Goal: Task Accomplishment & Management: Manage account settings

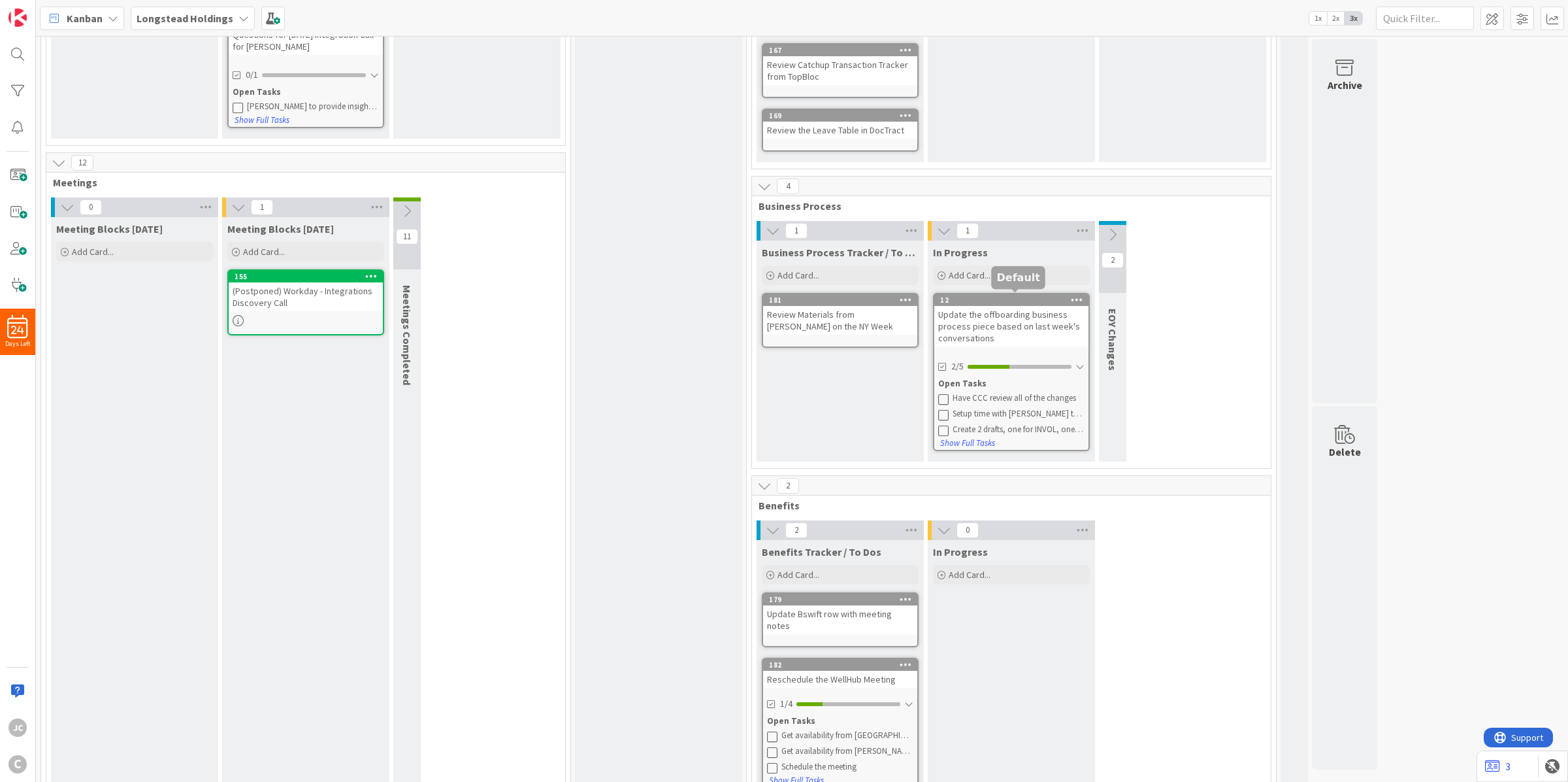
scroll to position [327, 0]
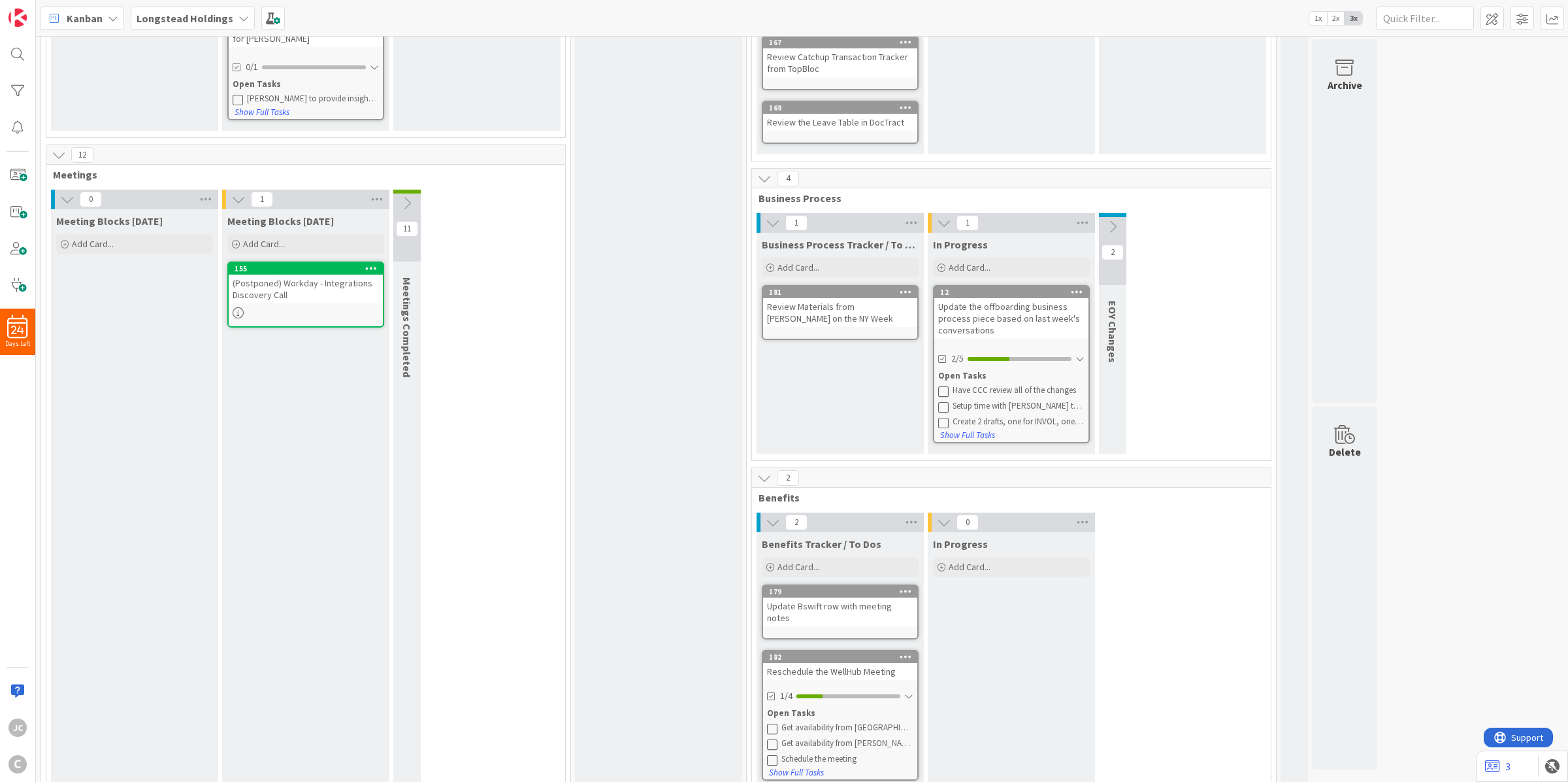
click at [1008, 308] on div "Update the offboarding business process piece based on last week's conversations" at bounding box center [1011, 318] width 154 height 41
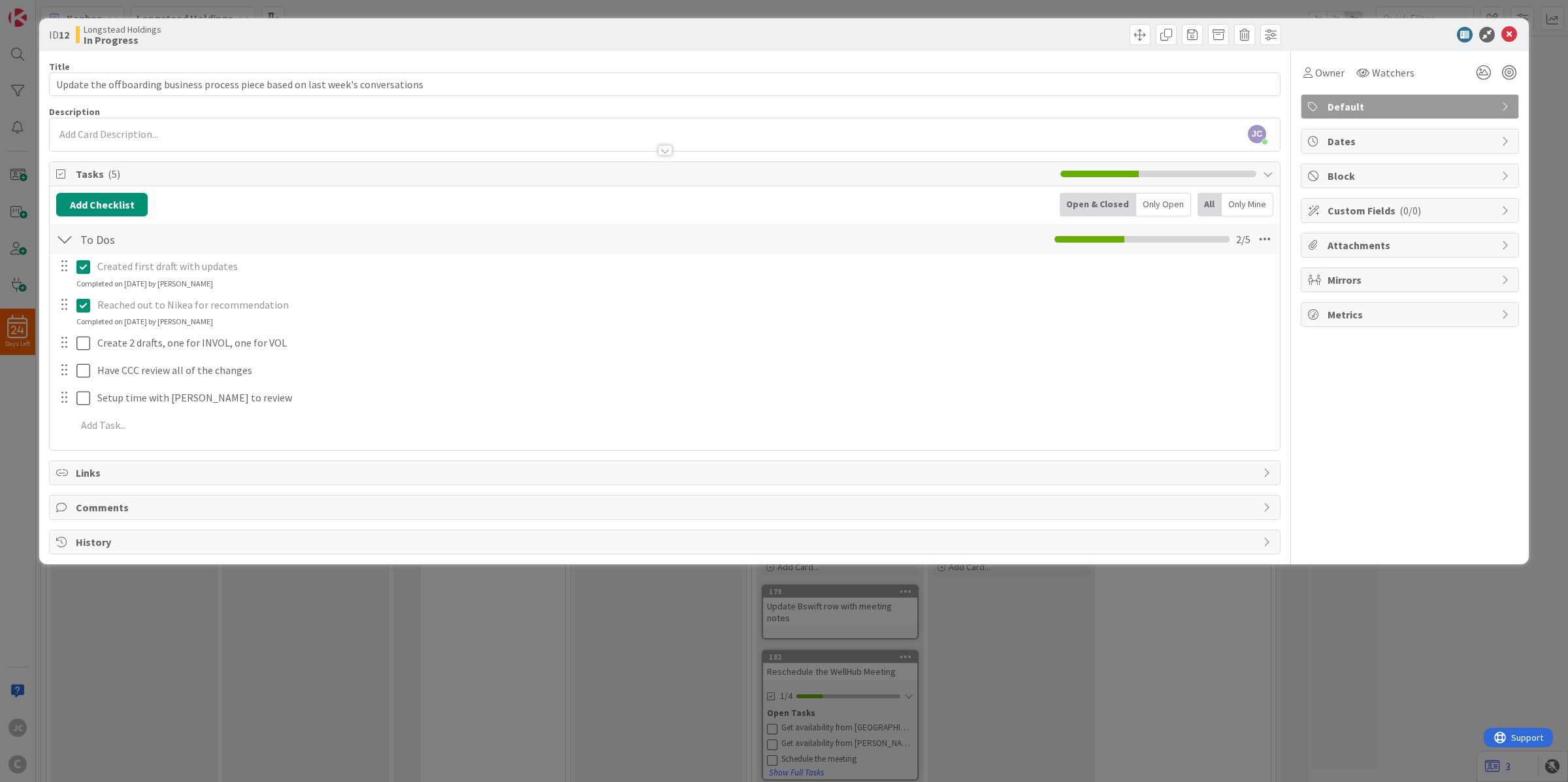
click at [425, 651] on div "ID 12 Longstead Holdings In Progress Title 80 / 128 Update the offboarding busi…" at bounding box center [784, 391] width 1568 height 782
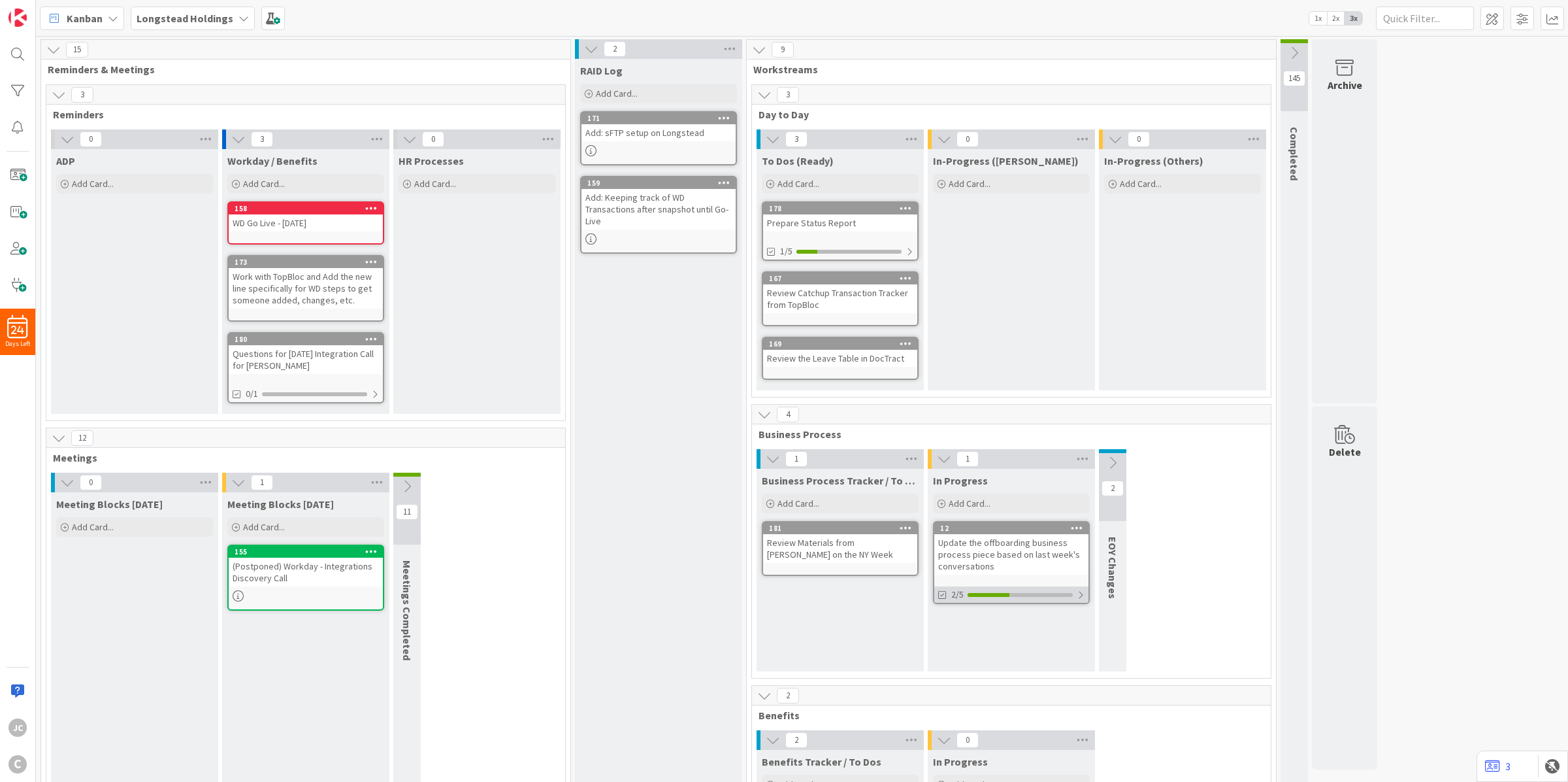
click at [1082, 593] on div at bounding box center [1080, 595] width 8 height 11
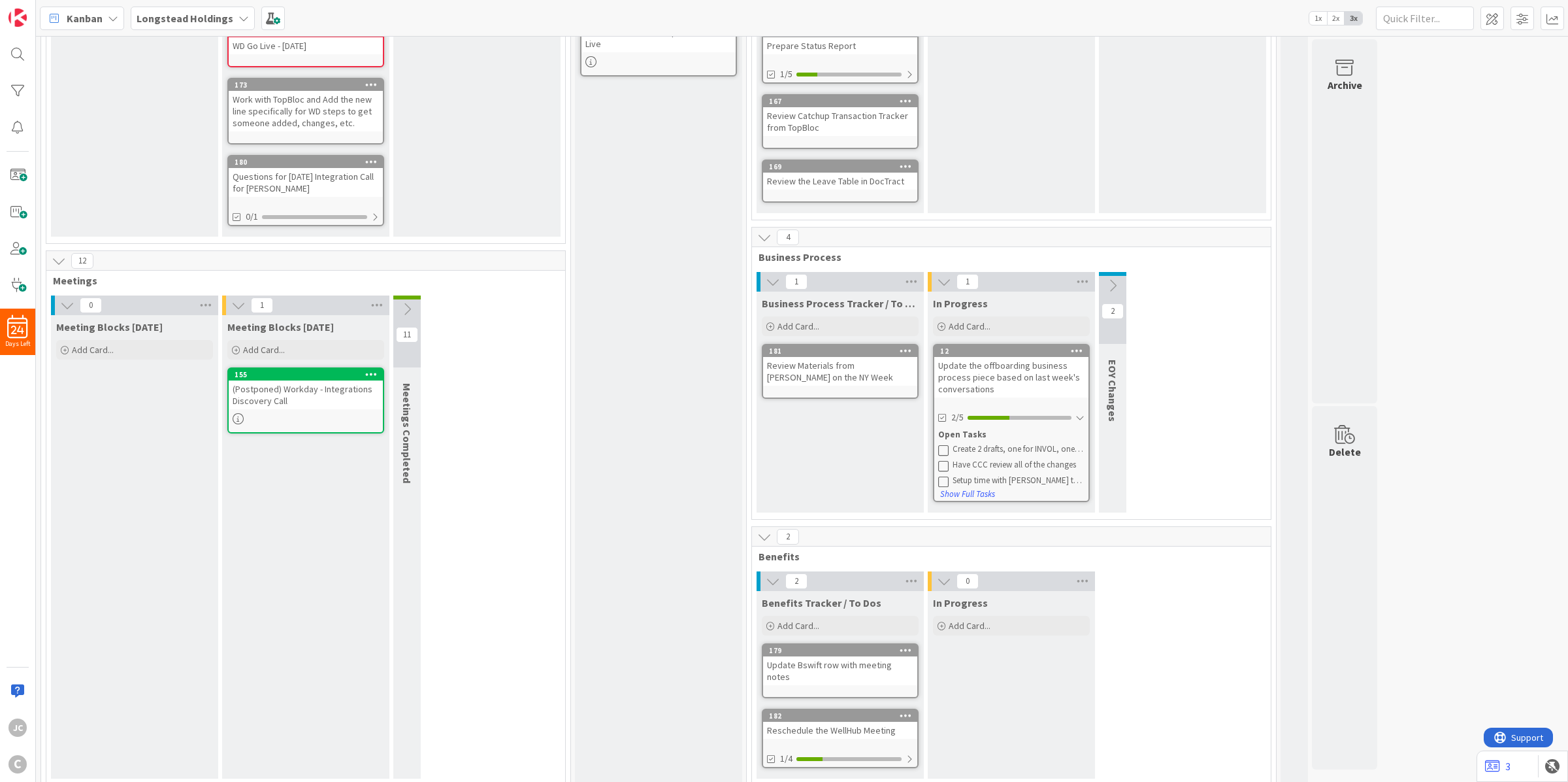
scroll to position [181, 0]
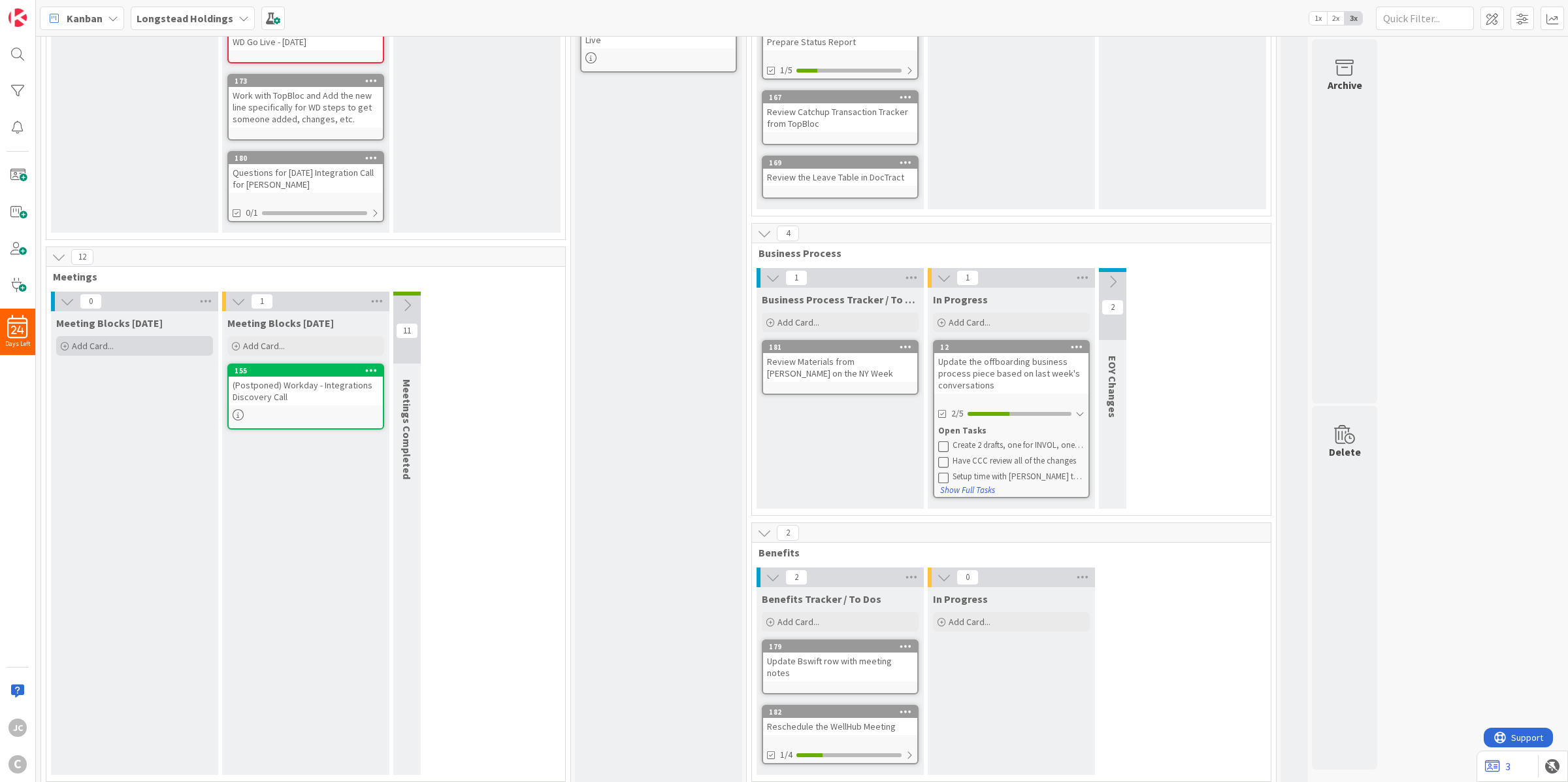
click at [118, 342] on div "Add Card..." at bounding box center [134, 346] width 157 height 20
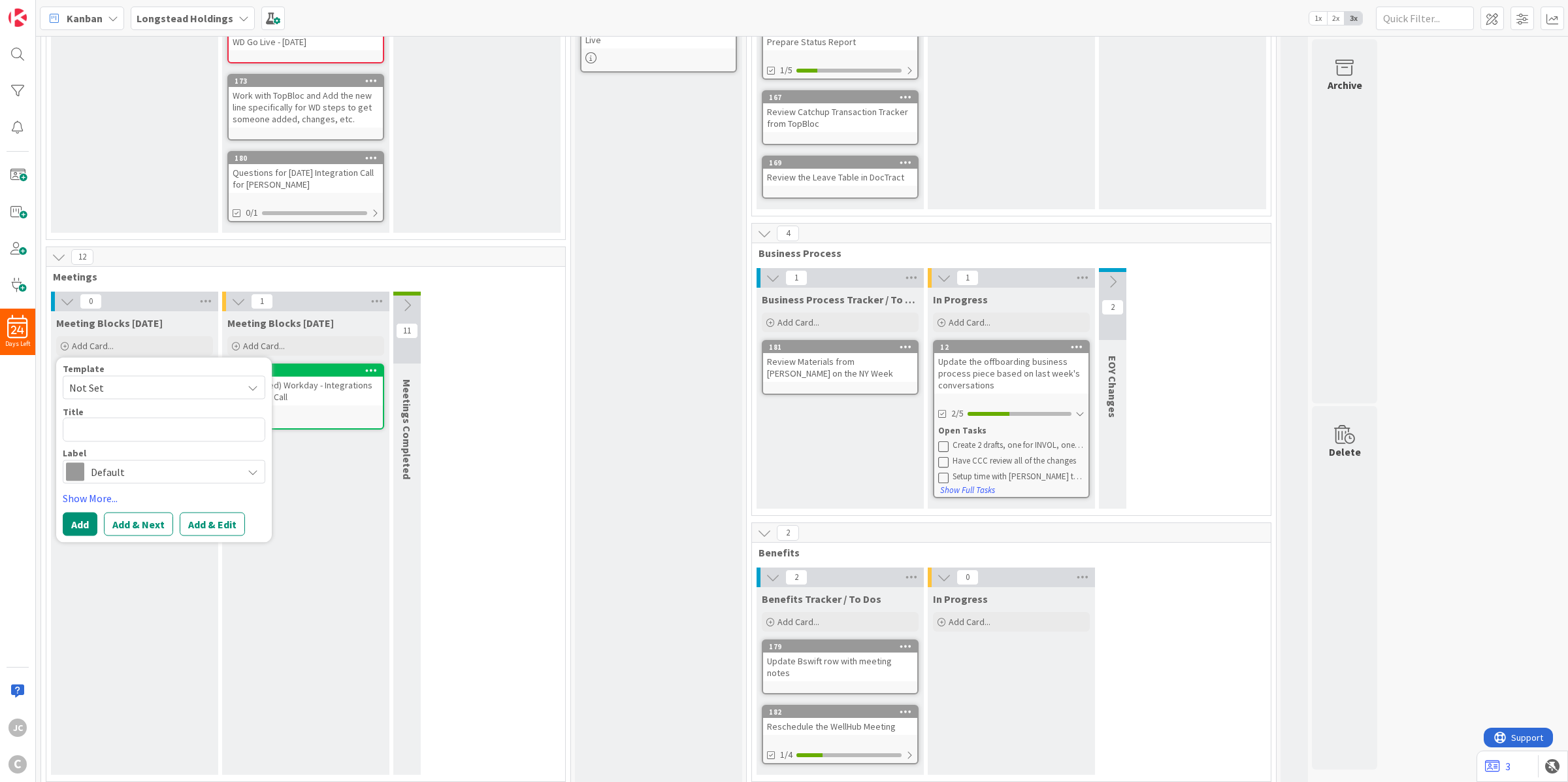
click at [115, 379] on span "Not Set" at bounding box center [151, 387] width 163 height 17
click at [128, 449] on span "Meetings" at bounding box center [174, 443] width 187 height 17
type textarea "x"
type textarea "Meetings"
click at [174, 435] on textarea "Meetings" at bounding box center [163, 430] width 202 height 25
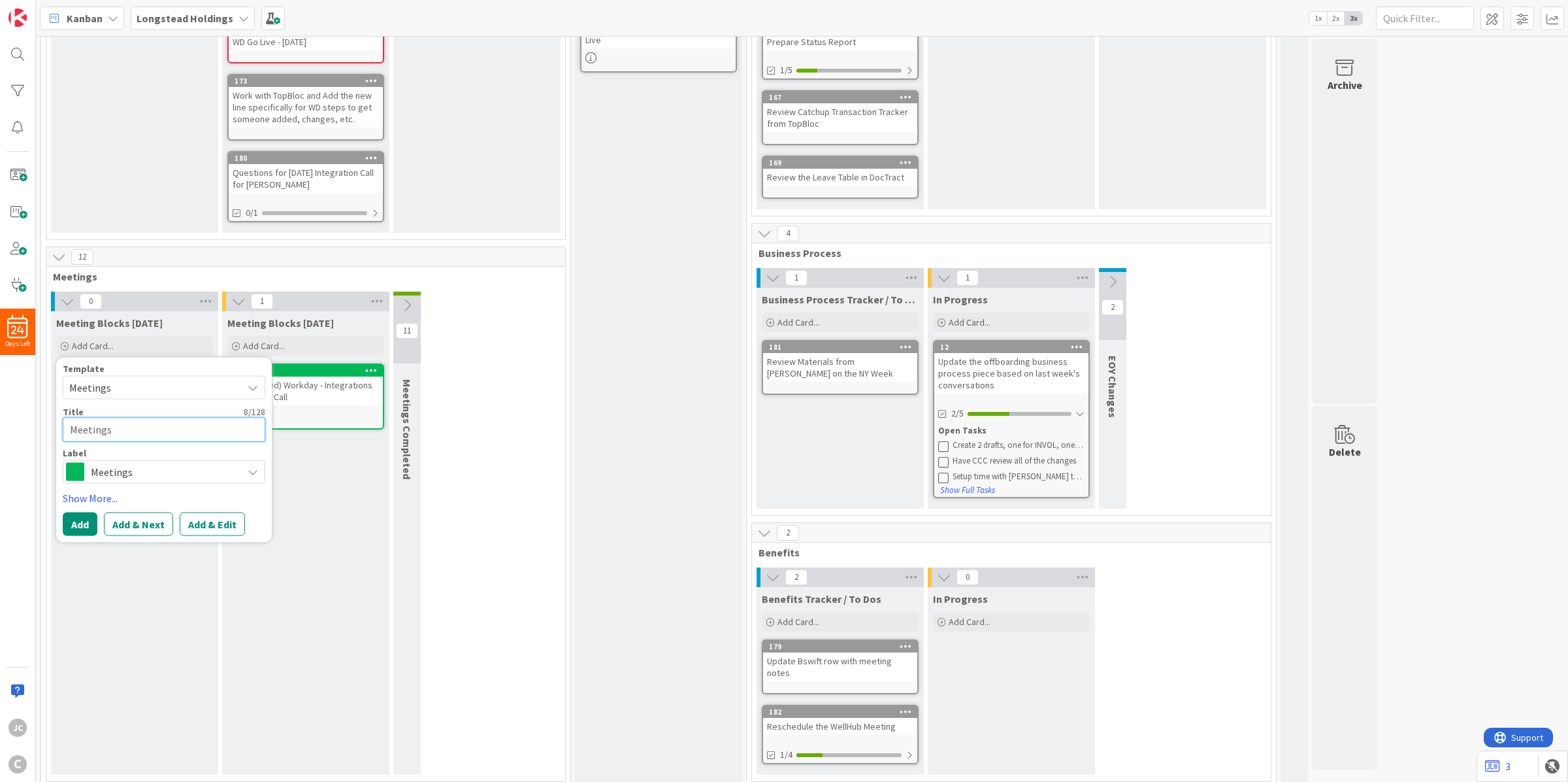
click at [174, 435] on textarea "Meetings" at bounding box center [163, 430] width 202 height 25
paste textarea "Weekly Touchpoint ([DATE]): Longstead / [PERSON_NAME] / CCC"
type textarea "x"
type textarea "Weekly Touchpoint ([DATE]): Longstead / [PERSON_NAME] / CCC"
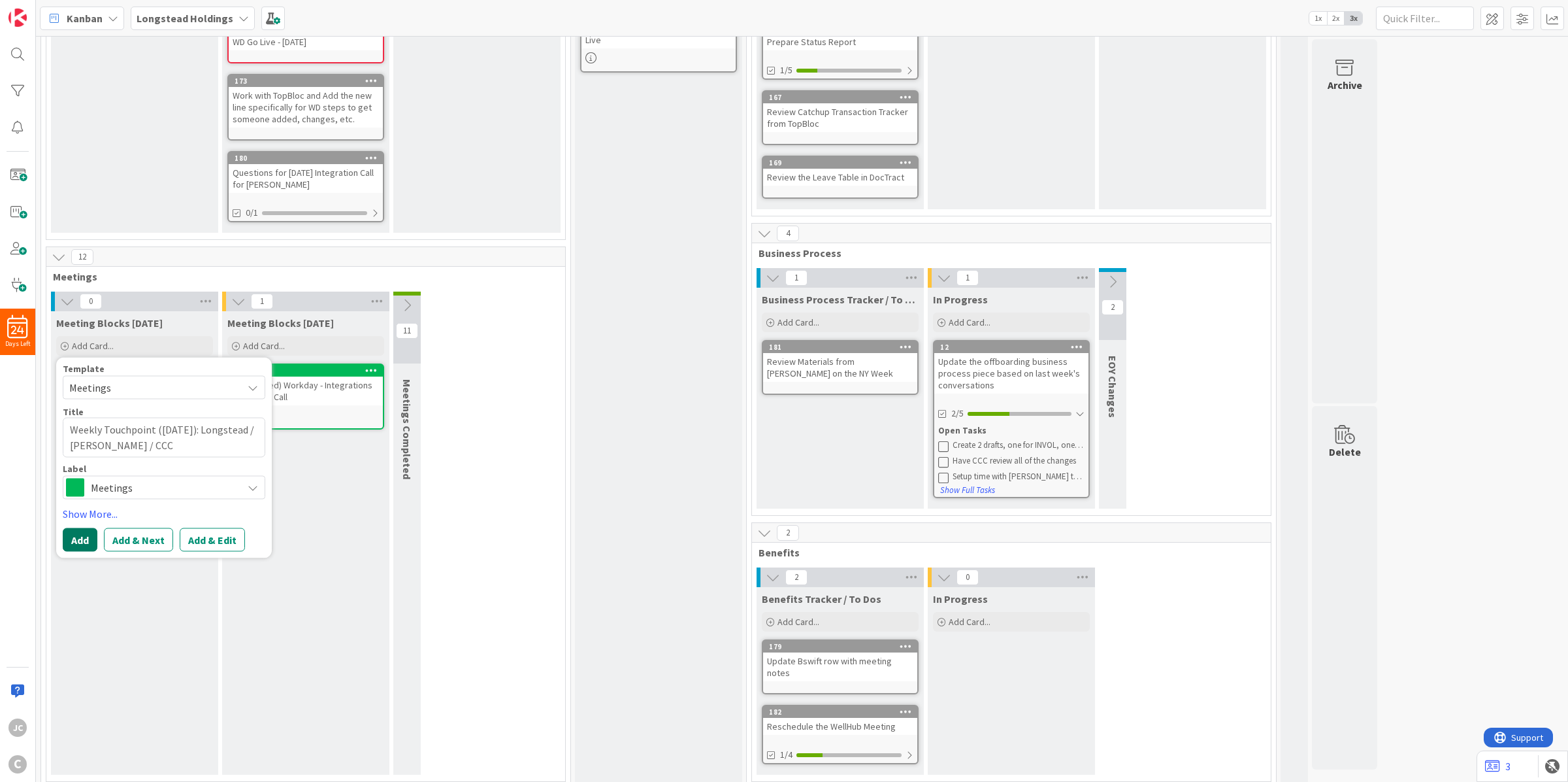
click at [82, 538] on button "Add" at bounding box center [80, 539] width 35 height 24
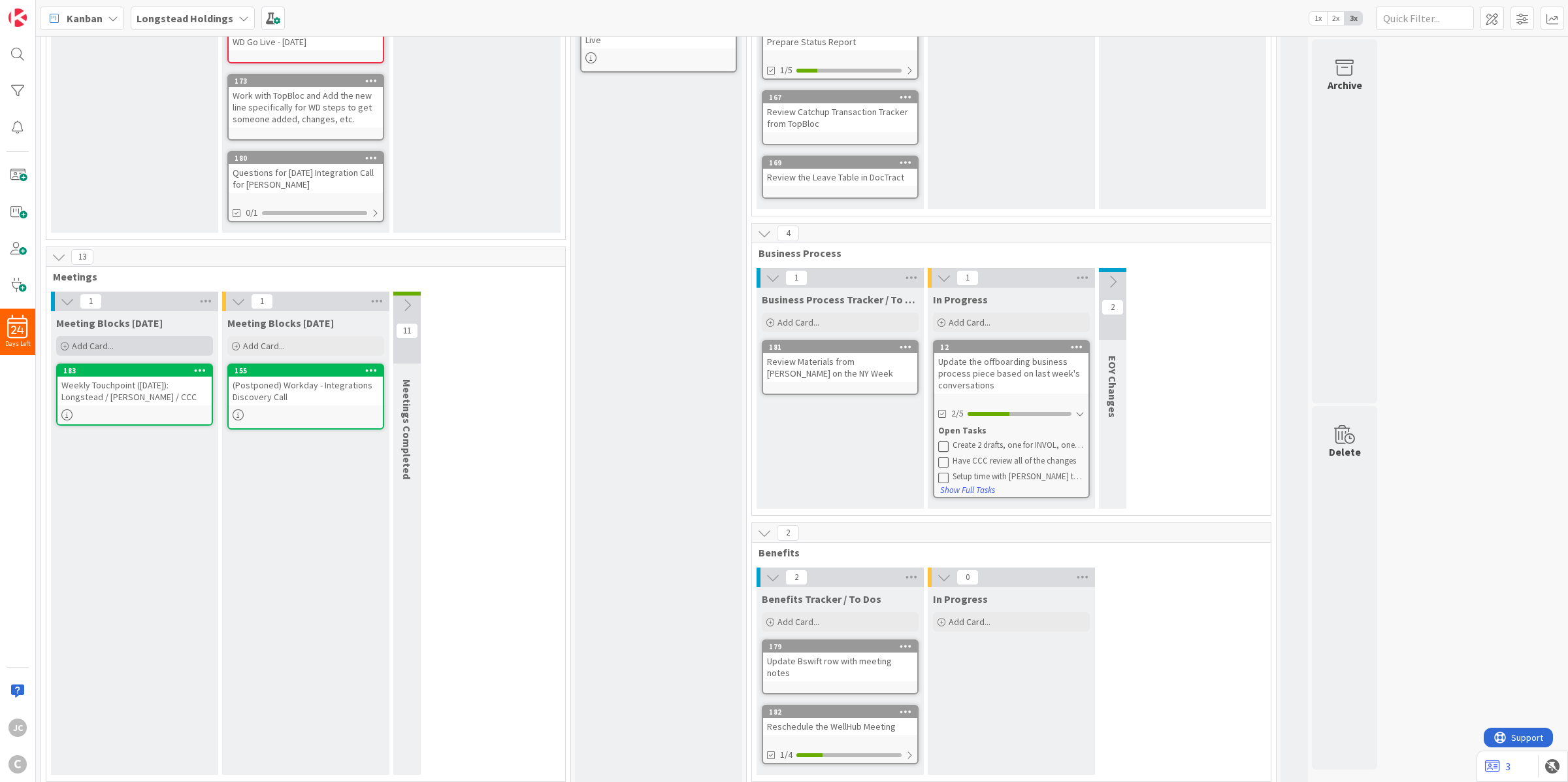
click at [102, 336] on div "Add Card..." at bounding box center [134, 346] width 157 height 20
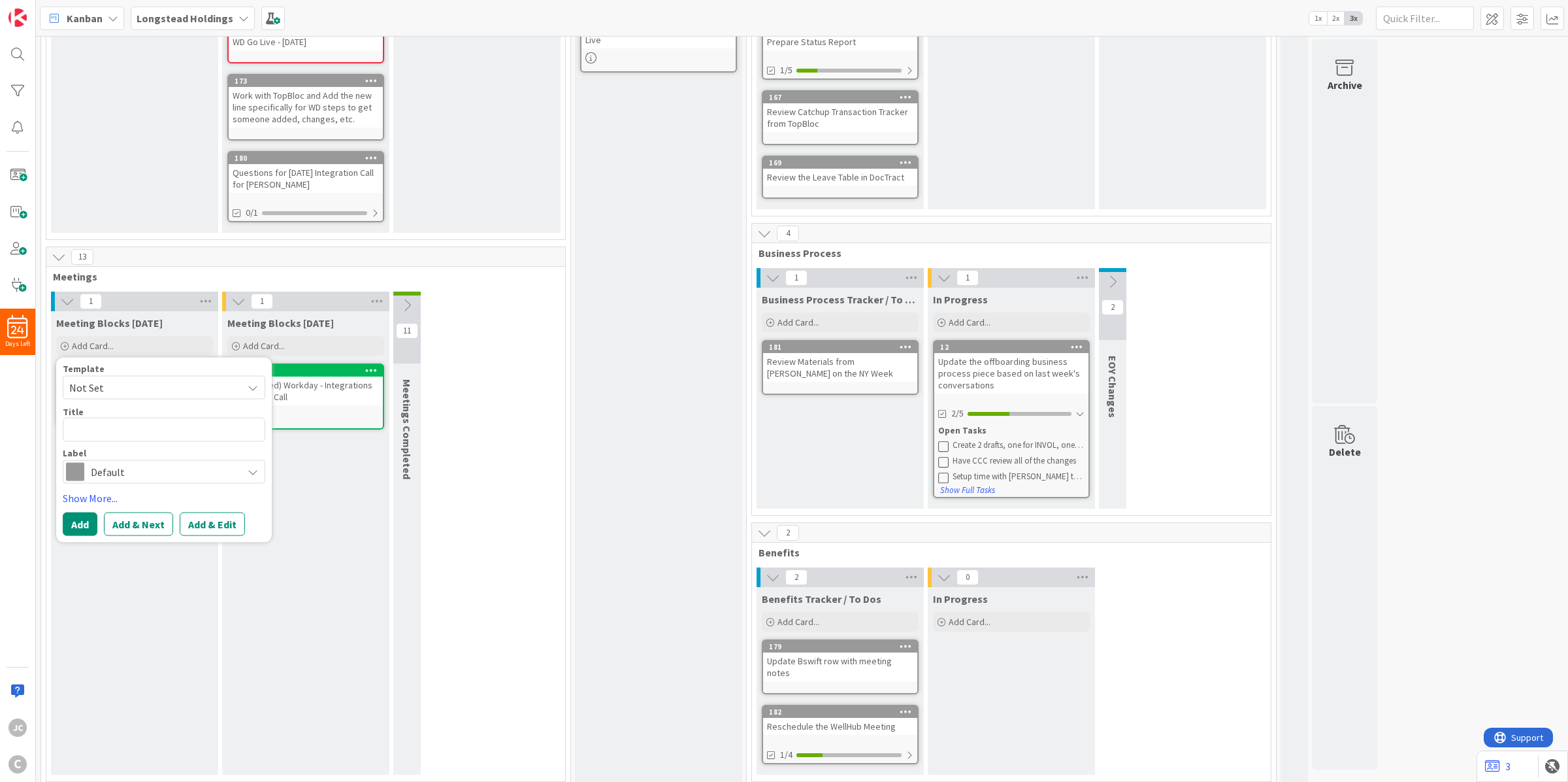
click at [139, 381] on span "Not Set" at bounding box center [151, 387] width 163 height 17
click at [139, 446] on span "Meetings" at bounding box center [174, 443] width 187 height 17
type textarea "x"
type textarea "Meetings"
click at [137, 432] on textarea "Meetings" at bounding box center [163, 430] width 202 height 25
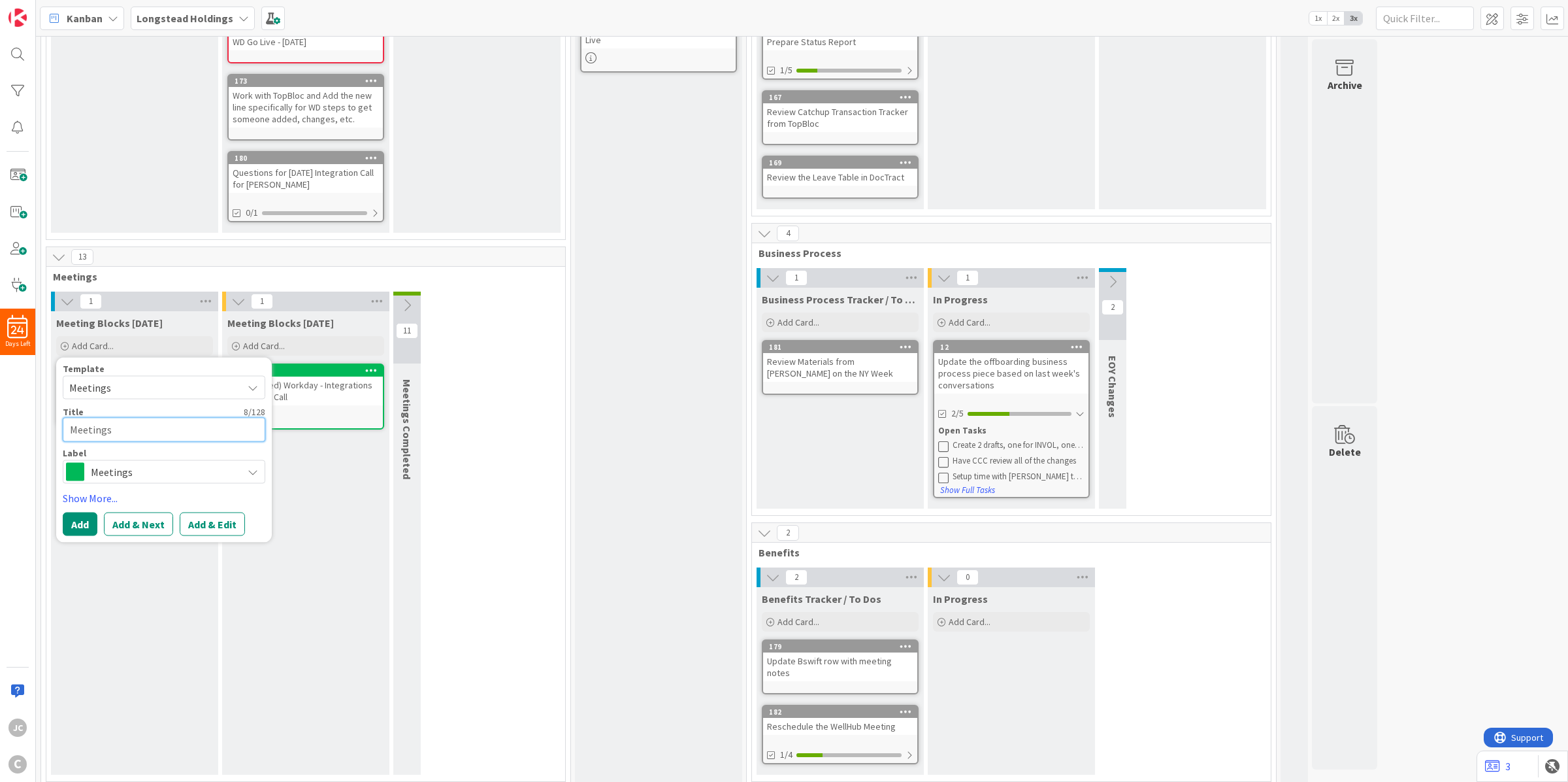
click at [137, 432] on textarea "Meetings" at bounding box center [163, 430] width 202 height 25
paste textarea "LH Business Process Internal Sync (Weekly)"
type textarea "x"
type textarea "LH Business Process Internal Sync (Weekly)"
click at [76, 527] on button "Add" at bounding box center [80, 523] width 35 height 24
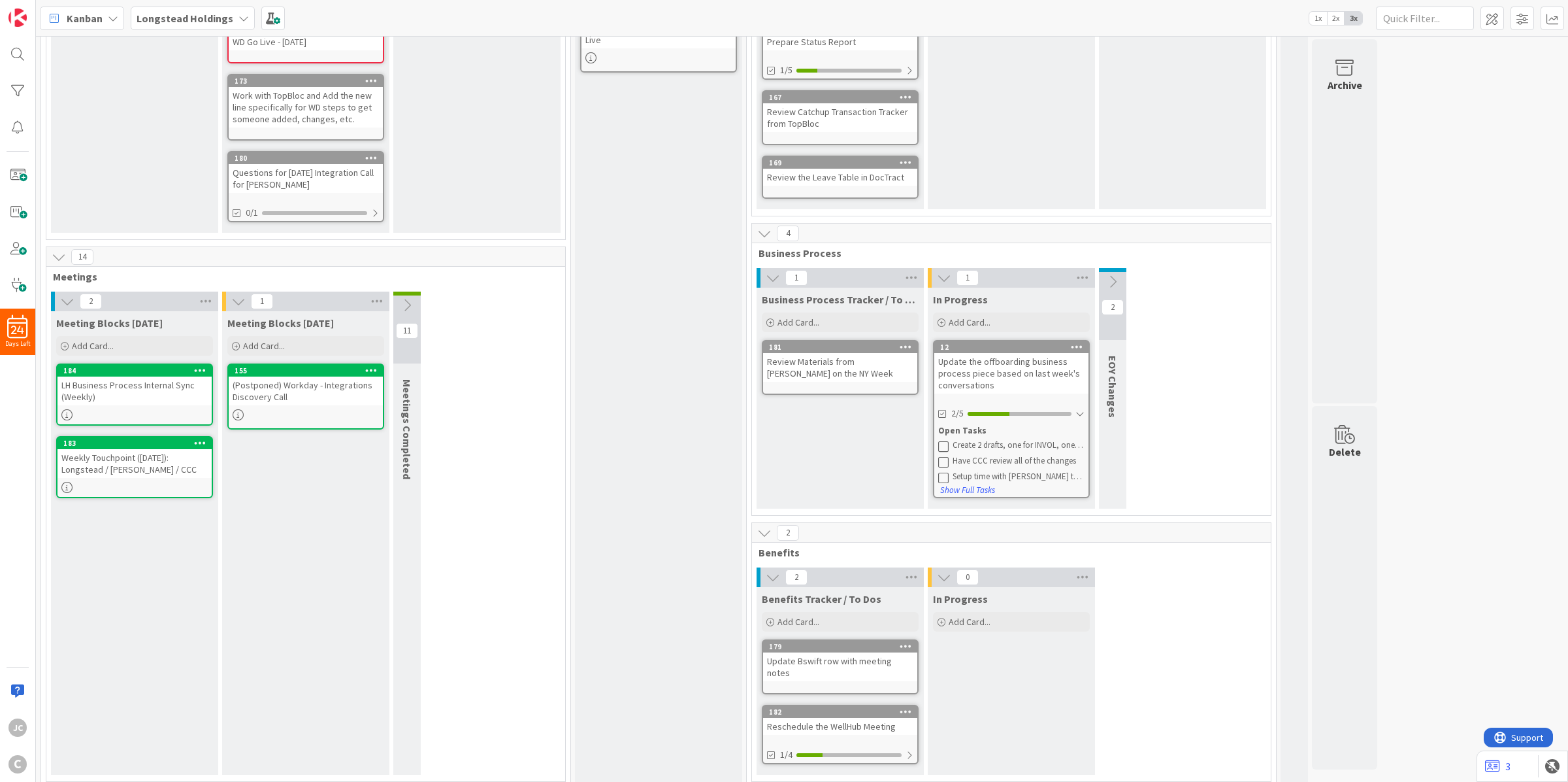
click at [82, 554] on div "Meeting Blocks [DATE] Add Card... Template Not Set Not Set Meetings Edit Card T…" at bounding box center [134, 543] width 167 height 463
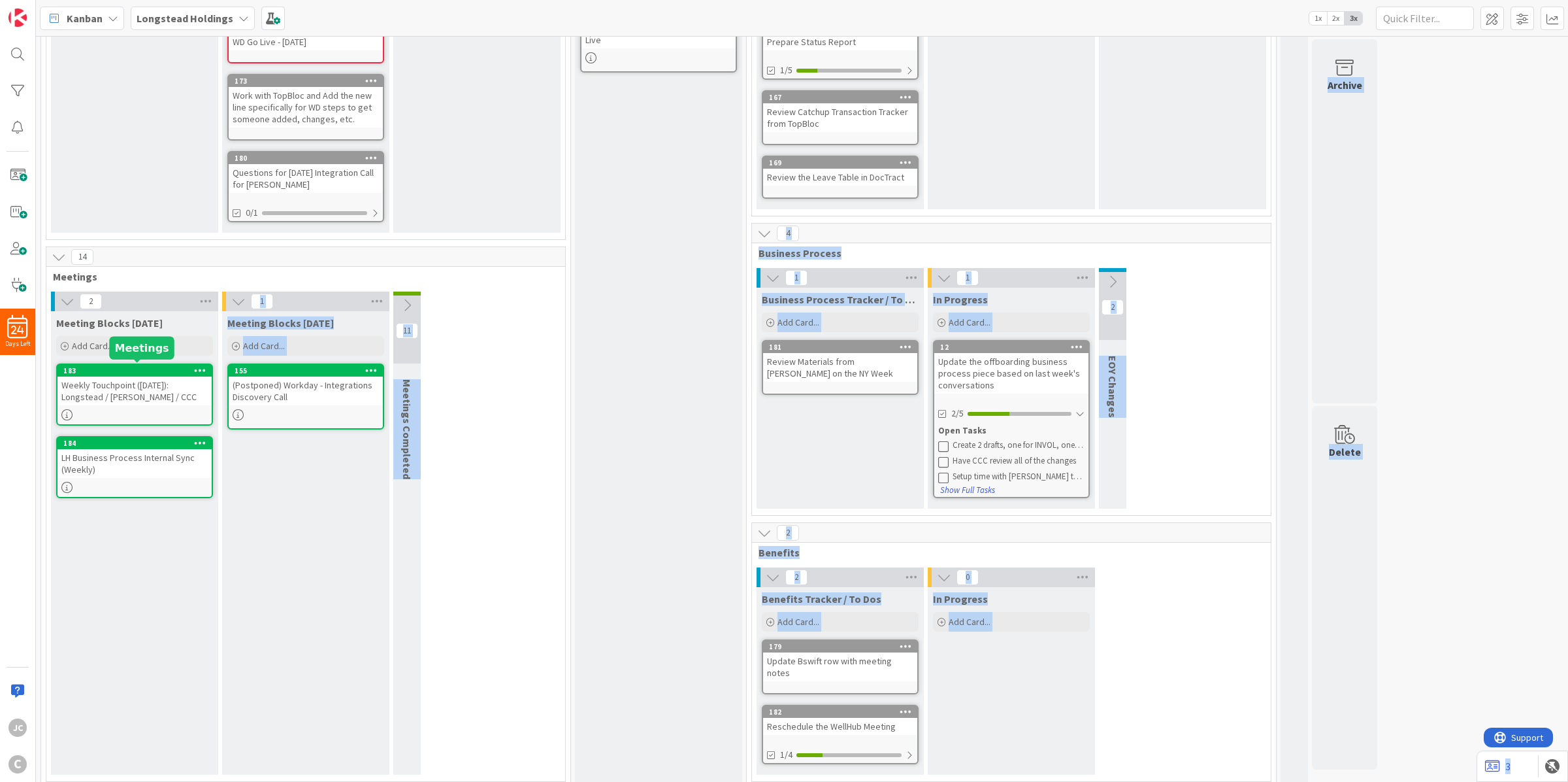
click at [285, 517] on div "Meeting Blocks [DATE] Add Card... 155 (Postponed) Workday - Integrations Discov…" at bounding box center [306, 543] width 167 height 463
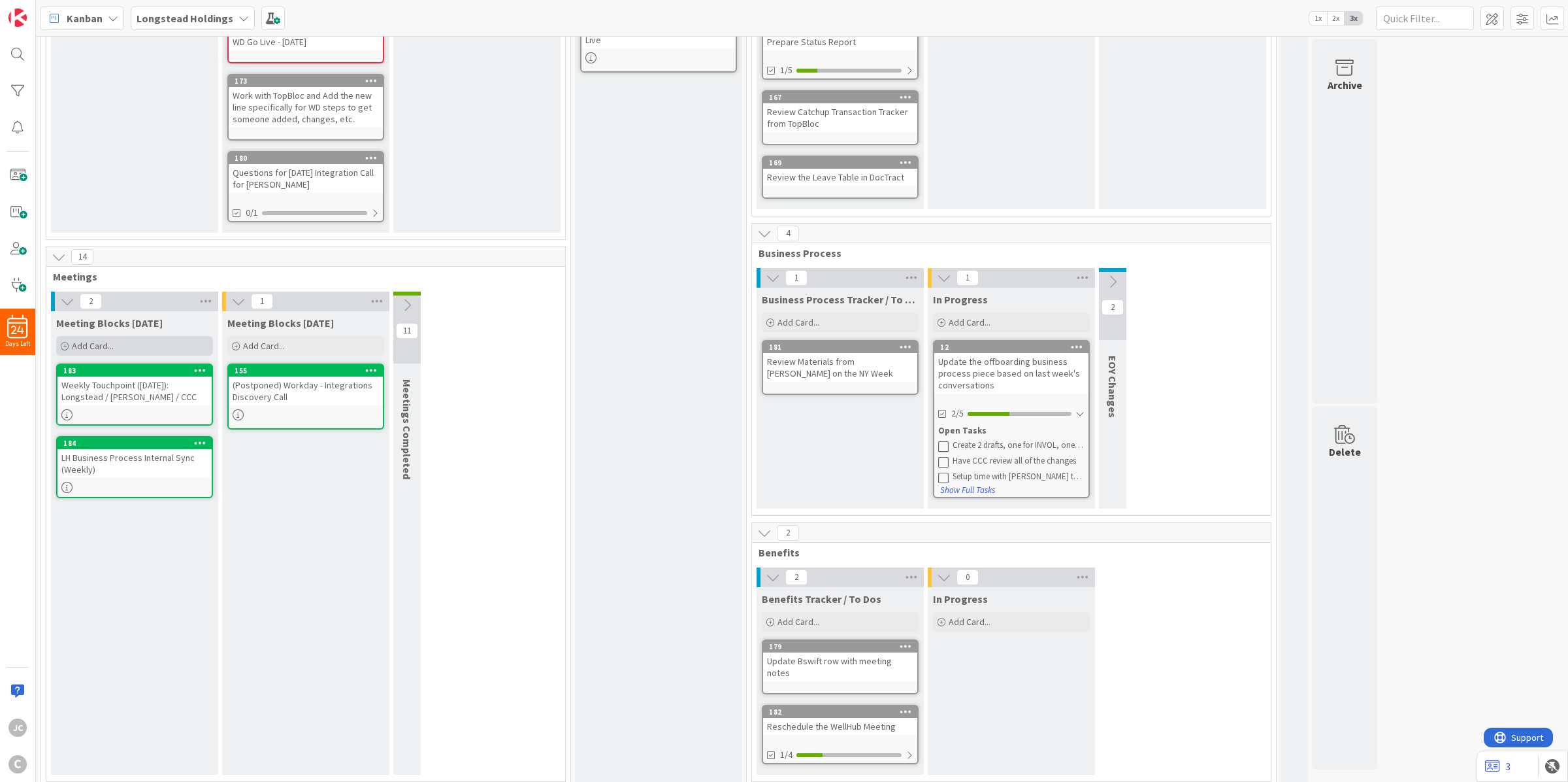
click at [118, 345] on div "Add Card..." at bounding box center [134, 346] width 157 height 20
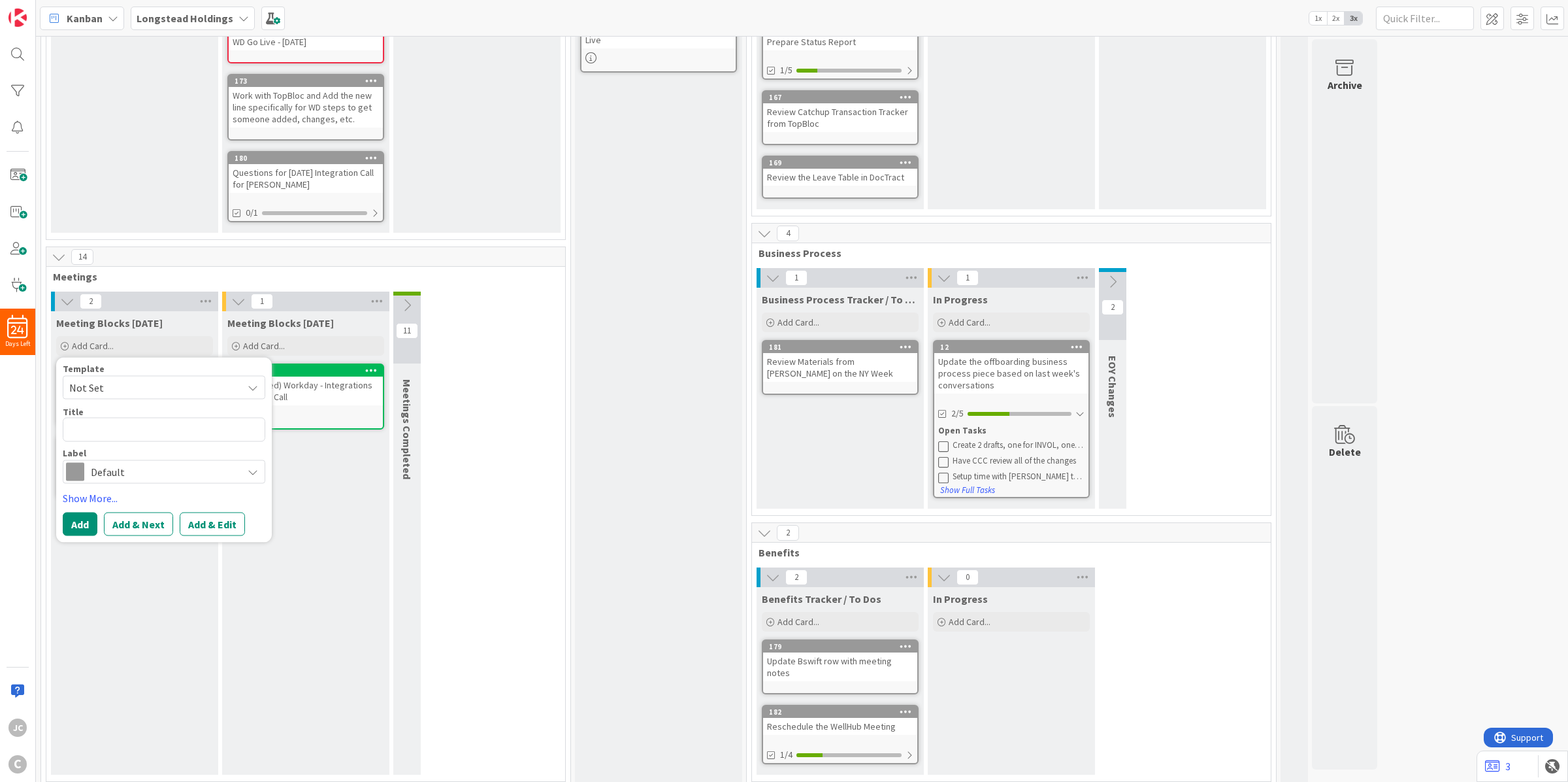
click at [118, 382] on span "Not Set" at bounding box center [151, 387] width 163 height 17
click at [132, 438] on span "Meetings" at bounding box center [174, 443] width 187 height 17
type textarea "x"
type textarea "Meetings"
click at [115, 437] on textarea "Meetings" at bounding box center [163, 430] width 202 height 25
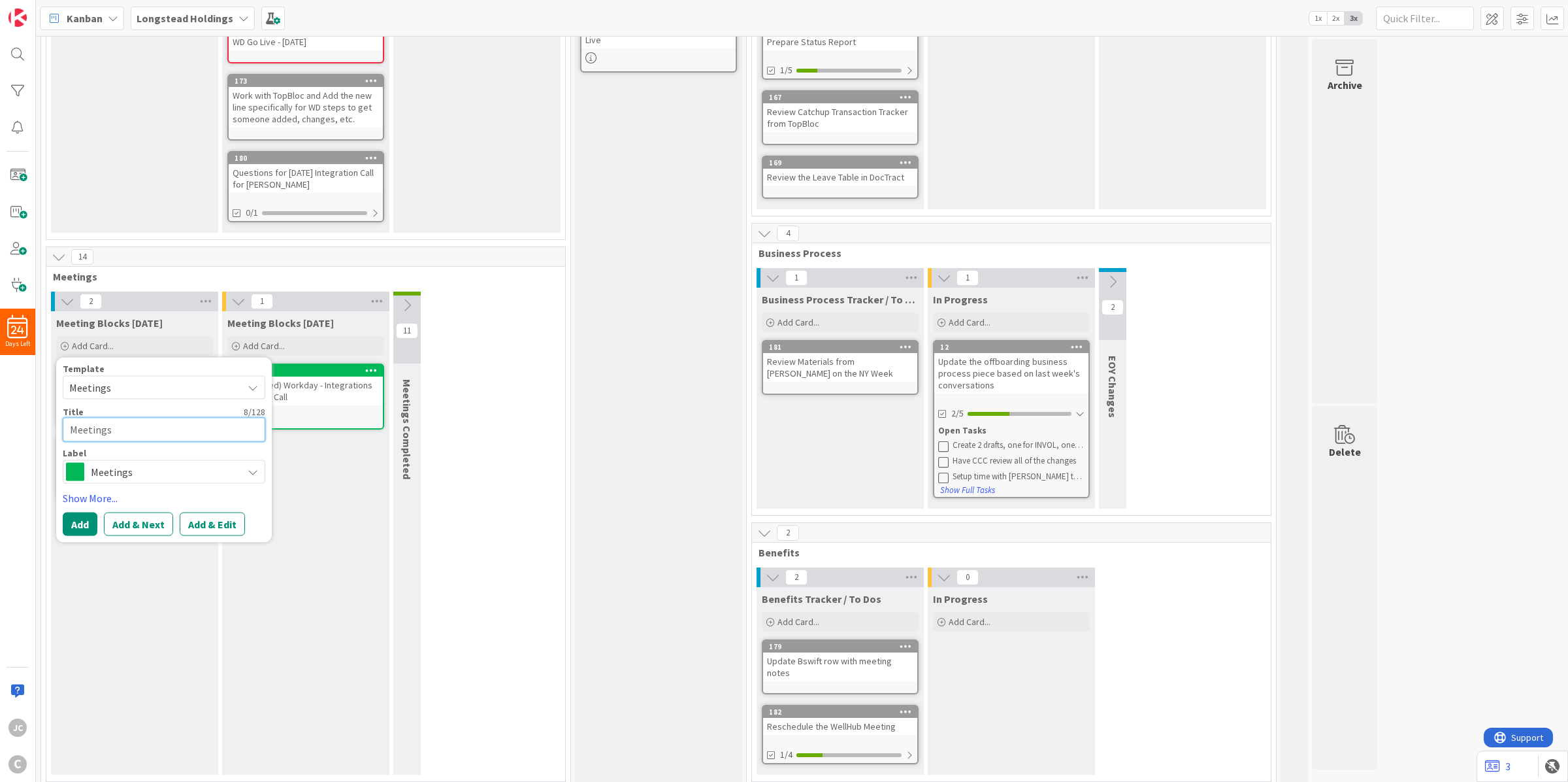
click at [115, 437] on textarea "Meetings" at bounding box center [163, 430] width 202 height 25
paste textarea "Connect on LH Weekly Status Agenda"
type textarea "x"
type textarea "Connect on LH Weekly Status Agenda"
click at [76, 526] on button "Add" at bounding box center [80, 523] width 35 height 24
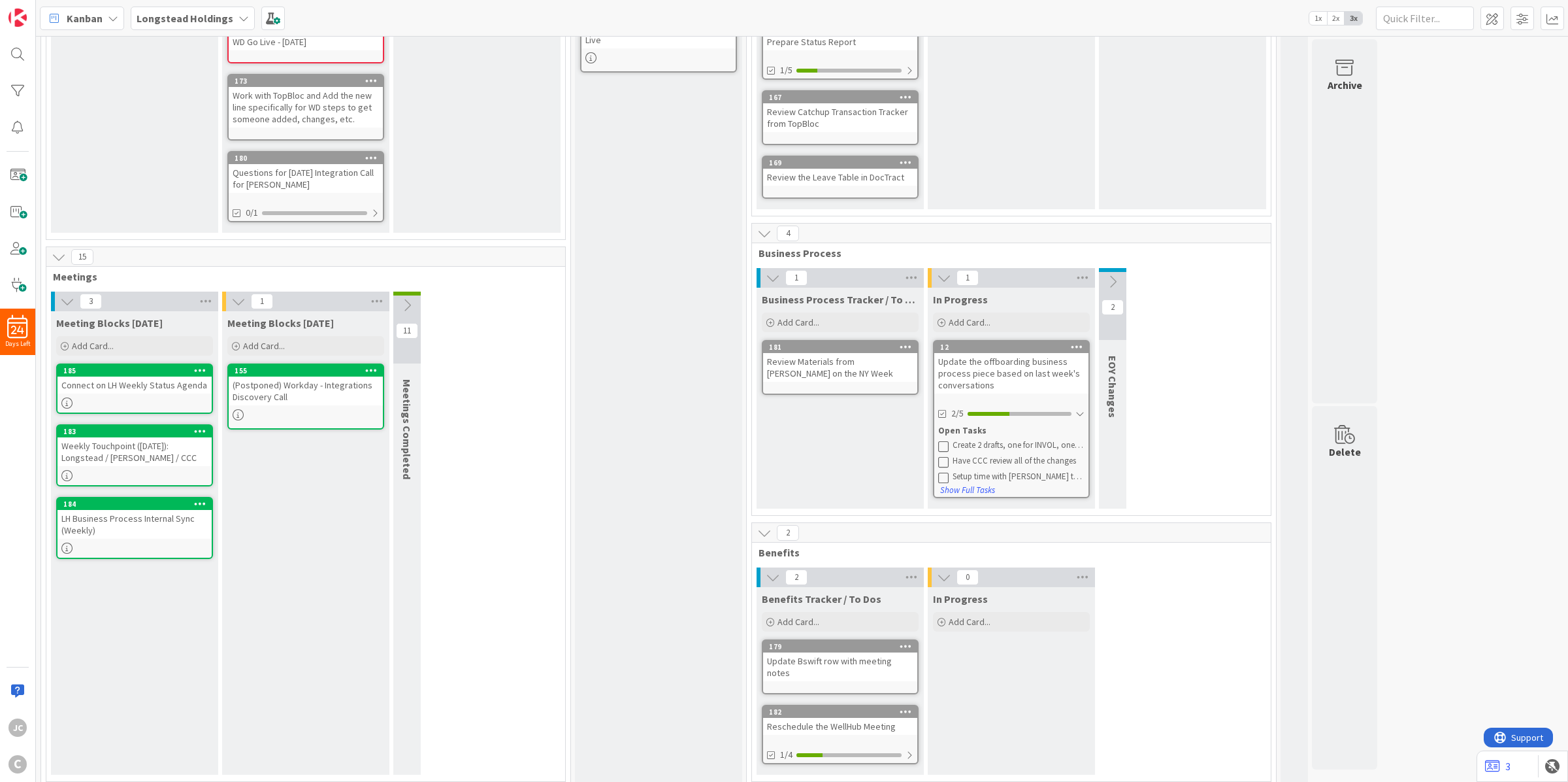
click at [164, 585] on div "Meeting Blocks [DATE] Add Card... Template Not Set Not Set Meetings Edit Card T…" at bounding box center [134, 543] width 167 height 463
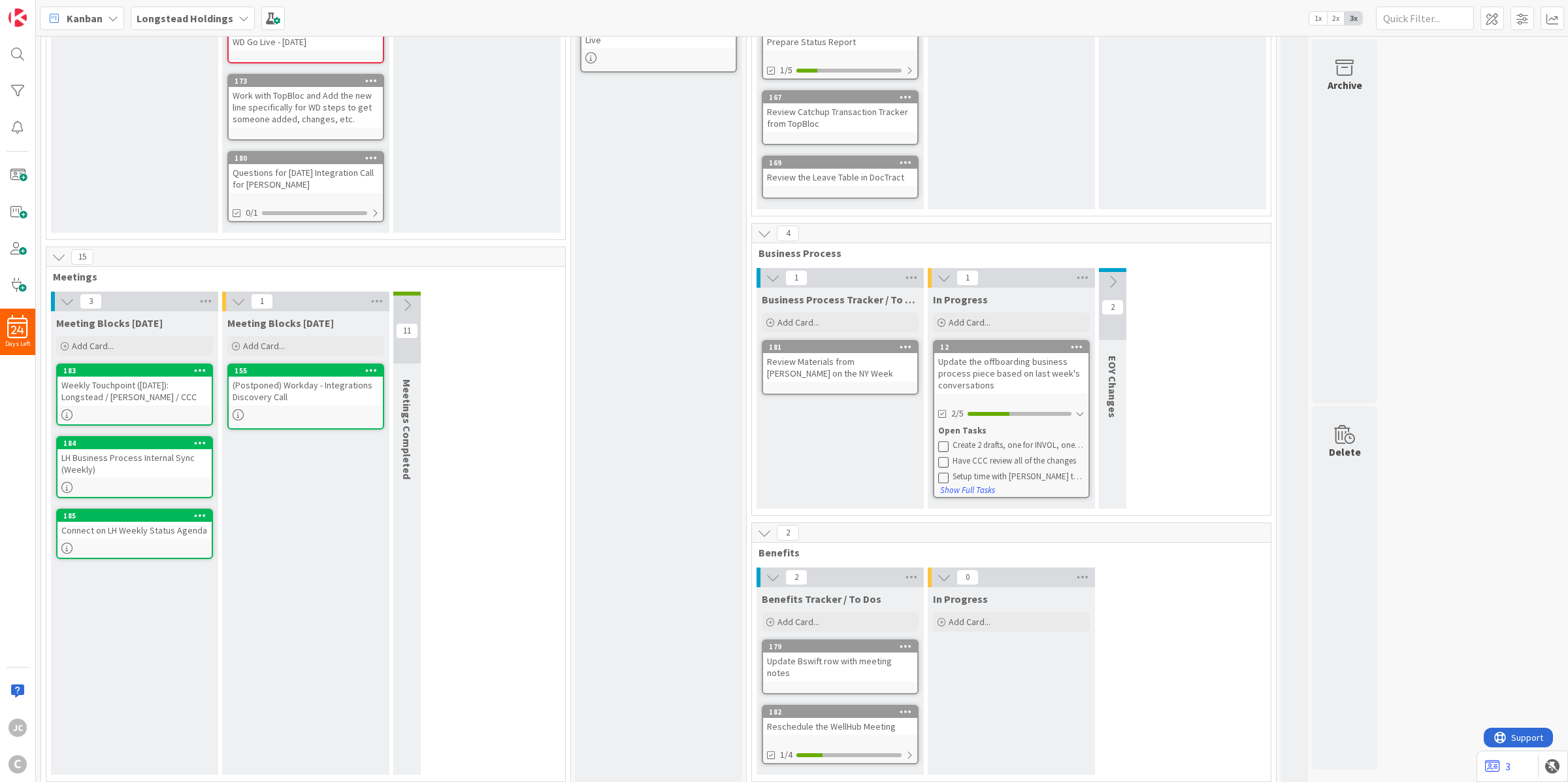
click at [206, 600] on div "Meeting Blocks [DATE] Add Card... Template Not Set Not Set Meetings Edit Card T…" at bounding box center [134, 543] width 167 height 463
click at [304, 589] on div "Meeting Blocks [DATE] Add Card... 155 (Postponed) Workday - Integrations Discov…" at bounding box center [306, 543] width 167 height 463
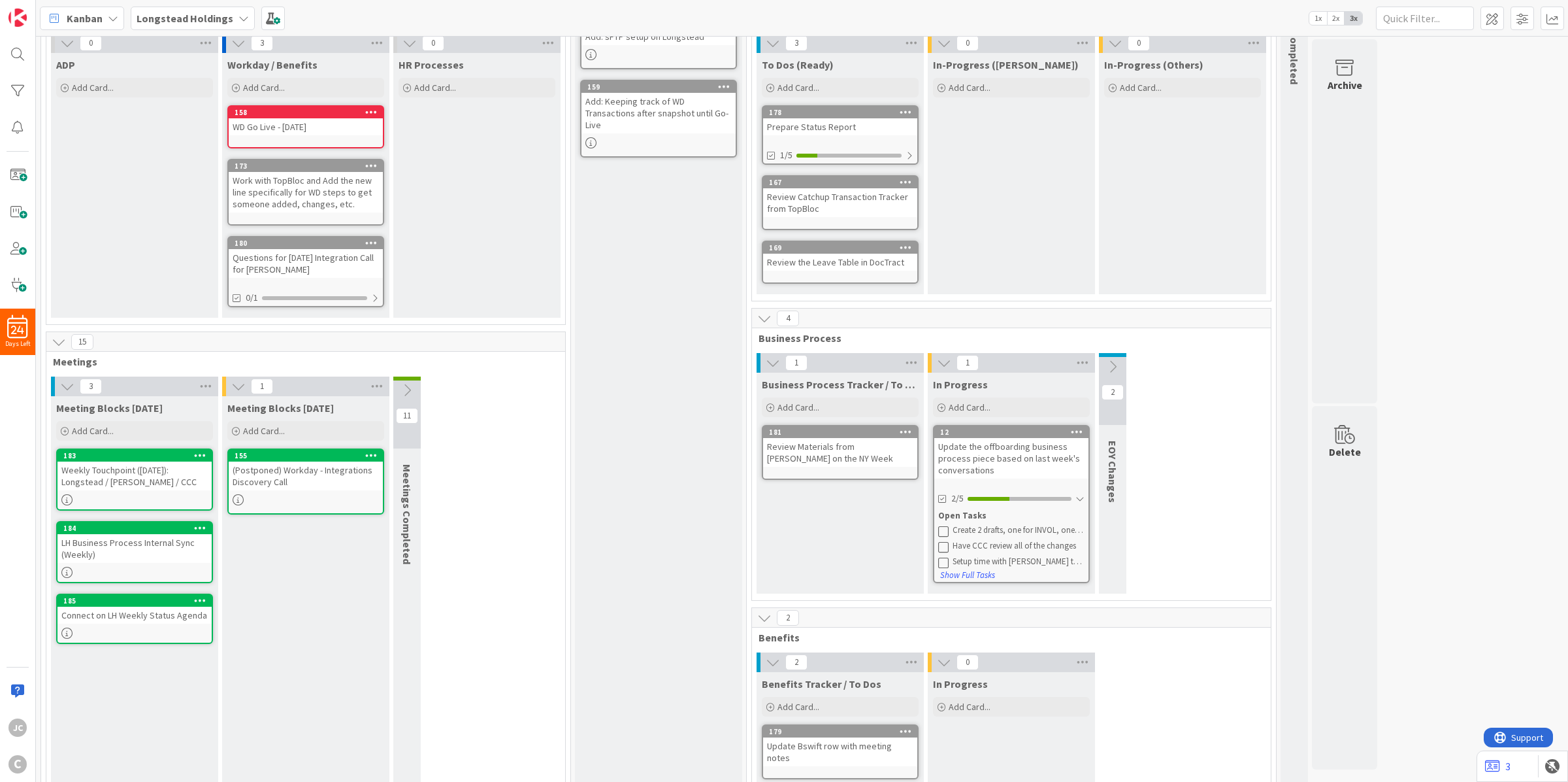
scroll to position [17, 0]
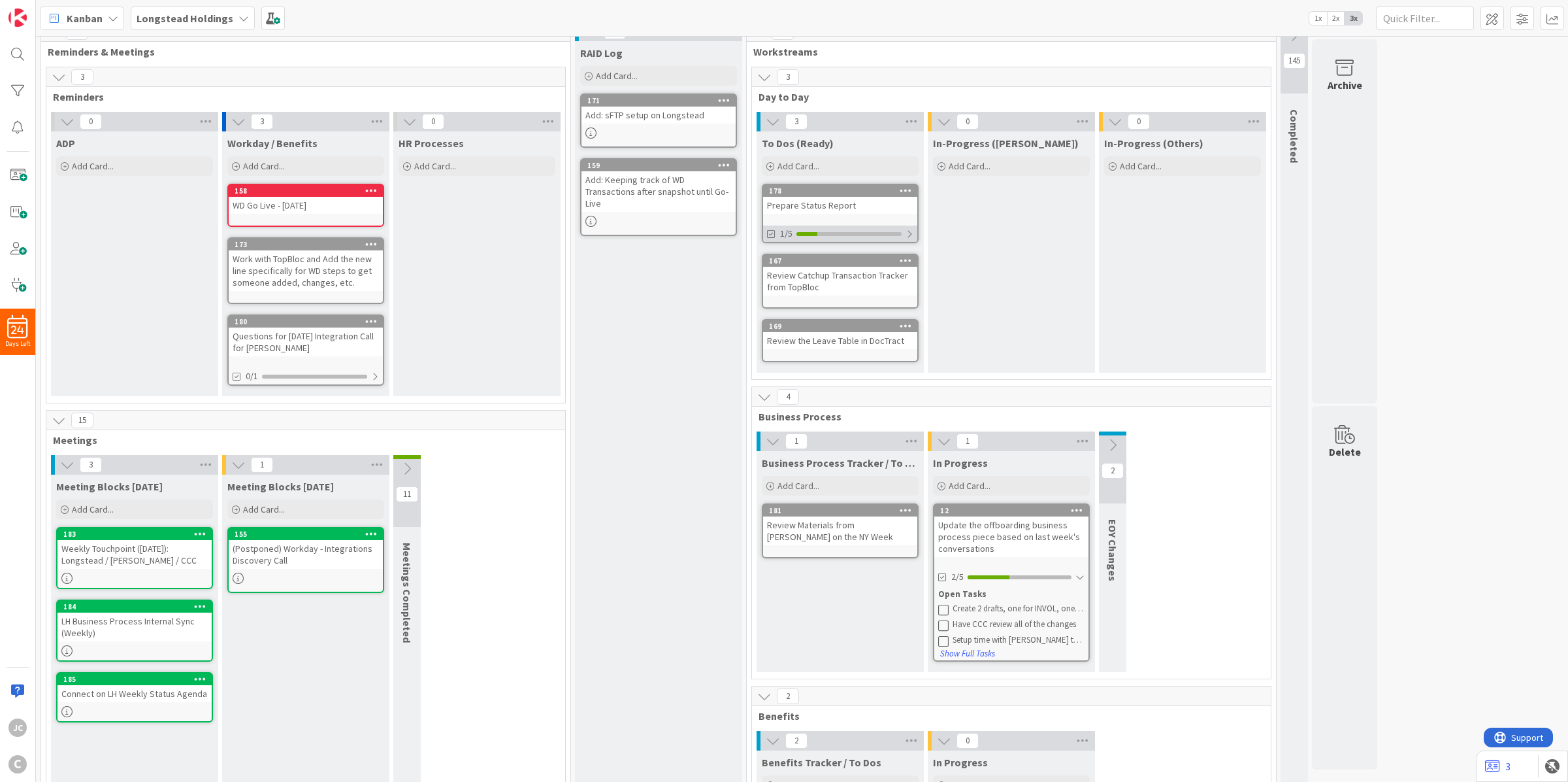
click at [915, 230] on div "1/5" at bounding box center [841, 233] width 154 height 16
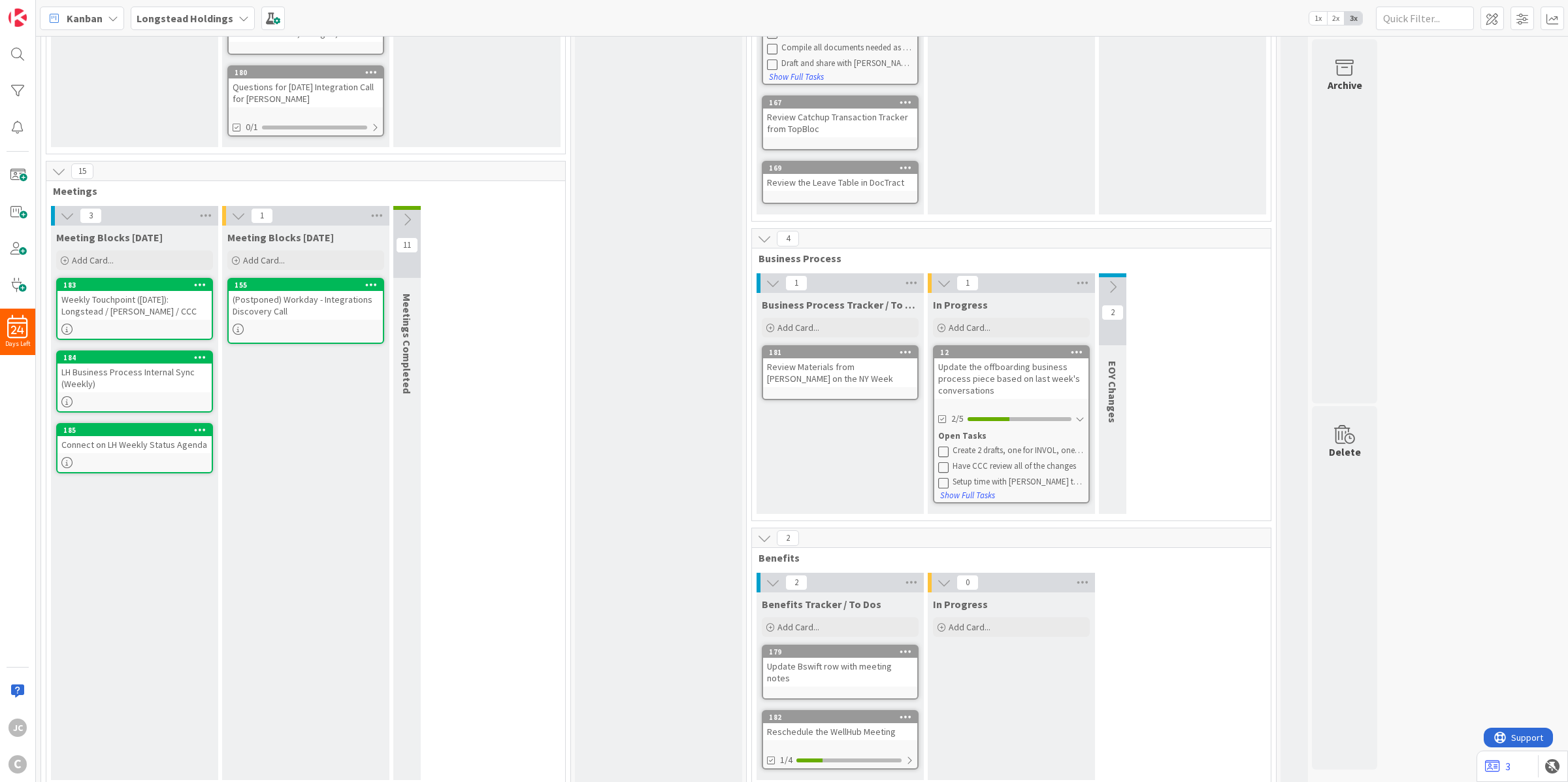
scroll to position [272, 0]
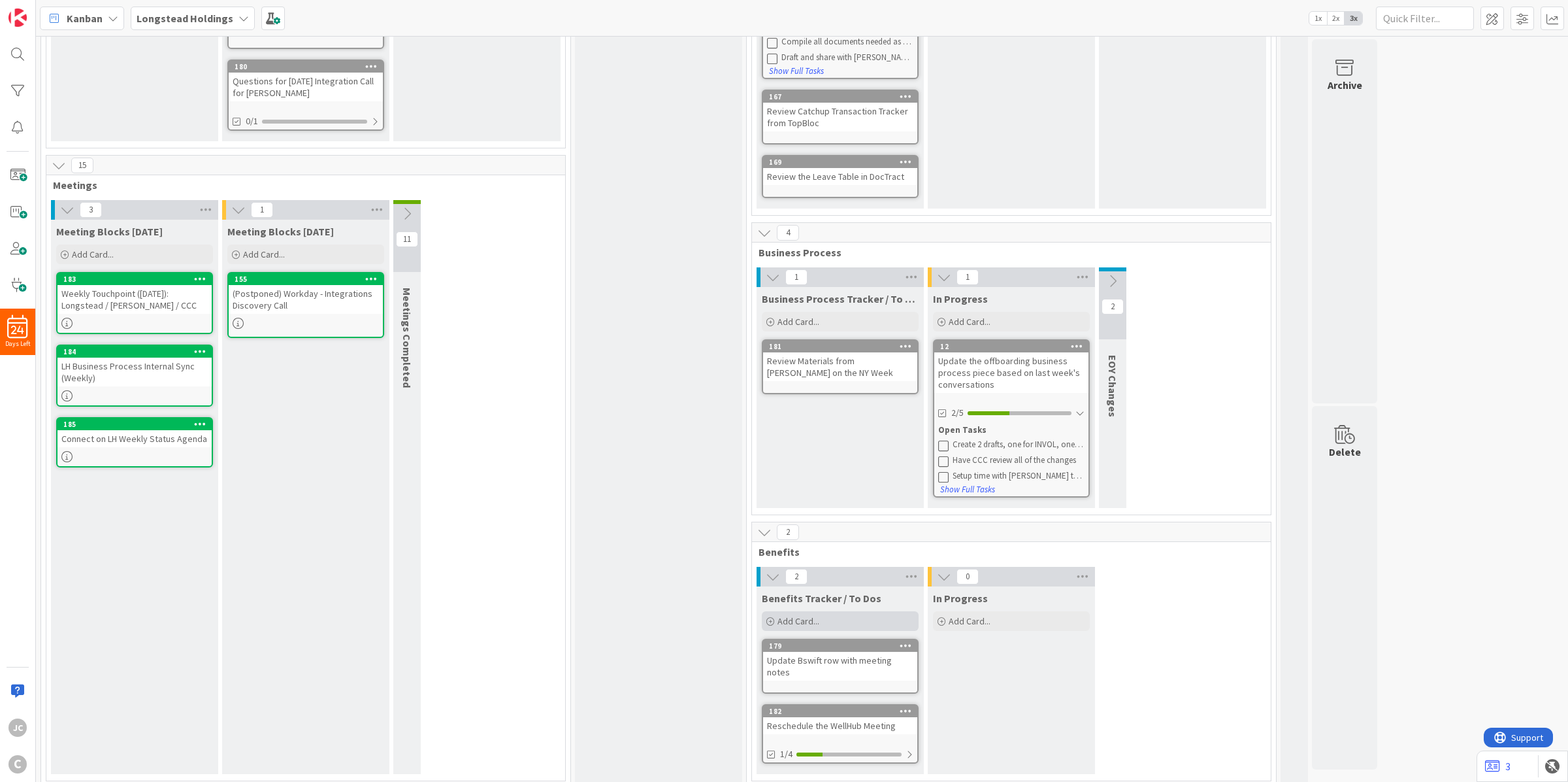
click at [812, 616] on span "Add Card..." at bounding box center [798, 620] width 42 height 12
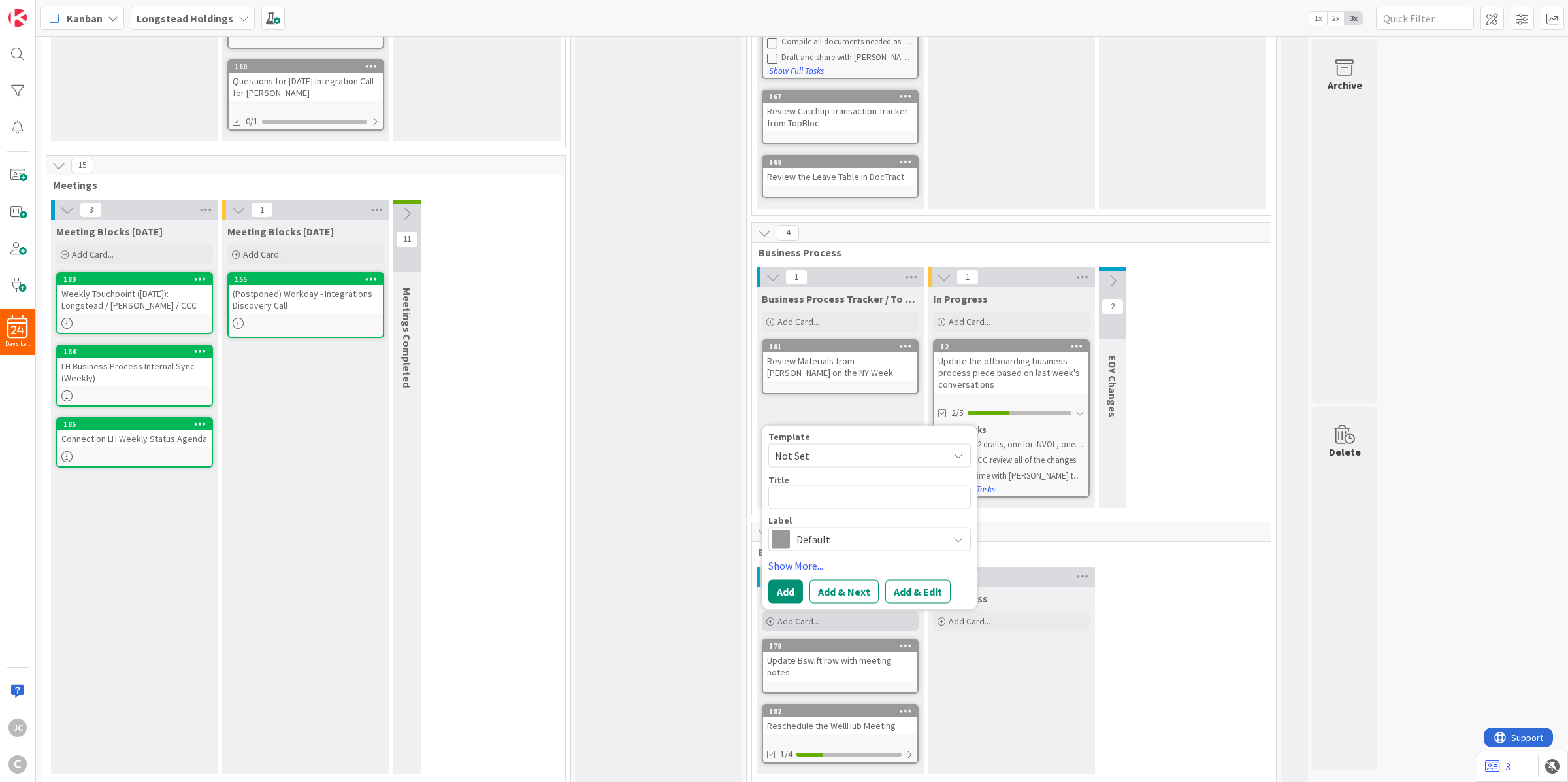
type textarea "x"
type textarea "F"
type textarea "x"
type textarea "Fi"
type textarea "x"
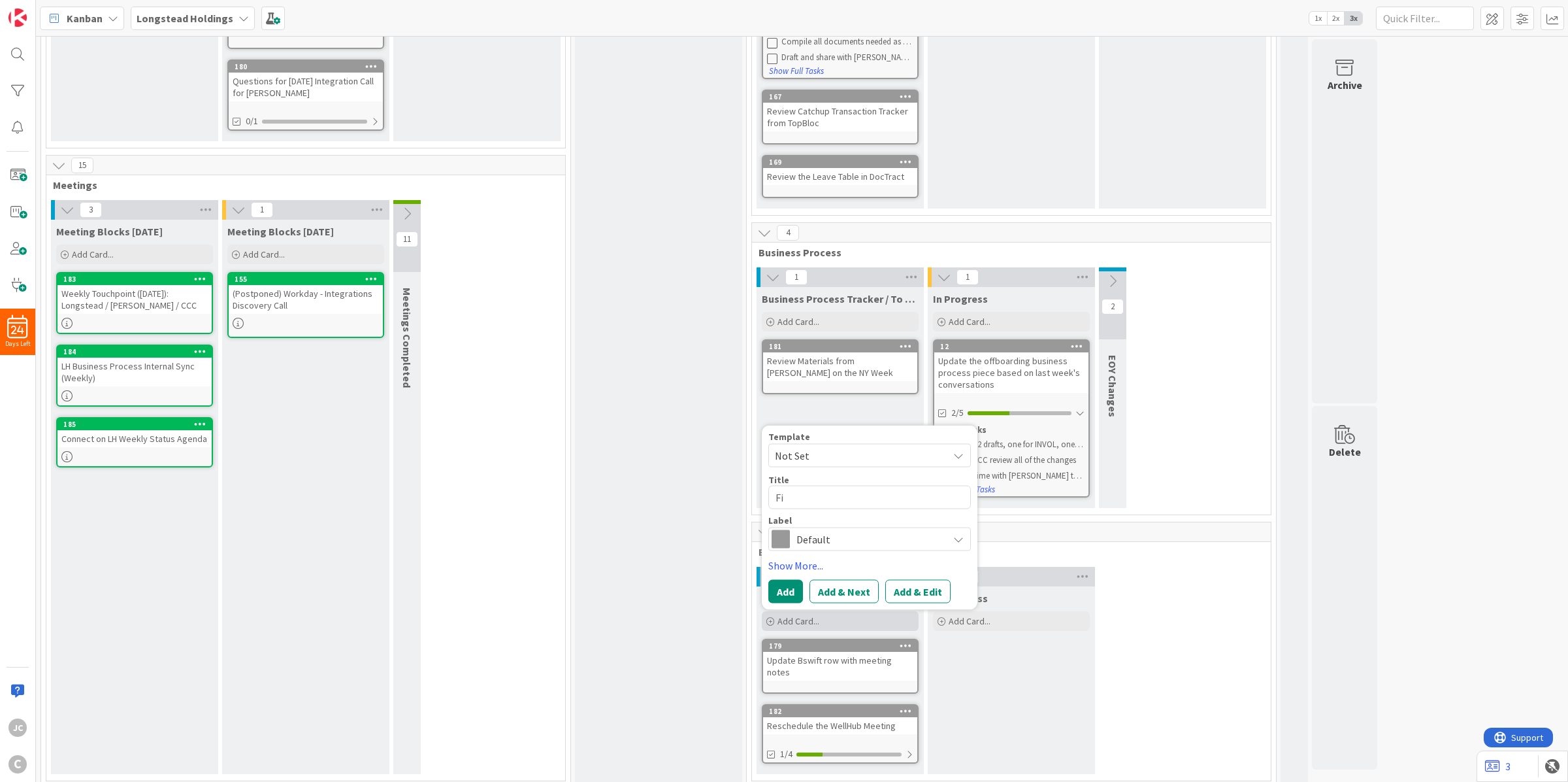
type textarea "Fin"
type textarea "x"
type textarea "Fina"
type textarea "x"
type textarea "Final"
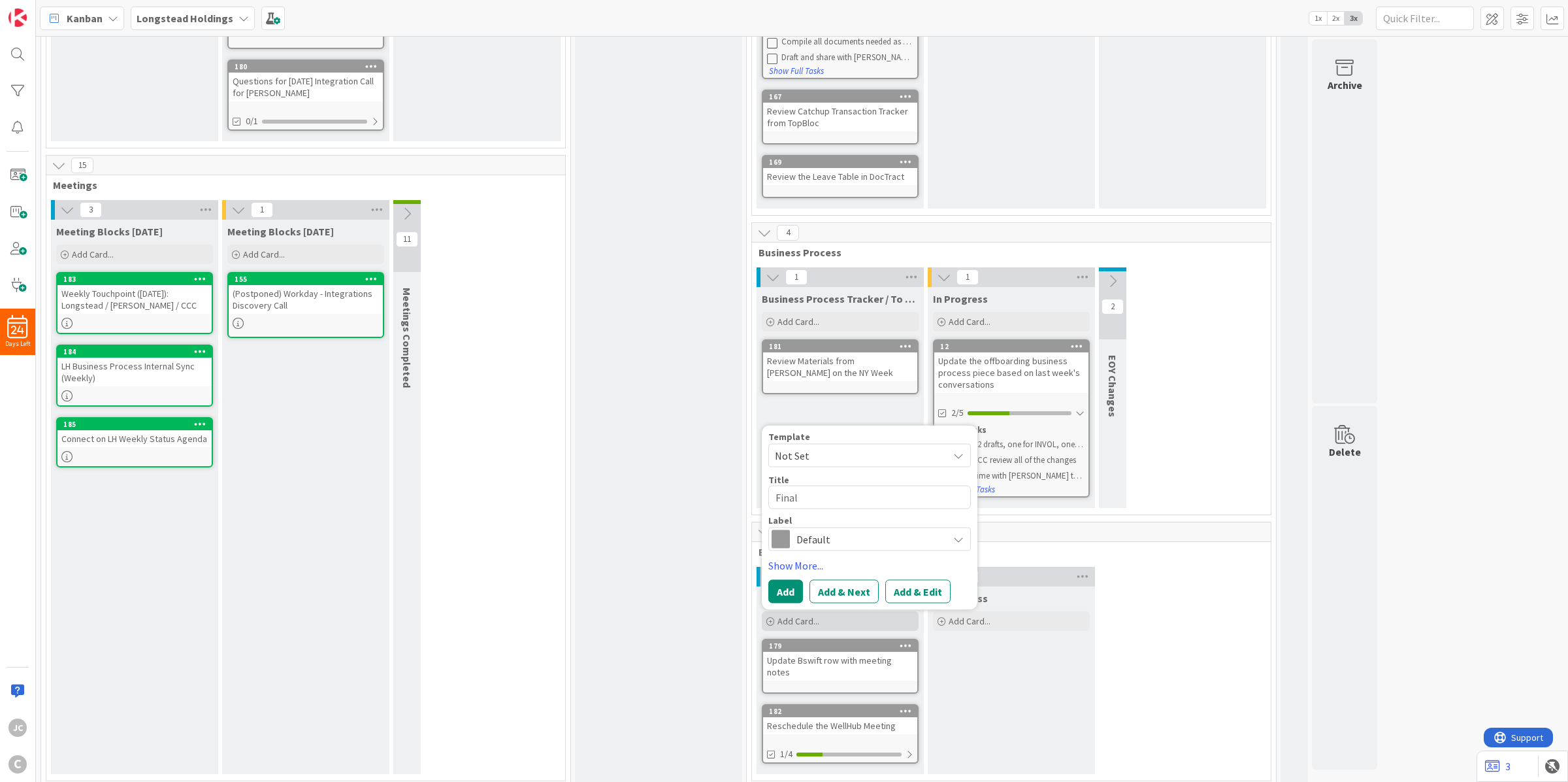
type textarea "x"
type textarea "Finali"
type textarea "x"
type textarea "Finaliiz"
type textarea "x"
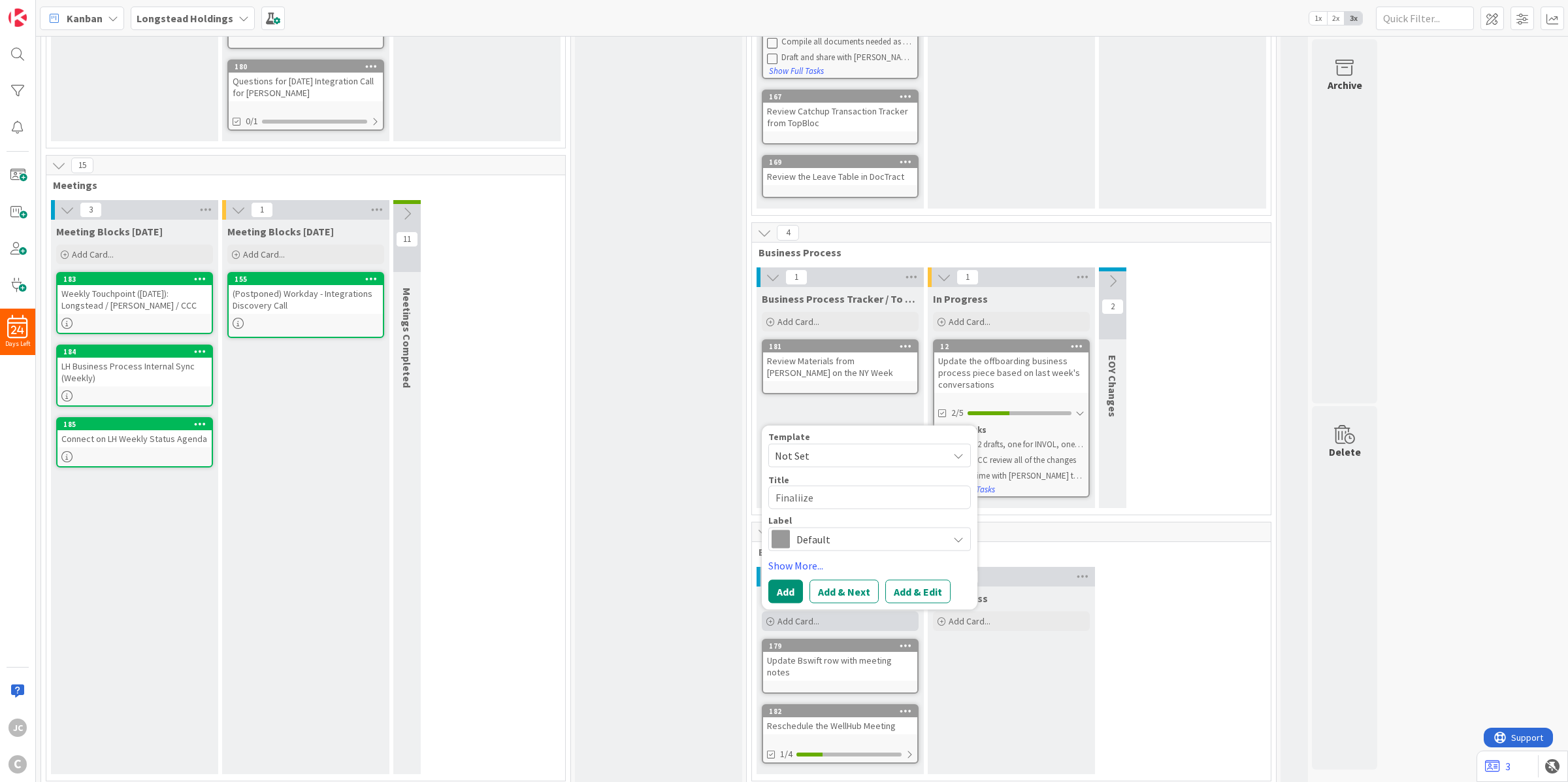
type textarea "Finaliize"
type textarea "x"
type textarea "Finaliize t"
type textarea "x"
type textarea "Finaliize th"
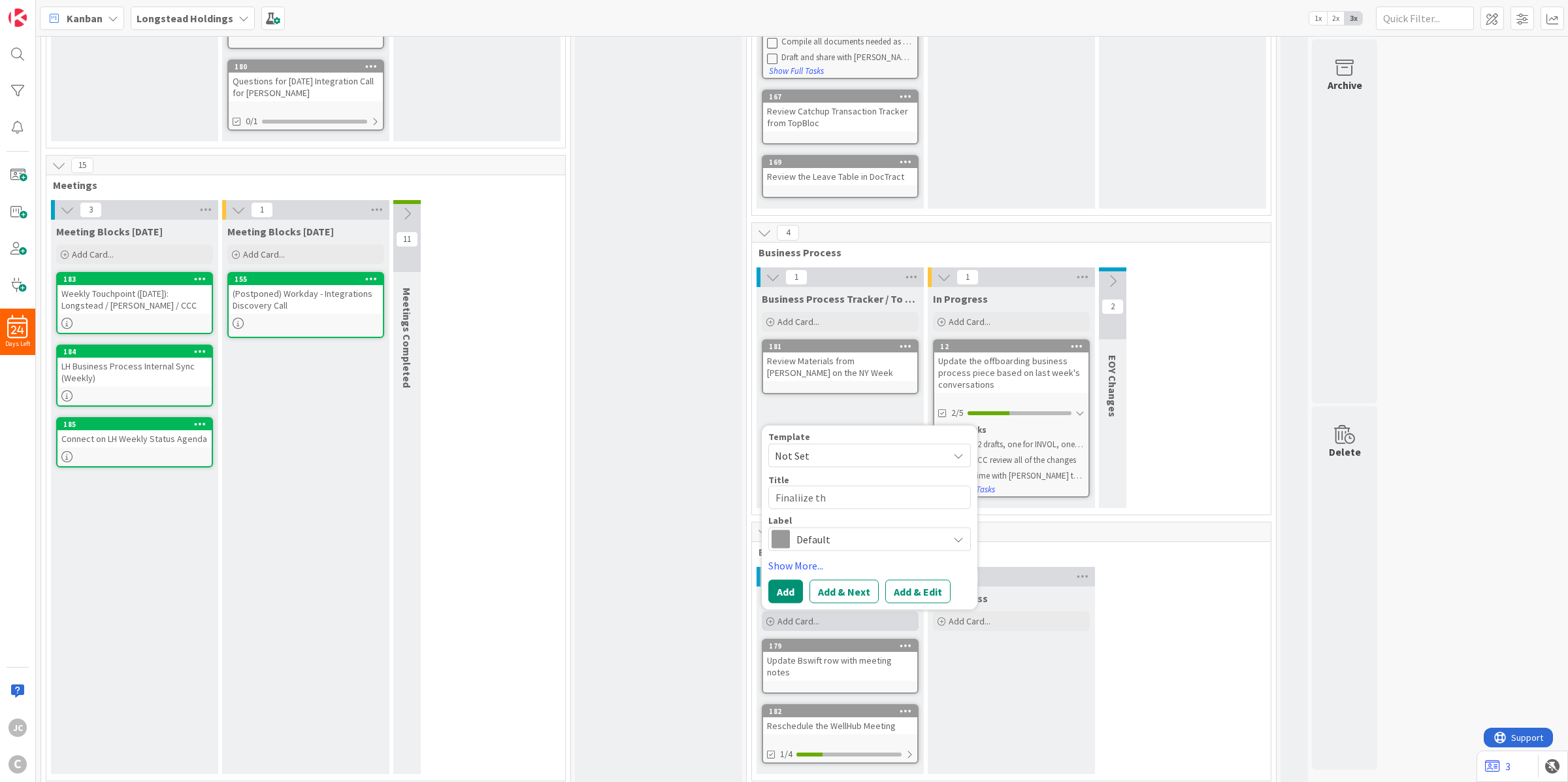
type textarea "x"
type textarea "Finaliize the"
type textarea "x"
type textarea "Finaliize the"
type textarea "x"
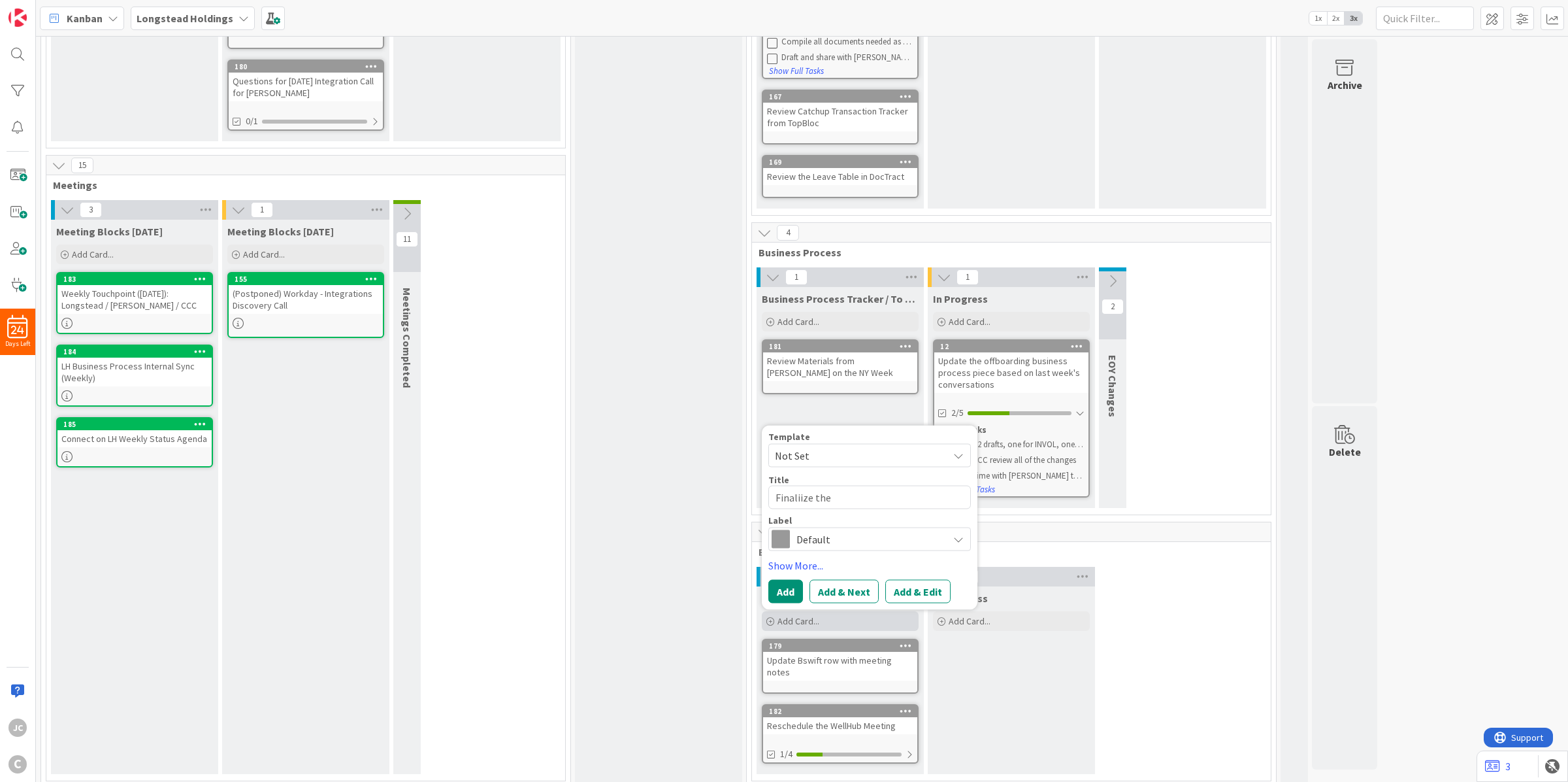
type textarea "Finaliize the"
type textarea "x"
type textarea "Finaliize th"
type textarea "x"
type textarea "Finaliize t"
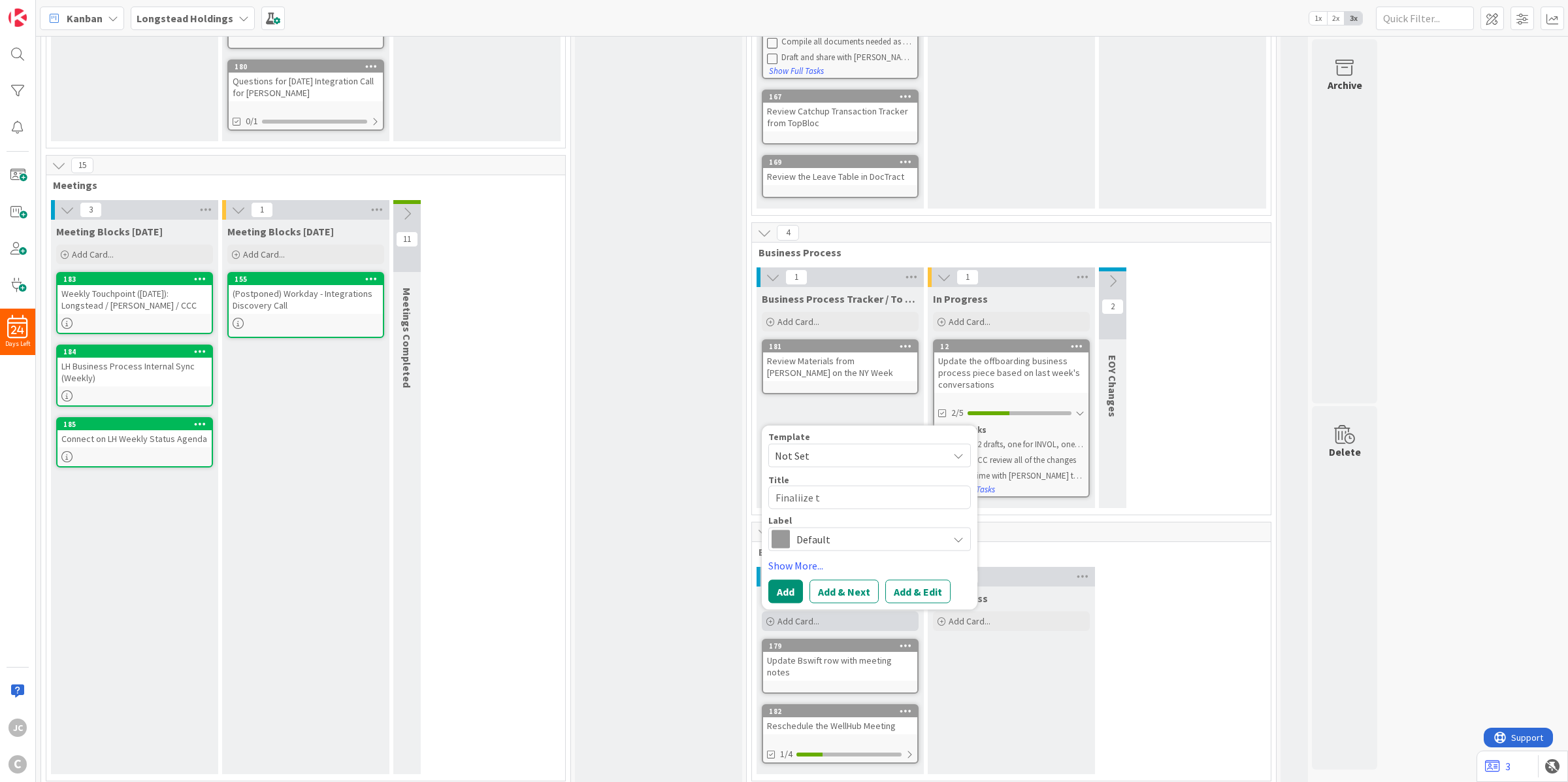
type textarea "x"
type textarea "Finaliize"
type textarea "x"
type textarea "Finaliize"
type textarea "x"
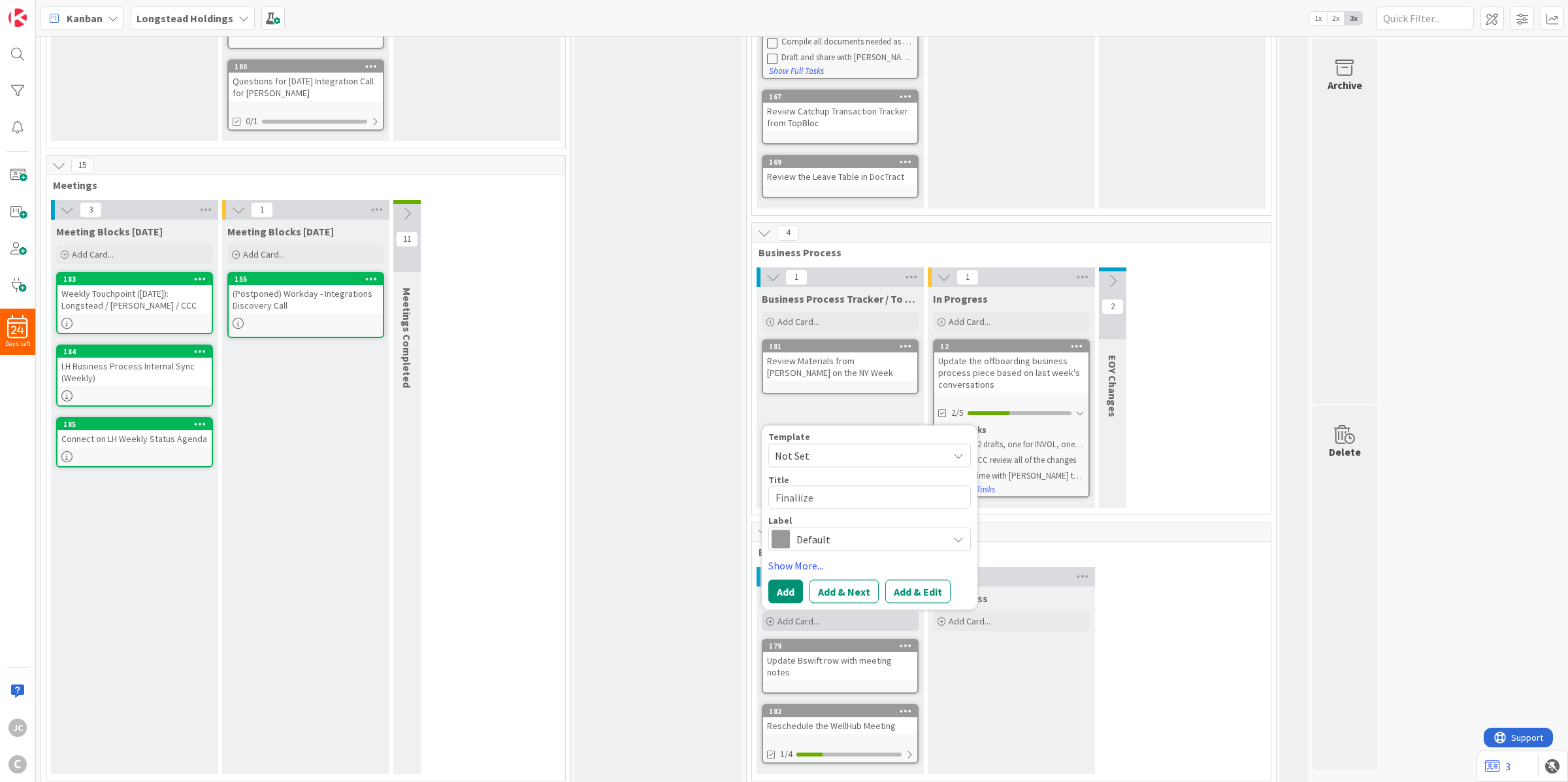
type textarea "Finaliiz"
type textarea "x"
type textarea "Finalii"
type textarea "x"
type textarea "Finali"
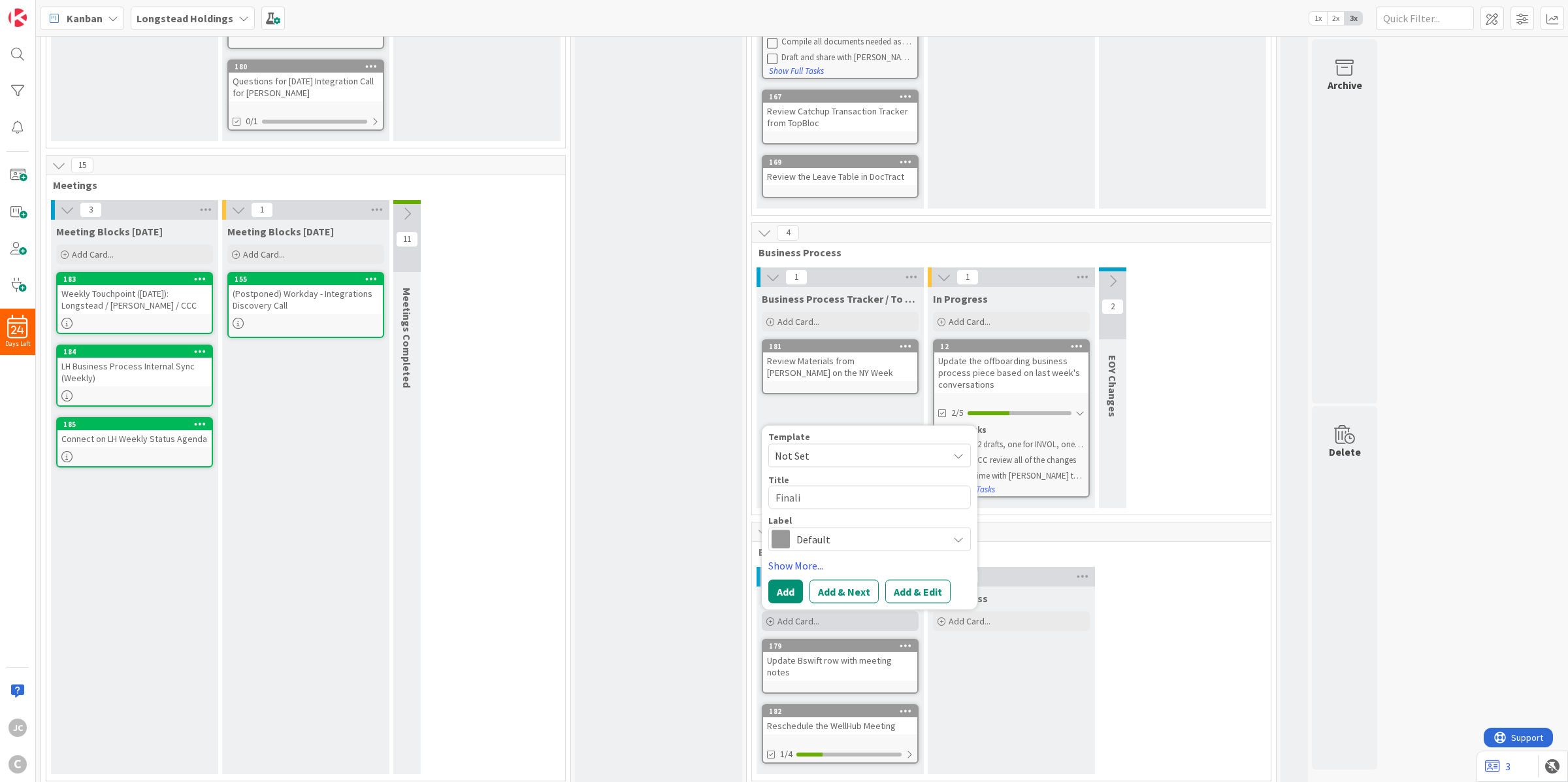
type textarea "x"
type textarea "Final"
type textarea "x"
type textarea "Finali"
type textarea "x"
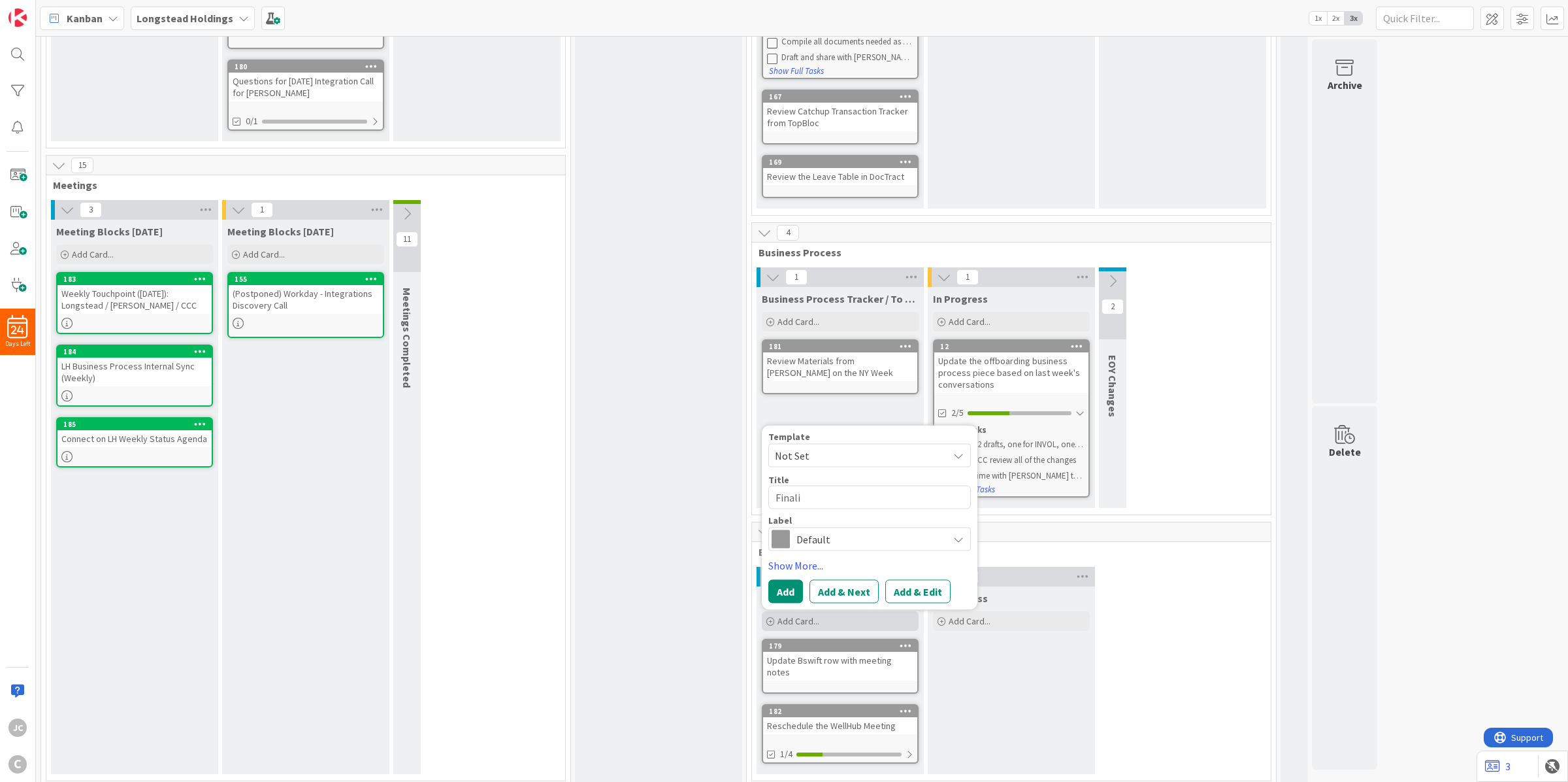
type textarea "Finaliz"
type textarea "x"
type textarea "Finalize"
type textarea "x"
type textarea "Finalize"
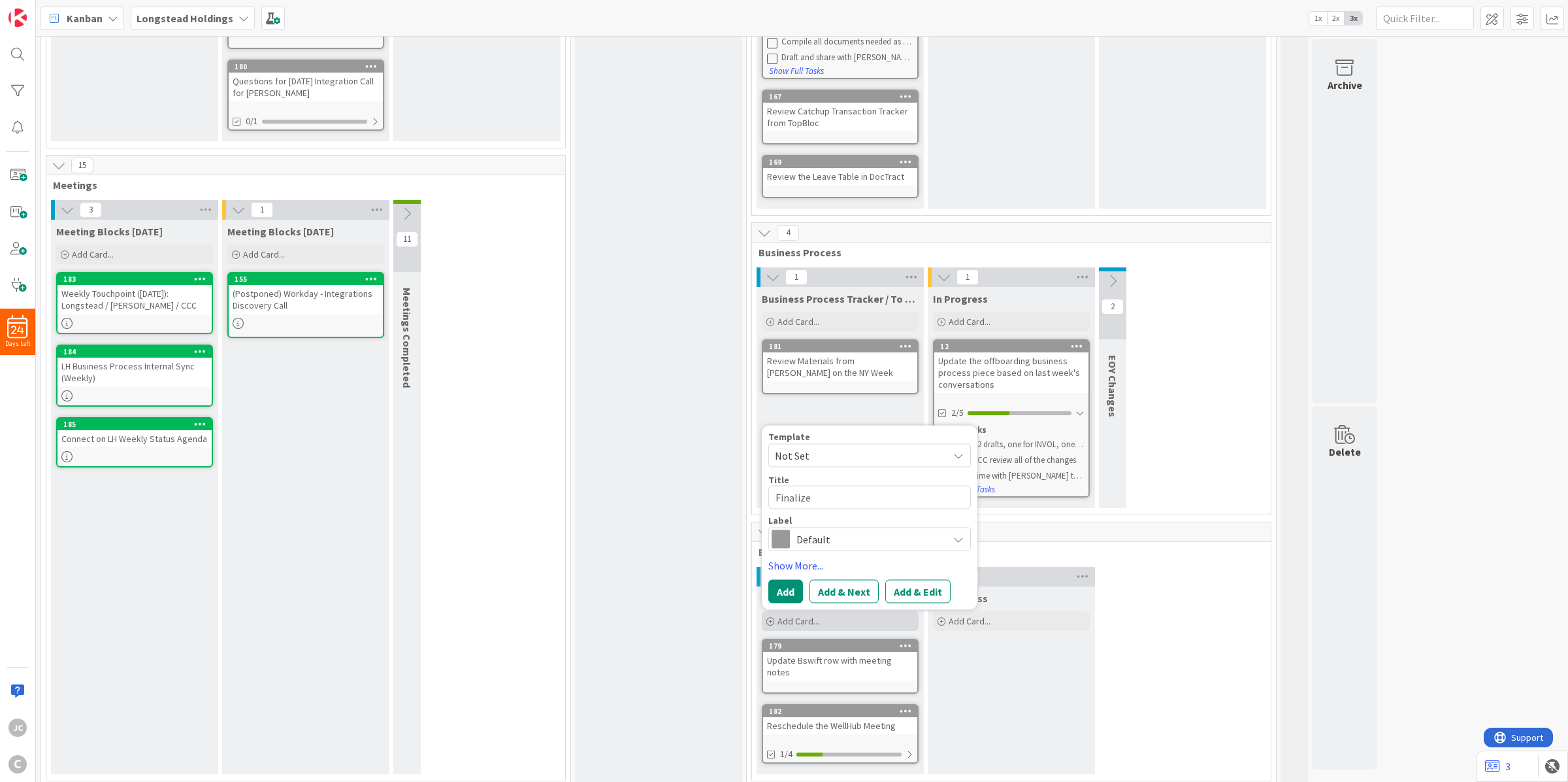
type textarea "x"
type textarea "Finalize t"
type textarea "x"
type textarea "Finalize th"
type textarea "x"
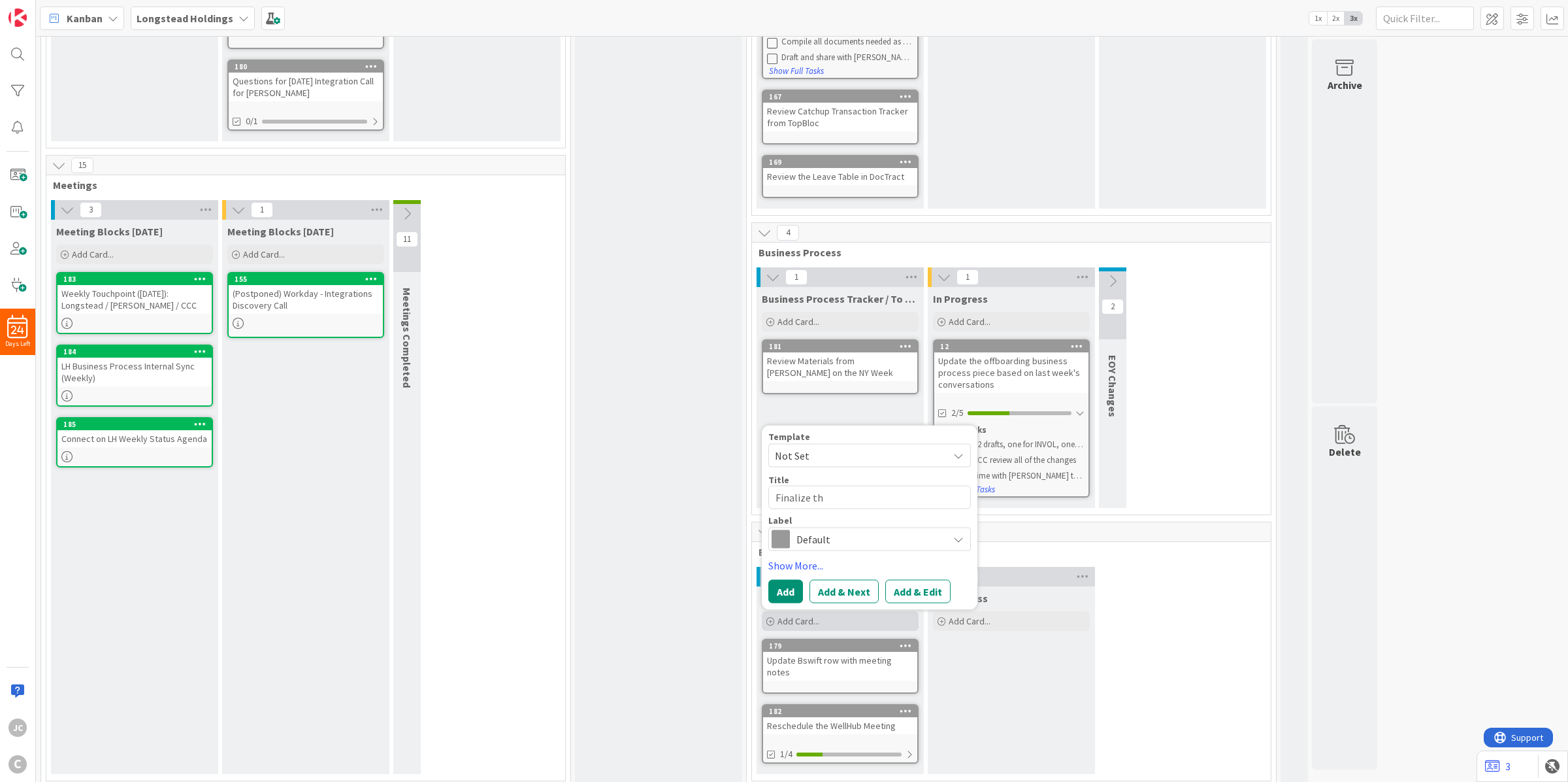
type textarea "Finalize the"
type textarea "x"
type textarea "Finalize the"
type textarea "x"
type textarea "Finalize the B"
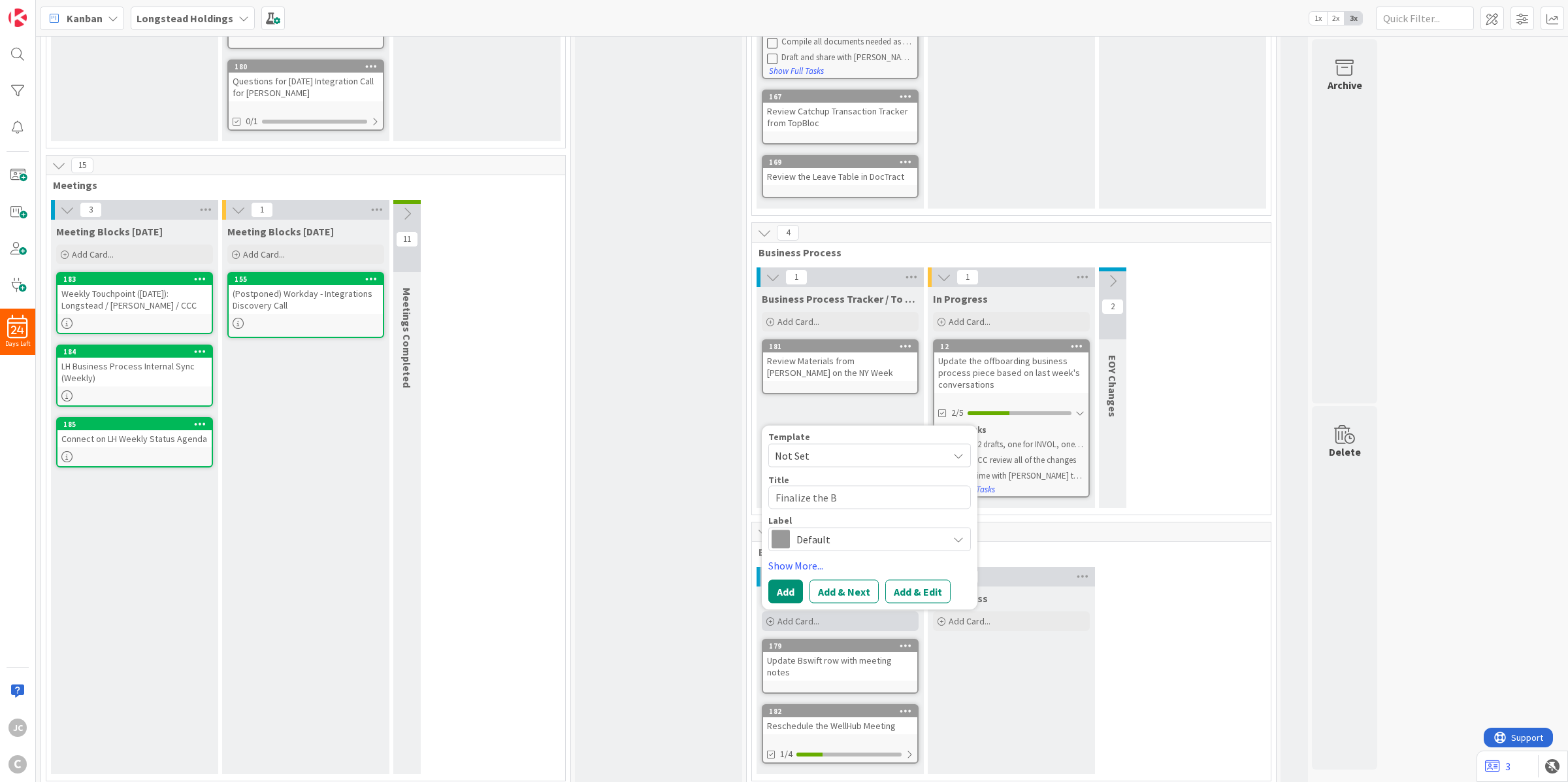
type textarea "x"
type textarea "Finalize the Be"
type textarea "x"
type textarea "Finalize the Ben"
type textarea "x"
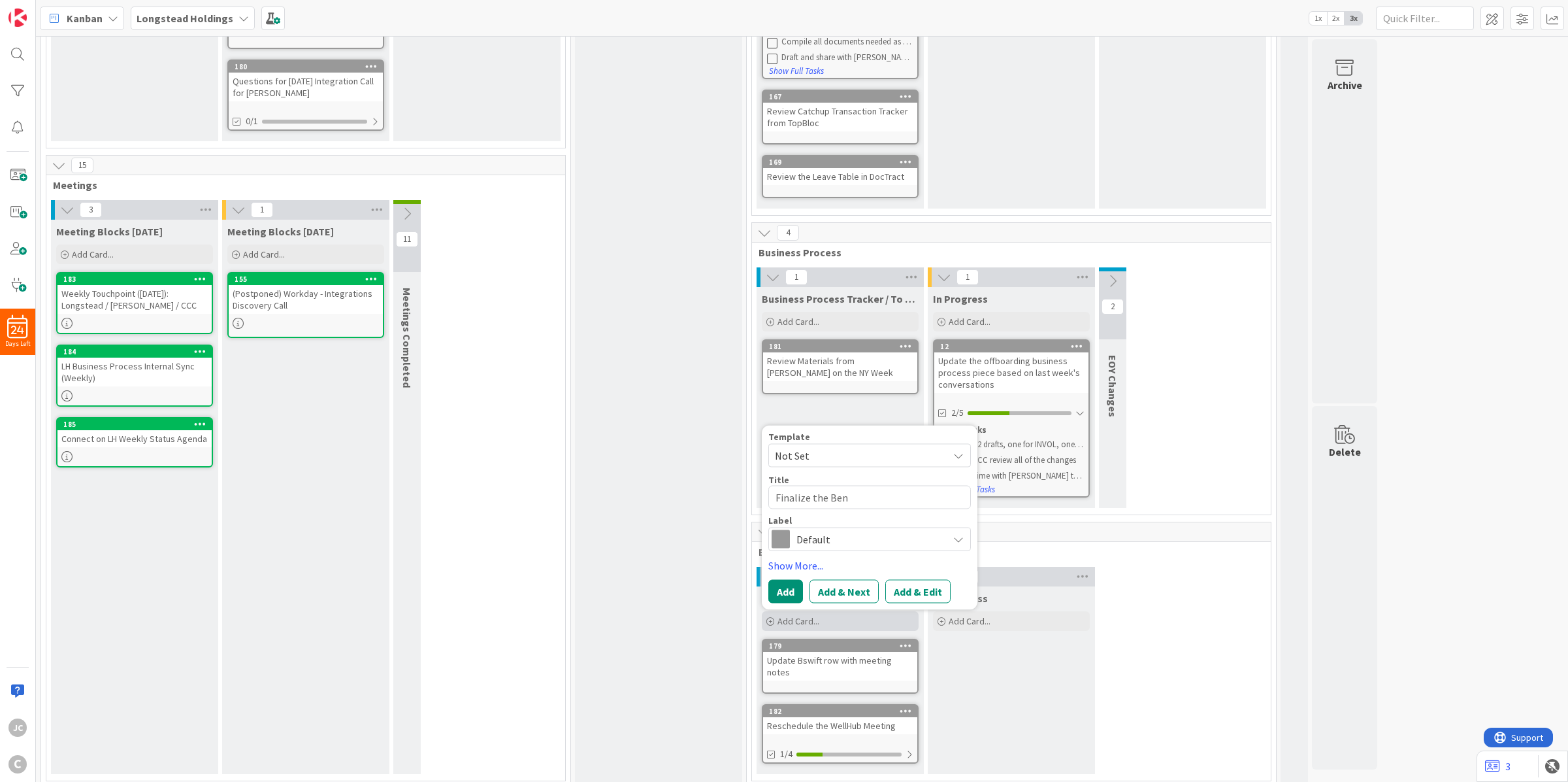
type textarea "Finalize the Bene"
type textarea "x"
type textarea "Finalize the Benef"
type textarea "x"
type textarea "Finalize the Benefi"
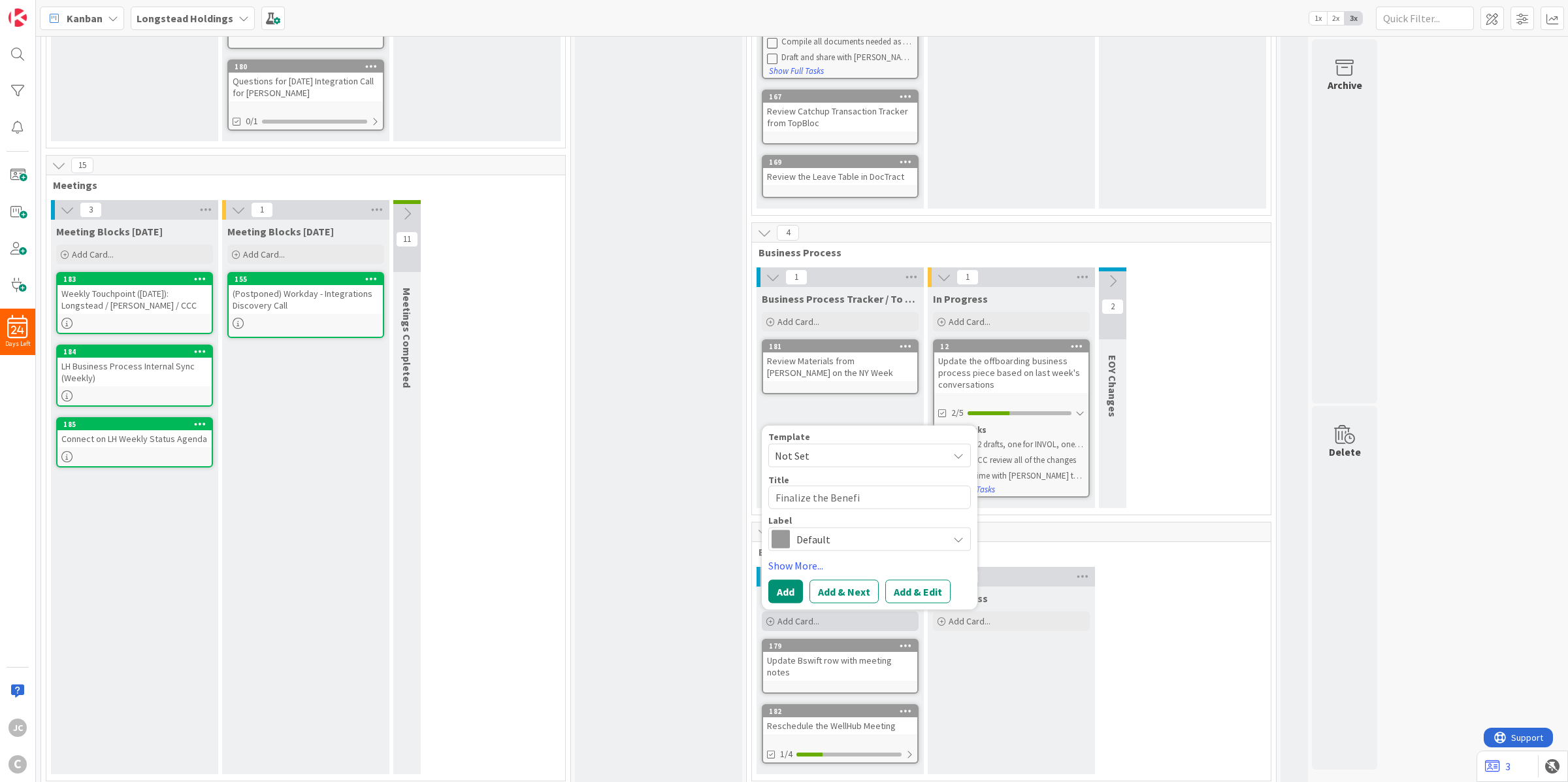
type textarea "x"
type textarea "Finalize the Benefit"
type textarea "x"
type textarea "Finalize the Benefits"
type textarea "x"
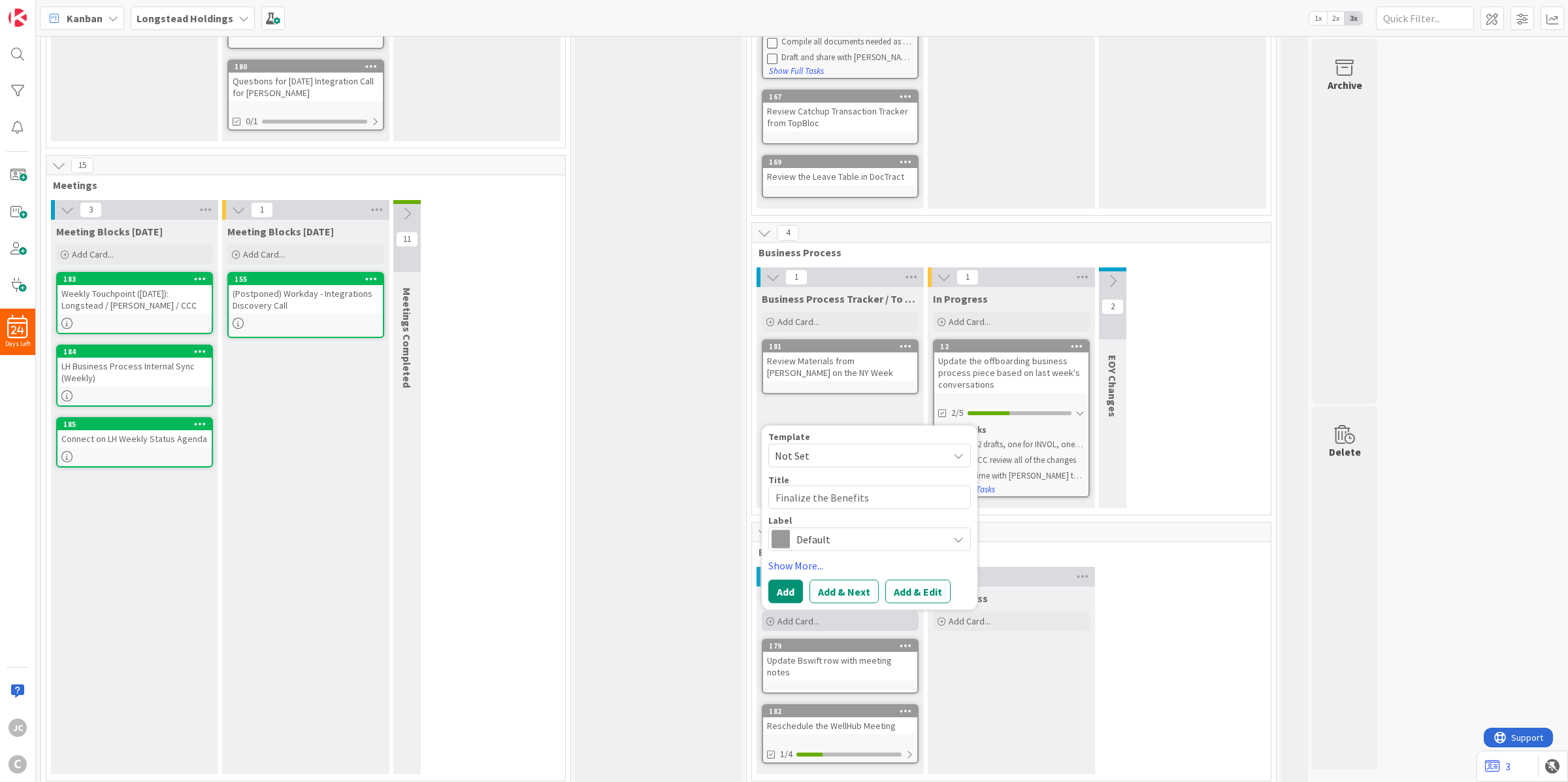
type textarea "Finalize the Benefits"
type textarea "x"
type textarea "Finalize the Benefits /"
type textarea "x"
type textarea "Finalize the Benefits / I"
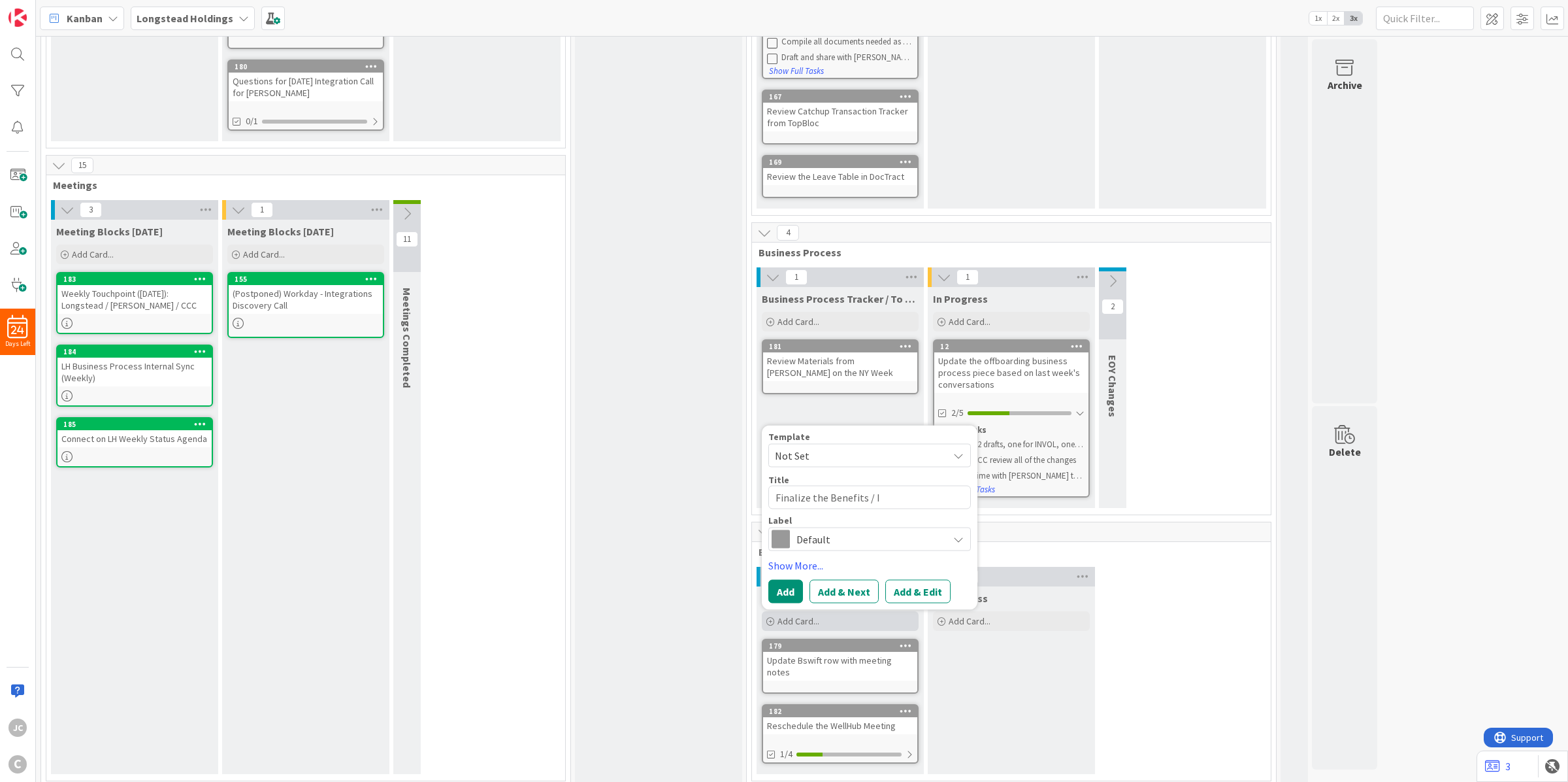
type textarea "x"
type textarea "Finalize the Benefits / Int"
type textarea "x"
type textarea "Finalize the Benefits / Inte"
type textarea "x"
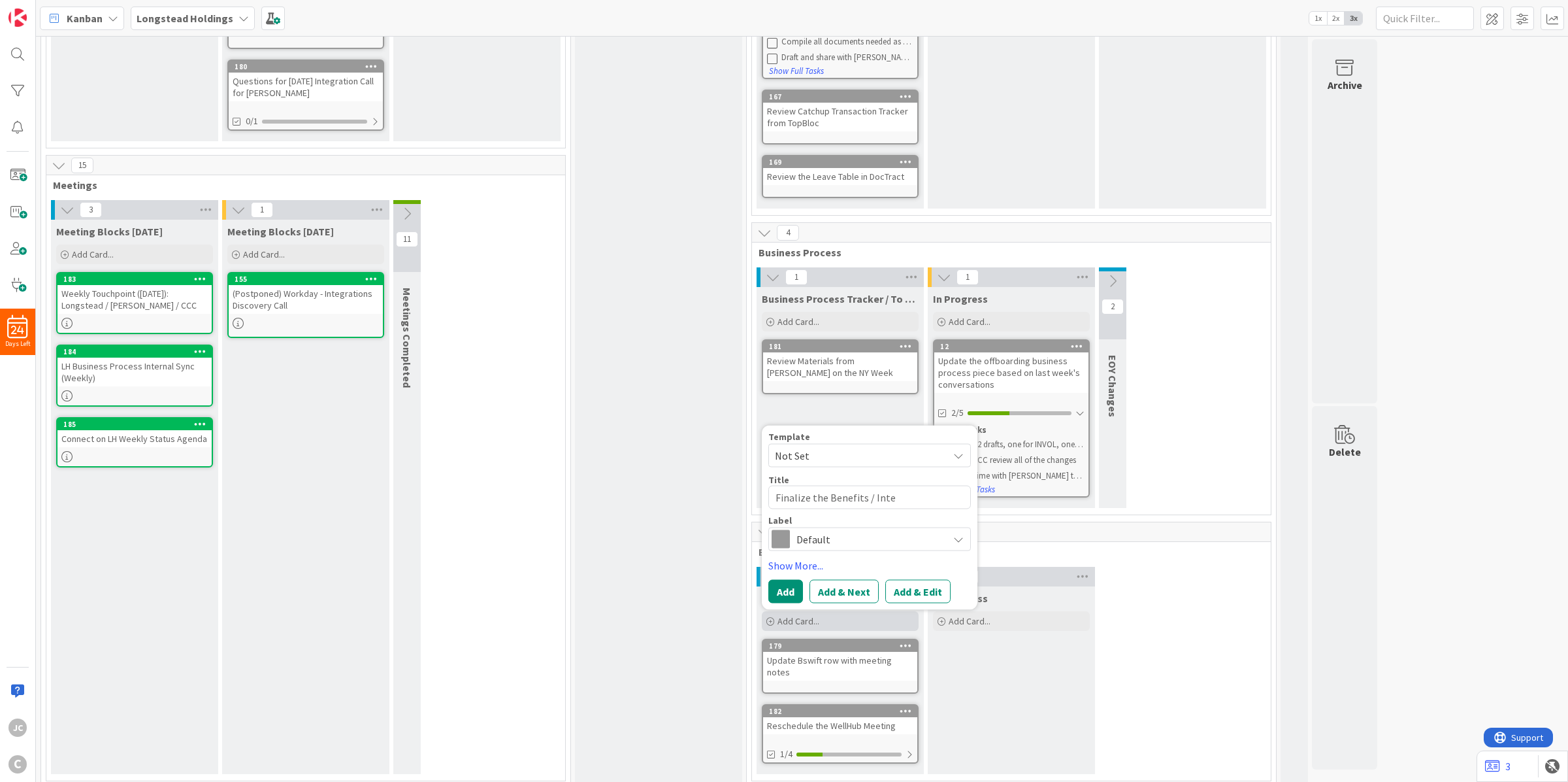
type textarea "Finalize the Benefits / Integ"
type textarea "x"
type textarea "Finalize the Benefits / Integr"
type textarea "x"
type textarea "Finalize the Benefits / Integra"
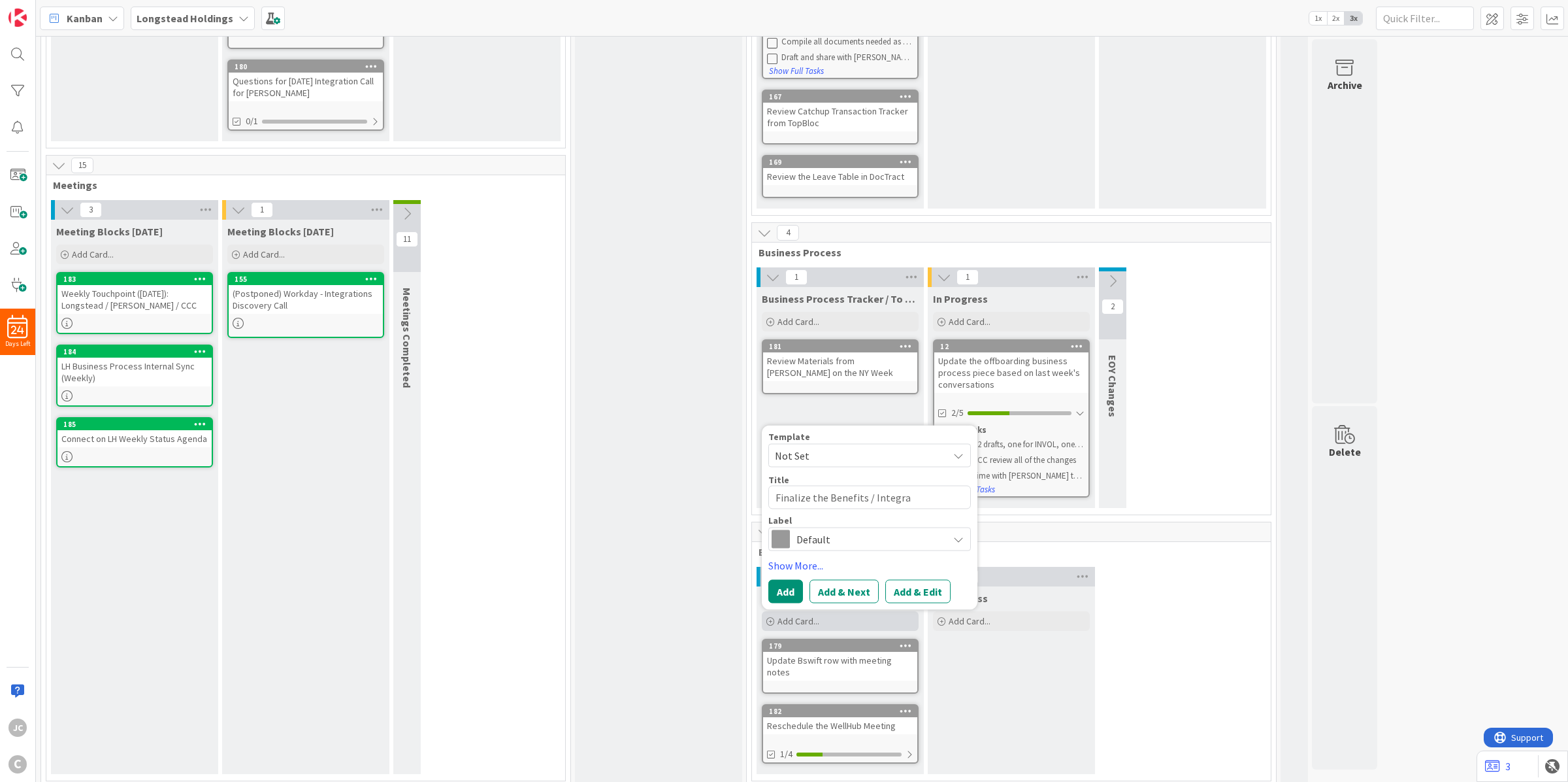
type textarea "x"
type textarea "Finalize the Benefits / Integrati"
type textarea "x"
type textarea "Finalize the Benefits / Integratio"
type textarea "x"
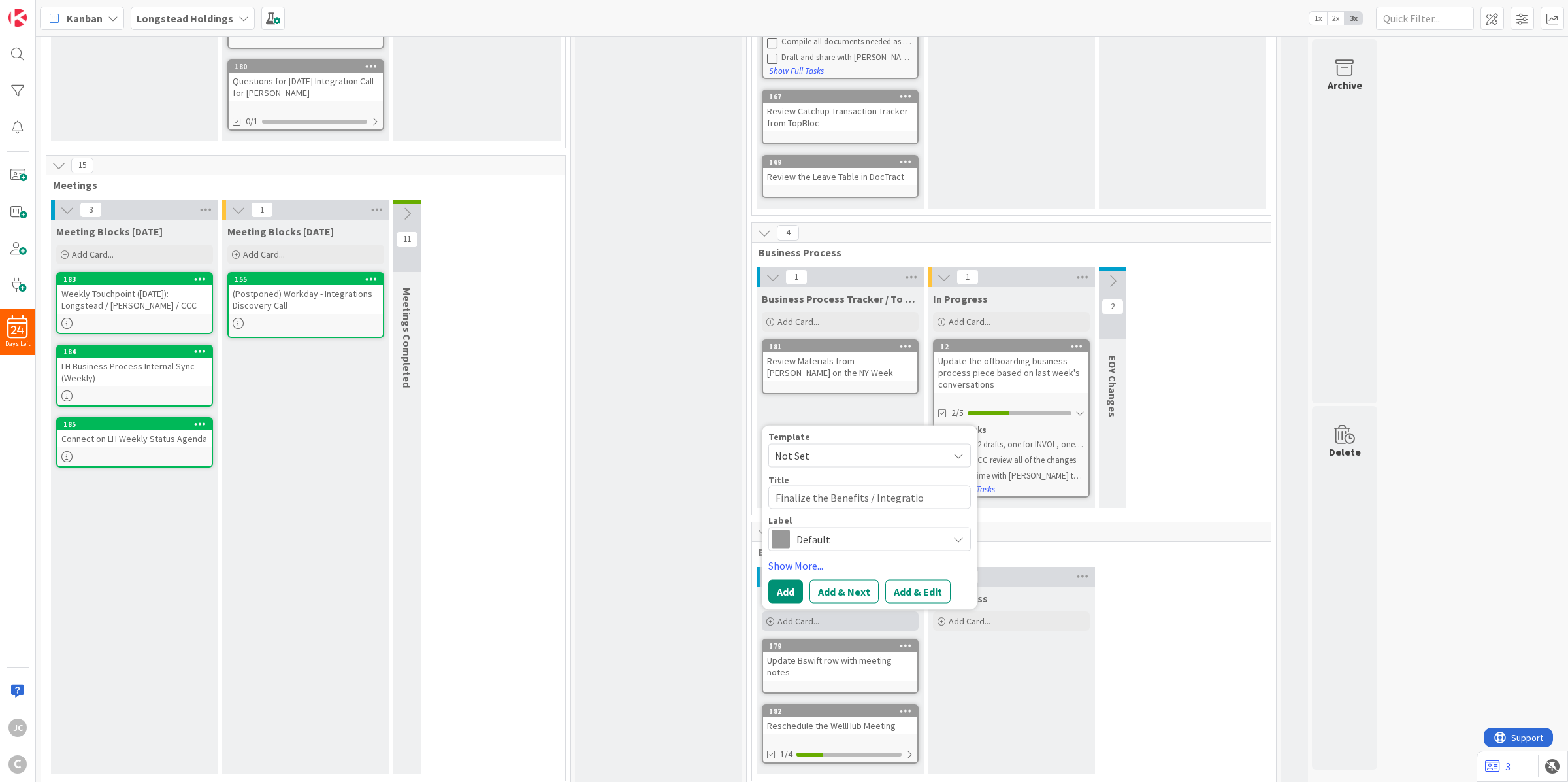
type textarea "Finalize the Benefits / Integration"
type textarea "x"
type textarea "Finalize the Benefits / Integration"
type textarea "x"
type textarea "Finalize the Benefits / Integration Q"
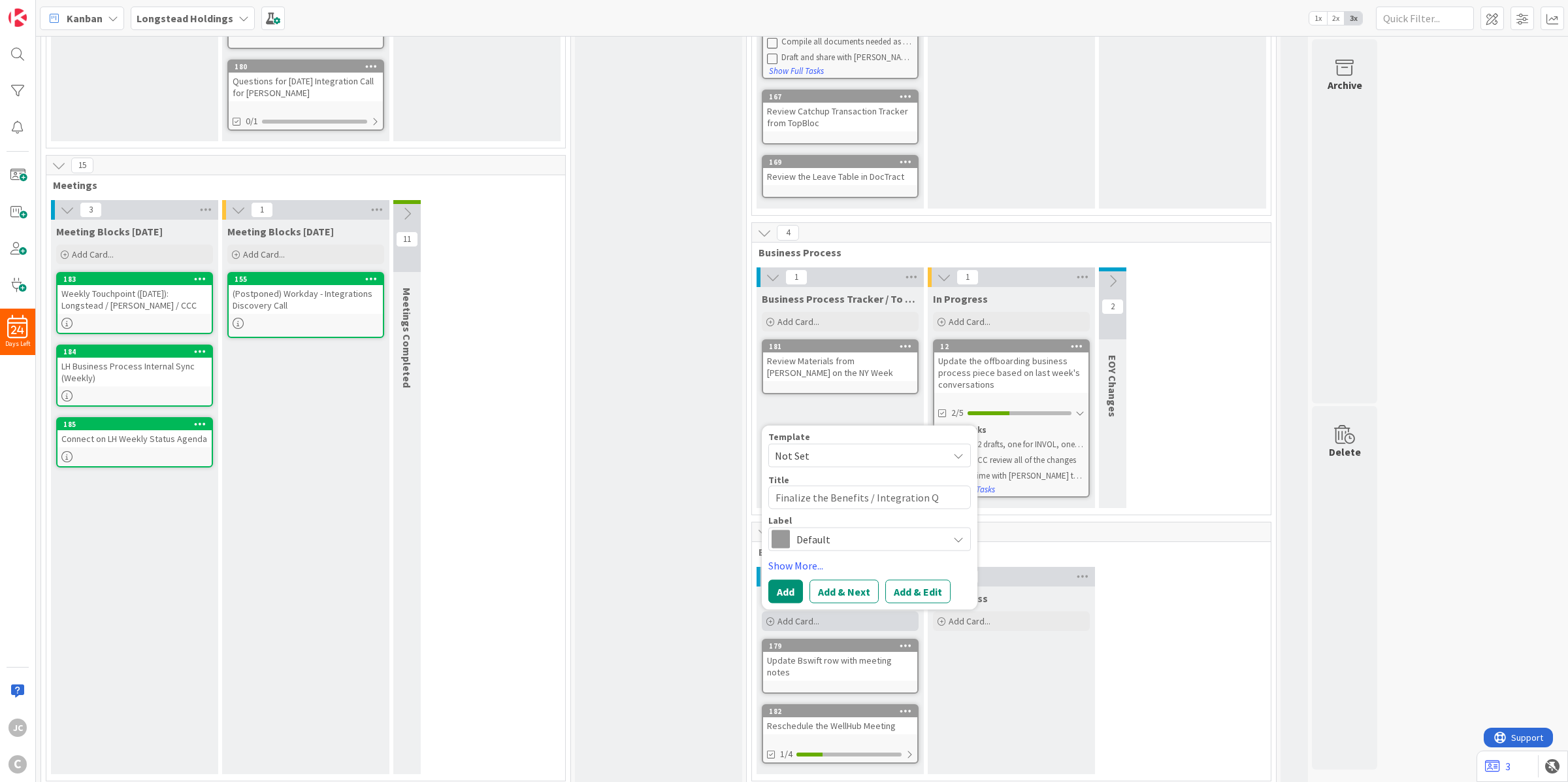
type textarea "x"
type textarea "Finalize the Benefits / Integration Qu"
type textarea "x"
type textarea "Finalize the Benefits / Integration Que"
type textarea "x"
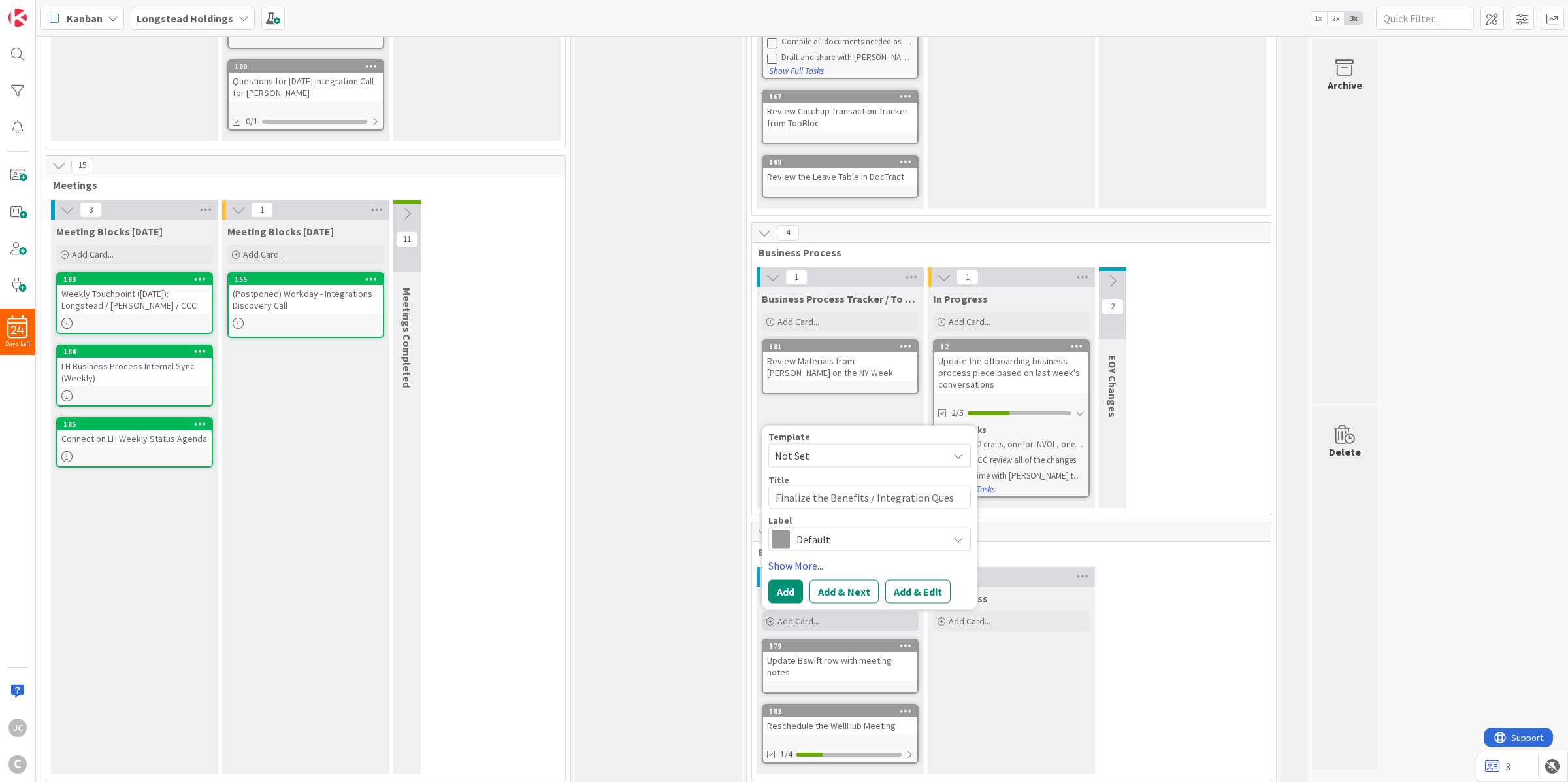
type textarea "Finalize the Benefits / Integration Quest"
type textarea "x"
type textarea "Finalize the Benefits / Integration Questio"
type textarea "x"
type textarea "Finalize the Benefits / Integration Question"
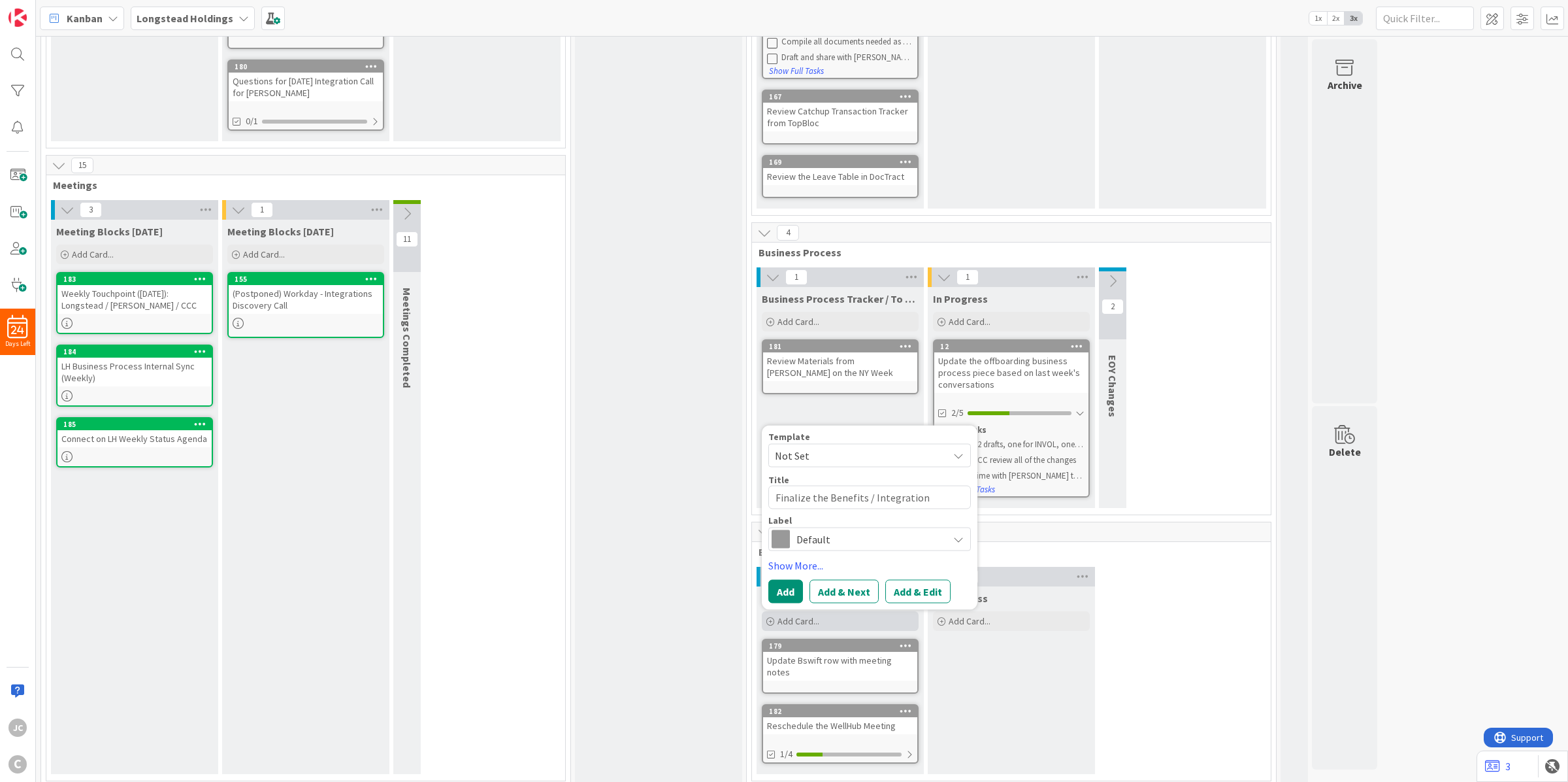
type textarea "x"
type textarea "Finalize the Benefits / Integration Questions"
type textarea "x"
type textarea "Finalize the Benefits / Integration Questions"
type textarea "x"
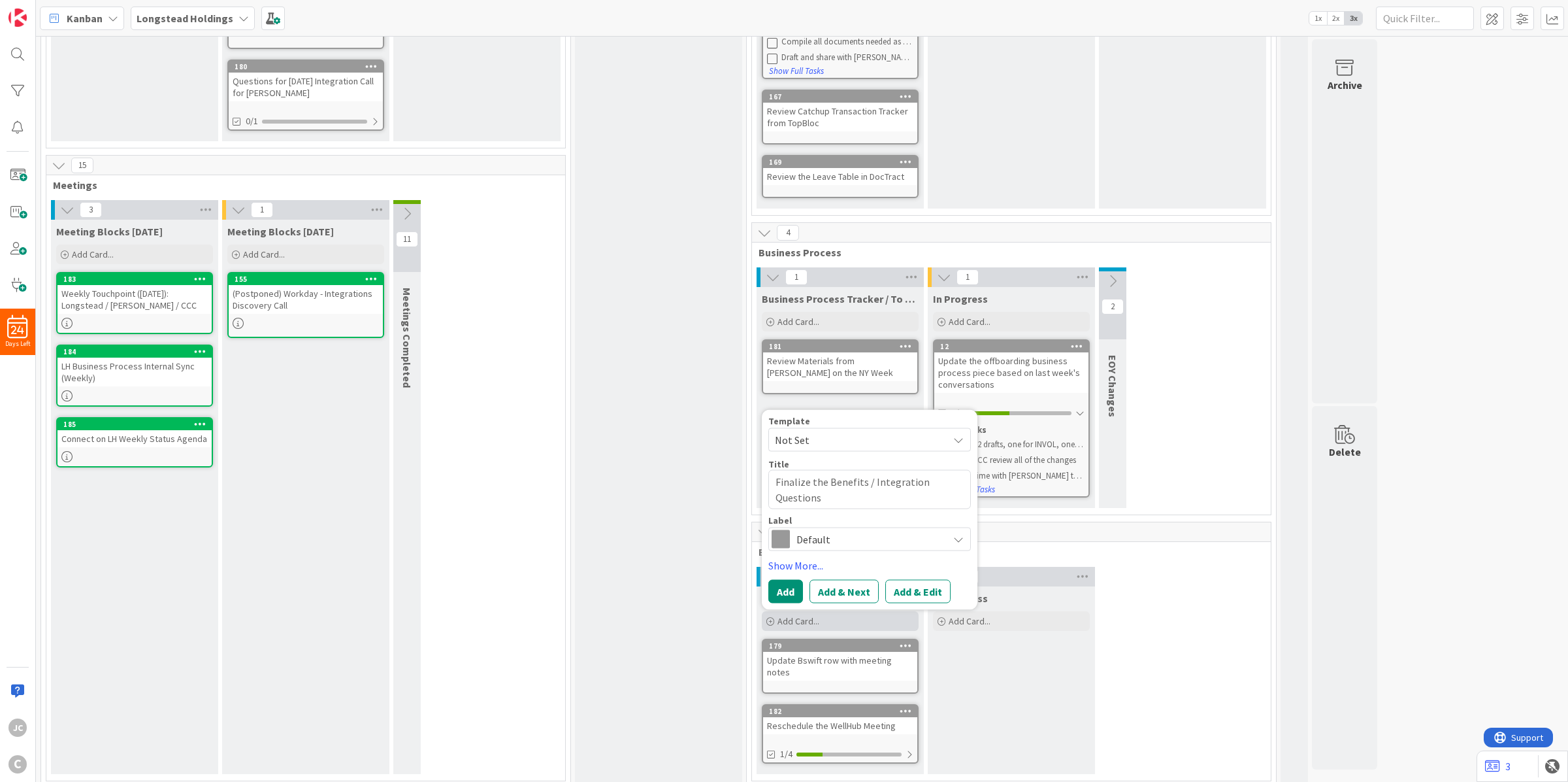
type textarea "Finalize the Benefits / Integration Questions f"
type textarea "x"
type textarea "Finalize the Benefits / Integration Questions fo"
type textarea "x"
type textarea "Finalize the Benefits / Integration Questions for"
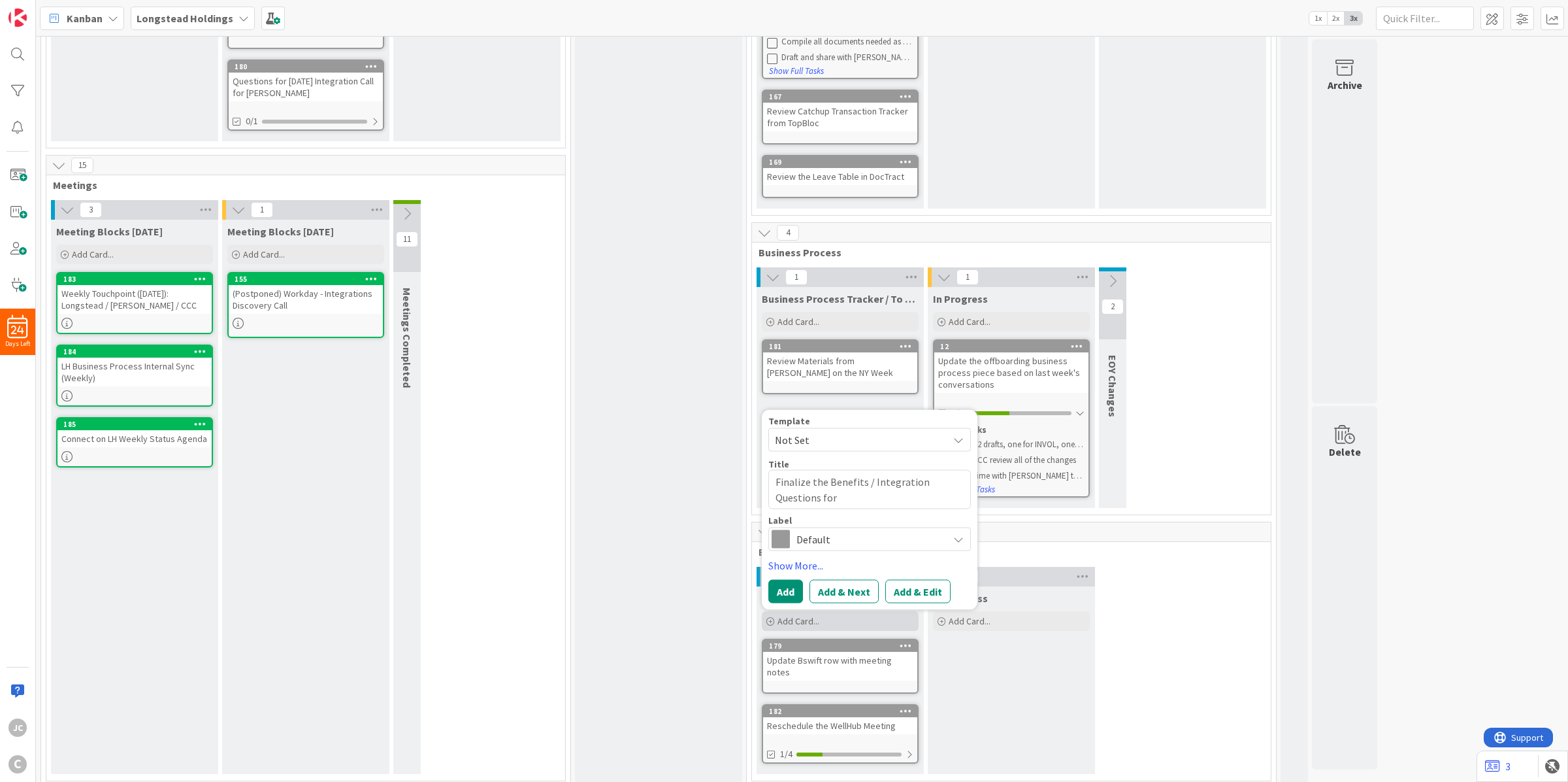
type textarea "x"
type textarea "Finalize the Benefits / Integration Questions for"
type textarea "x"
type textarea "Finalize the Benefits / Integration Questions for M"
type textarea "x"
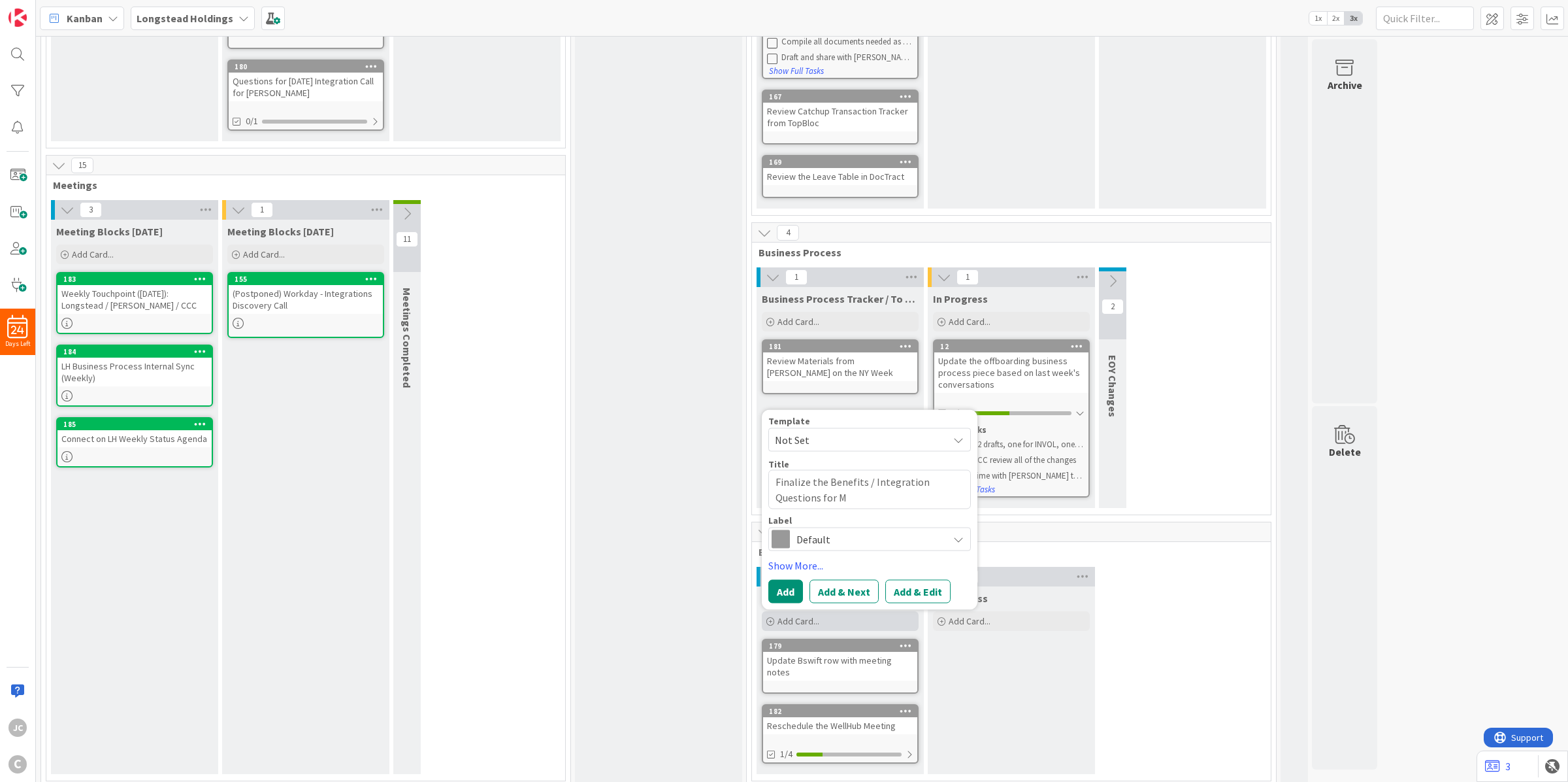
type textarea "Finalize the Benefits / Integration Questions for Ma"
type textarea "x"
type textarea "Finalize the Benefits / Integration Questions for Mar"
type textarea "x"
type textarea "Finalize the Benefits / Integration Questions for [PERSON_NAME]"
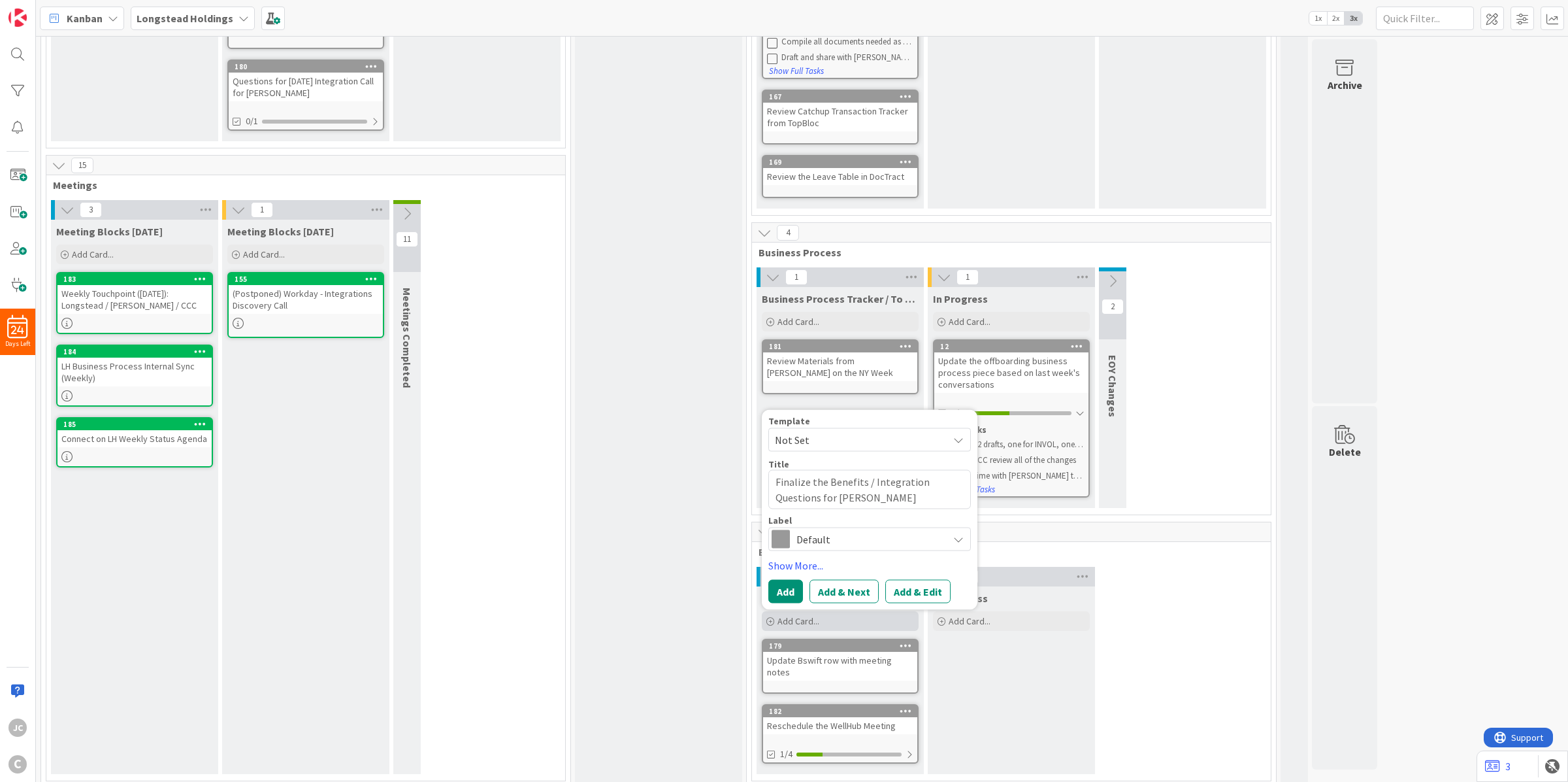
type textarea "x"
type textarea "Finalize the Benefits / Integration Questions for [PERSON_NAME]"
type textarea "x"
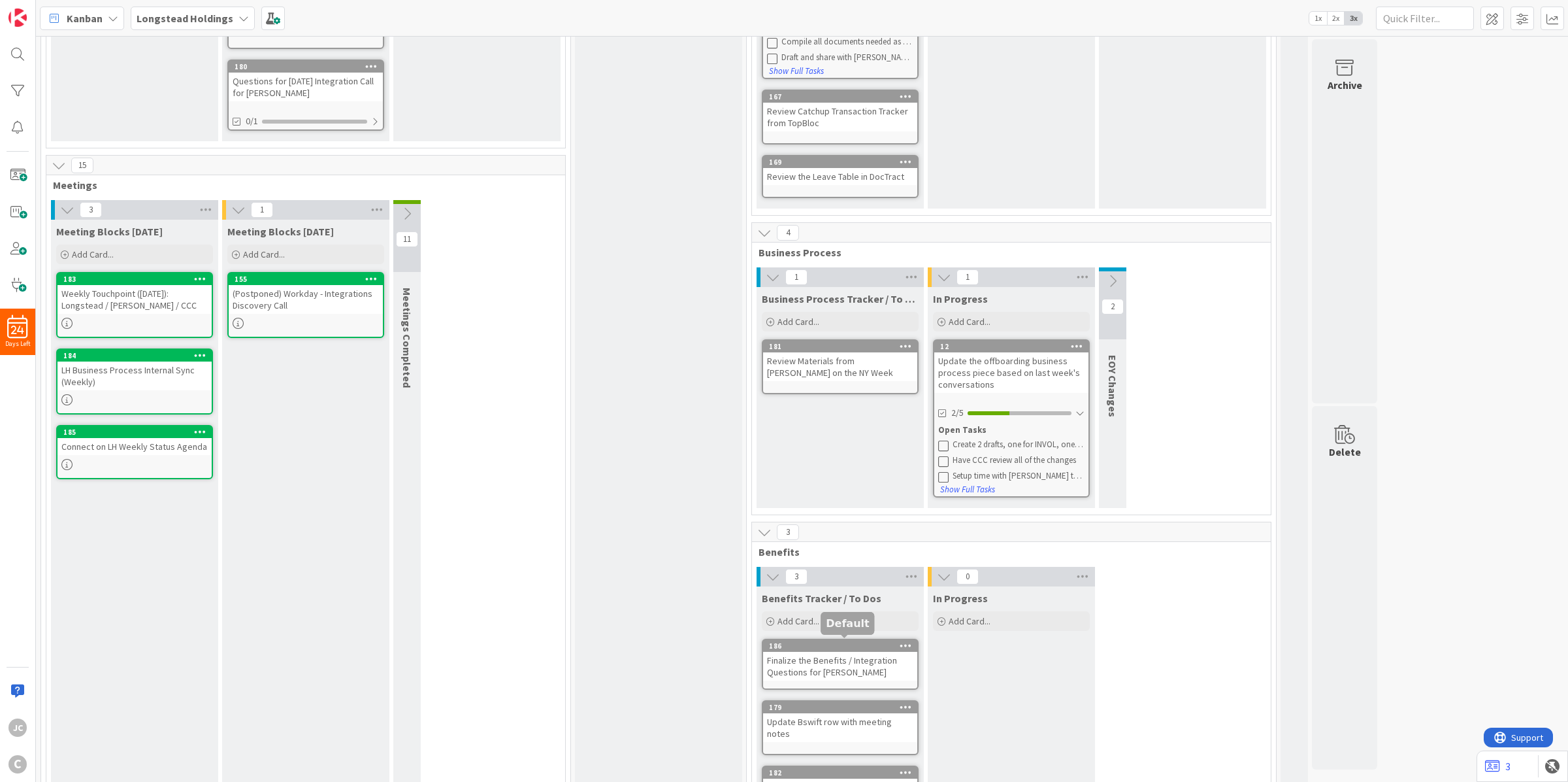
click at [852, 670] on div "Finalize the Benefits / Integration Questions for [PERSON_NAME]" at bounding box center [841, 666] width 154 height 29
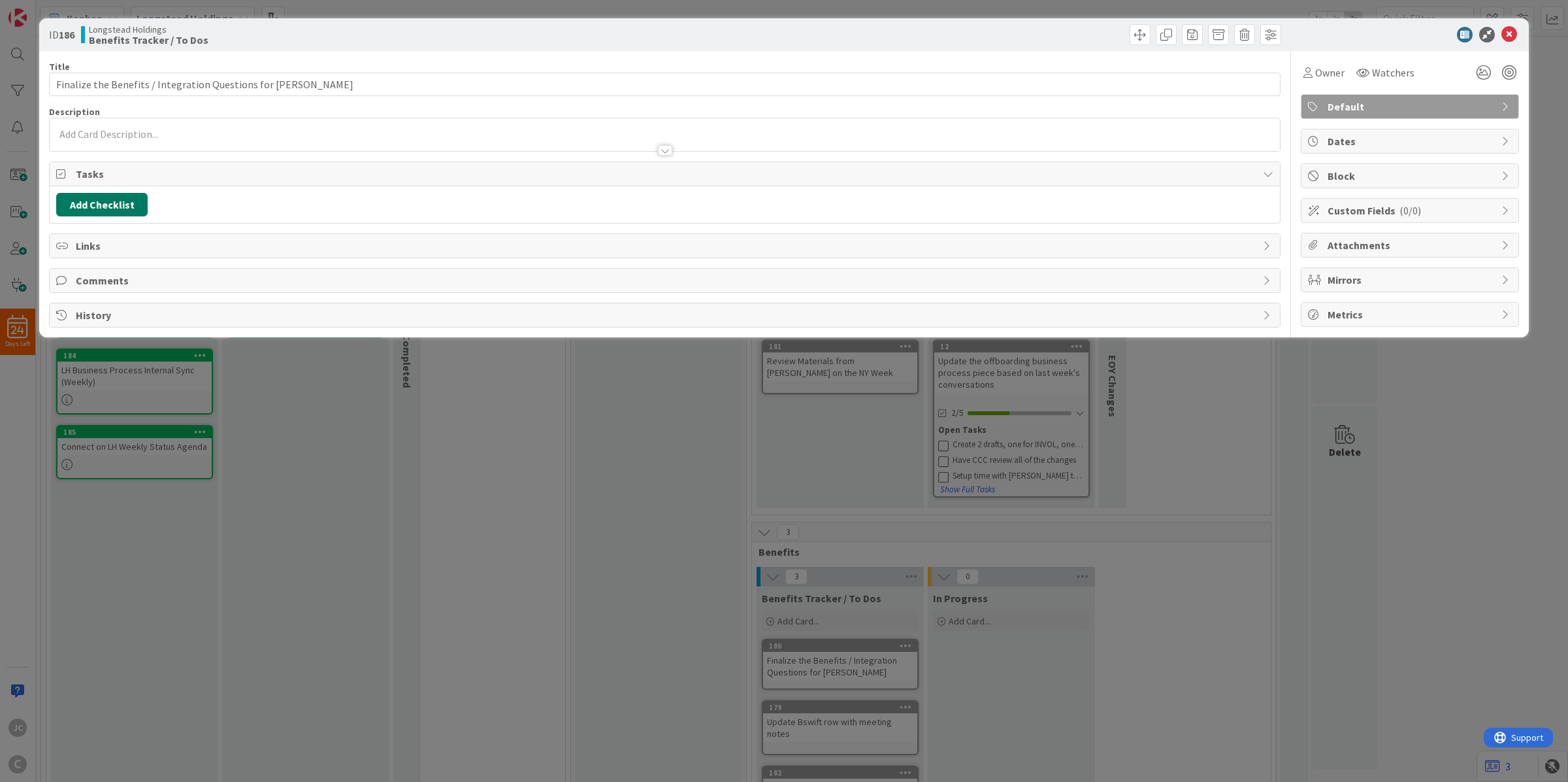
click at [134, 208] on button "Add Checklist" at bounding box center [102, 204] width 92 height 24
type input "t"
type input "To Dos"
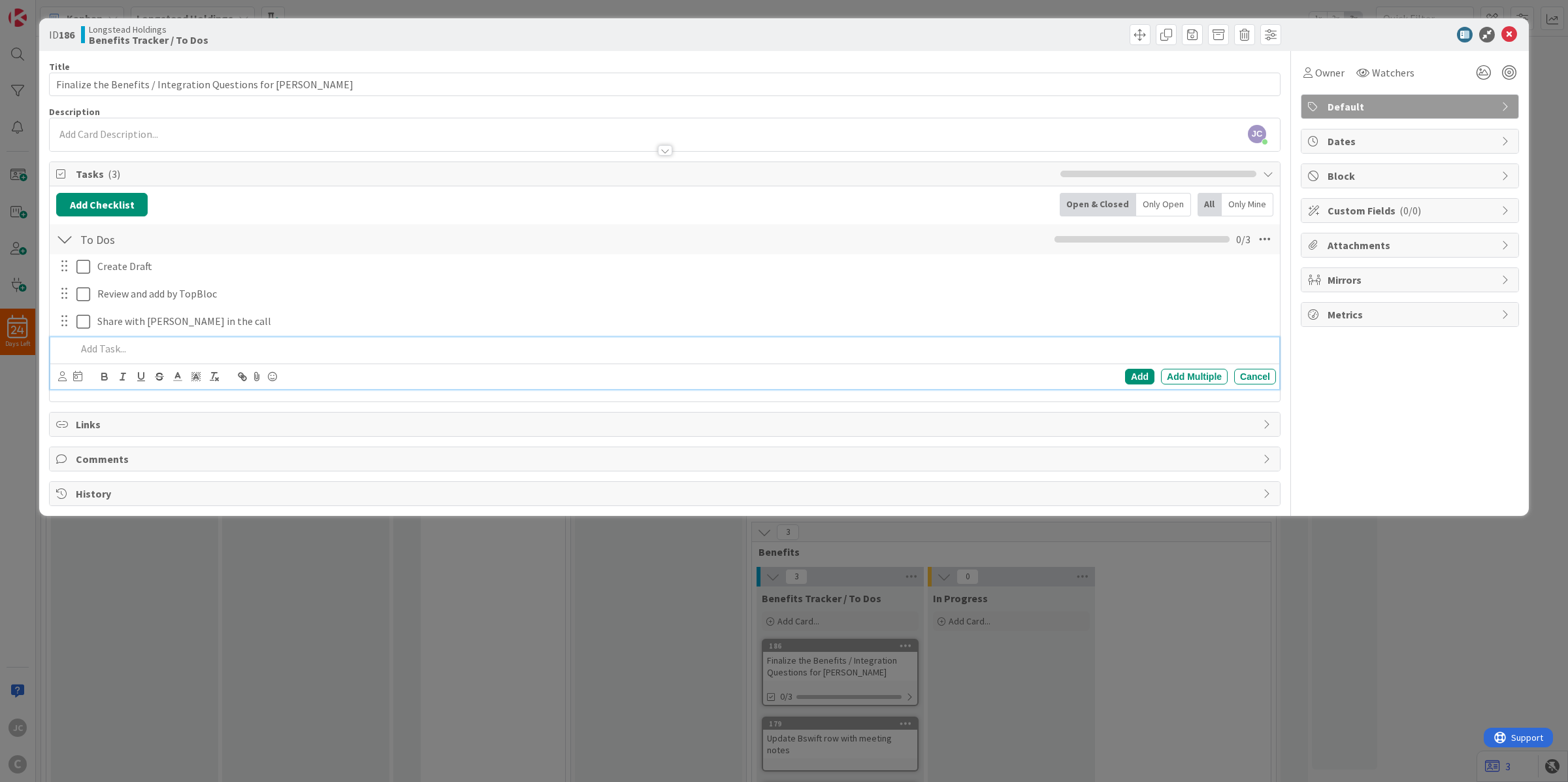
click at [588, 638] on div "ID 186 Longstead Holdings Benefits Tracker / To Dos Title 56 / 128 Finalize the…" at bounding box center [784, 391] width 1568 height 782
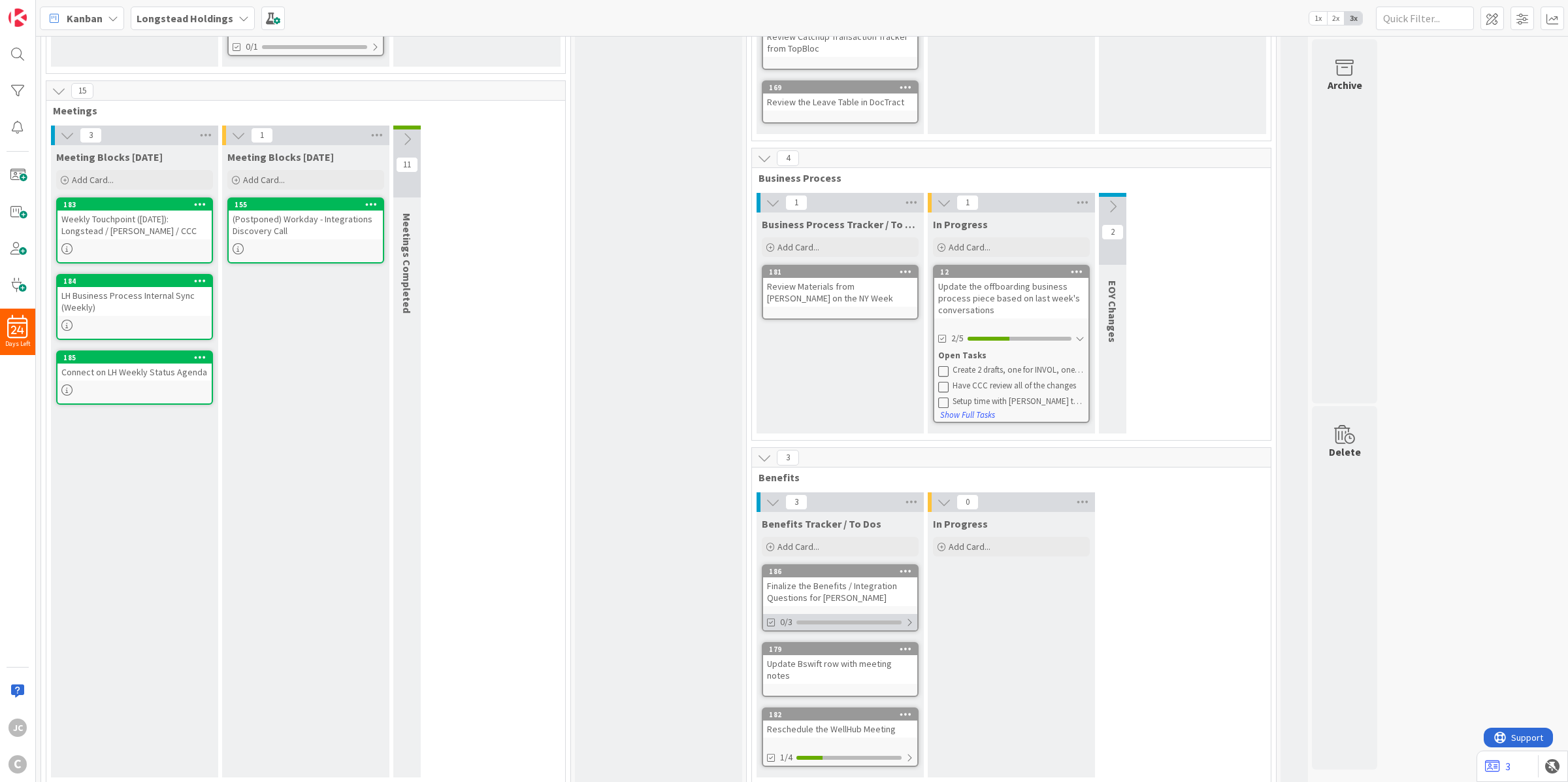
click at [908, 621] on div at bounding box center [909, 622] width 8 height 11
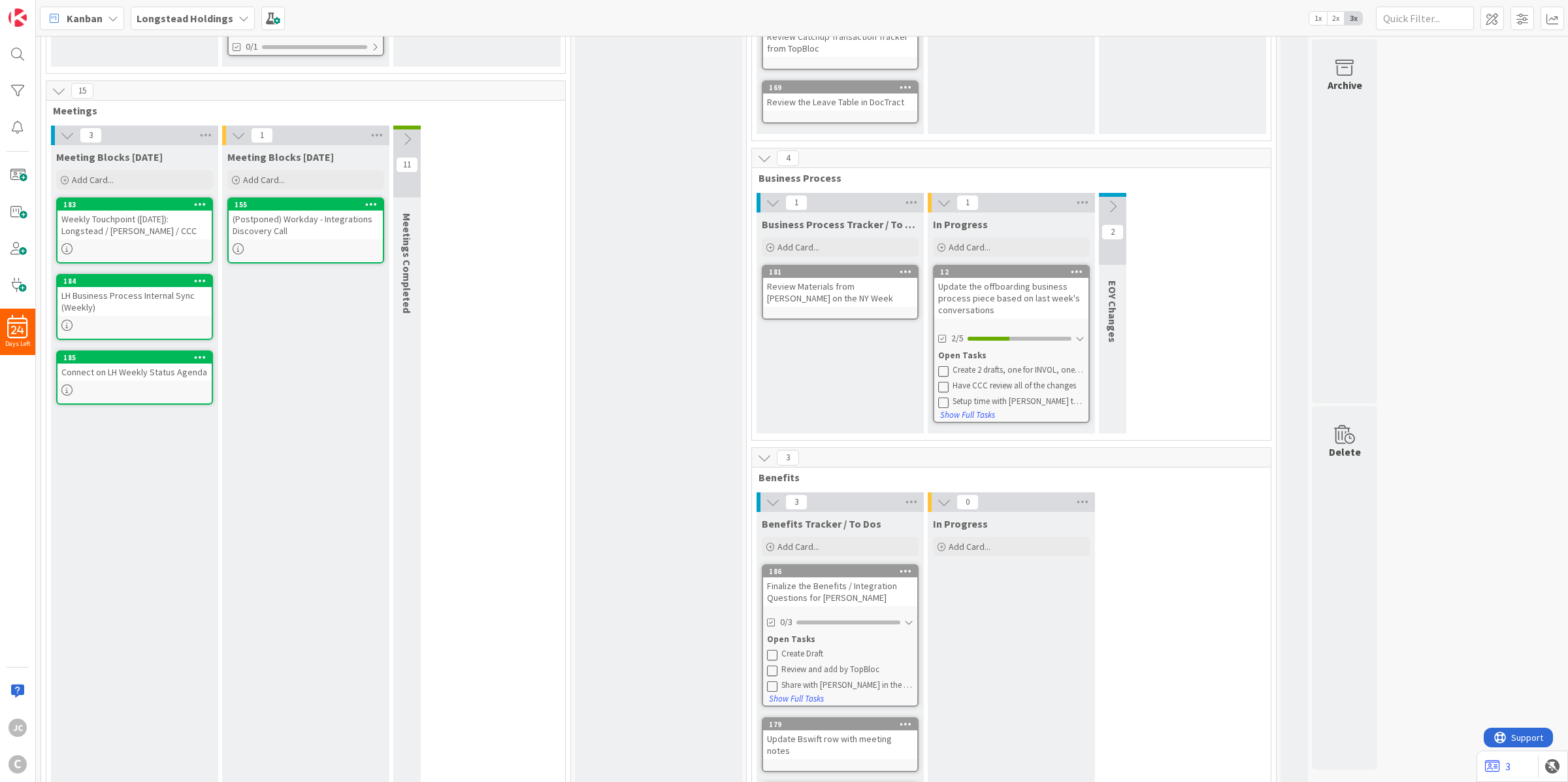
click at [775, 649] on icon at bounding box center [773, 655] width 11 height 11
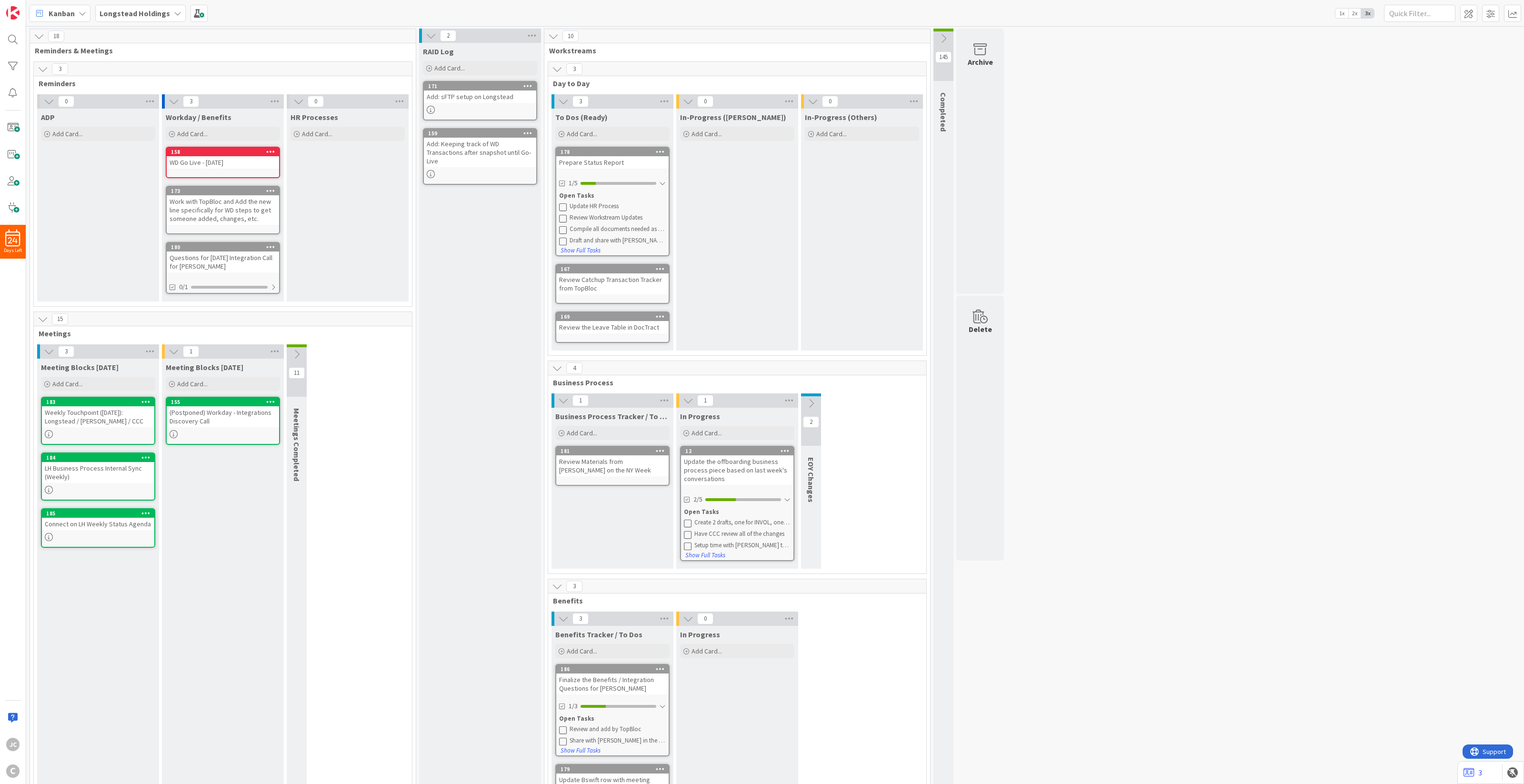
click at [849, 263] on div "In-Progress (Others) Add Card..." at bounding box center [862, 230] width 122 height 242
click at [951, 34] on button at bounding box center [944, 38] width 20 height 15
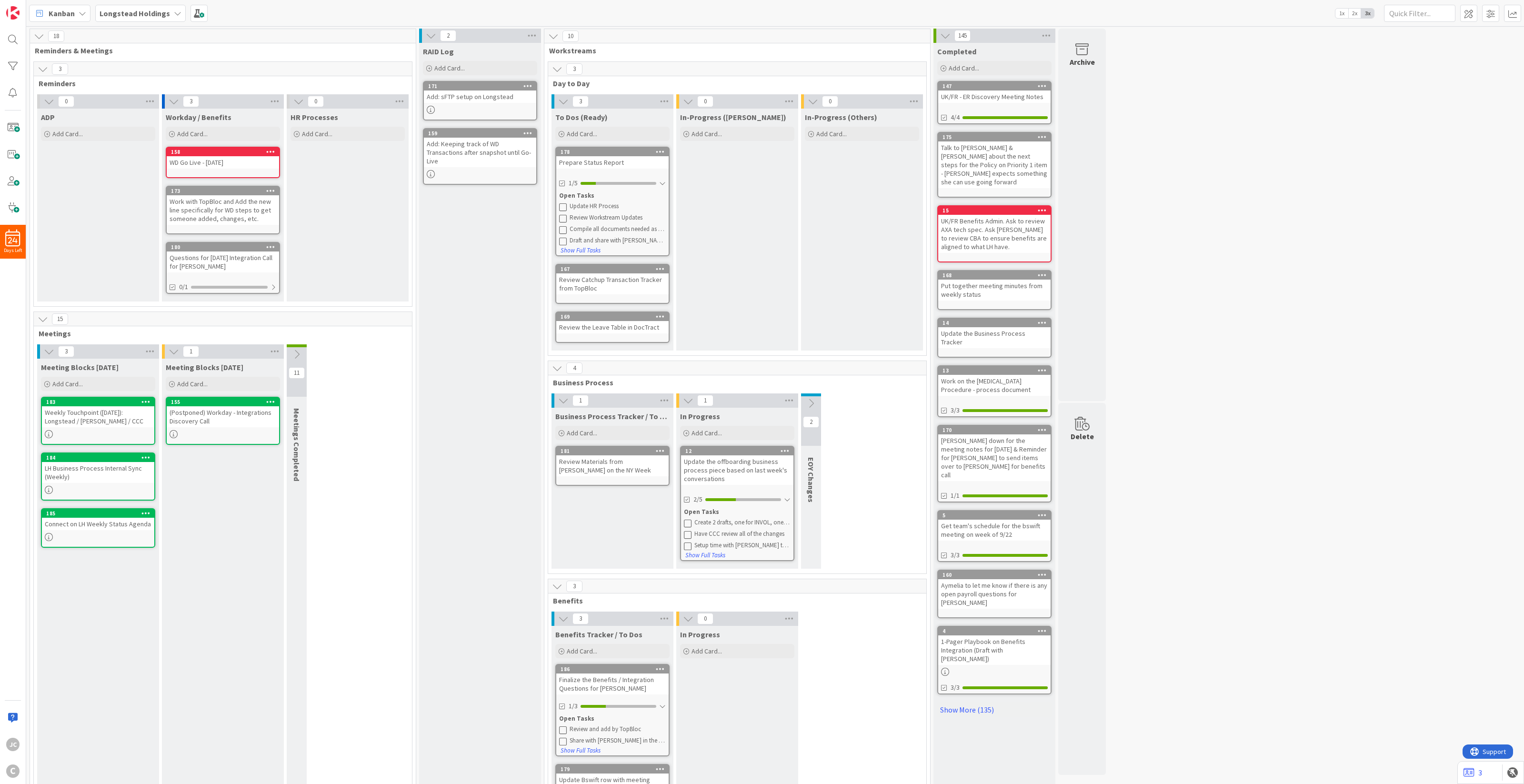
click at [950, 34] on icon at bounding box center [946, 36] width 11 height 11
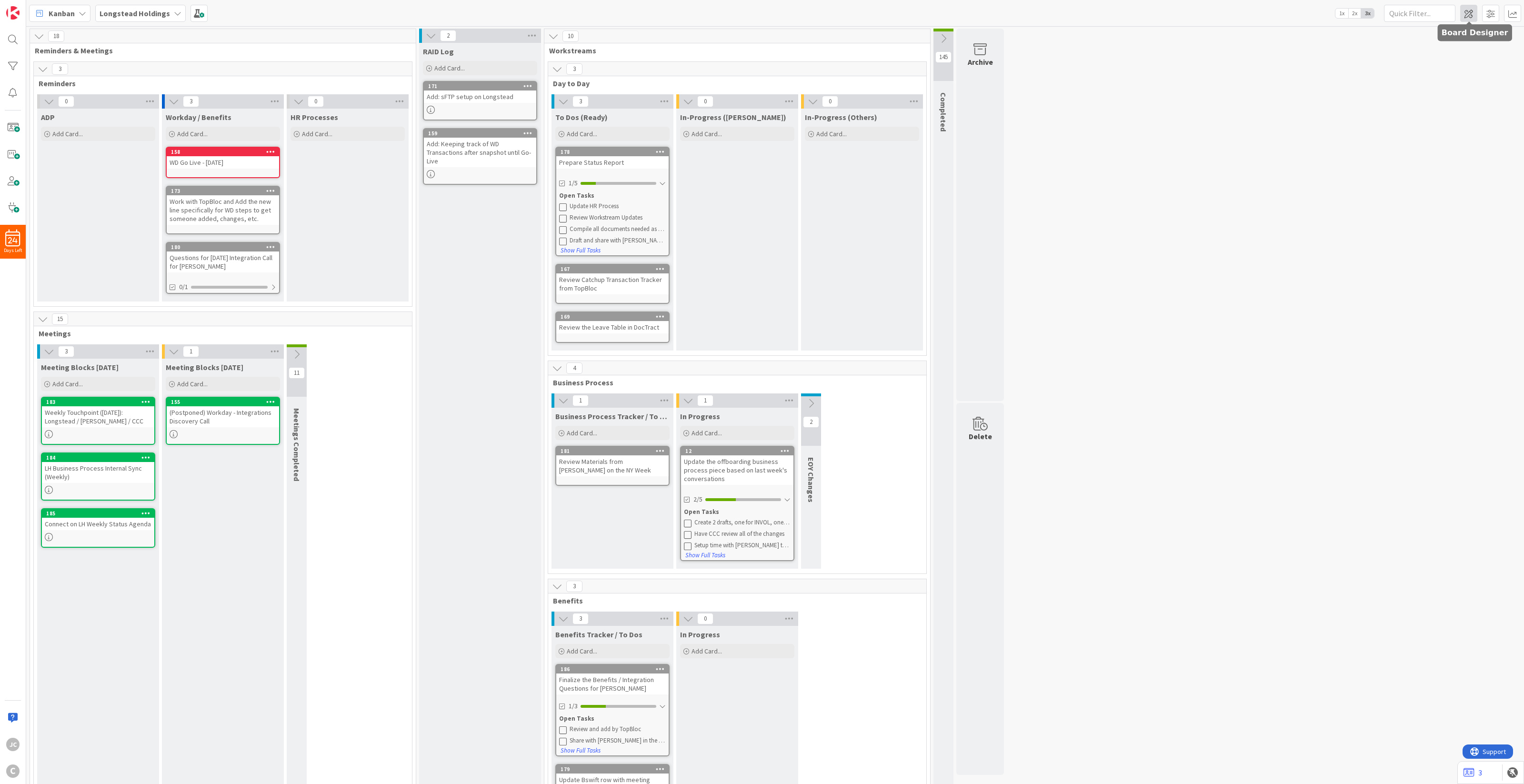
click at [1142, 15] on span at bounding box center [1468, 13] width 17 height 17
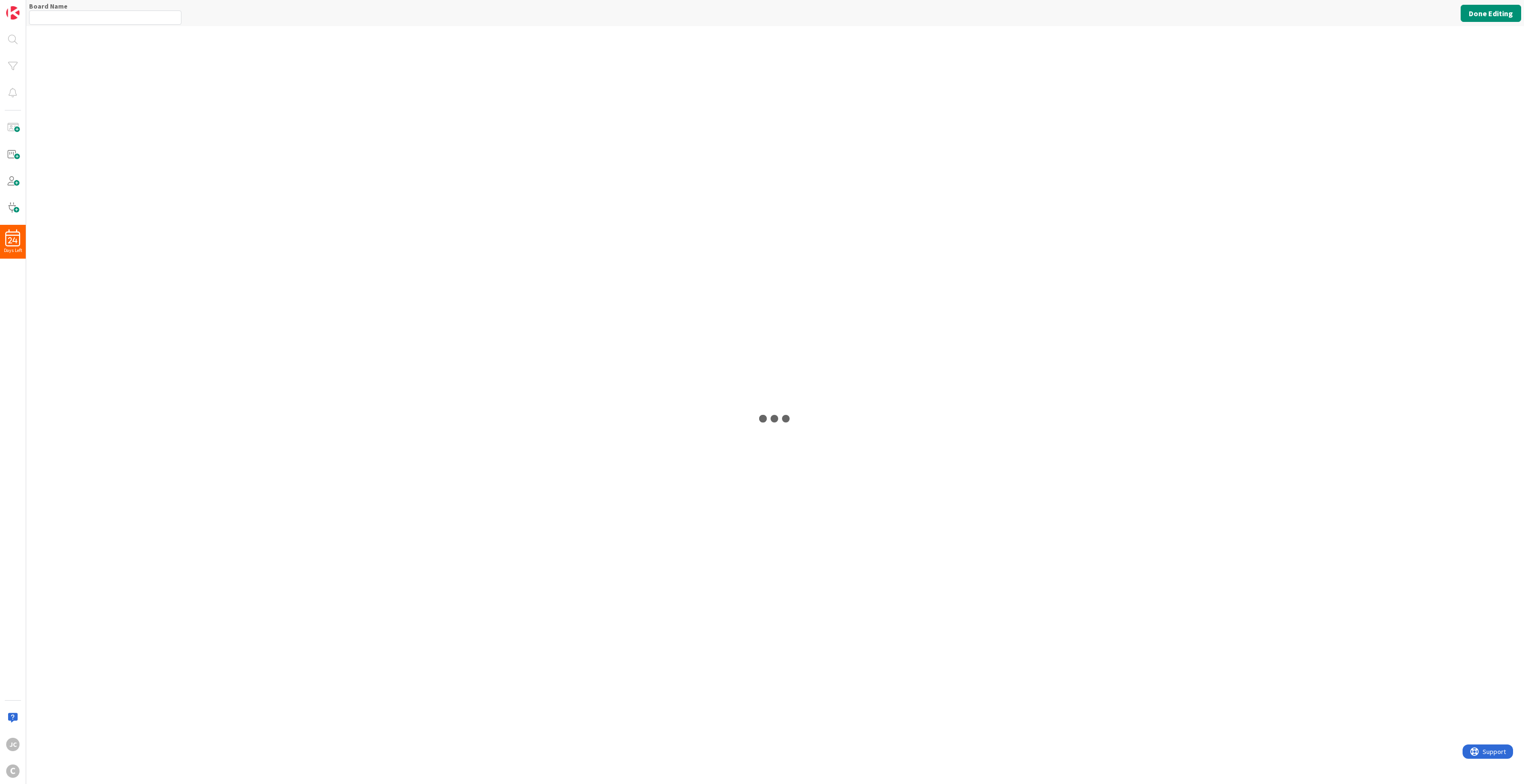
type input "Longstead Holdings"
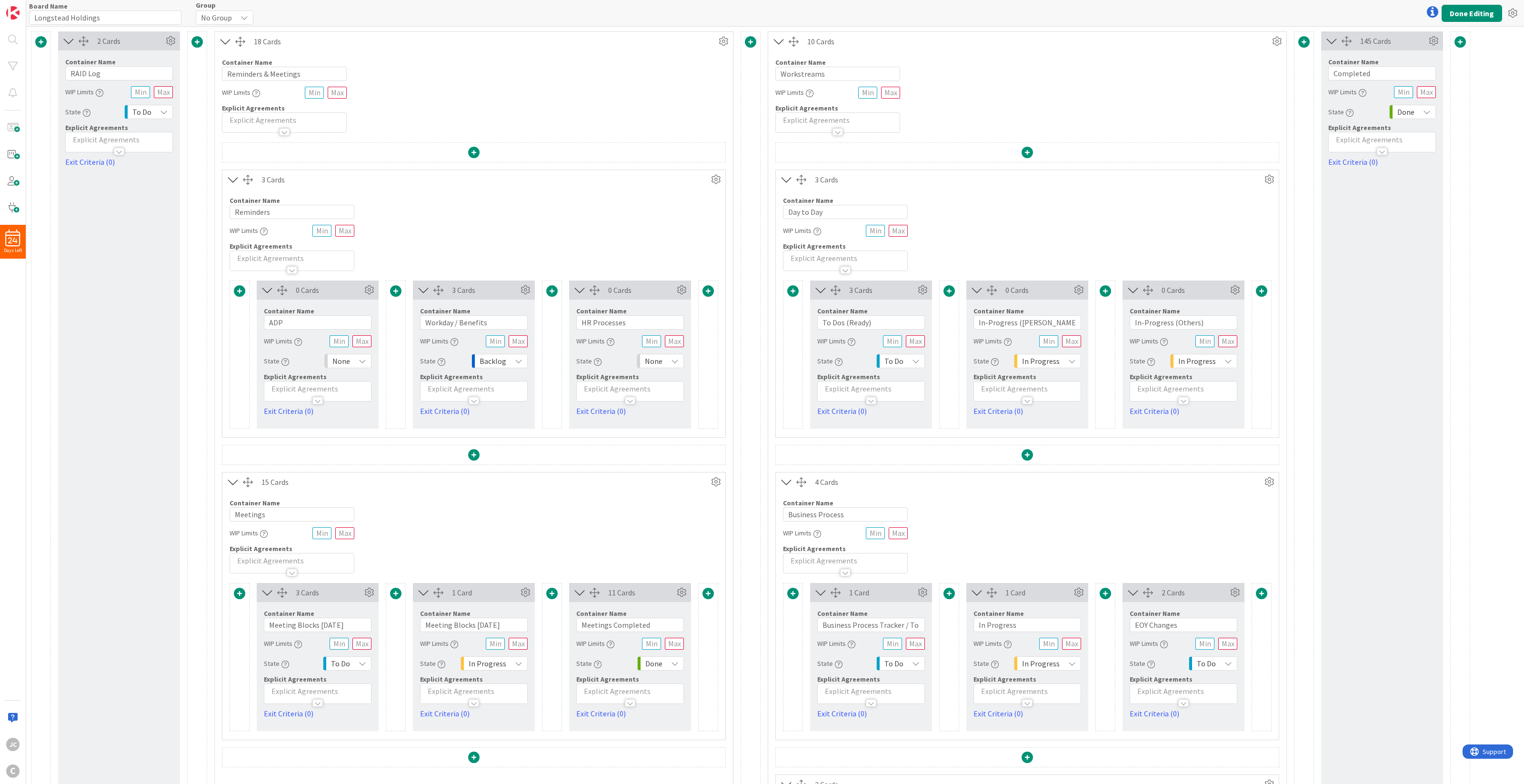
click at [877, 288] on div "3 Cards" at bounding box center [882, 290] width 66 height 11
click at [1023, 453] on span at bounding box center [1027, 455] width 11 height 11
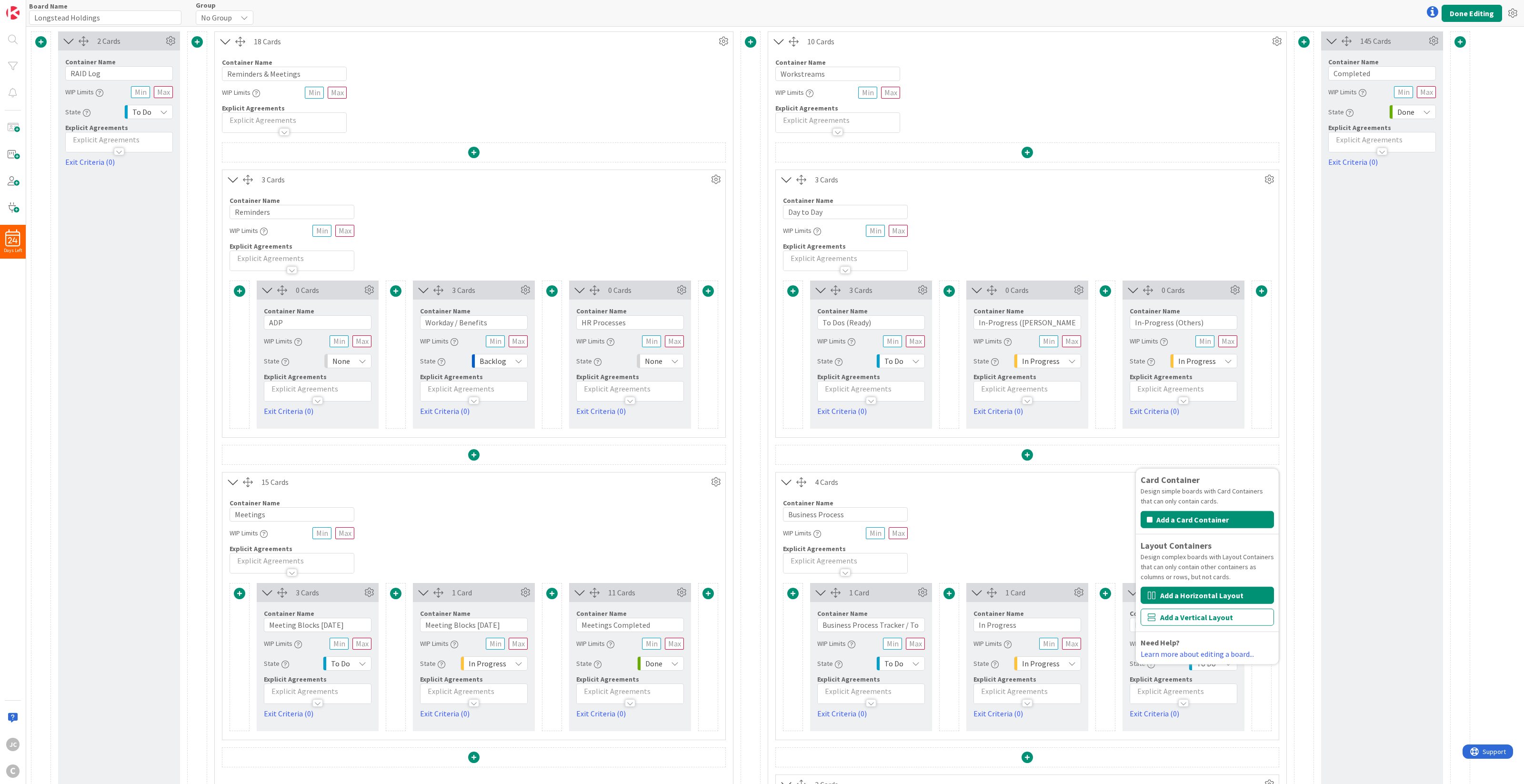
click at [1142, 569] on button "Add a Horizontal Layout" at bounding box center [1208, 595] width 134 height 17
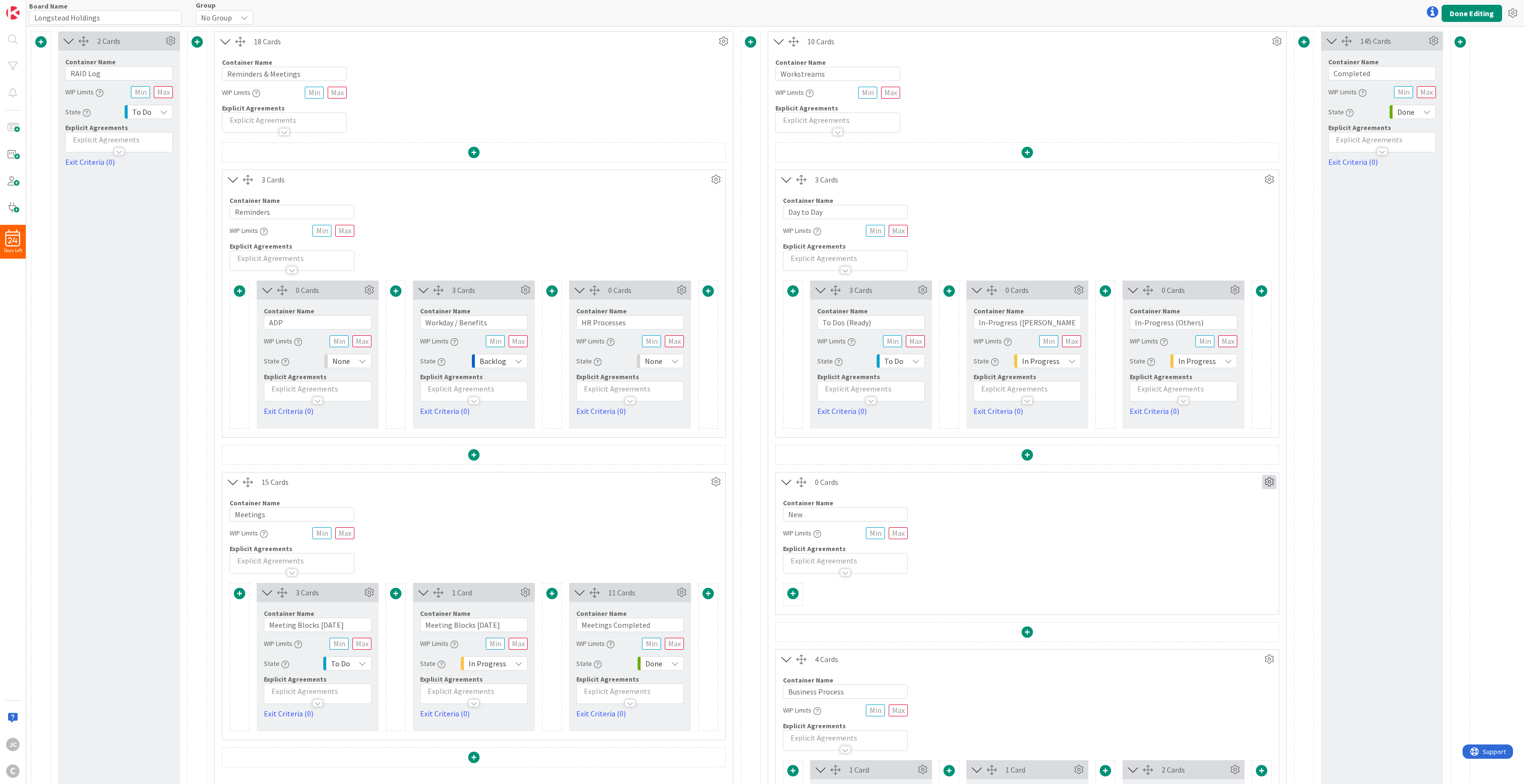
click at [1142, 482] on icon at bounding box center [1269, 482] width 15 height 15
click at [1142, 567] on link "Delete this Container This cannot be undone" at bounding box center [1212, 566] width 128 height 21
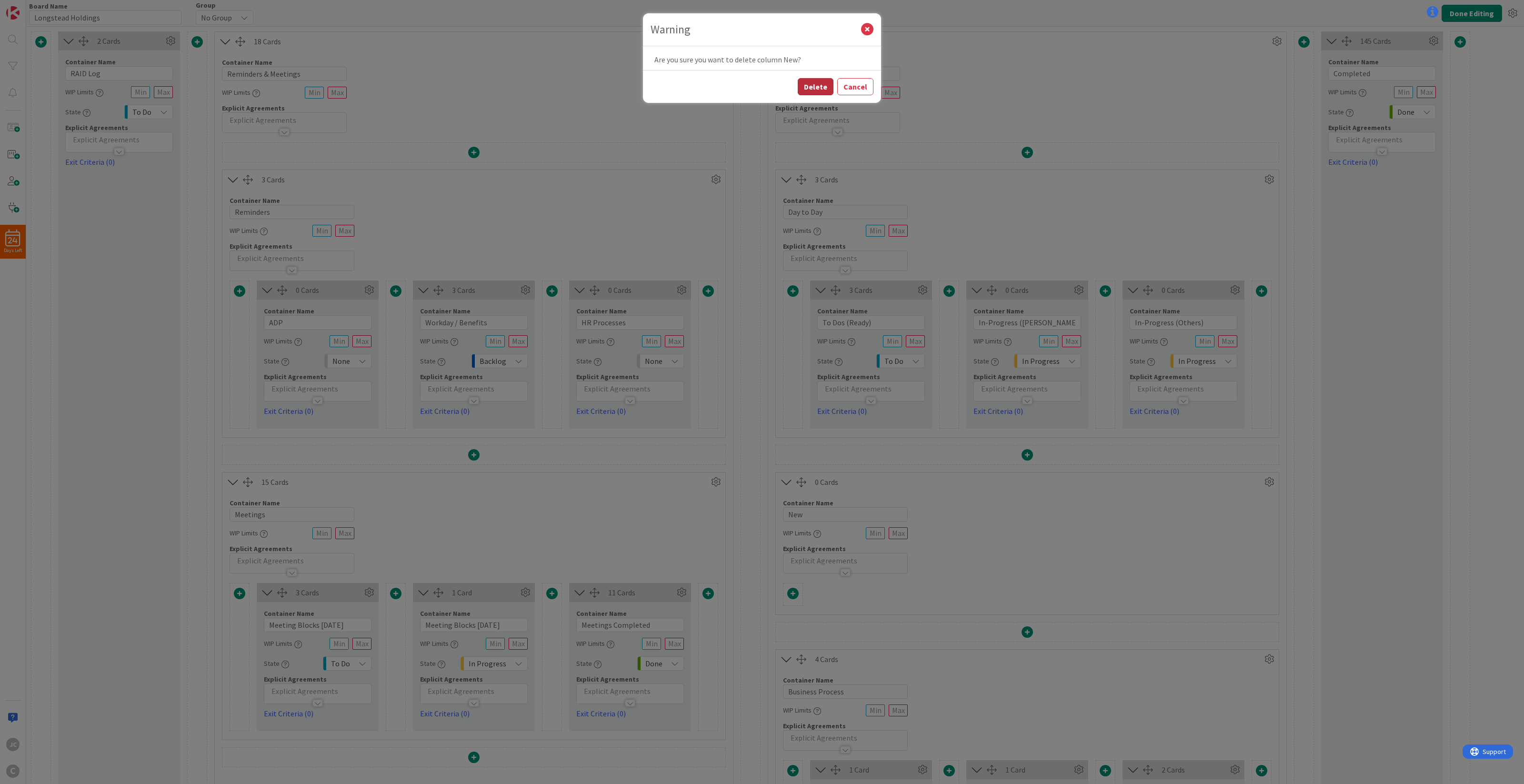
click at [822, 86] on button "Delete" at bounding box center [815, 87] width 36 height 17
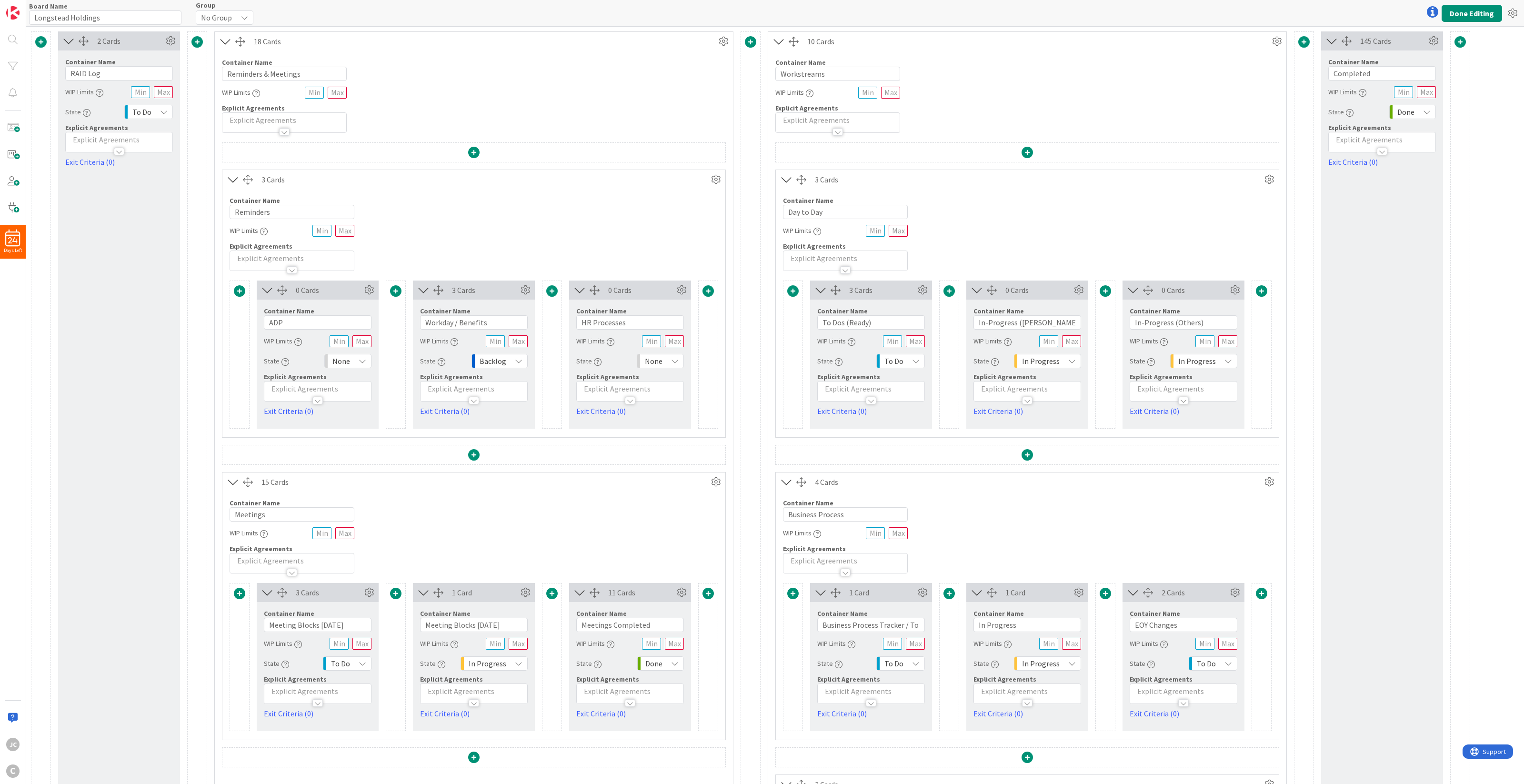
click at [1037, 459] on div at bounding box center [1027, 456] width 503 height 22
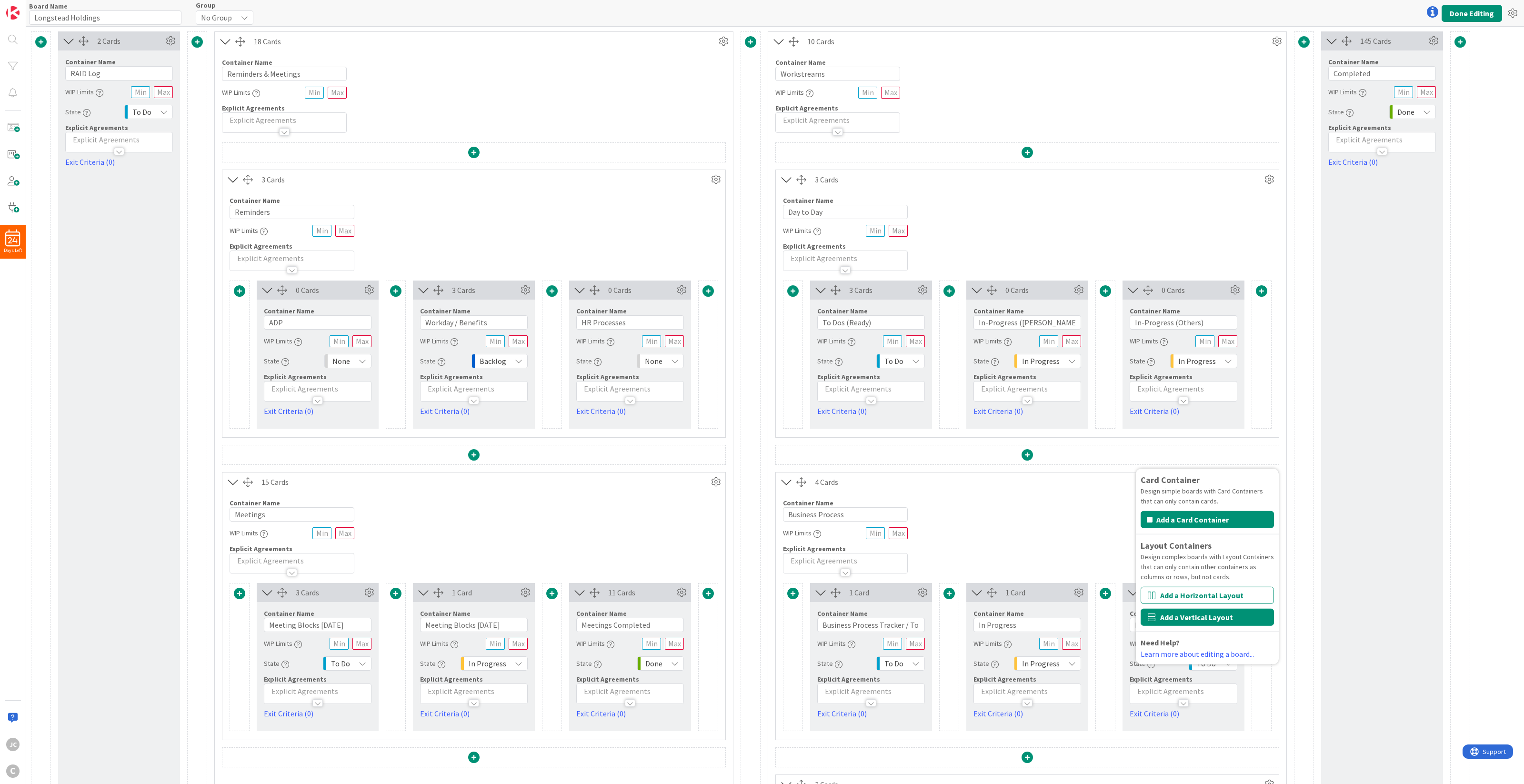
click at [1142, 569] on button "Add a Vertical Layout" at bounding box center [1208, 617] width 134 height 17
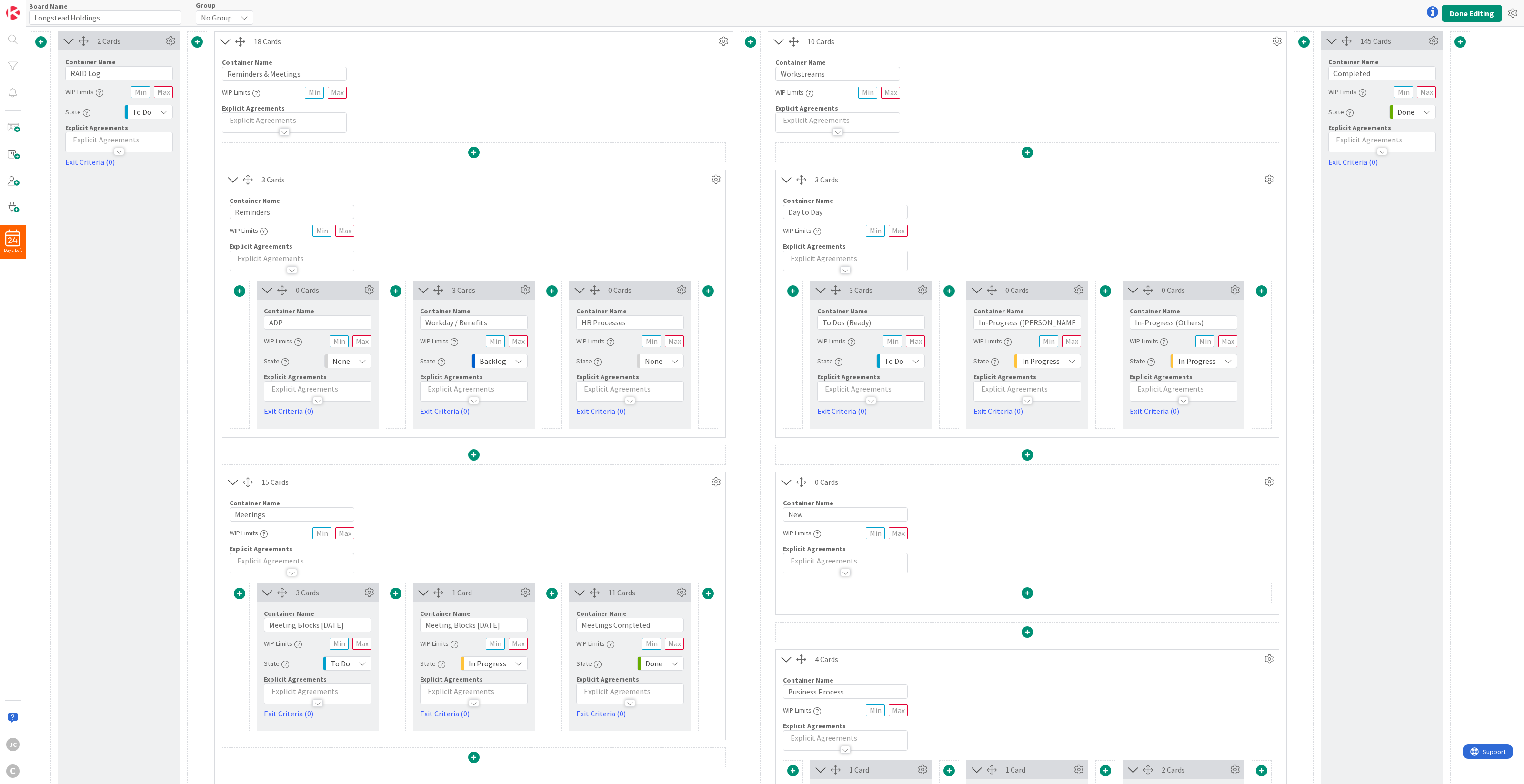
click at [1142, 474] on div "0 Cards" at bounding box center [1027, 482] width 503 height 19
click at [1142, 478] on icon at bounding box center [1269, 482] width 15 height 15
click at [1142, 565] on link "Delete this Container This cannot be undone" at bounding box center [1212, 566] width 128 height 21
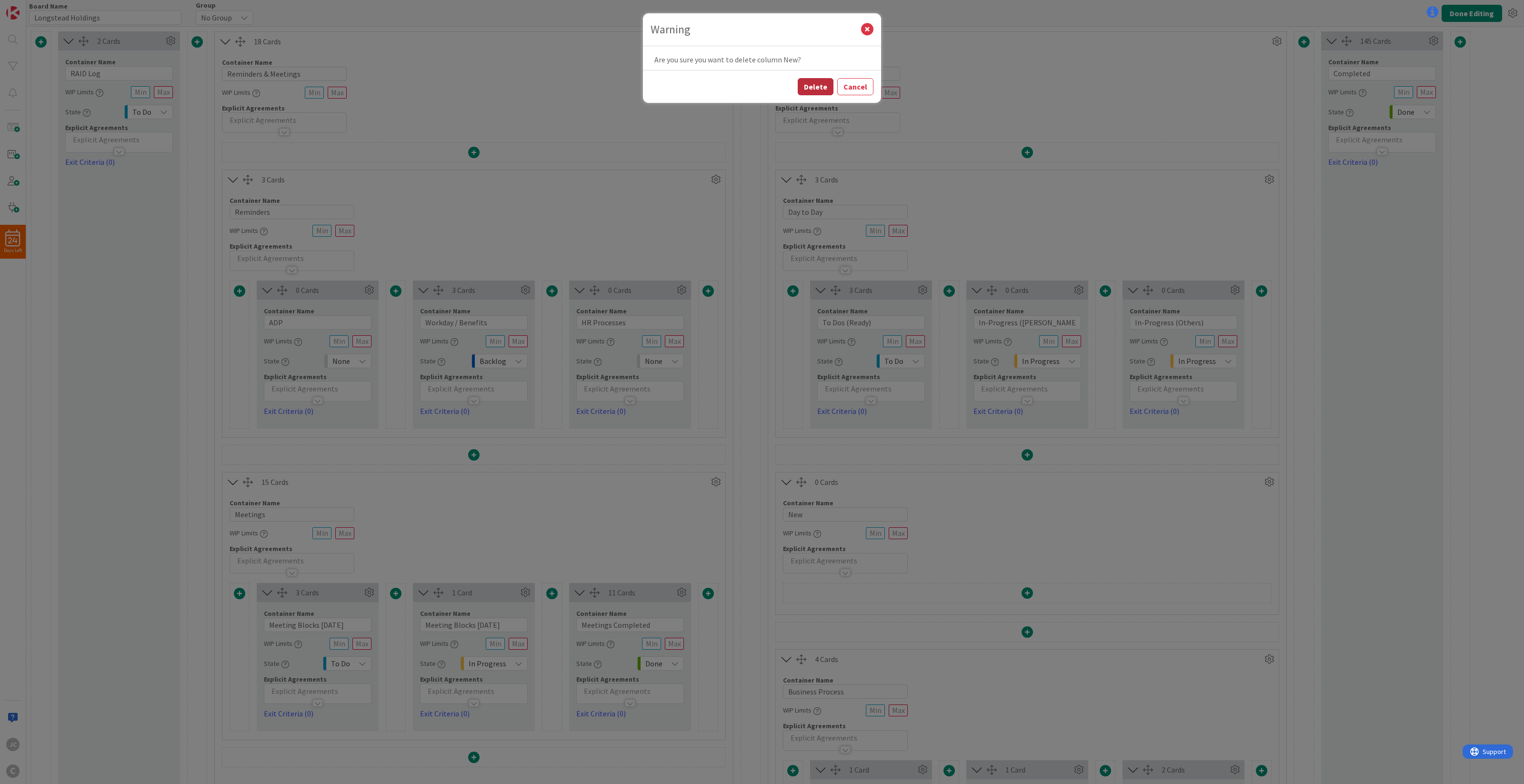
click at [817, 81] on button "Delete" at bounding box center [815, 87] width 36 height 17
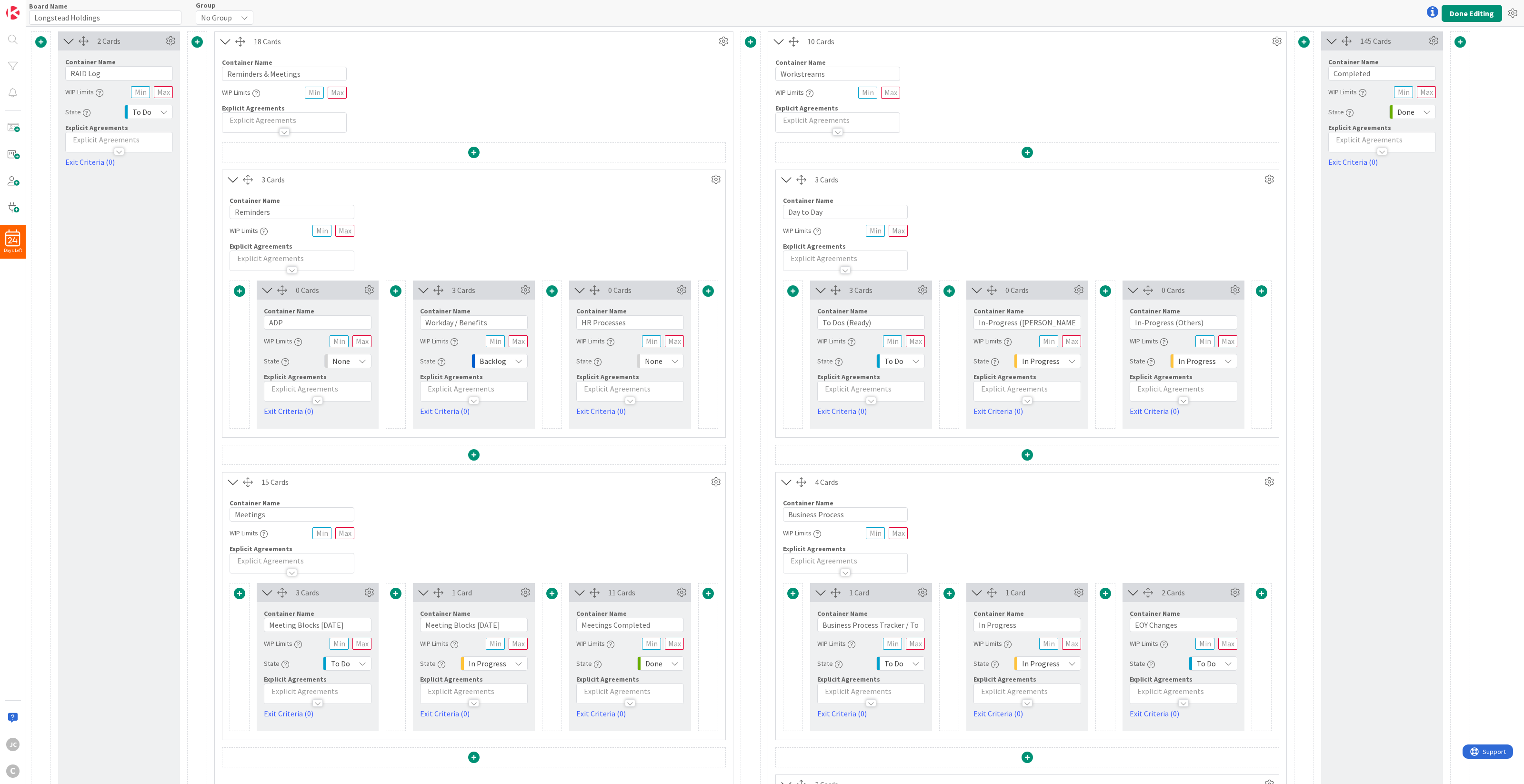
scroll to position [293, 0]
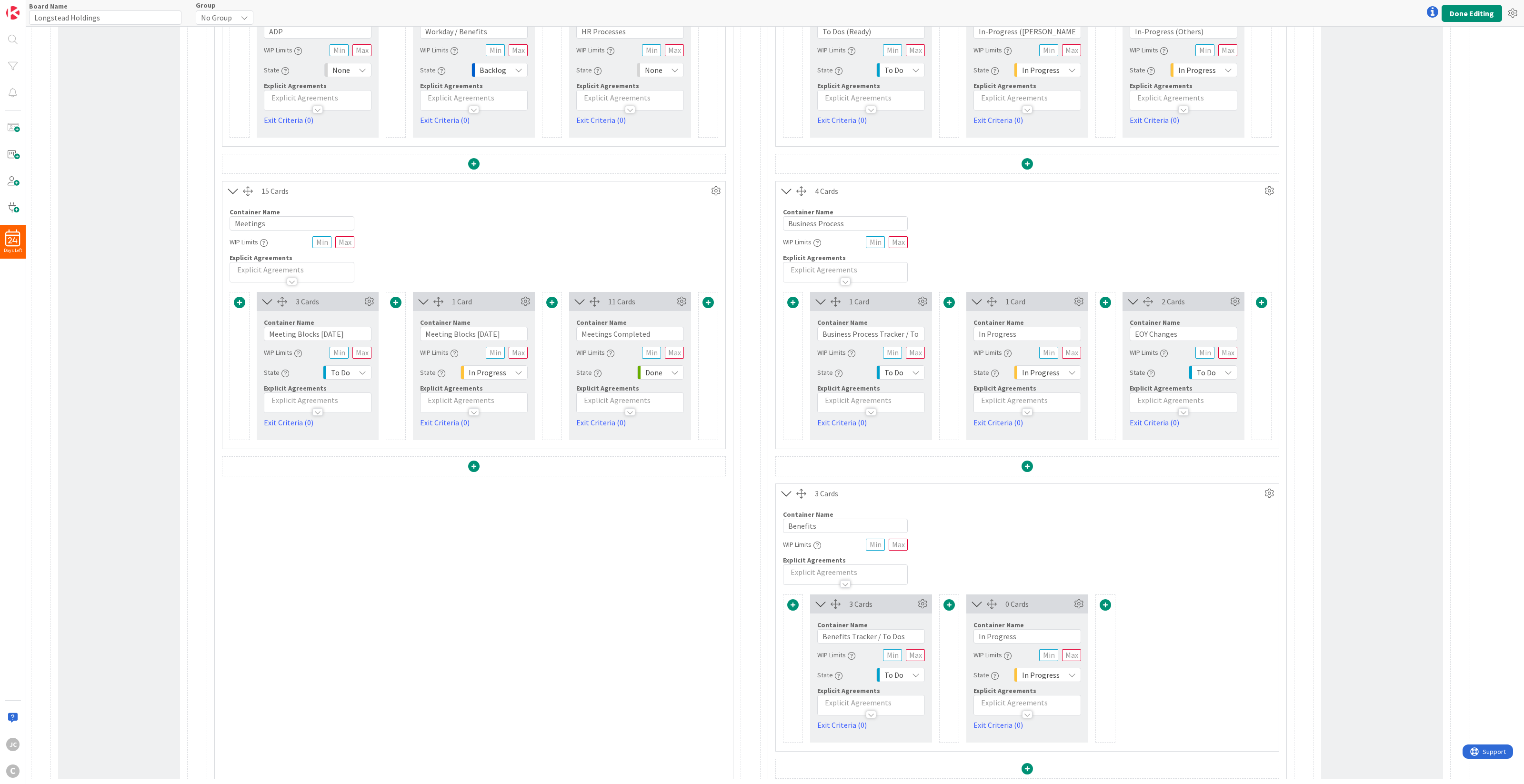
click at [968, 556] on div "Container Name 8 / 64 Benefits WIP Limits Explicit Agreements" at bounding box center [1027, 544] width 503 height 82
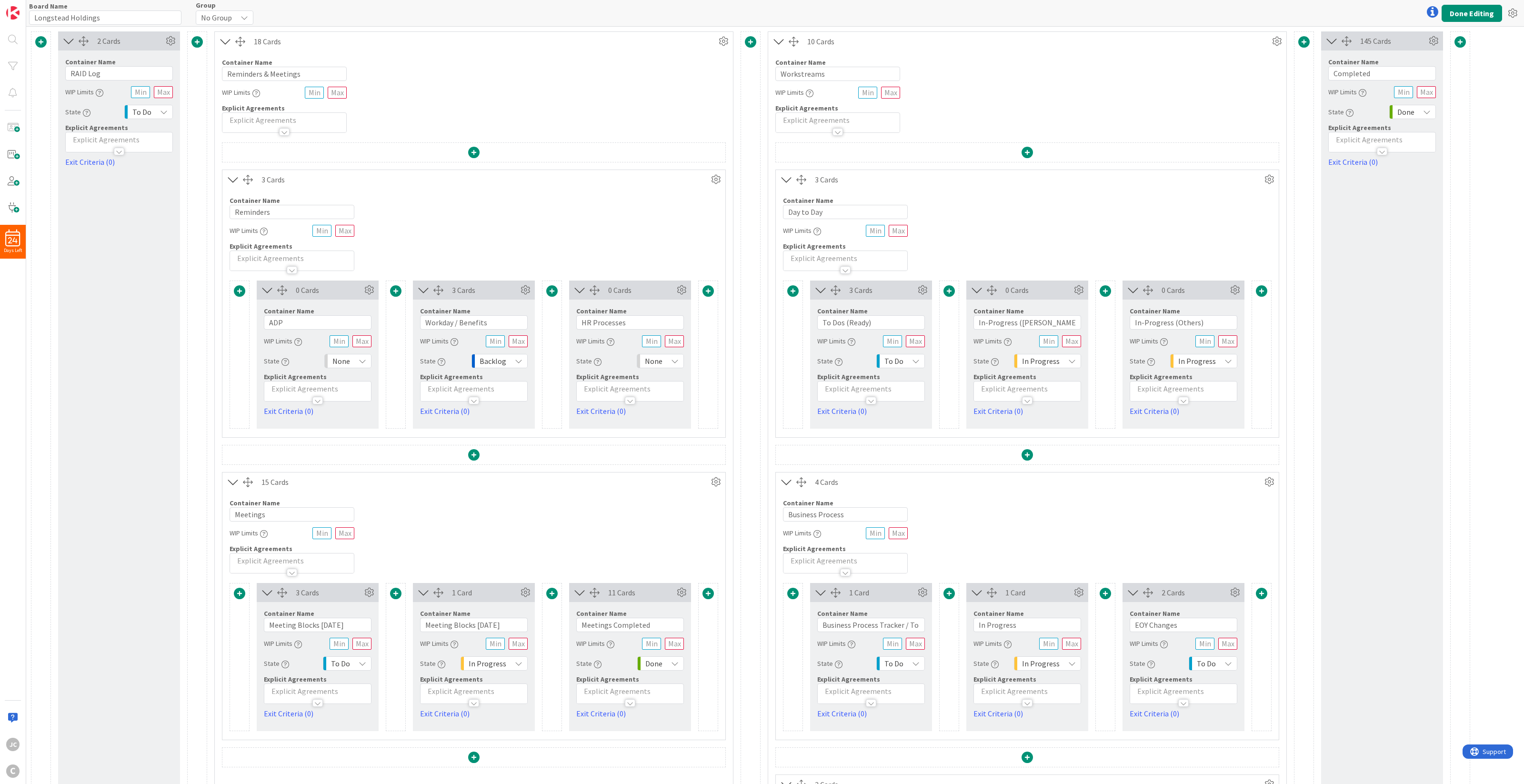
click at [504, 363] on span "Backlog" at bounding box center [493, 361] width 26 height 13
click at [514, 396] on span "None" at bounding box center [536, 400] width 79 height 15
click at [539, 444] on div "3 Cards Container Name 9 / 64 Reminders WIP Limits Explicit Agreements 0 Cards …" at bounding box center [473, 605] width 504 height 927
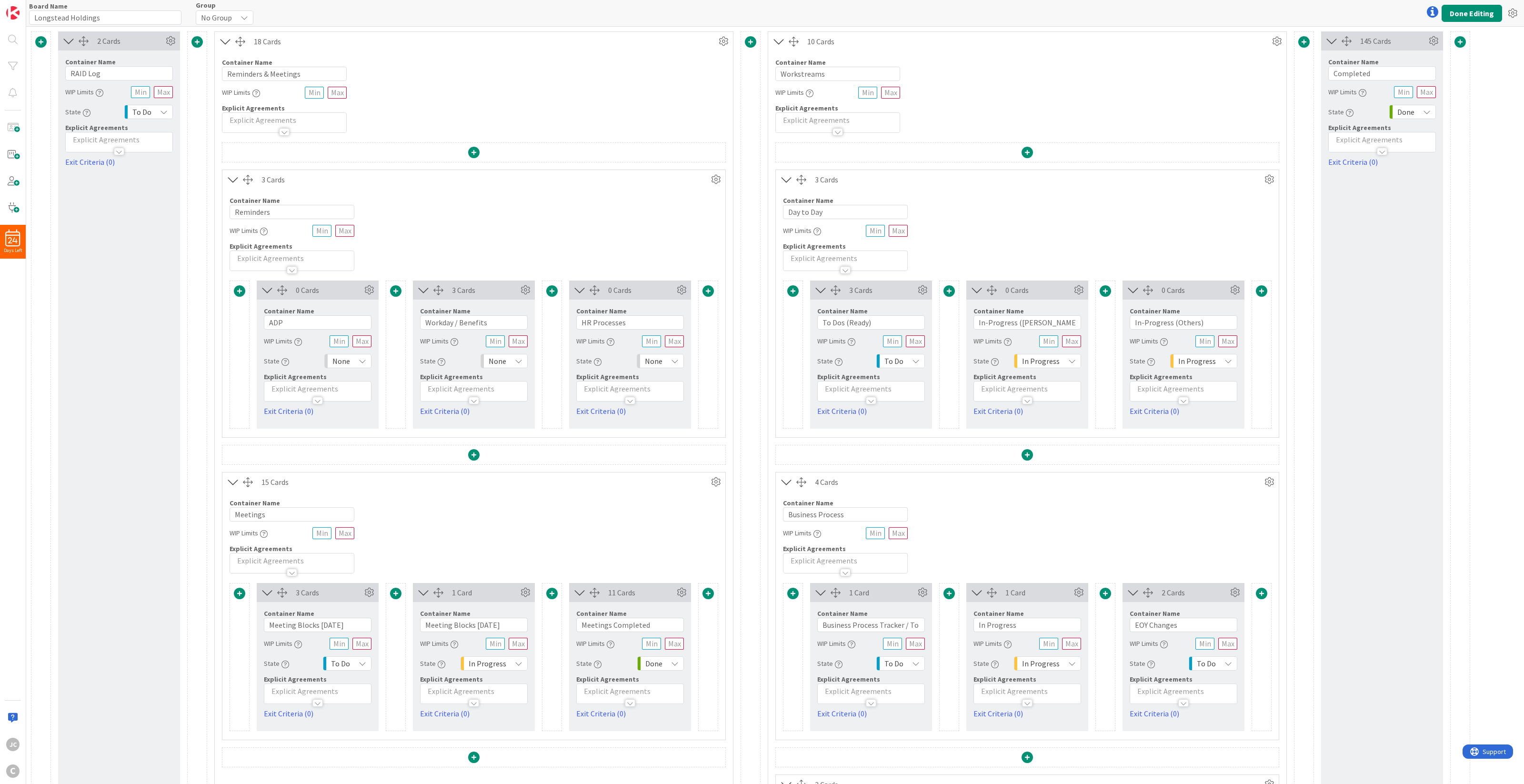
click at [796, 43] on div at bounding box center [793, 41] width 10 height 10
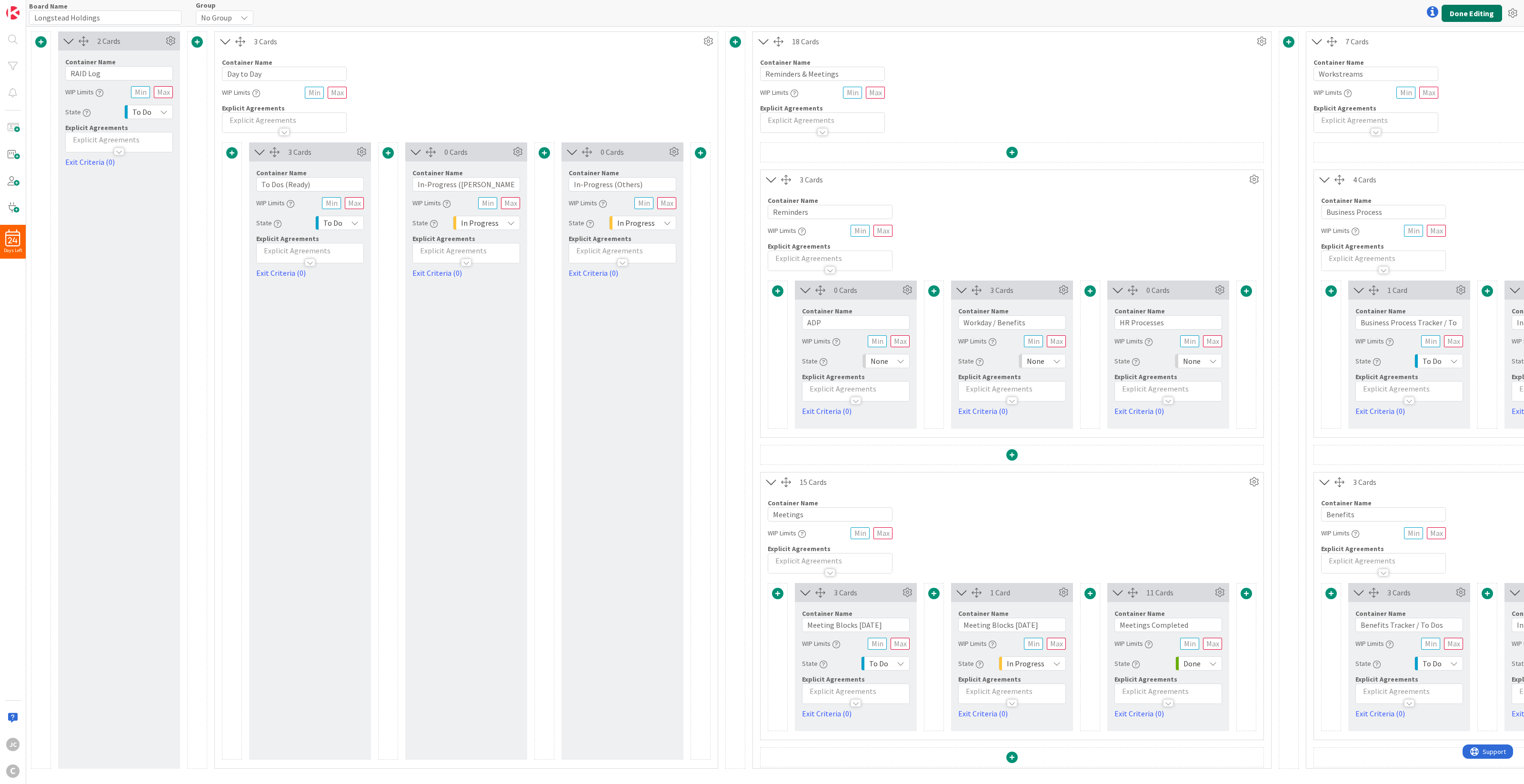
click at [1142, 12] on button "Done Editing" at bounding box center [1471, 13] width 60 height 17
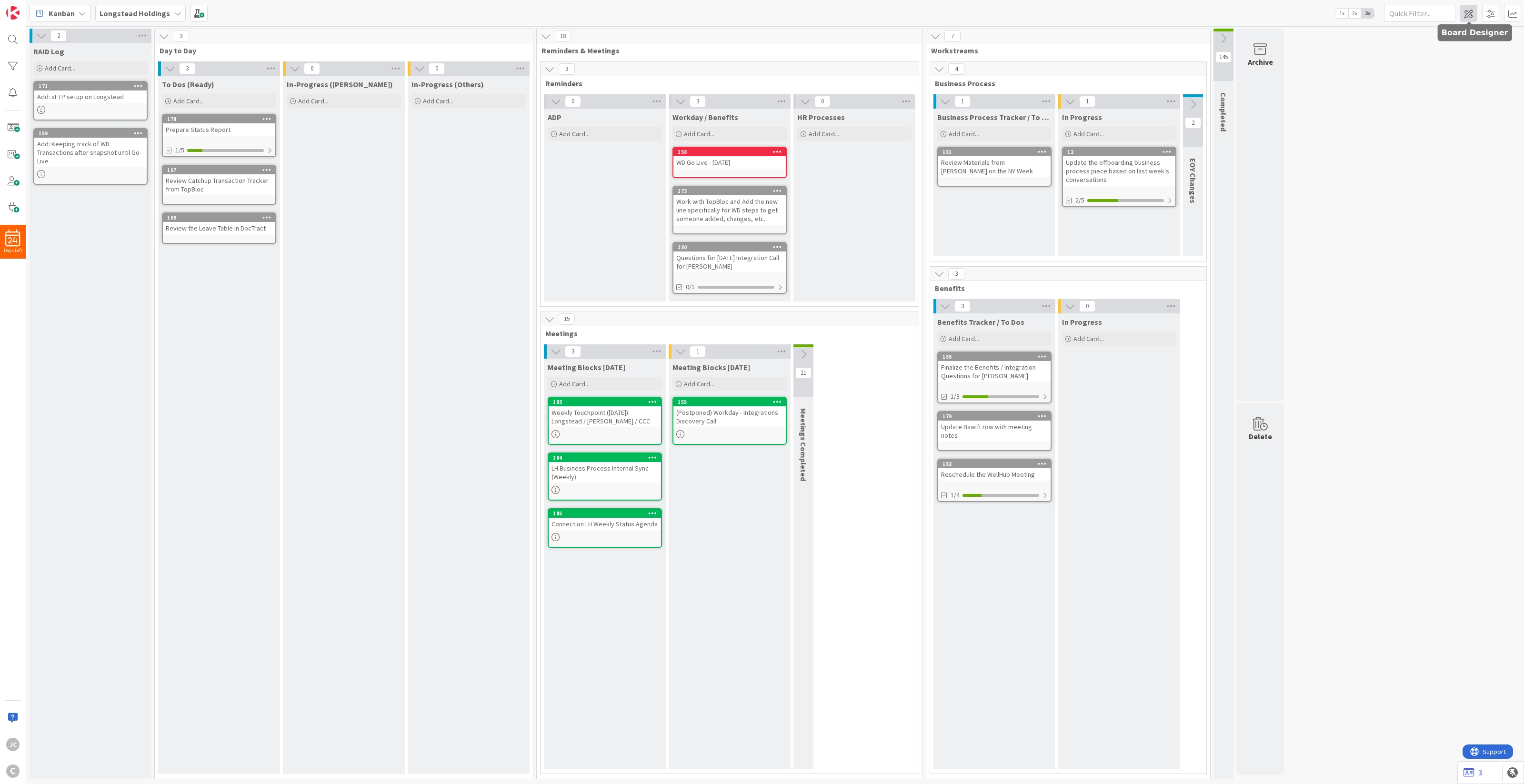
click at [1142, 15] on span at bounding box center [1468, 13] width 17 height 17
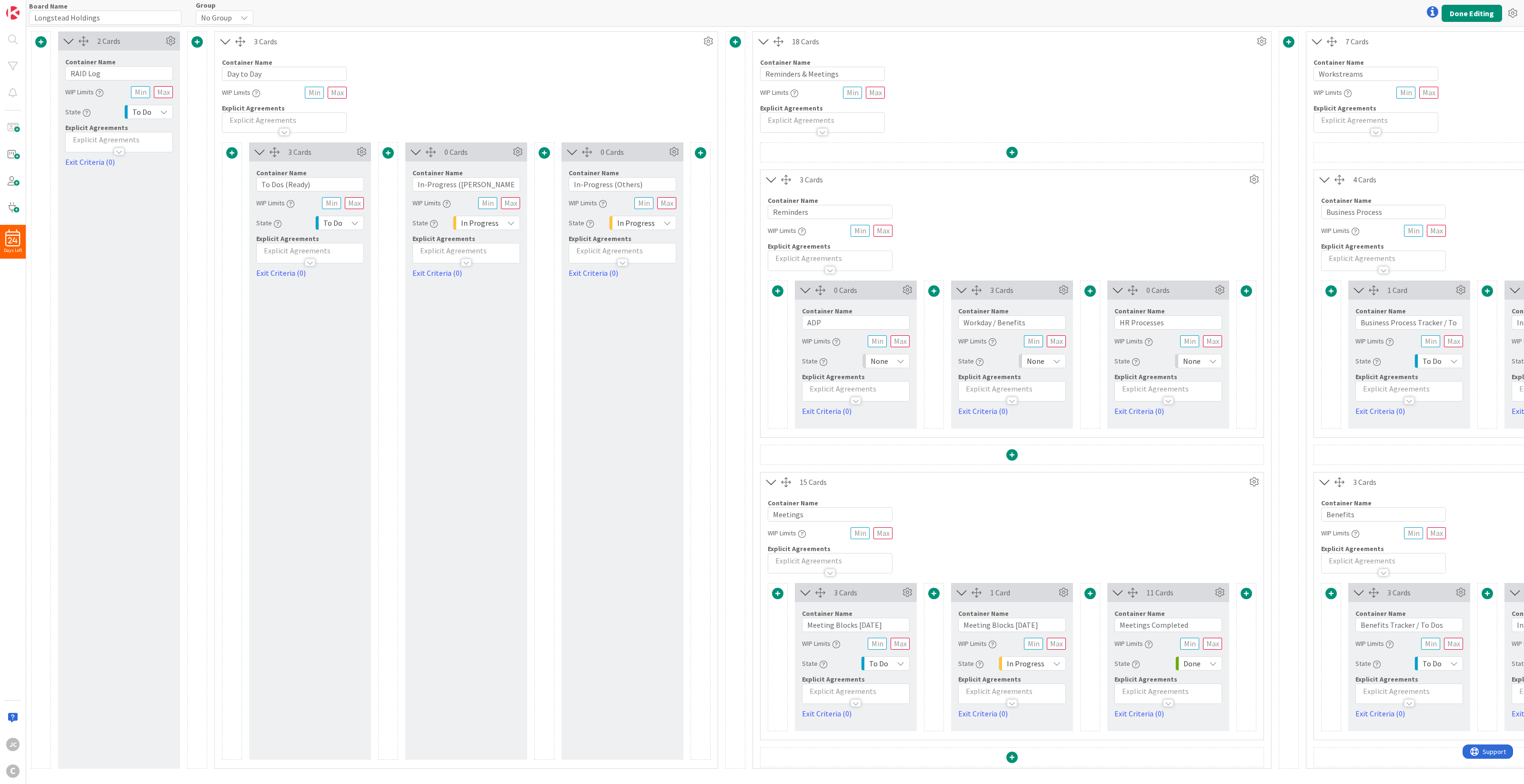
click at [1142, 179] on div at bounding box center [1339, 179] width 10 height 10
click at [201, 40] on span at bounding box center [197, 42] width 11 height 11
click at [150, 169] on button "Add a Horizontal Layout" at bounding box center [136, 177] width 134 height 17
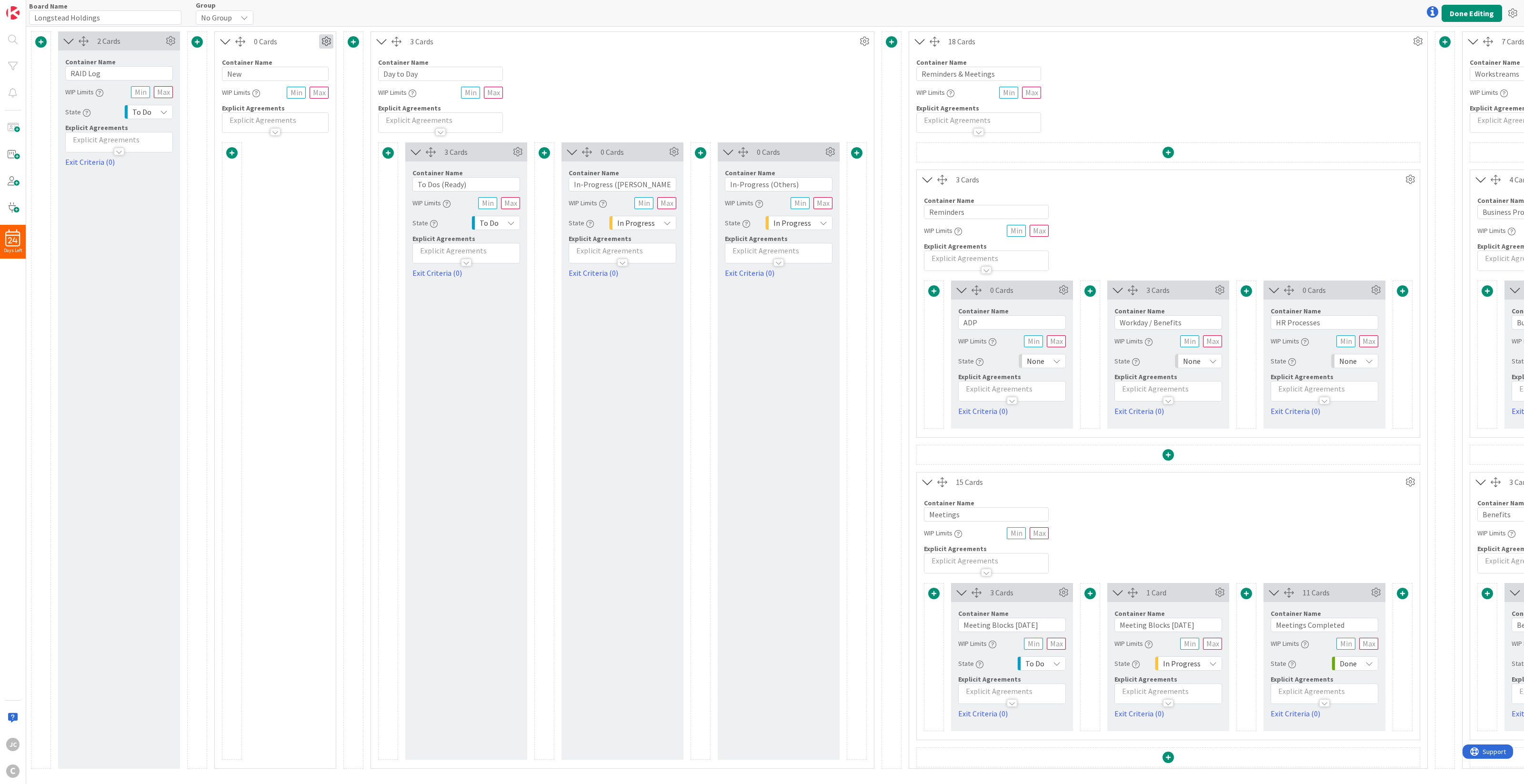
click at [329, 37] on icon at bounding box center [326, 42] width 15 height 15
click at [294, 91] on link "Switch to a Vertical Layout" at bounding box center [269, 94] width 128 height 14
click at [357, 152] on icon at bounding box center [361, 152] width 15 height 15
click at [348, 206] on link "Switch to a Horizontal Layout" at bounding box center [304, 205] width 128 height 14
click at [273, 153] on div at bounding box center [275, 152] width 10 height 10
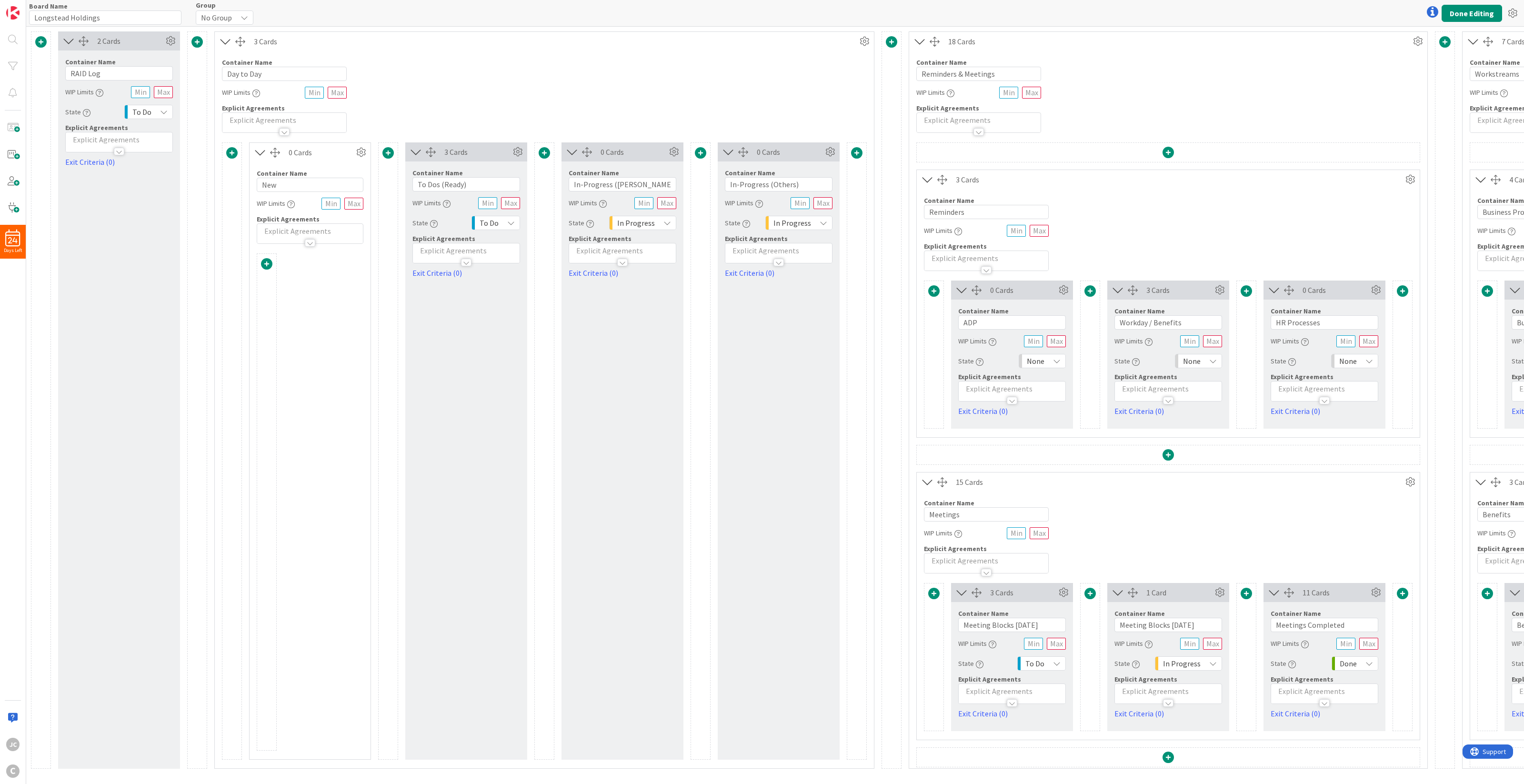
click at [265, 263] on span at bounding box center [266, 263] width 11 height 11
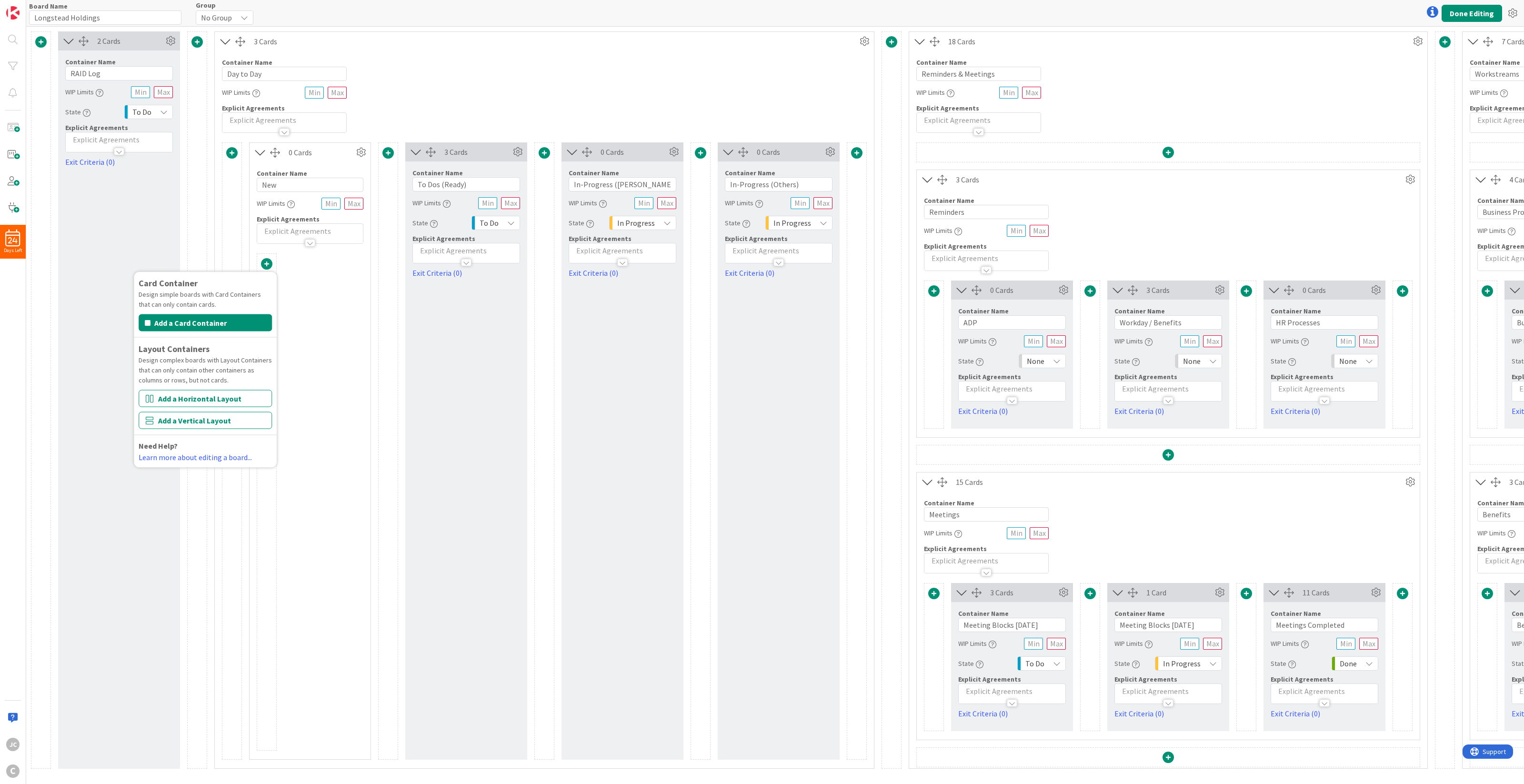
click at [294, 268] on div "Card Container Design simple boards with Card Containers that can only contain …" at bounding box center [310, 501] width 107 height 497
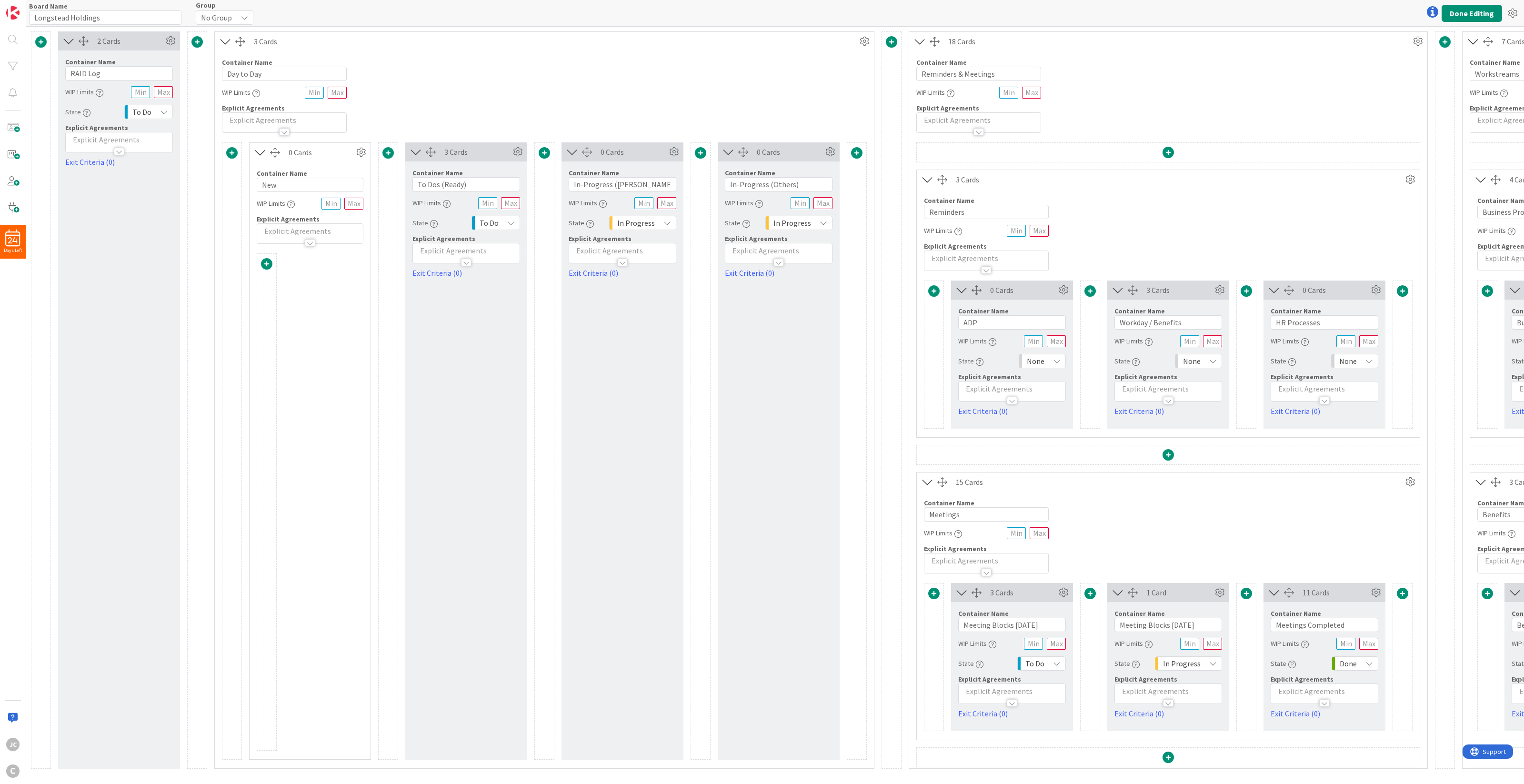
click at [274, 155] on div at bounding box center [275, 152] width 10 height 10
click at [361, 152] on icon at bounding box center [361, 152] width 15 height 15
click at [349, 206] on link "Switch to a Vertical Layout" at bounding box center [304, 205] width 128 height 14
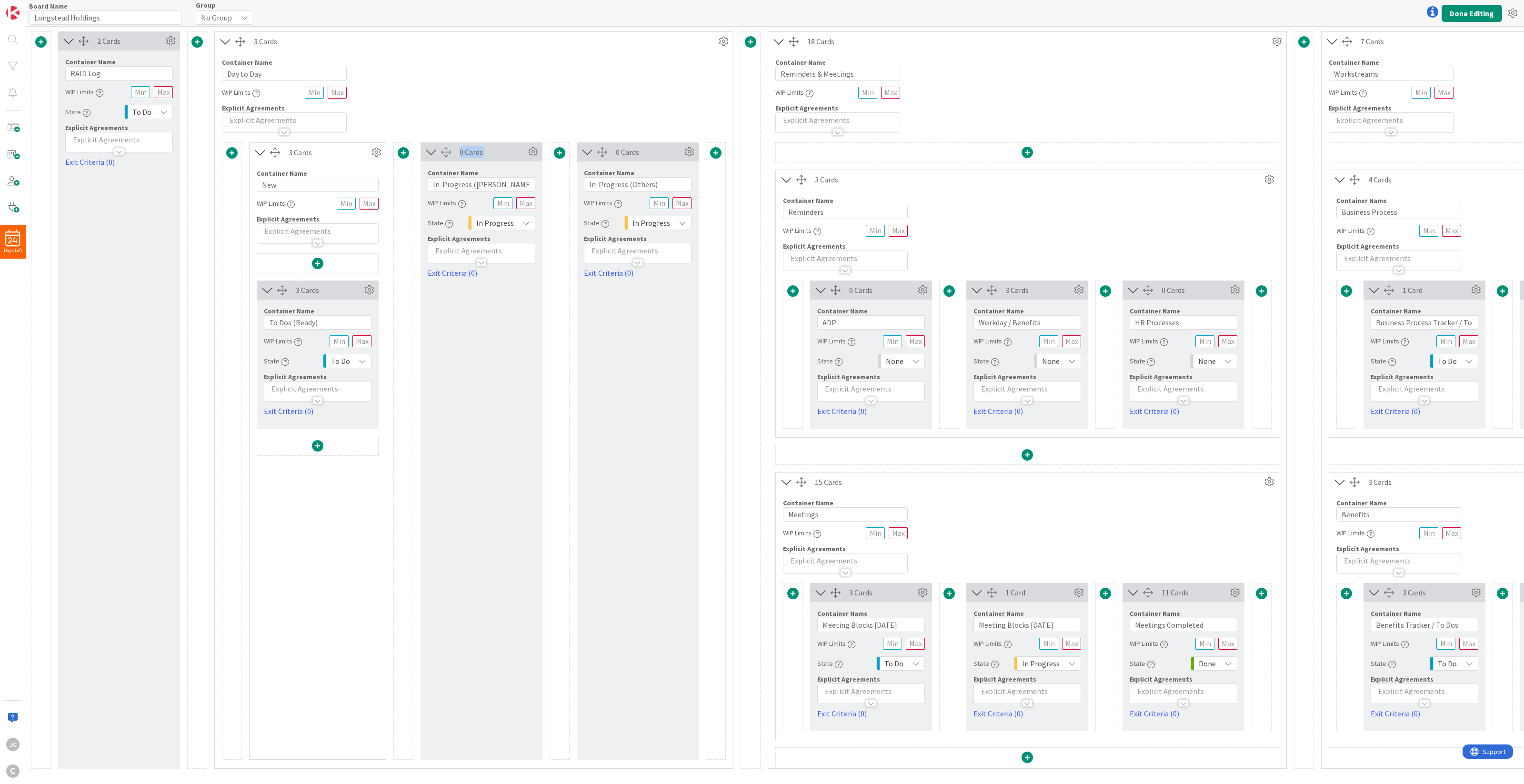
drag, startPoint x: 449, startPoint y: 157, endPoint x: 444, endPoint y: 153, distance: 6.4
click at [441, 161] on div "0 Cards" at bounding box center [481, 152] width 122 height 19
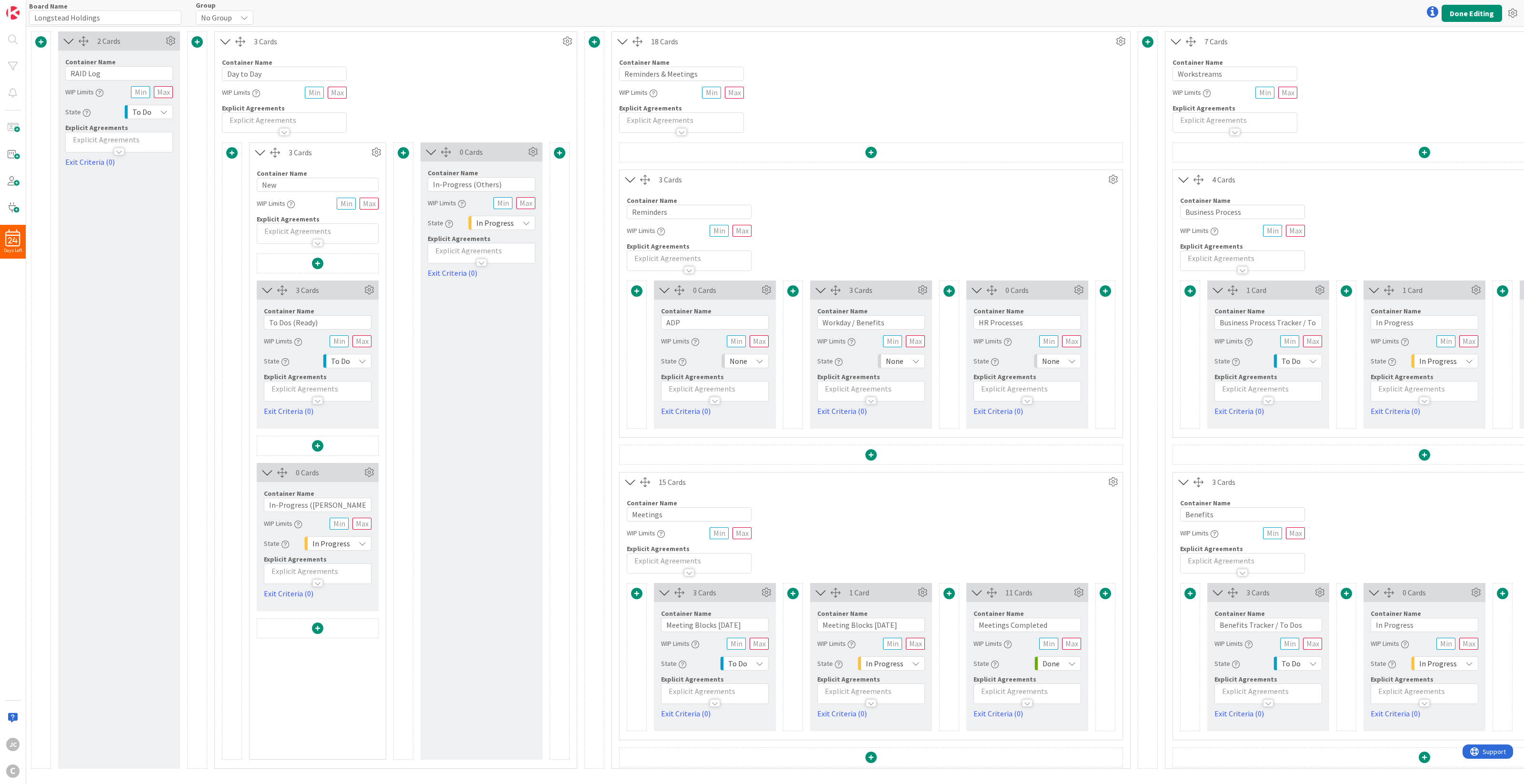
drag, startPoint x: 275, startPoint y: 472, endPoint x: 435, endPoint y: 213, distance: 304.4
click at [435, 213] on div "3 Cards Column Color None Custom Switch to a Horizontal Layout Duplicate this C…" at bounding box center [395, 451] width 347 height 617
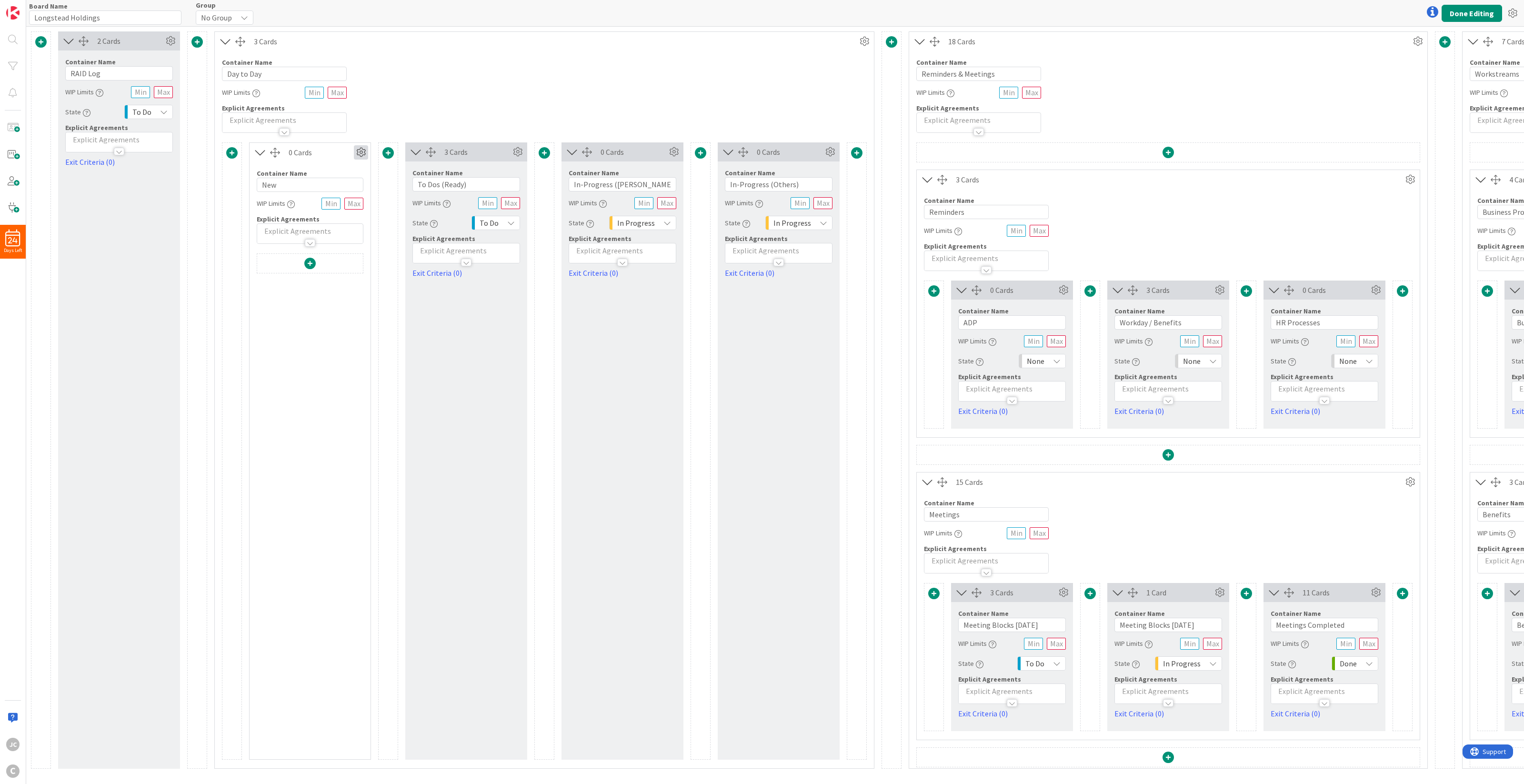
click at [357, 150] on icon at bounding box center [361, 152] width 15 height 15
click at [336, 201] on link "Switch to a Horizontal Layout" at bounding box center [304, 205] width 128 height 14
click at [275, 71] on input "Day to Day" at bounding box center [284, 74] width 125 height 15
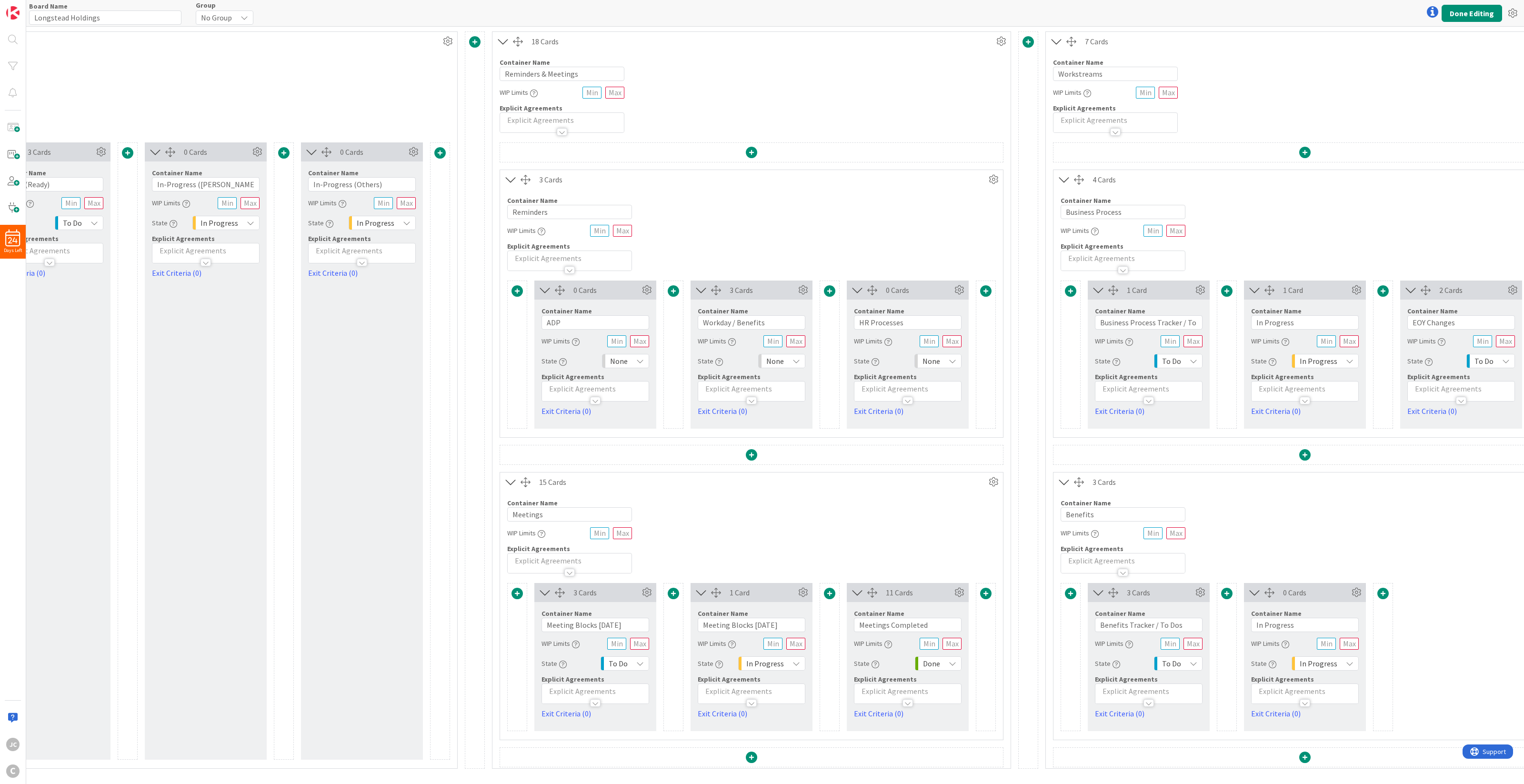
scroll to position [0, 647]
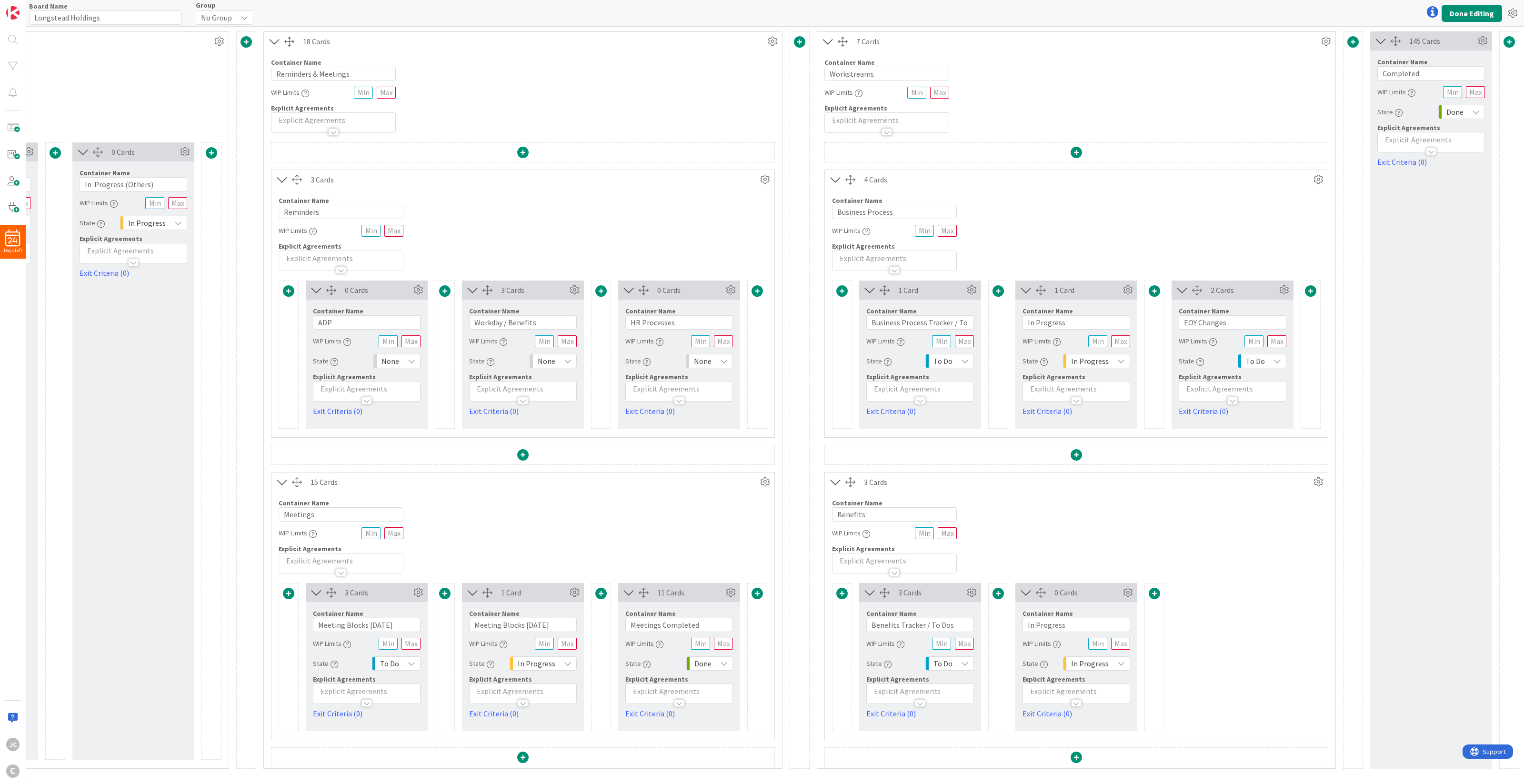
type input "Work"
click at [1042, 213] on div "Container Name 16 / 64 Business Process WIP Limits Explicit Agreements" at bounding box center [1076, 230] width 503 height 82
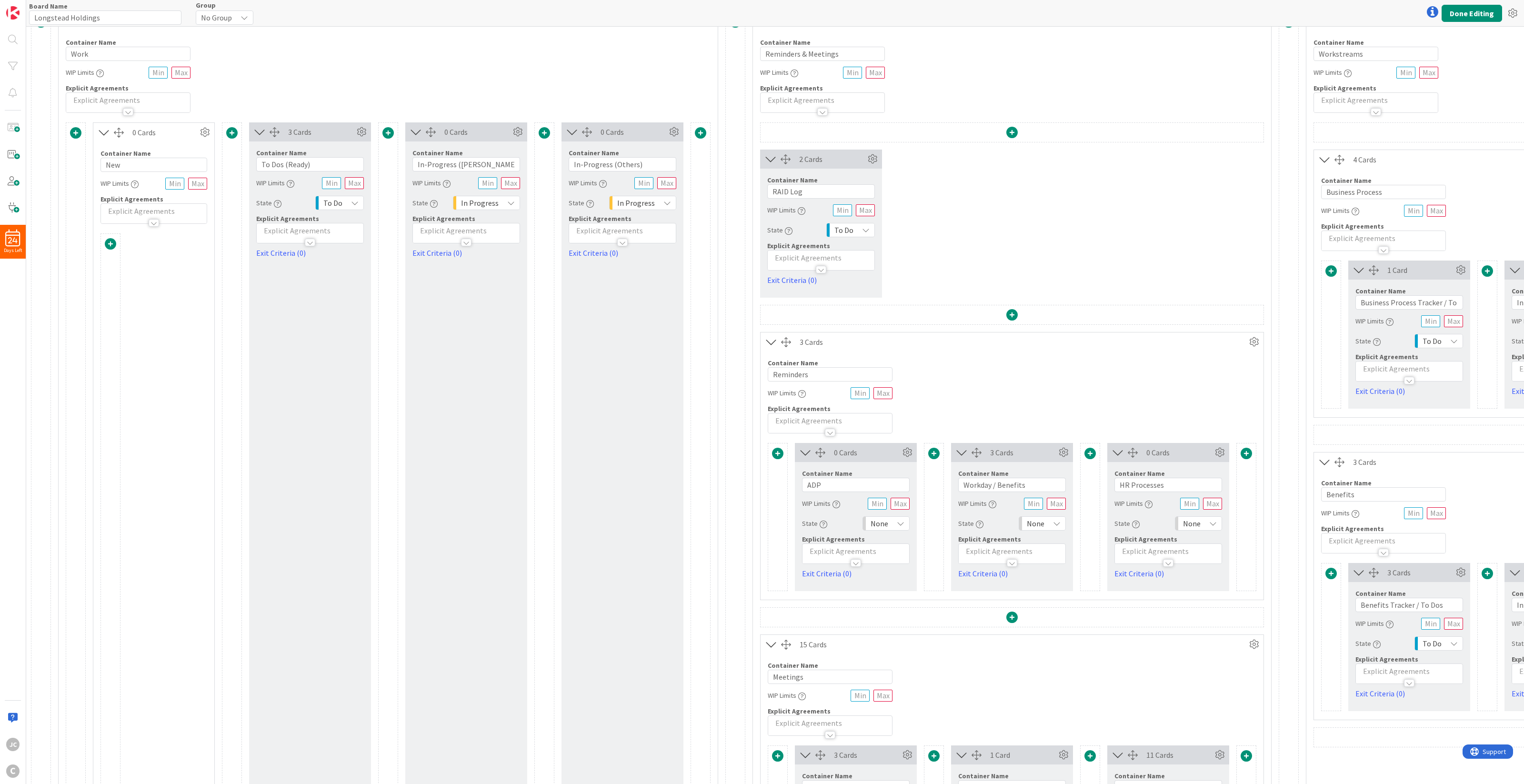
scroll to position [0, 0]
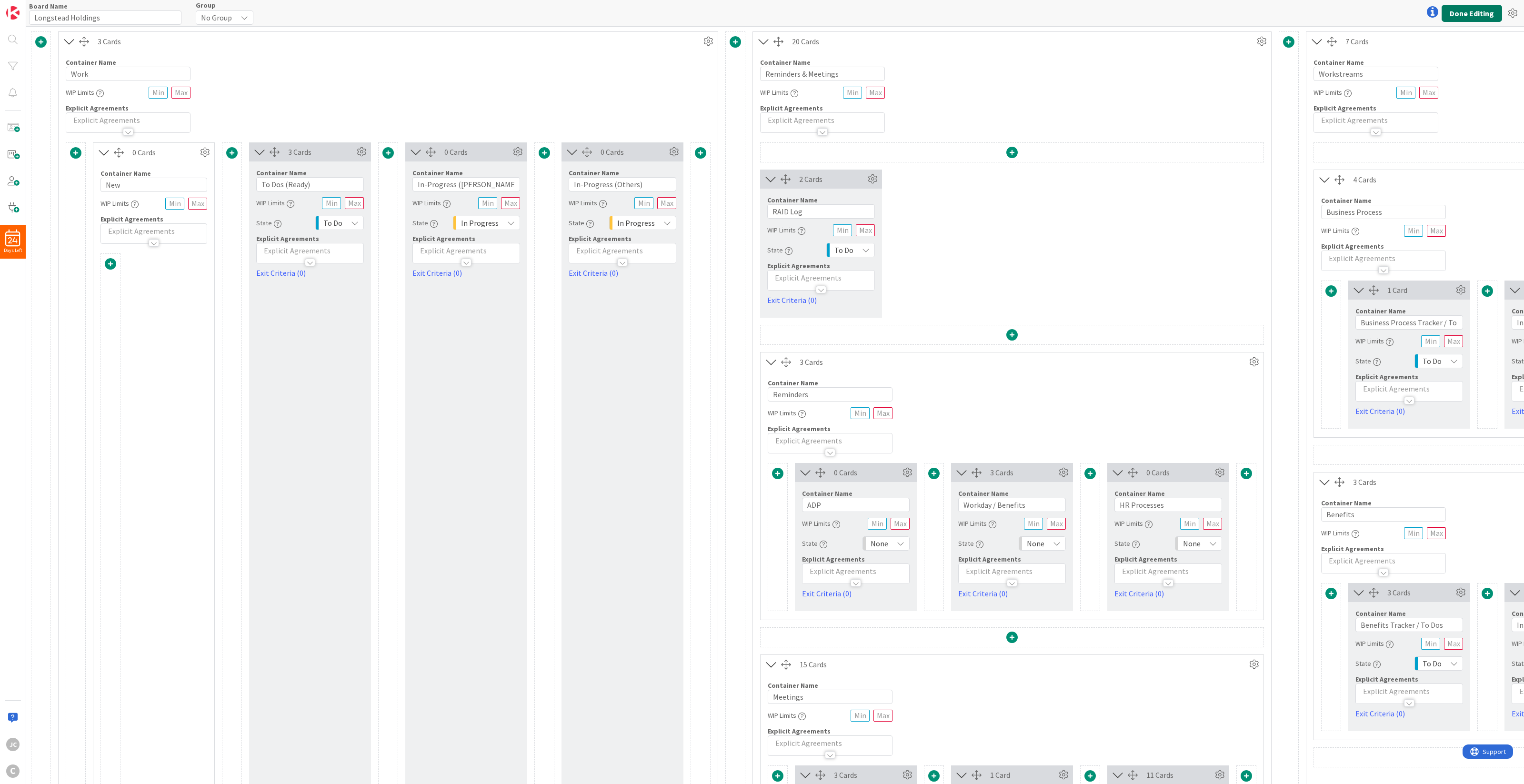
click at [1142, 12] on button "Done Editing" at bounding box center [1471, 13] width 60 height 17
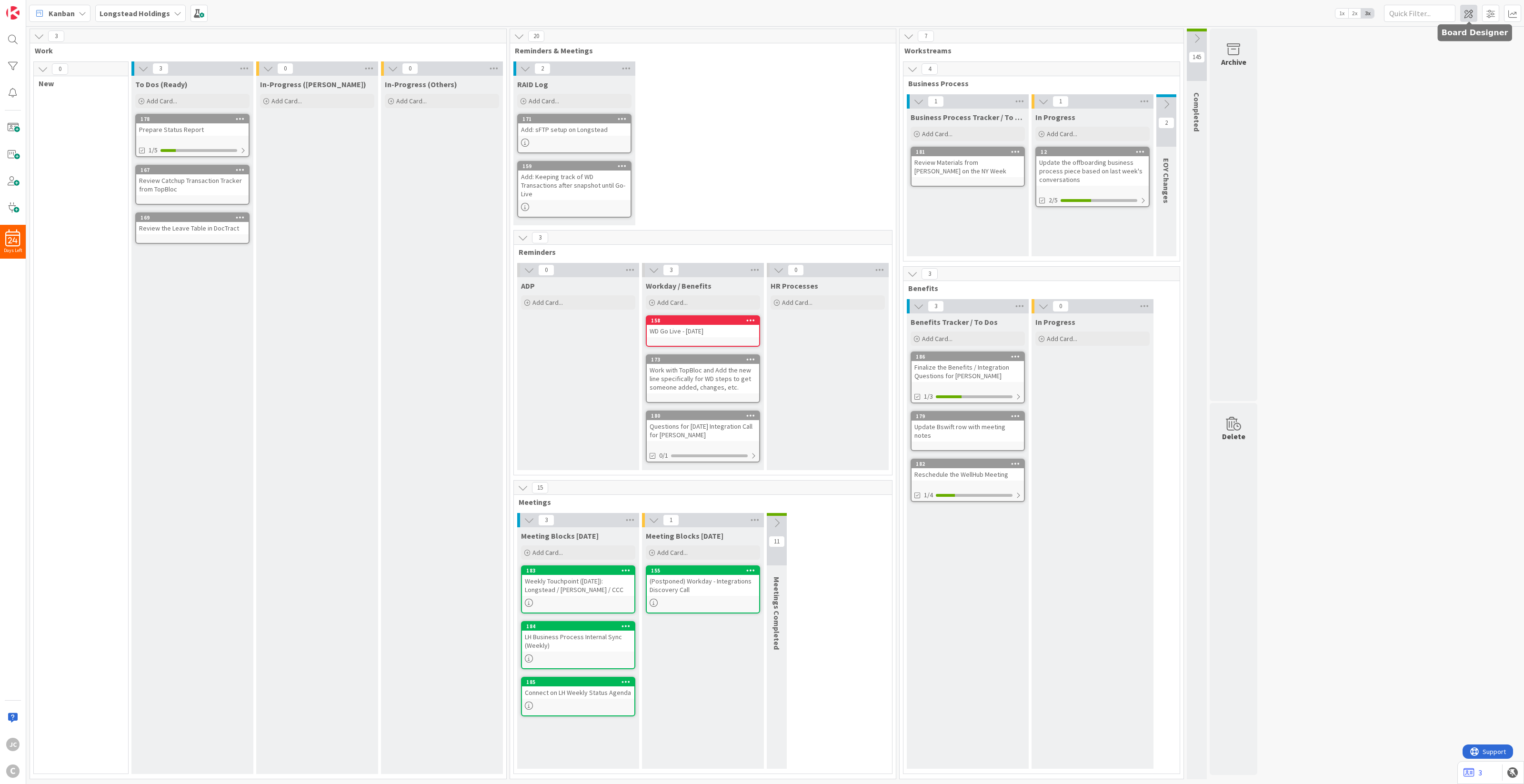
click at [1142, 17] on span at bounding box center [1468, 13] width 17 height 17
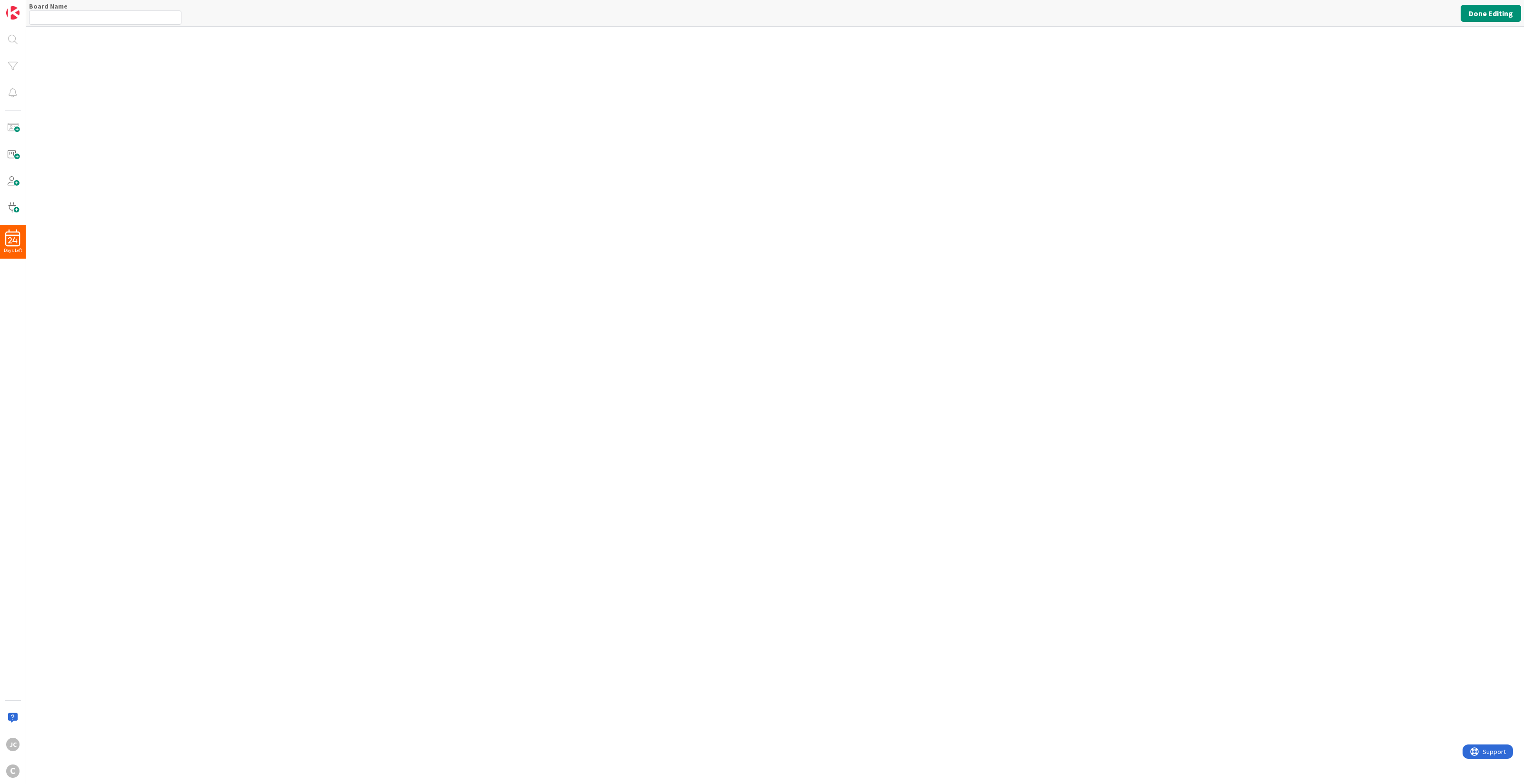
type input "Longstead Holdings"
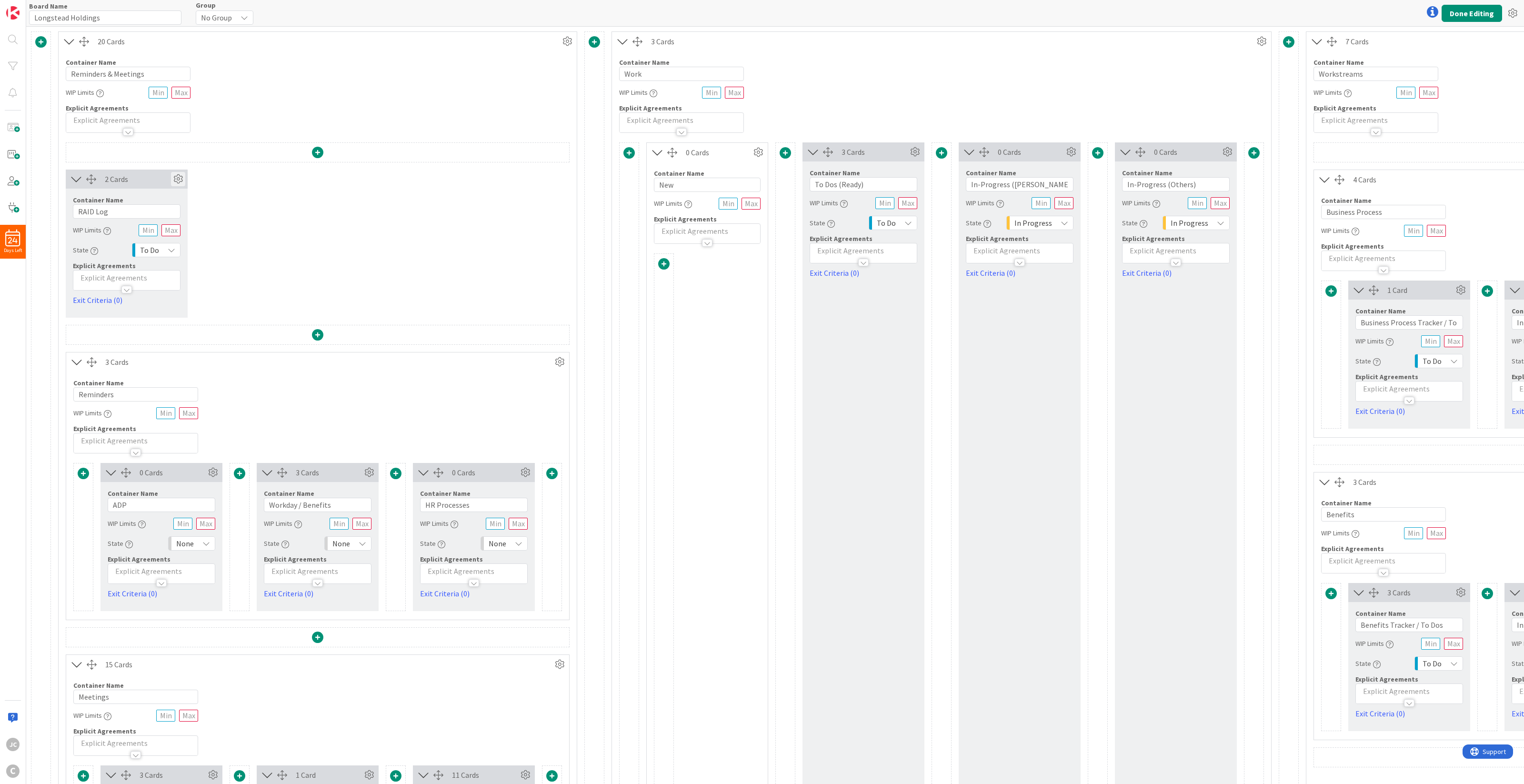
click at [179, 185] on icon at bounding box center [178, 179] width 15 height 15
click at [174, 285] on icon at bounding box center [171, 289] width 8 height 8
click at [167, 337] on span "3" at bounding box center [171, 345] width 8 height 15
click at [331, 255] on div "2 Cards Service Level Expectation (SLE) 0 d 0 h 0 m Average Time in Column 3d 6…" at bounding box center [317, 243] width 504 height 148
click at [1142, 18] on button "Done Editing" at bounding box center [1471, 13] width 60 height 17
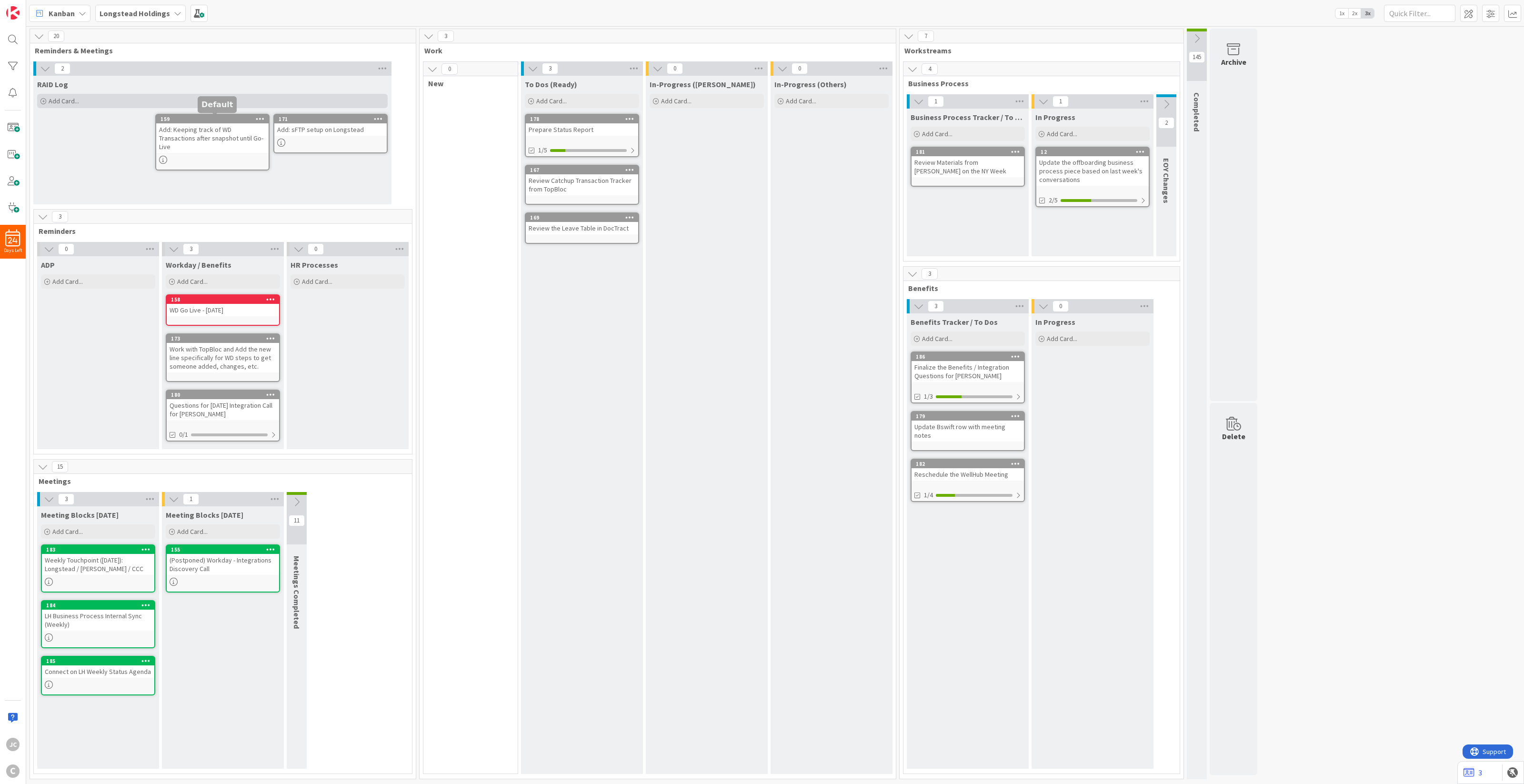
click at [223, 106] on div "Add Card..." at bounding box center [212, 101] width 351 height 15
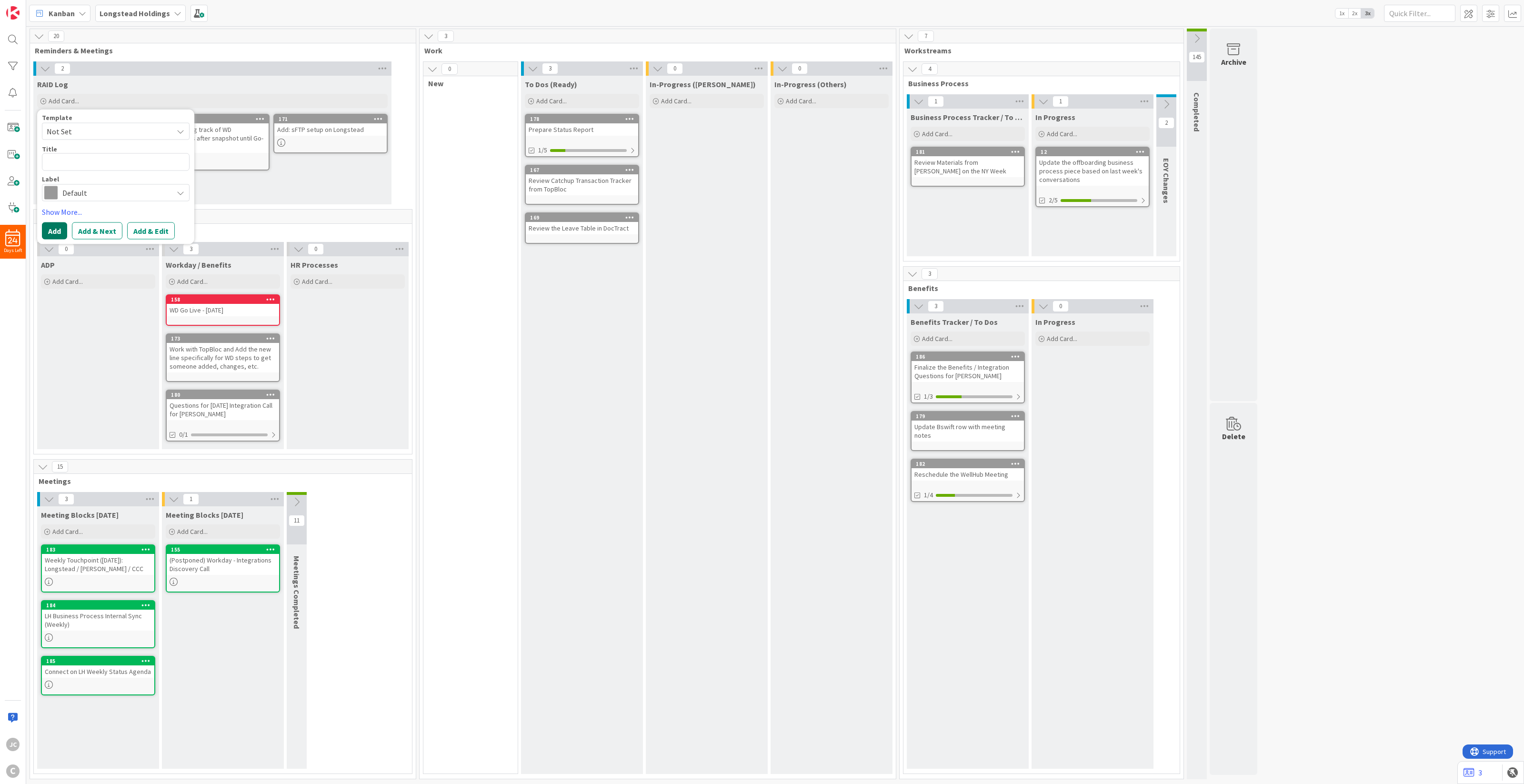
type textarea "x"
type textarea "T"
type textarea "x"
type textarea "Te"
type textarea "x"
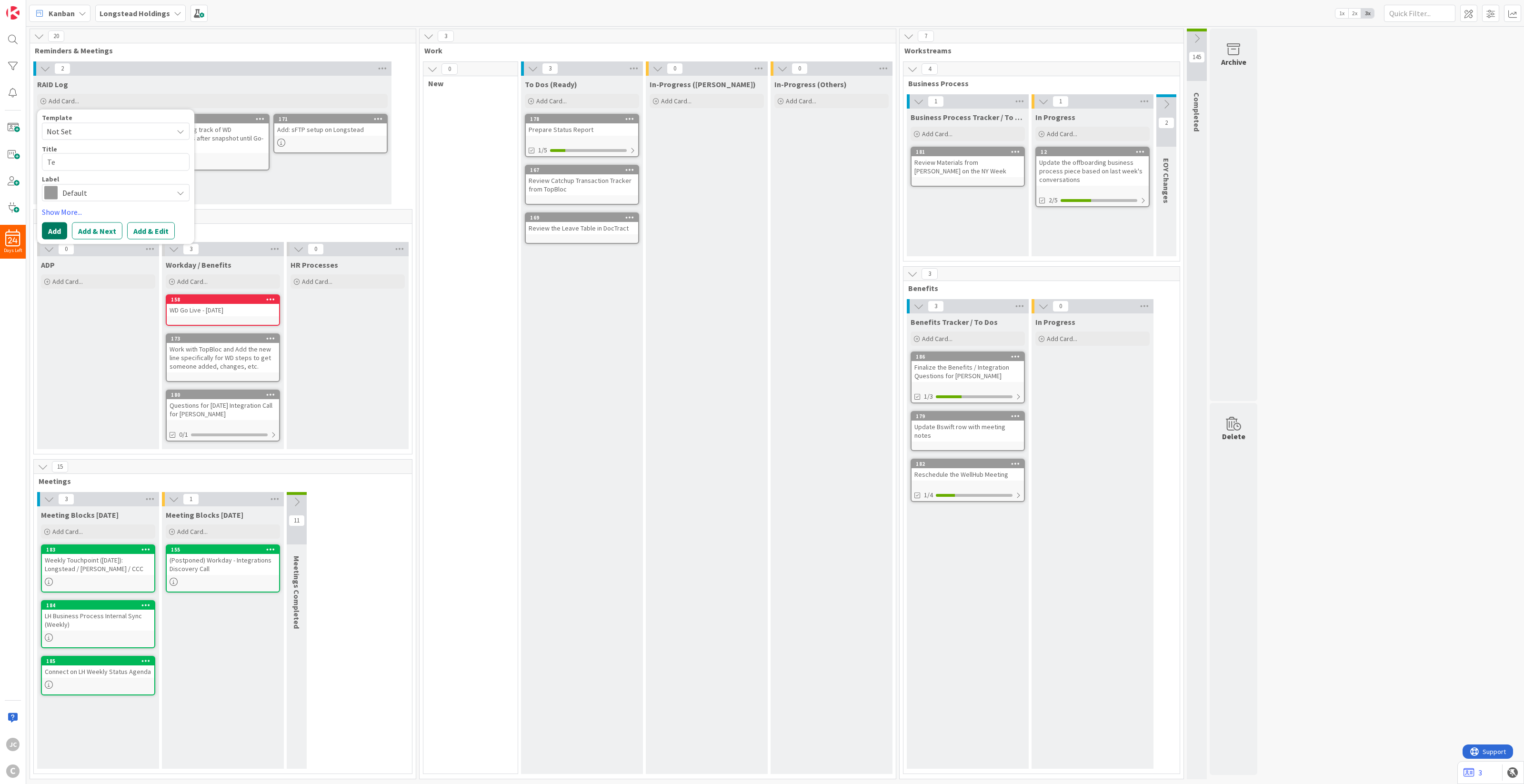
type textarea "Tes"
type textarea "x"
type textarea "Test"
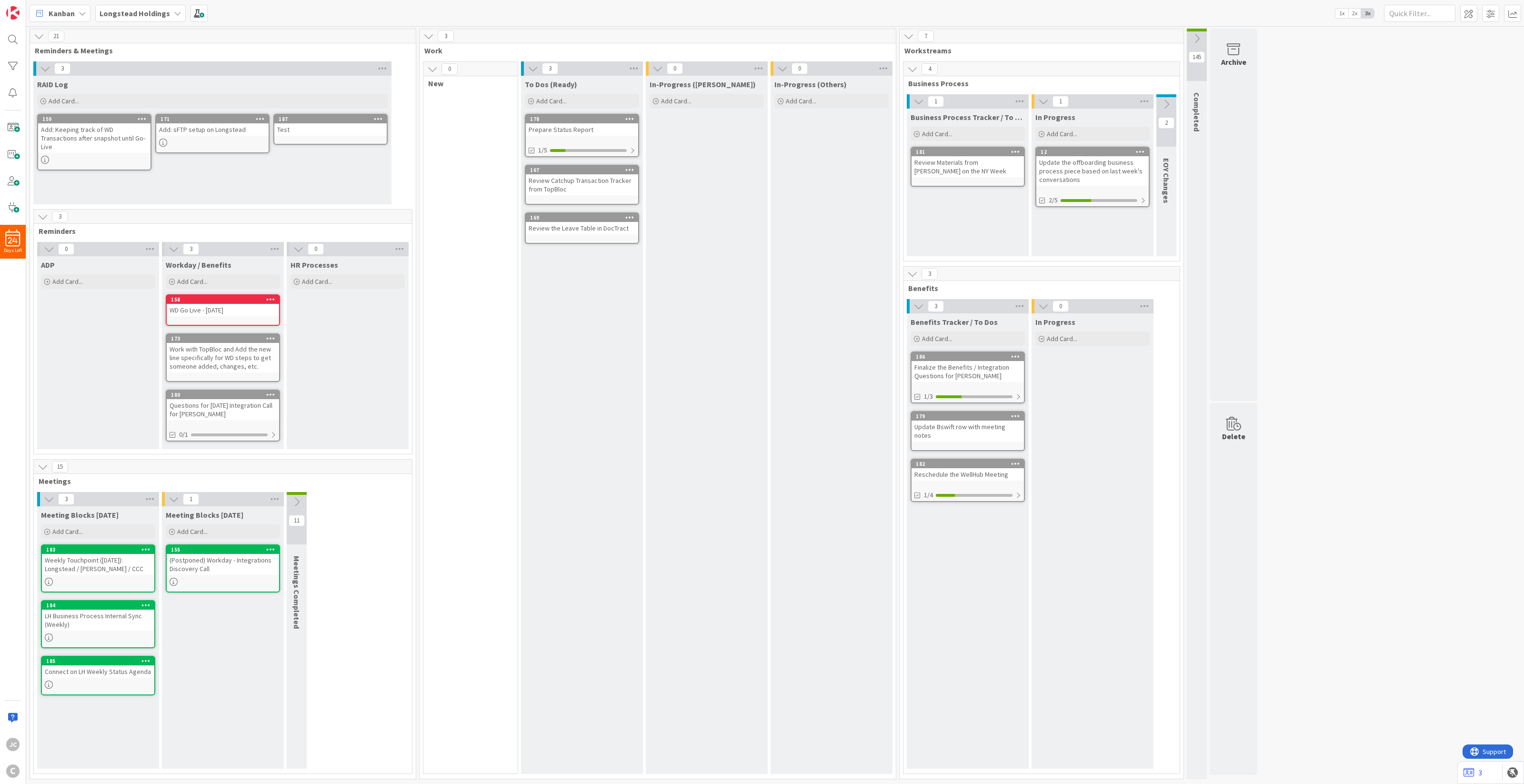
click at [380, 115] on icon at bounding box center [379, 118] width 9 height 7
click at [327, 308] on link "Delete" at bounding box center [322, 314] width 128 height 14
click at [255, 167] on button "Delete" at bounding box center [267, 167] width 36 height 17
click at [287, 184] on div "RAID Log Add Card... Template Not Set Title 0 / 128 Label Default Show More... …" at bounding box center [212, 140] width 358 height 128
drag, startPoint x: 336, startPoint y: 114, endPoint x: 251, endPoint y: 163, distance: 98.1
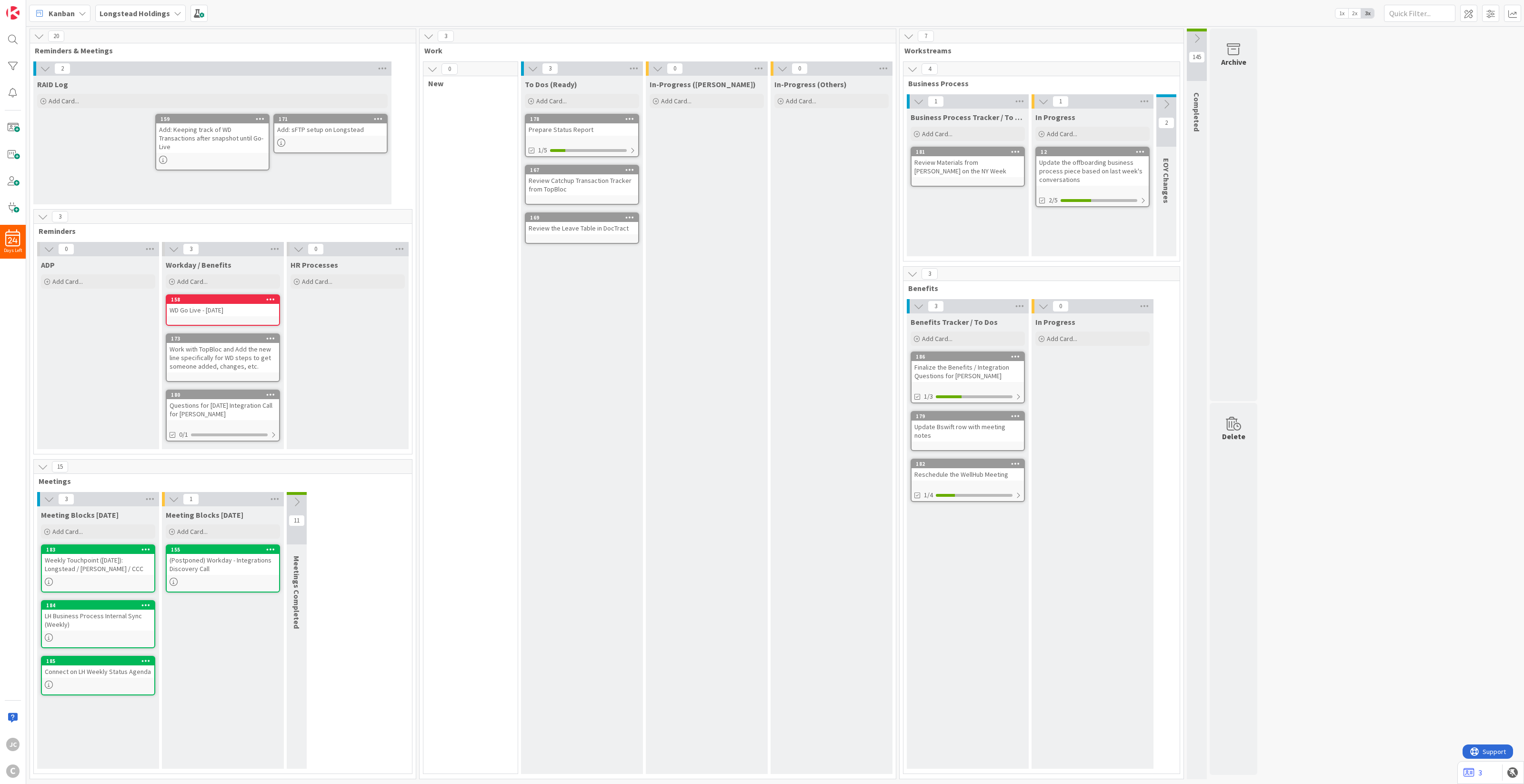
click at [241, 167] on div "RAID Log Add Card... Template Not Set Title 0 / 128 Label Default Show More... …" at bounding box center [212, 140] width 358 height 128
click at [43, 67] on icon at bounding box center [45, 69] width 11 height 11
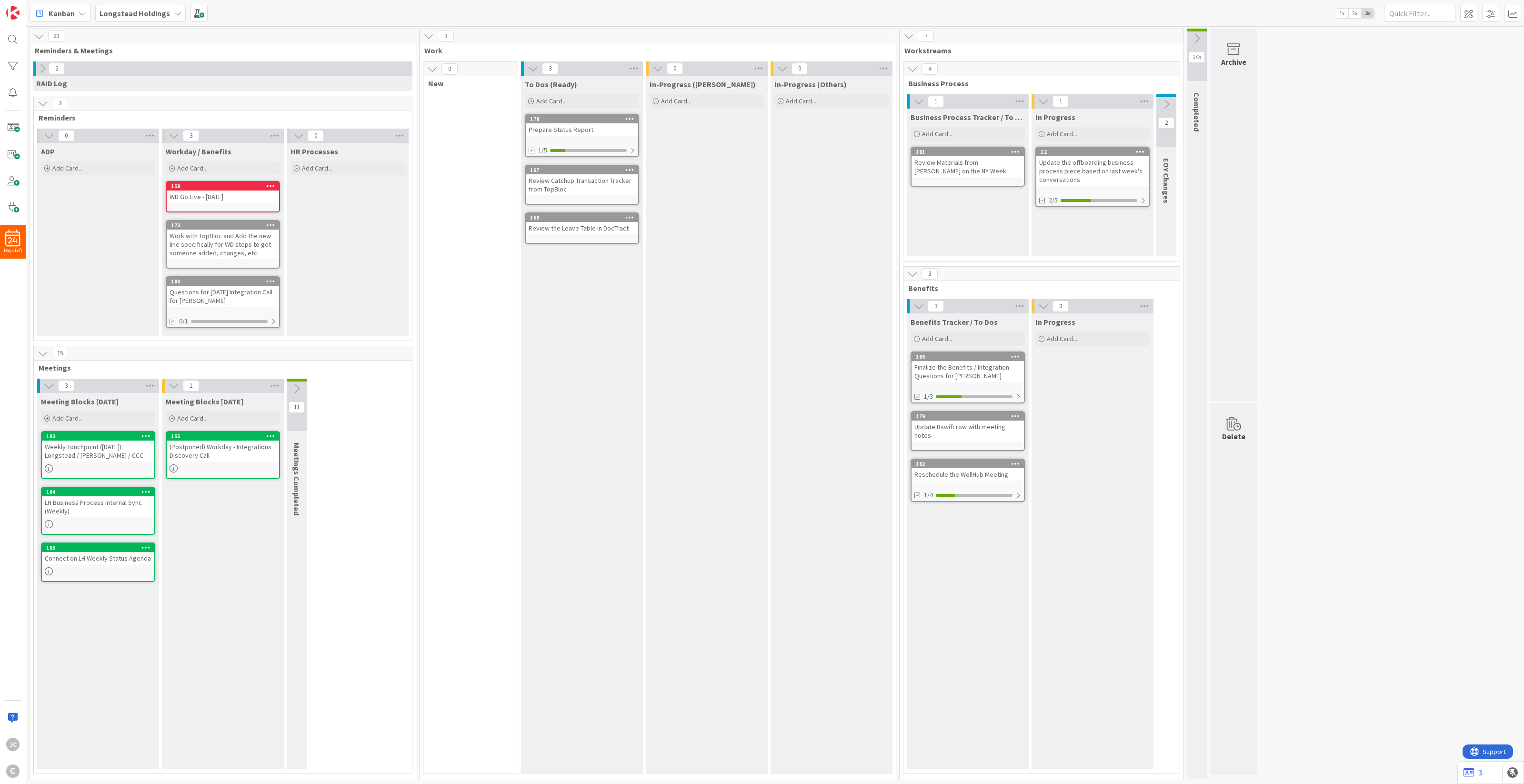
click at [43, 67] on icon at bounding box center [42, 69] width 11 height 11
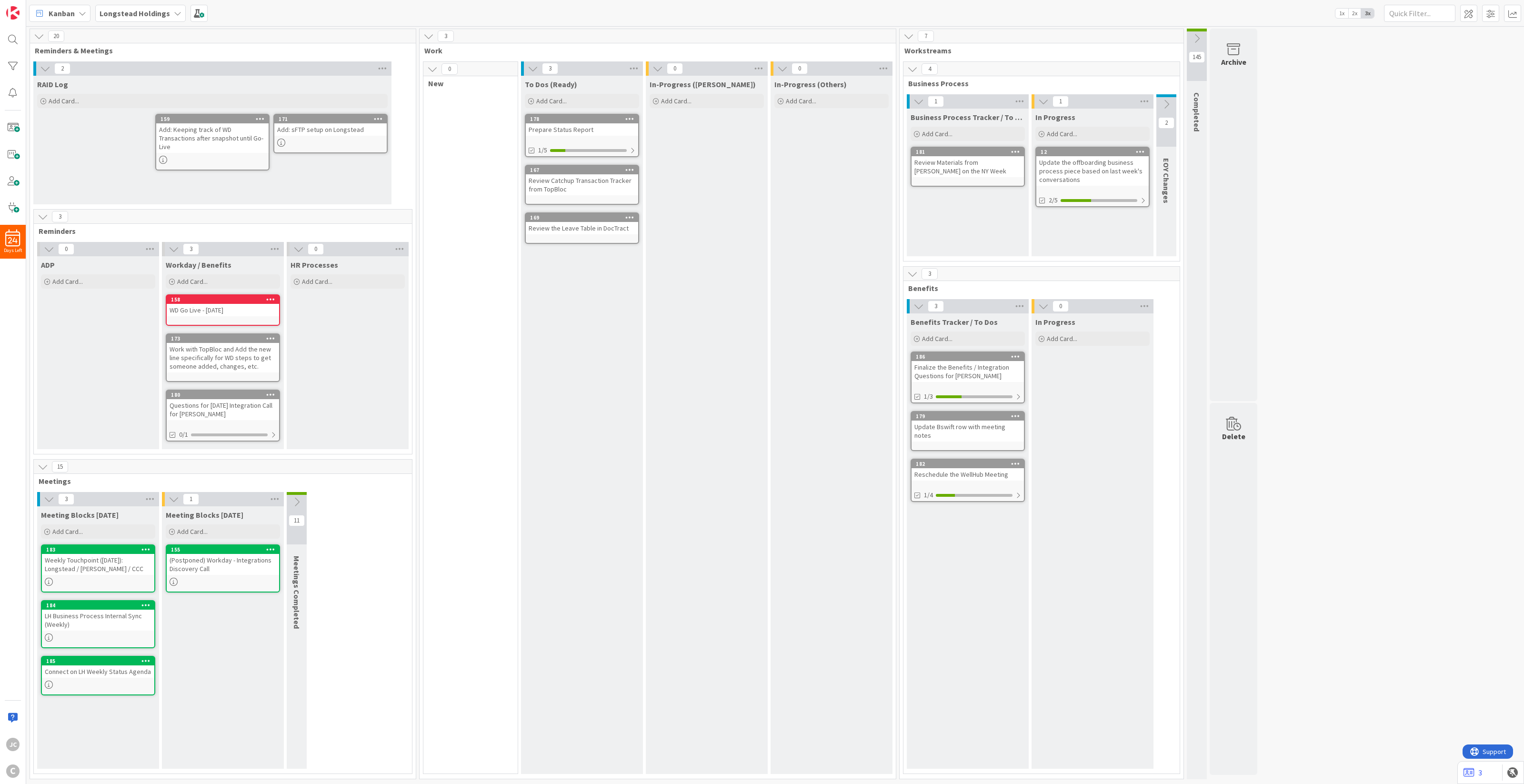
click at [42, 213] on icon at bounding box center [43, 217] width 11 height 11
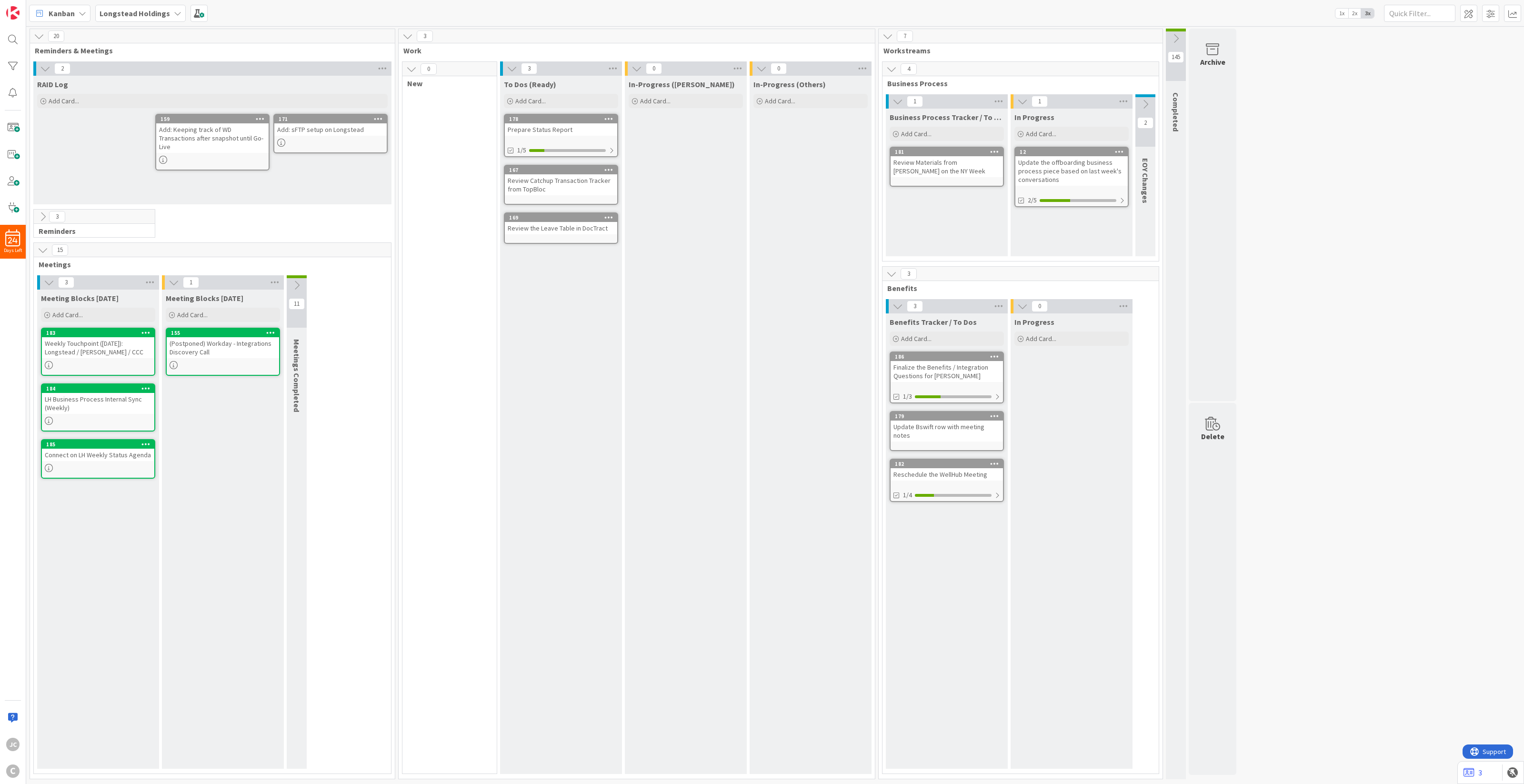
click at [42, 213] on icon at bounding box center [43, 217] width 11 height 11
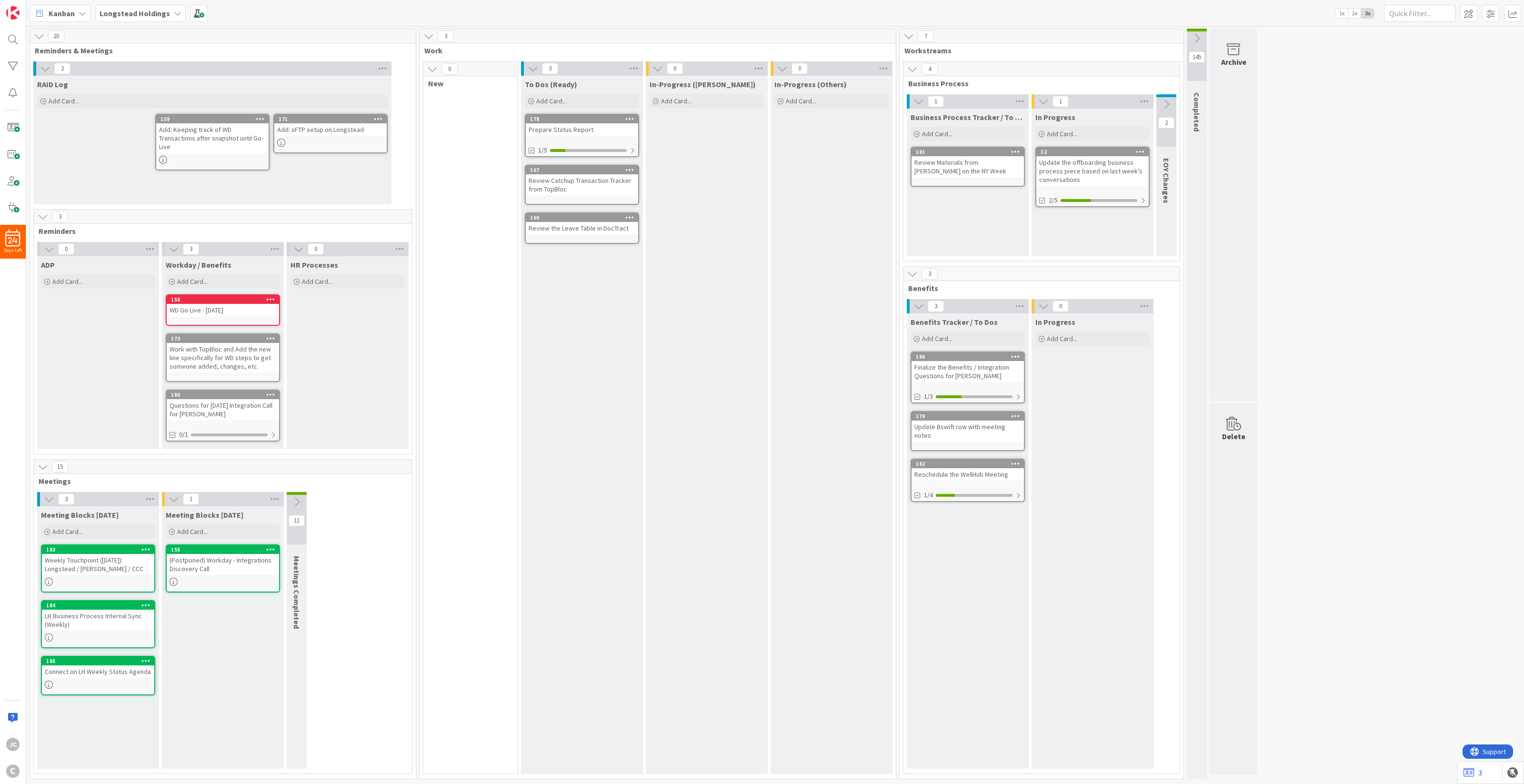
click at [46, 468] on icon at bounding box center [43, 466] width 11 height 11
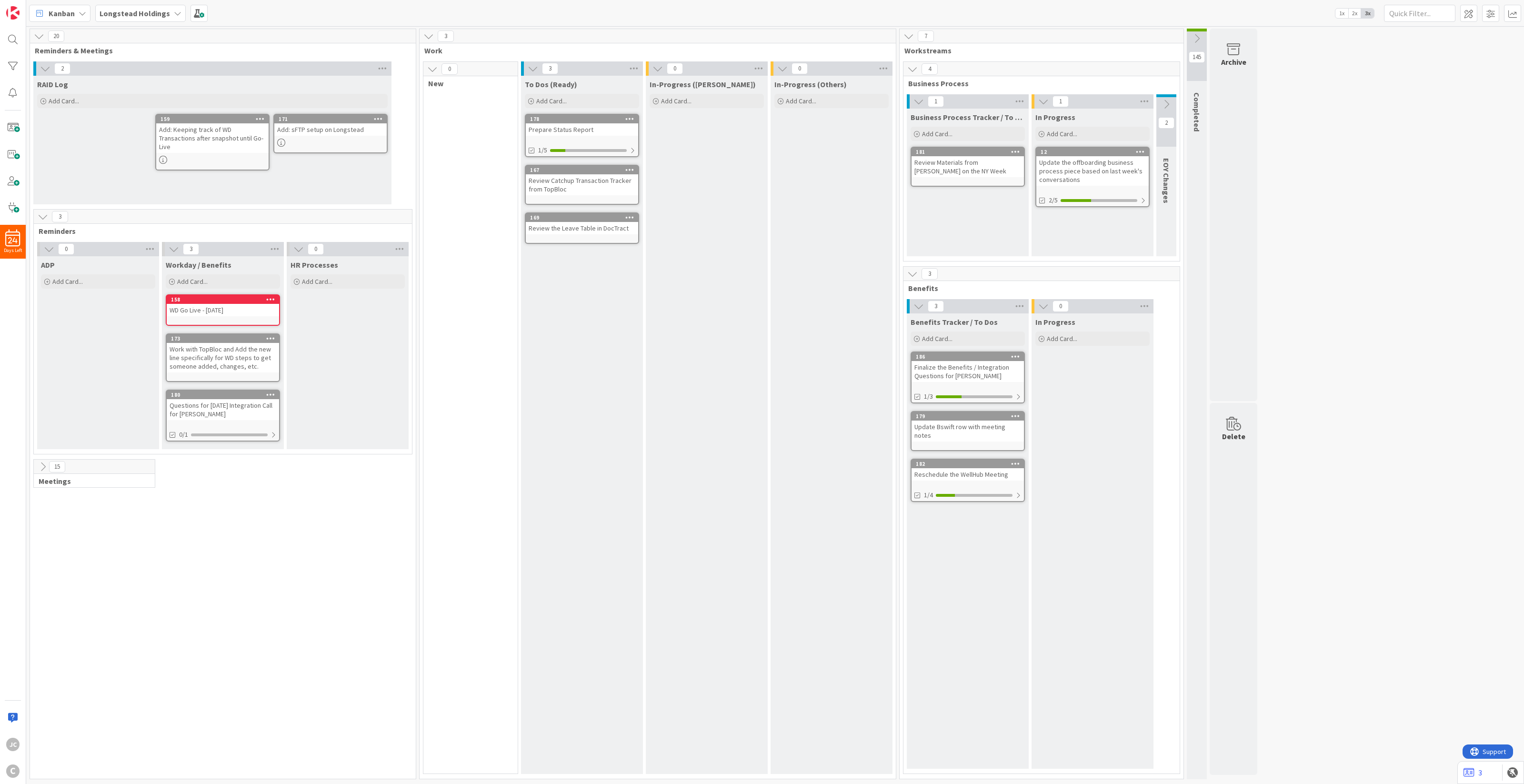
click at [46, 468] on icon at bounding box center [43, 466] width 11 height 11
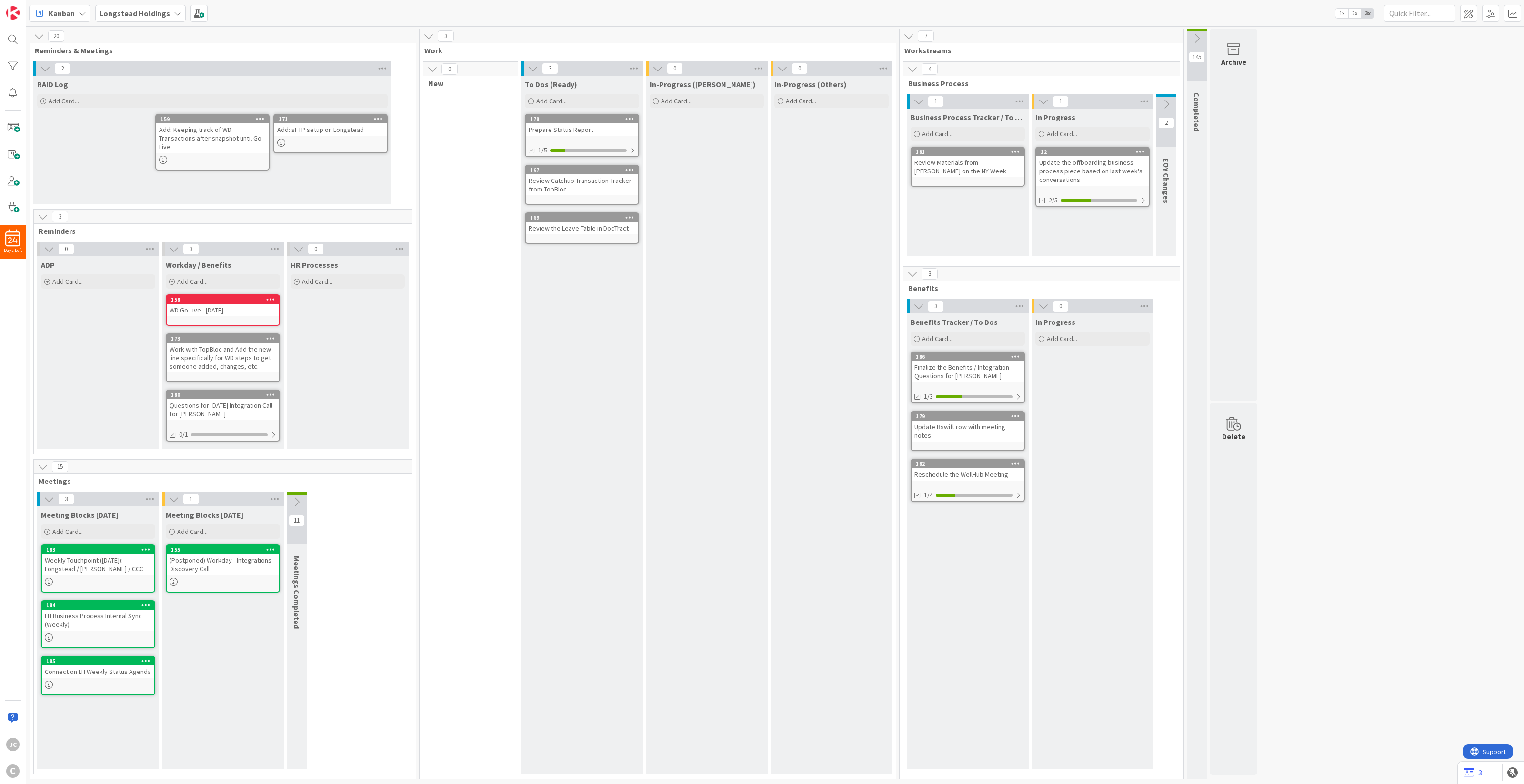
click at [429, 68] on icon at bounding box center [433, 69] width 11 height 11
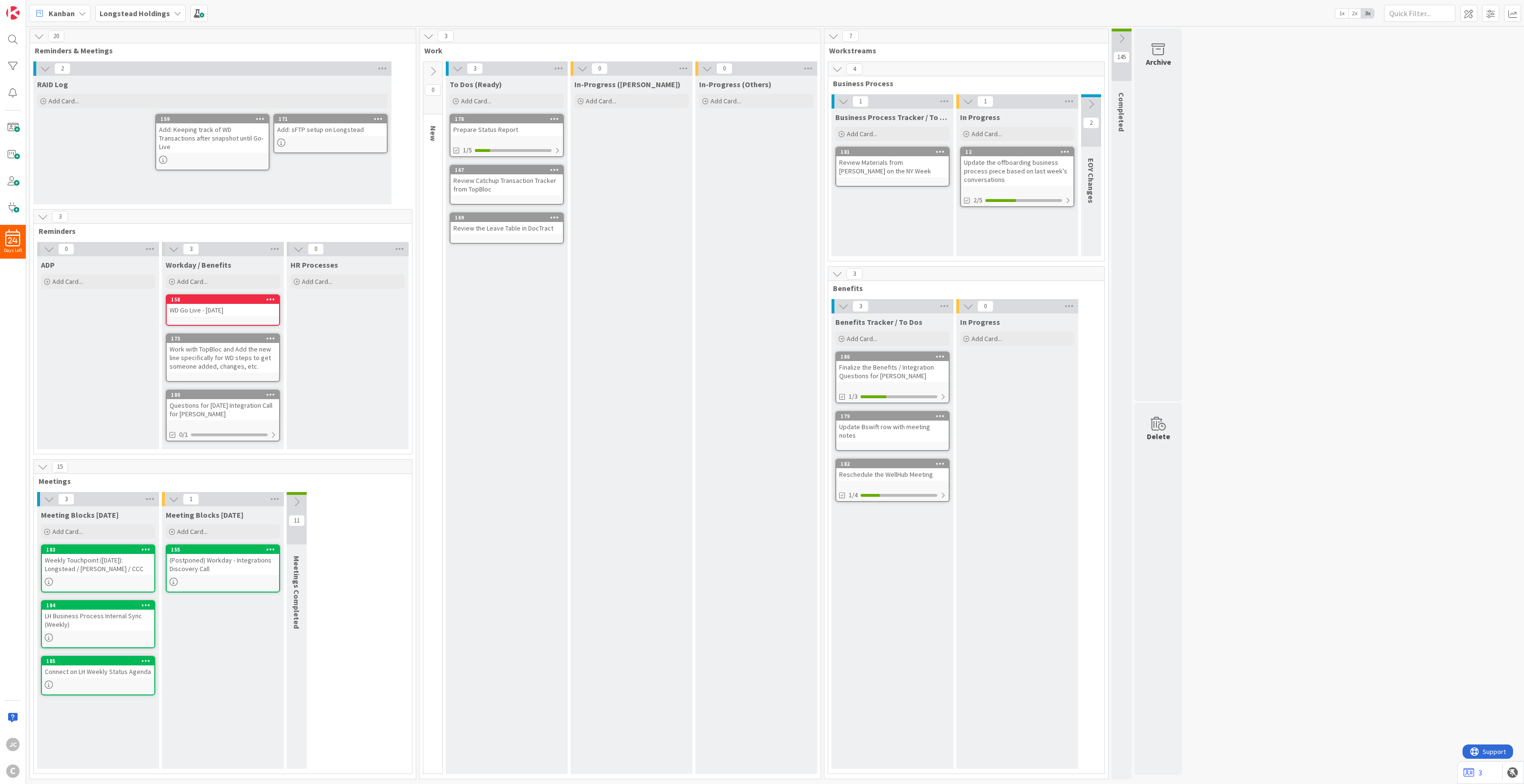
click at [432, 68] on icon at bounding box center [433, 71] width 11 height 11
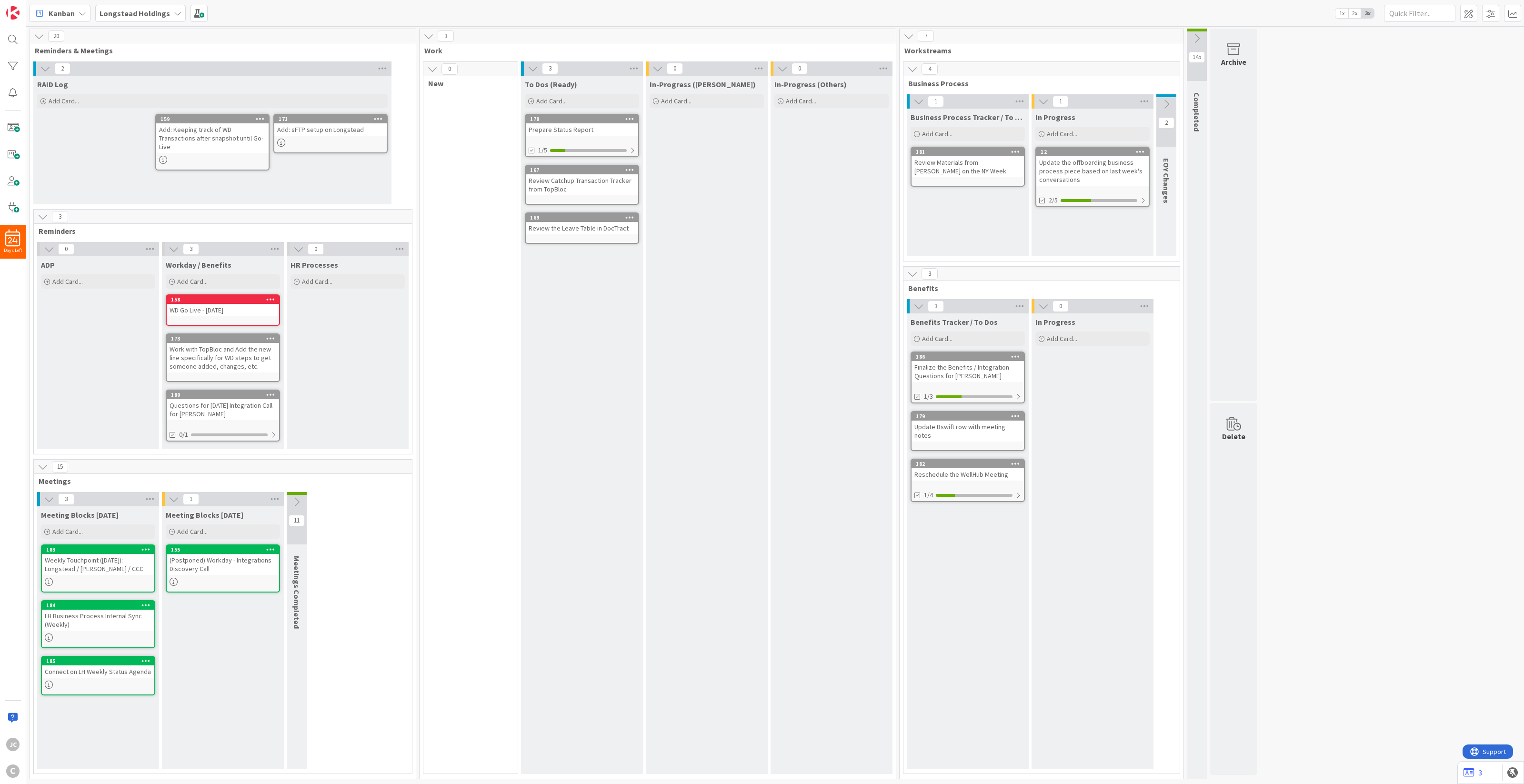
click at [431, 69] on icon at bounding box center [433, 69] width 11 height 11
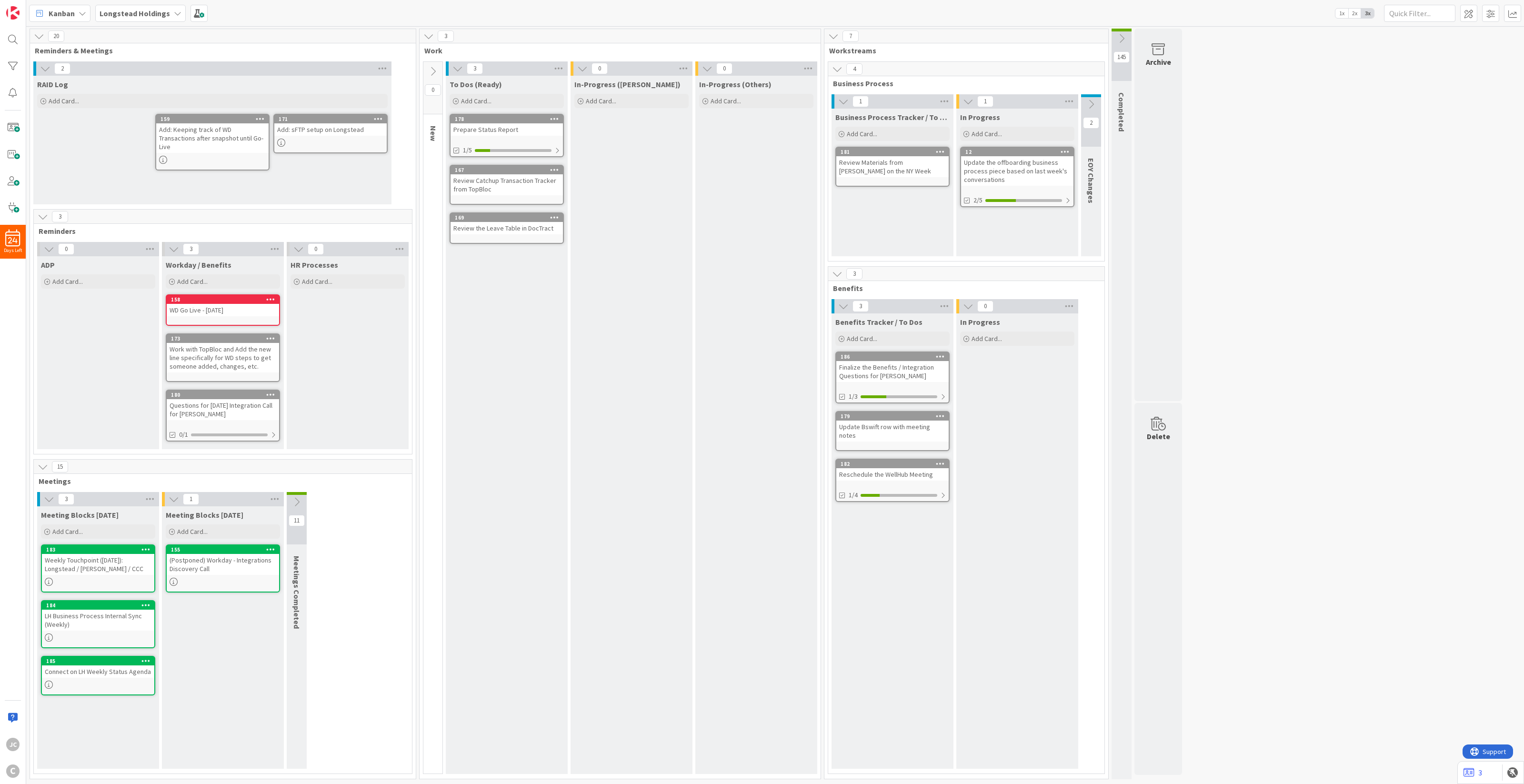
click at [429, 70] on icon at bounding box center [433, 71] width 11 height 11
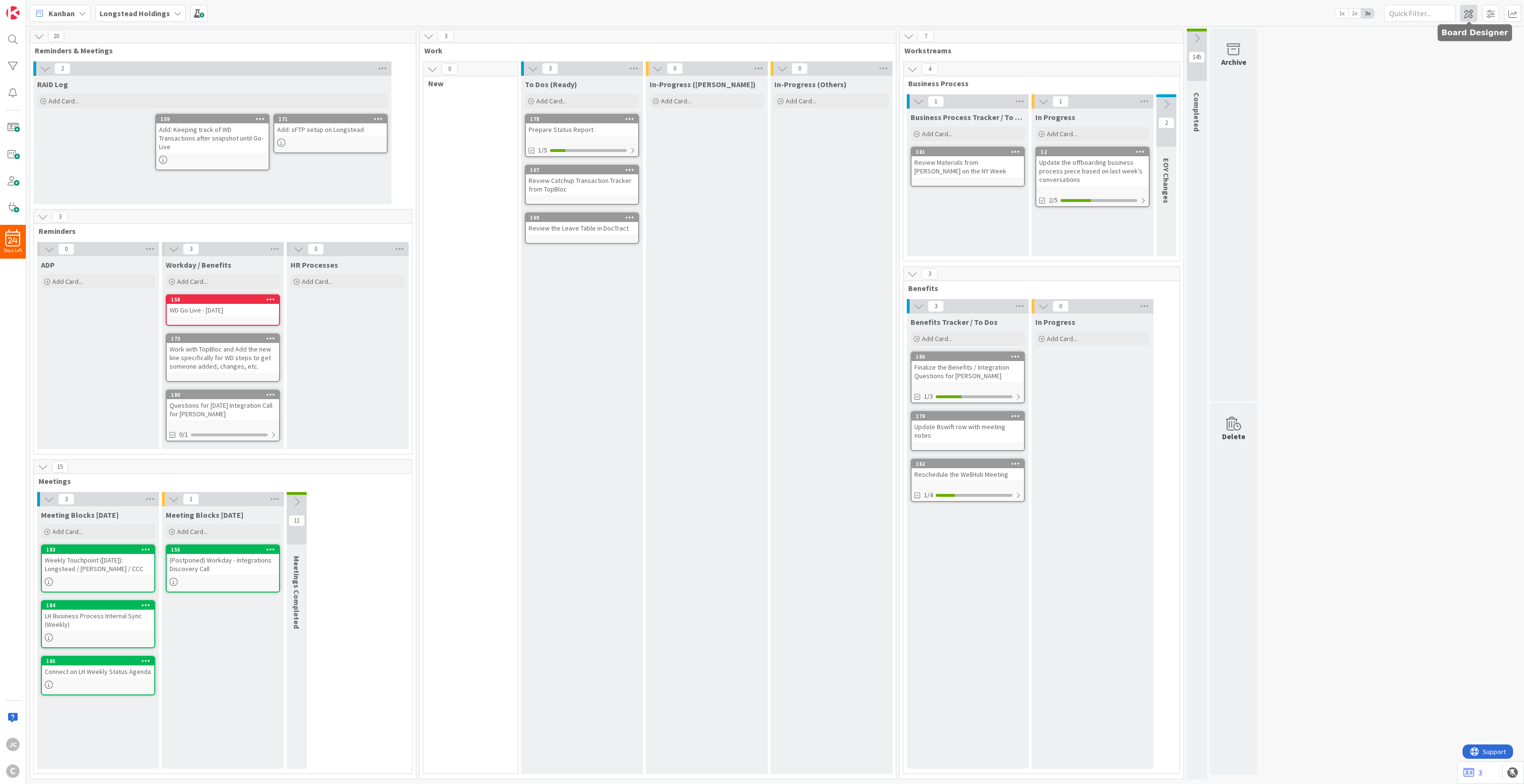
click at [1142, 10] on span at bounding box center [1468, 13] width 17 height 17
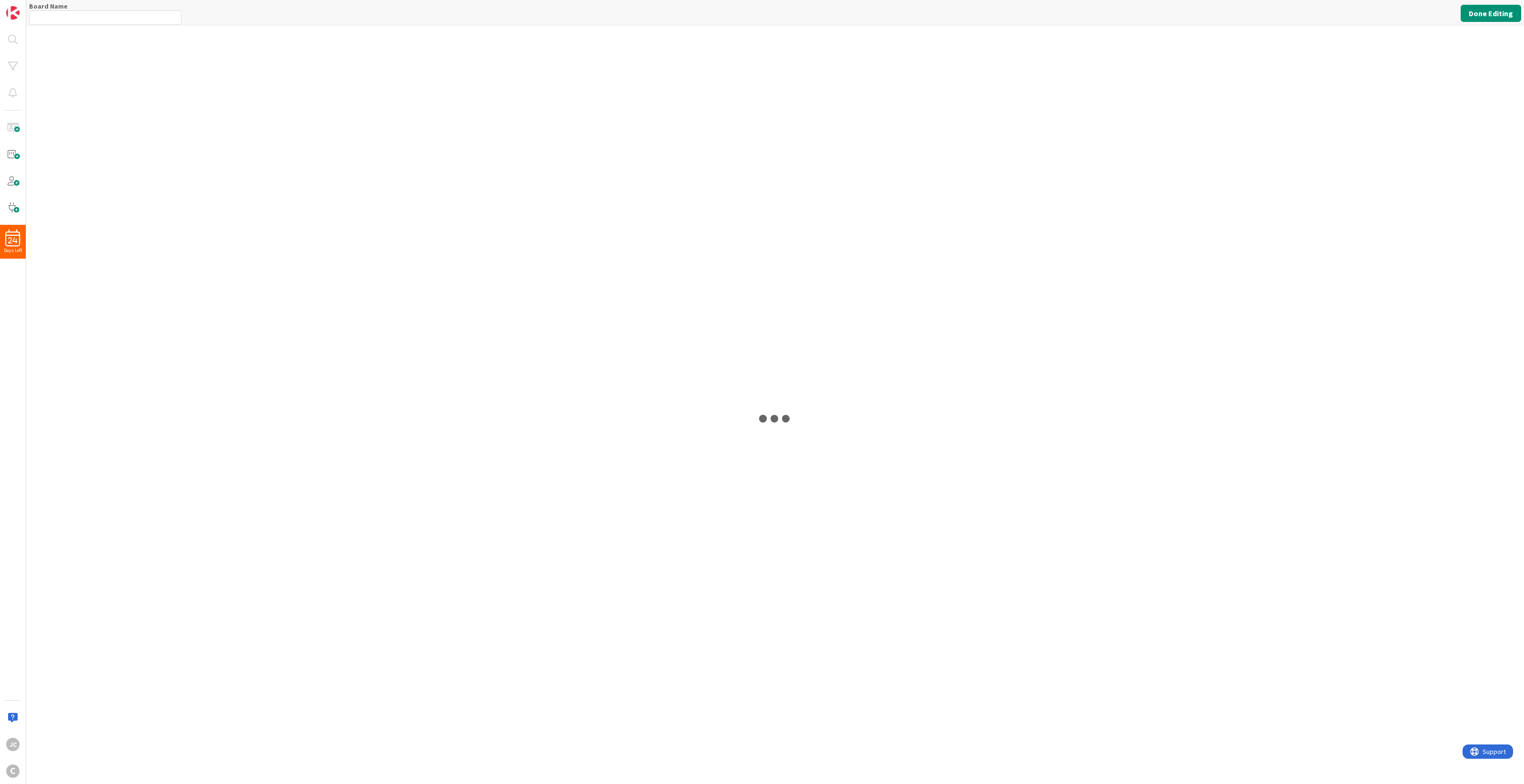
type input "Longstead Holdings"
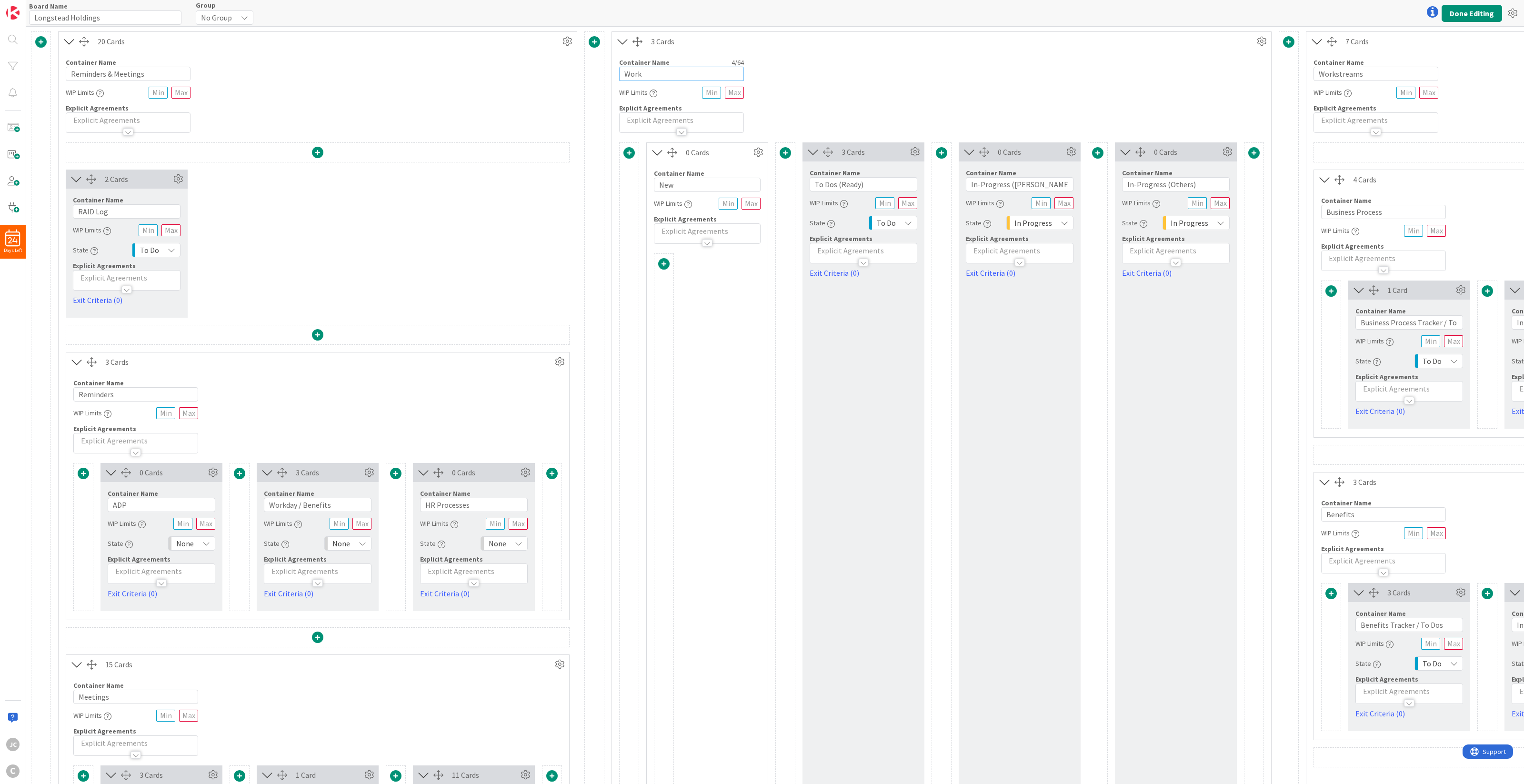
click at [680, 74] on input "Work" at bounding box center [682, 74] width 125 height 15
click at [703, 180] on input "New" at bounding box center [707, 185] width 107 height 15
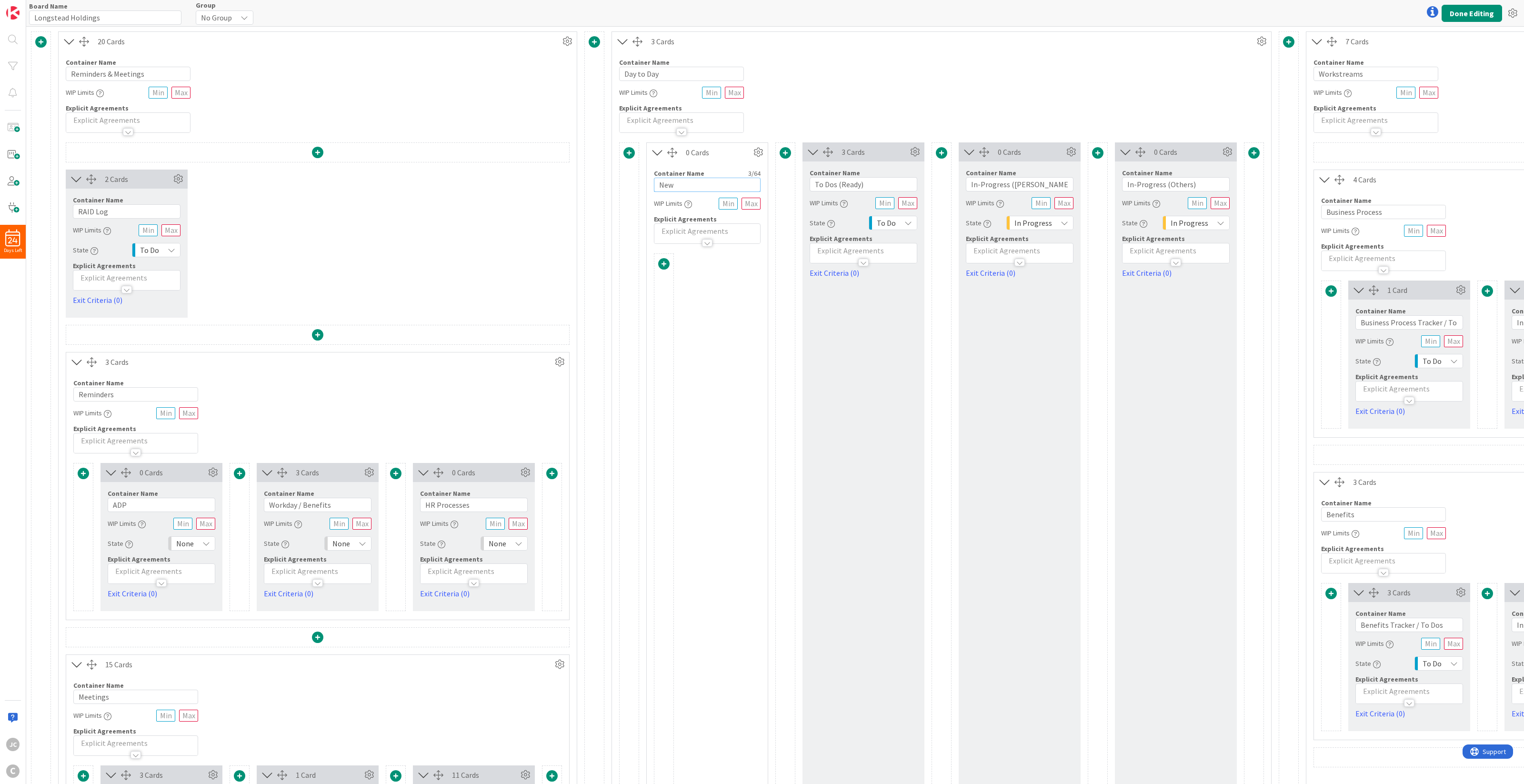
click at [703, 180] on input "New" at bounding box center [707, 185] width 107 height 15
click at [690, 72] on input "Day to Day" at bounding box center [682, 74] width 125 height 15
type input "Workstream"
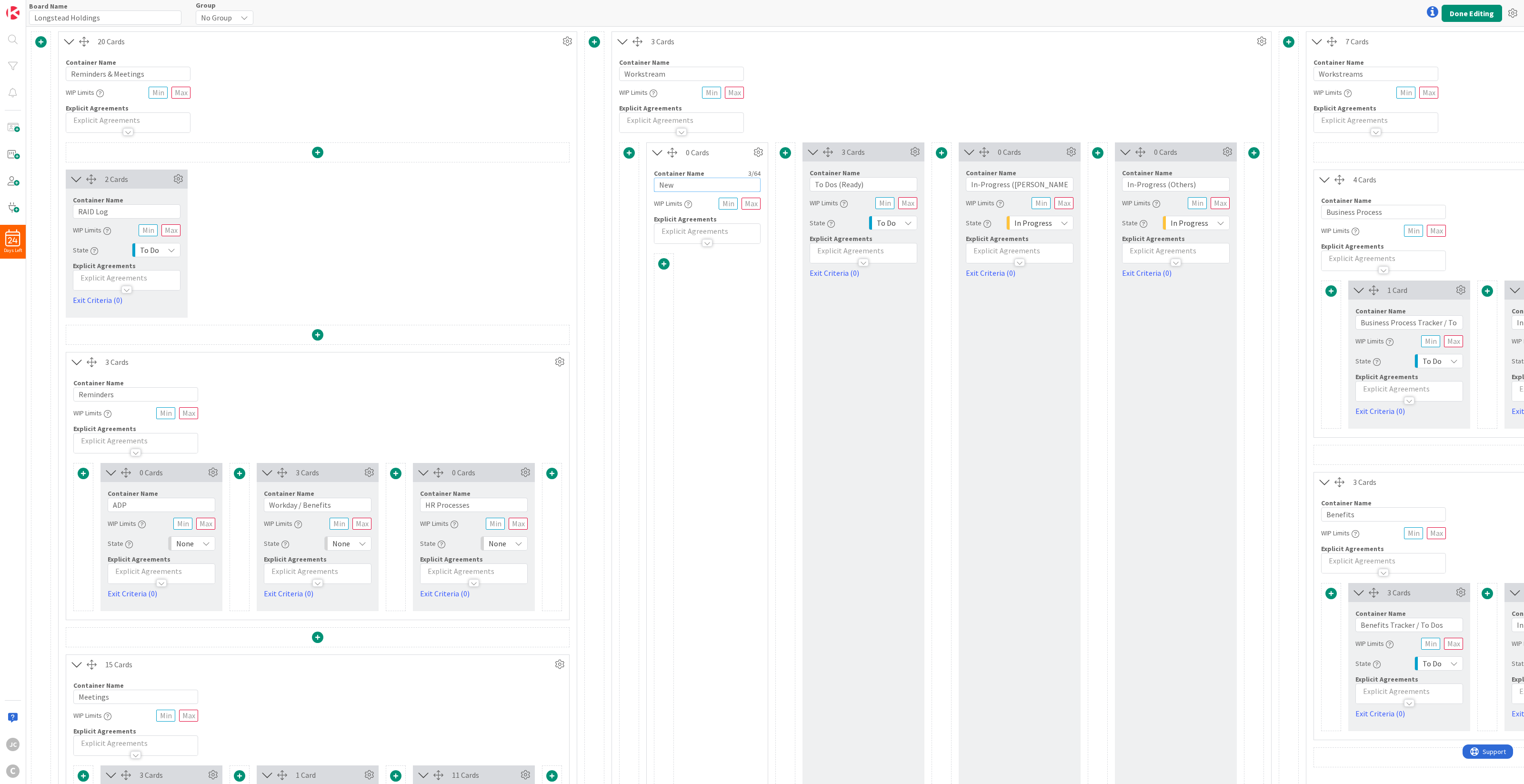
click at [677, 185] on input "New" at bounding box center [707, 185] width 107 height 15
type input "Priorities"
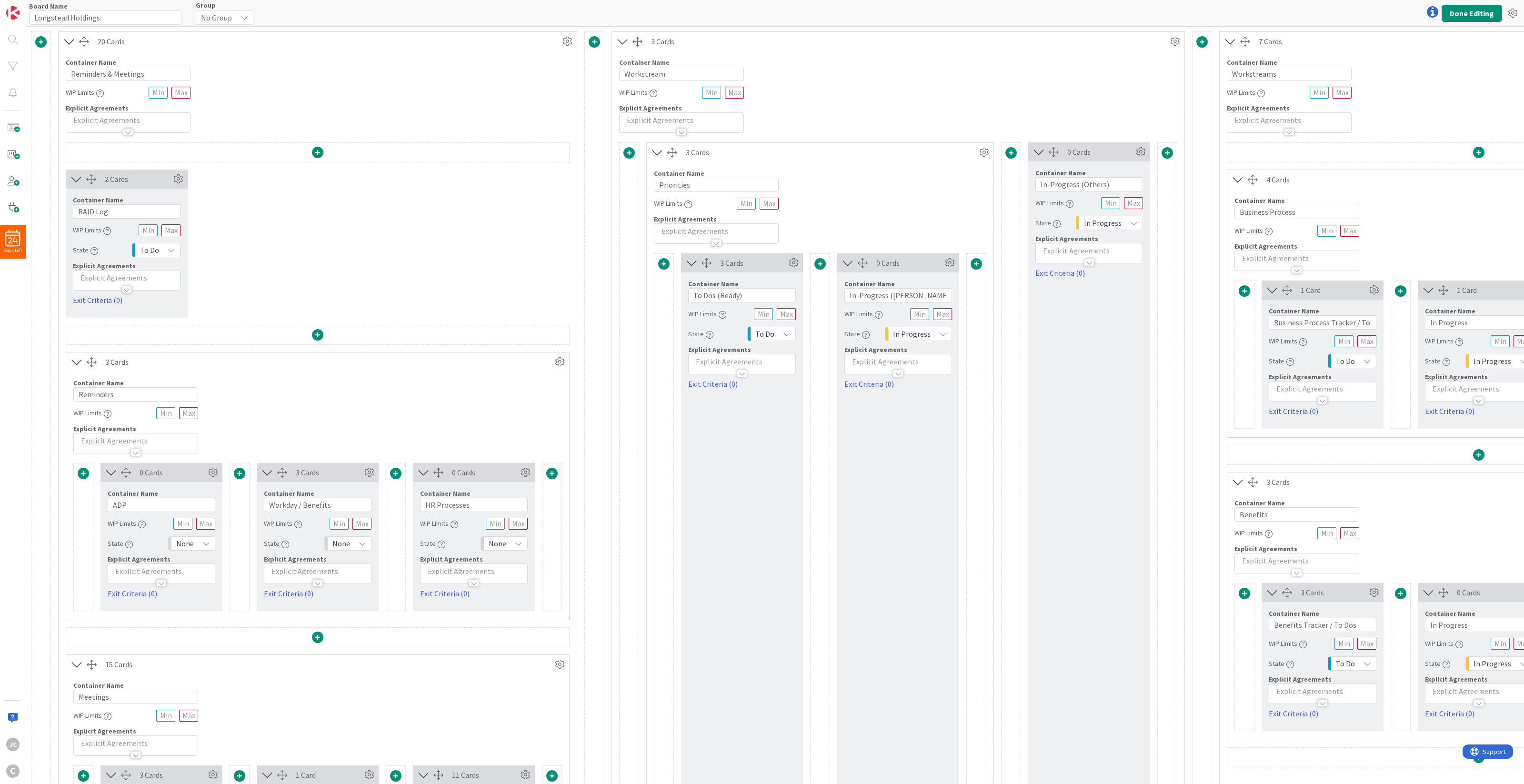
drag, startPoint x: 1046, startPoint y: 152, endPoint x: 961, endPoint y: 295, distance: 166.4
click at [961, 295] on div "3 Cards Container Name 10 / 64 Priorities WIP Limits Explicit Agreements 3 Card…" at bounding box center [898, 541] width 558 height 799
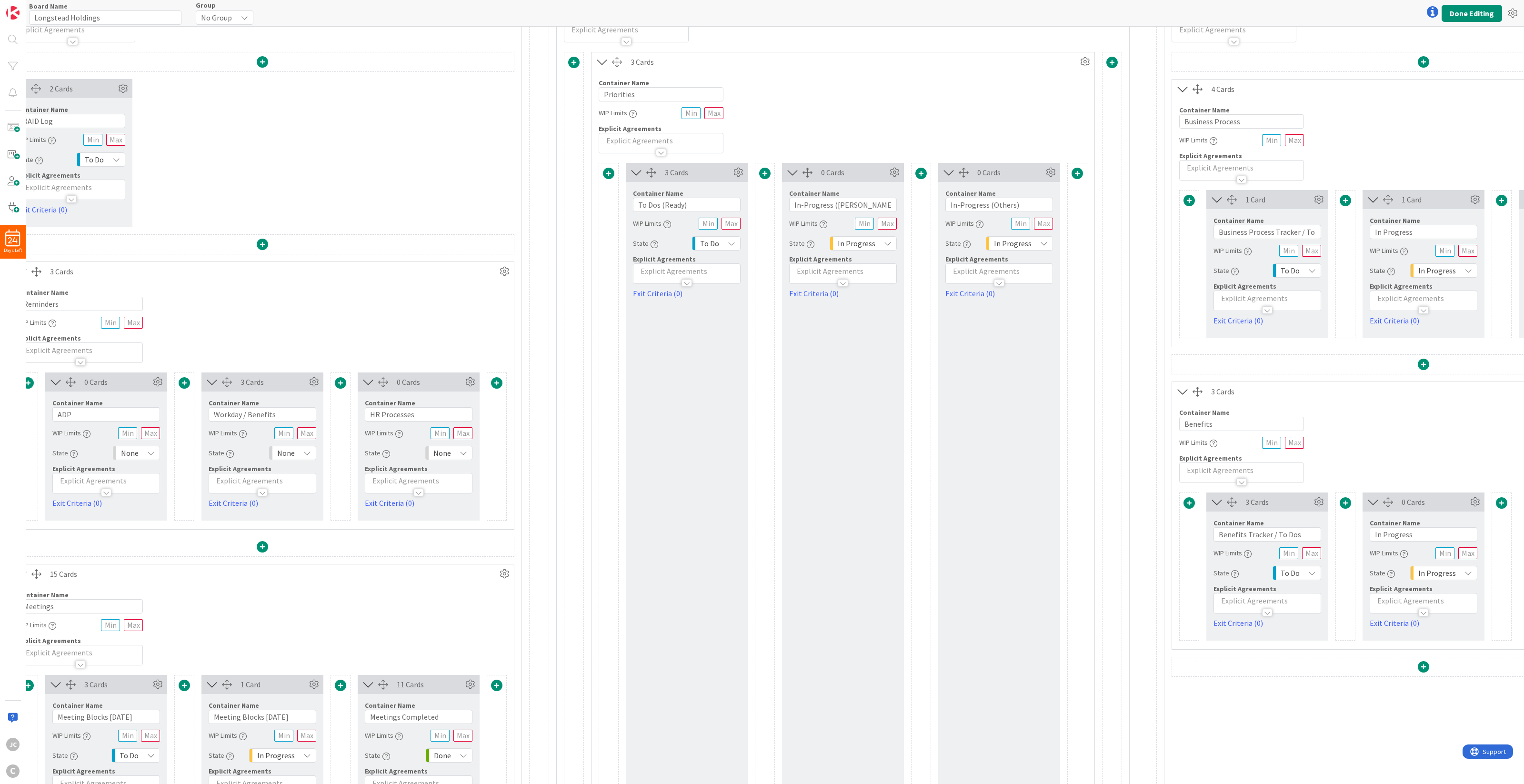
scroll to position [0, 55]
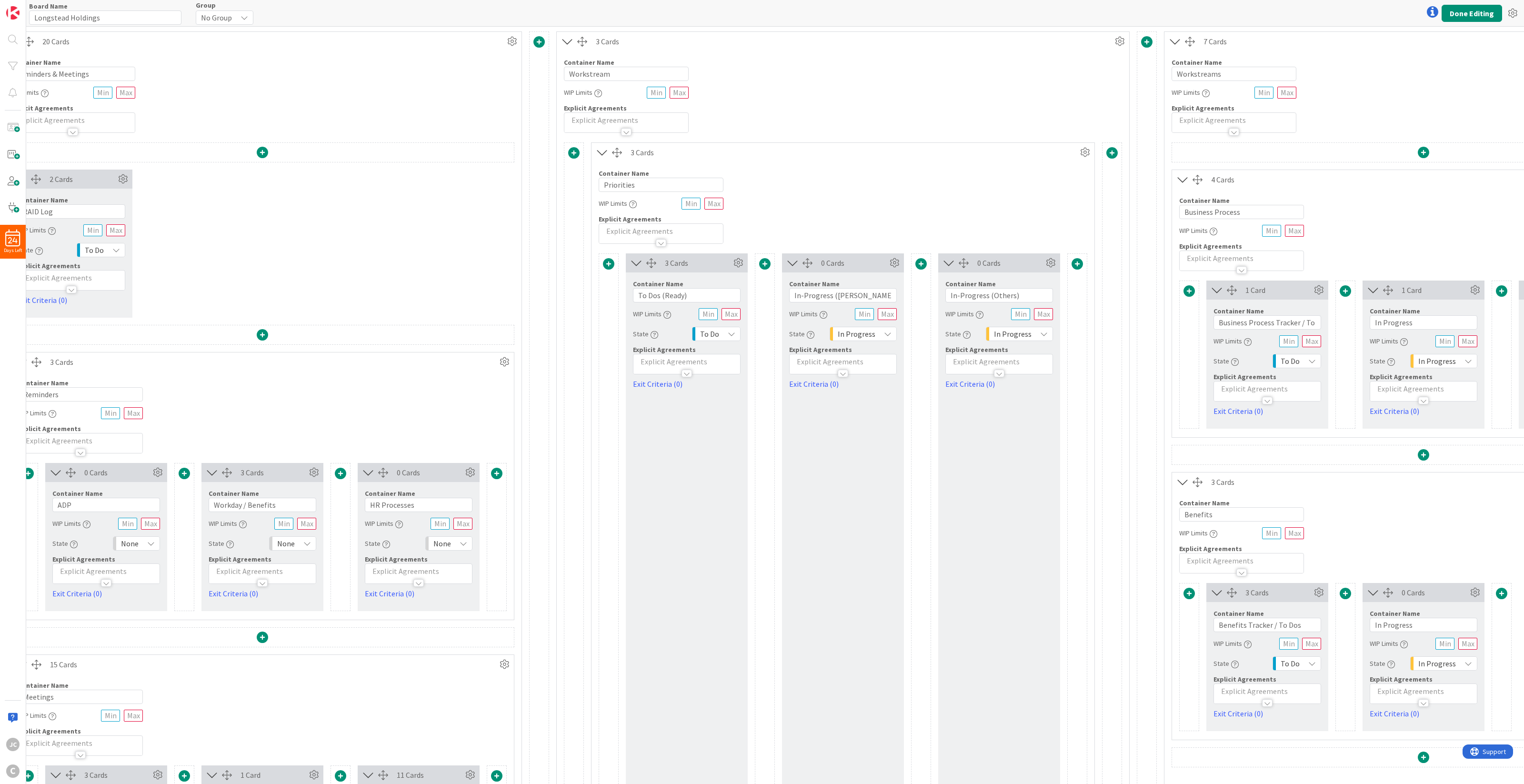
click at [600, 157] on icon at bounding box center [602, 152] width 16 height 13
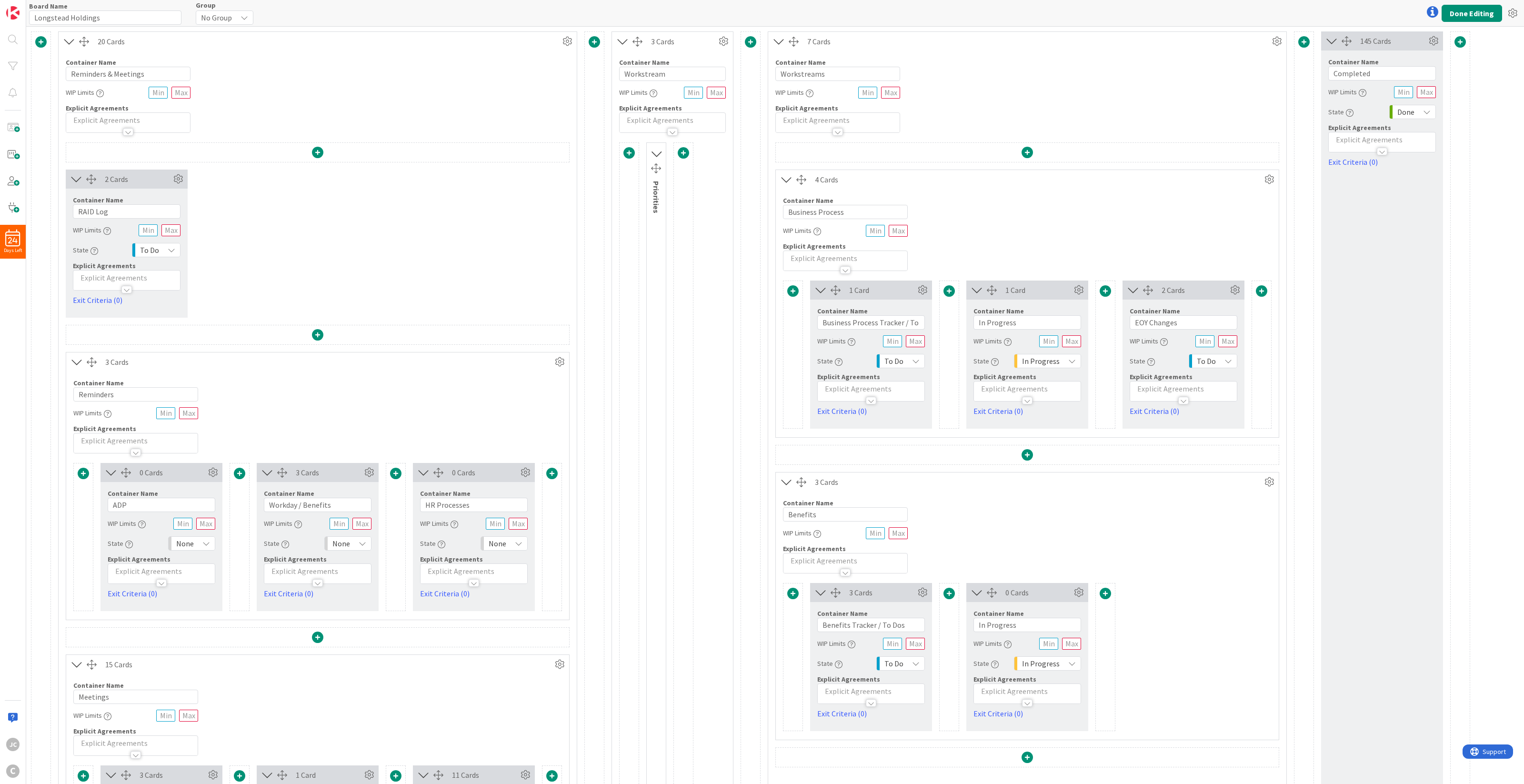
click at [660, 149] on icon at bounding box center [656, 153] width 13 height 16
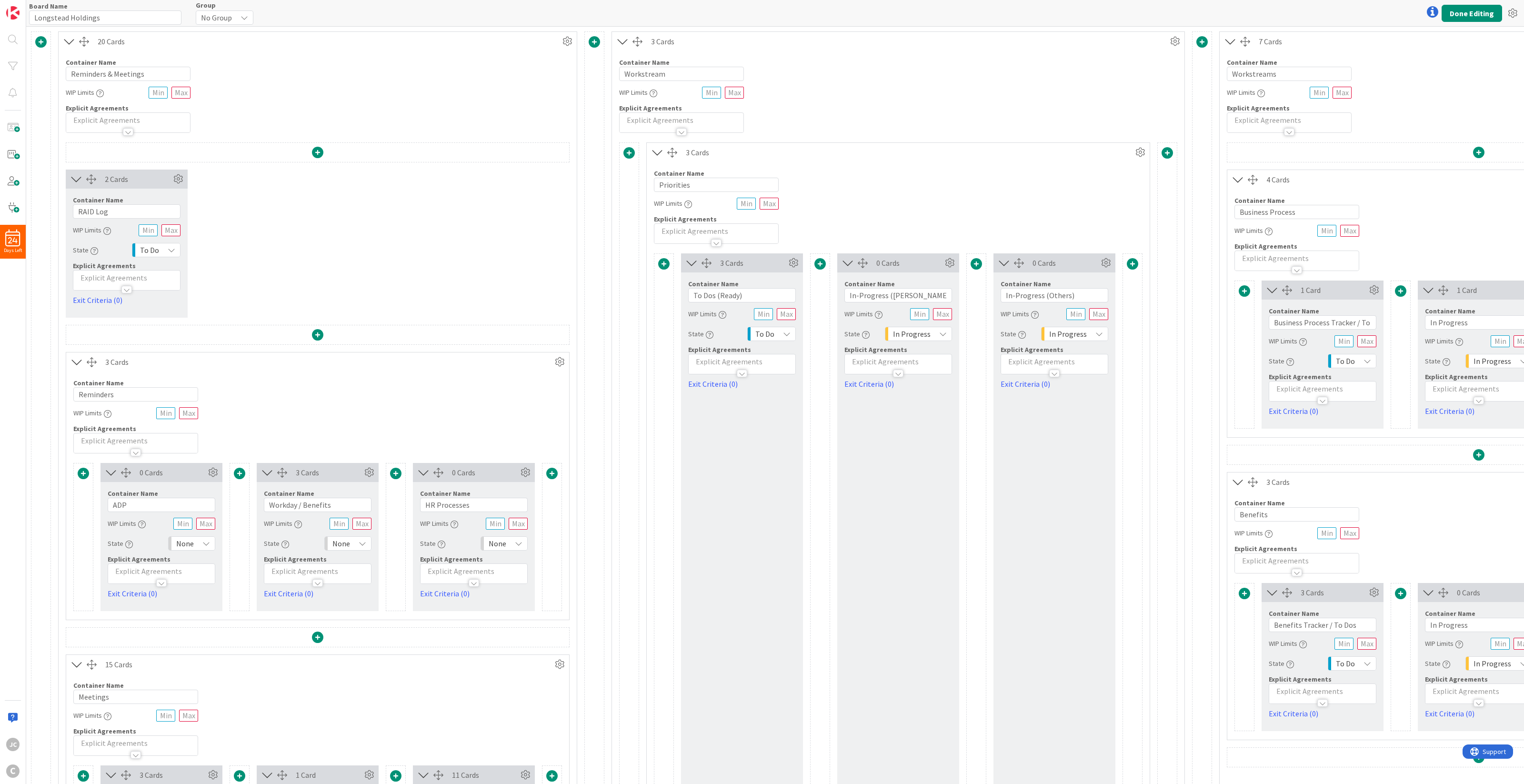
click at [658, 153] on icon at bounding box center [658, 152] width 16 height 13
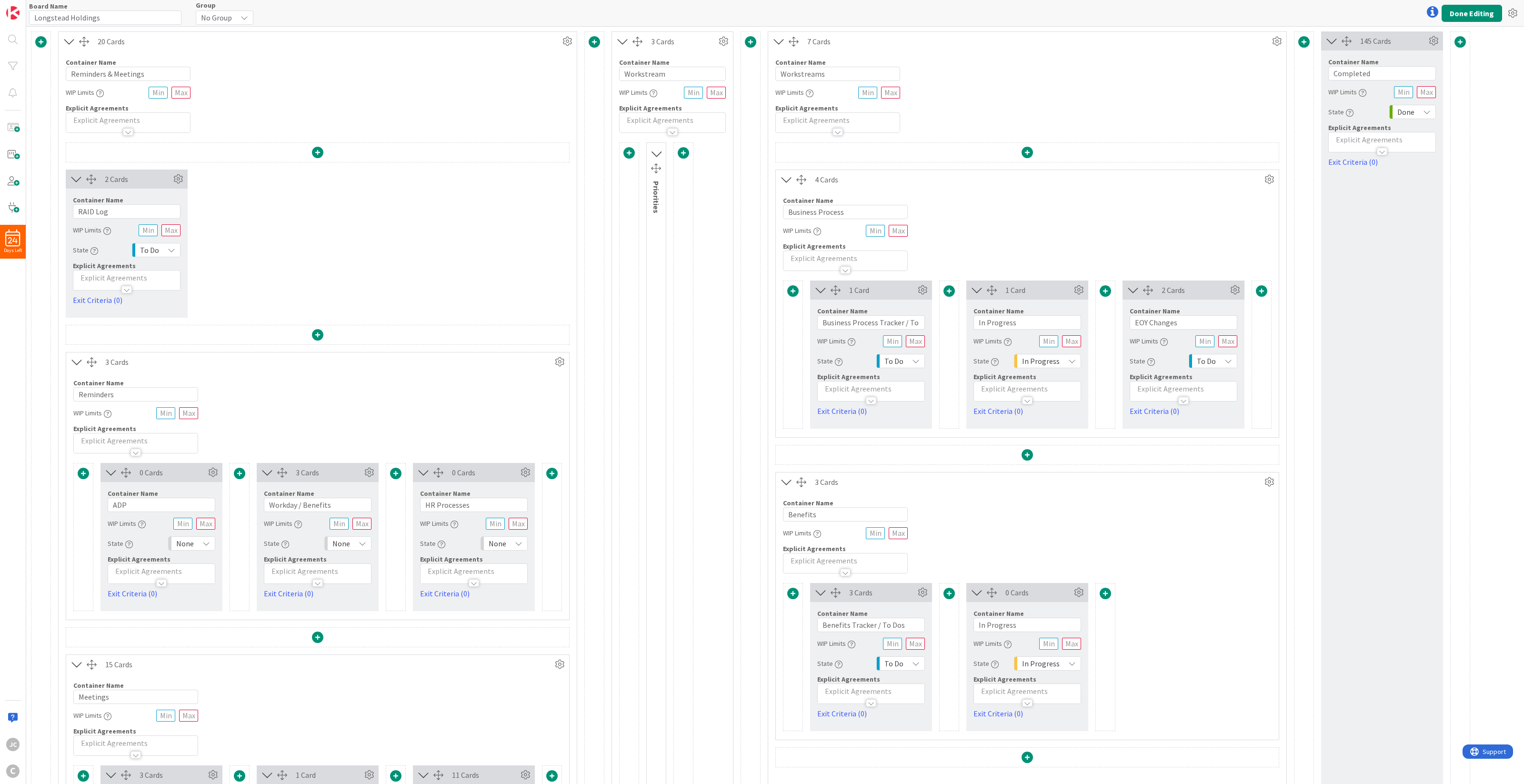
click at [658, 153] on icon at bounding box center [656, 153] width 13 height 16
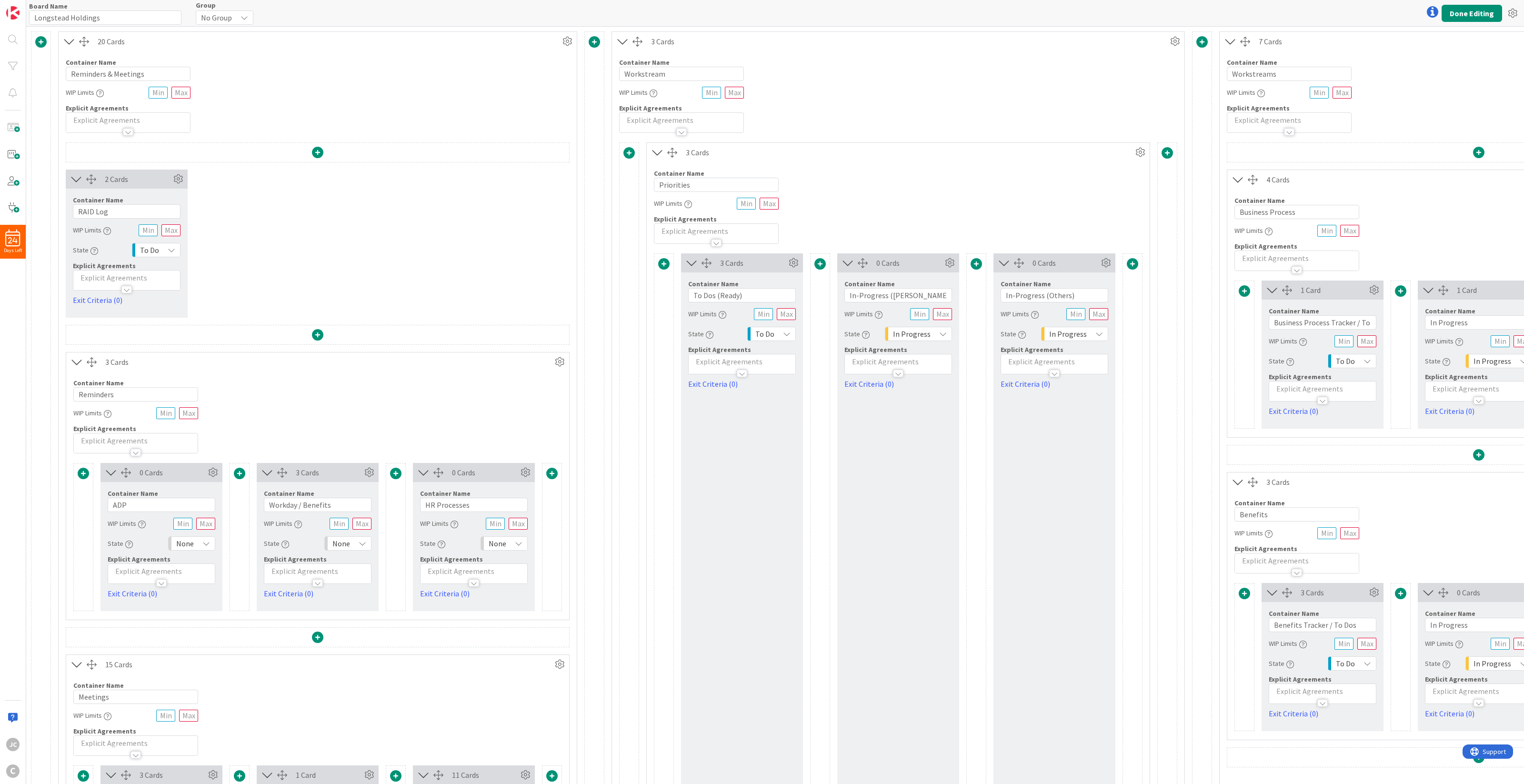
click at [658, 153] on icon at bounding box center [658, 152] width 16 height 13
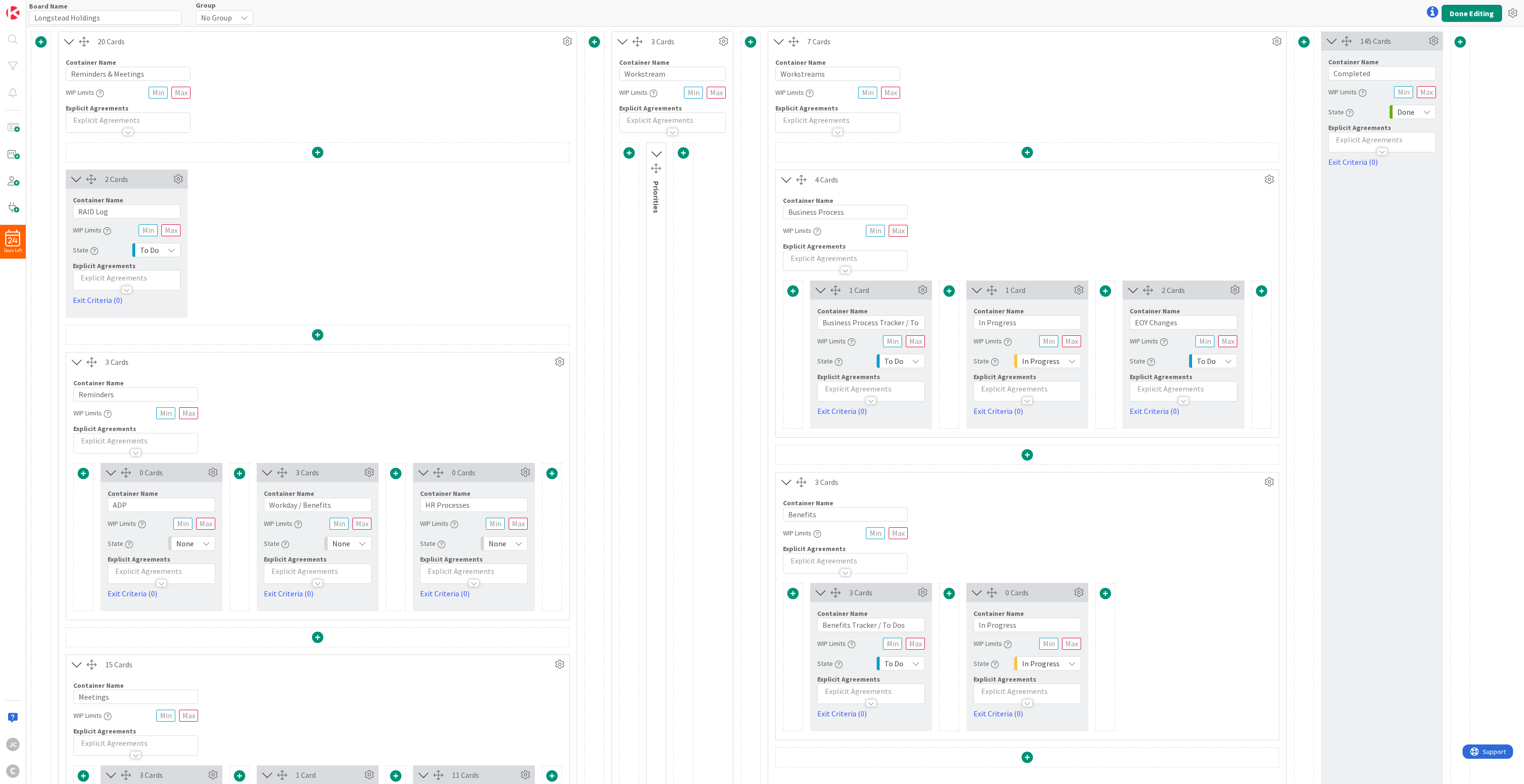
click at [662, 151] on icon at bounding box center [656, 153] width 13 height 16
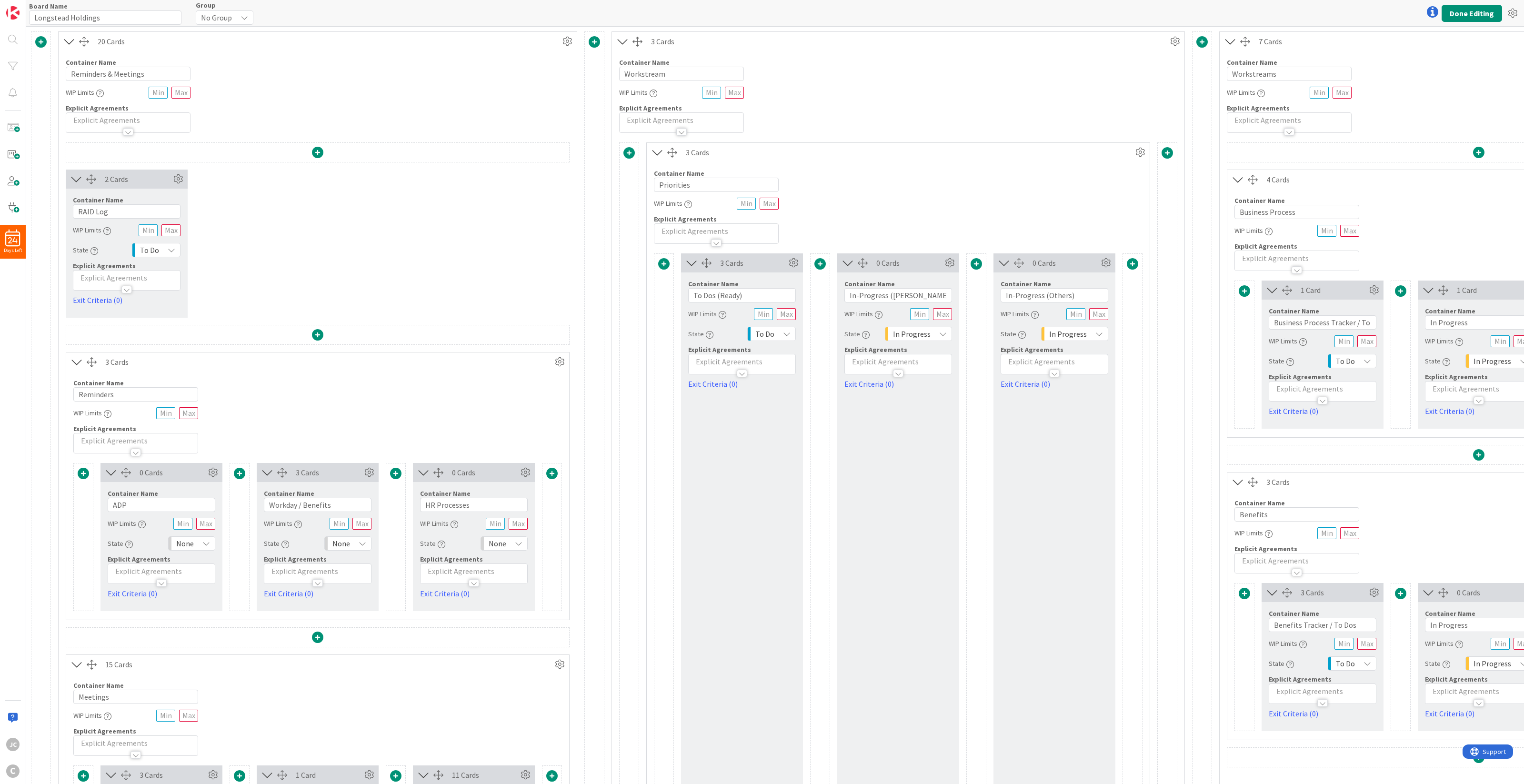
click at [662, 151] on icon at bounding box center [658, 152] width 16 height 13
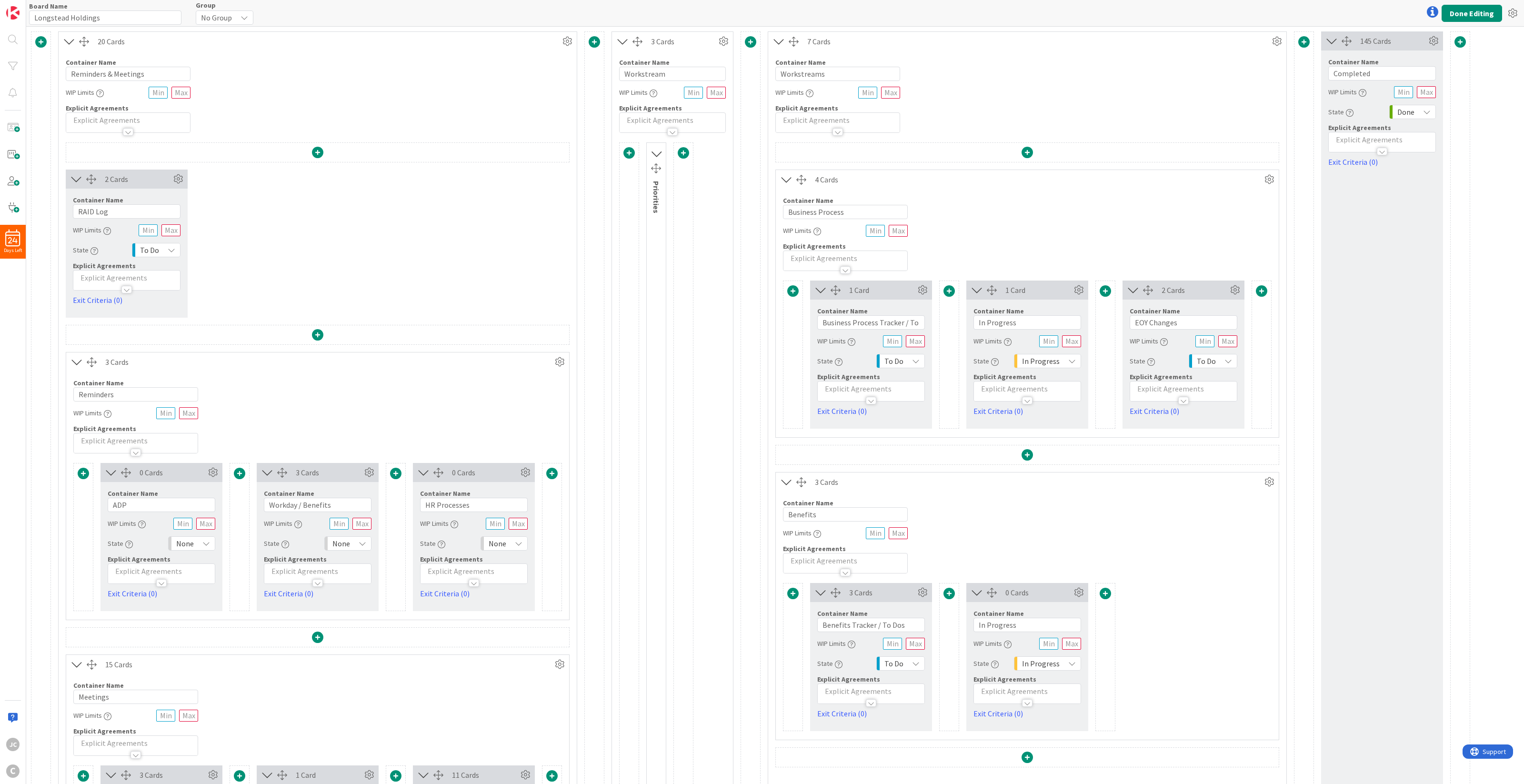
click at [682, 151] on span at bounding box center [683, 152] width 11 height 11
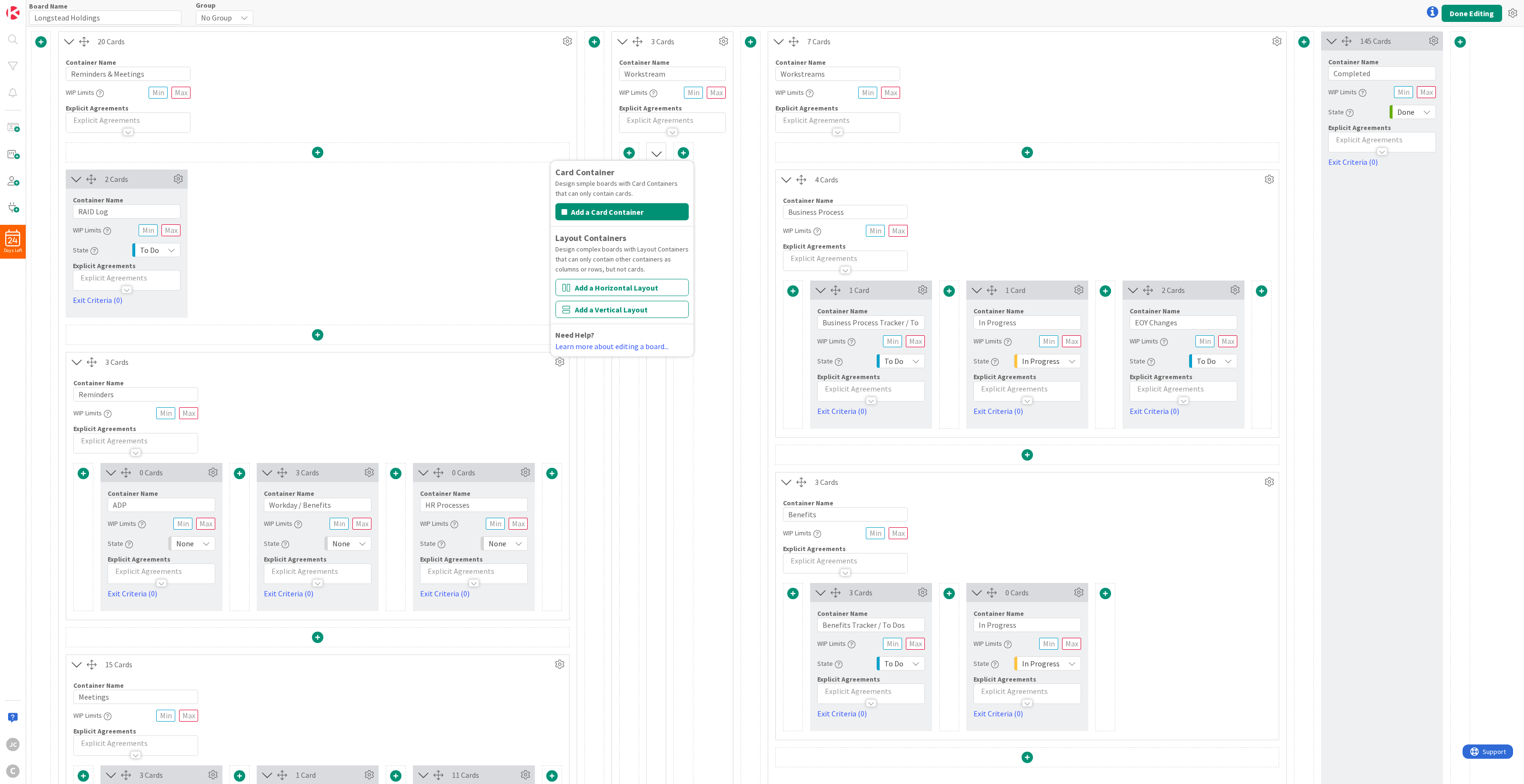
click at [701, 159] on div "Priorities Card Container Design simple boards with Card Containers that can on…" at bounding box center [672, 541] width 107 height 799
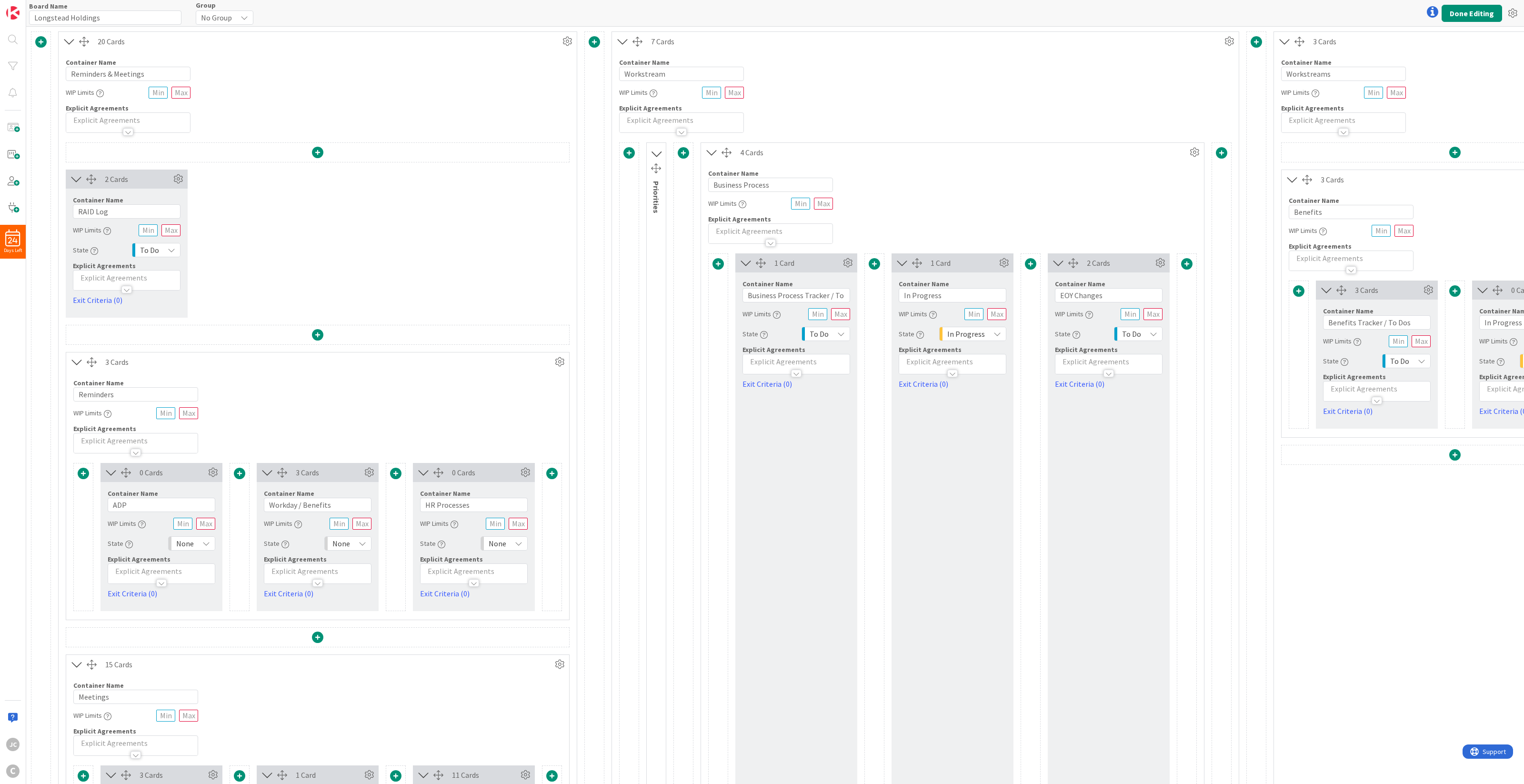
click at [891, 139] on div "7 Cards Container Name 10 / 64 Workstream WIP Limits Explicit Agreements Priori…" at bounding box center [925, 490] width 627 height 918
click at [707, 150] on icon at bounding box center [712, 152] width 16 height 13
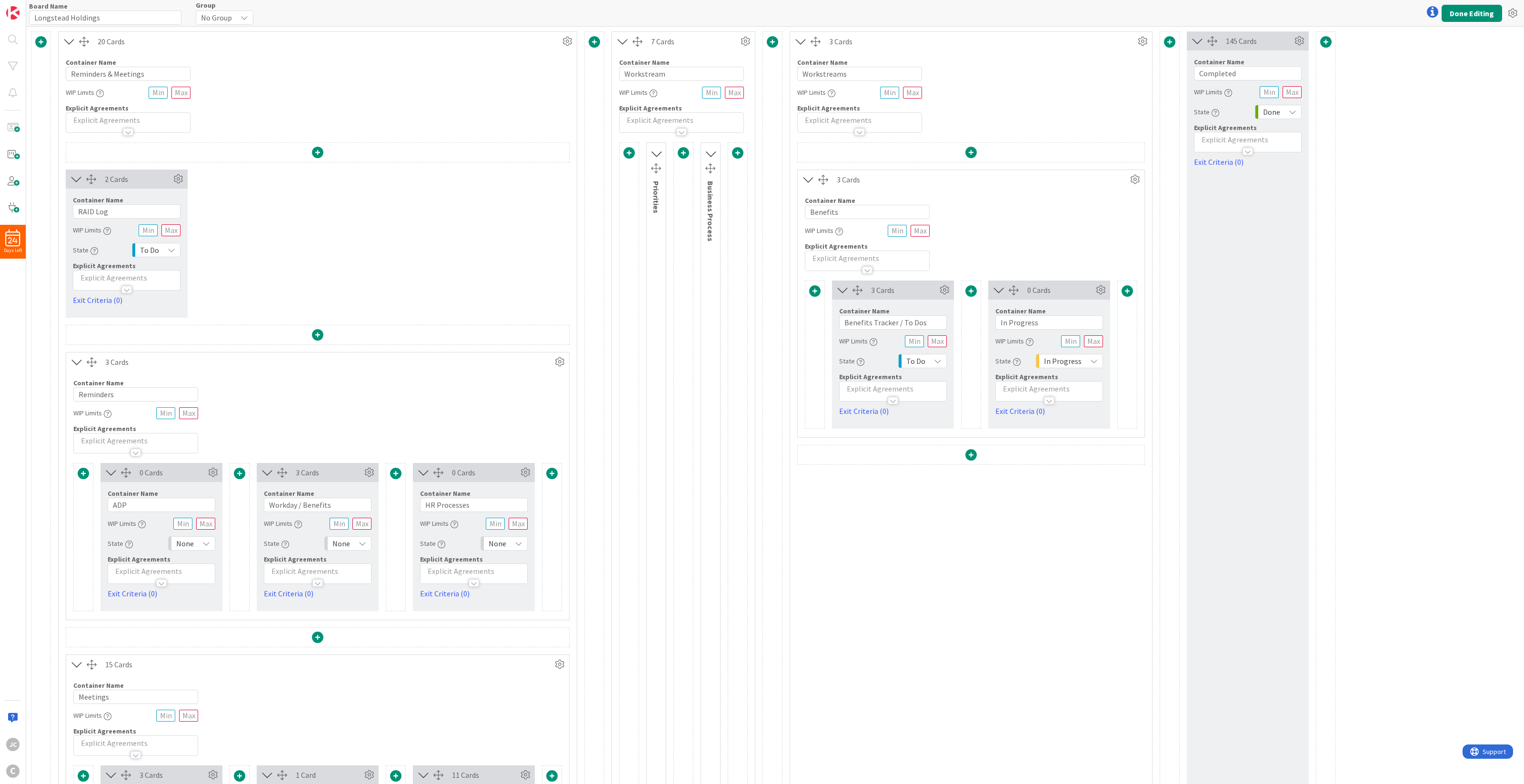
click at [685, 150] on span at bounding box center [683, 152] width 11 height 11
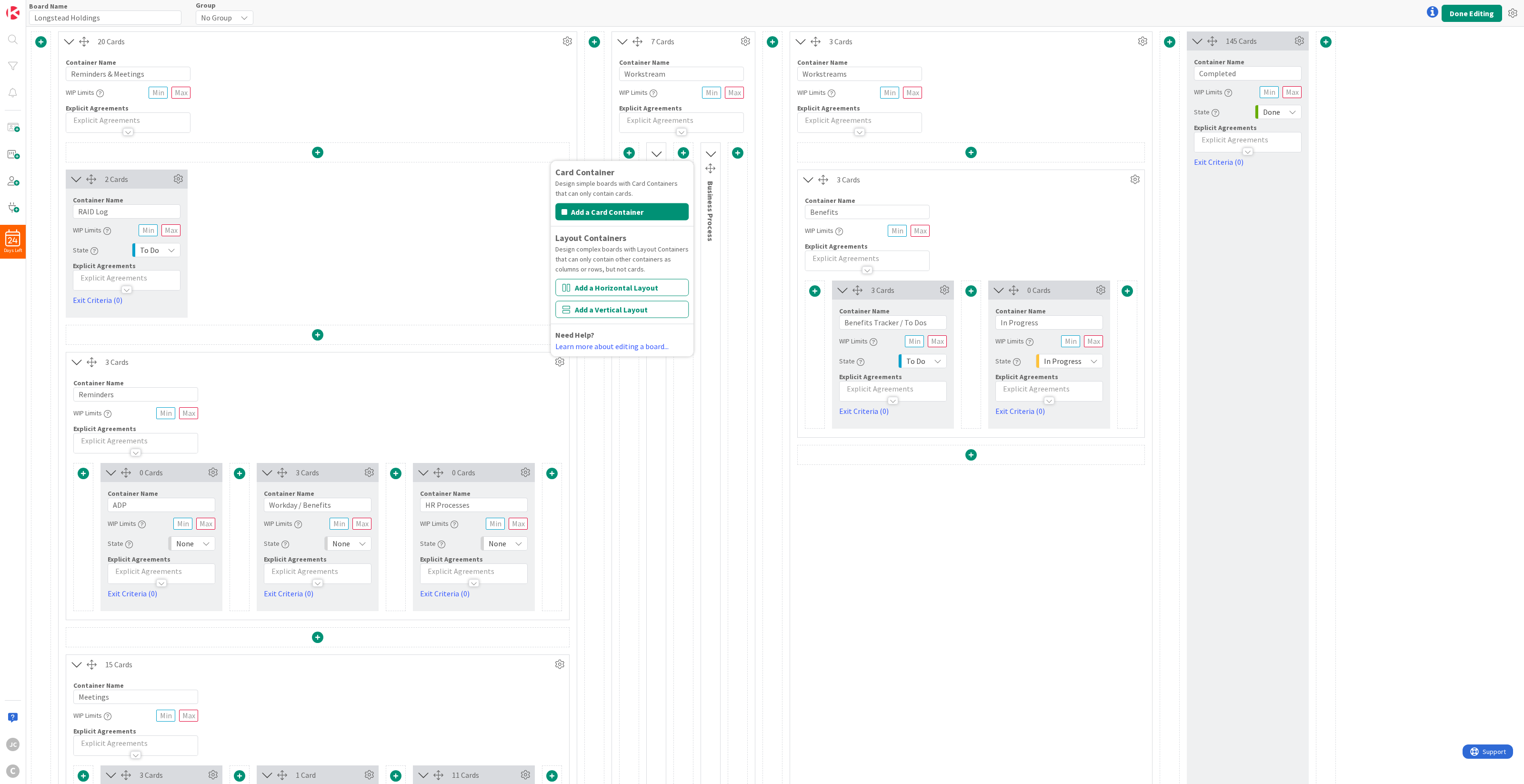
click at [717, 298] on div "Business Process" at bounding box center [711, 541] width 20 height 799
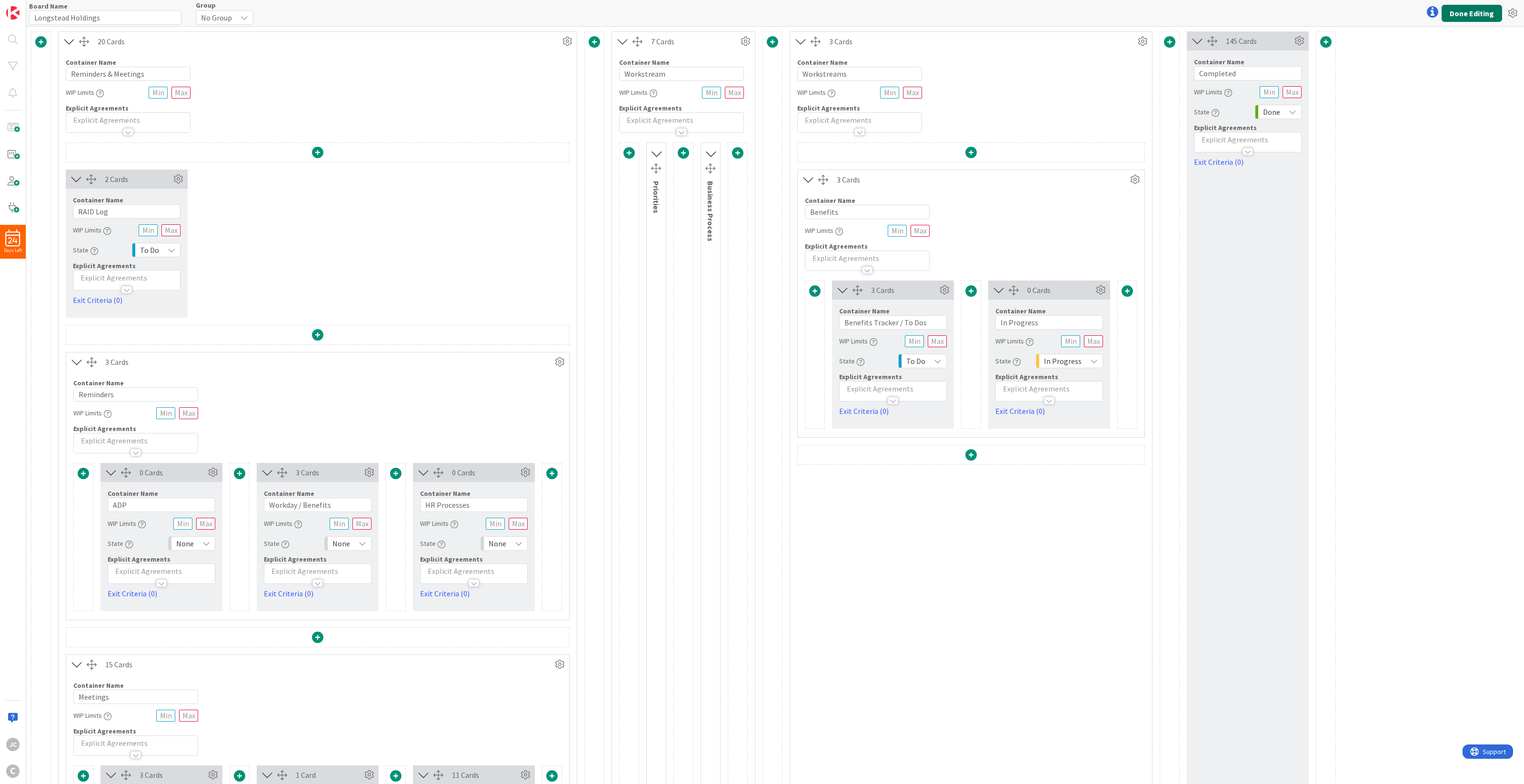
click at [1142, 15] on button "Done Editing" at bounding box center [1471, 13] width 60 height 17
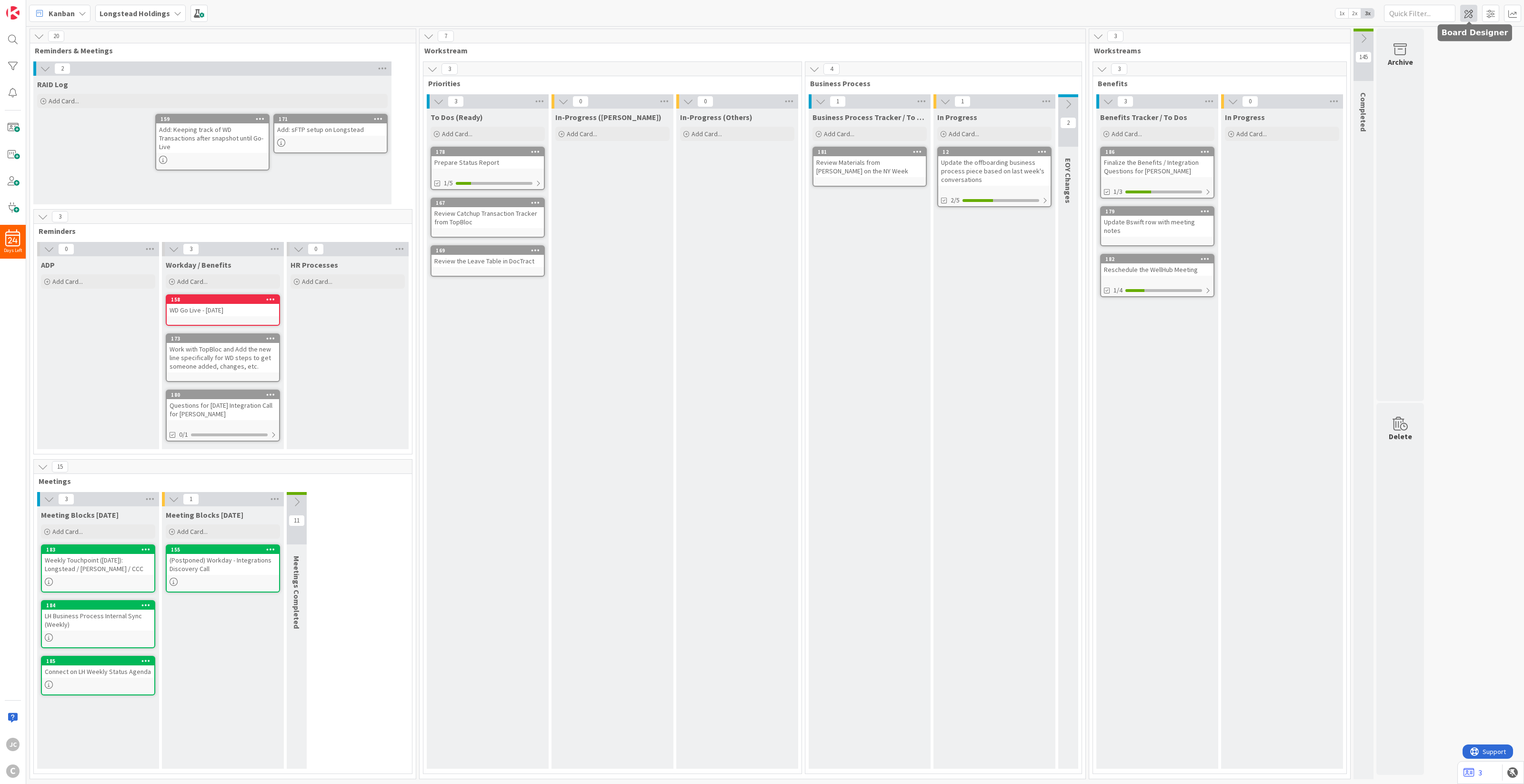
click at [1142, 15] on span at bounding box center [1468, 13] width 17 height 17
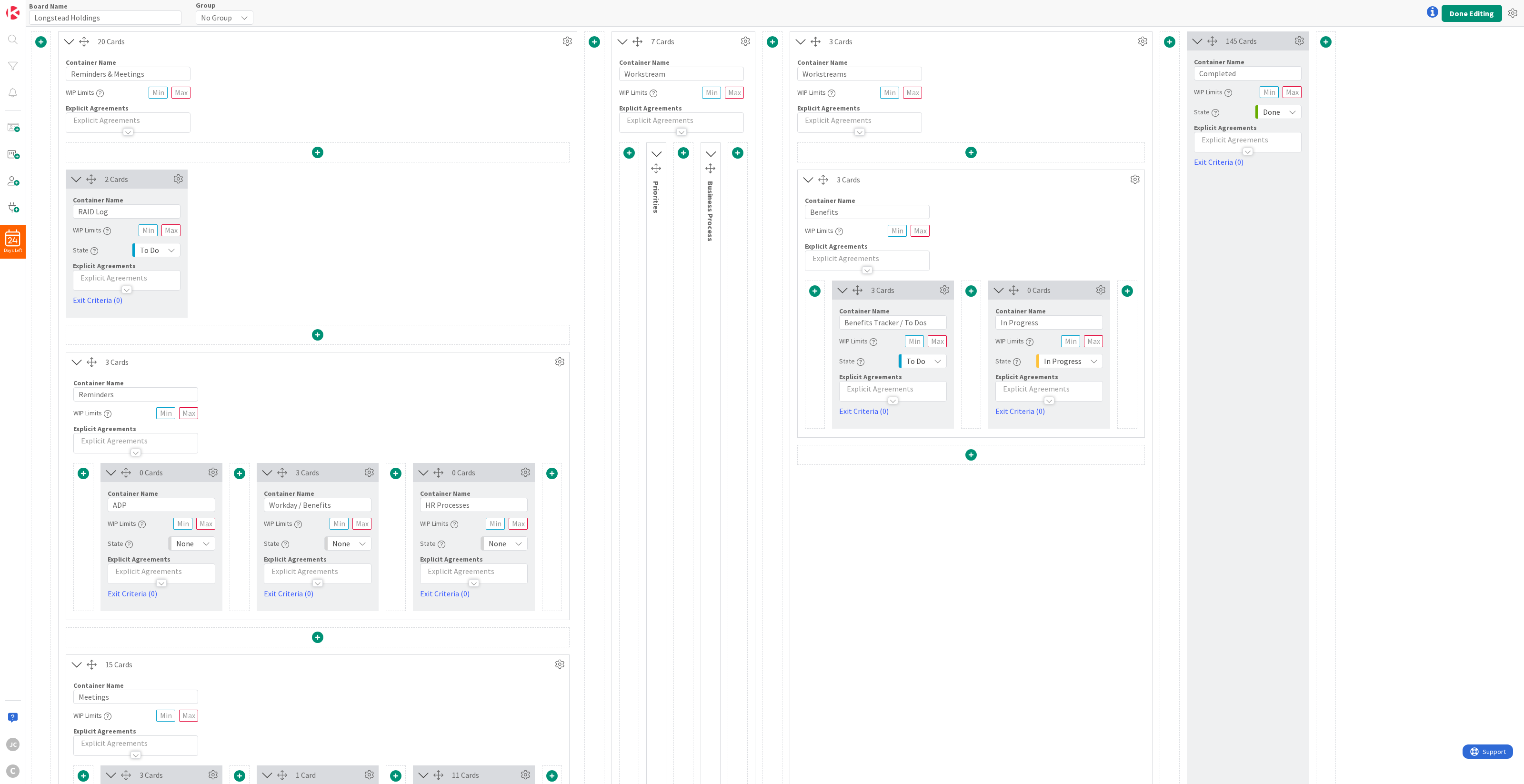
click at [623, 41] on icon at bounding box center [623, 41] width 16 height 13
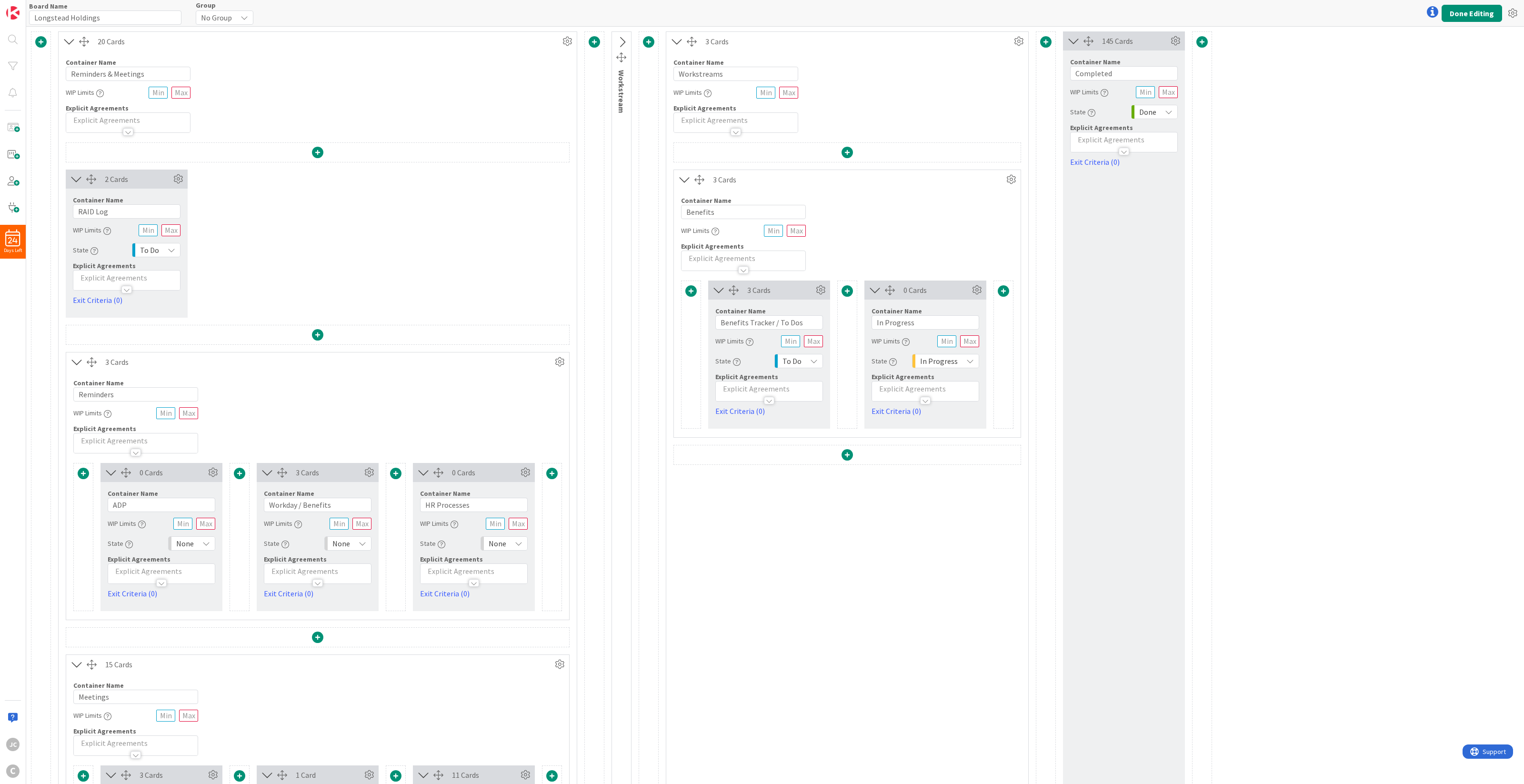
click at [623, 41] on icon at bounding box center [622, 42] width 16 height 13
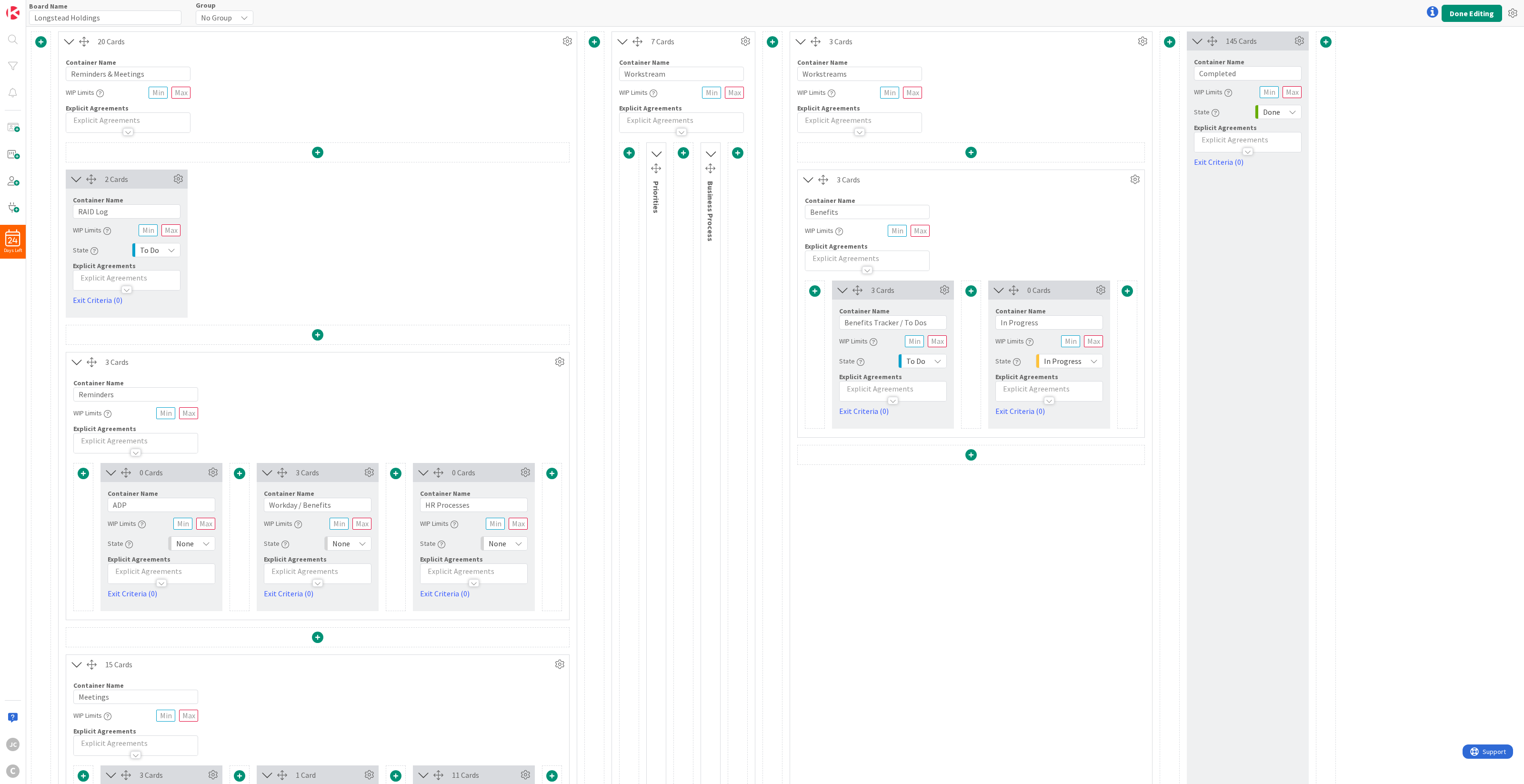
click at [658, 150] on icon at bounding box center [656, 153] width 13 height 16
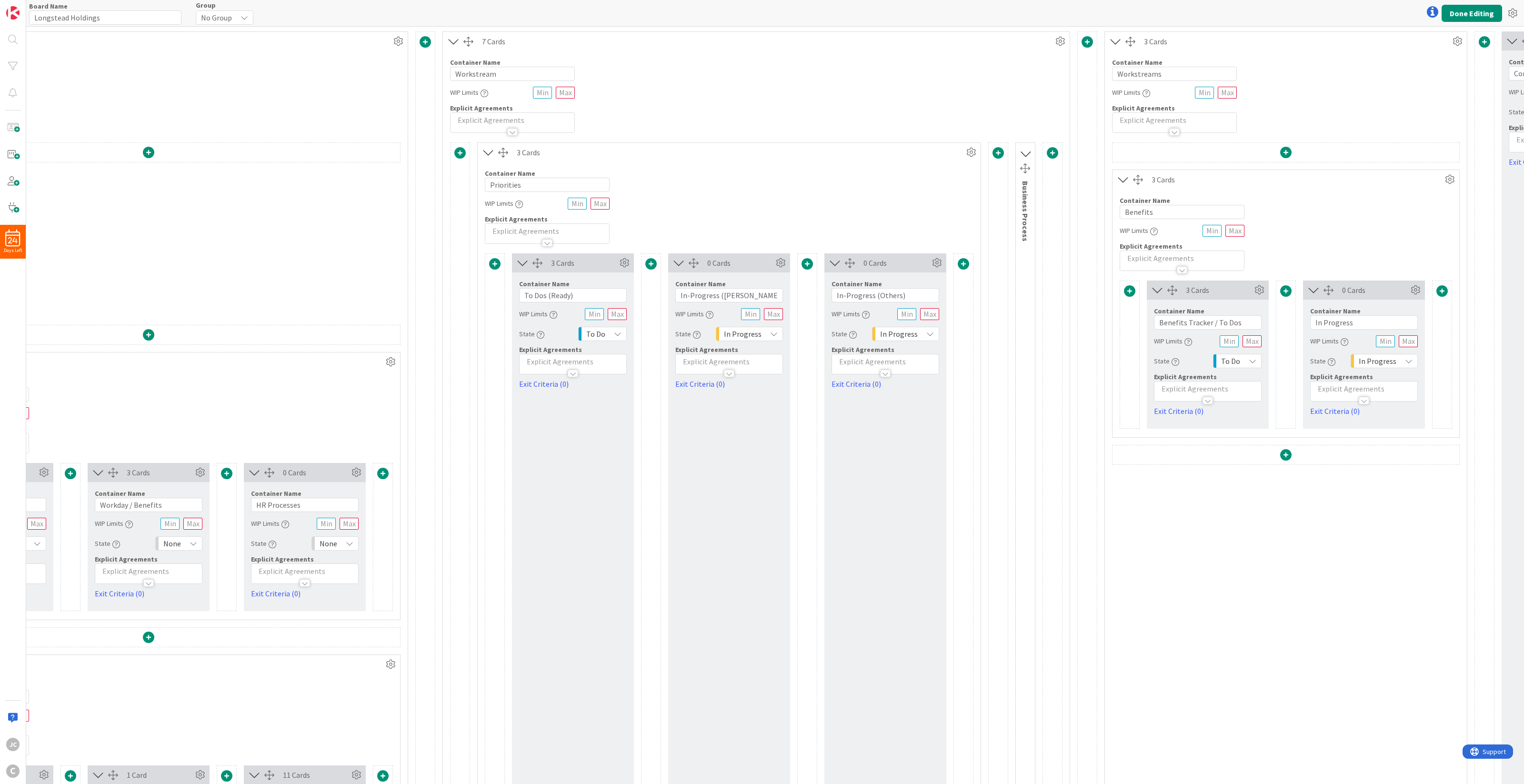
scroll to position [0, 179]
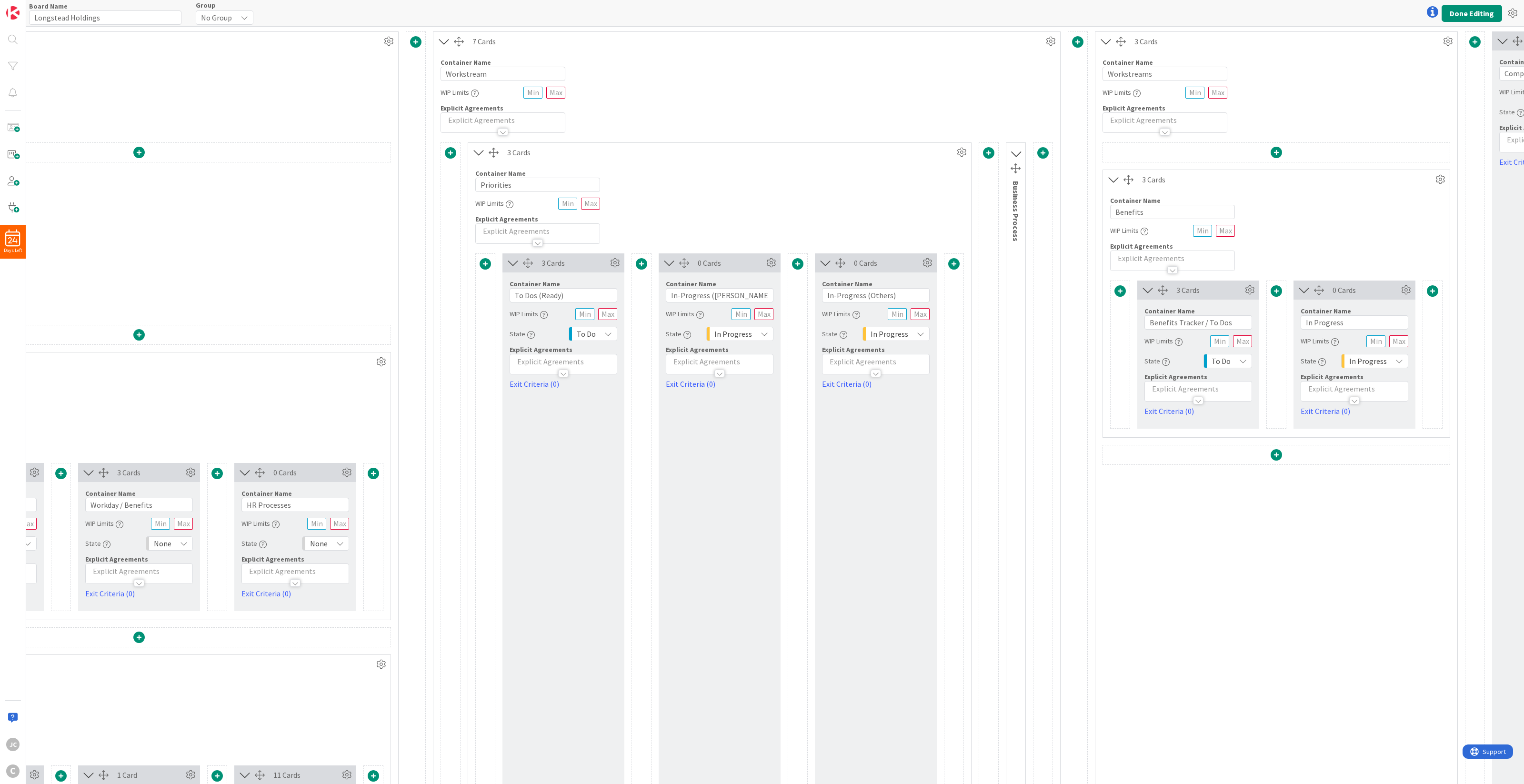
click at [1014, 151] on icon at bounding box center [1016, 153] width 13 height 16
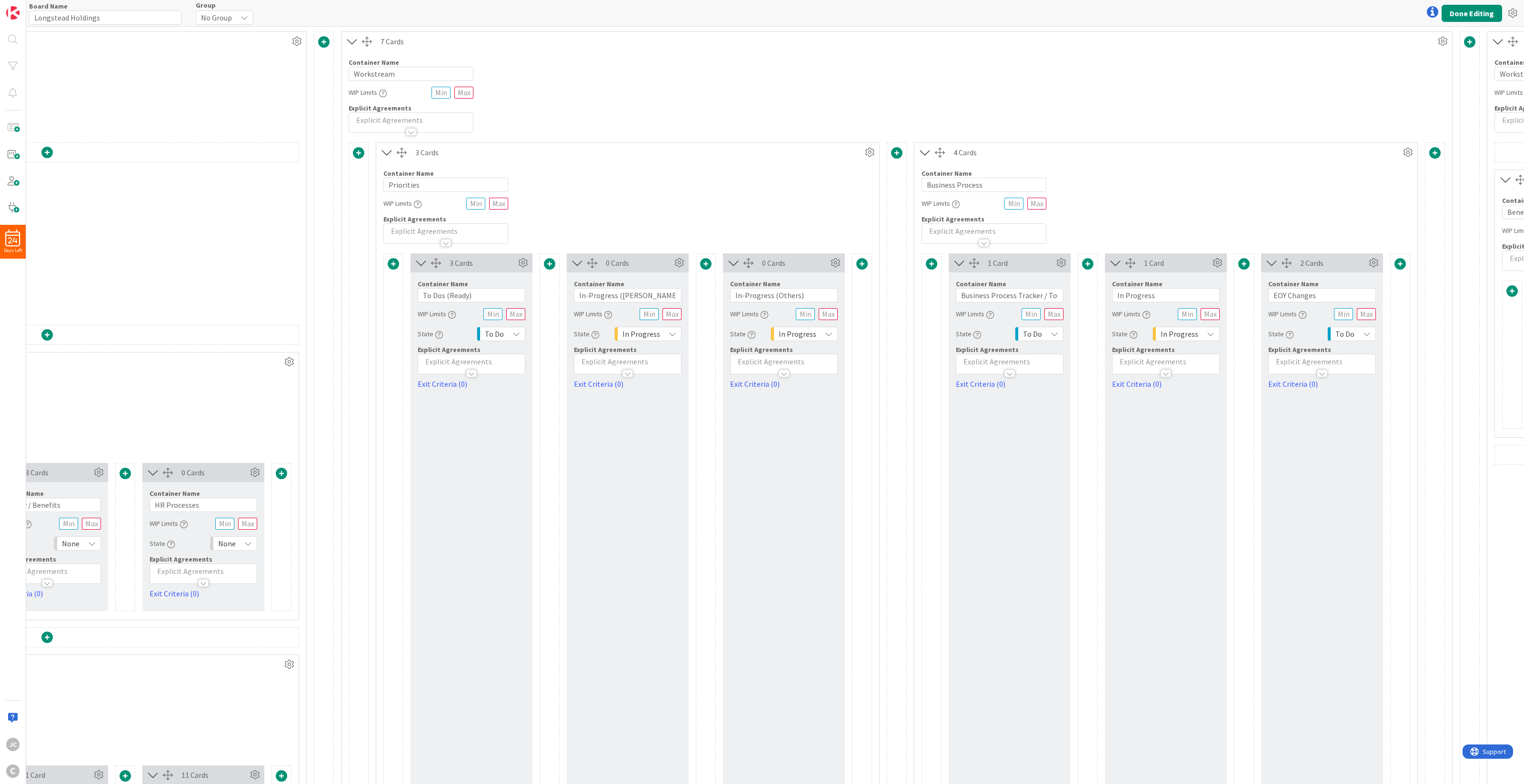
scroll to position [0, 298]
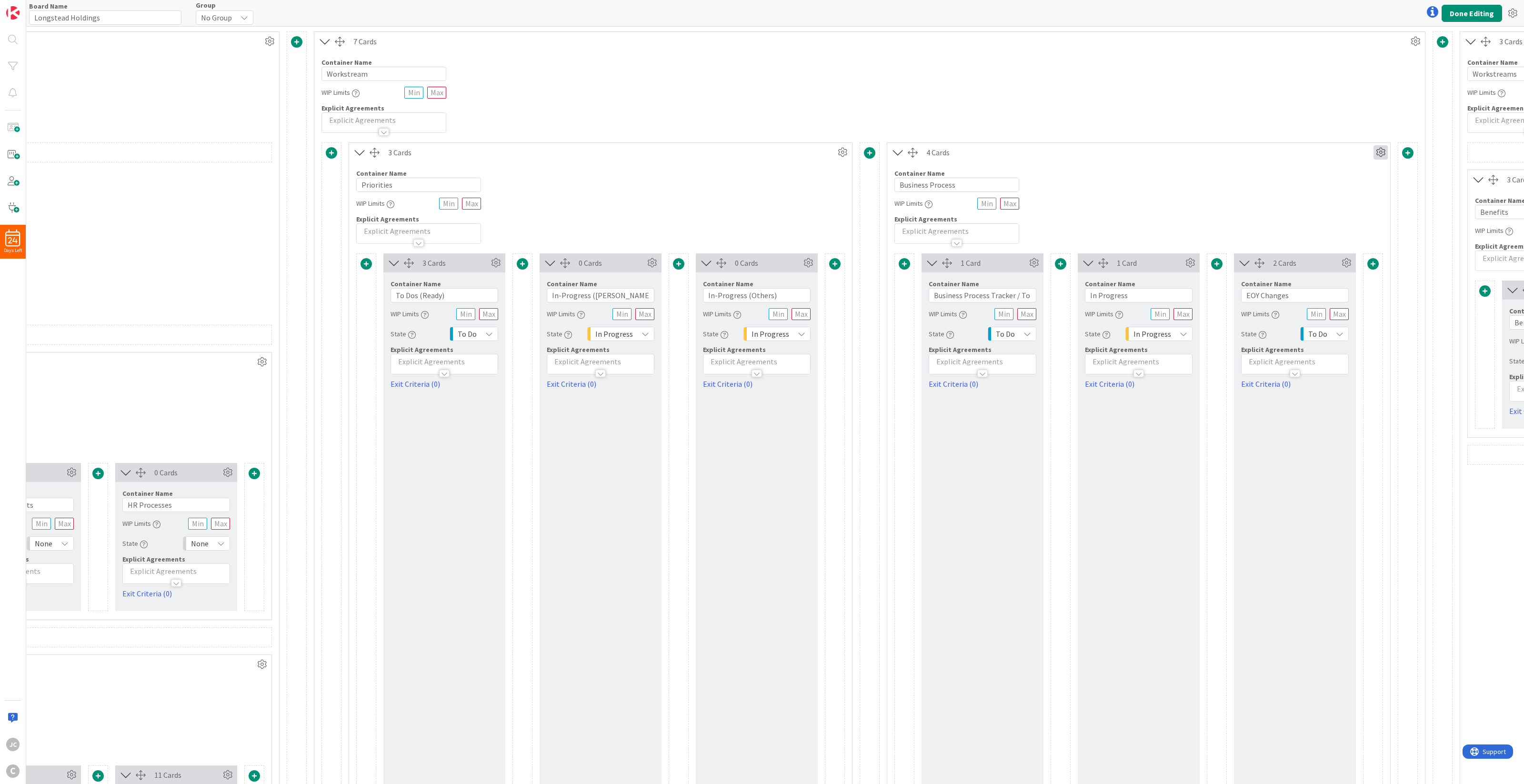
click at [1142, 151] on icon at bounding box center [1380, 152] width 15 height 15
click at [1142, 205] on link "Switch to a Vertical Layout" at bounding box center [1323, 205] width 128 height 14
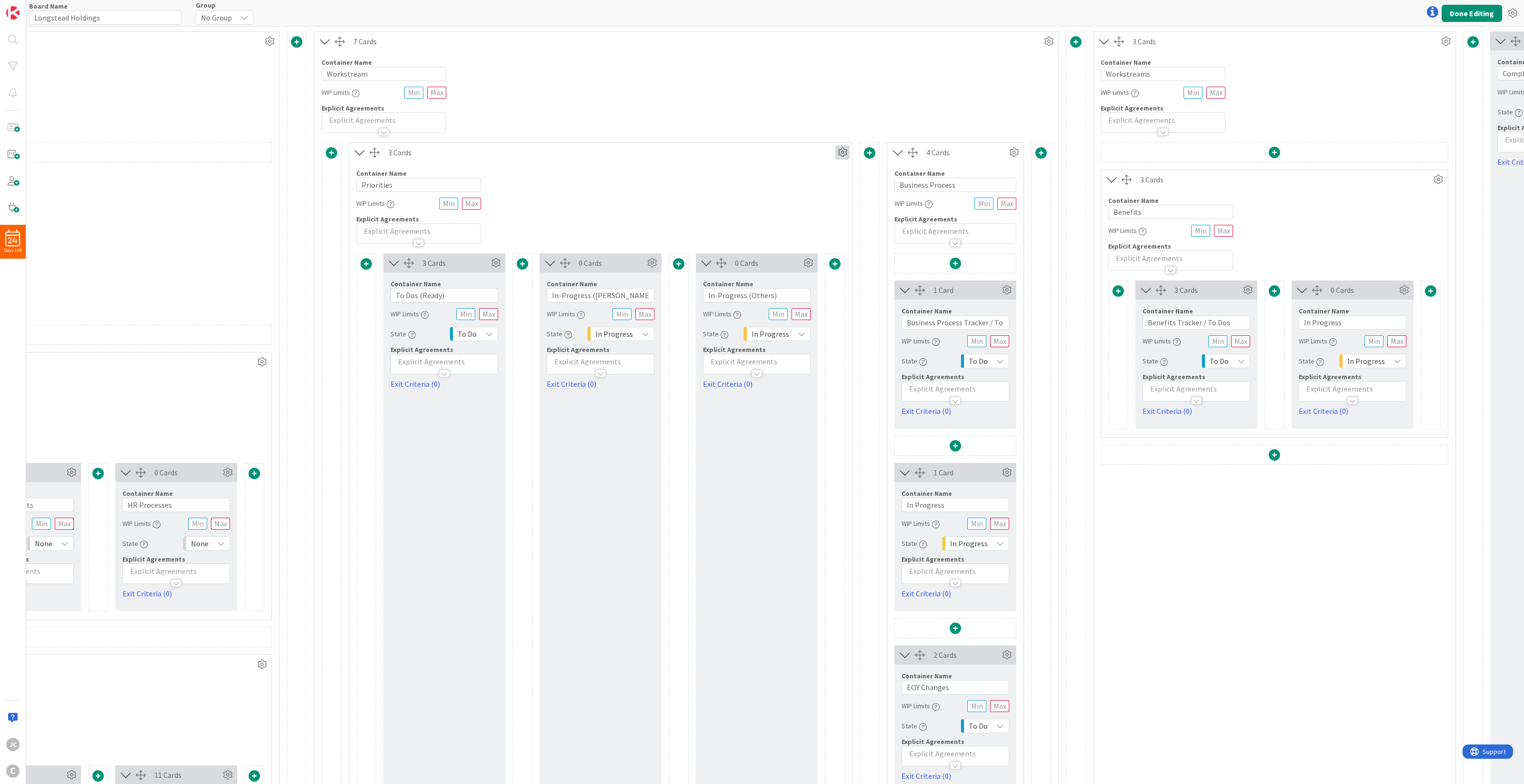
click at [838, 153] on icon at bounding box center [842, 152] width 15 height 15
click at [818, 203] on link "Switch to a Vertical Layout" at bounding box center [785, 205] width 128 height 14
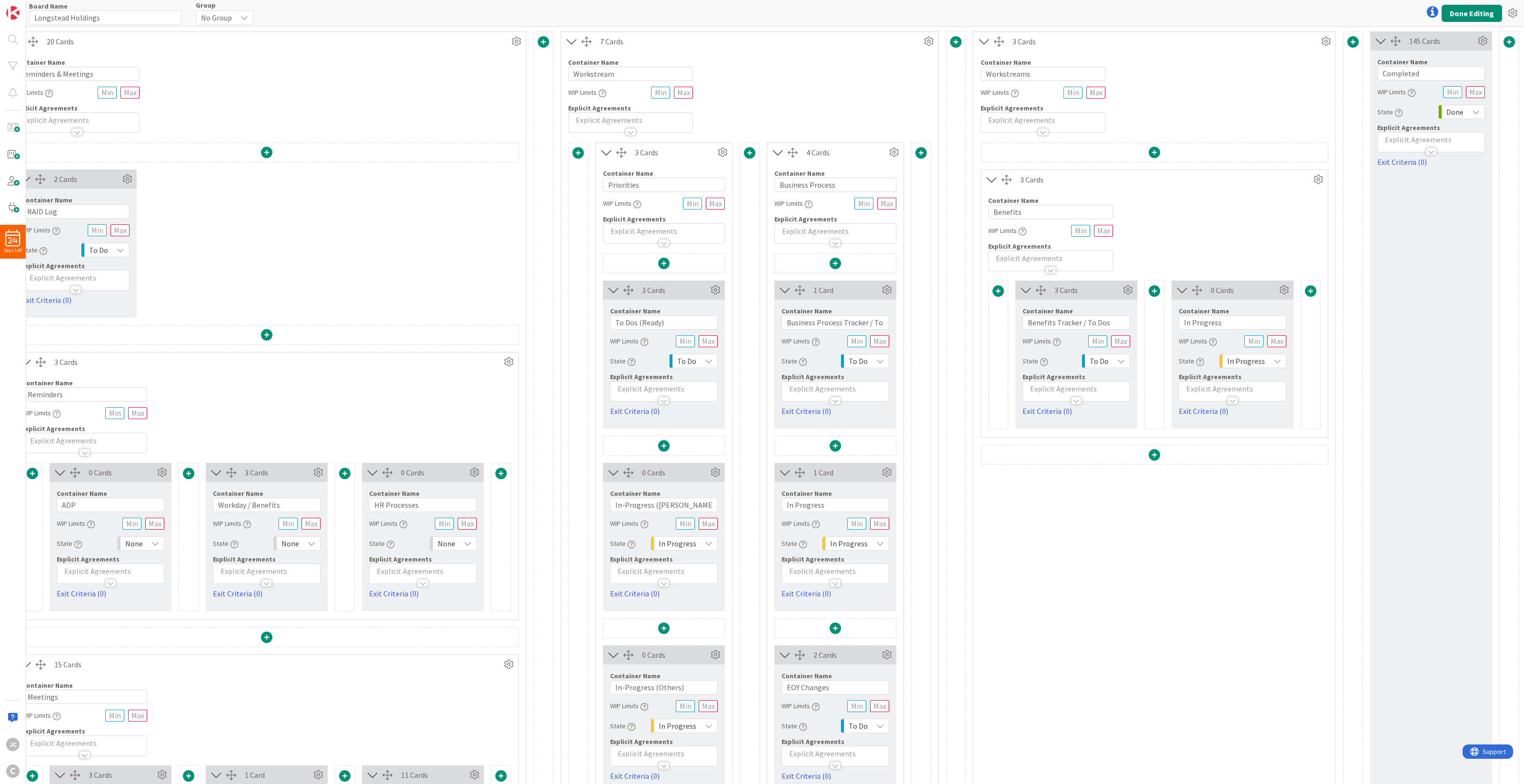
click at [922, 329] on div "3 Cards Column Color None Custom Switch to a Horizontal Layout Duplicate this C…" at bounding box center [750, 546] width 377 height 807
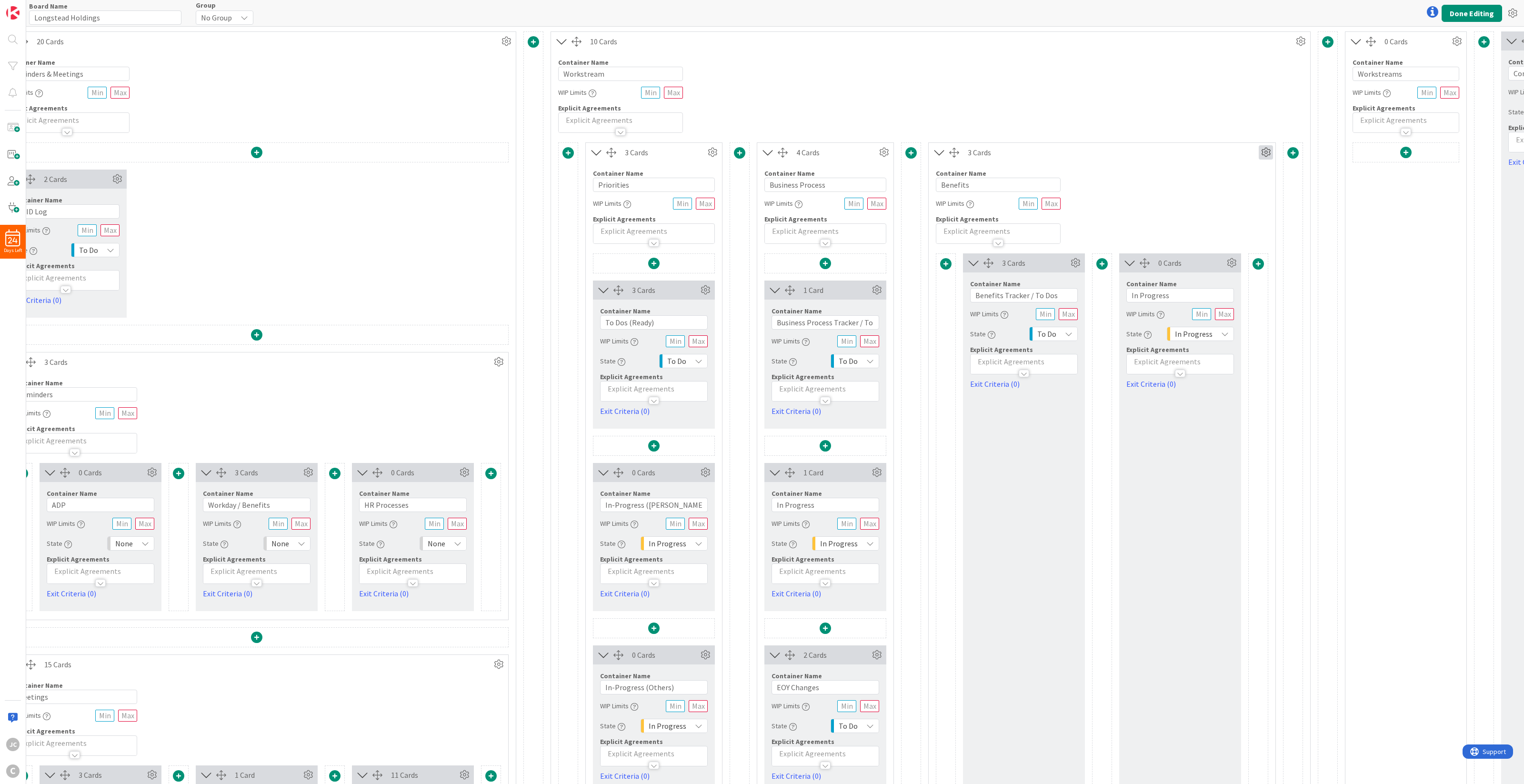
click at [1142, 151] on icon at bounding box center [1266, 152] width 15 height 15
click at [1142, 204] on link "Switch to a Vertical Layout" at bounding box center [1208, 205] width 128 height 14
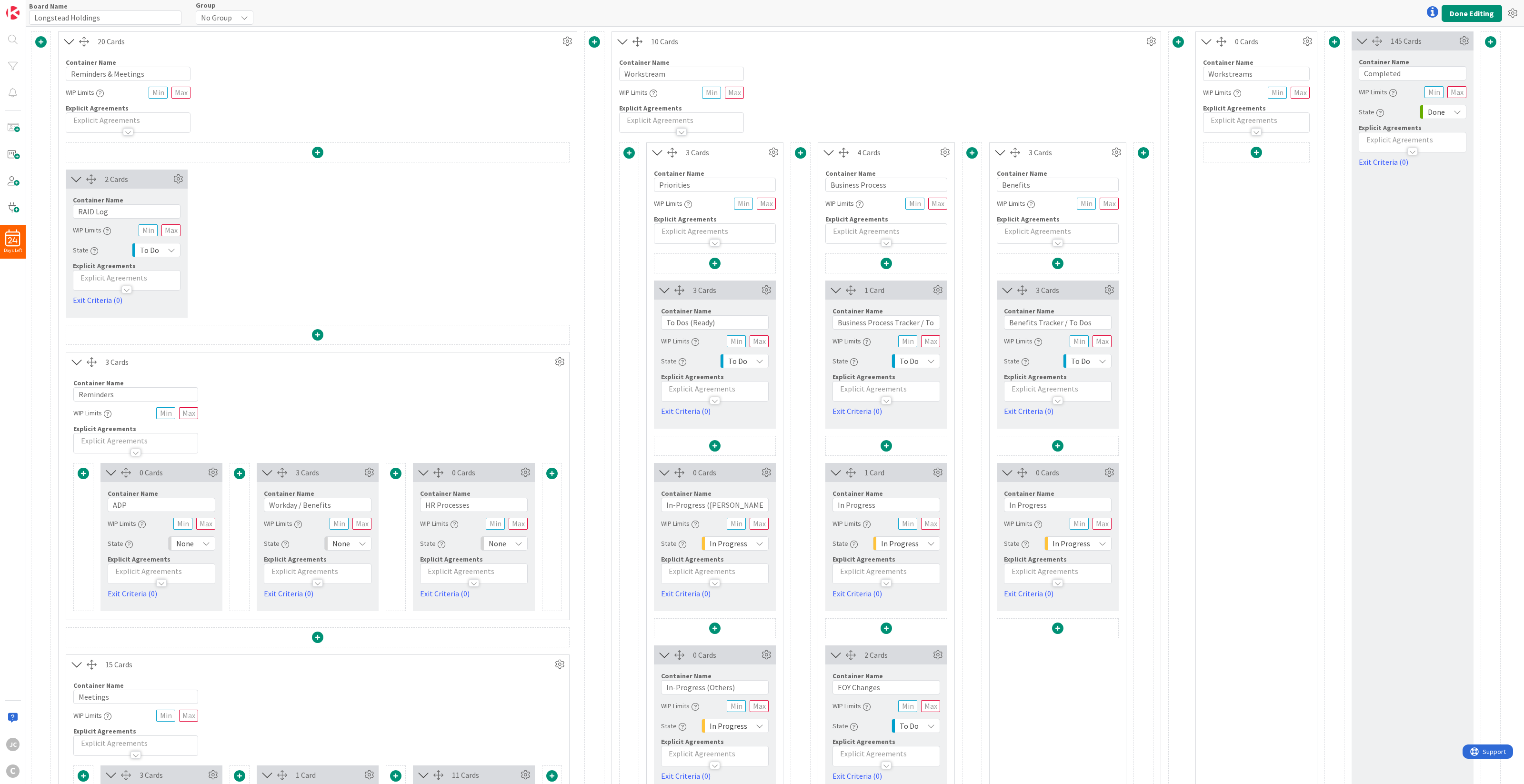
scroll to position [0, 0]
click at [1142, 38] on icon at bounding box center [1308, 42] width 15 height 15
click at [1142, 124] on span "Delete this Container" at bounding box center [1237, 123] width 71 height 14
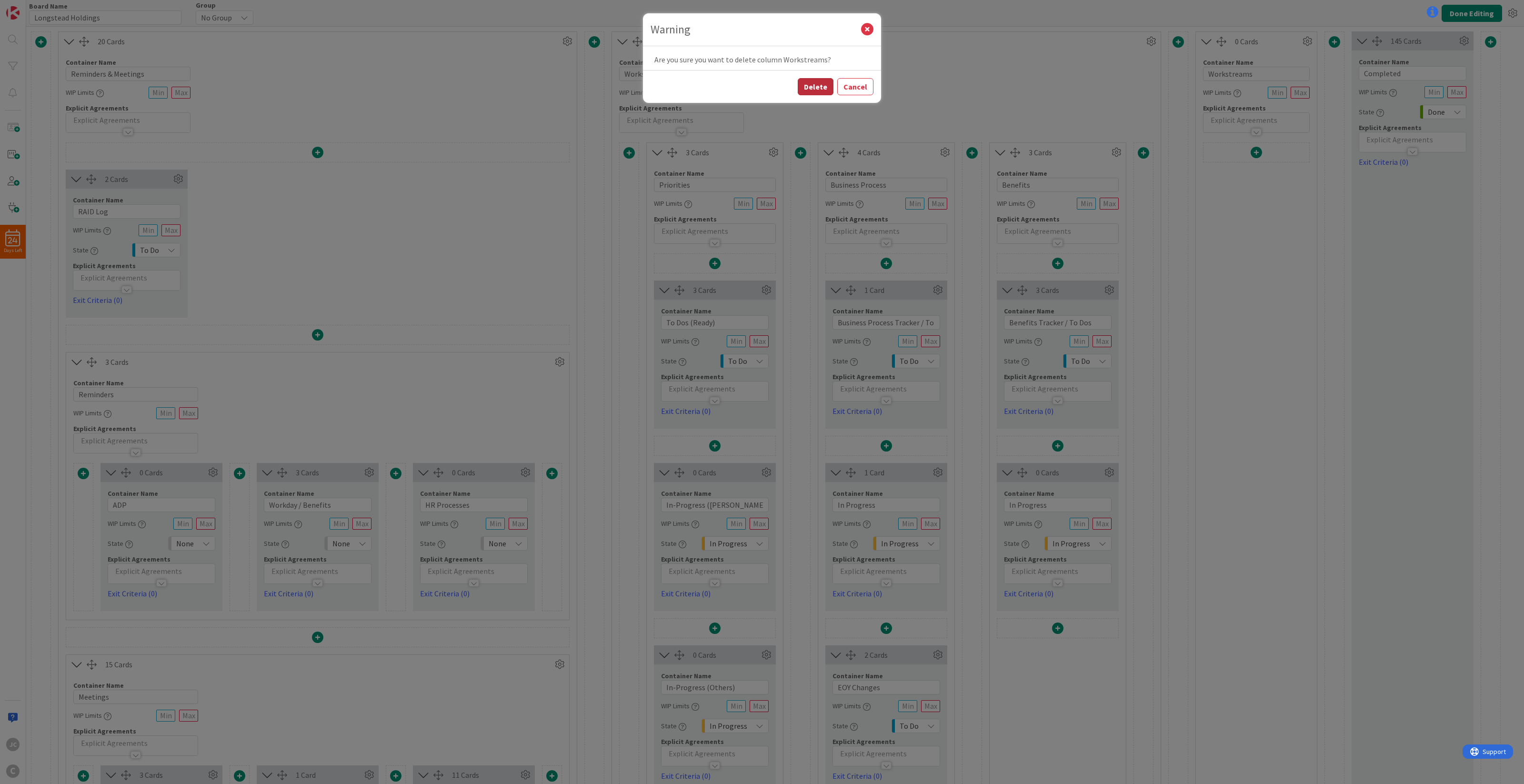
click at [820, 86] on button "Delete" at bounding box center [815, 87] width 36 height 17
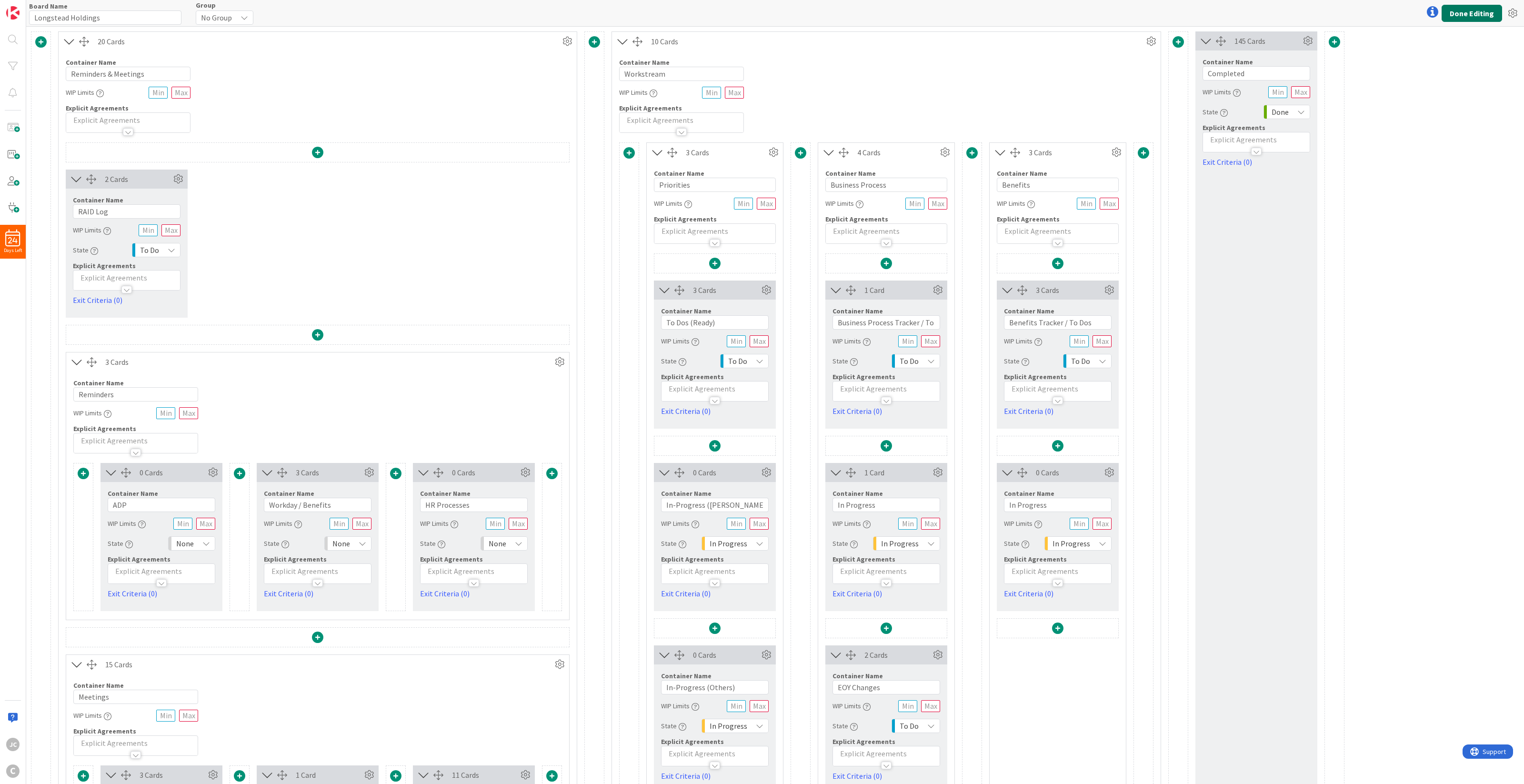
click at [1142, 11] on button "Done Editing" at bounding box center [1471, 13] width 60 height 17
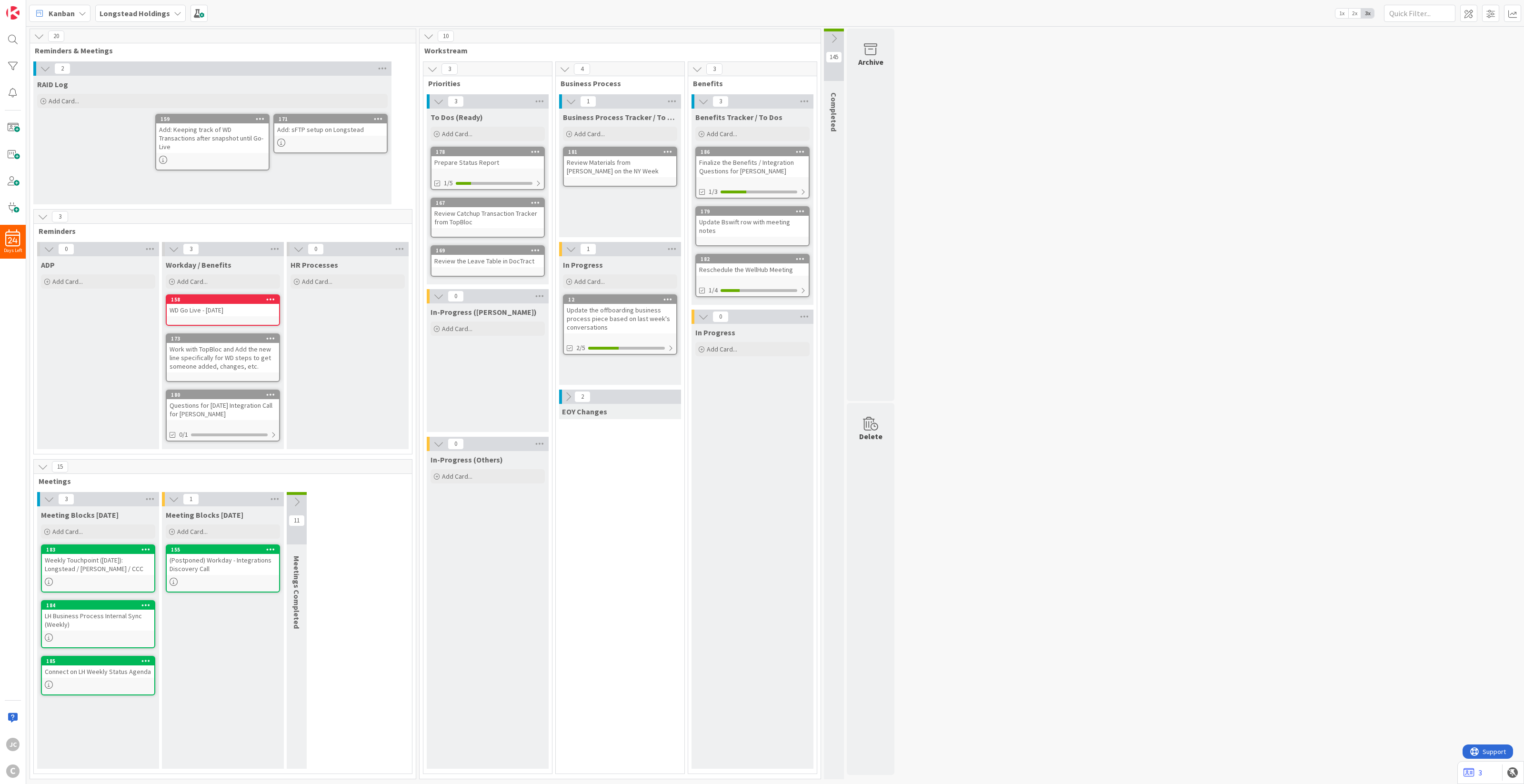
click at [504, 544] on div "In-Progress (Others) Add Card..." at bounding box center [488, 610] width 122 height 318
click at [832, 40] on icon at bounding box center [834, 38] width 11 height 11
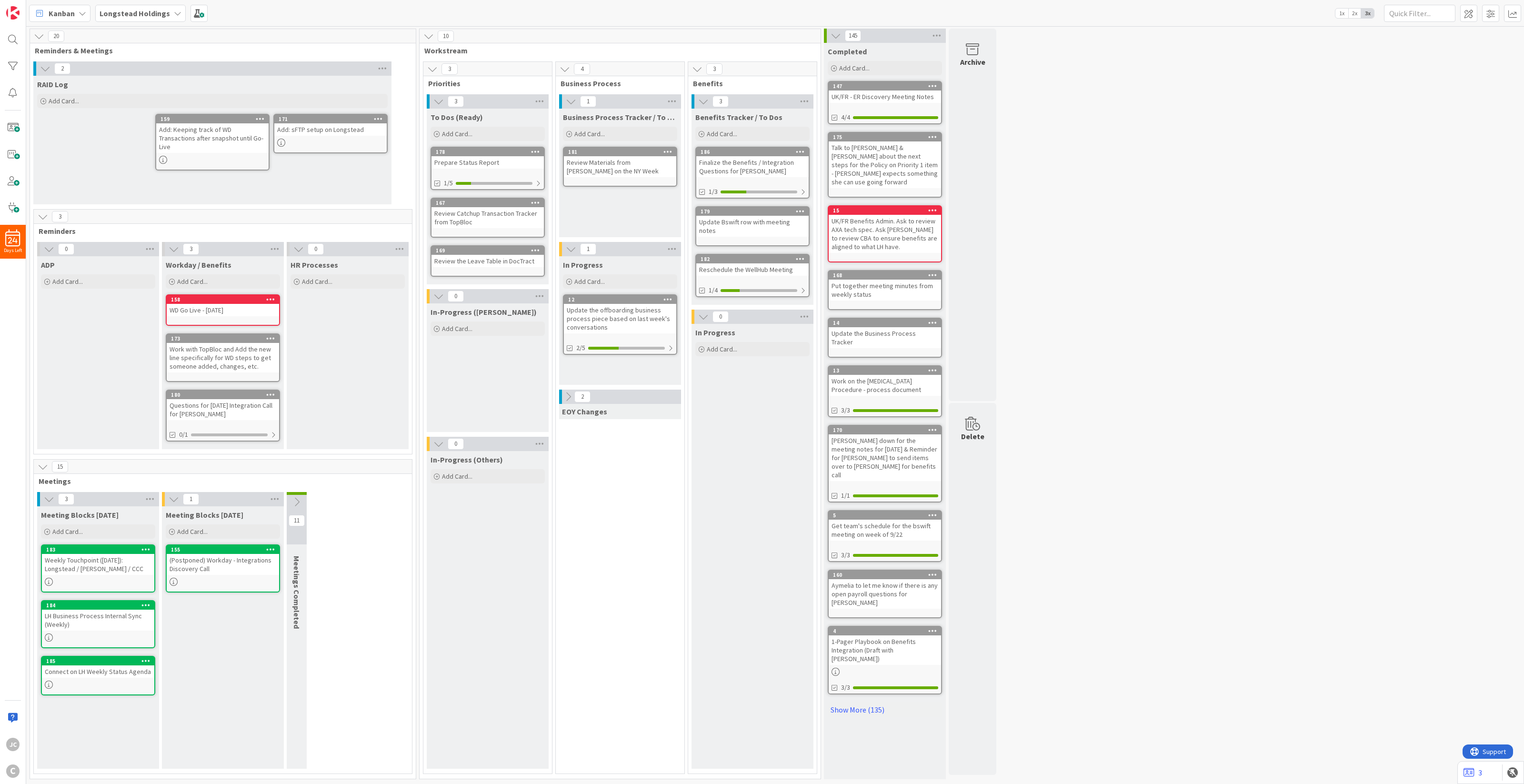
click at [838, 36] on icon at bounding box center [836, 36] width 11 height 11
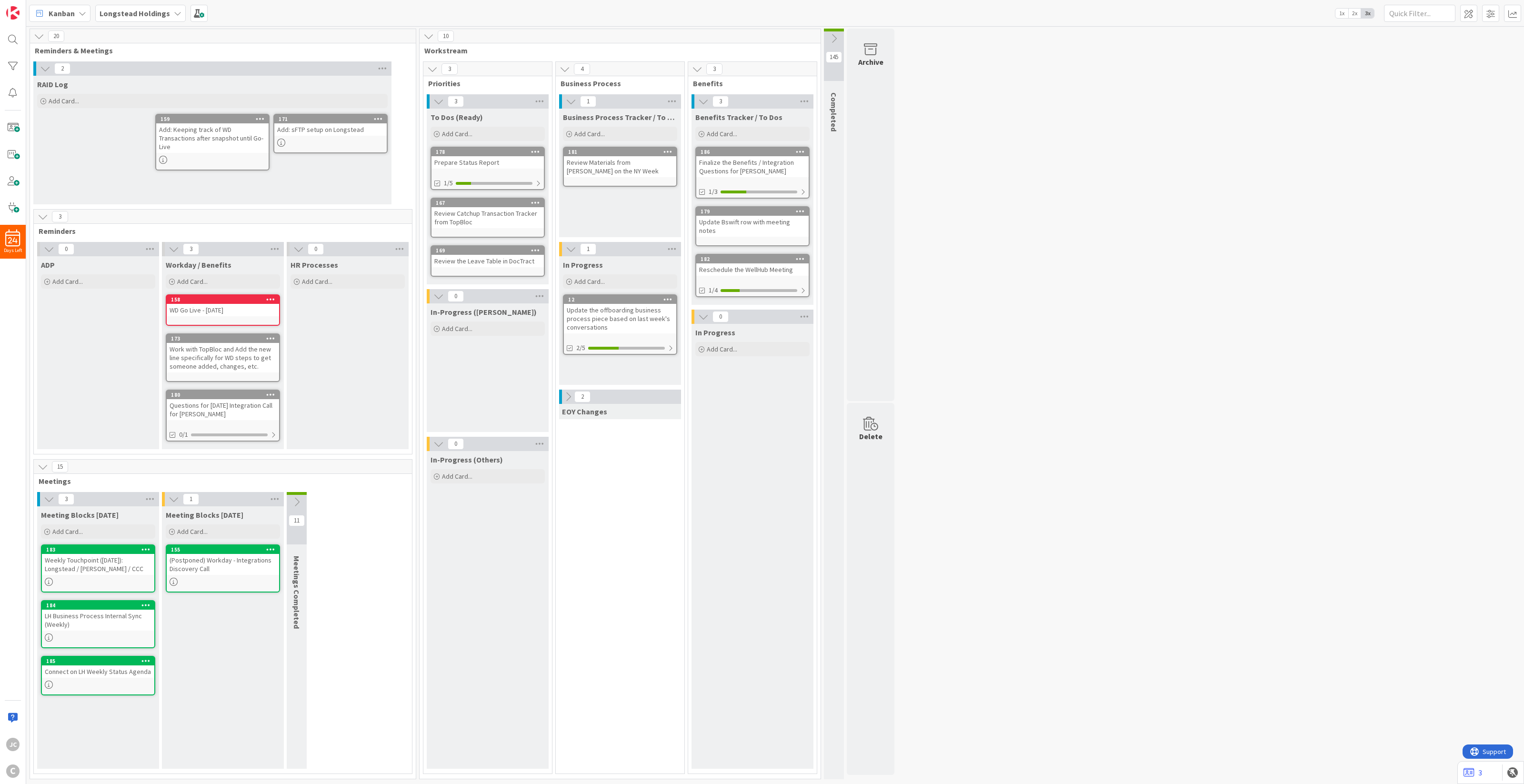
click at [701, 75] on button at bounding box center [697, 69] width 13 height 13
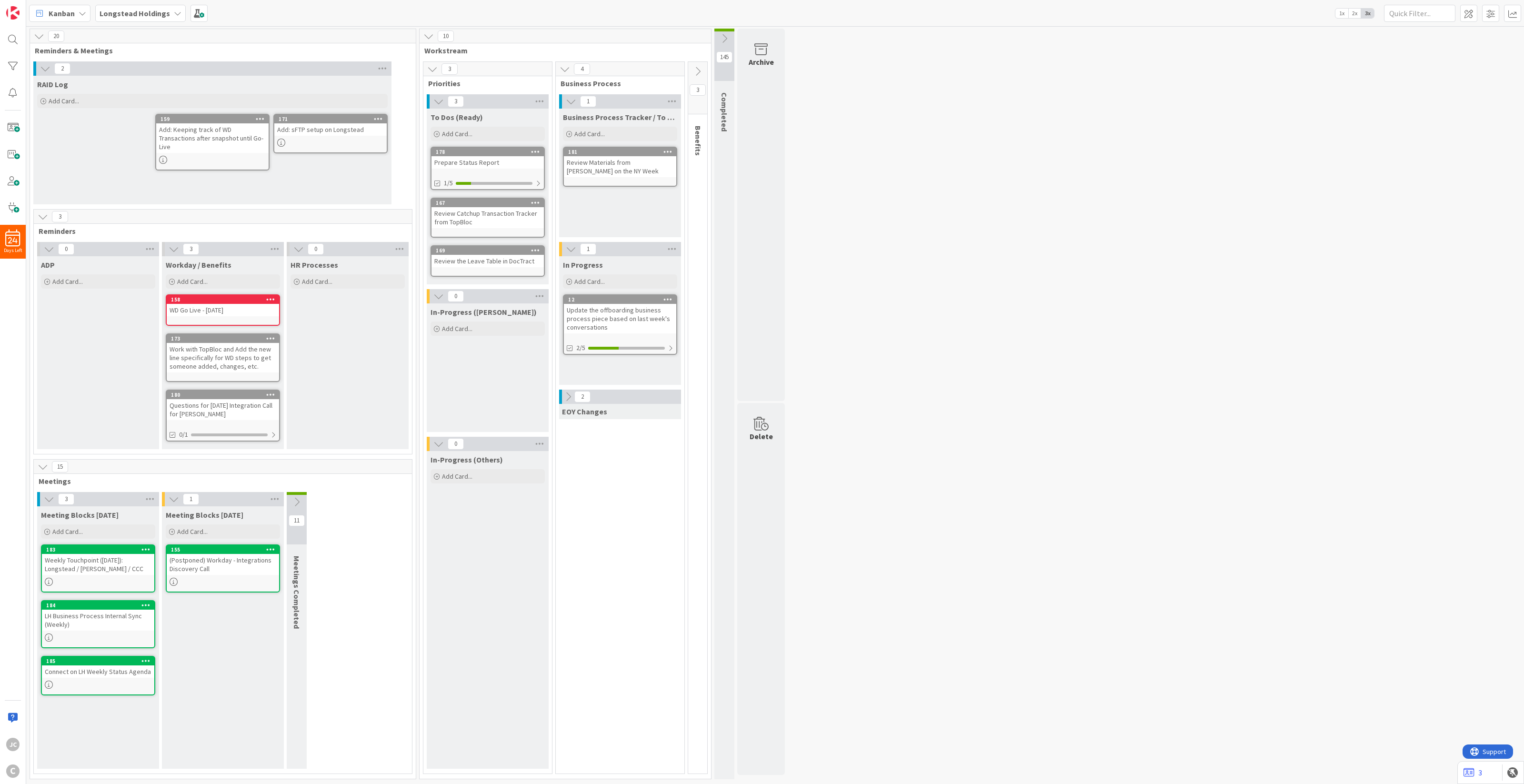
click at [701, 75] on icon at bounding box center [697, 71] width 11 height 11
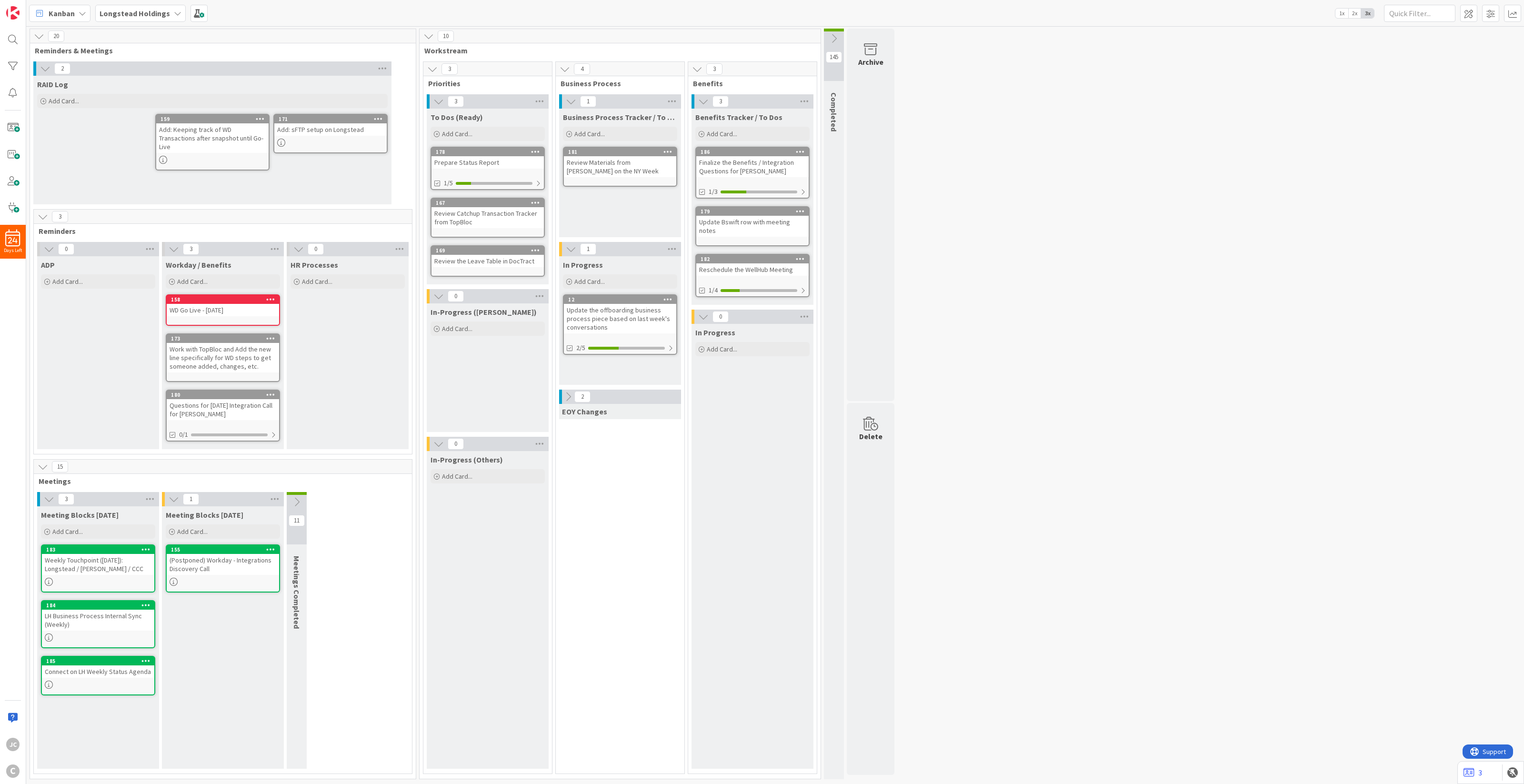
click at [703, 103] on icon at bounding box center [703, 101] width 11 height 11
click at [703, 103] on icon at bounding box center [701, 101] width 11 height 11
click at [568, 394] on icon at bounding box center [568, 397] width 11 height 11
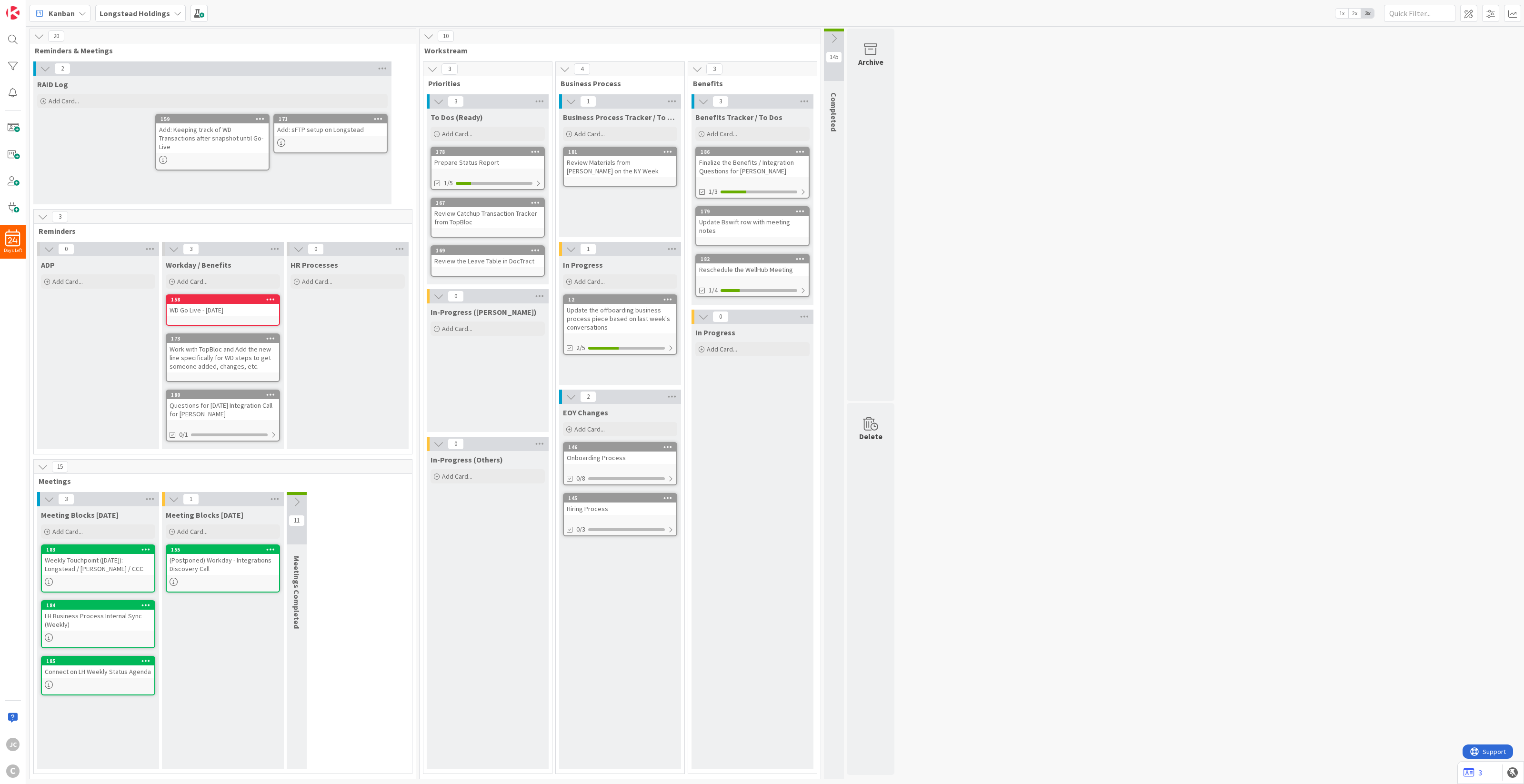
click at [568, 394] on icon at bounding box center [571, 397] width 11 height 11
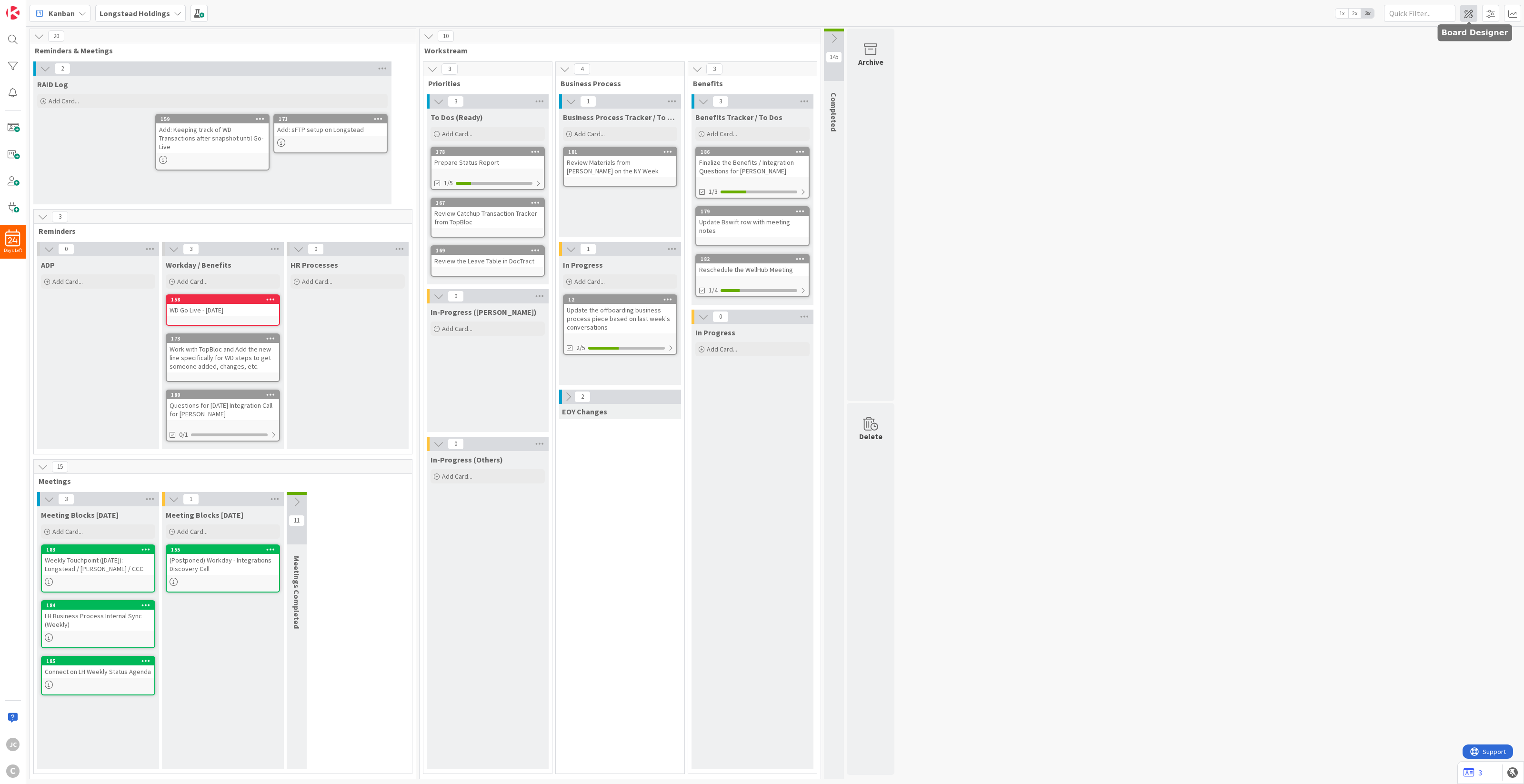
click at [1142, 15] on span at bounding box center [1468, 13] width 17 height 17
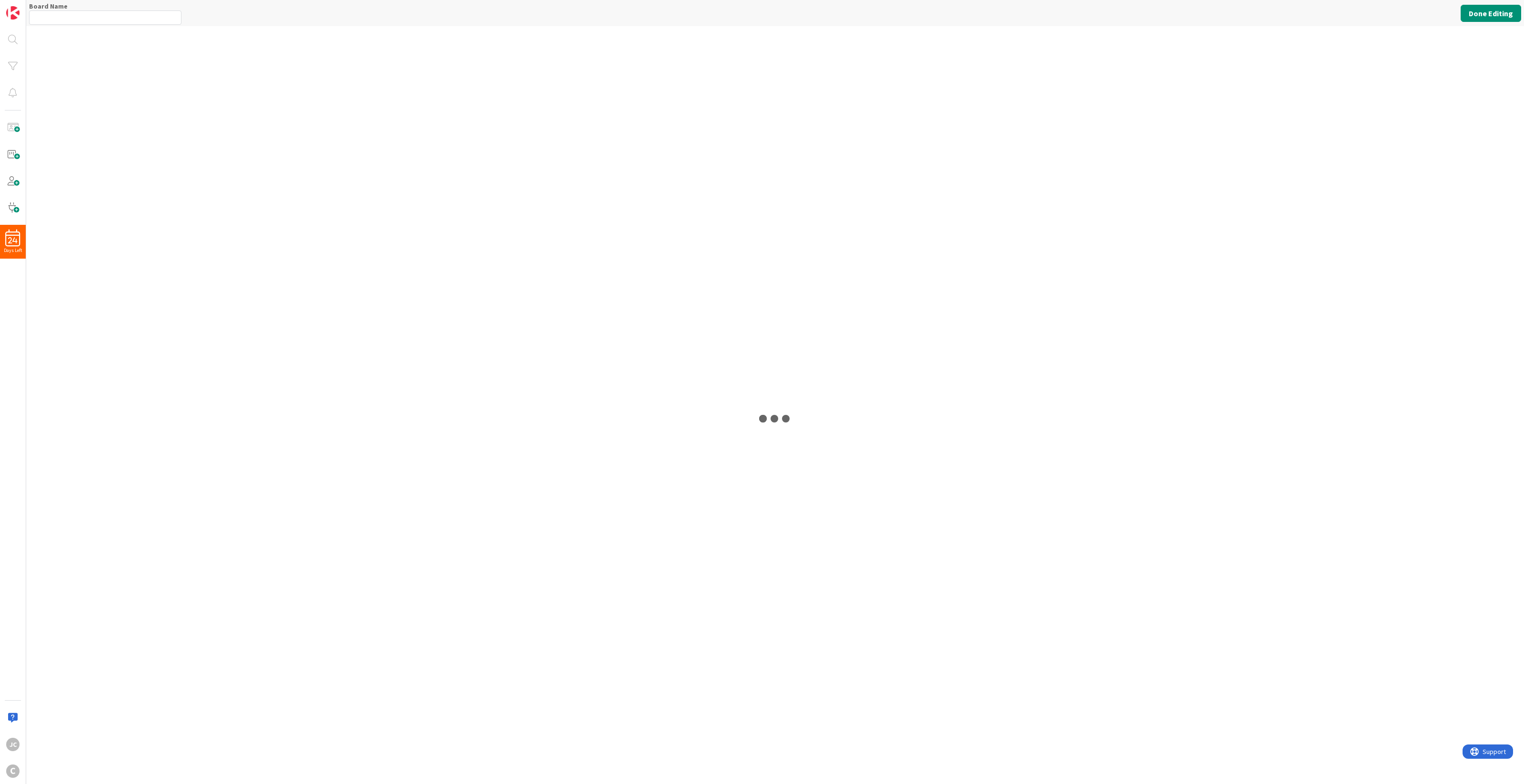
type input "Longstead Holdings"
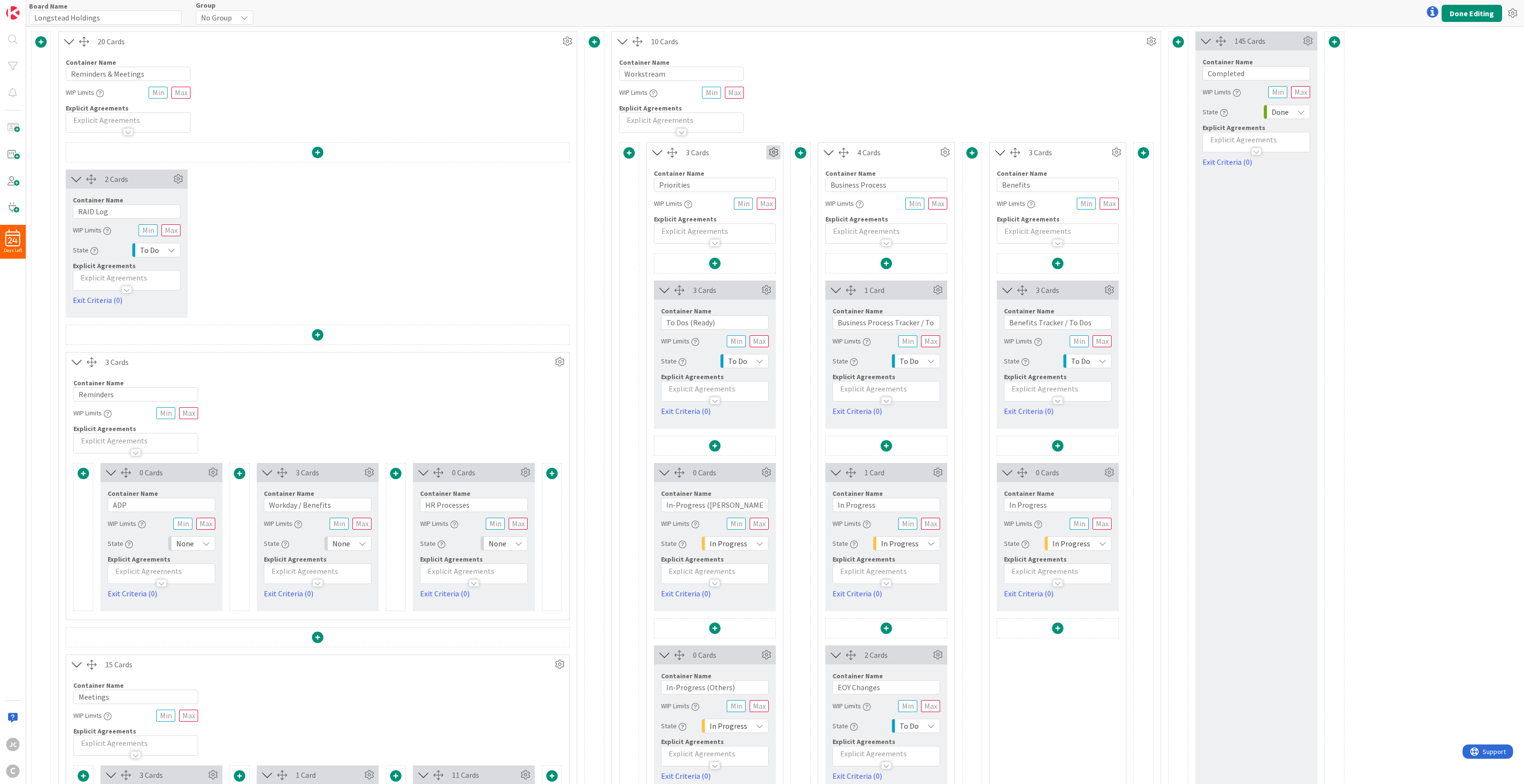
click at [767, 152] on icon at bounding box center [774, 152] width 15 height 15
click at [756, 201] on link "Switch to a Horizontal Layout" at bounding box center [716, 205] width 128 height 14
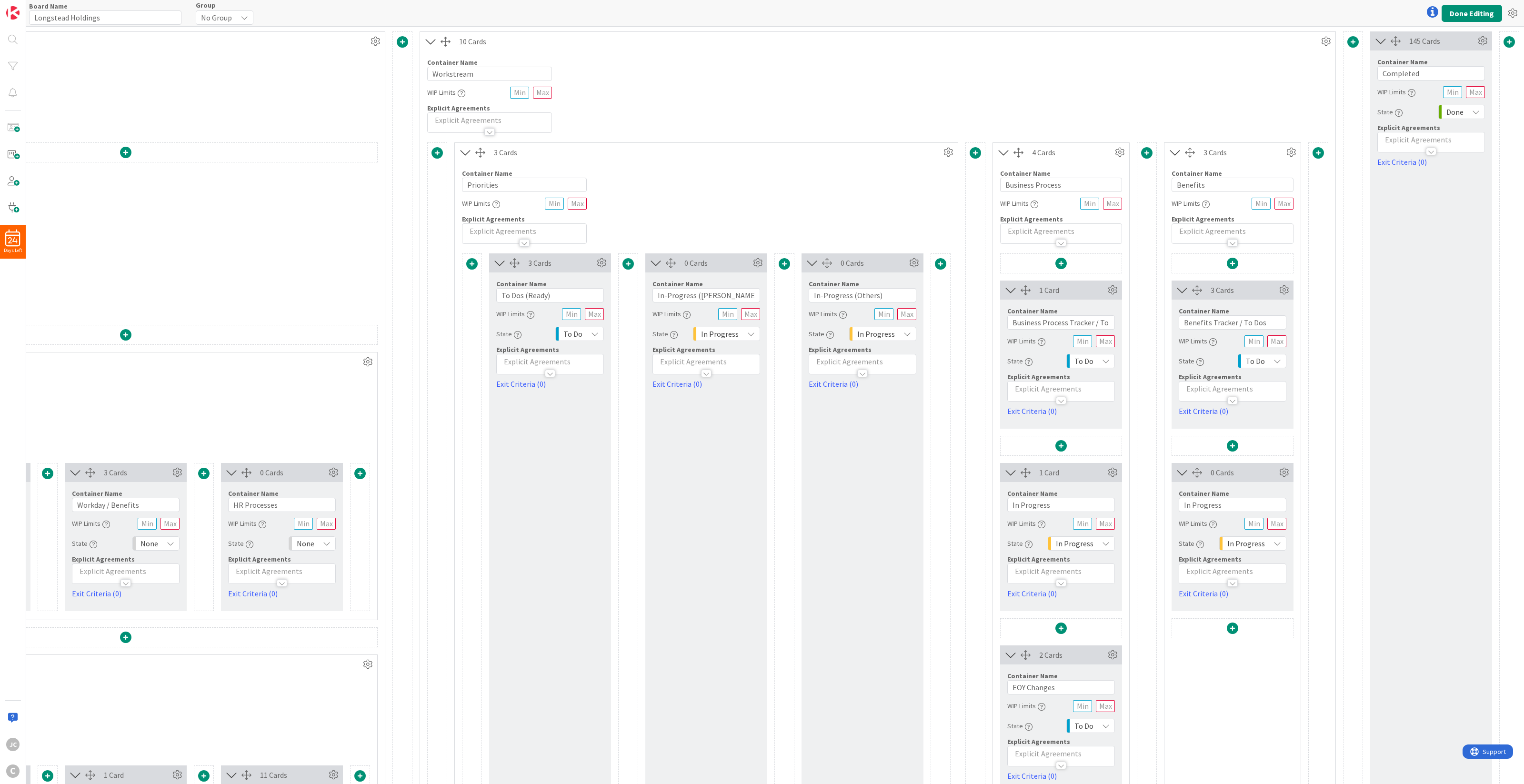
scroll to position [0, 202]
click at [1117, 157] on icon at bounding box center [1120, 152] width 15 height 15
click at [1035, 196] on div "Column Color None Custom" at bounding box center [1062, 181] width 128 height 32
click at [1034, 202] on link "Switch to a Horizontal Layout" at bounding box center [1062, 205] width 128 height 14
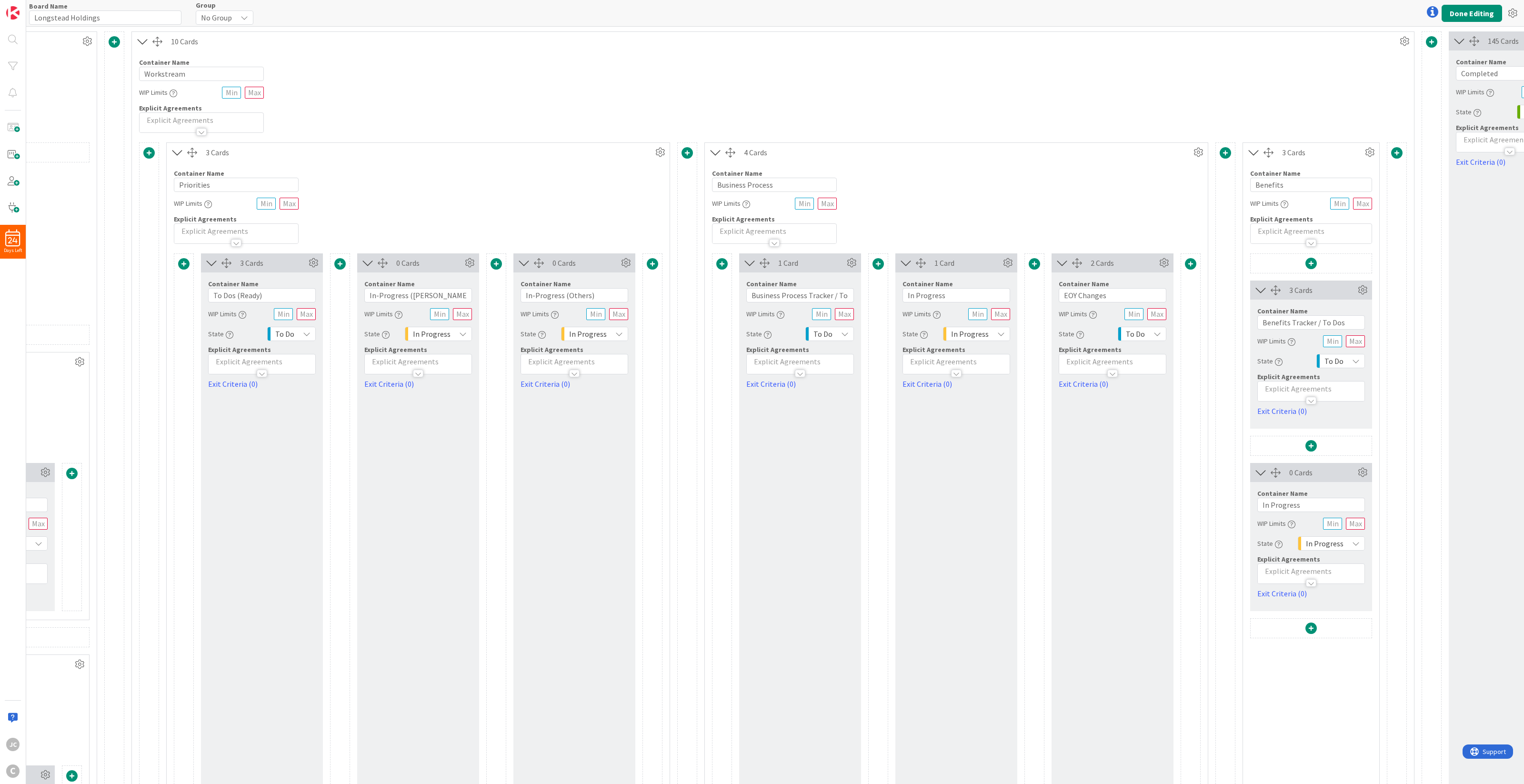
scroll to position [0, 569]
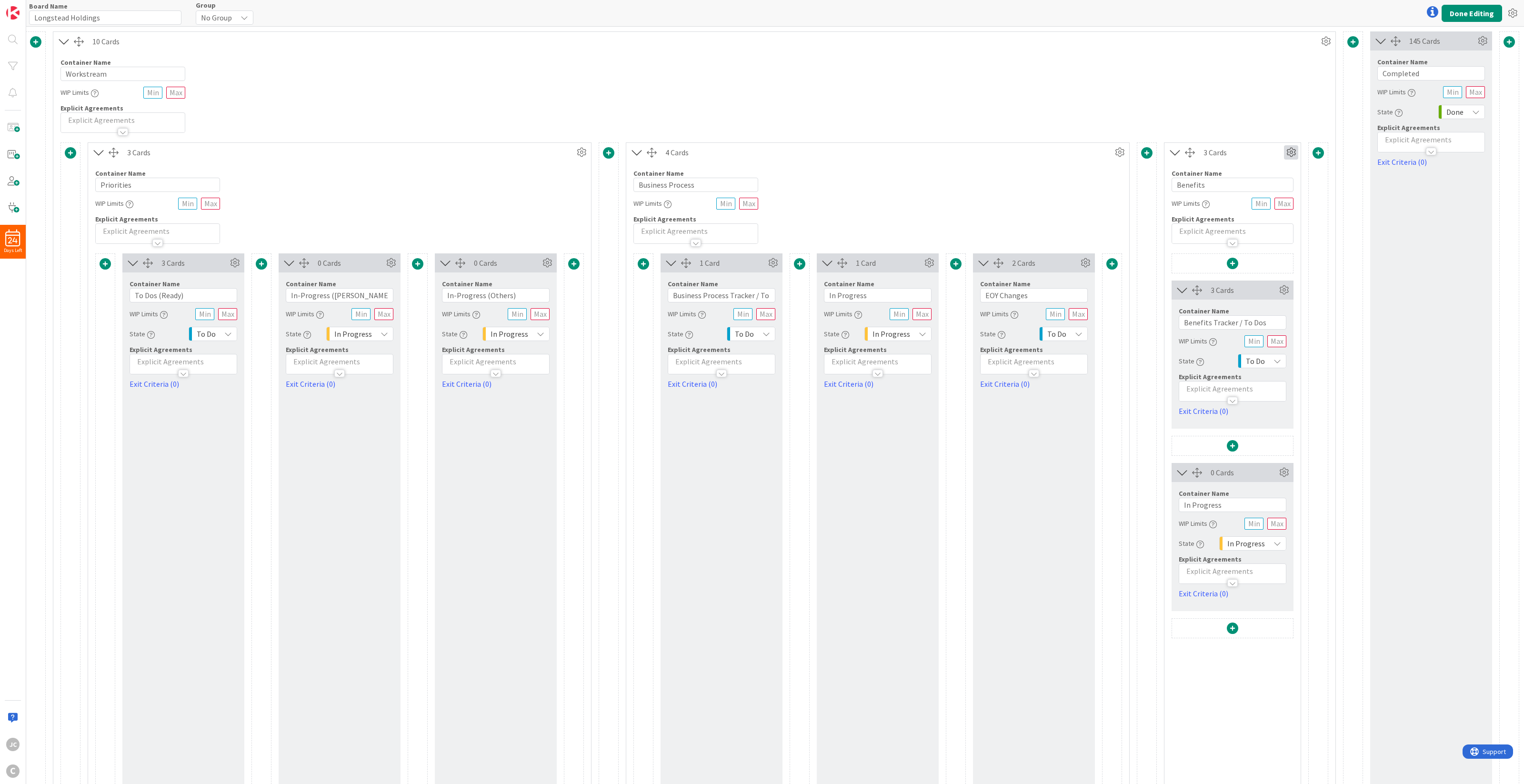
click at [1142, 153] on icon at bounding box center [1291, 152] width 15 height 15
click at [1142, 204] on link "Switch to a Horizontal Layout" at bounding box center [1233, 205] width 128 height 14
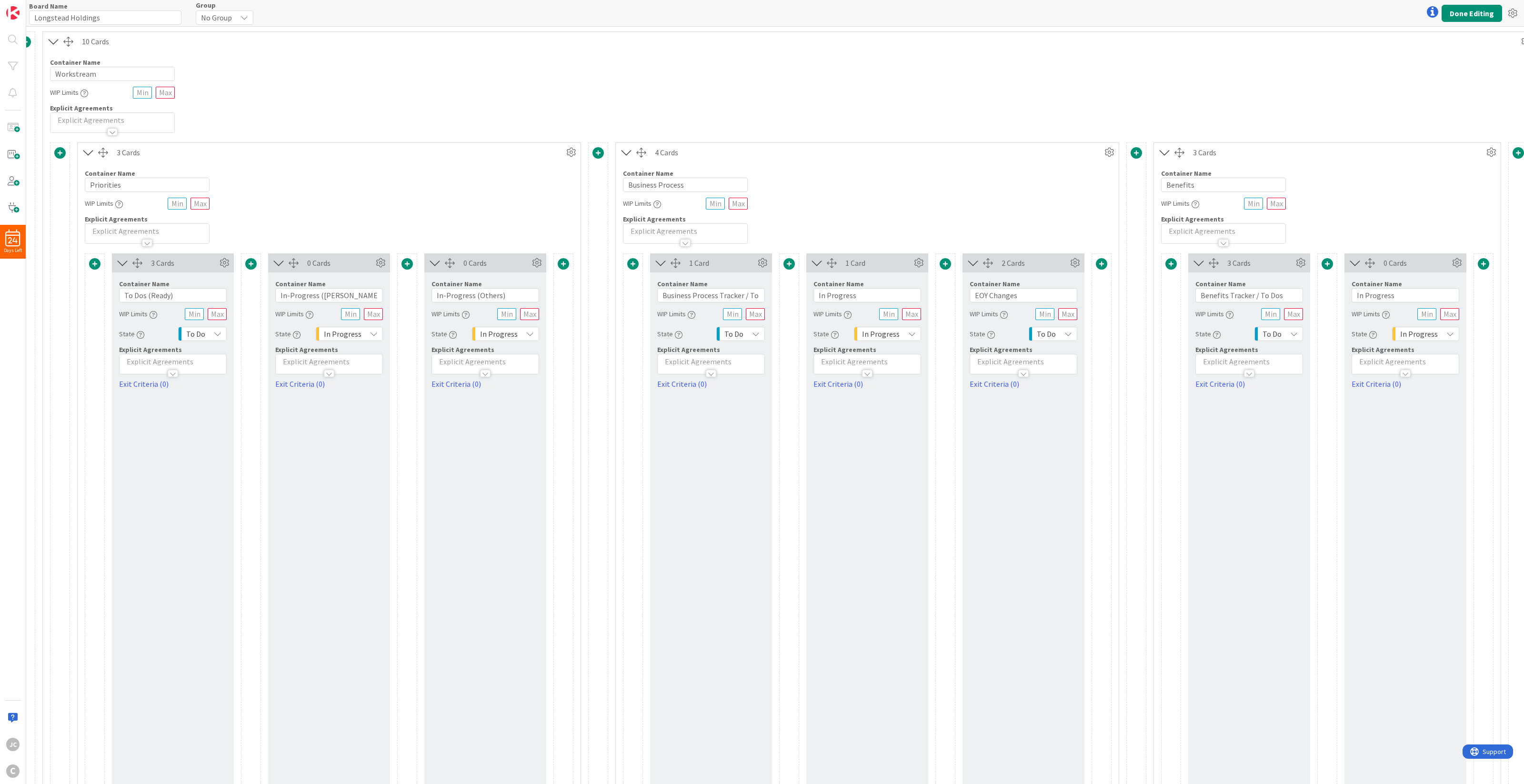
click at [1142, 152] on div at bounding box center [1179, 152] width 10 height 10
click at [630, 152] on icon at bounding box center [627, 152] width 16 height 13
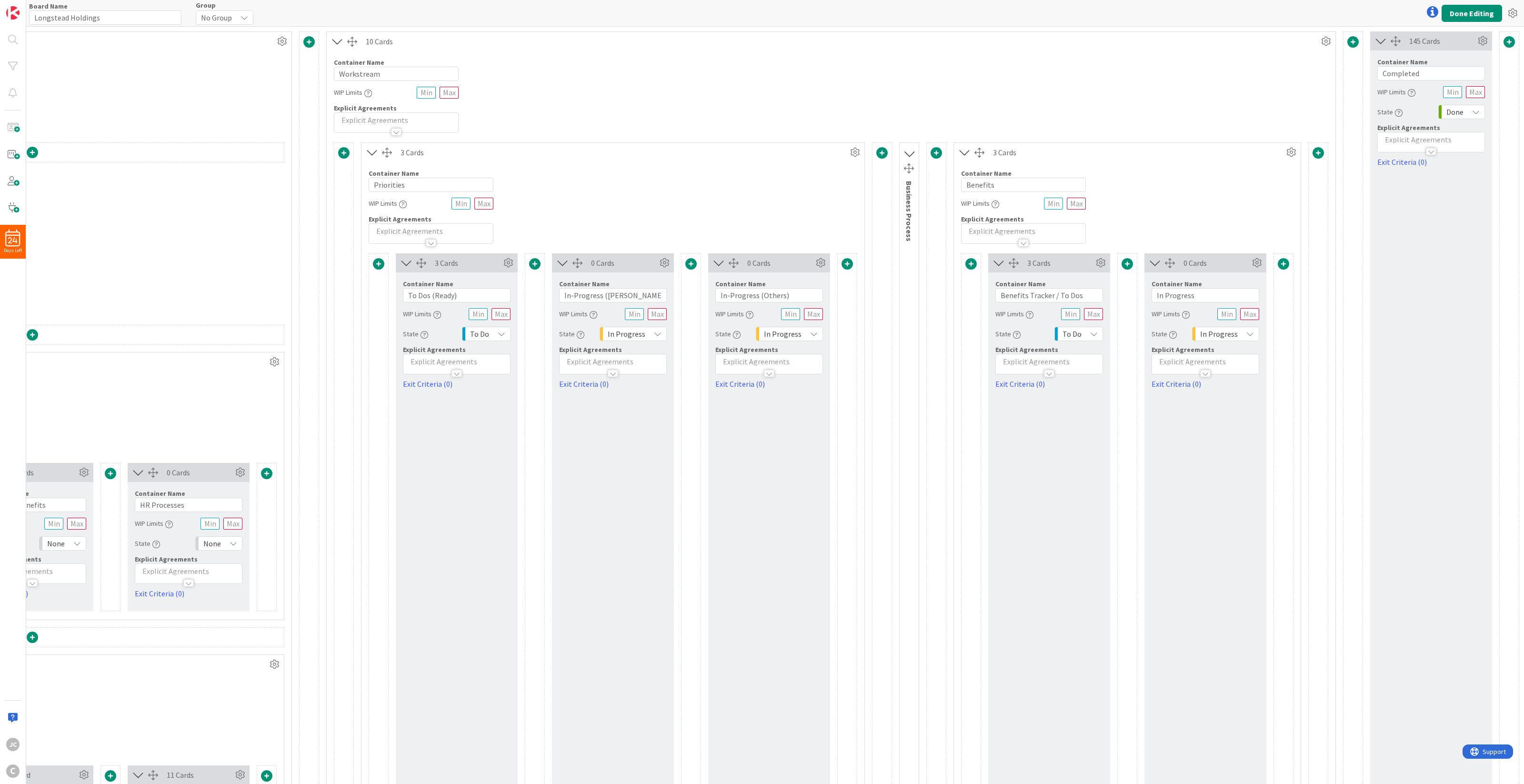
scroll to position [0, 295]
click at [365, 148] on icon at bounding box center [373, 152] width 16 height 13
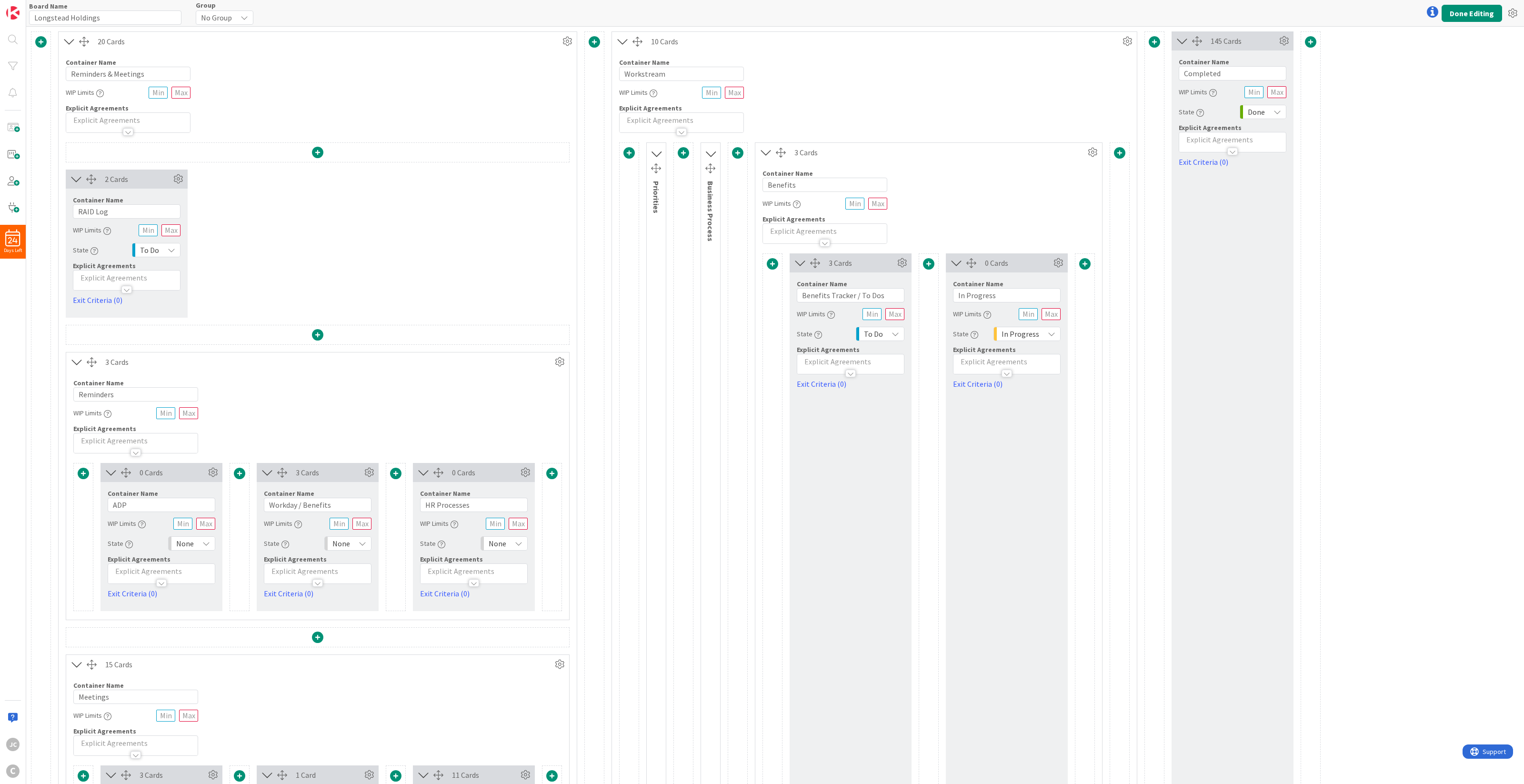
click at [768, 153] on icon at bounding box center [766, 152] width 16 height 13
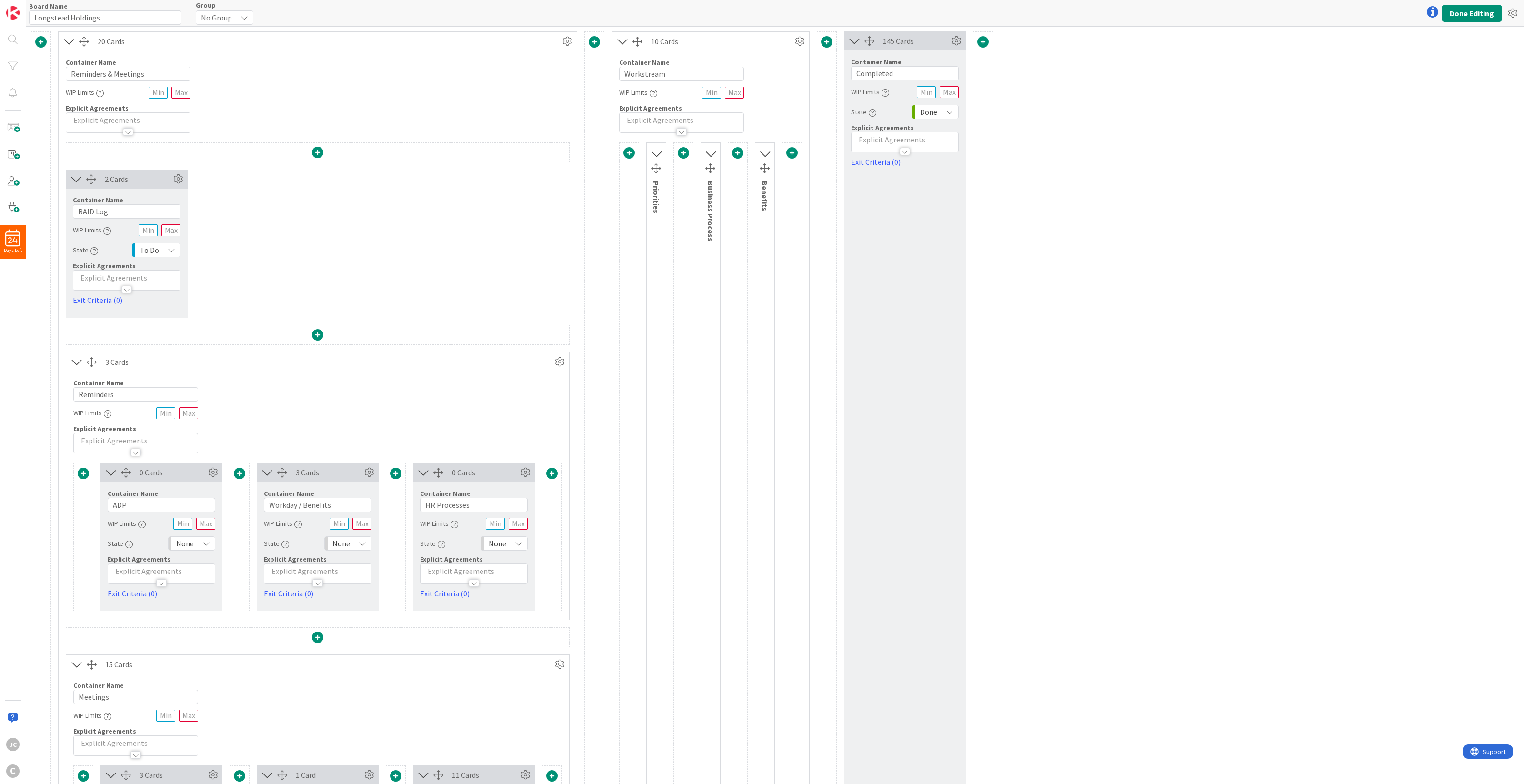
click at [598, 45] on span at bounding box center [594, 42] width 11 height 11
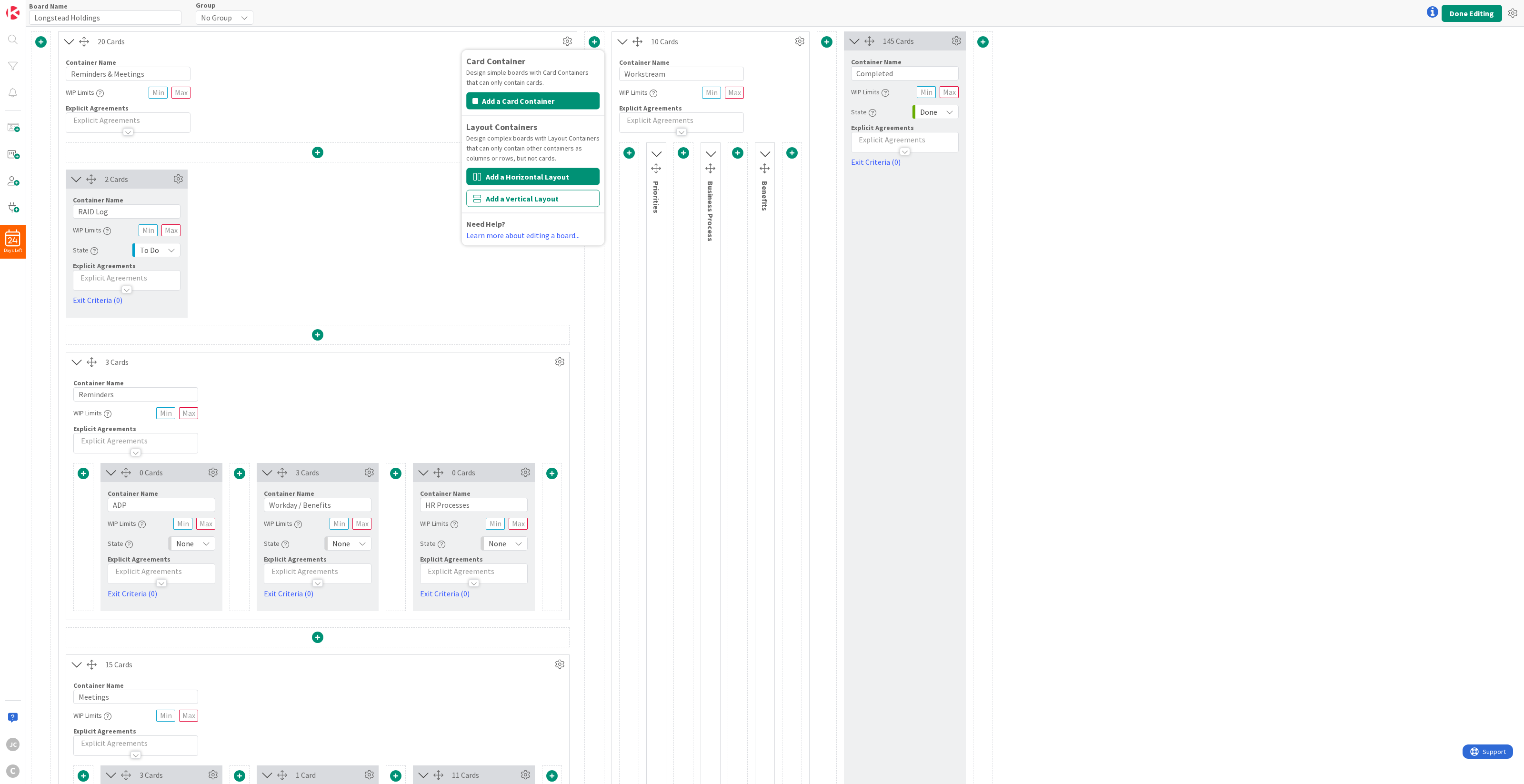
click at [582, 176] on button "Add a Horizontal Layout" at bounding box center [533, 177] width 134 height 17
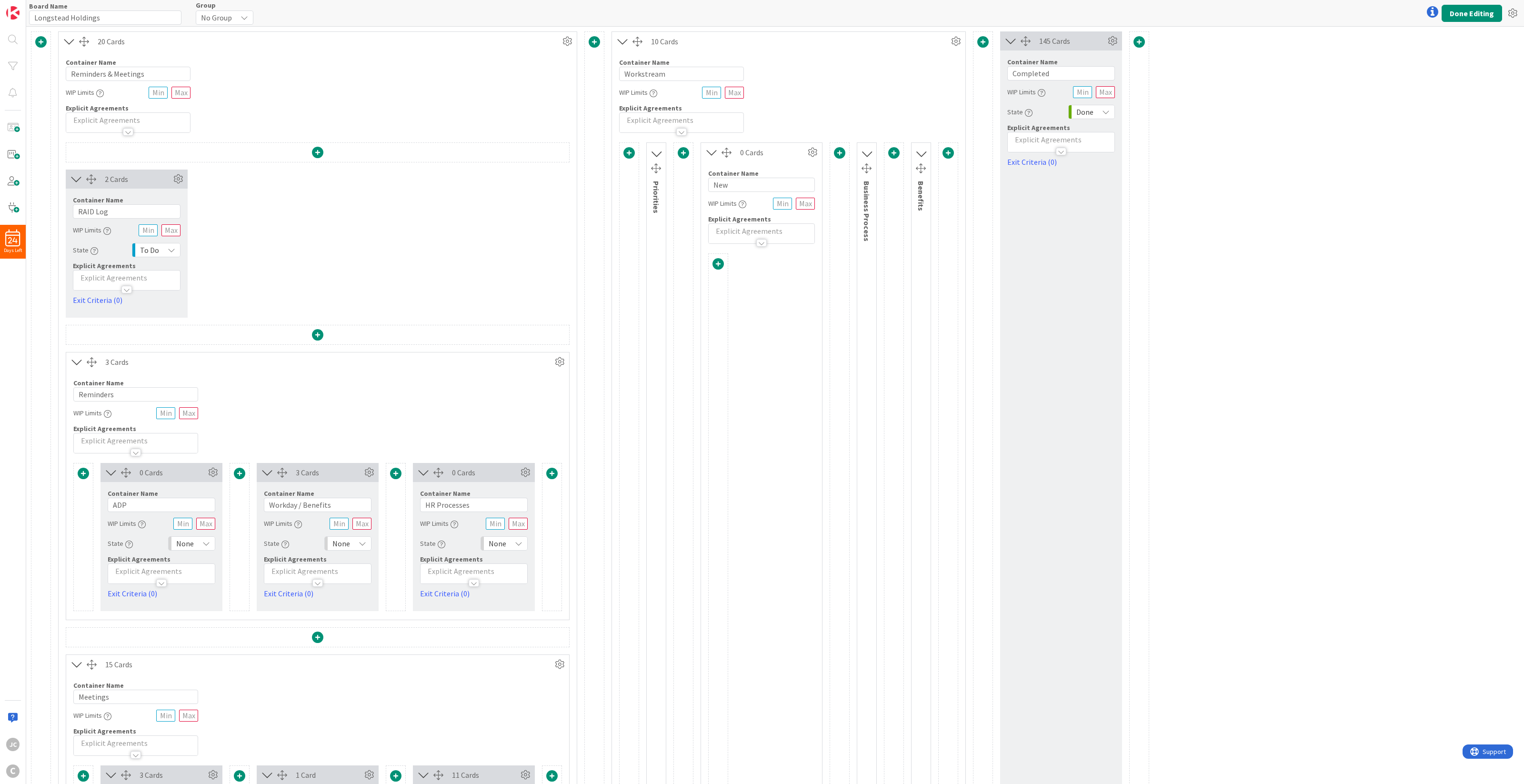
click at [658, 155] on icon at bounding box center [656, 153] width 13 height 16
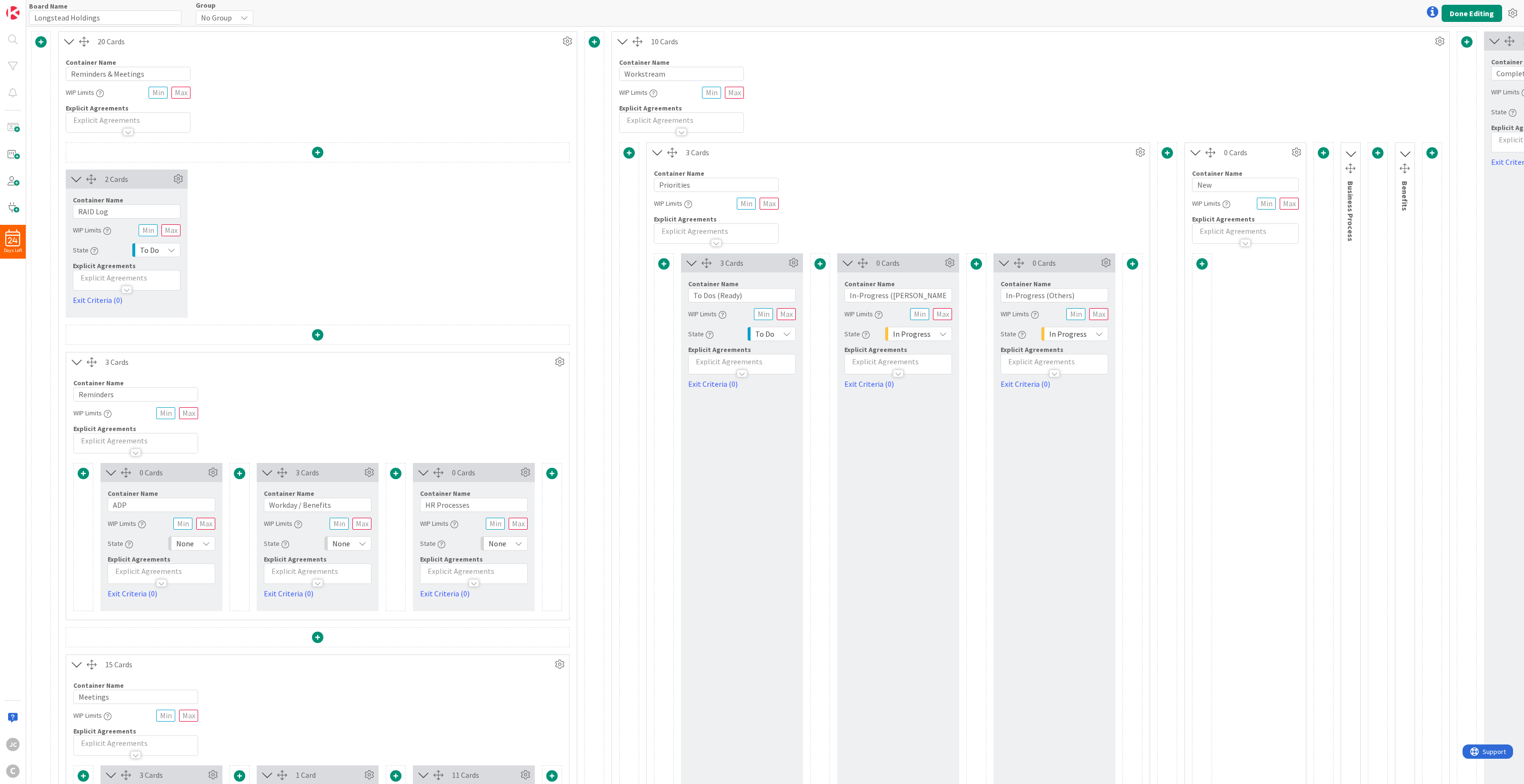
click at [658, 155] on icon at bounding box center [658, 152] width 16 height 13
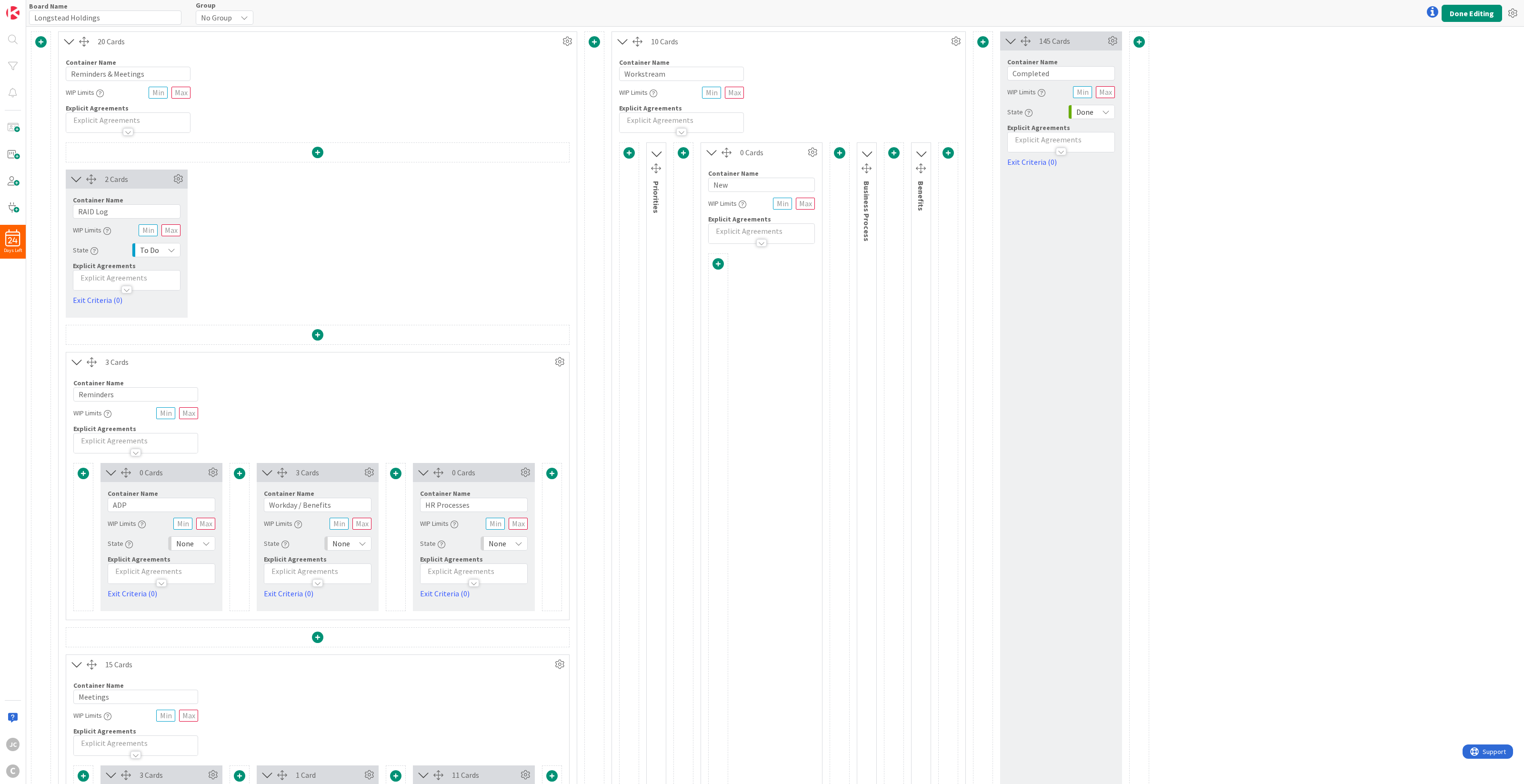
click at [658, 155] on icon at bounding box center [656, 153] width 13 height 16
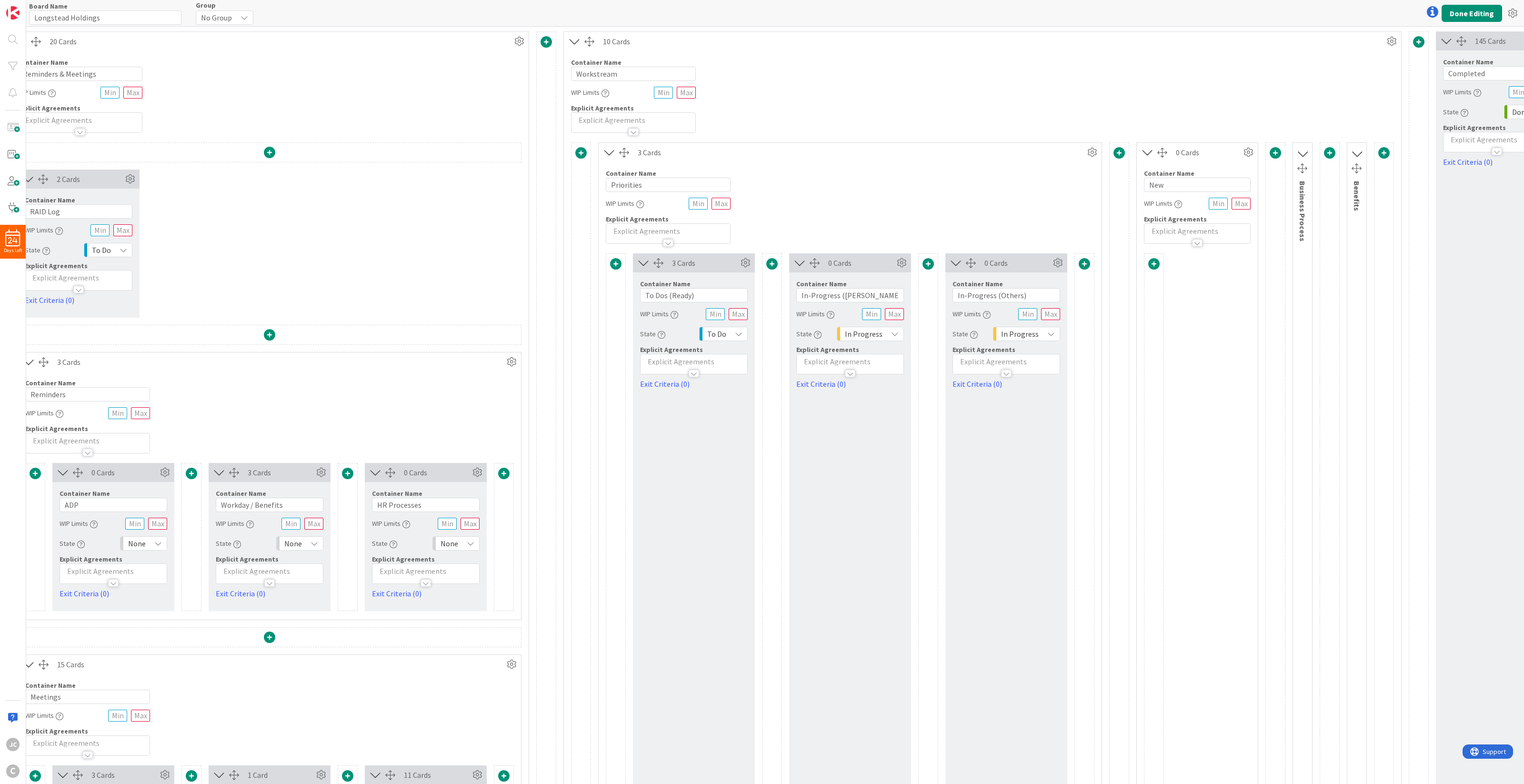
scroll to position [0, 124]
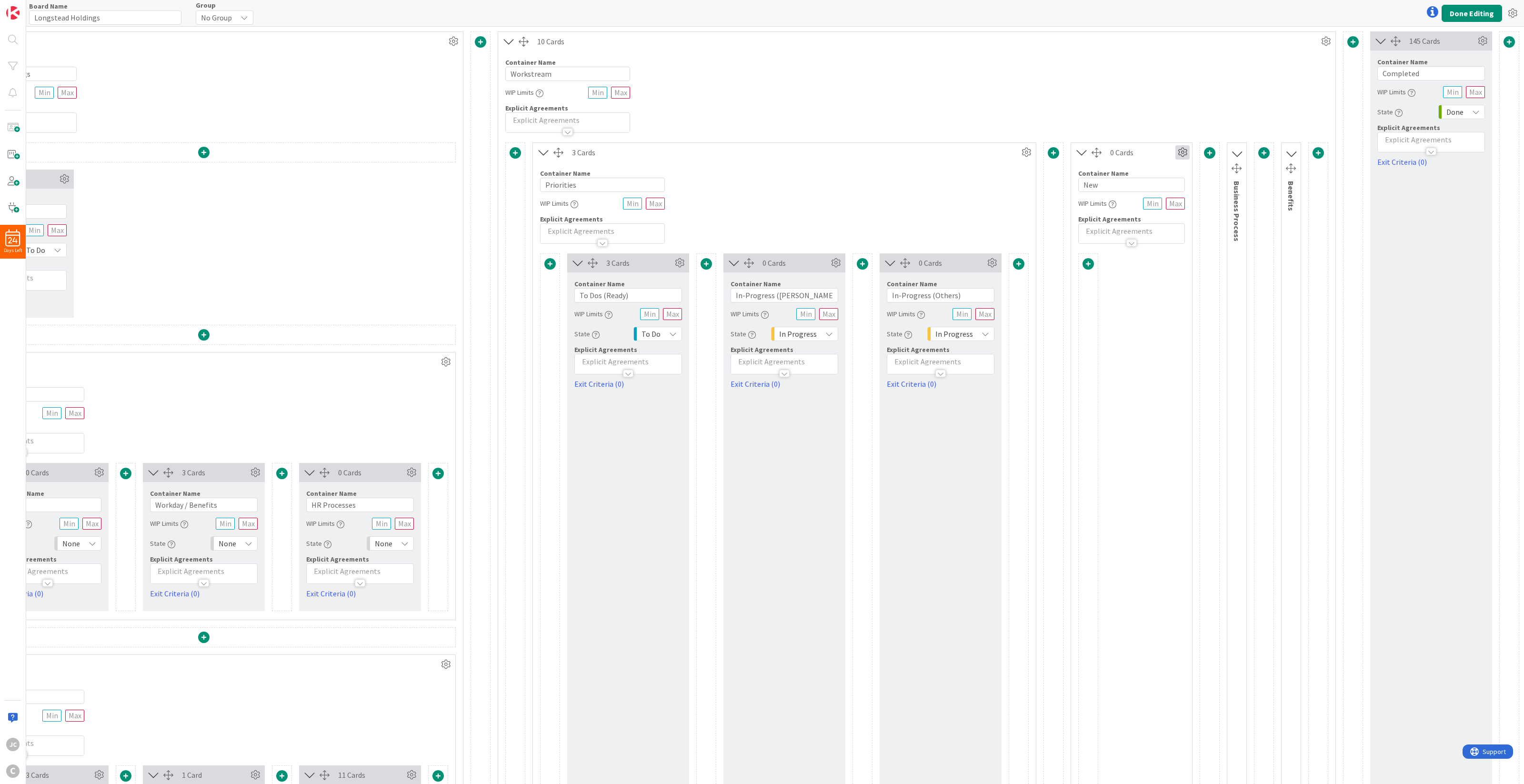
click at [1142, 153] on icon at bounding box center [1183, 152] width 15 height 15
click at [1142, 202] on link "Switch to a Vertical Layout" at bounding box center [1125, 205] width 128 height 14
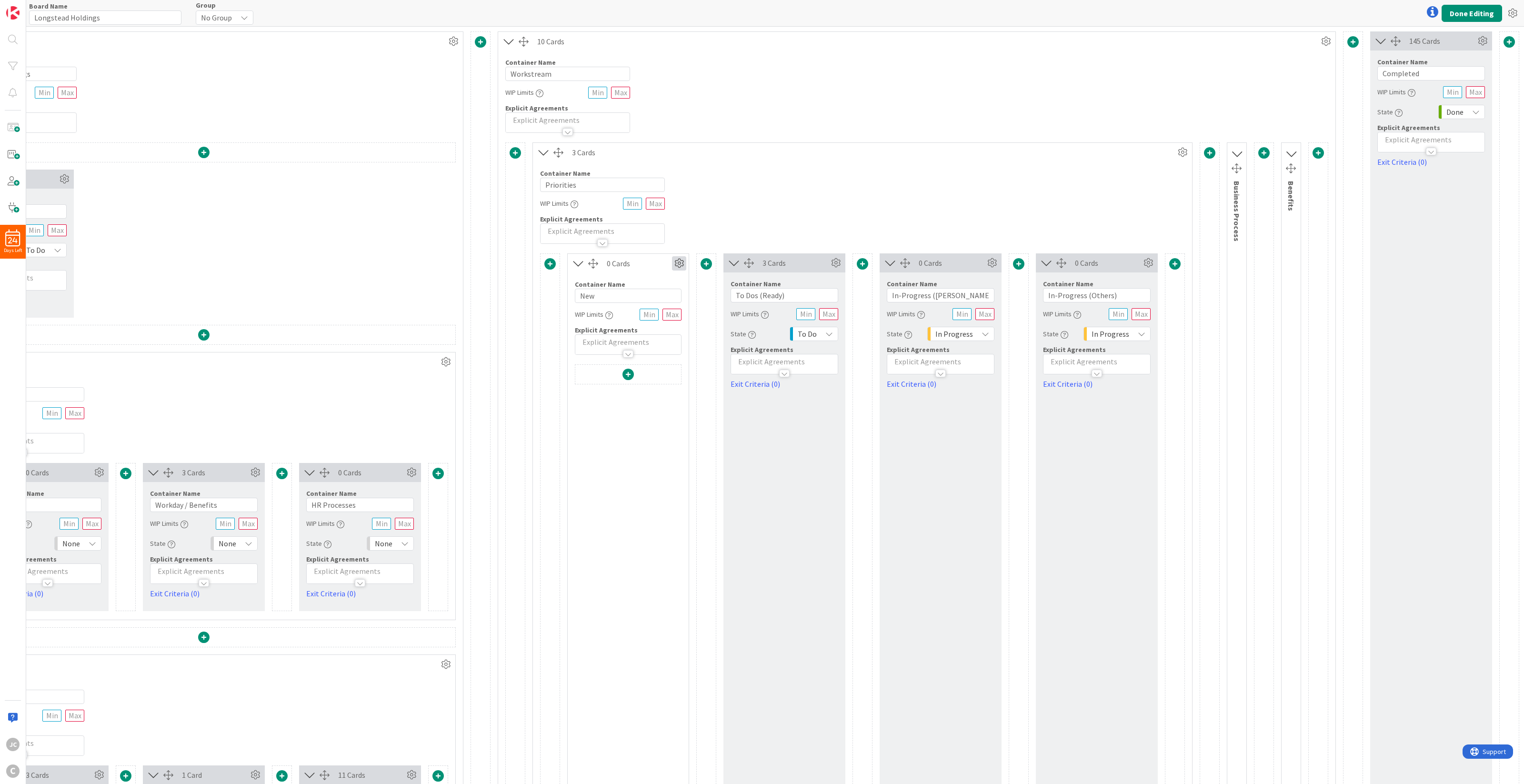
click at [672, 261] on icon at bounding box center [679, 263] width 15 height 15
click at [658, 317] on link "Switch to a Horizontal Layout" at bounding box center [622, 316] width 128 height 14
drag, startPoint x: 590, startPoint y: 264, endPoint x: 604, endPoint y: 362, distance: 99.0
click at [615, 560] on div "0 Cards Column Color None Custom Switch to a Vertical Layout Duplicate this Con…" at bounding box center [628, 593] width 122 height 679
click at [601, 444] on div at bounding box center [628, 644] width 107 height 558
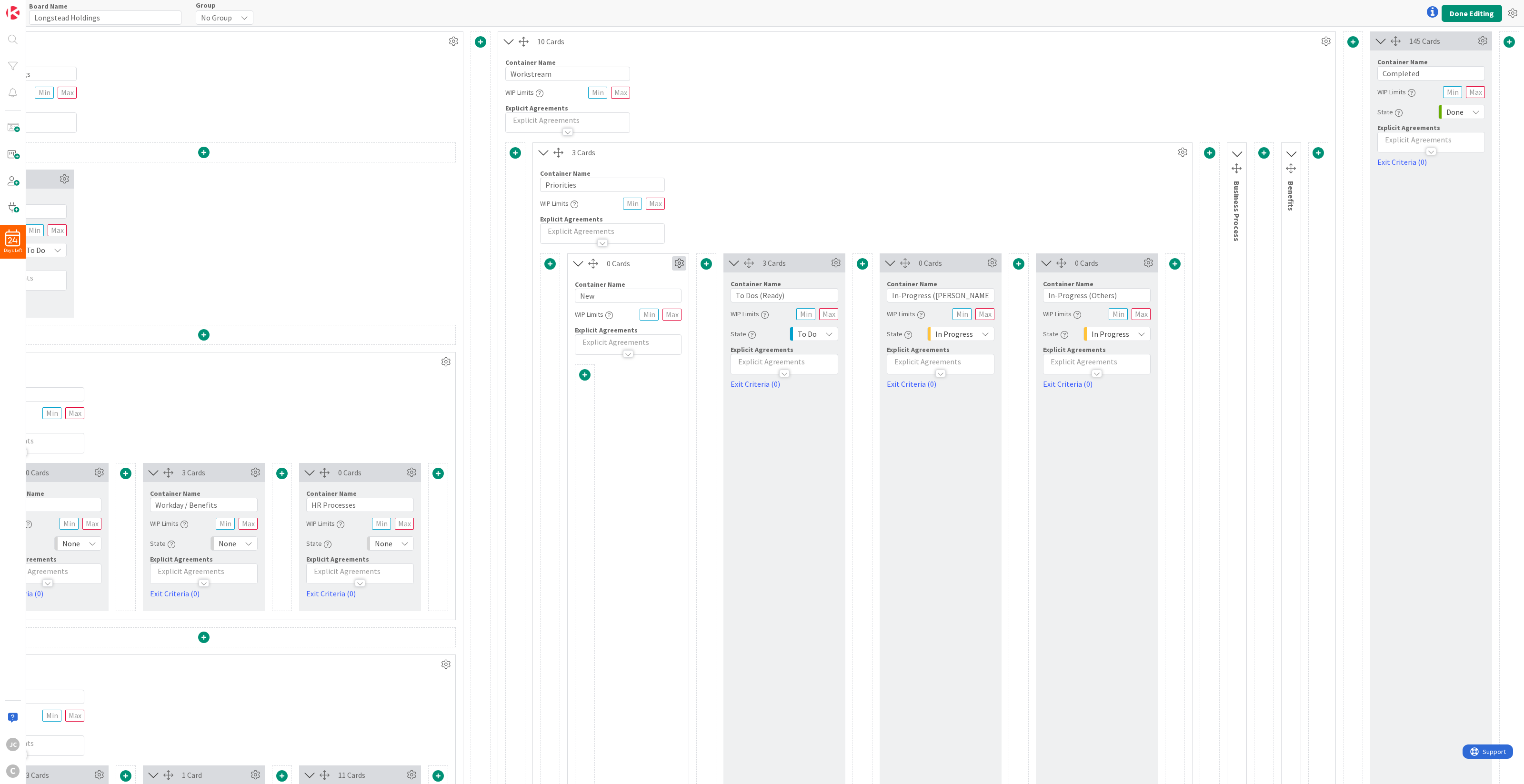
click at [672, 267] on icon at bounding box center [679, 263] width 15 height 15
click at [612, 349] on span "Delete this Container" at bounding box center [609, 345] width 71 height 14
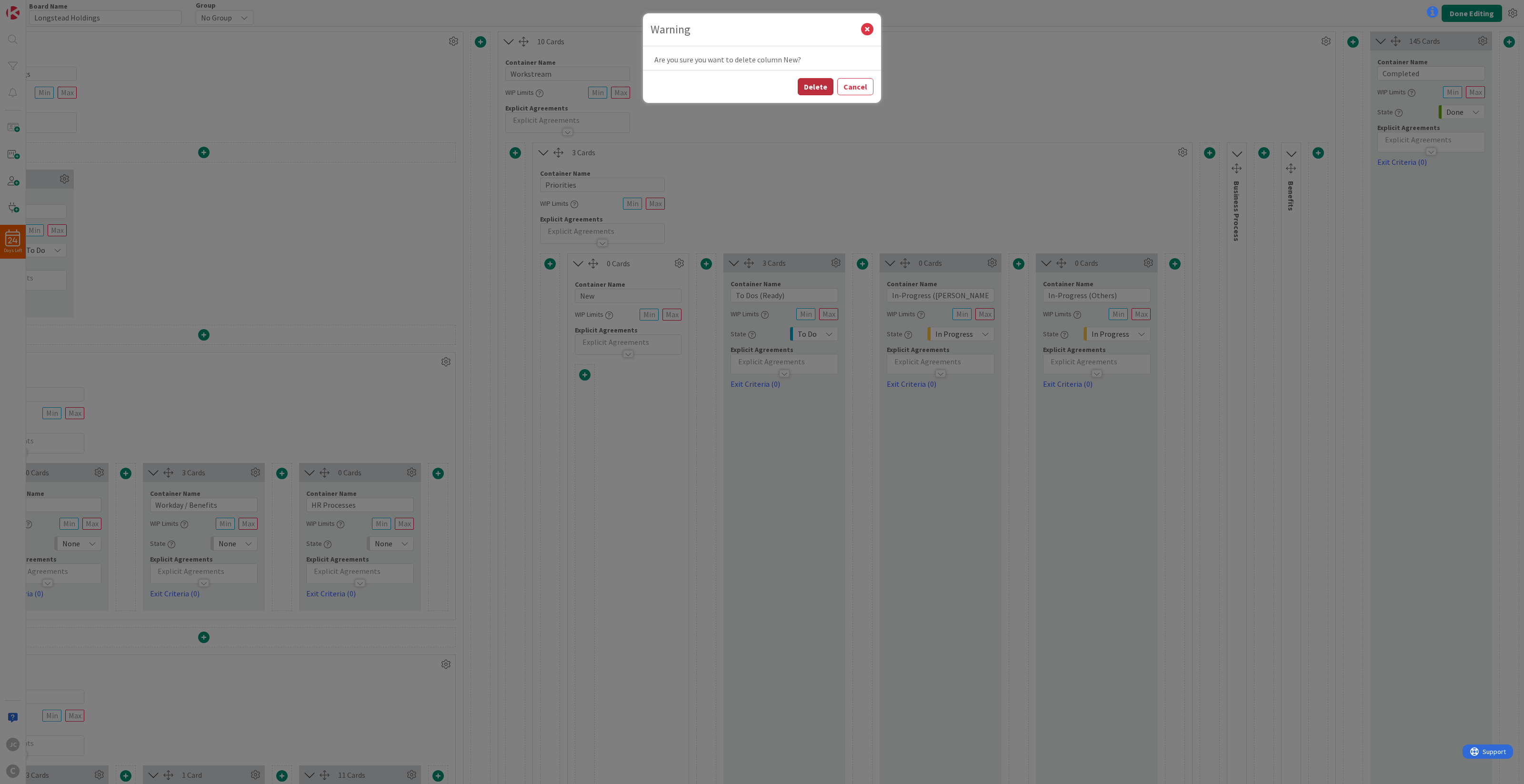
click at [828, 87] on button "Delete" at bounding box center [815, 87] width 36 height 17
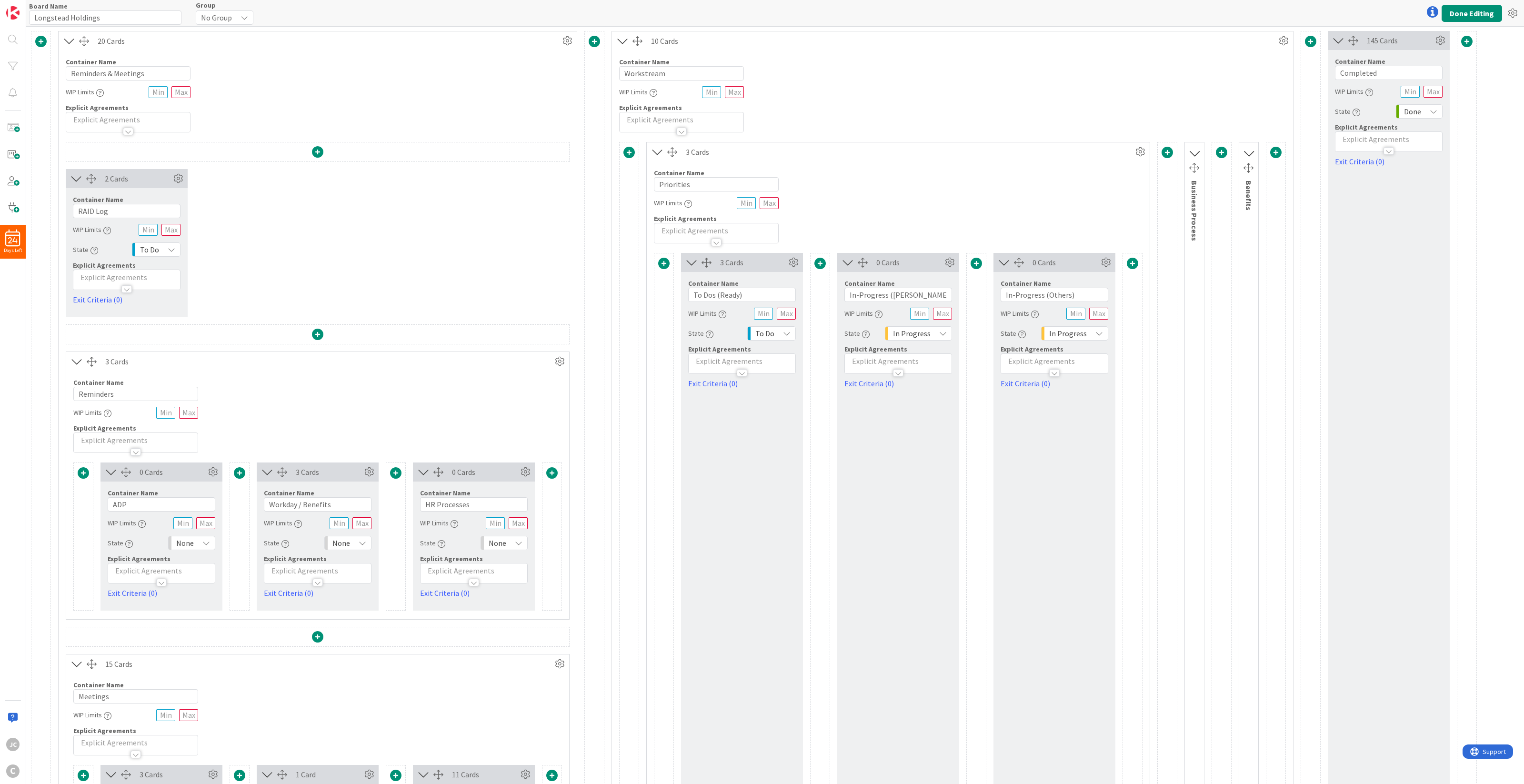
scroll to position [0, 0]
click at [660, 152] on icon at bounding box center [658, 152] width 16 height 13
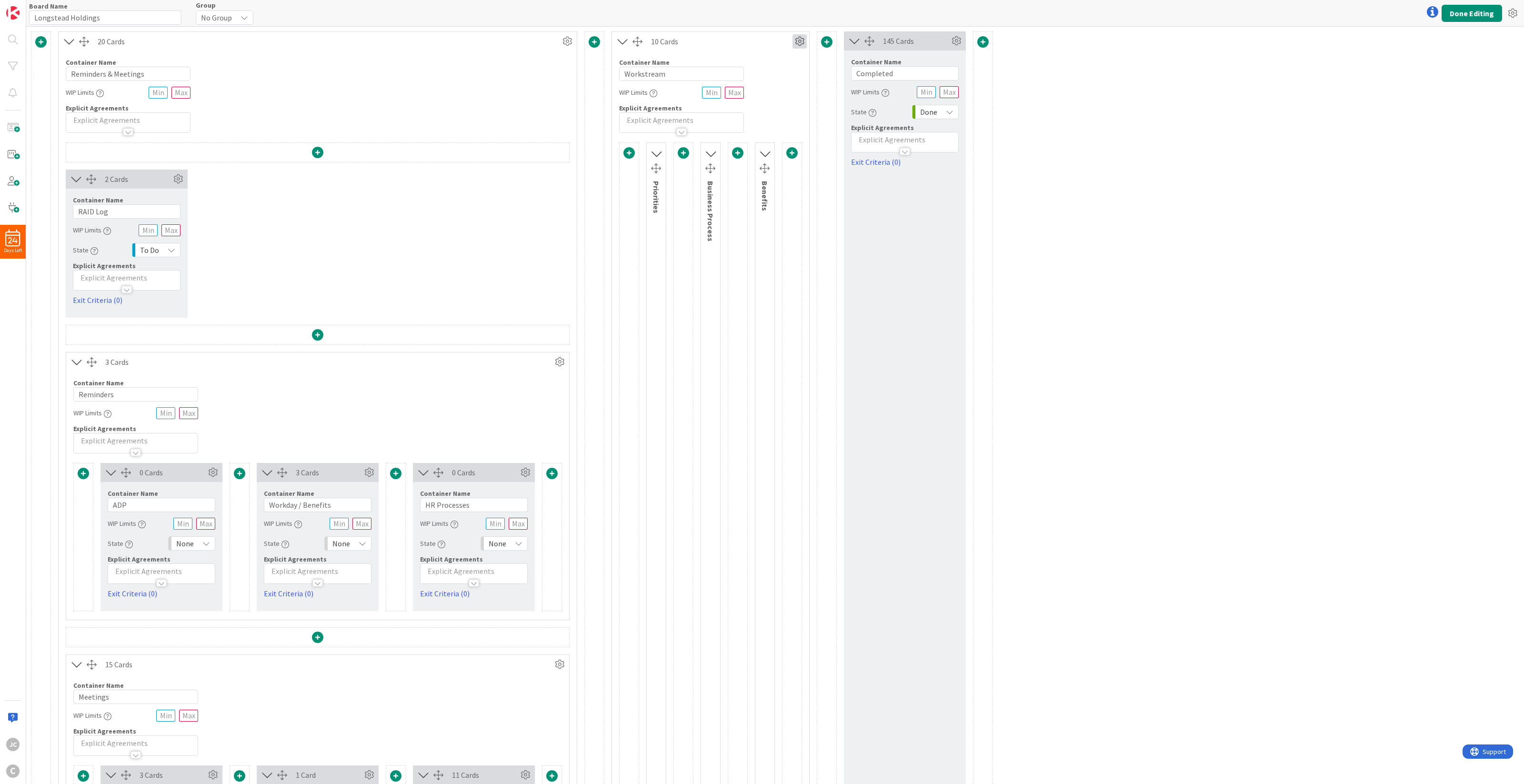
click at [796, 42] on icon at bounding box center [799, 42] width 15 height 15
click at [778, 92] on link "Switch to a Vertical Layout" at bounding box center [742, 94] width 128 height 14
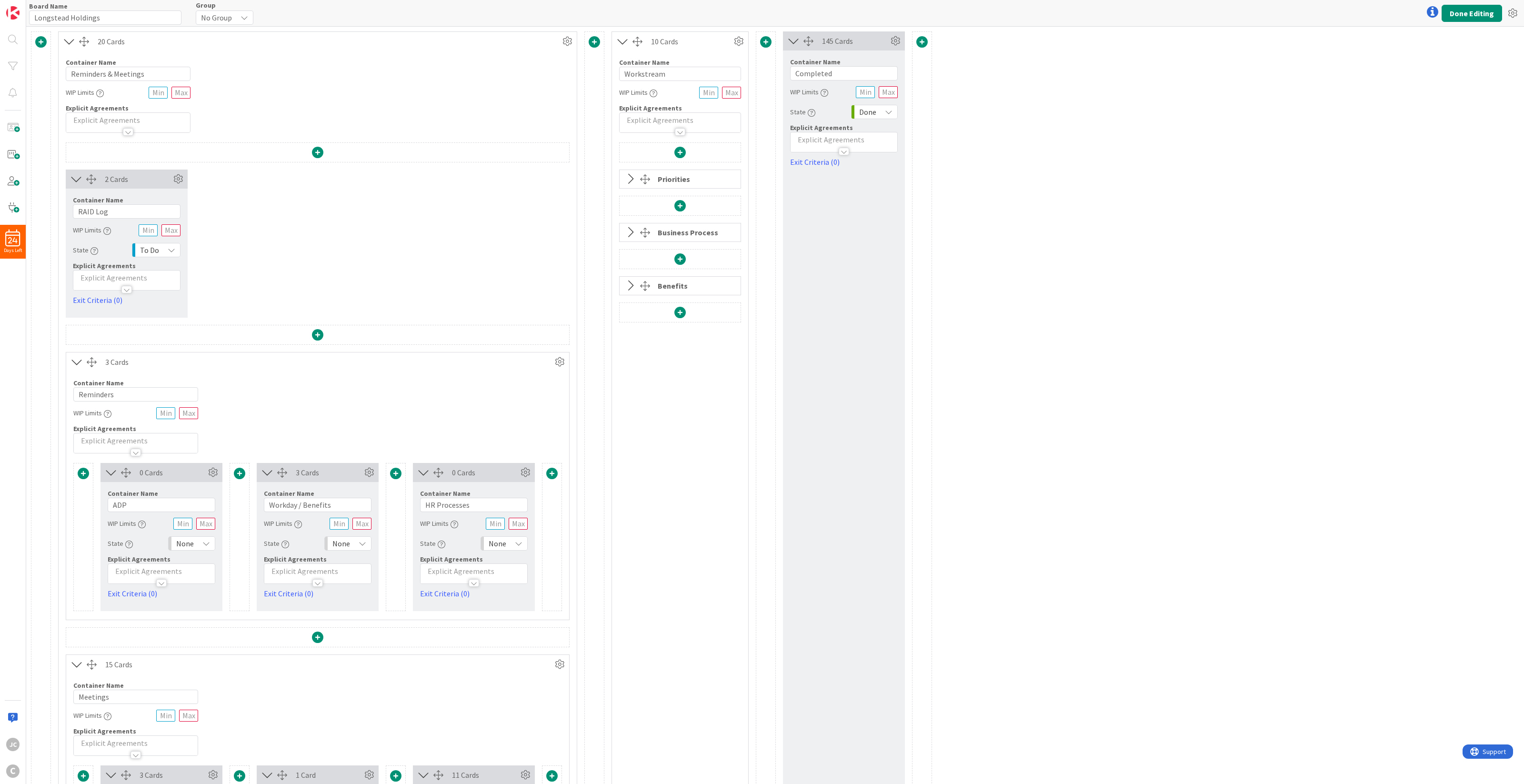
click at [630, 187] on button at bounding box center [629, 179] width 21 height 18
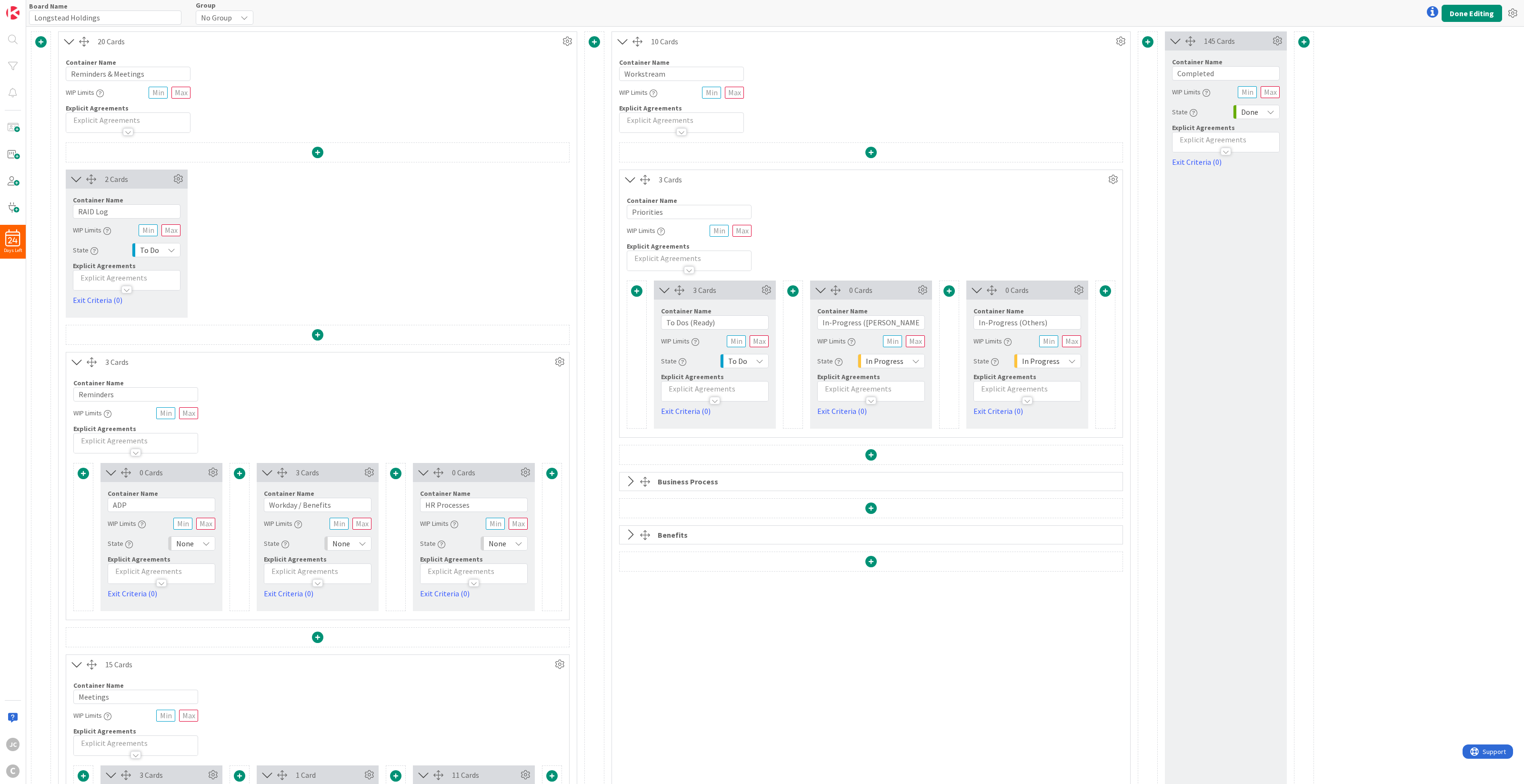
click at [627, 476] on icon at bounding box center [631, 481] width 16 height 13
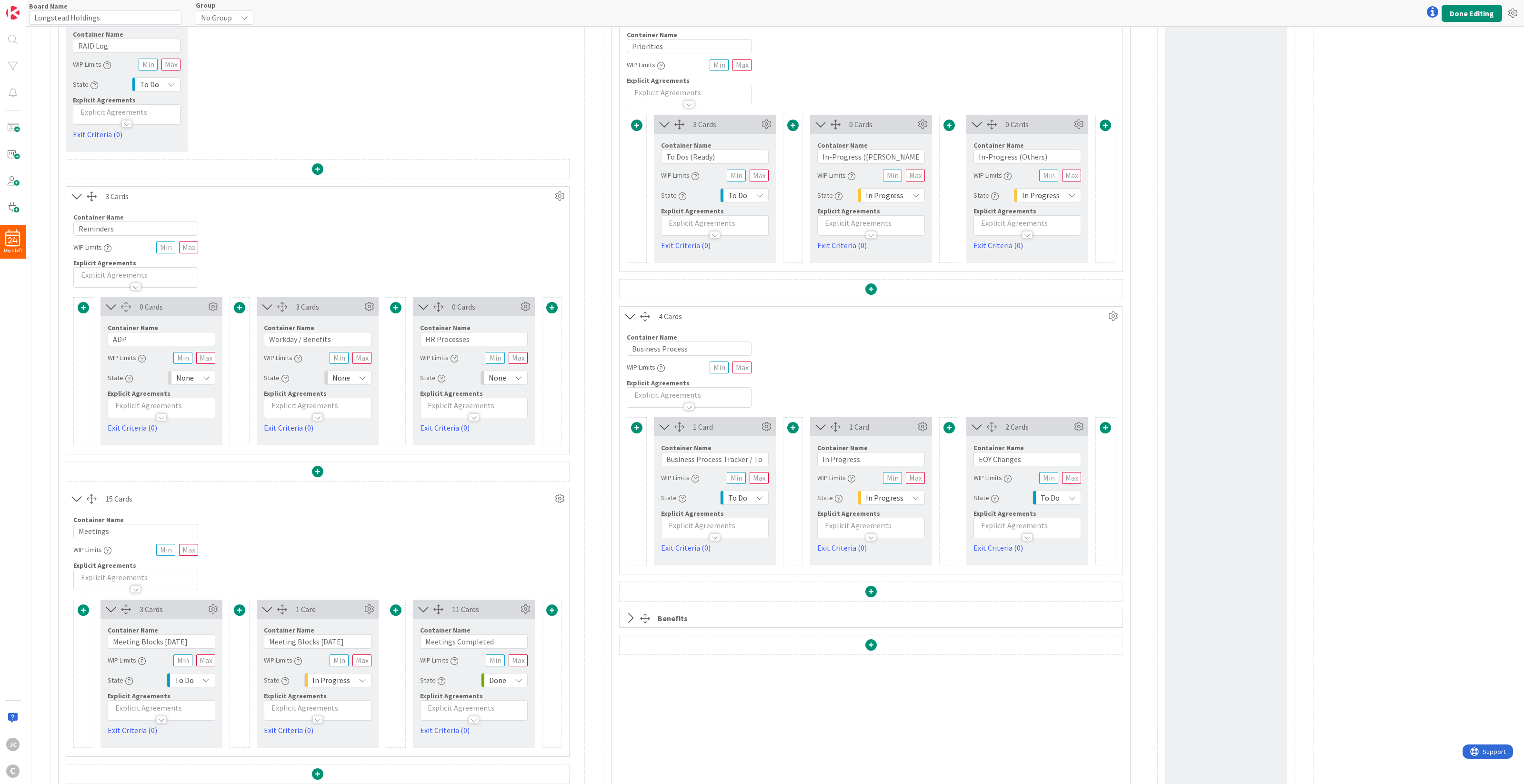
scroll to position [173, 0]
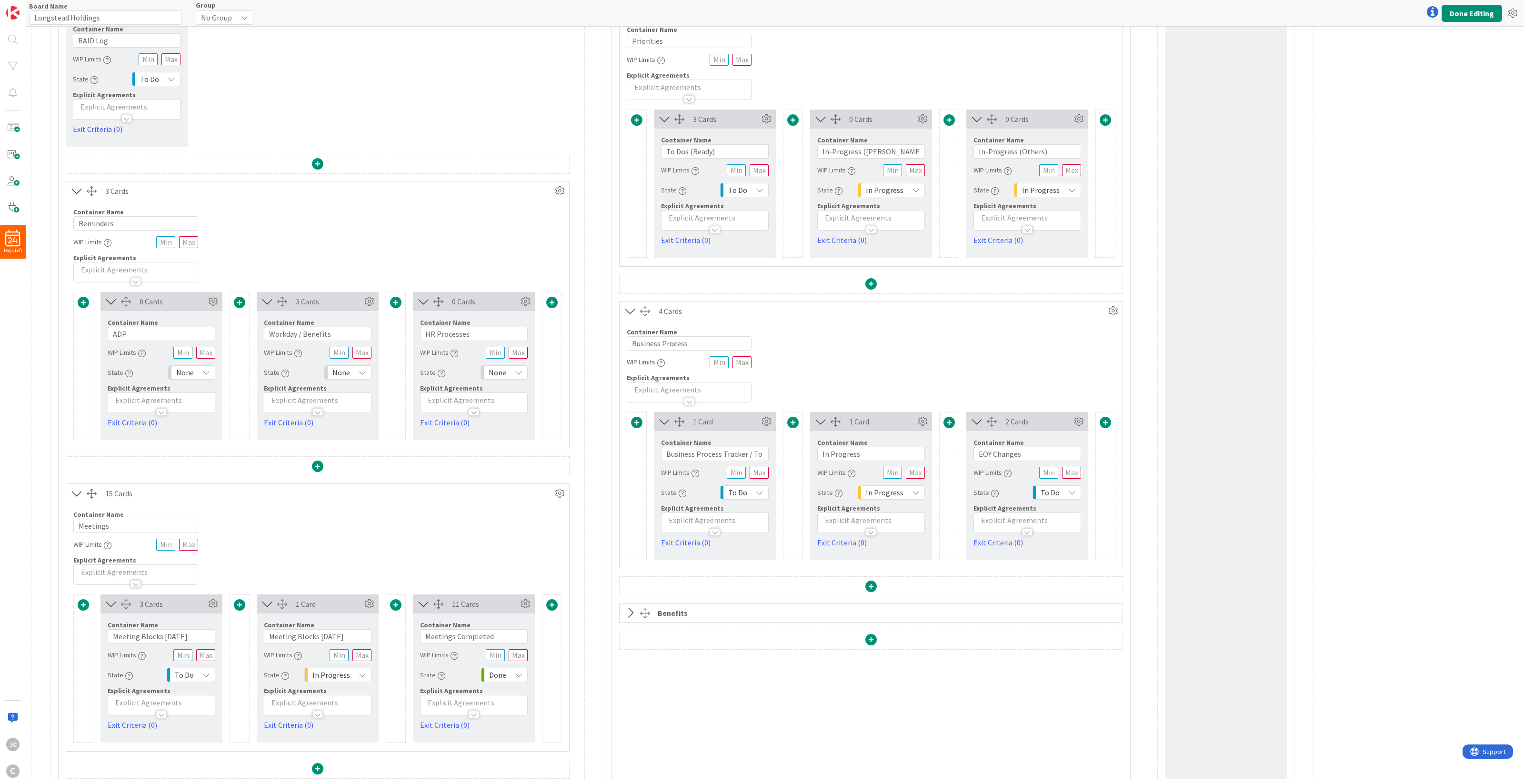
click at [639, 569] on button at bounding box center [629, 613] width 21 height 18
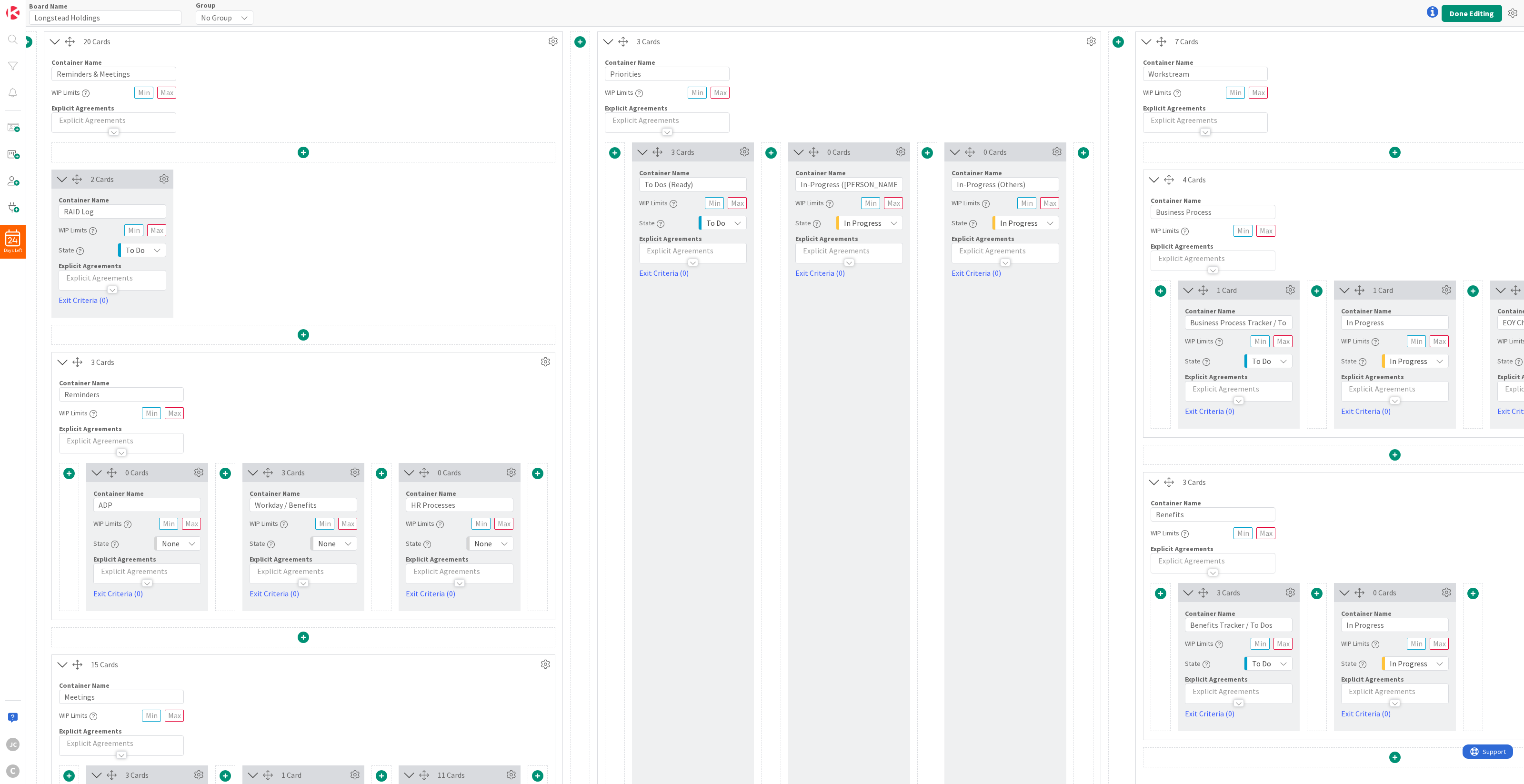
scroll to position [0, 0]
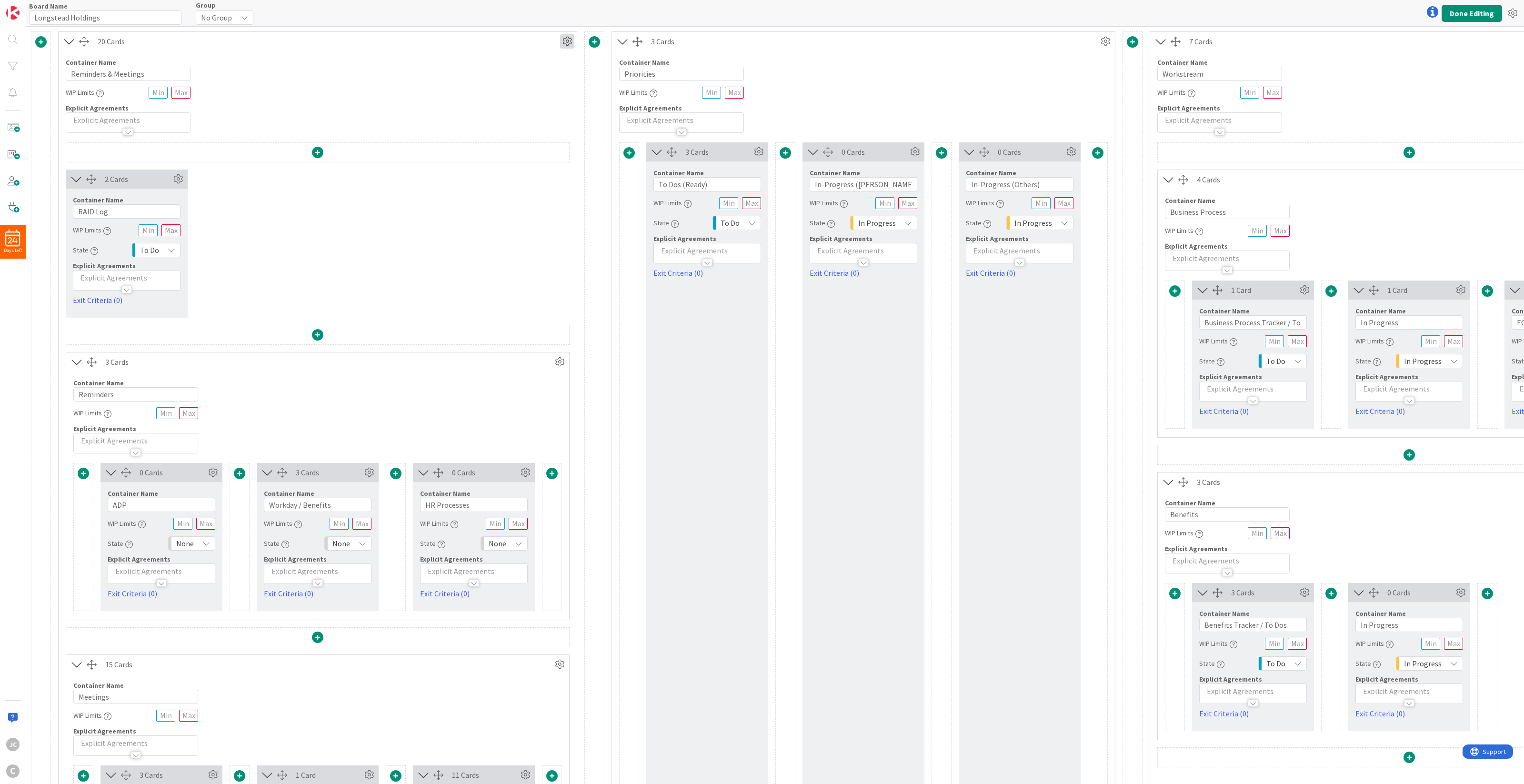
click at [565, 42] on icon at bounding box center [567, 42] width 15 height 15
click at [1102, 38] on icon at bounding box center [1106, 42] width 15 height 15
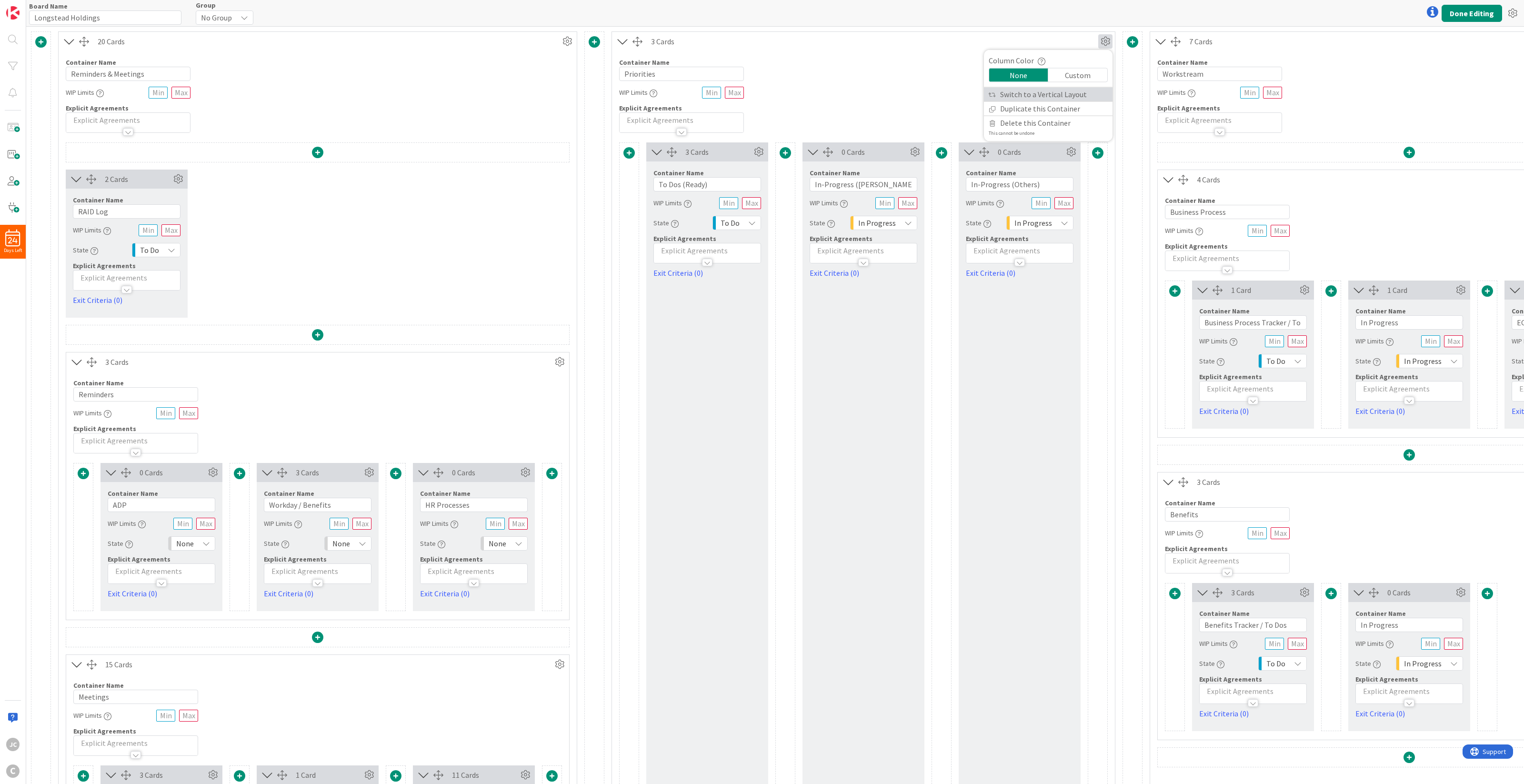
click at [1087, 91] on link "Switch to a Vertical Layout" at bounding box center [1048, 94] width 128 height 14
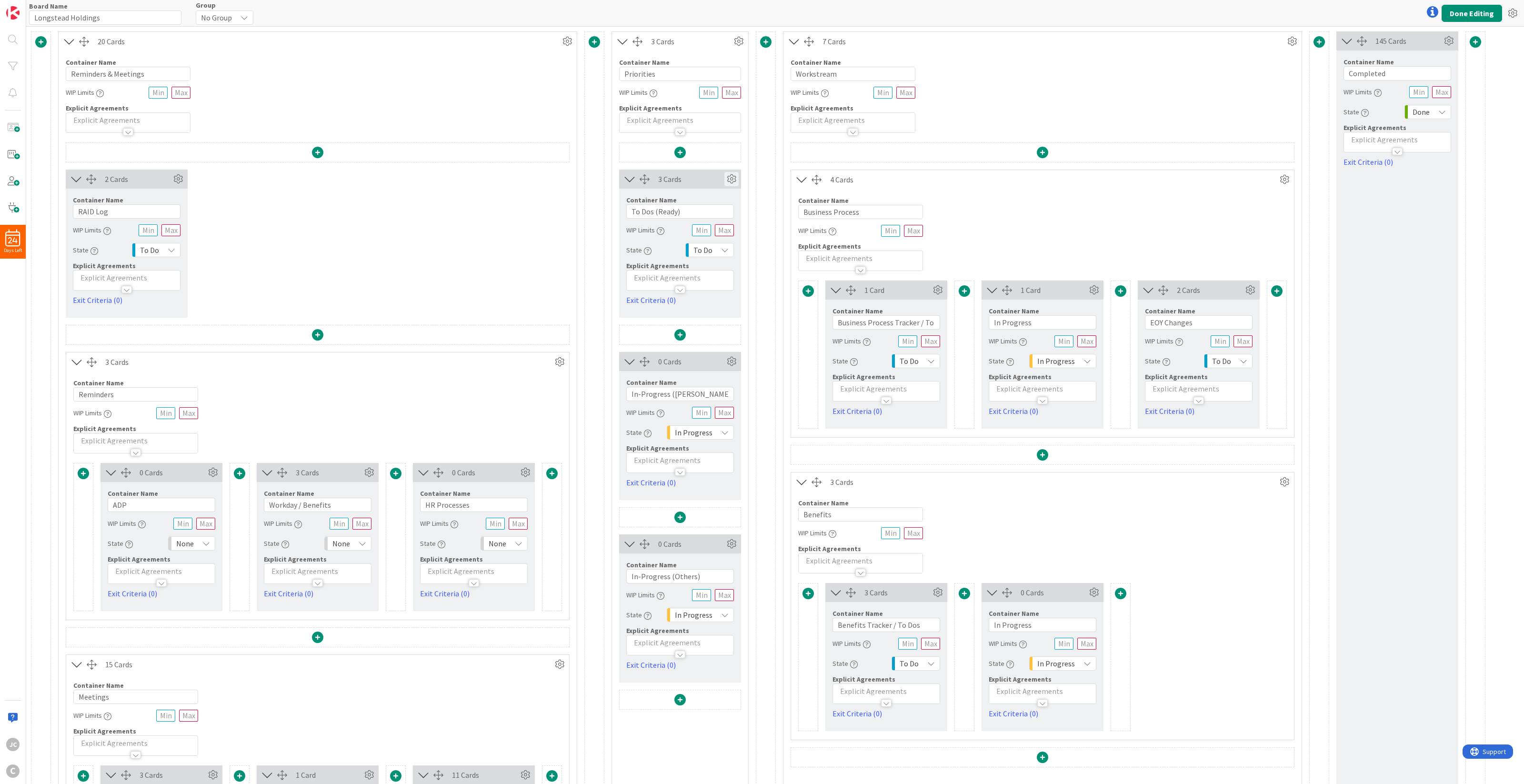
click at [737, 179] on icon at bounding box center [732, 179] width 15 height 15
click at [684, 153] on span at bounding box center [680, 152] width 11 height 11
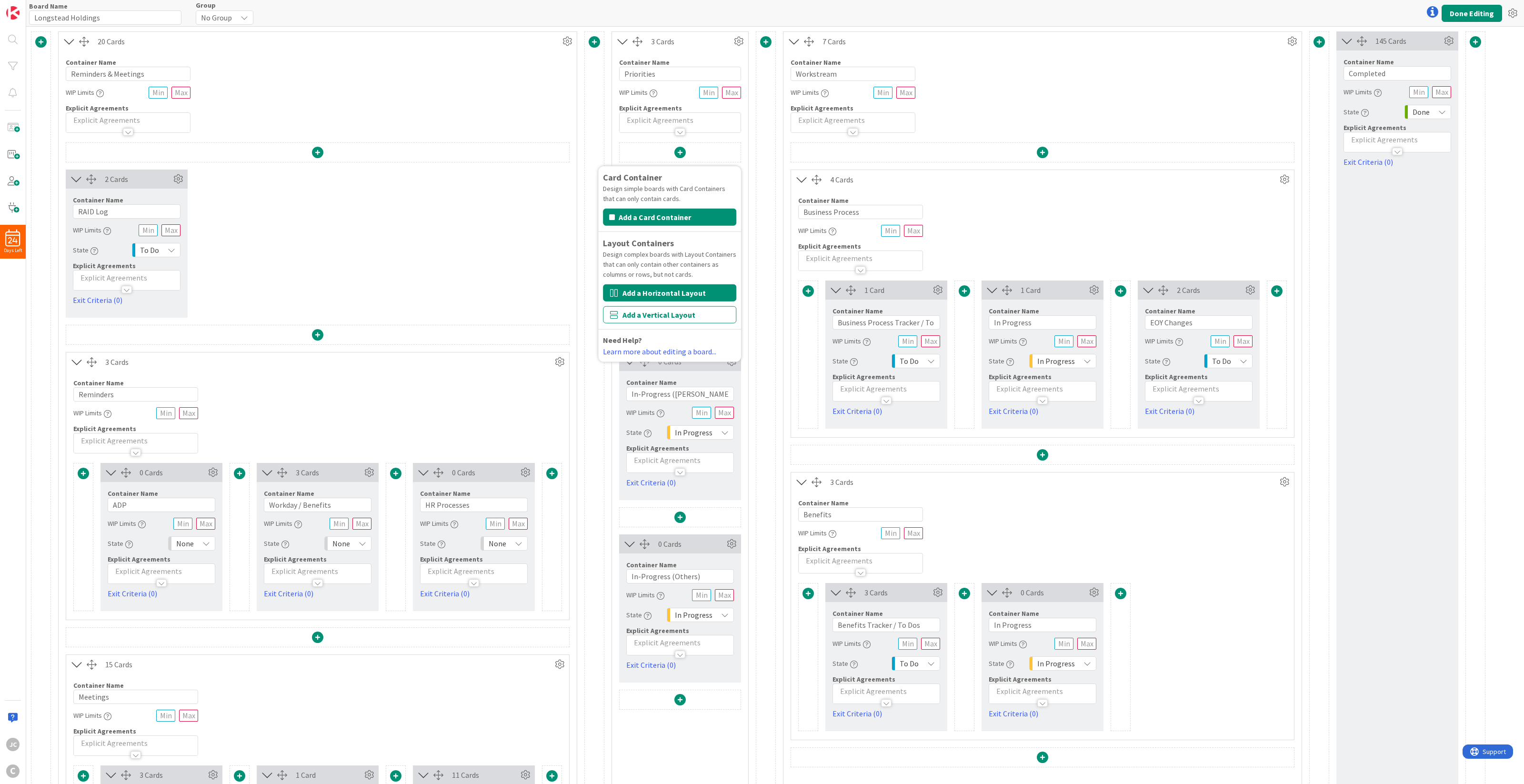
click at [695, 293] on button "Add a Horizontal Layout" at bounding box center [670, 293] width 134 height 17
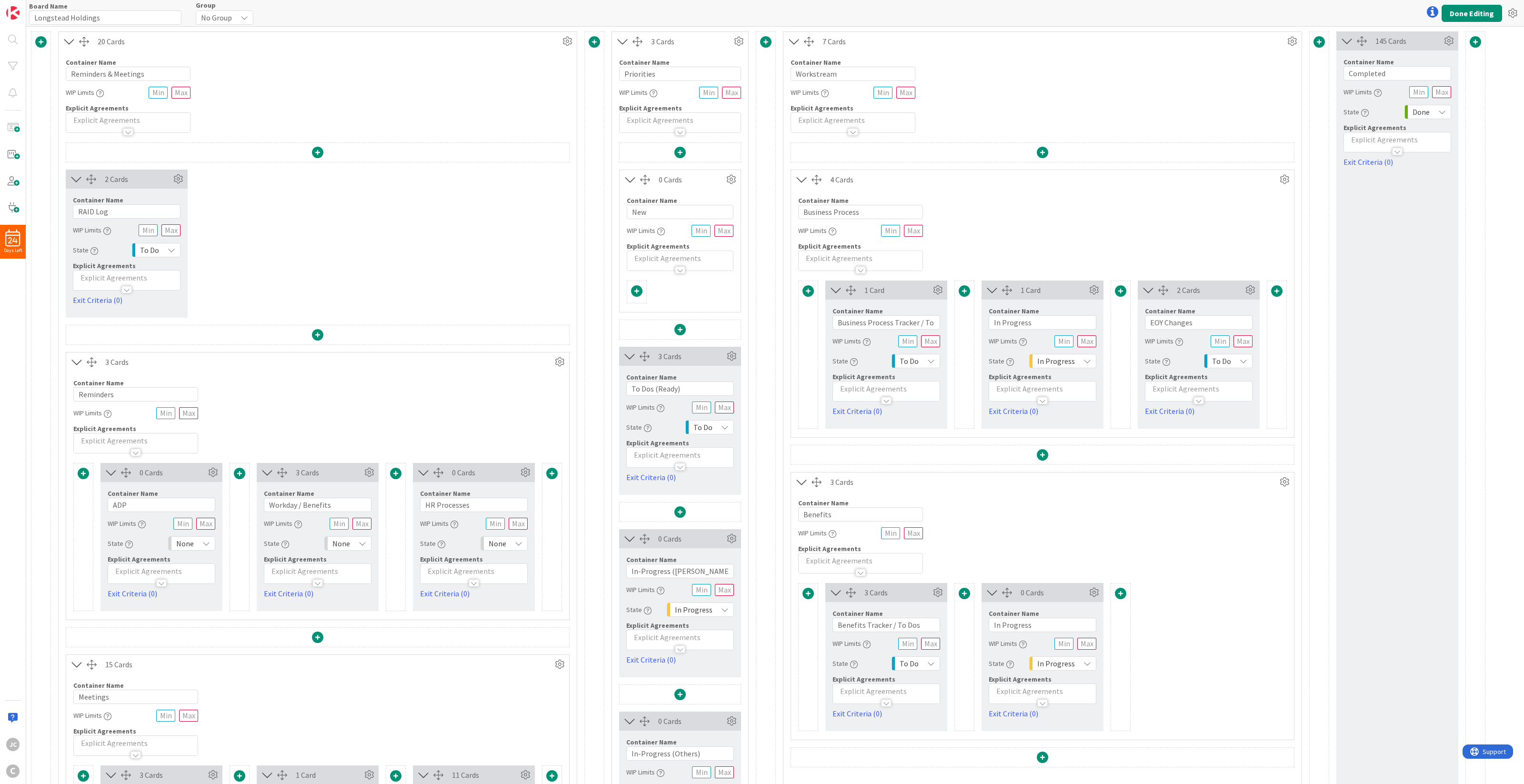
click at [667, 296] on div at bounding box center [680, 292] width 107 height 23
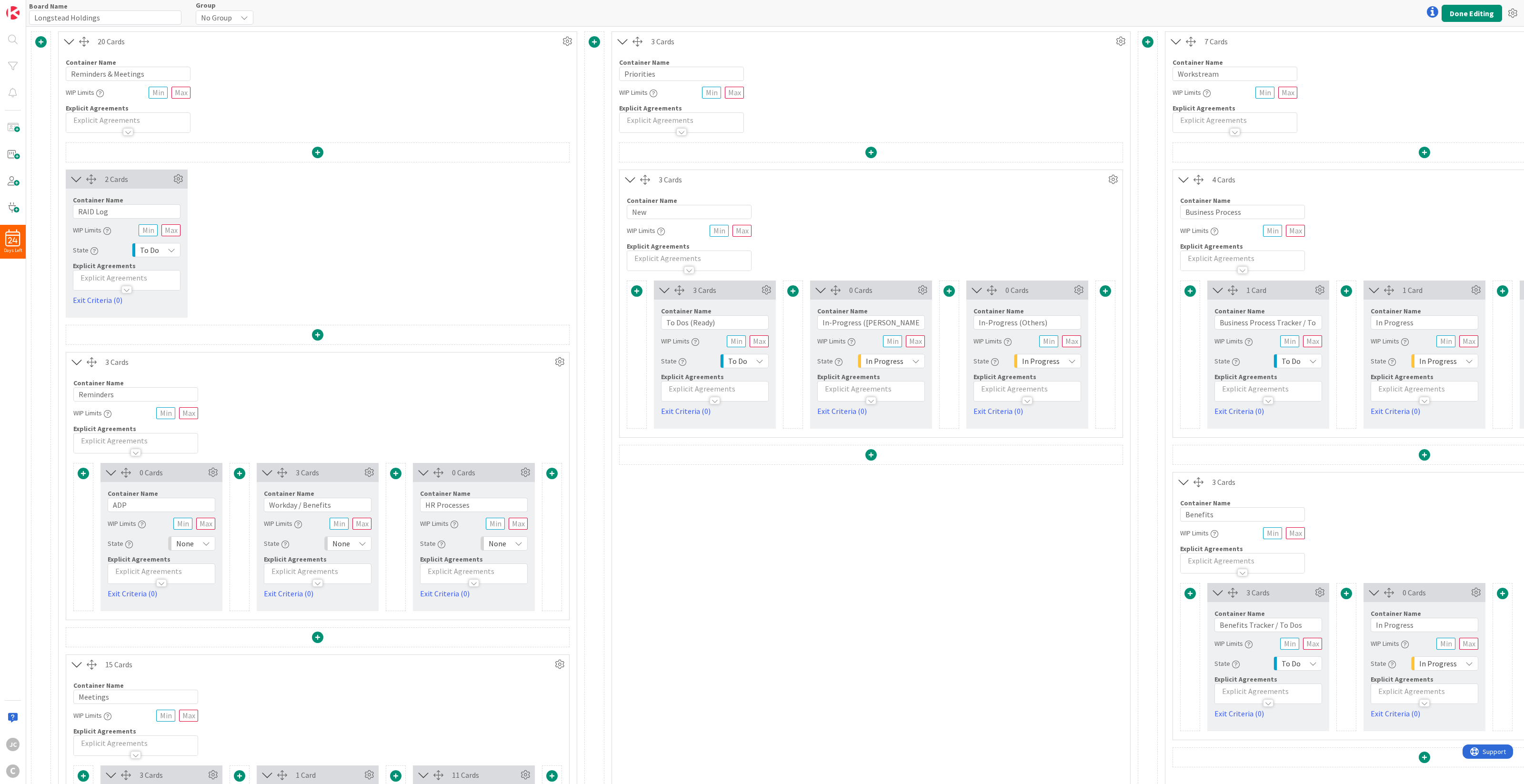
click at [750, 189] on div "3 Cards" at bounding box center [871, 179] width 503 height 19
click at [651, 208] on input "New" at bounding box center [689, 212] width 125 height 15
type input "Priorities"
click at [823, 196] on div "Container Name 10 / 64 Priorities WIP Limits Explicit Agreements" at bounding box center [871, 230] width 503 height 82
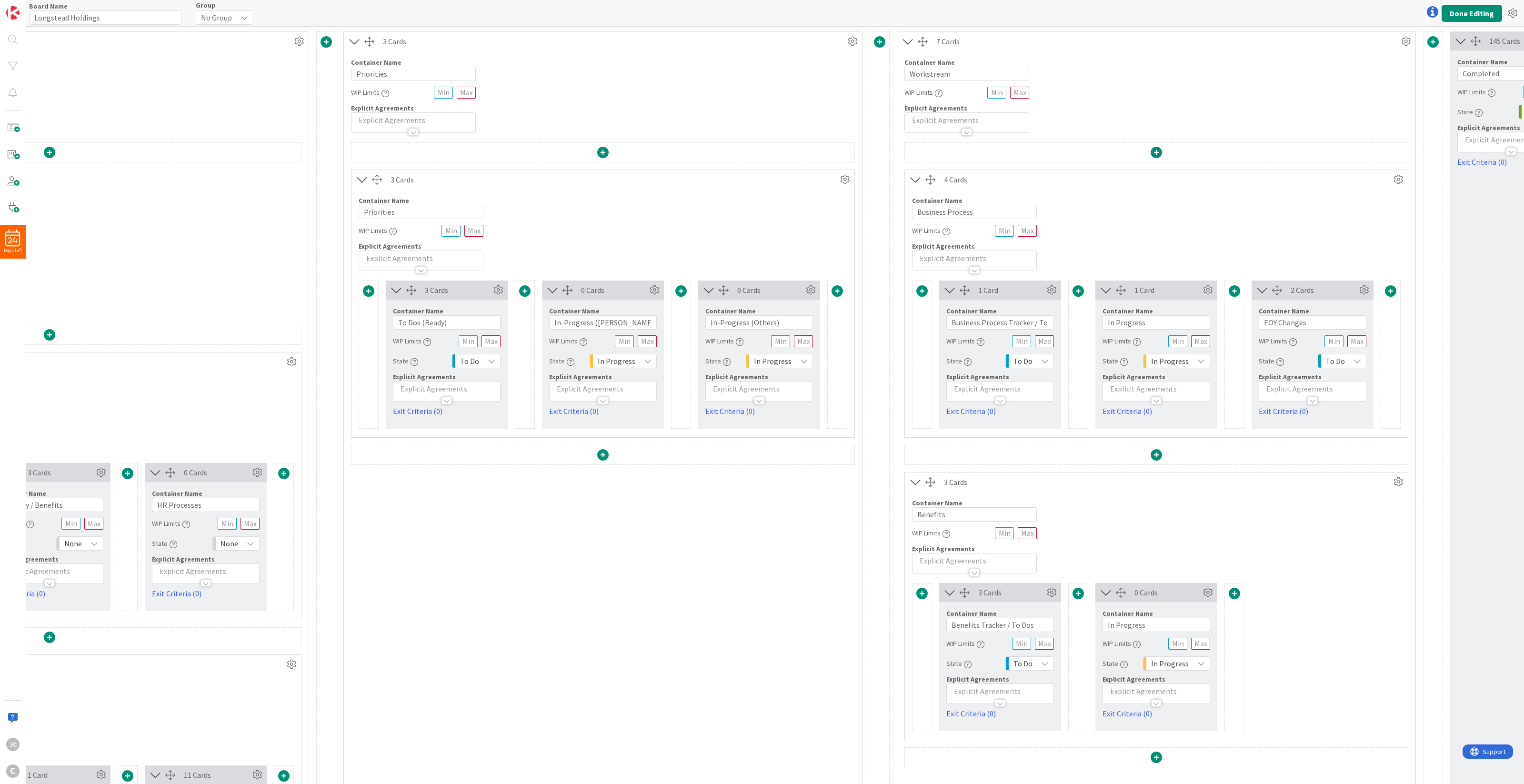
scroll to position [0, 358]
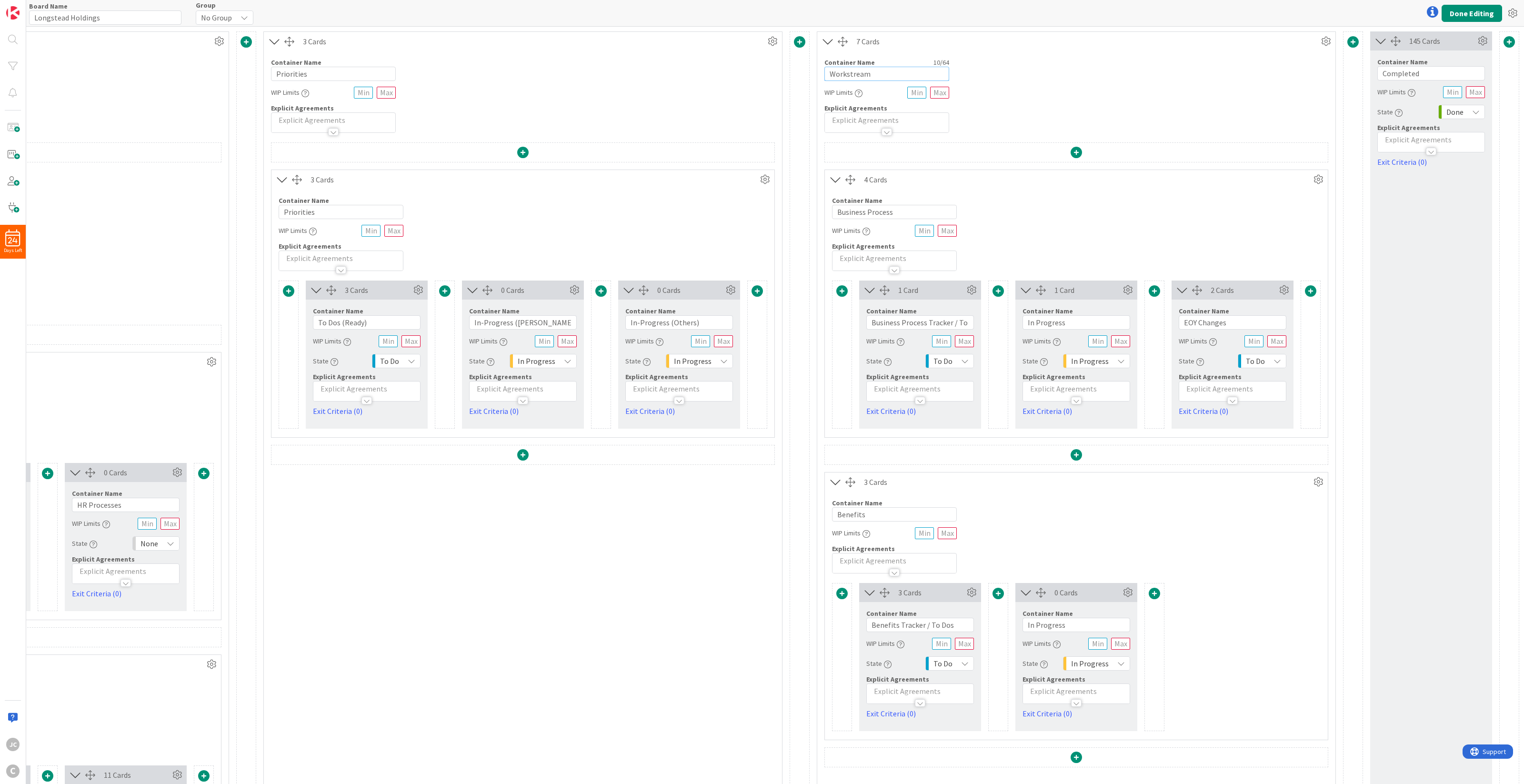
click at [865, 74] on input "Workstream" at bounding box center [887, 74] width 125 height 15
click at [975, 212] on div "Container Name 16 / 64 Business Process WIP Limits Explicit Agreements" at bounding box center [1076, 230] width 503 height 82
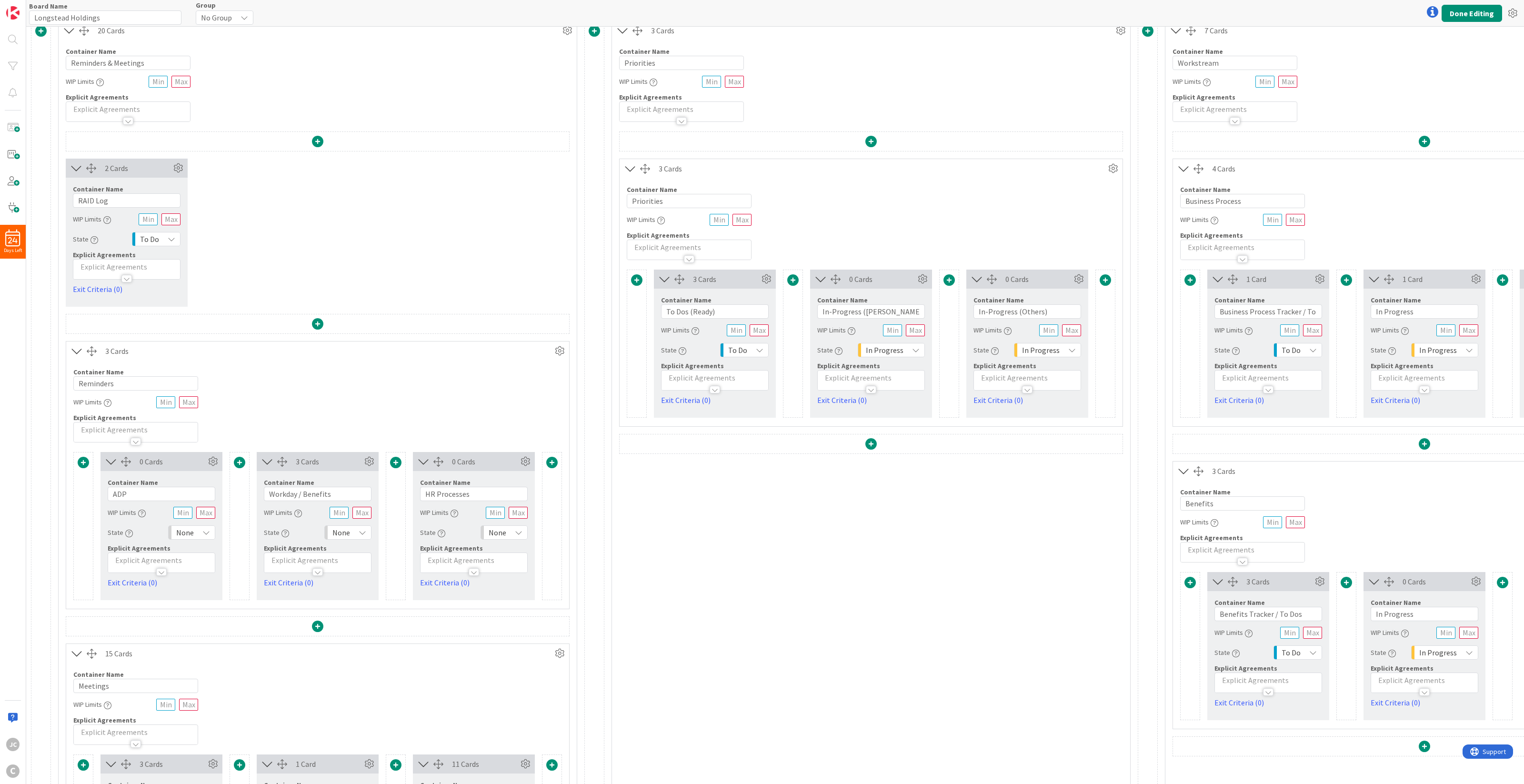
scroll to position [0, 0]
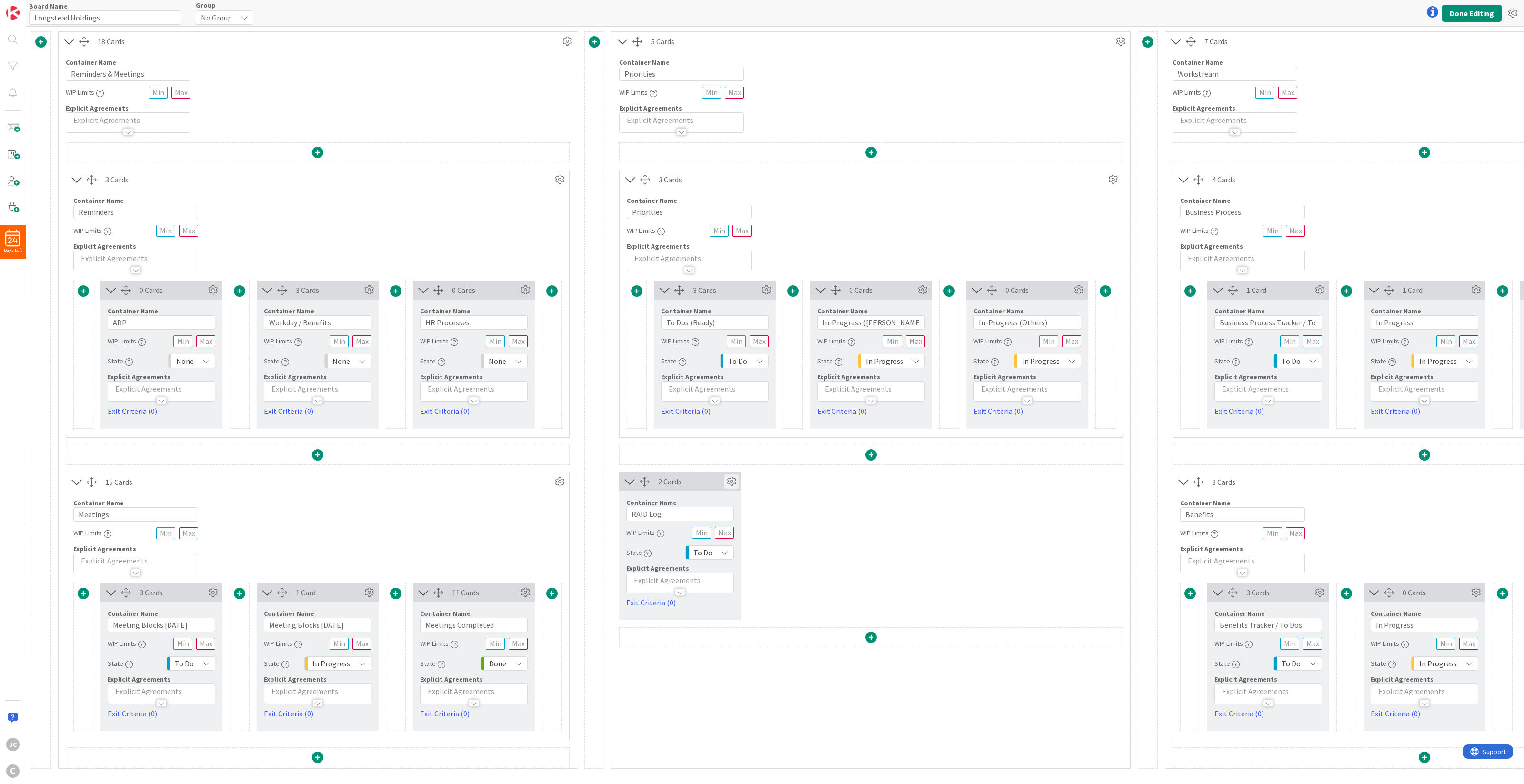
click at [731, 482] on icon at bounding box center [732, 482] width 15 height 15
click at [727, 569] on icon at bounding box center [725, 591] width 8 height 8
click at [725, 569] on span "1" at bounding box center [725, 613] width 8 height 15
click at [869, 554] on div "2 Cards Service Level Expectation (SLE) 0 d 0 h 0 m Average Time in Column 3d 6…" at bounding box center [871, 546] width 504 height 148
click at [1142, 7] on button "Done Editing" at bounding box center [1471, 13] width 60 height 17
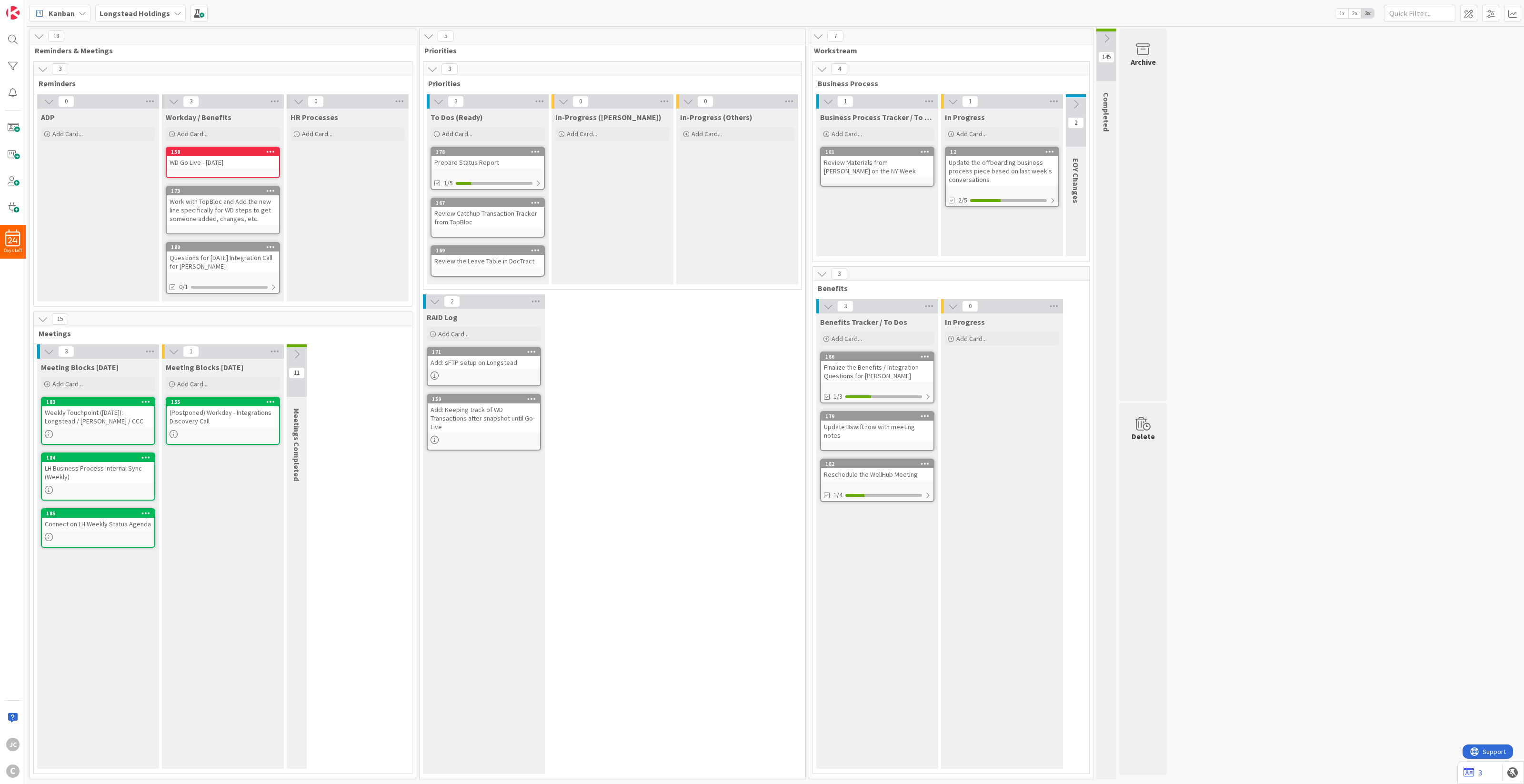
click at [437, 301] on icon at bounding box center [435, 302] width 11 height 11
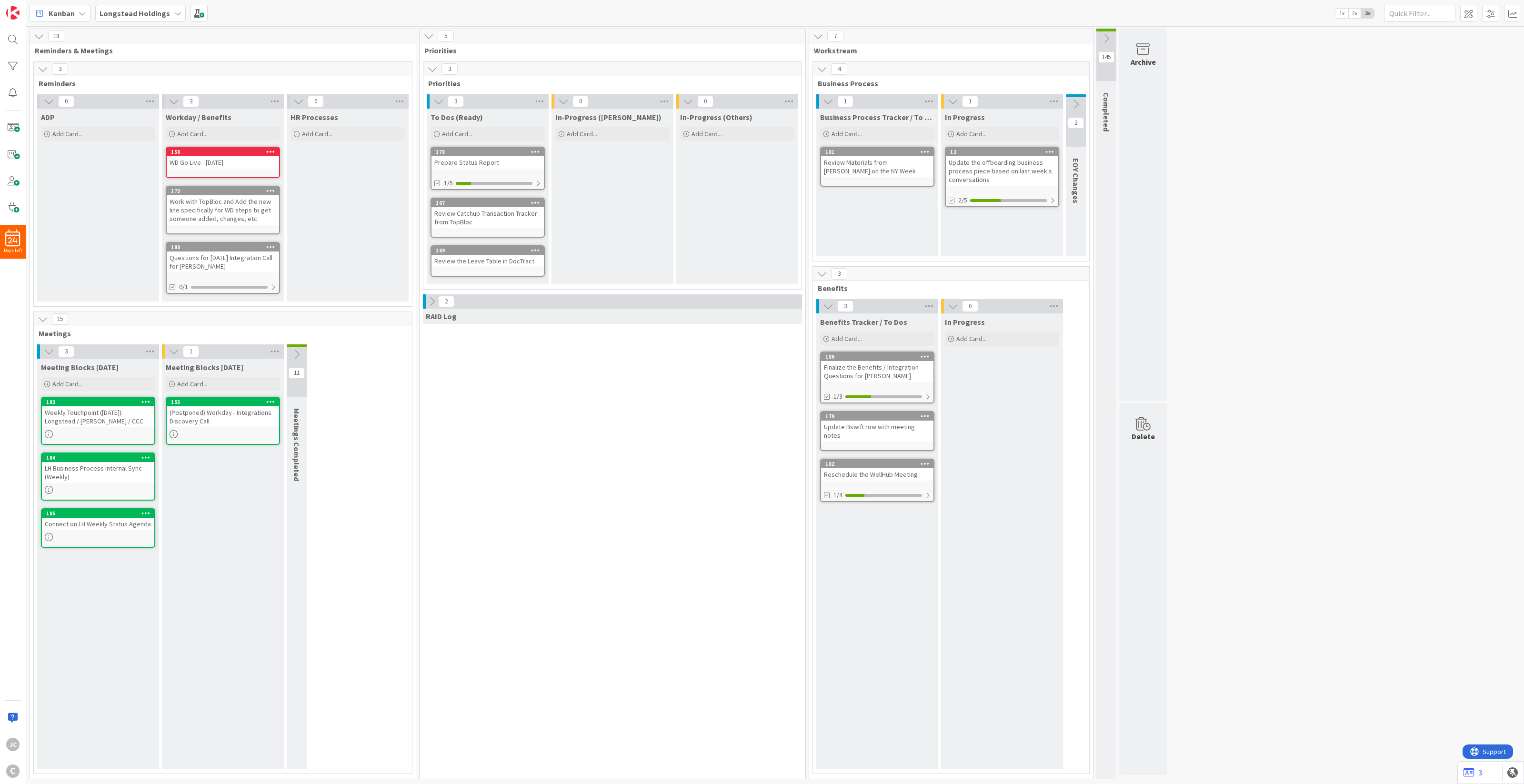
click at [437, 301] on icon at bounding box center [432, 302] width 11 height 11
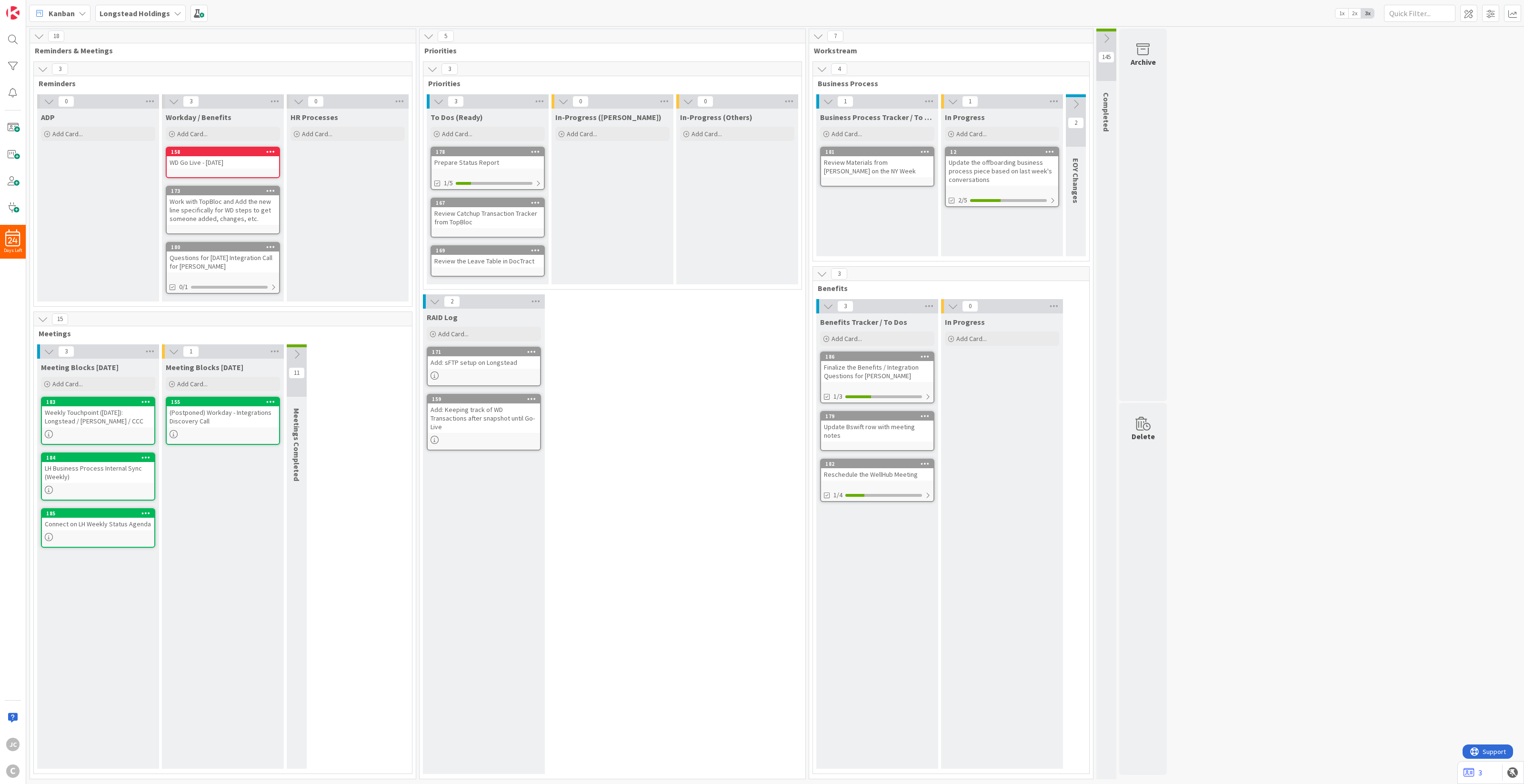
click at [437, 301] on icon at bounding box center [435, 302] width 11 height 11
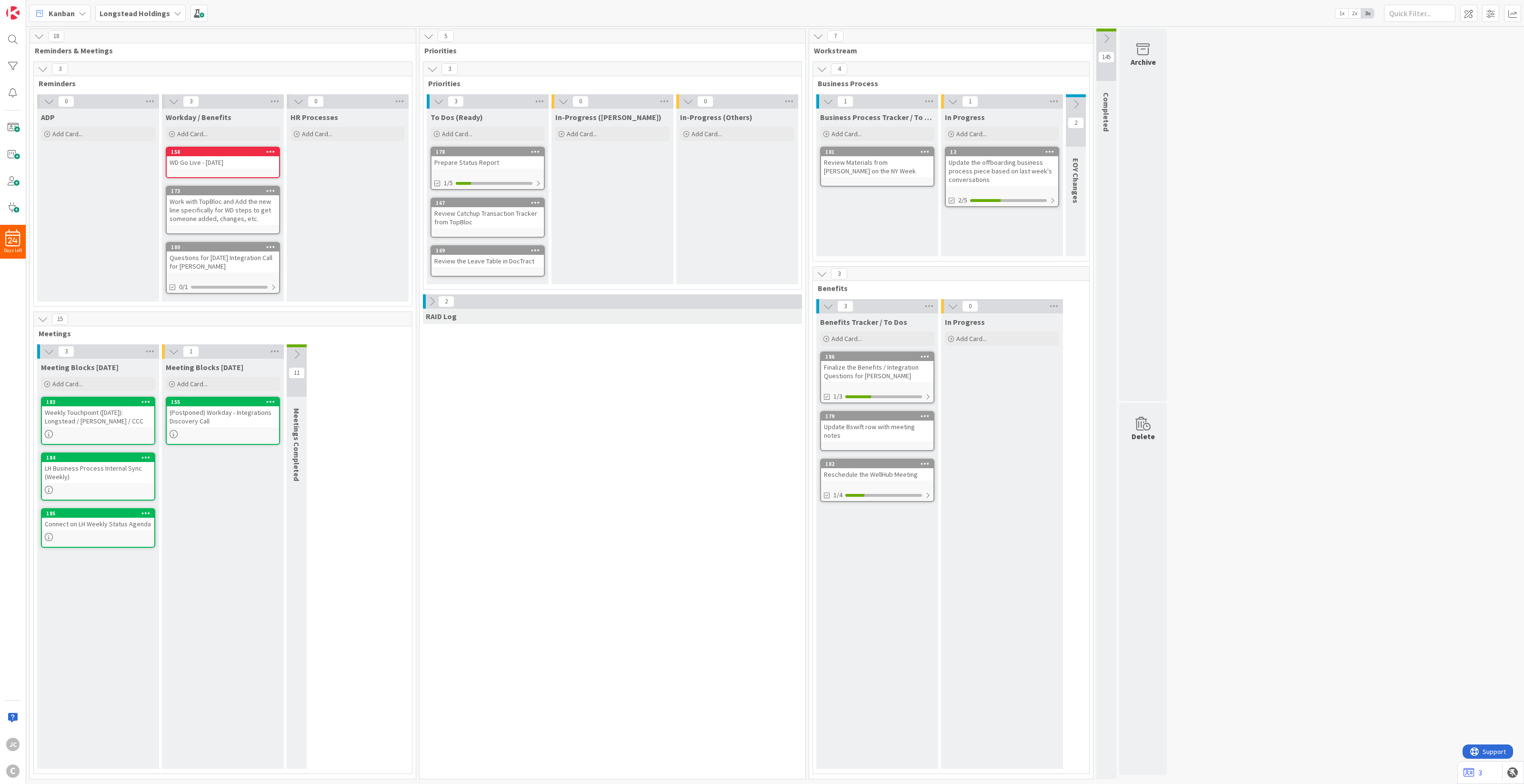
click at [437, 301] on icon at bounding box center [432, 302] width 11 height 11
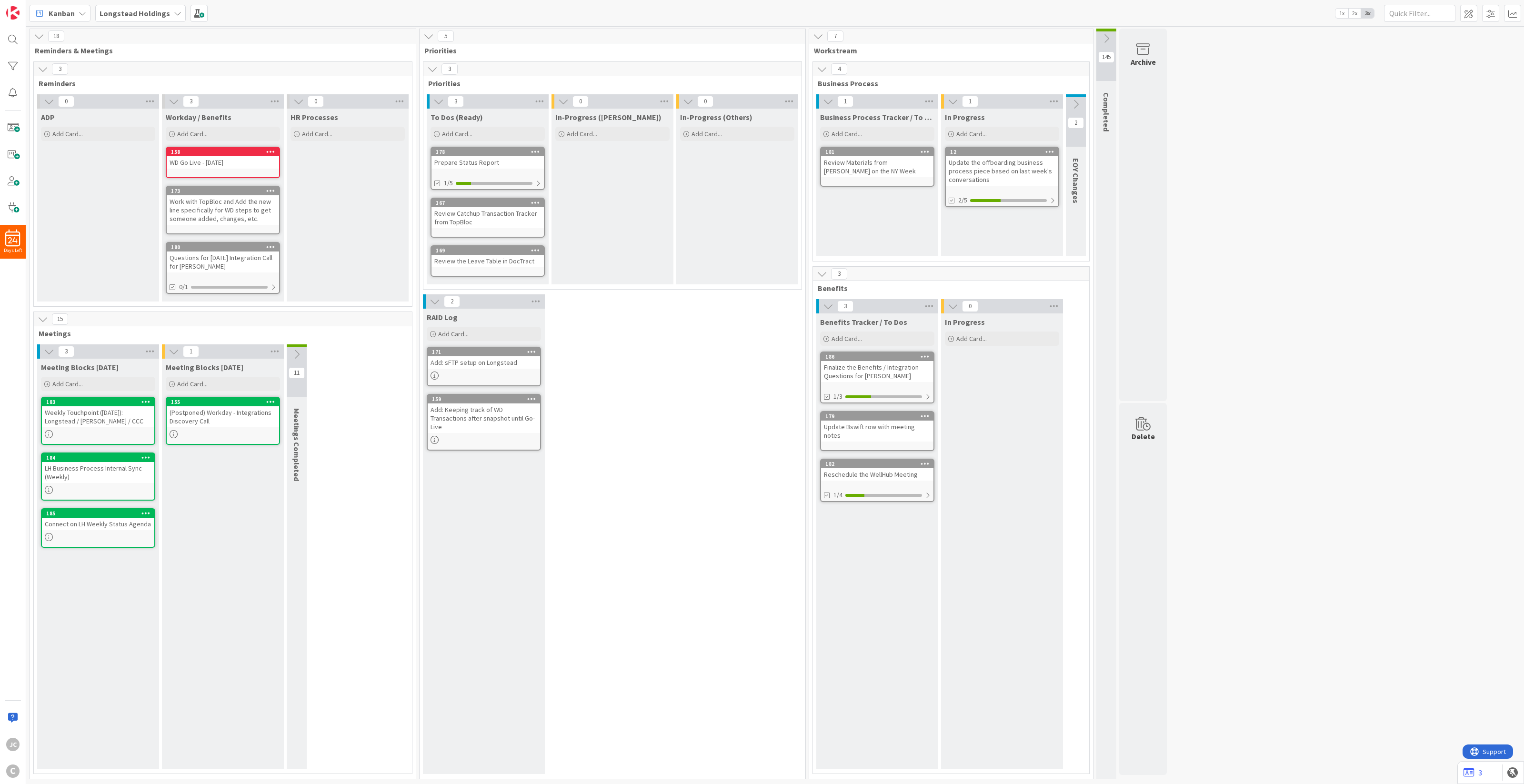
click at [437, 301] on icon at bounding box center [435, 302] width 11 height 11
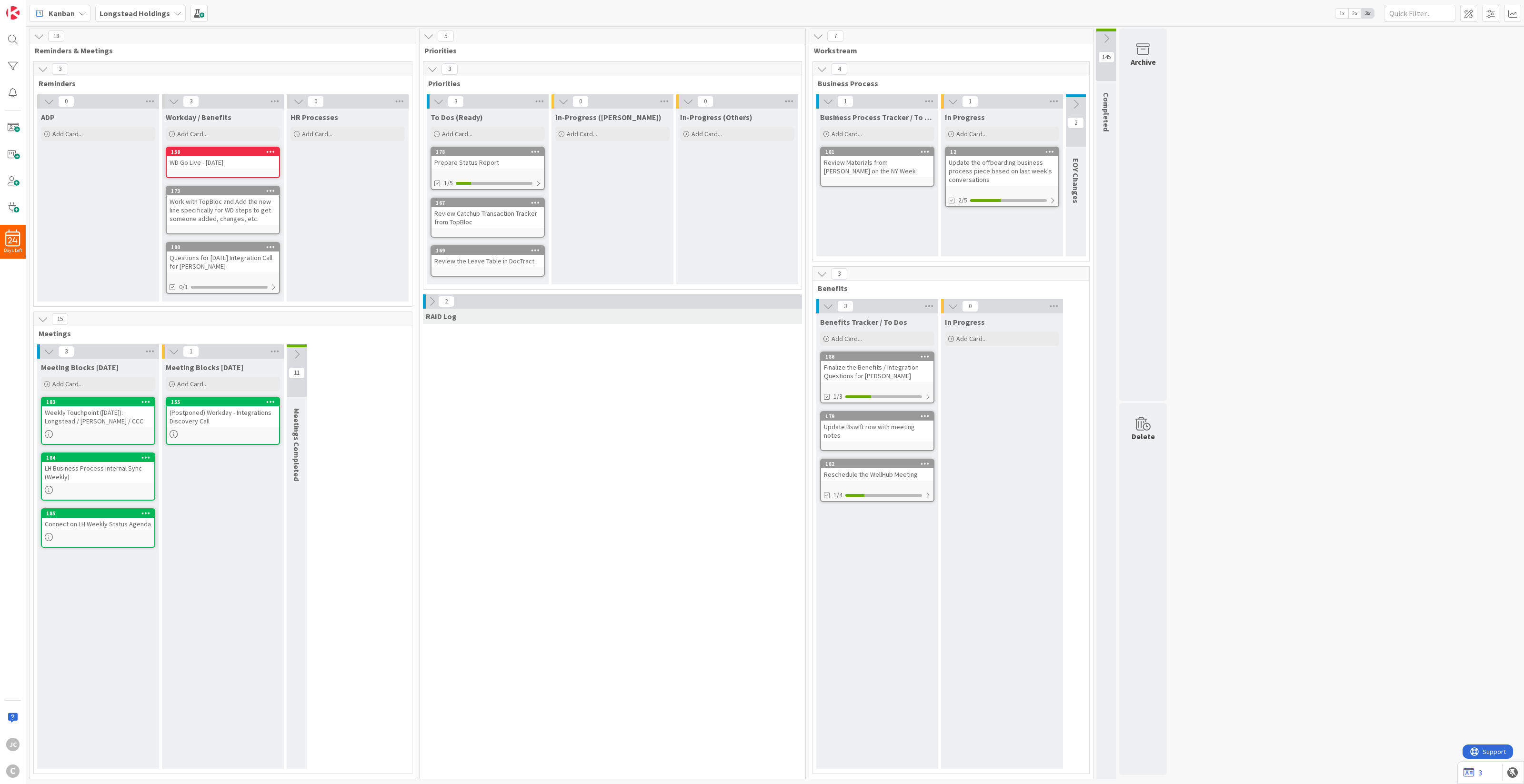
click at [437, 301] on icon at bounding box center [432, 302] width 11 height 11
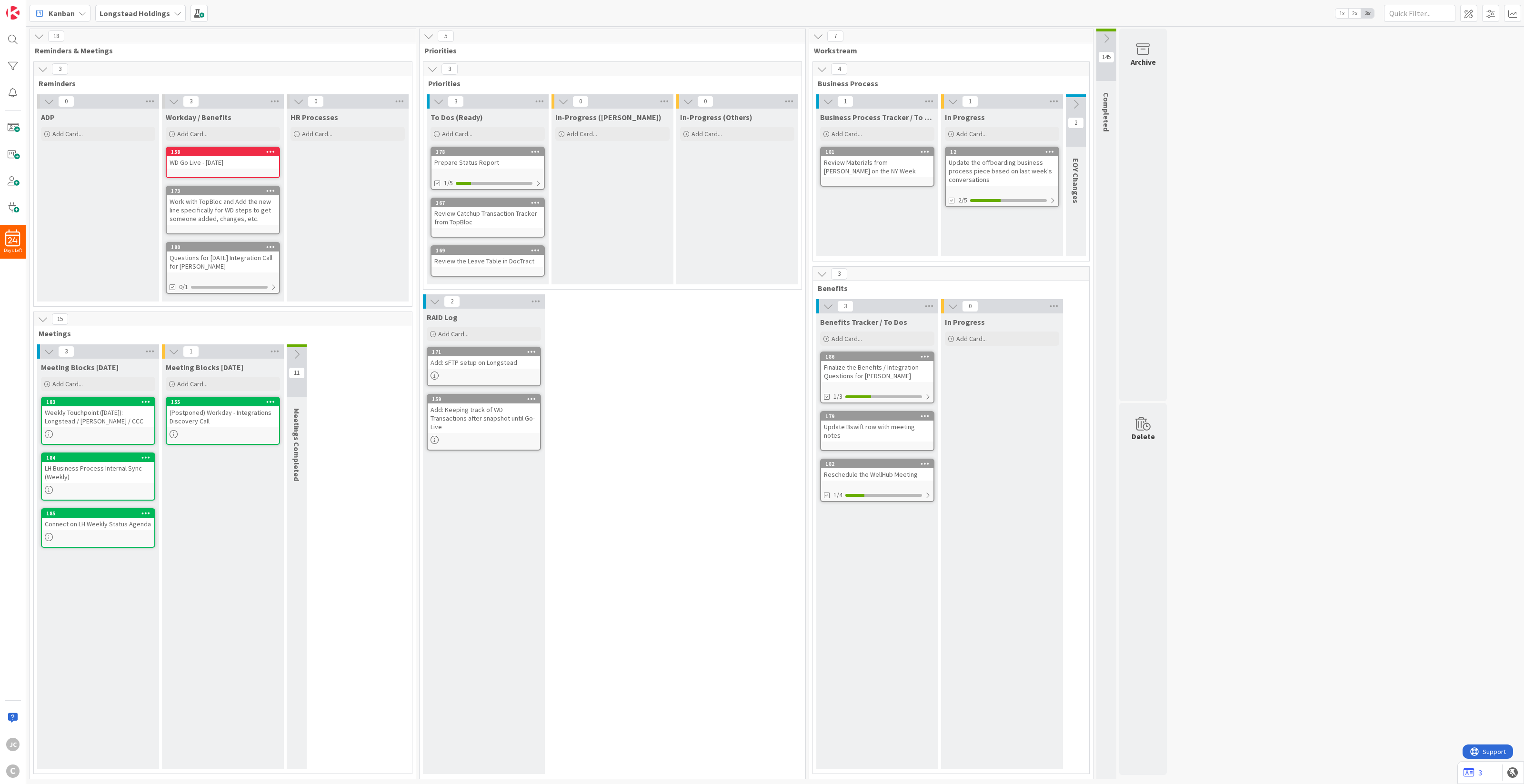
click at [437, 301] on icon at bounding box center [435, 302] width 11 height 11
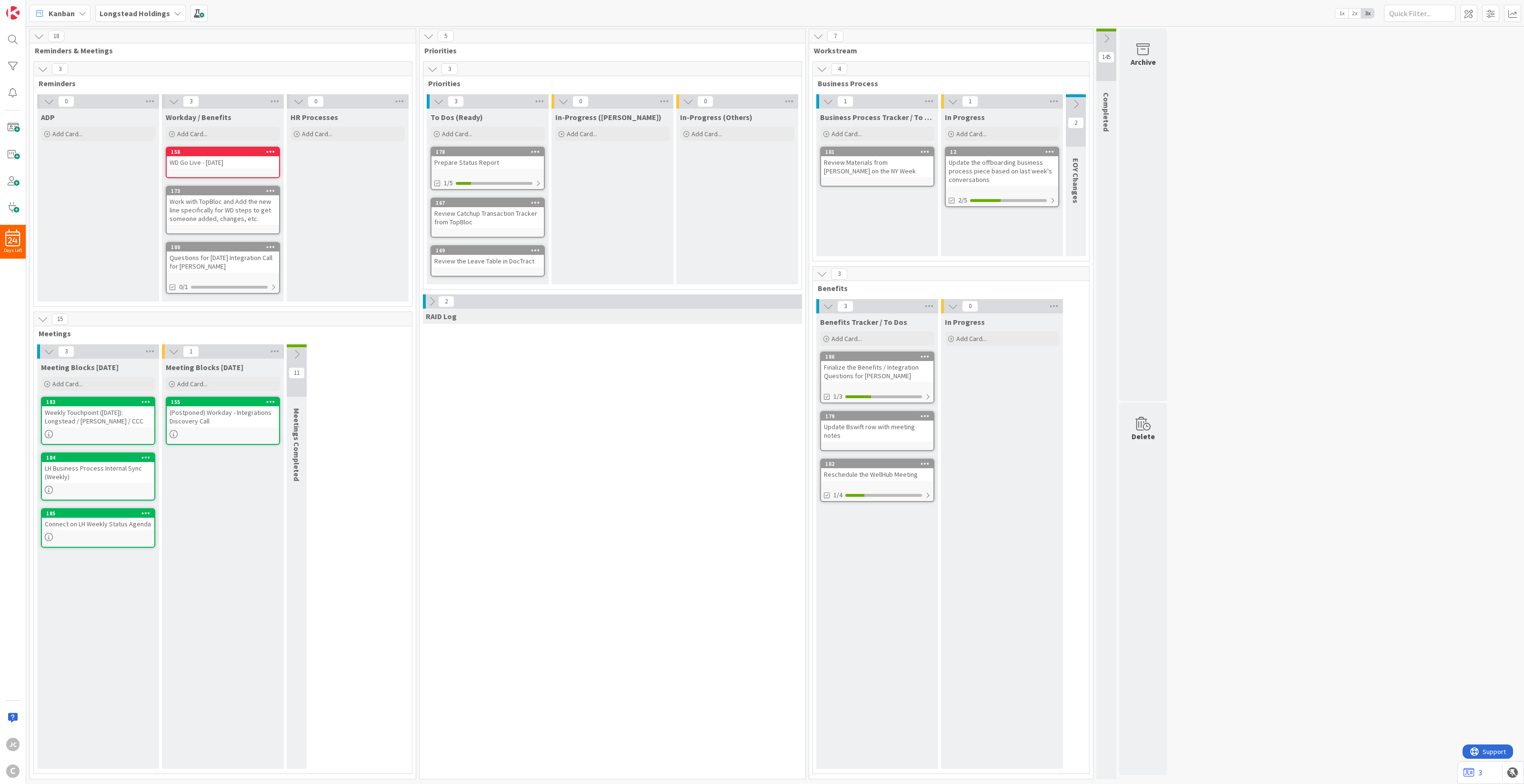
click at [45, 351] on icon at bounding box center [49, 351] width 11 height 11
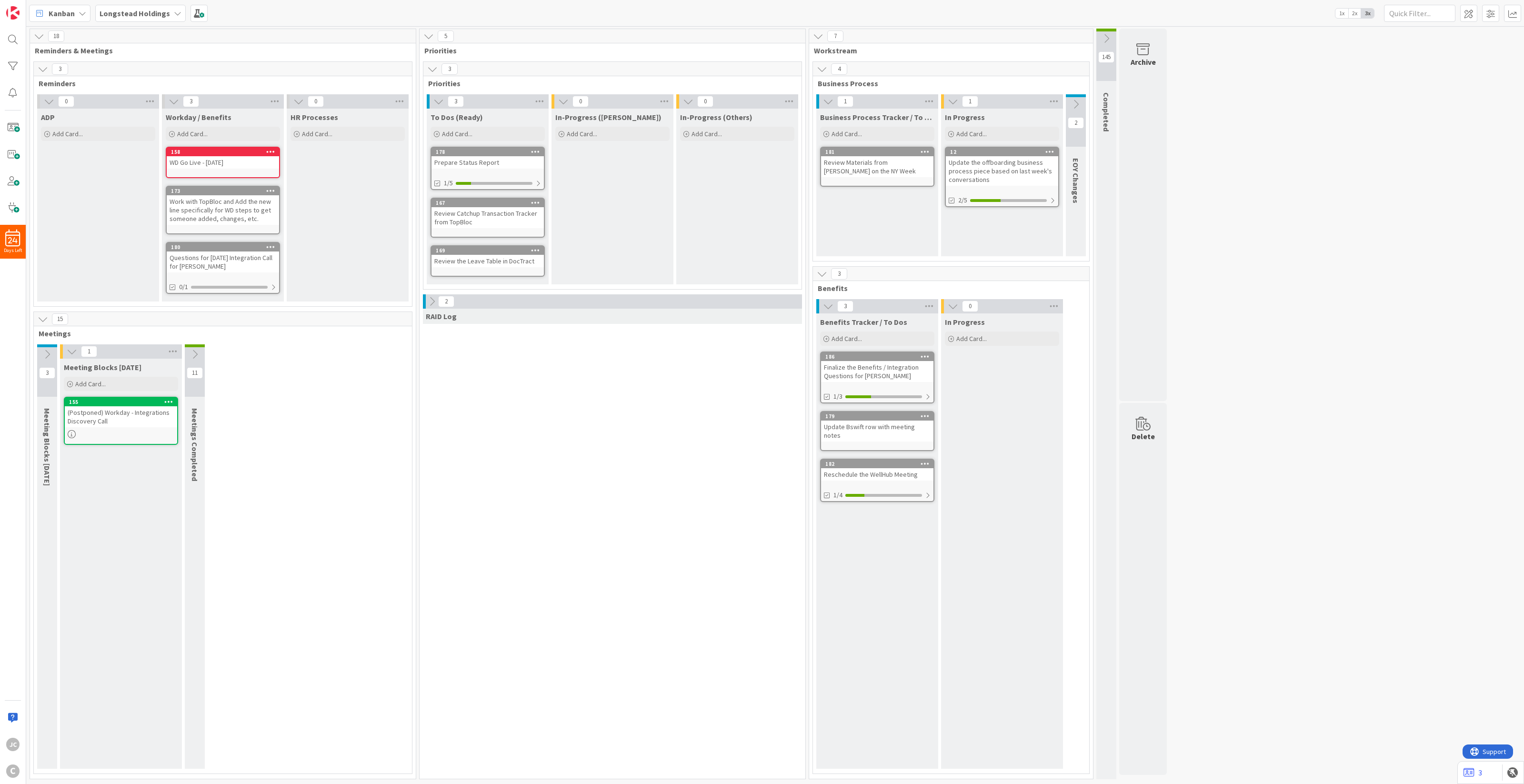
click at [45, 351] on icon at bounding box center [47, 355] width 11 height 11
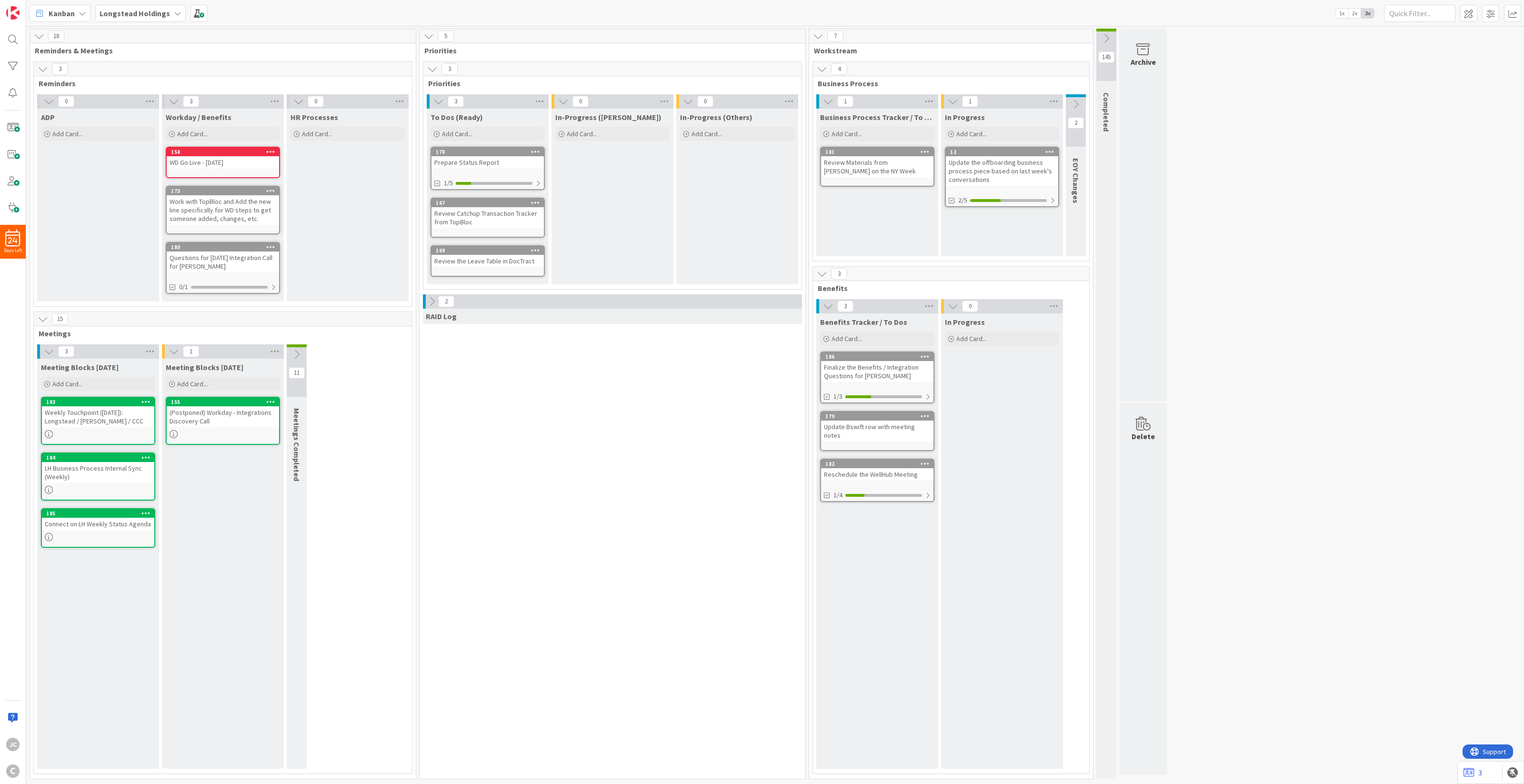
click at [429, 304] on icon at bounding box center [432, 302] width 11 height 11
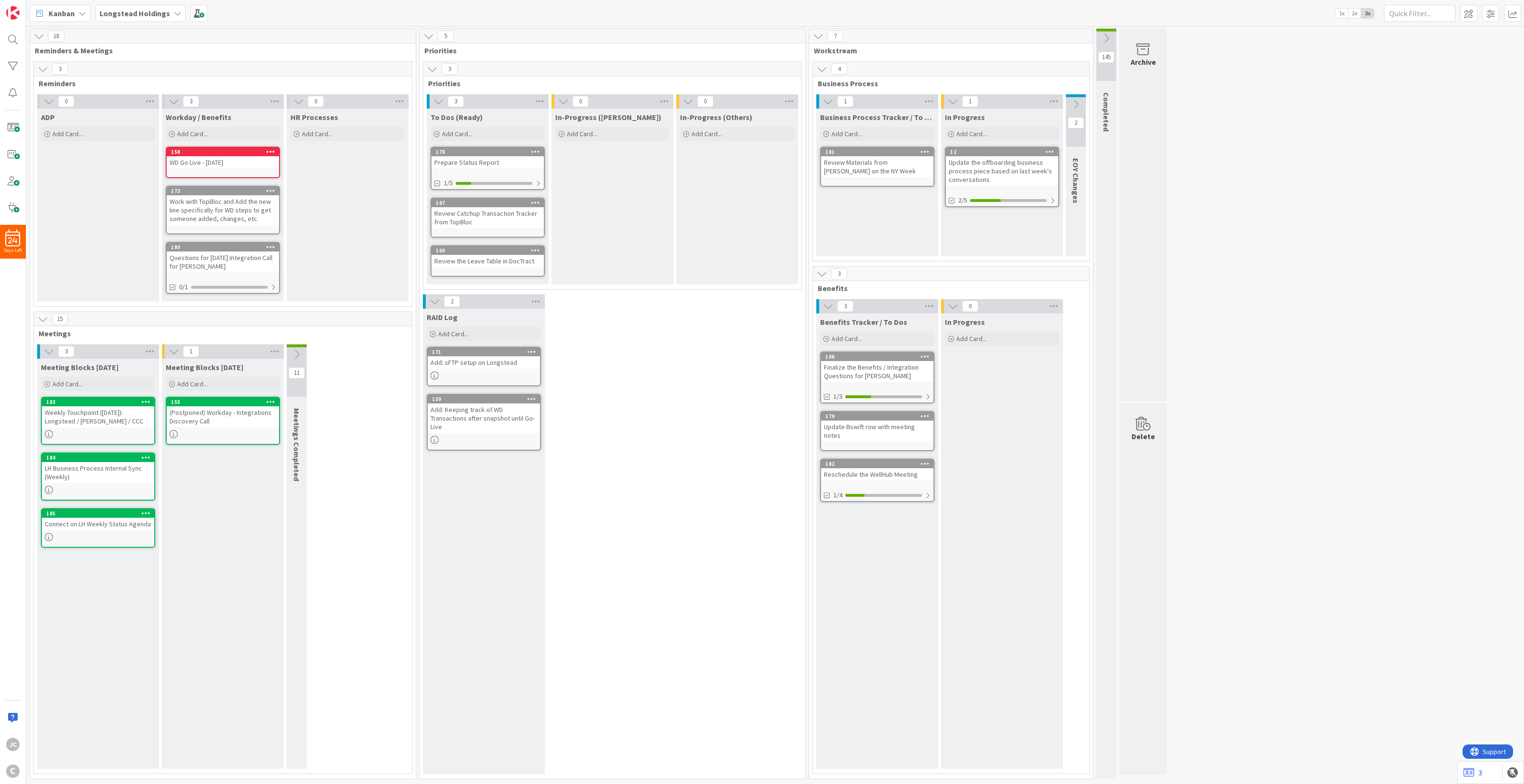
click at [429, 303] on icon at bounding box center [435, 302] width 11 height 11
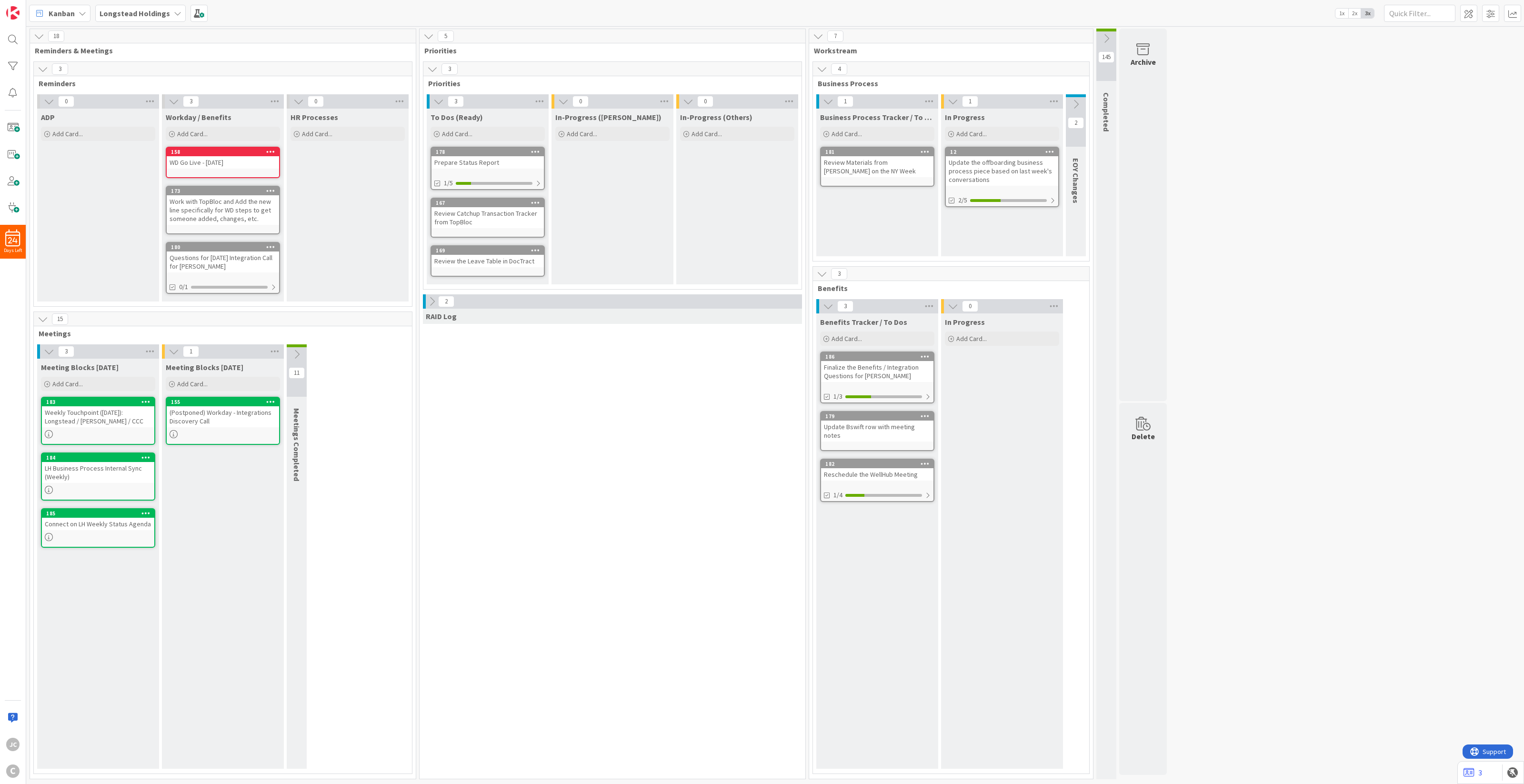
click at [298, 351] on icon at bounding box center [296, 355] width 11 height 11
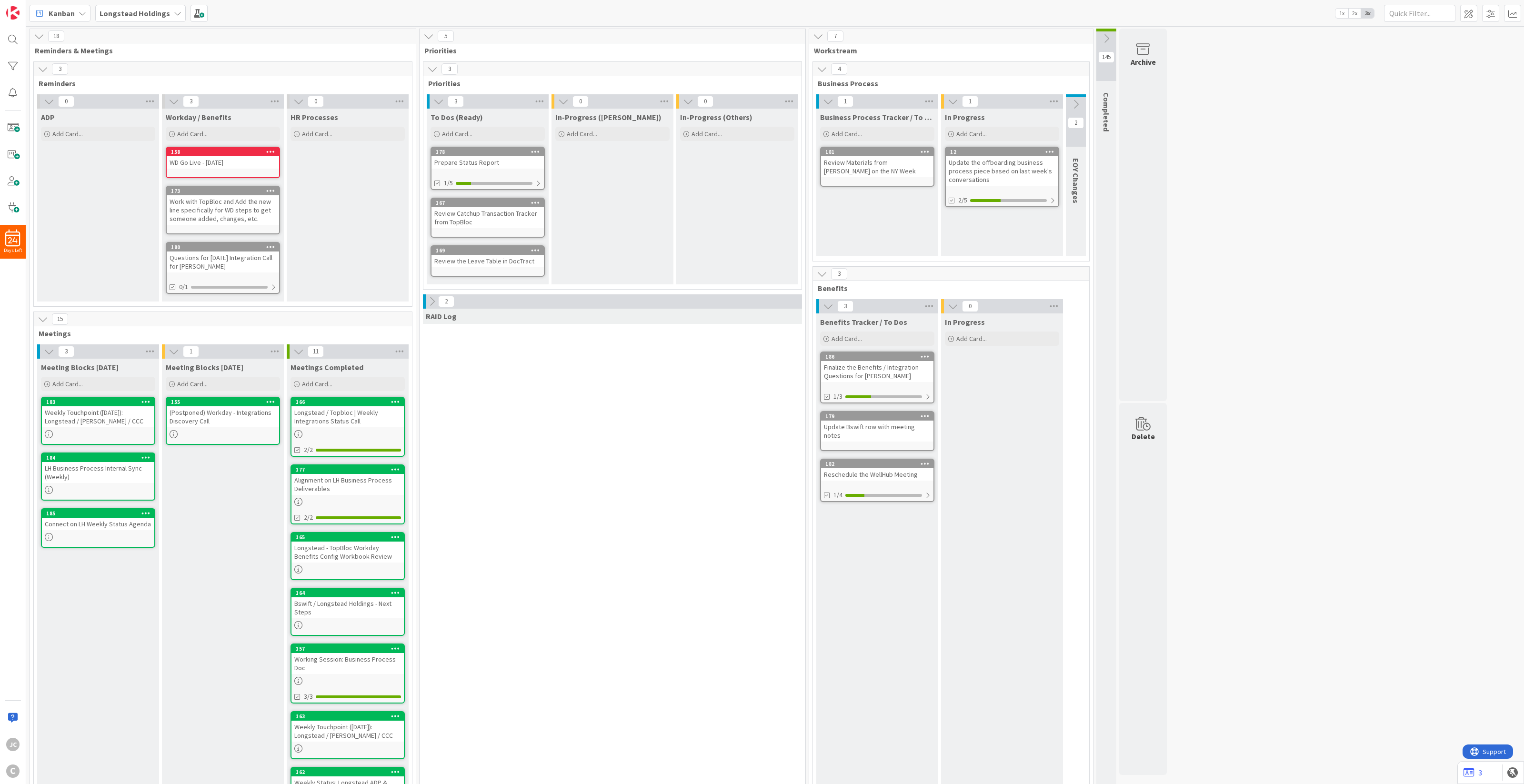
click at [298, 351] on icon at bounding box center [298, 351] width 11 height 11
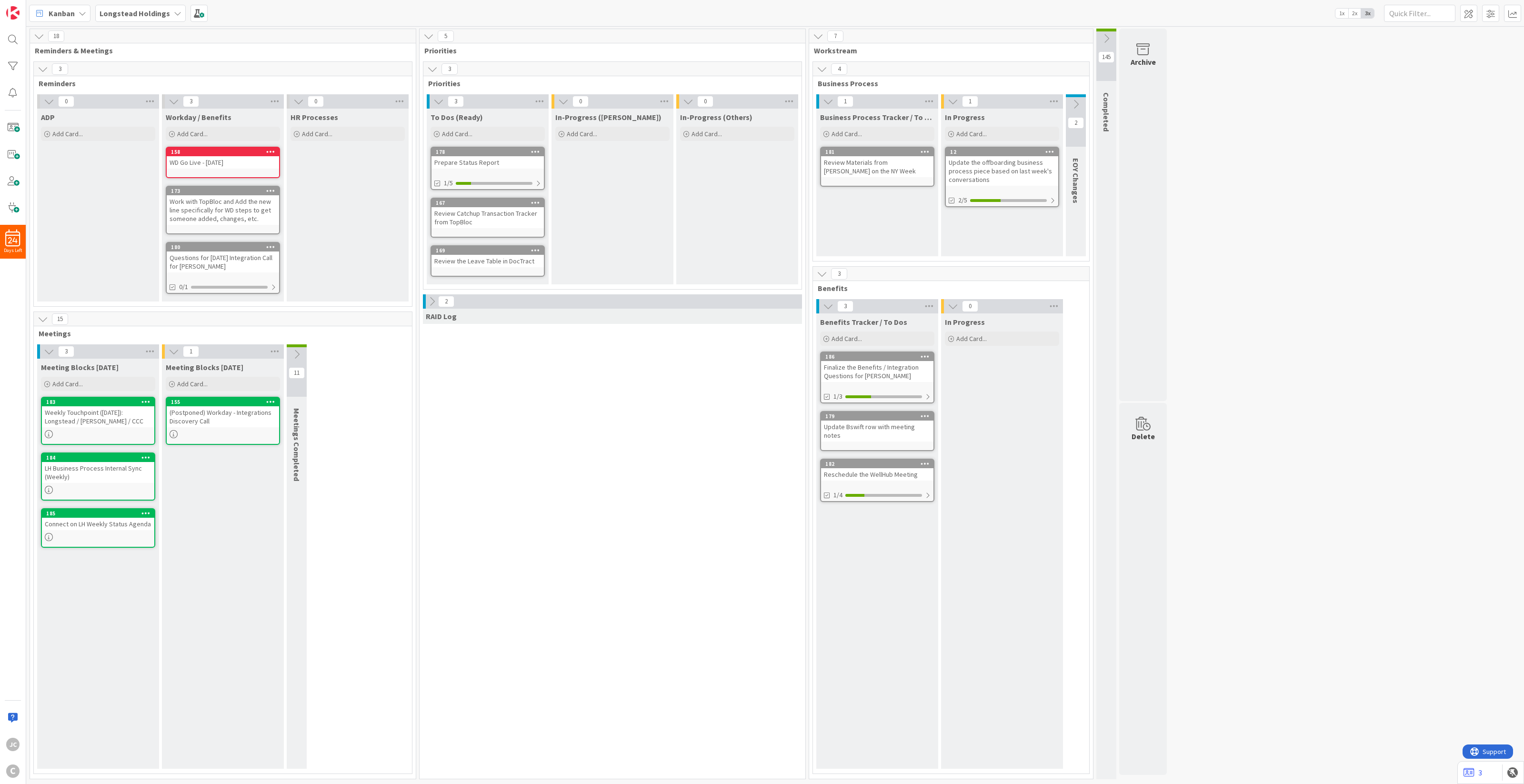
click at [429, 300] on icon at bounding box center [432, 302] width 11 height 11
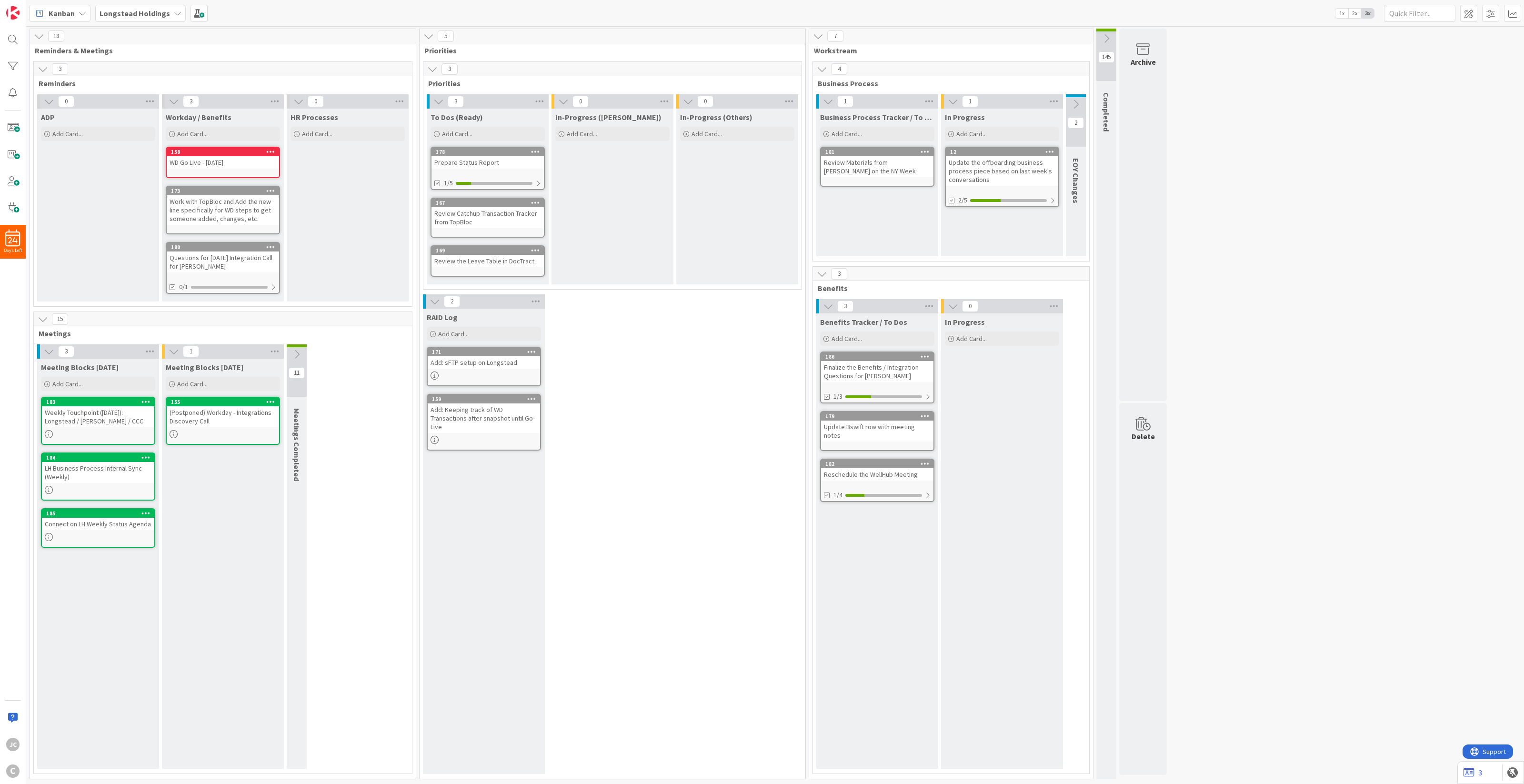
click at [429, 300] on icon at bounding box center [435, 302] width 11 height 11
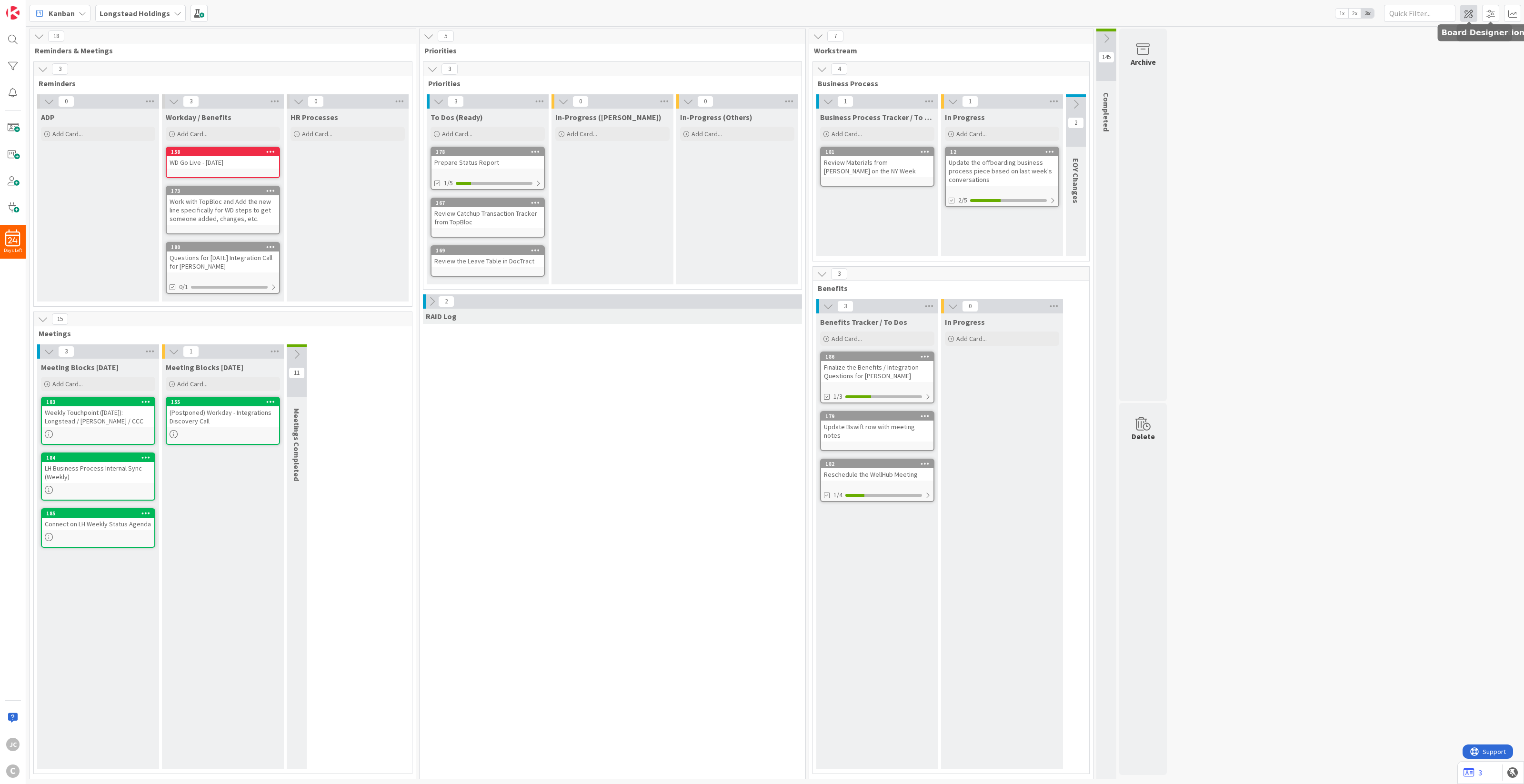
click at [1142, 10] on span at bounding box center [1468, 13] width 17 height 17
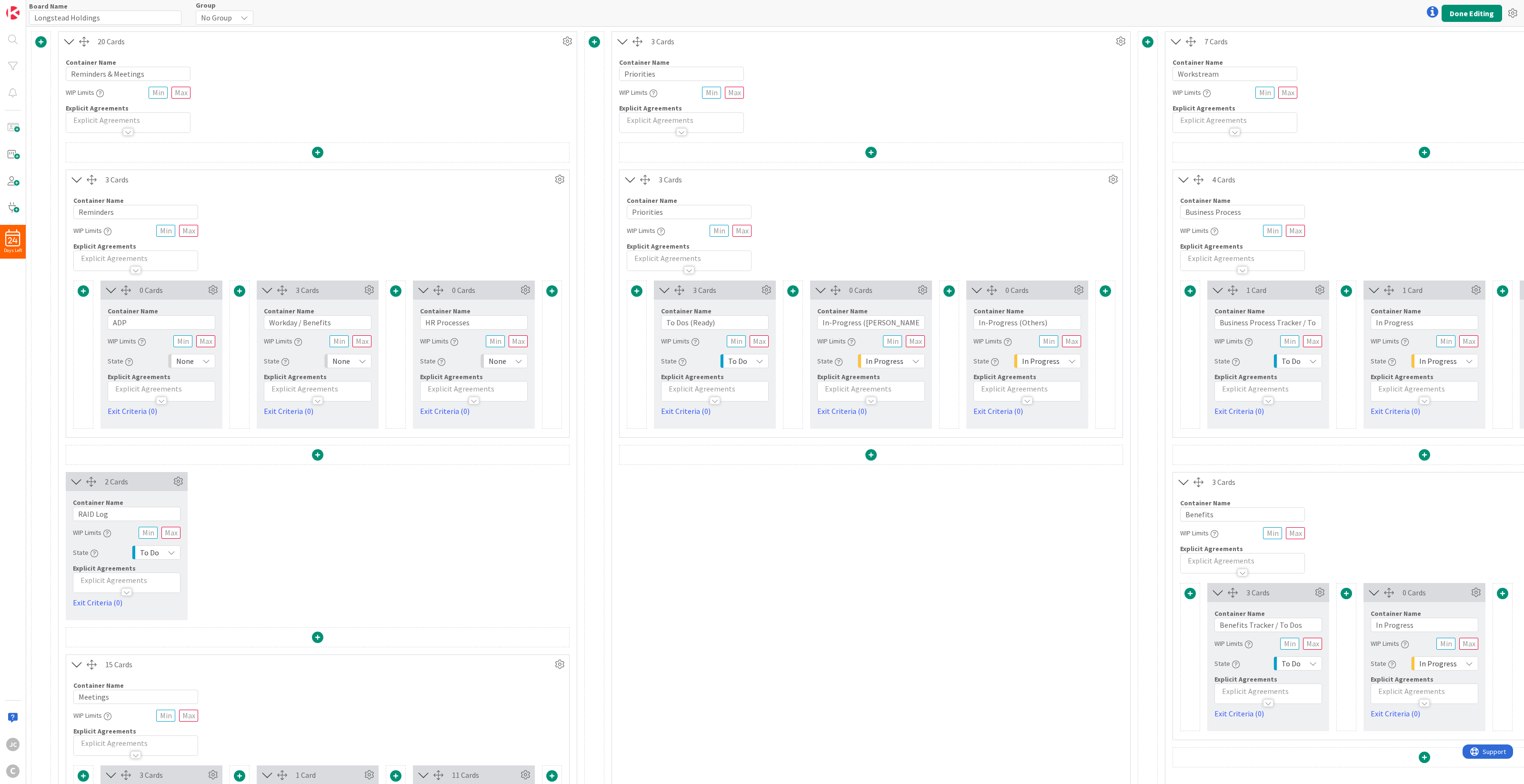
click at [1142, 3] on div "Board Name 18 / 64 Longstead Holdings Group No Group Done Editing" at bounding box center [775, 13] width 1498 height 26
click at [1142, 6] on button "Done Editing" at bounding box center [1471, 13] width 60 height 17
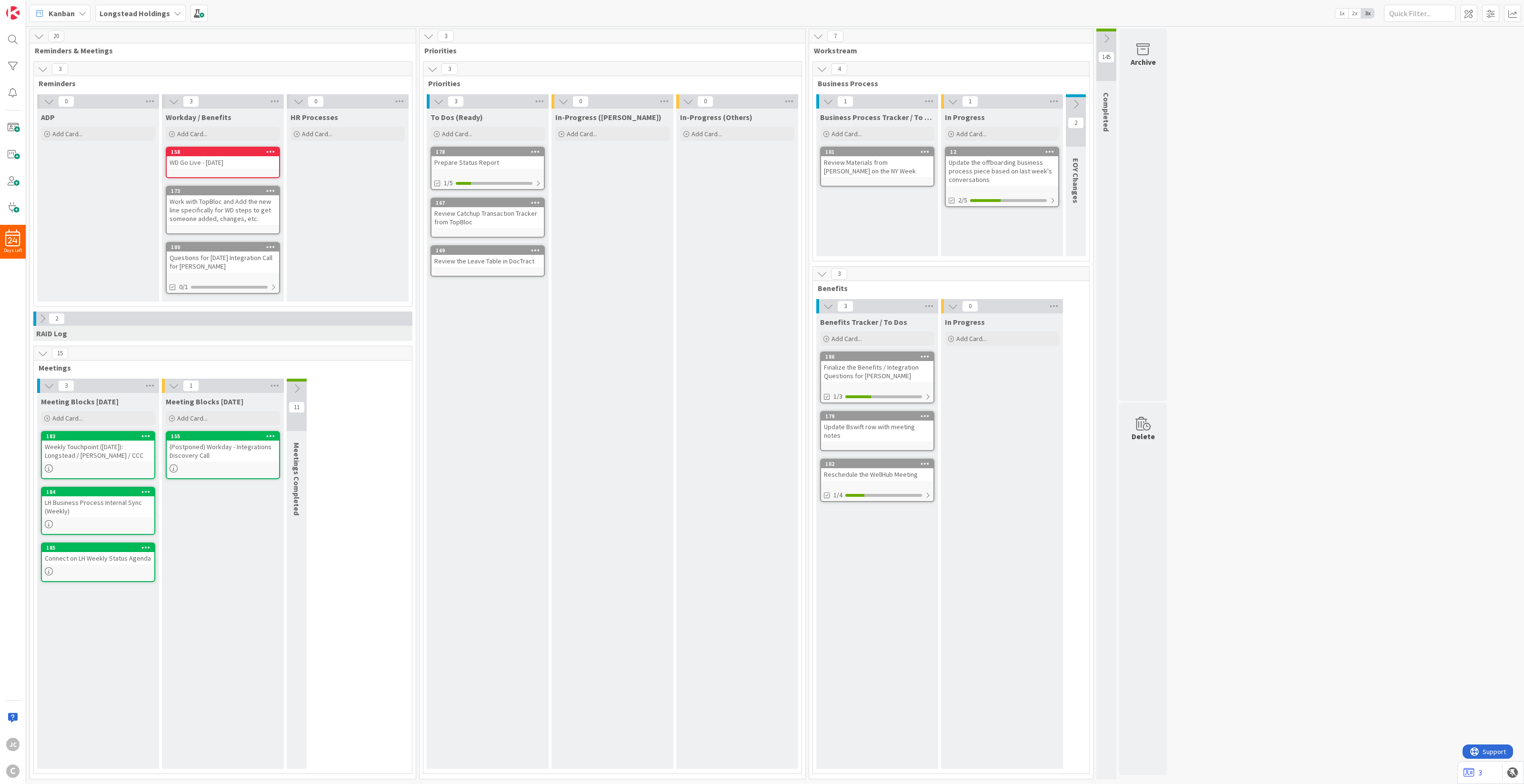
click at [43, 320] on icon at bounding box center [42, 319] width 11 height 11
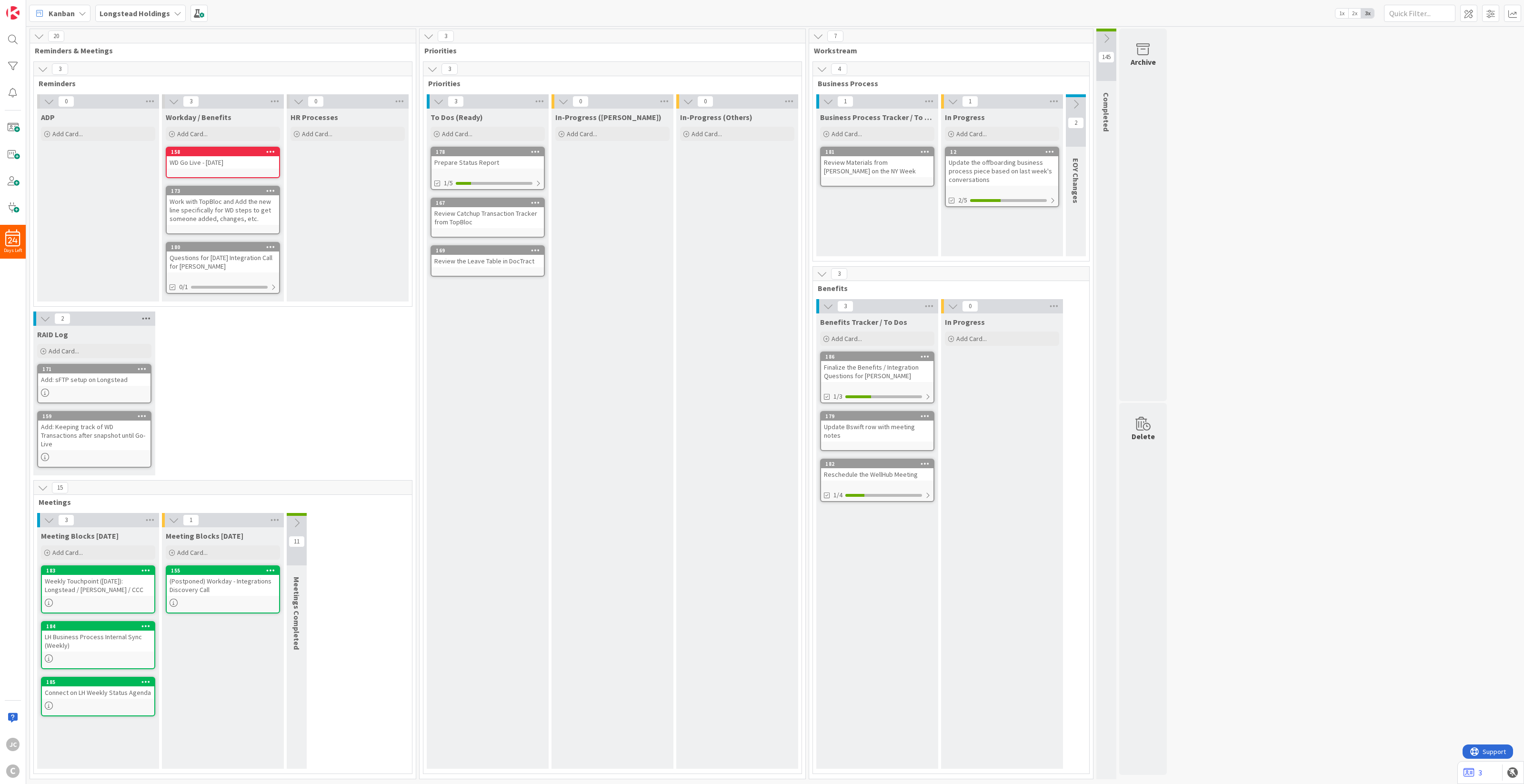
click at [150, 320] on icon at bounding box center [146, 319] width 13 height 15
click at [185, 369] on link "Edit" at bounding box center [181, 372] width 24 height 11
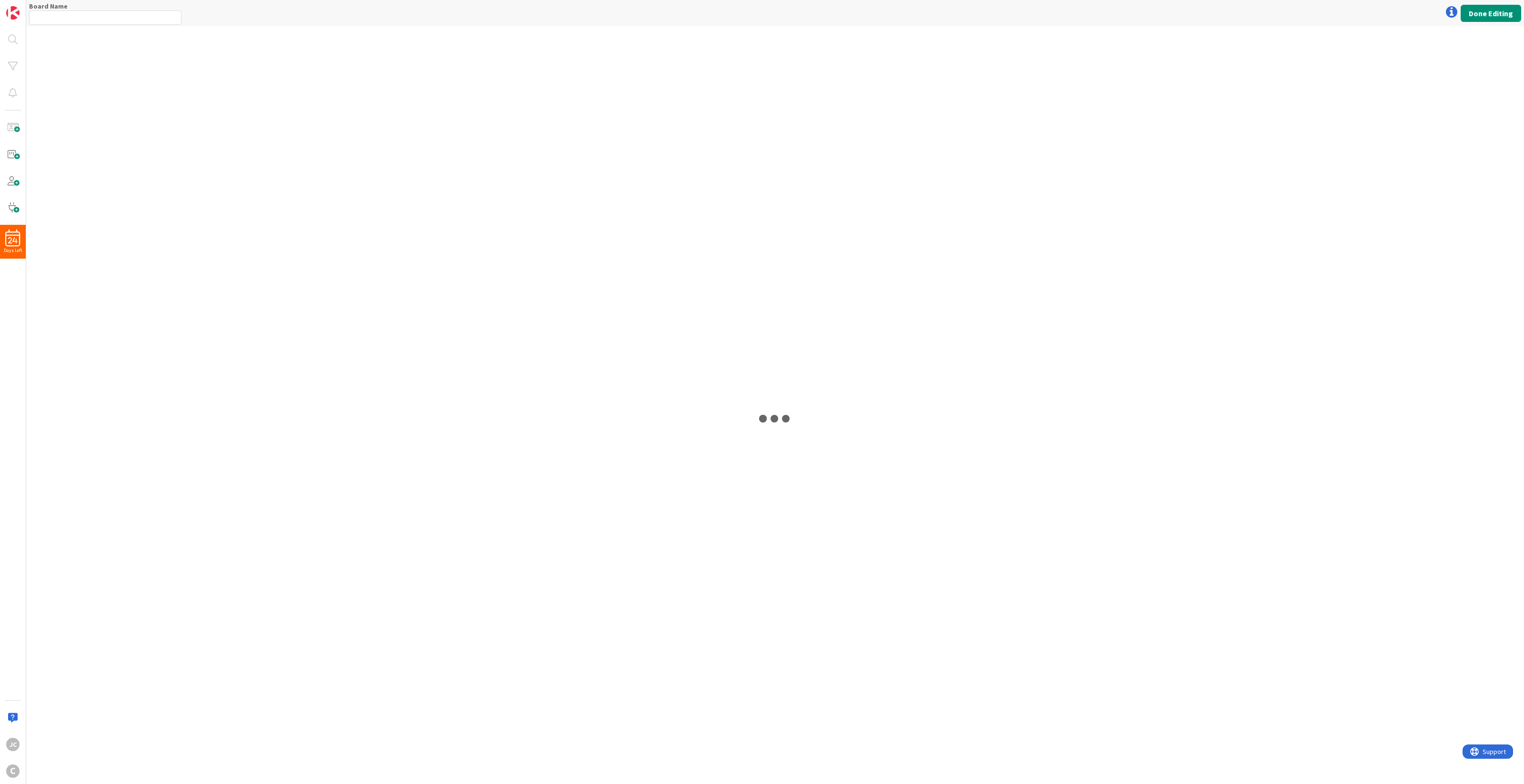
type input "Longstead Holdings"
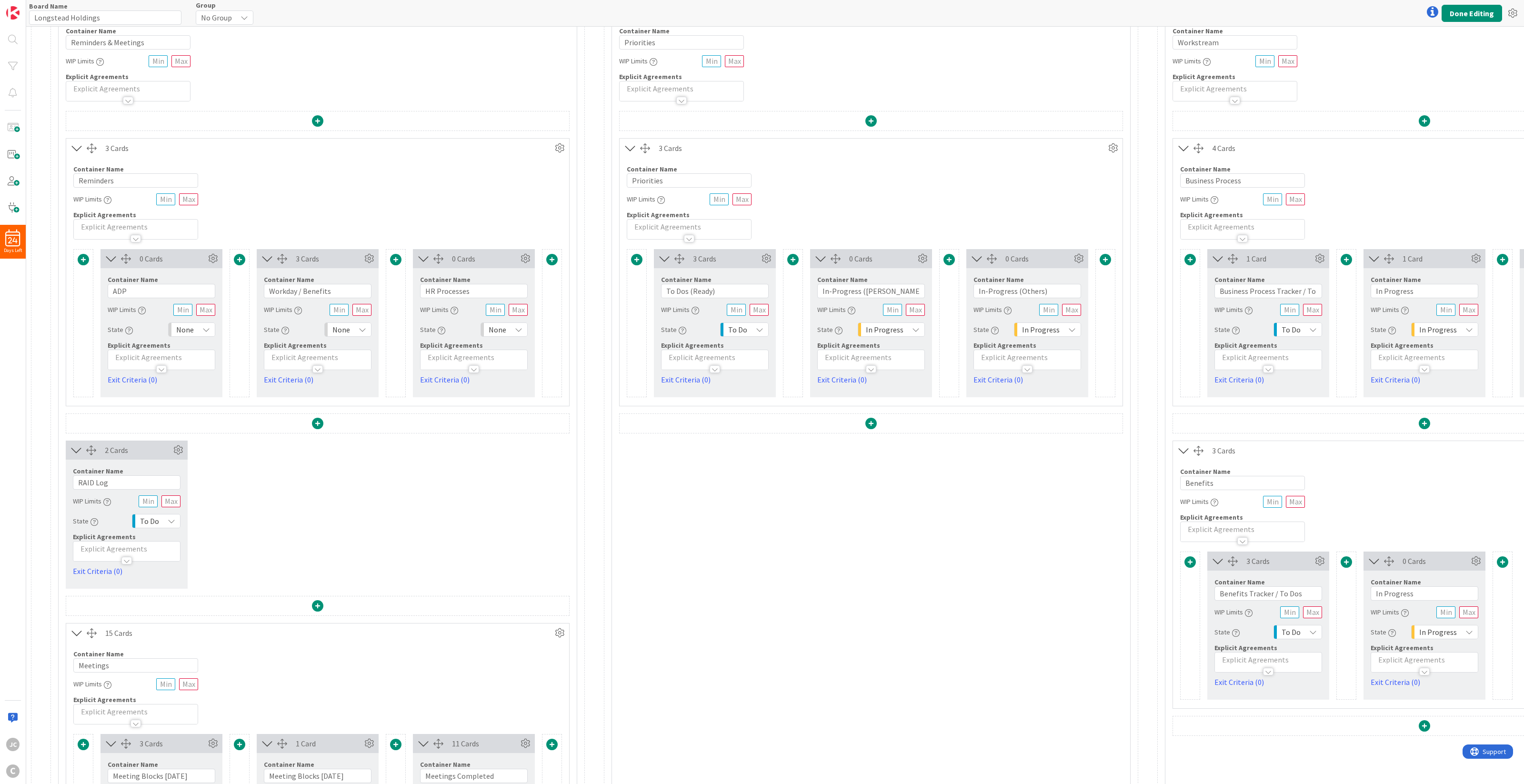
scroll to position [60, 0]
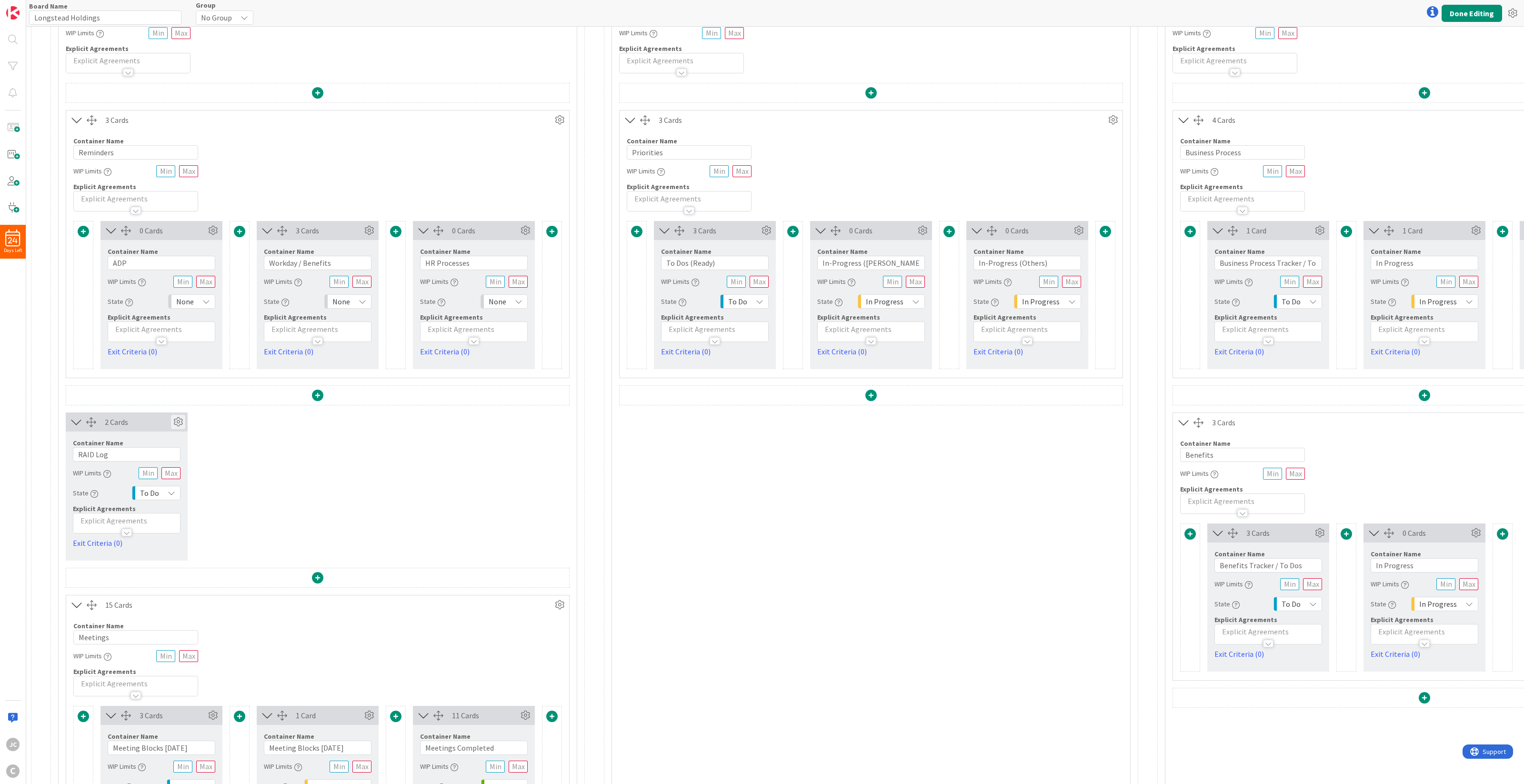
click at [174, 423] on icon at bounding box center [178, 422] width 15 height 15
click at [167, 528] on icon at bounding box center [171, 532] width 8 height 8
click at [167, 569] on span "3" at bounding box center [171, 588] width 8 height 15
click at [318, 549] on div "2 Cards Service Level Expectation (SLE) 0 d 0 h 0 m Average Time in Column 3d 6…" at bounding box center [317, 486] width 504 height 148
click at [1142, 13] on button "Done Editing" at bounding box center [1471, 13] width 60 height 17
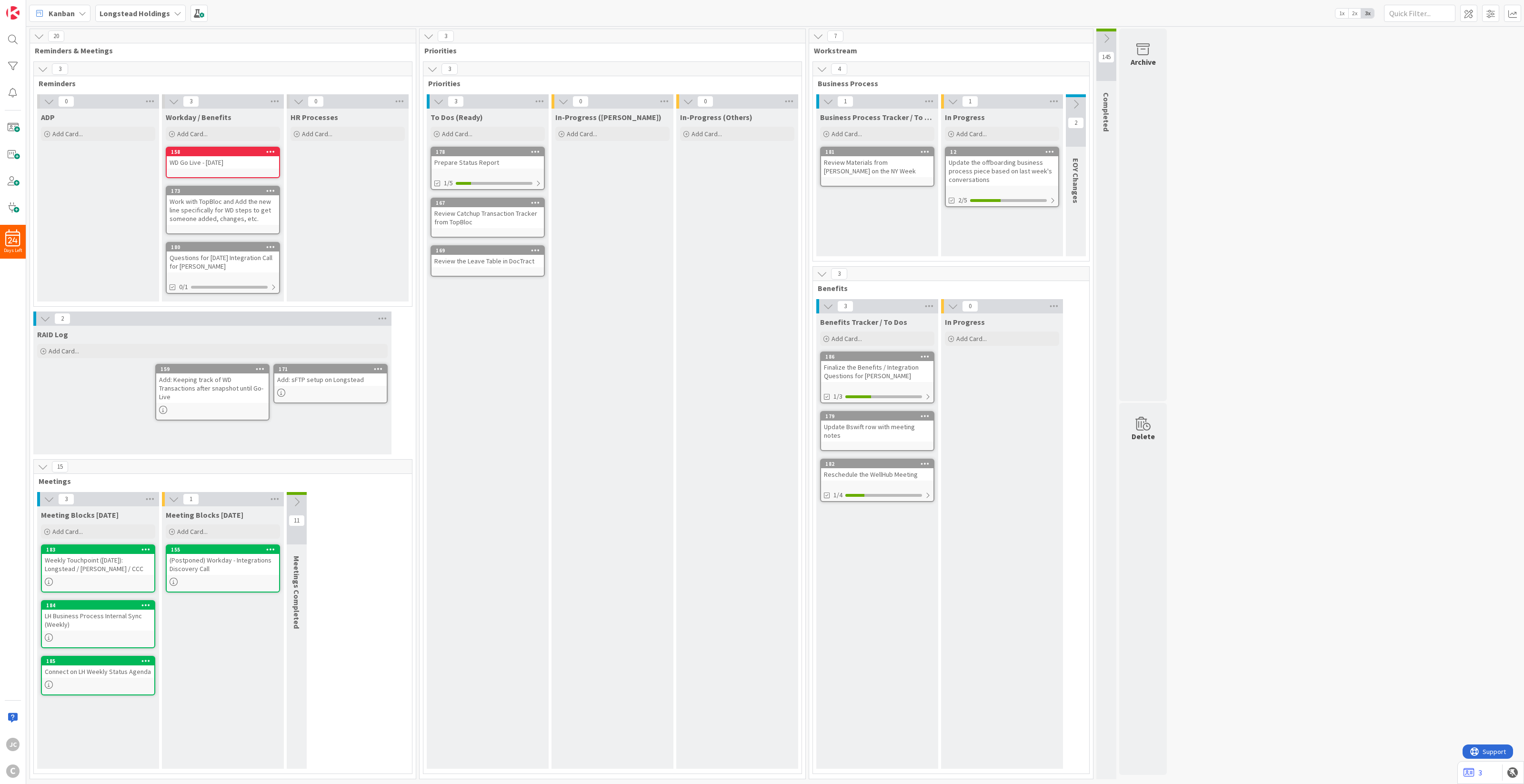
click at [300, 498] on icon at bounding box center [296, 502] width 11 height 11
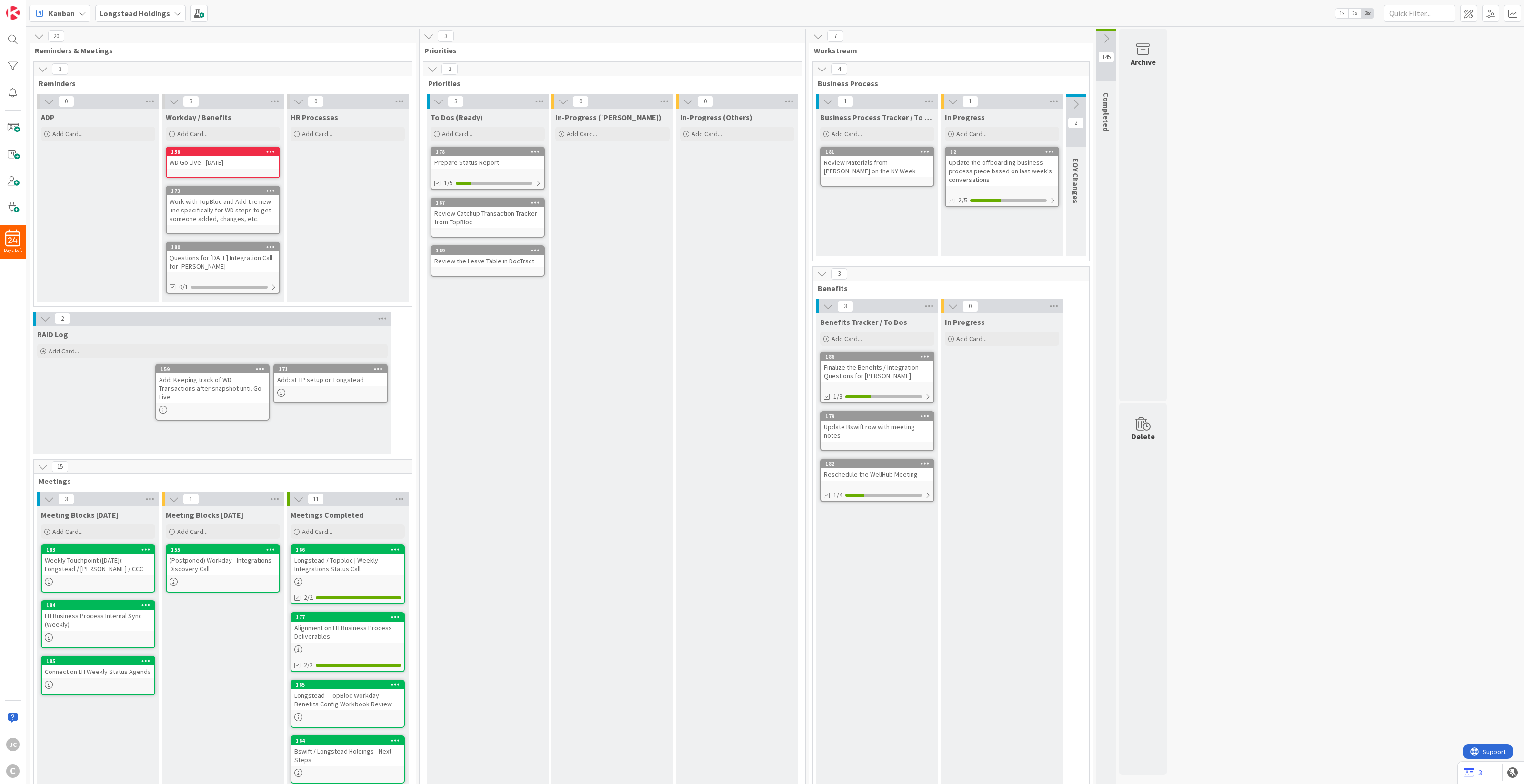
click at [558, 52] on span "Priorities" at bounding box center [609, 50] width 369 height 9
click at [670, 234] on div "In-Progress ([PERSON_NAME]) Add Card..." at bounding box center [612, 642] width 122 height 1067
click at [1110, 36] on icon at bounding box center [1106, 38] width 11 height 11
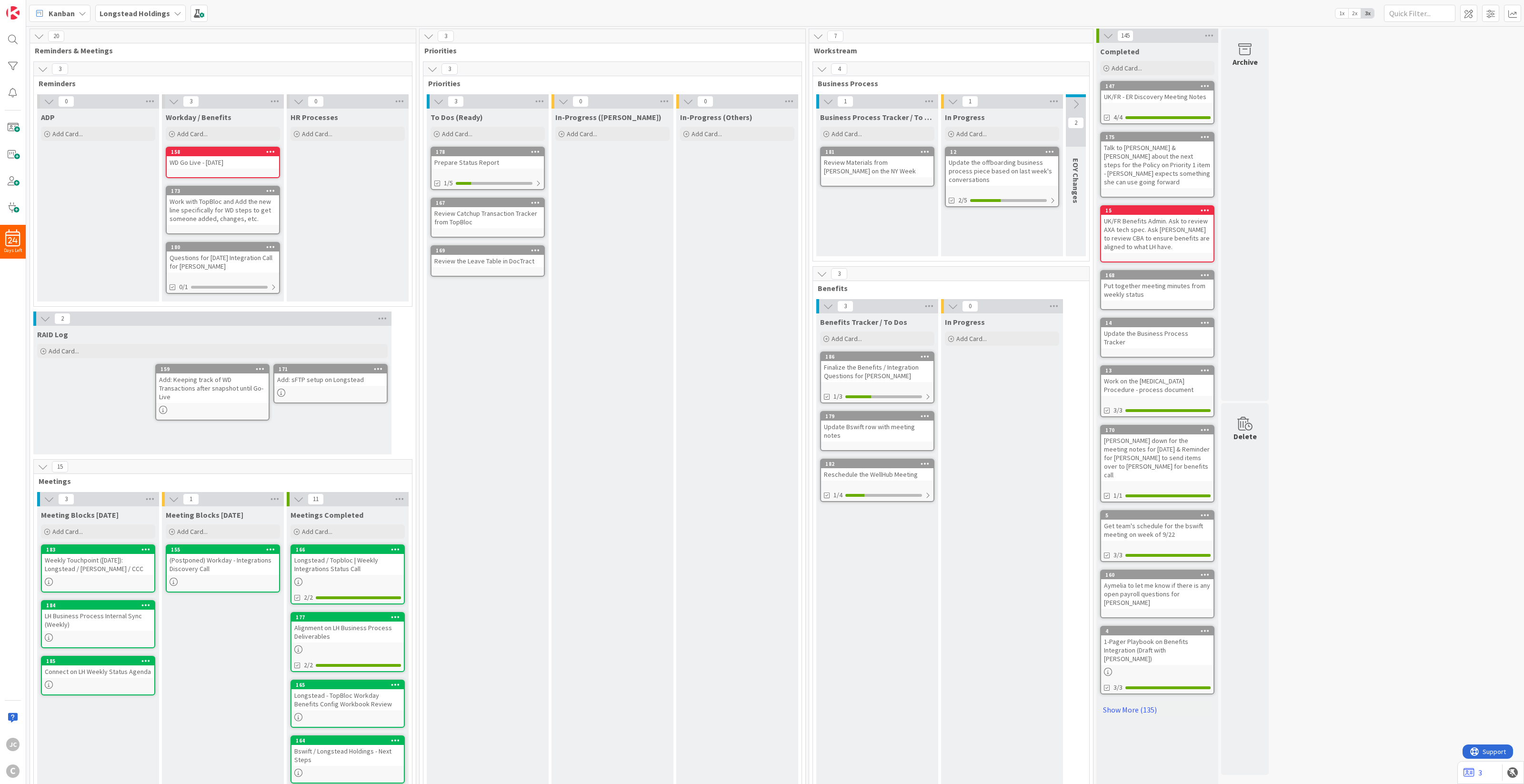
click at [1110, 33] on icon at bounding box center [1108, 36] width 11 height 11
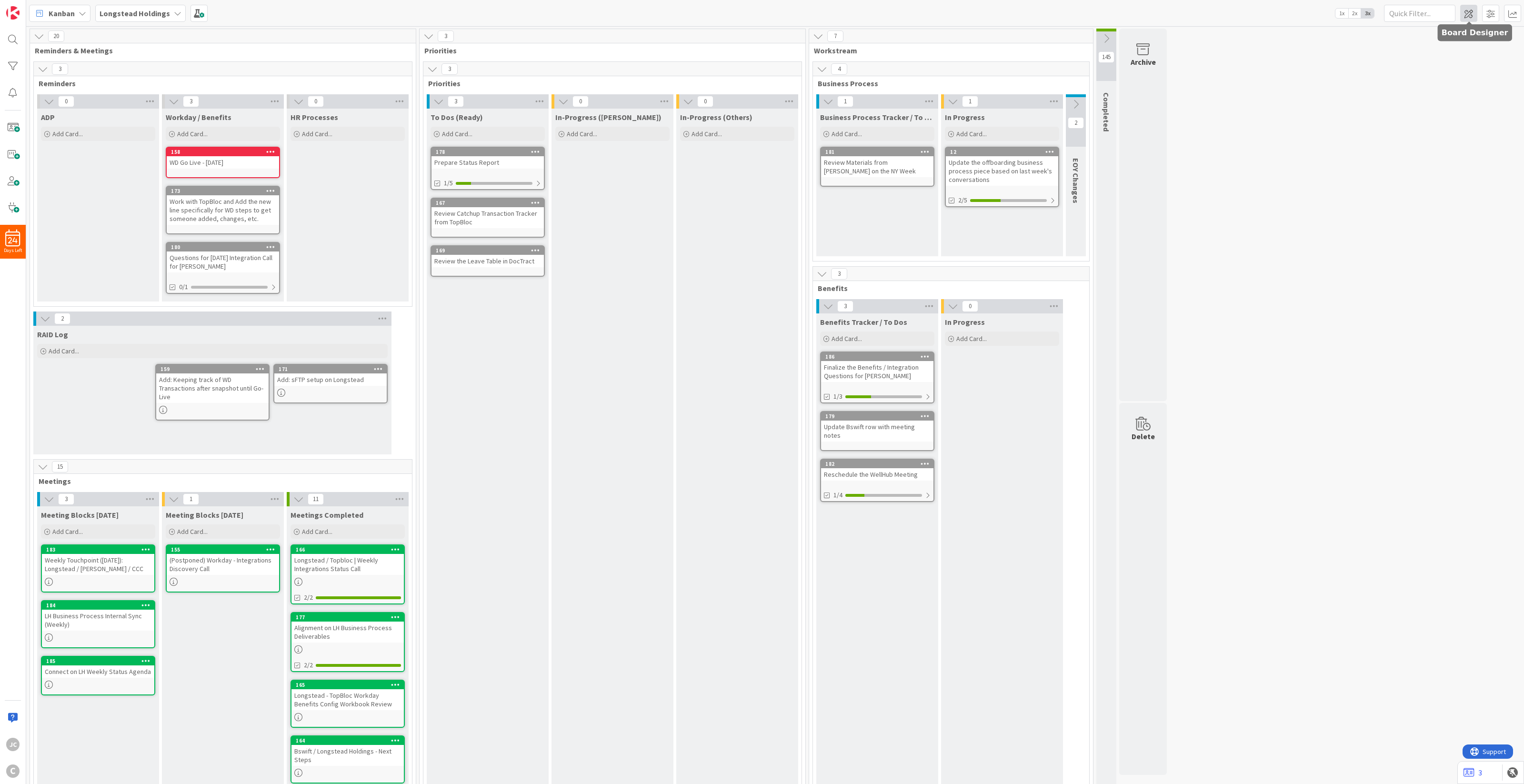
click at [1142, 18] on span at bounding box center [1468, 13] width 17 height 17
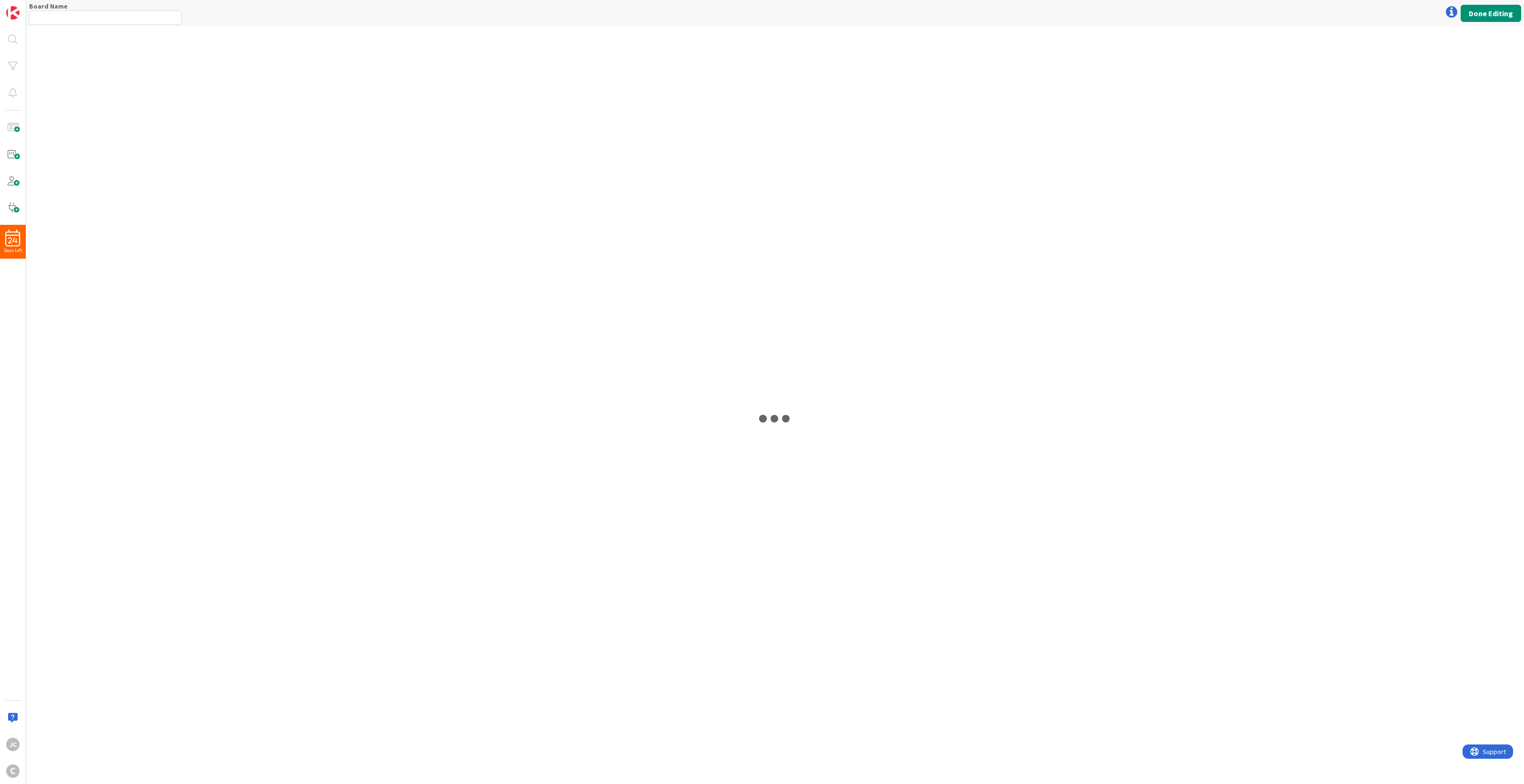
type input "Longstead Holdings"
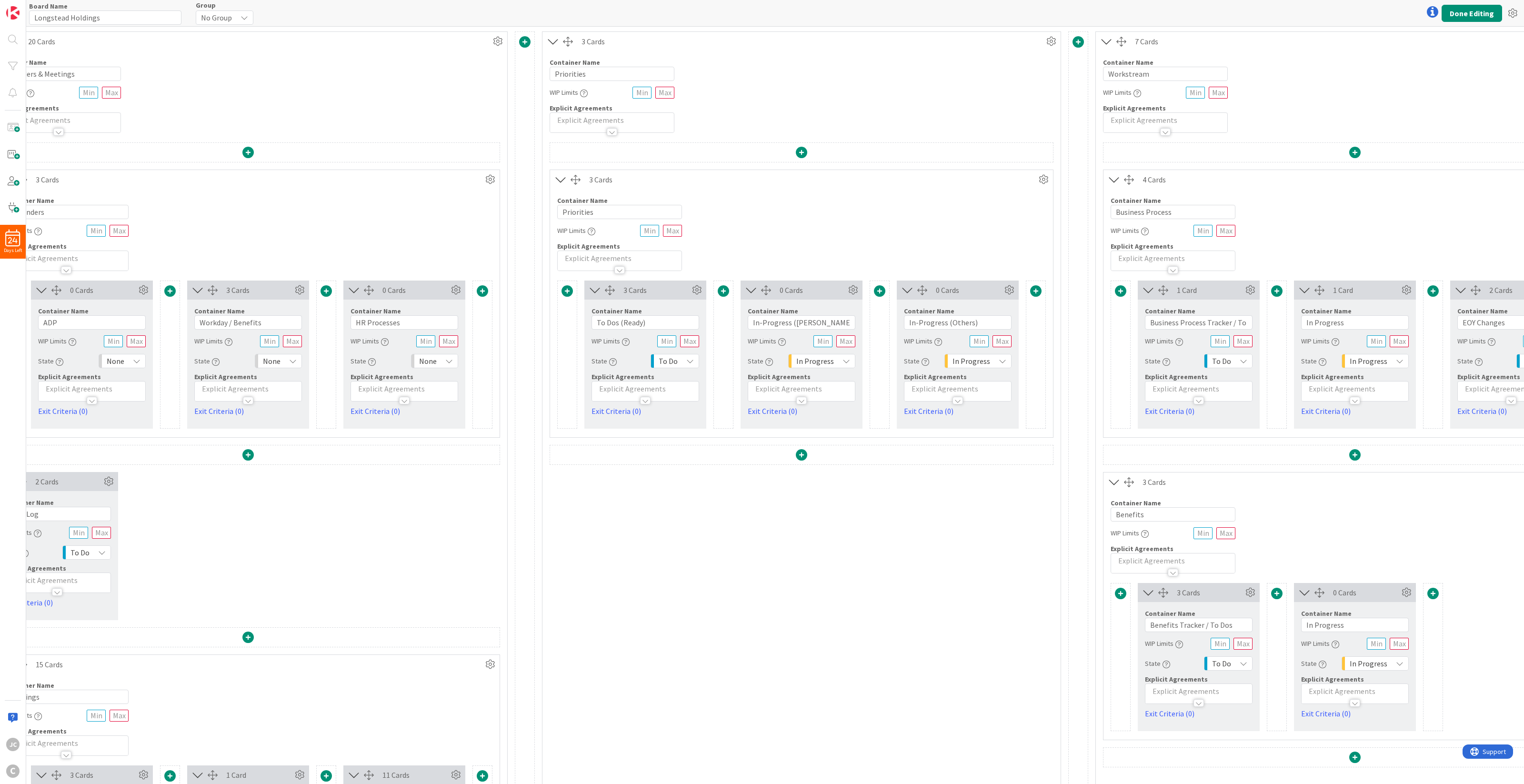
scroll to position [0, 358]
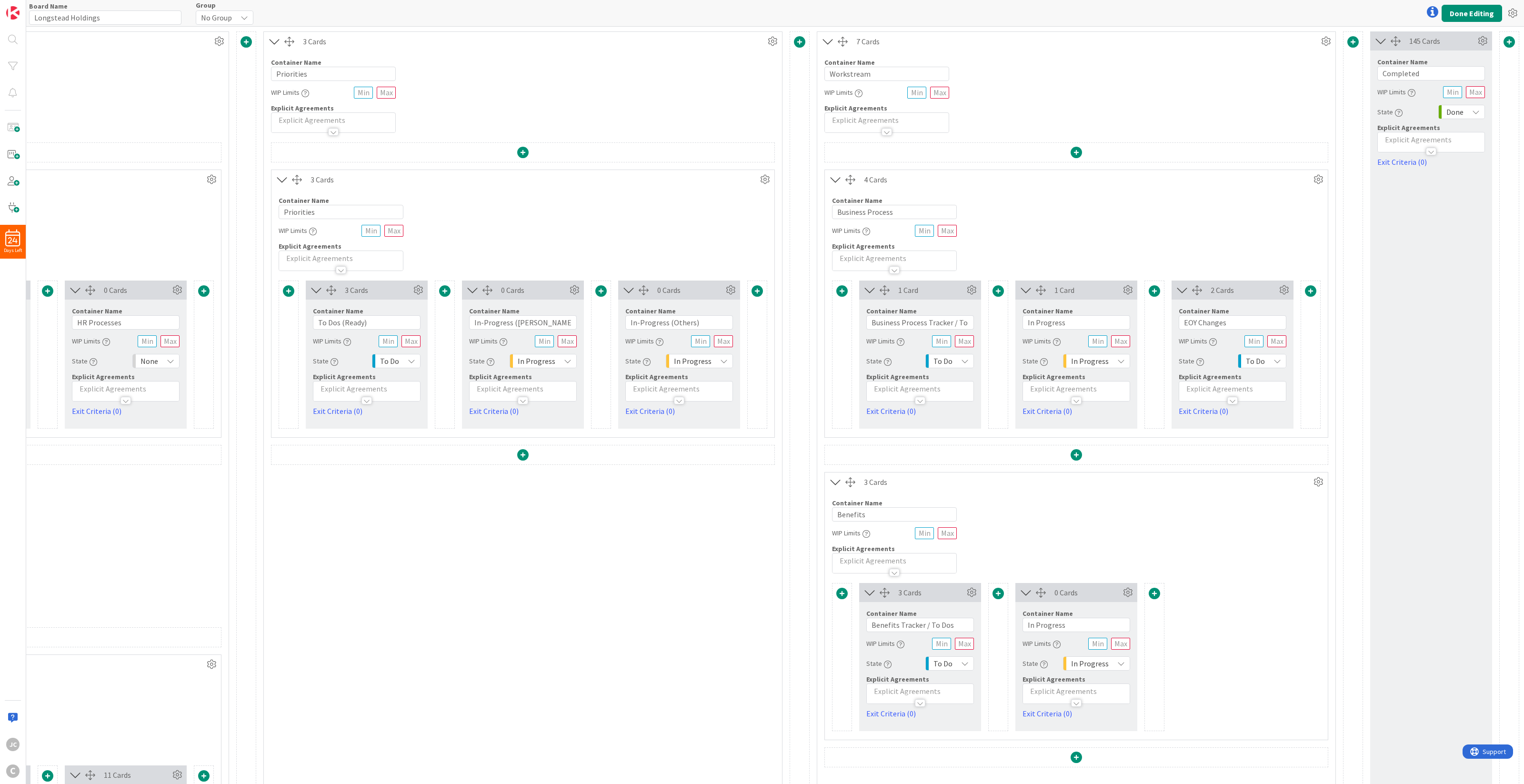
click at [829, 175] on icon at bounding box center [836, 179] width 16 height 13
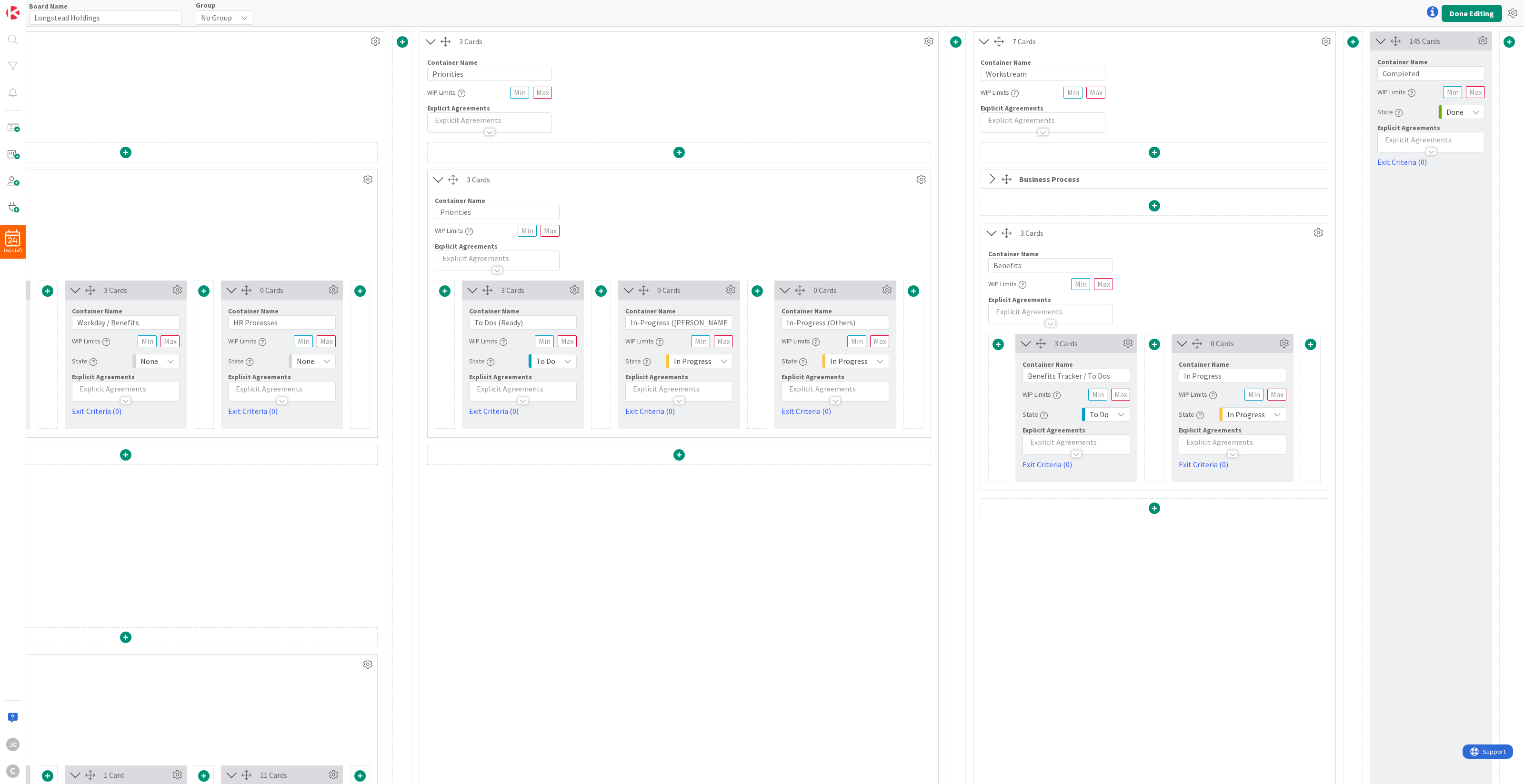
scroll to position [0, 202]
click at [984, 174] on icon at bounding box center [992, 179] width 16 height 13
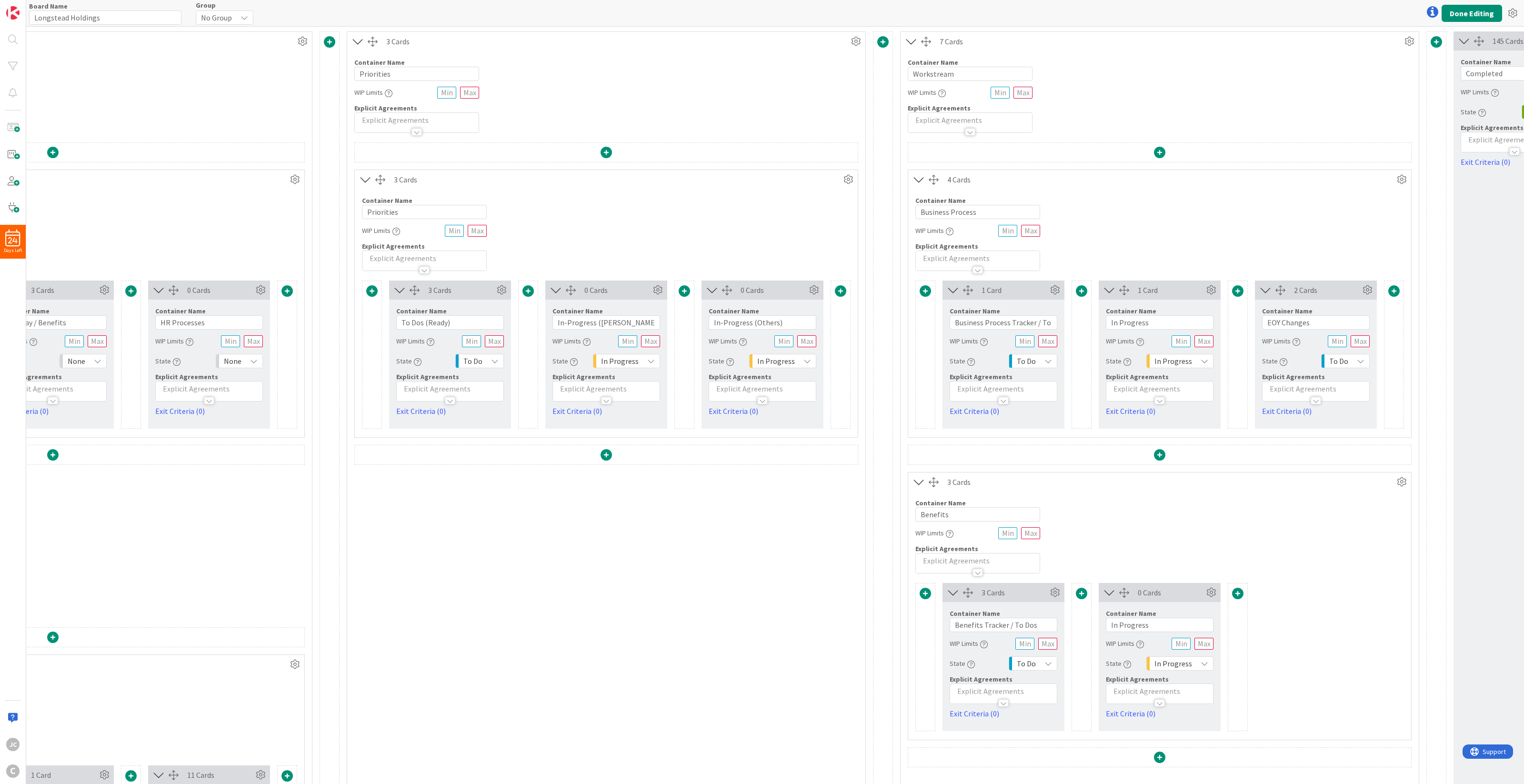
scroll to position [0, 358]
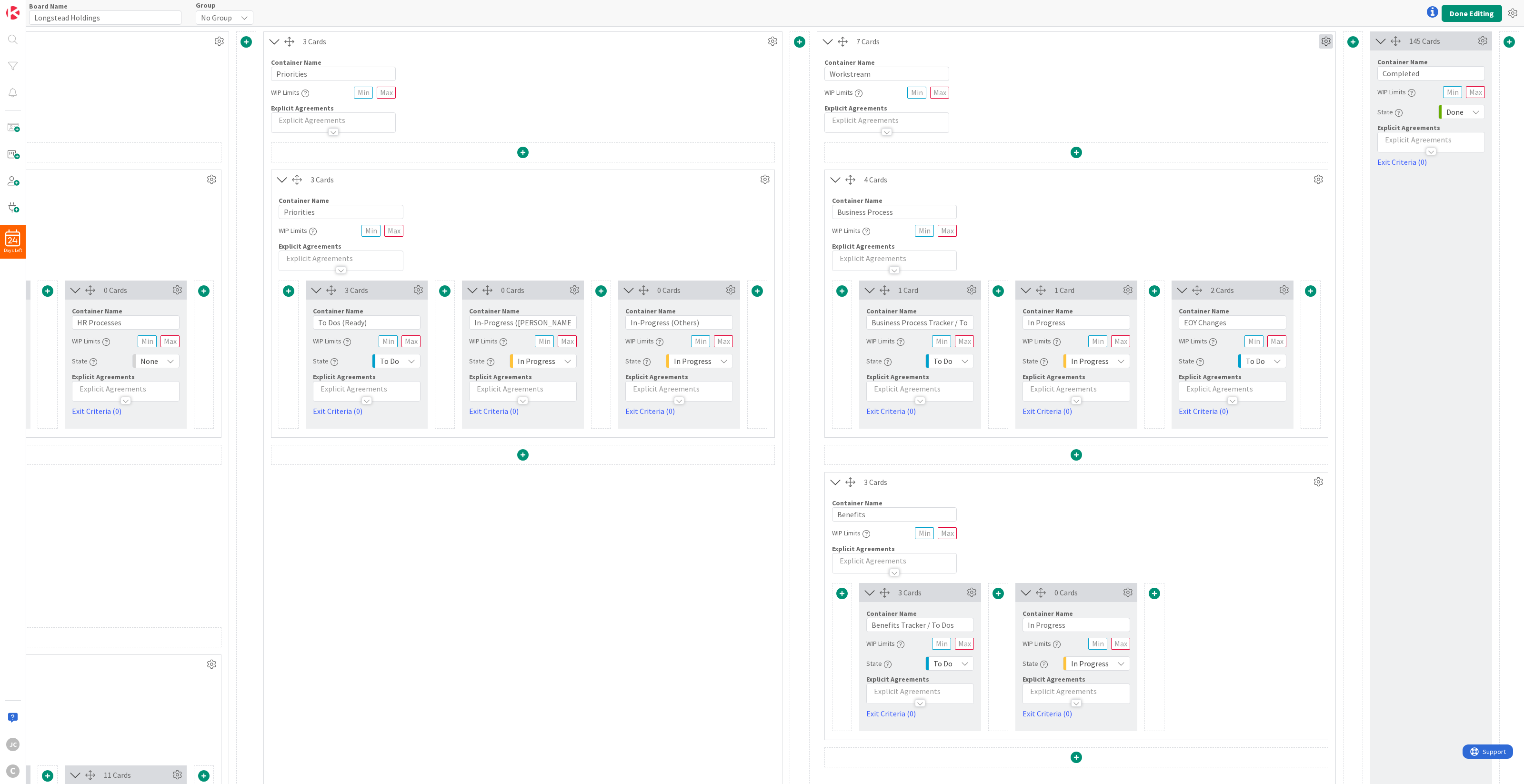
click at [1142, 40] on icon at bounding box center [1326, 42] width 15 height 15
click at [1142, 91] on link "Switch to a Horizontal Layout" at bounding box center [1269, 94] width 128 height 14
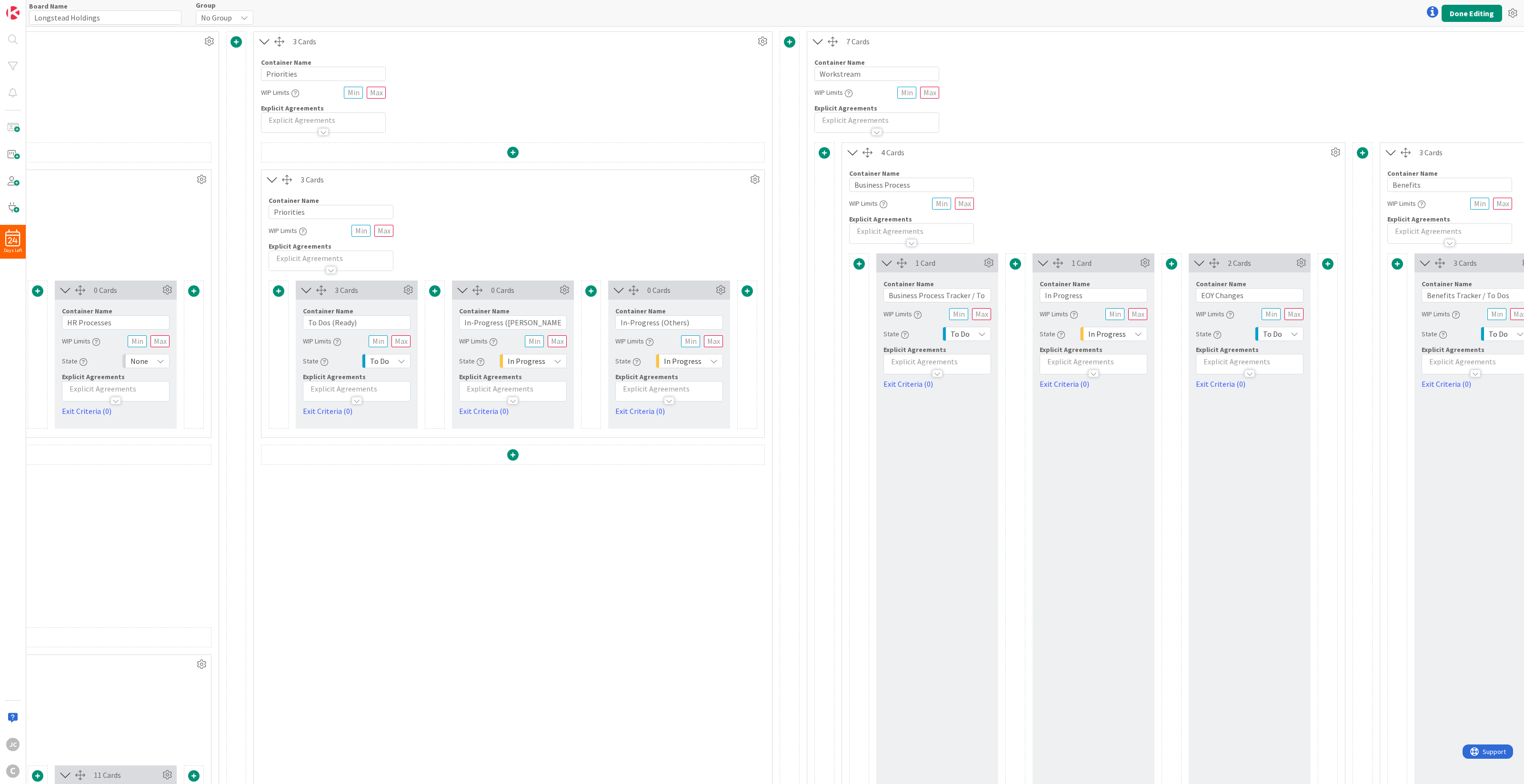
click at [1082, 242] on div "Container Name 16 / 64 Business Process WIP Limits Explicit Agreements" at bounding box center [1093, 203] width 503 height 82
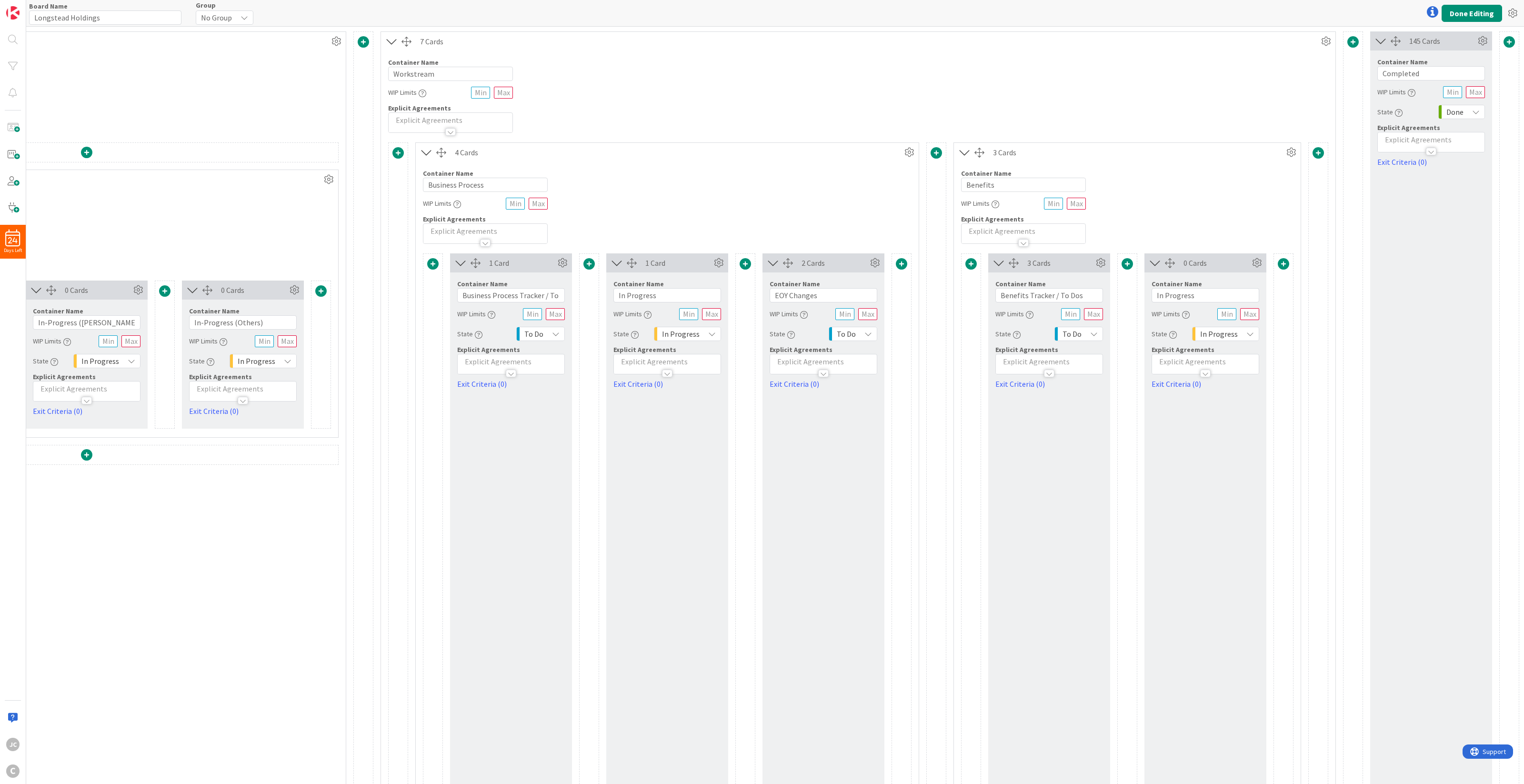
scroll to position [0, 794]
click at [974, 153] on div at bounding box center [979, 152] width 10 height 10
click at [1142, 18] on button "Done Editing" at bounding box center [1471, 13] width 60 height 17
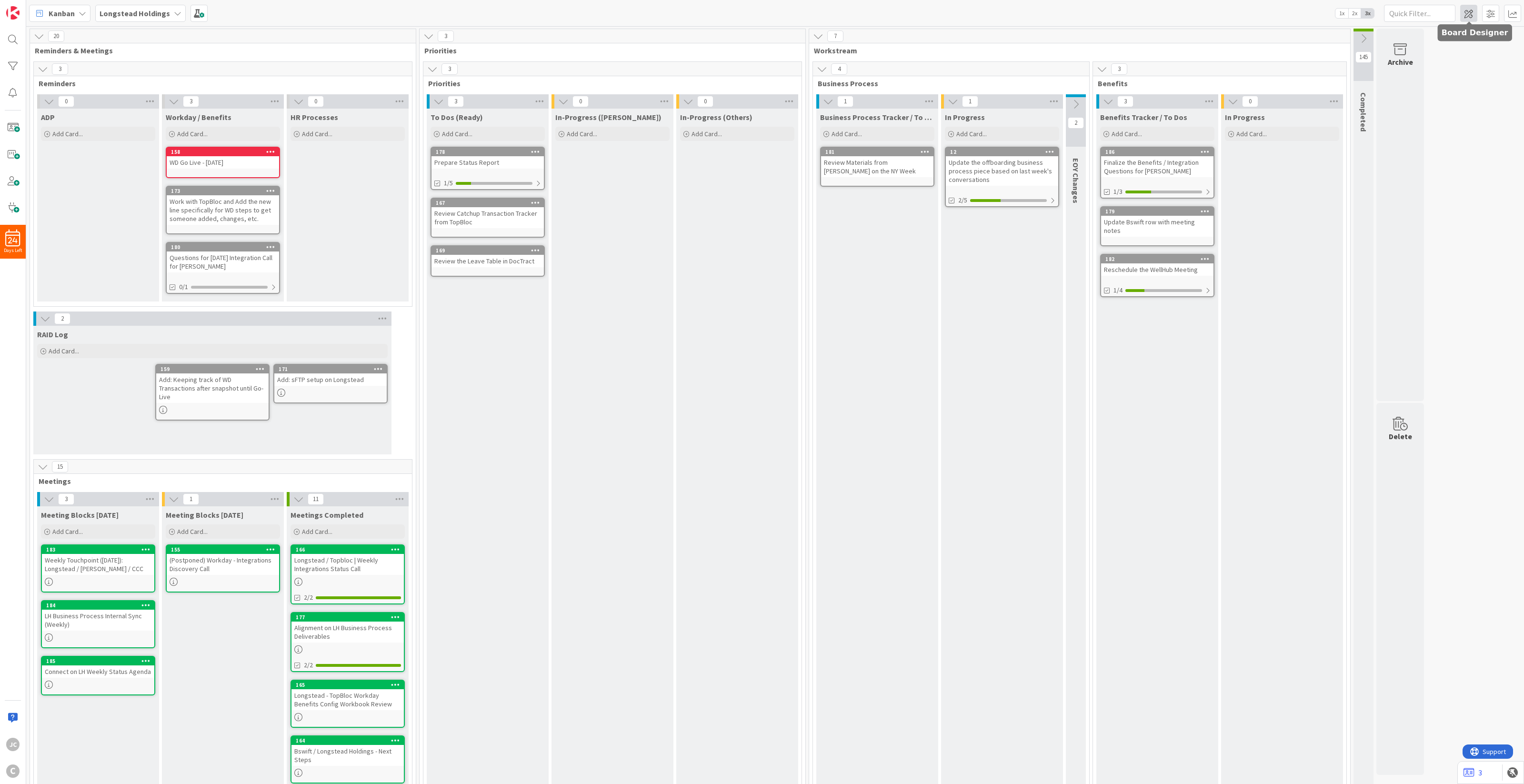
click at [1142, 16] on span at bounding box center [1468, 13] width 17 height 17
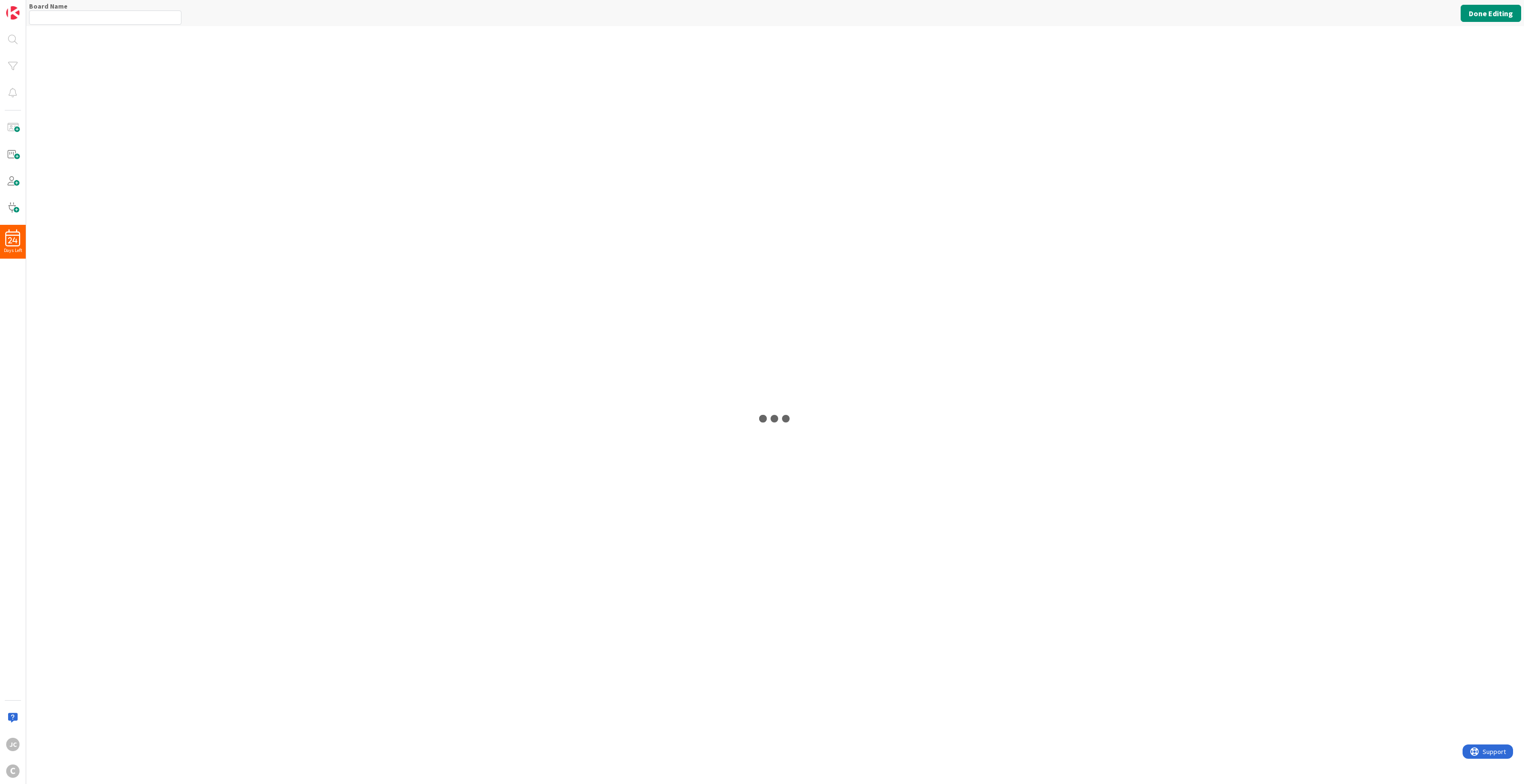
type input "Longstead Holdings"
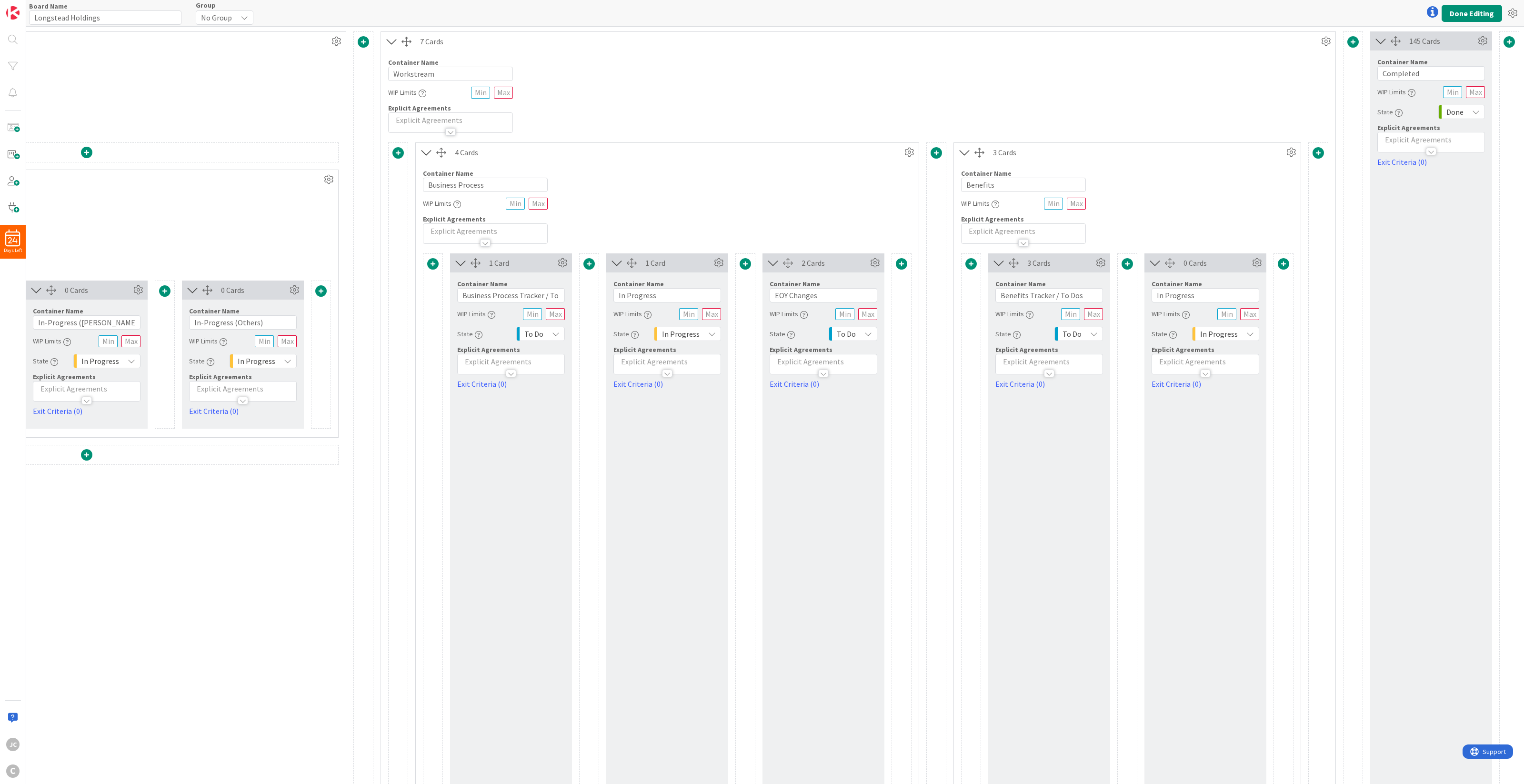
scroll to position [0, 794]
click at [1142, 40] on icon at bounding box center [1326, 42] width 15 height 15
click at [1142, 87] on link "Switch to a Vertical Layout" at bounding box center [1269, 94] width 128 height 14
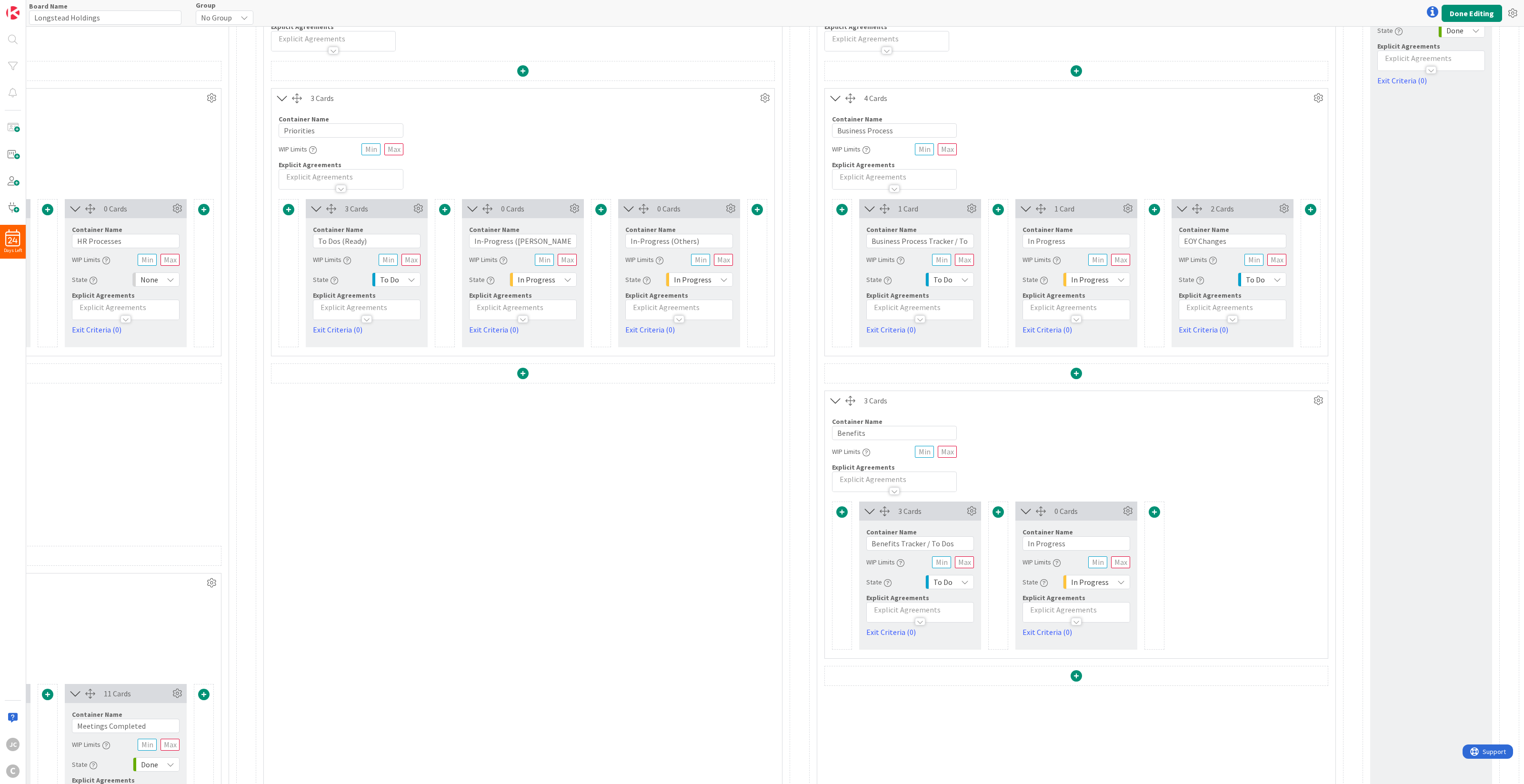
scroll to position [0, 358]
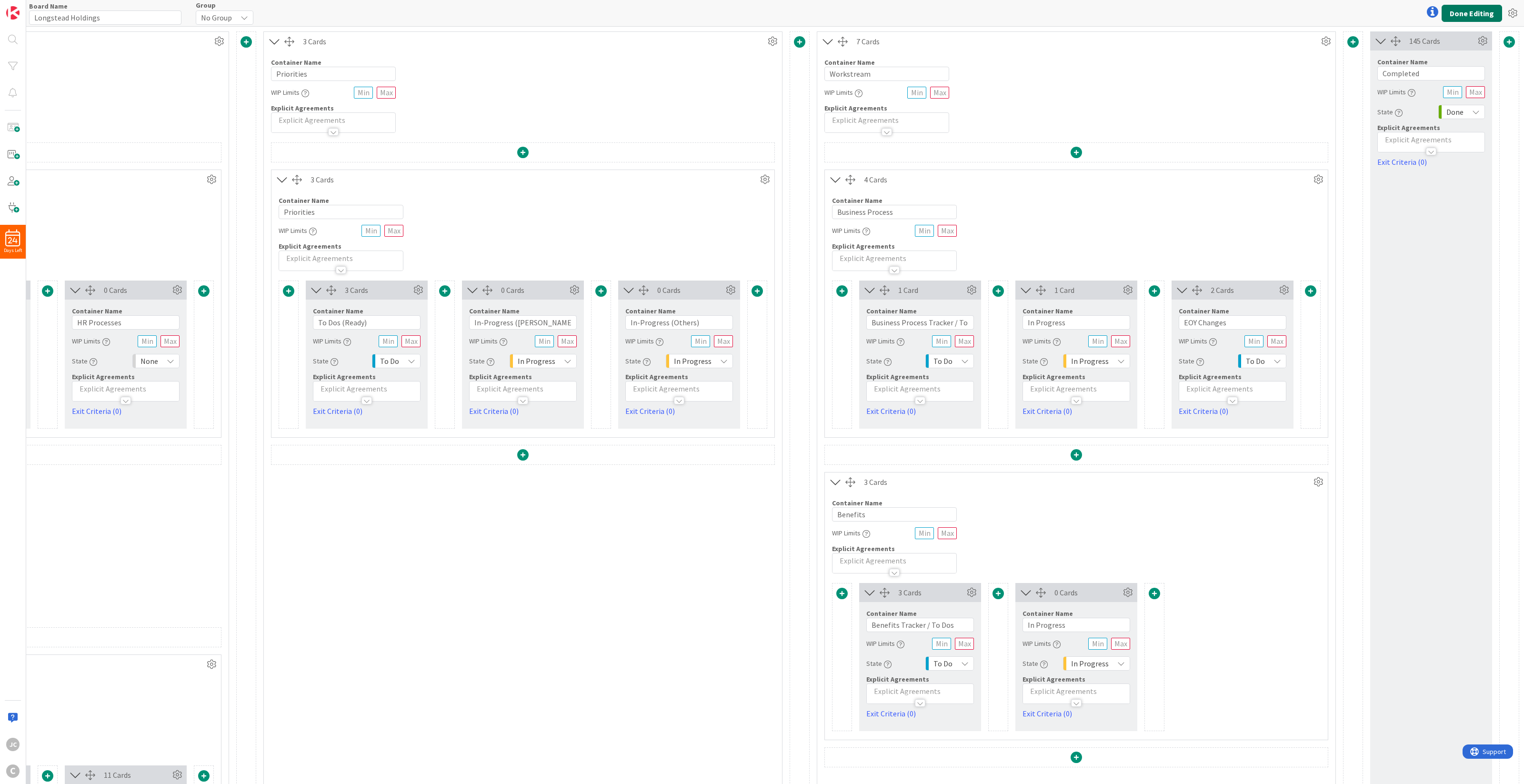
click at [1142, 6] on button "Done Editing" at bounding box center [1471, 13] width 60 height 17
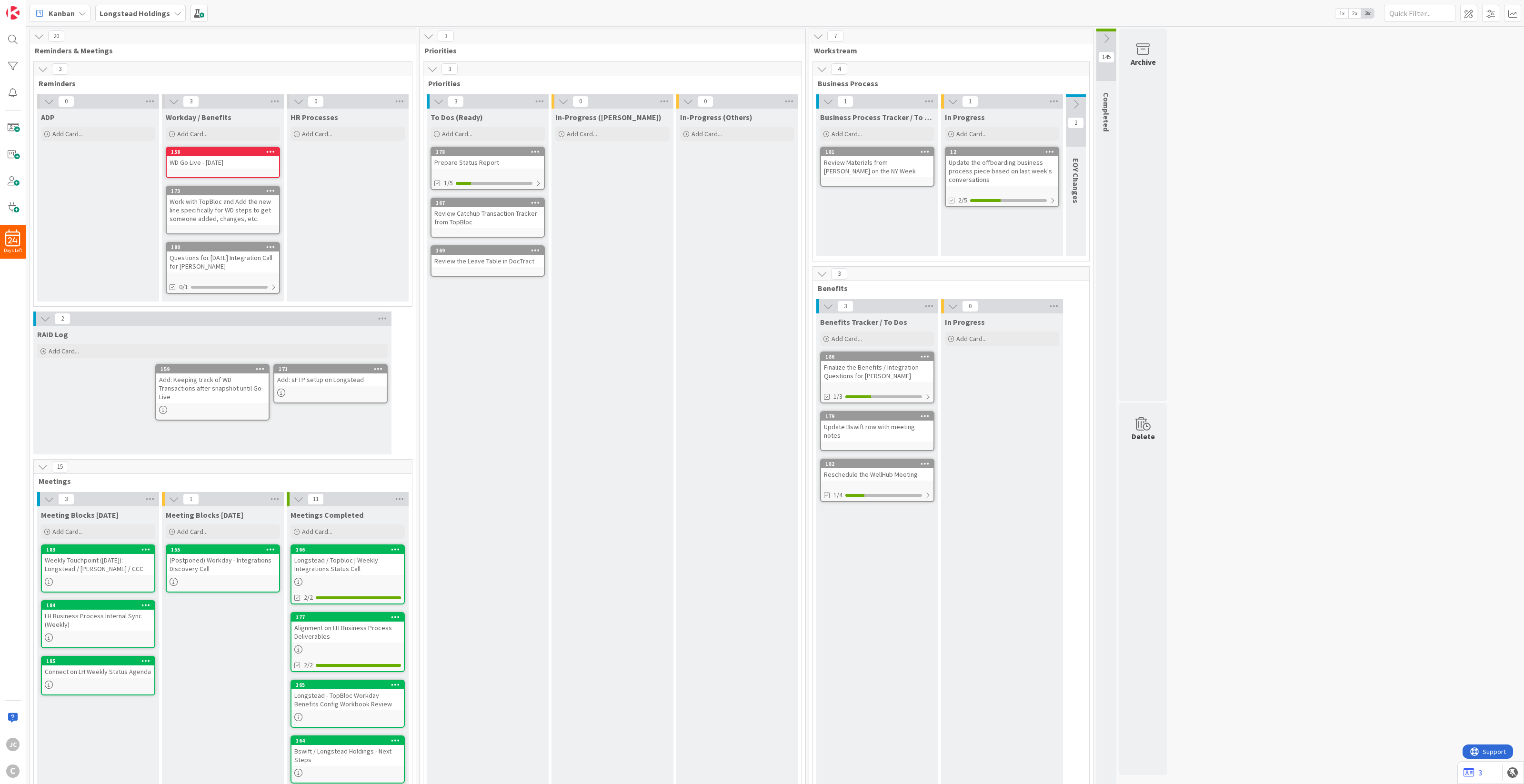
click at [1113, 42] on button at bounding box center [1106, 38] width 20 height 15
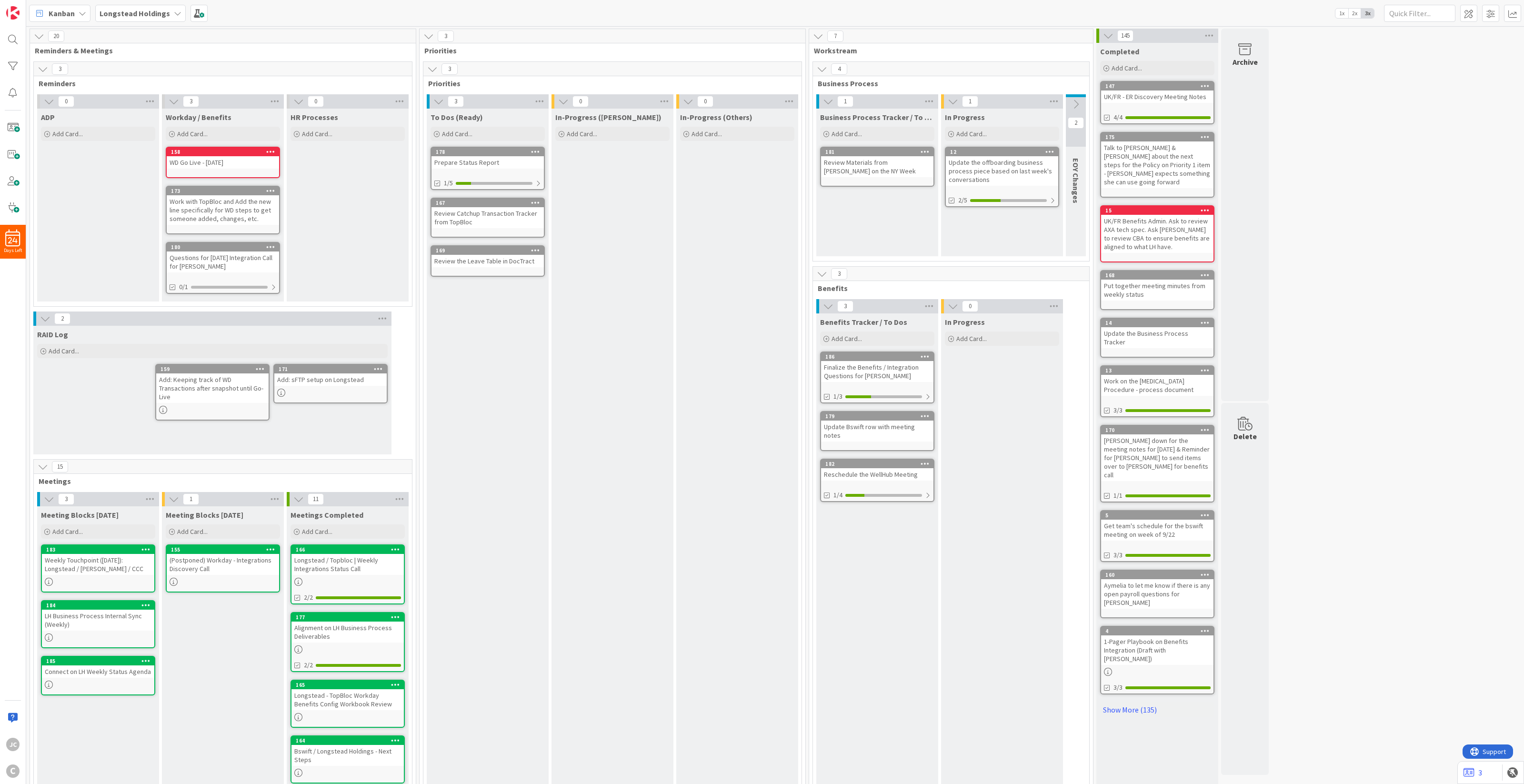
click at [1106, 38] on icon at bounding box center [1108, 36] width 11 height 11
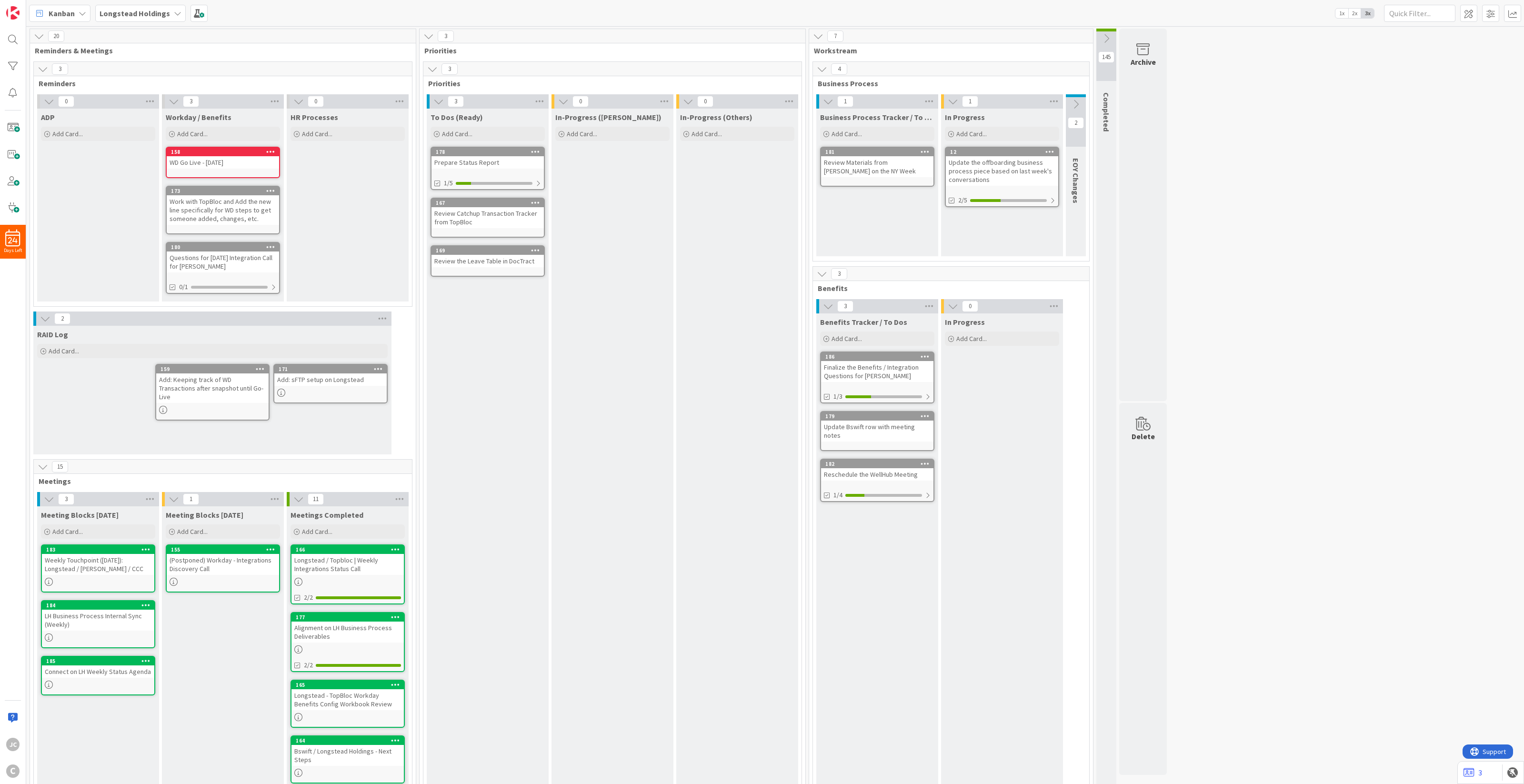
click at [830, 305] on icon at bounding box center [829, 306] width 11 height 11
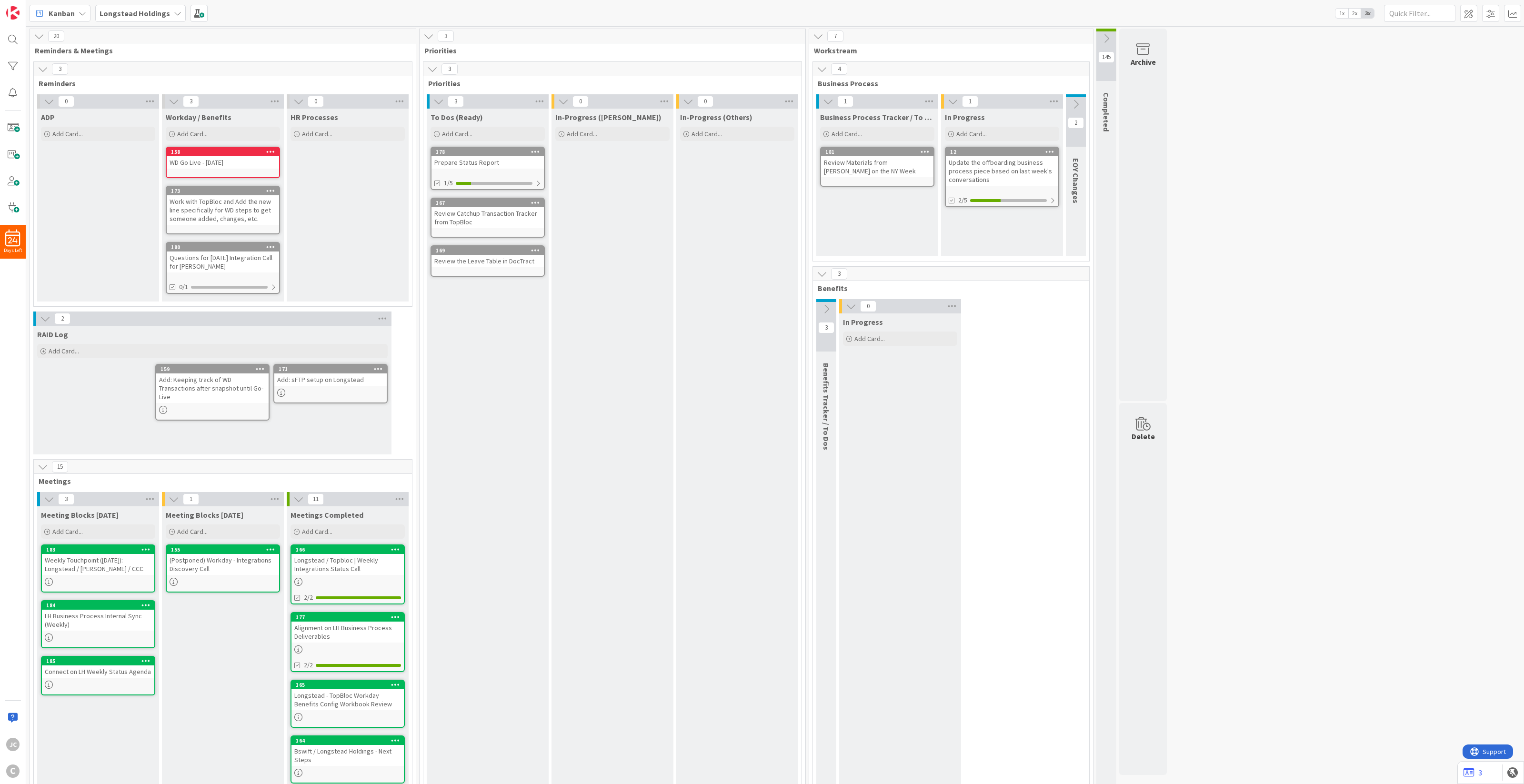
click at [830, 305] on icon at bounding box center [827, 309] width 11 height 11
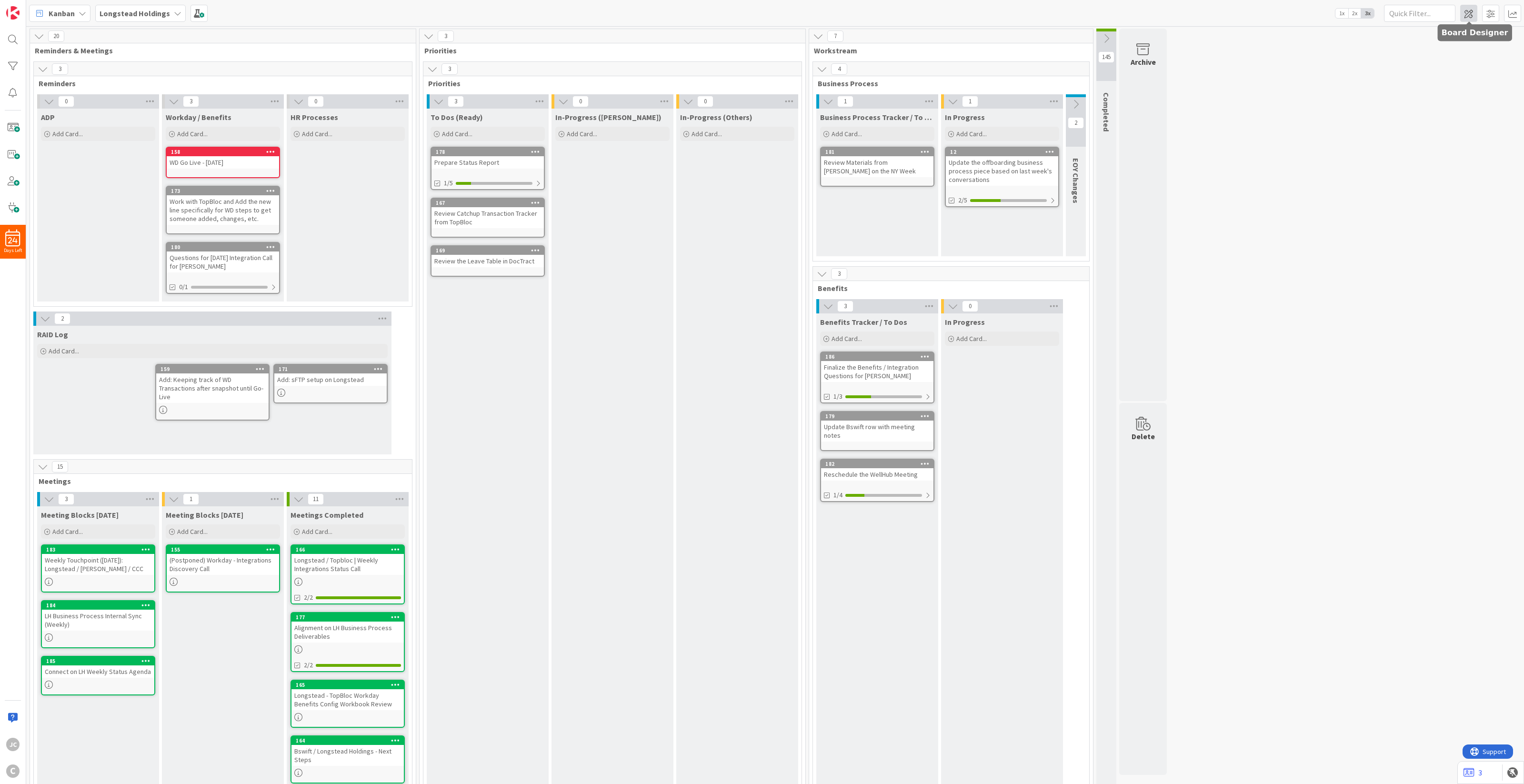
click at [1142, 13] on span at bounding box center [1468, 13] width 17 height 17
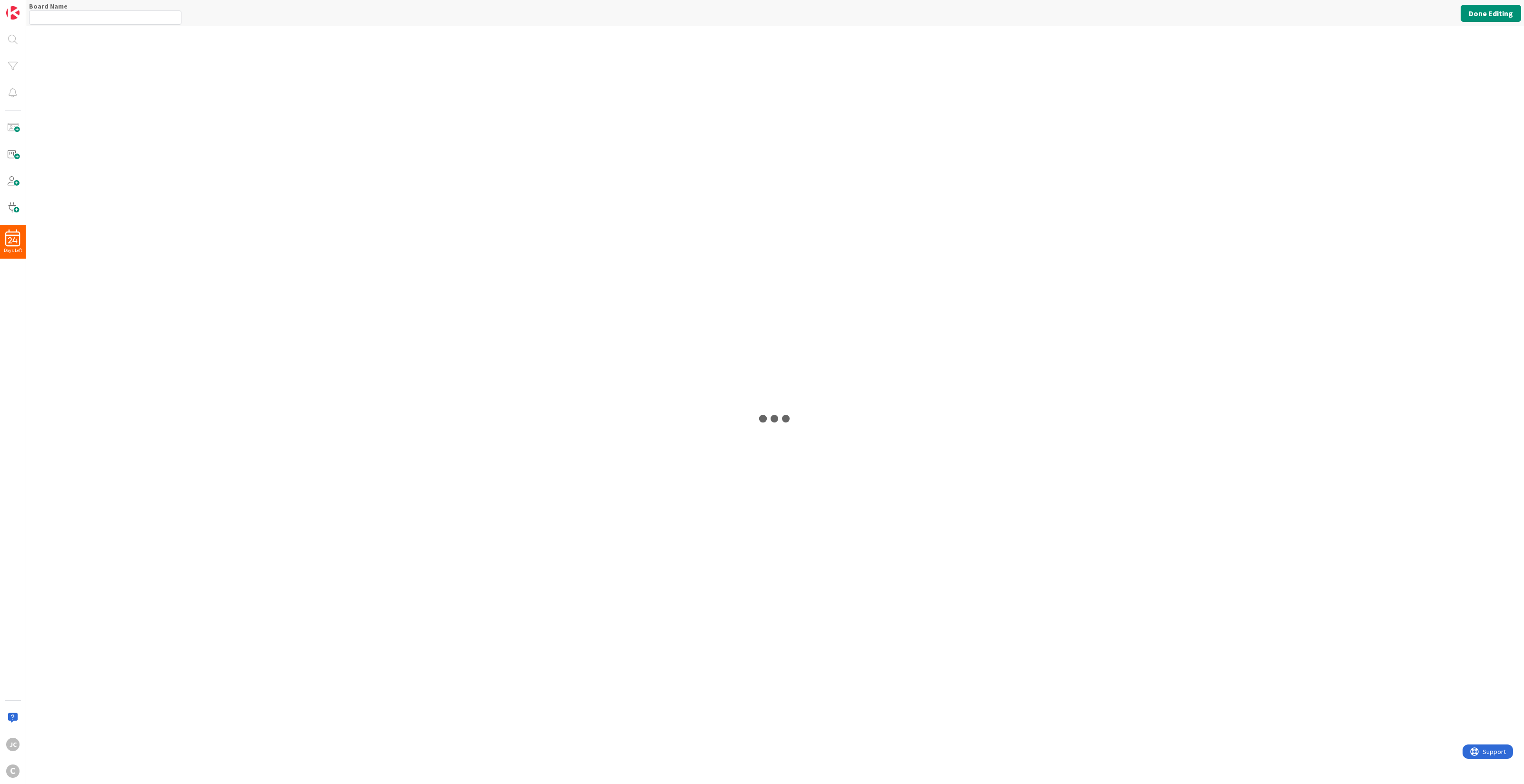
type input "Longstead Holdings"
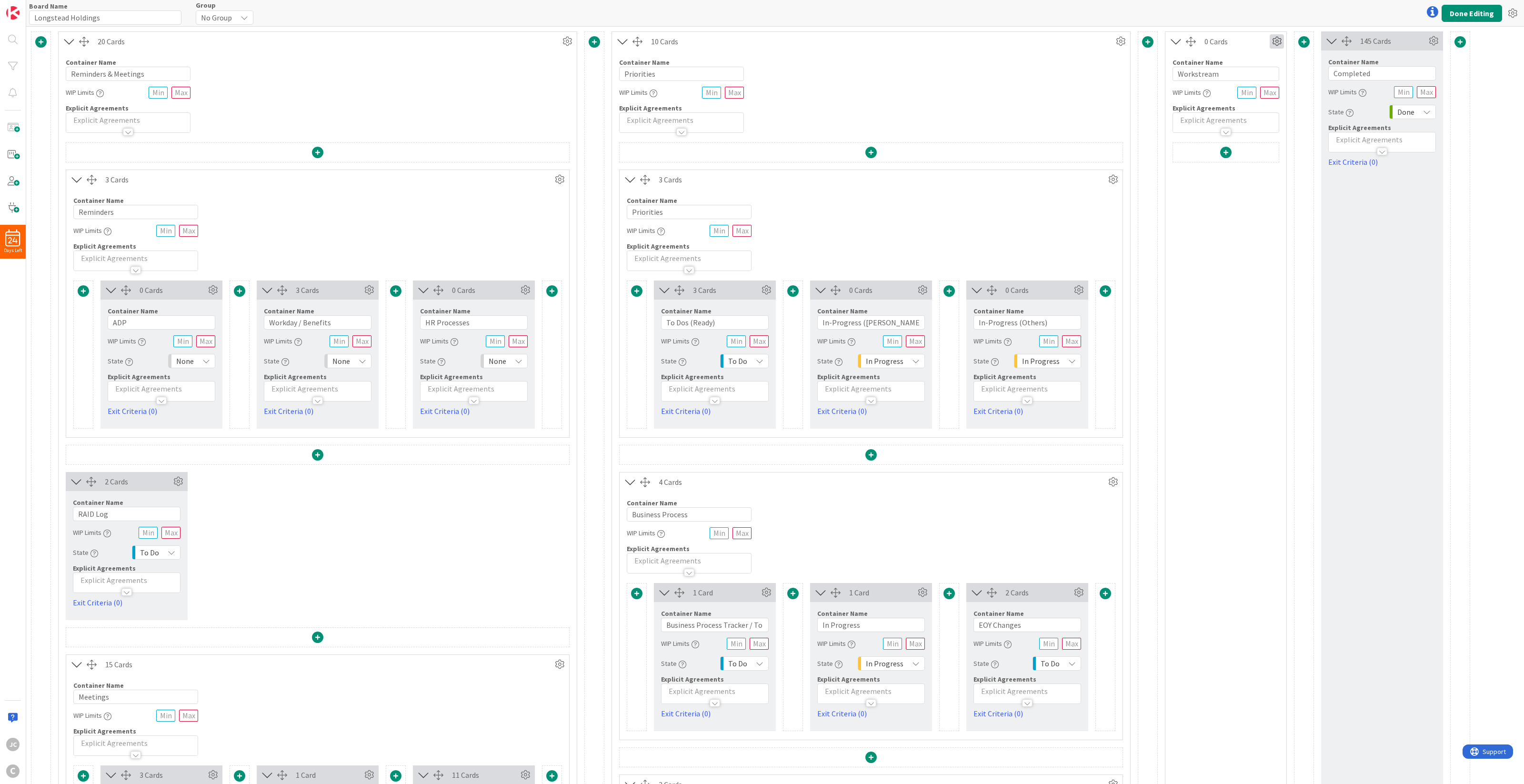
click at [1142, 44] on icon at bounding box center [1277, 42] width 15 height 15
click at [1142, 122] on span "Delete this Container" at bounding box center [1206, 123] width 71 height 14
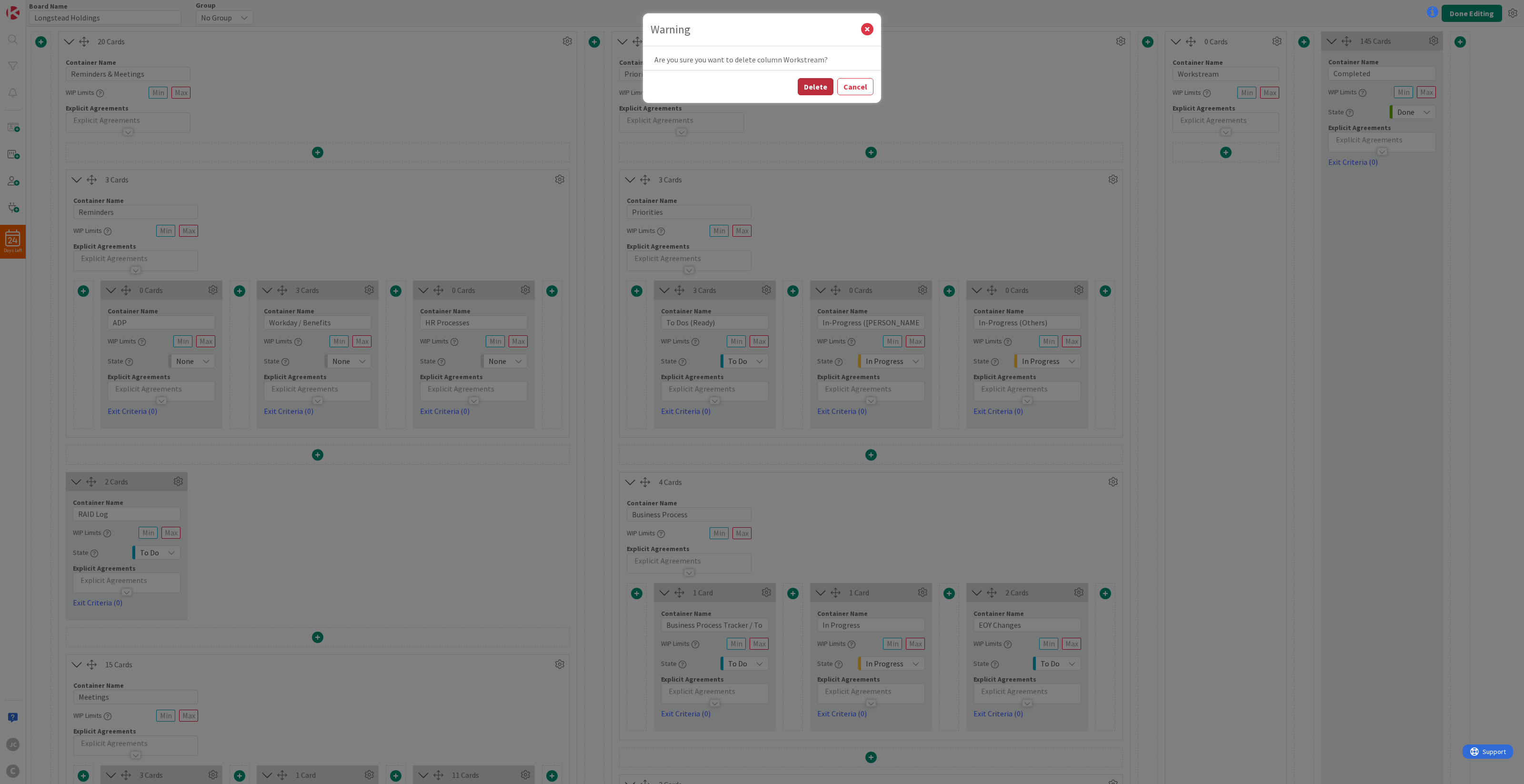
click at [813, 89] on button "Delete" at bounding box center [815, 87] width 36 height 17
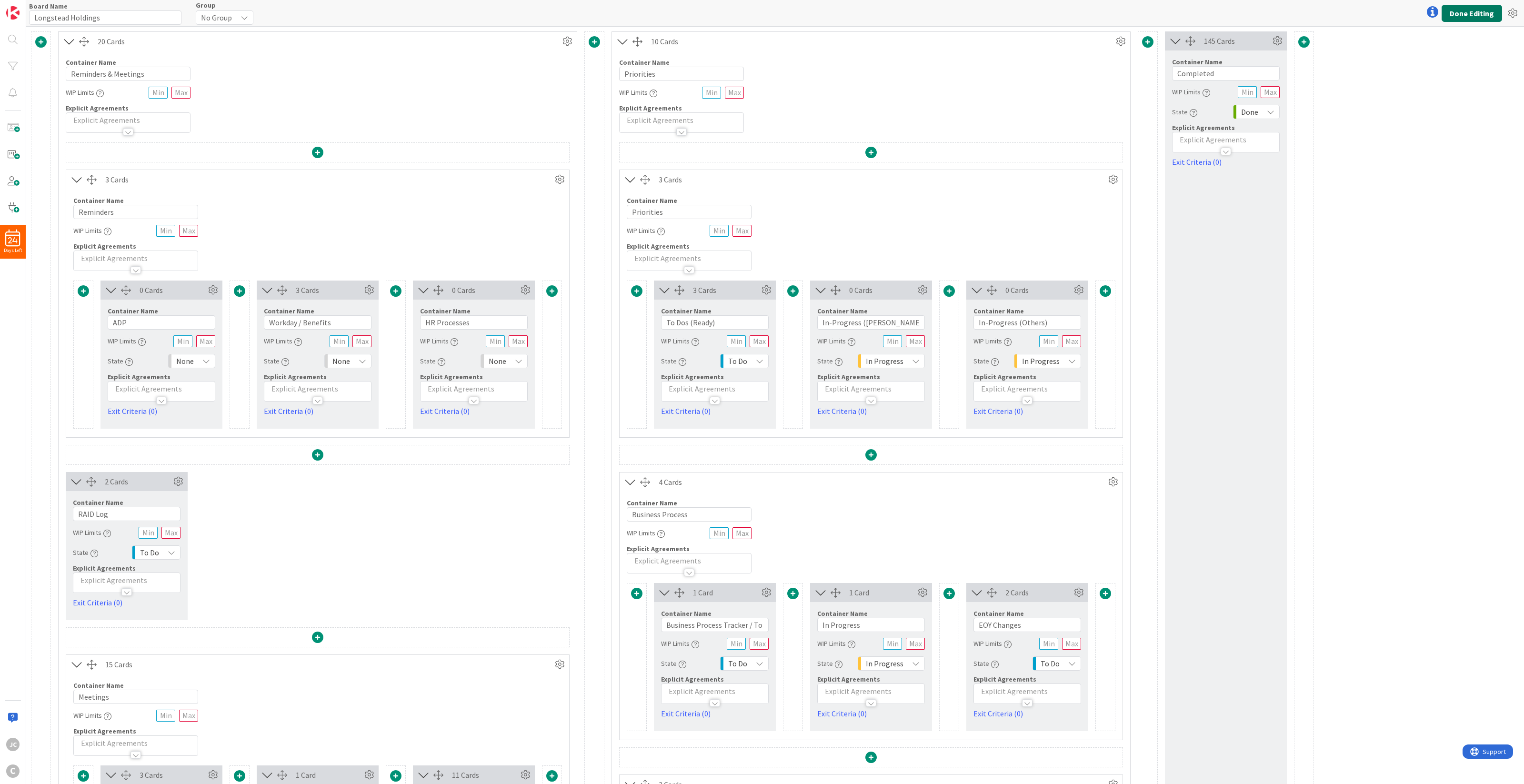
click at [1142, 13] on button "Done Editing" at bounding box center [1471, 13] width 60 height 17
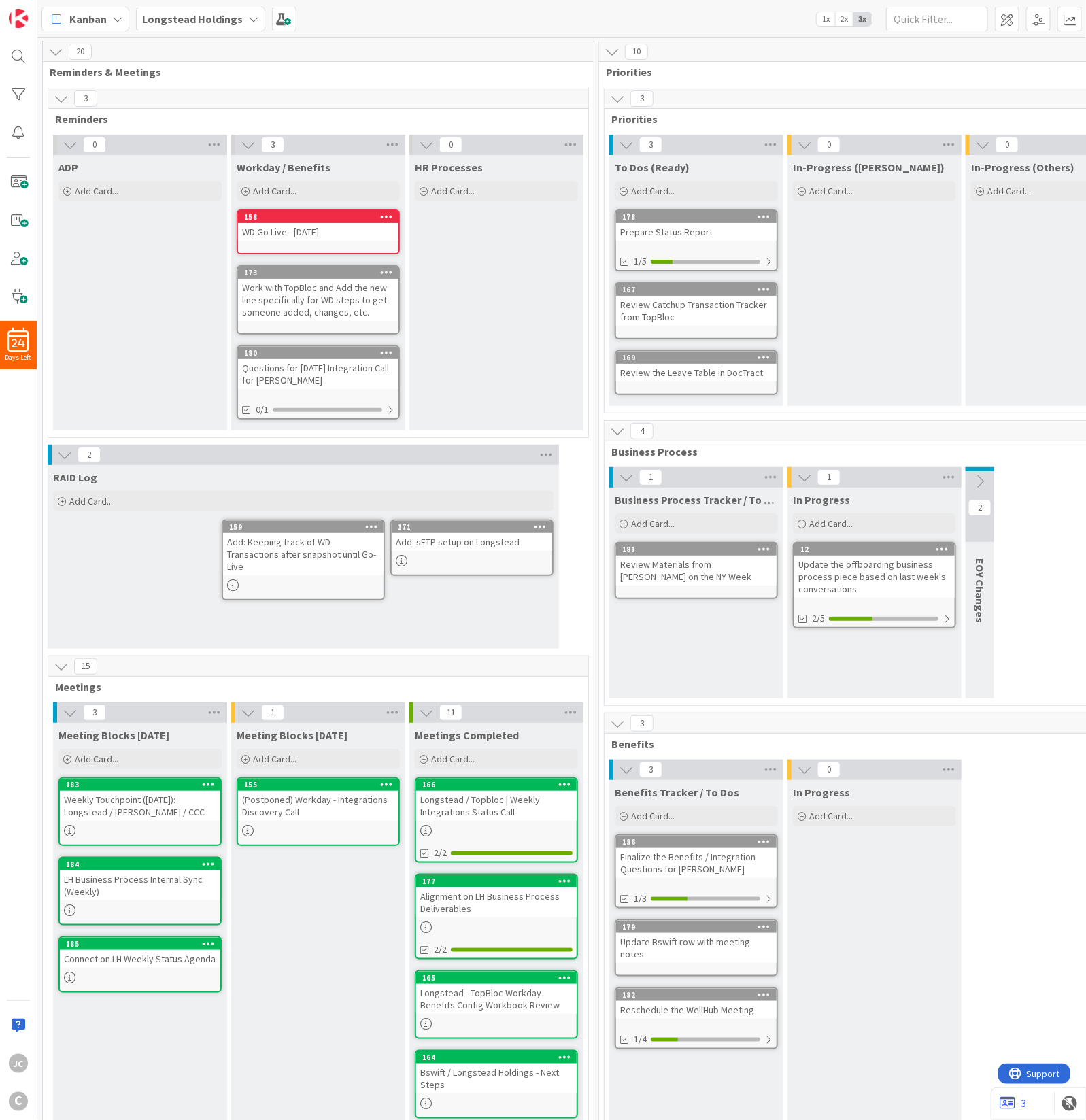
drag, startPoint x: 993, startPoint y: 722, endPoint x: 1015, endPoint y: 730, distance: 23.4
click at [993, 722] on div "3" at bounding box center [874, 724] width 540 height 21
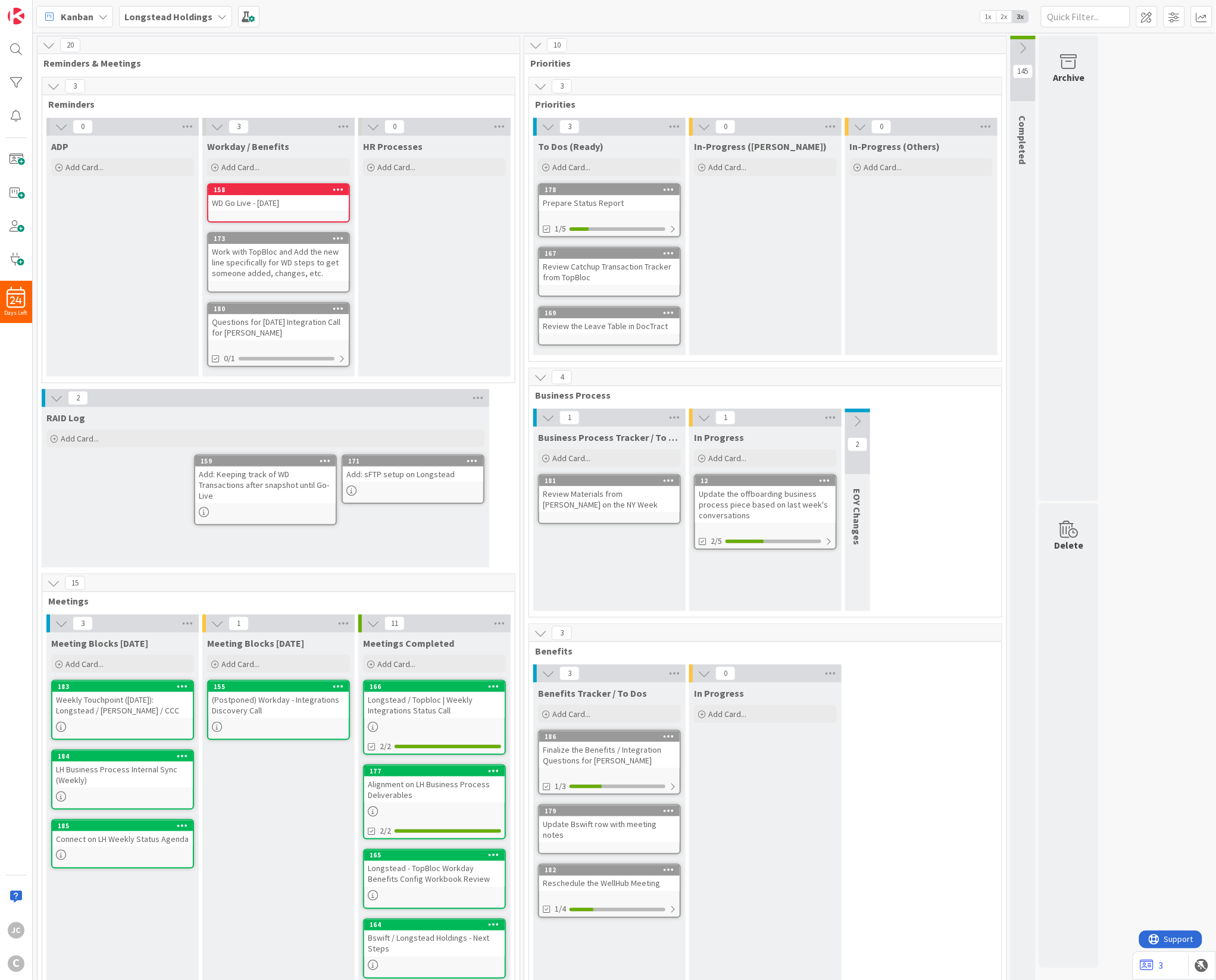
click at [865, 418] on button at bounding box center [858, 422] width 25 height 18
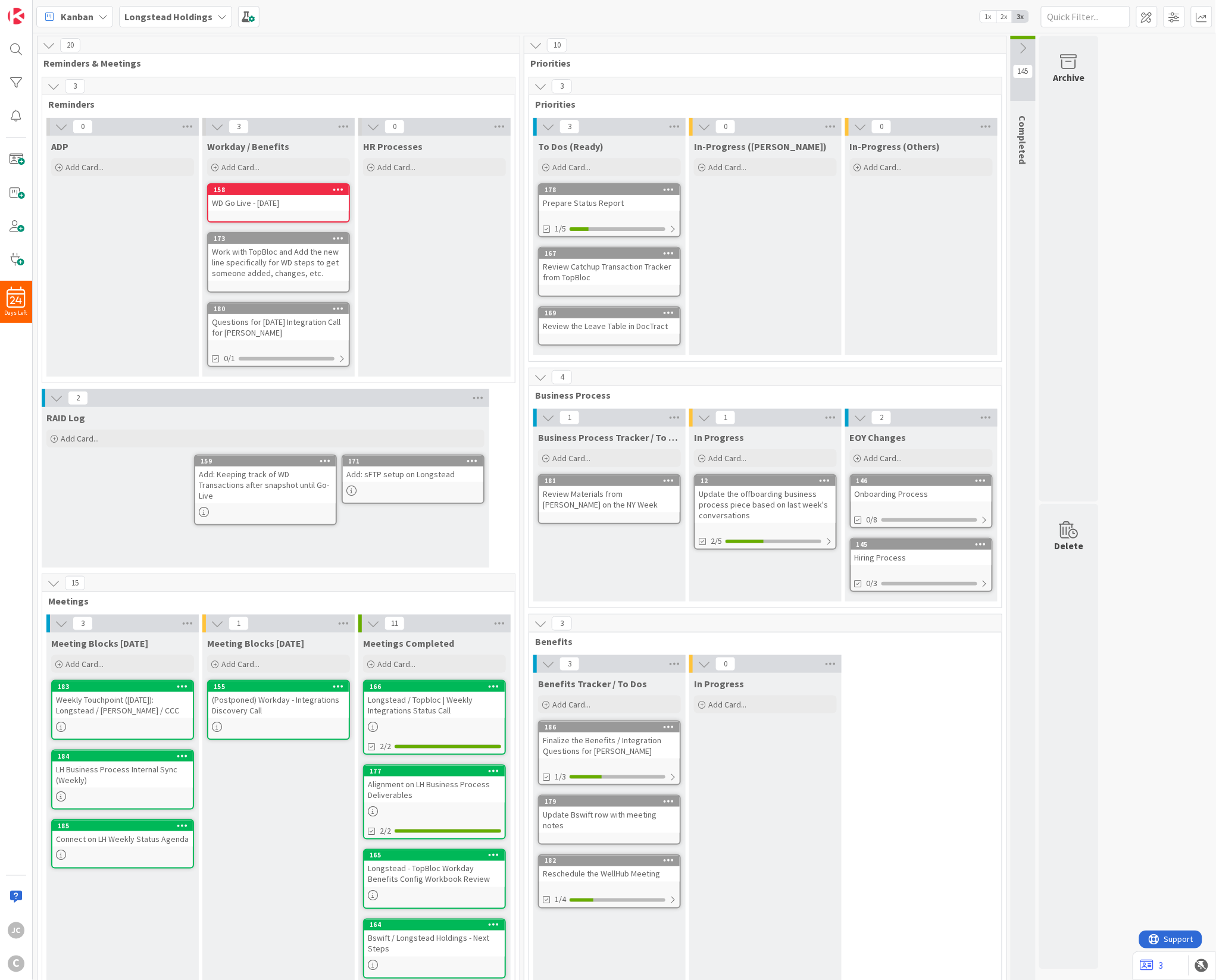
click at [865, 418] on icon at bounding box center [860, 418] width 13 height 13
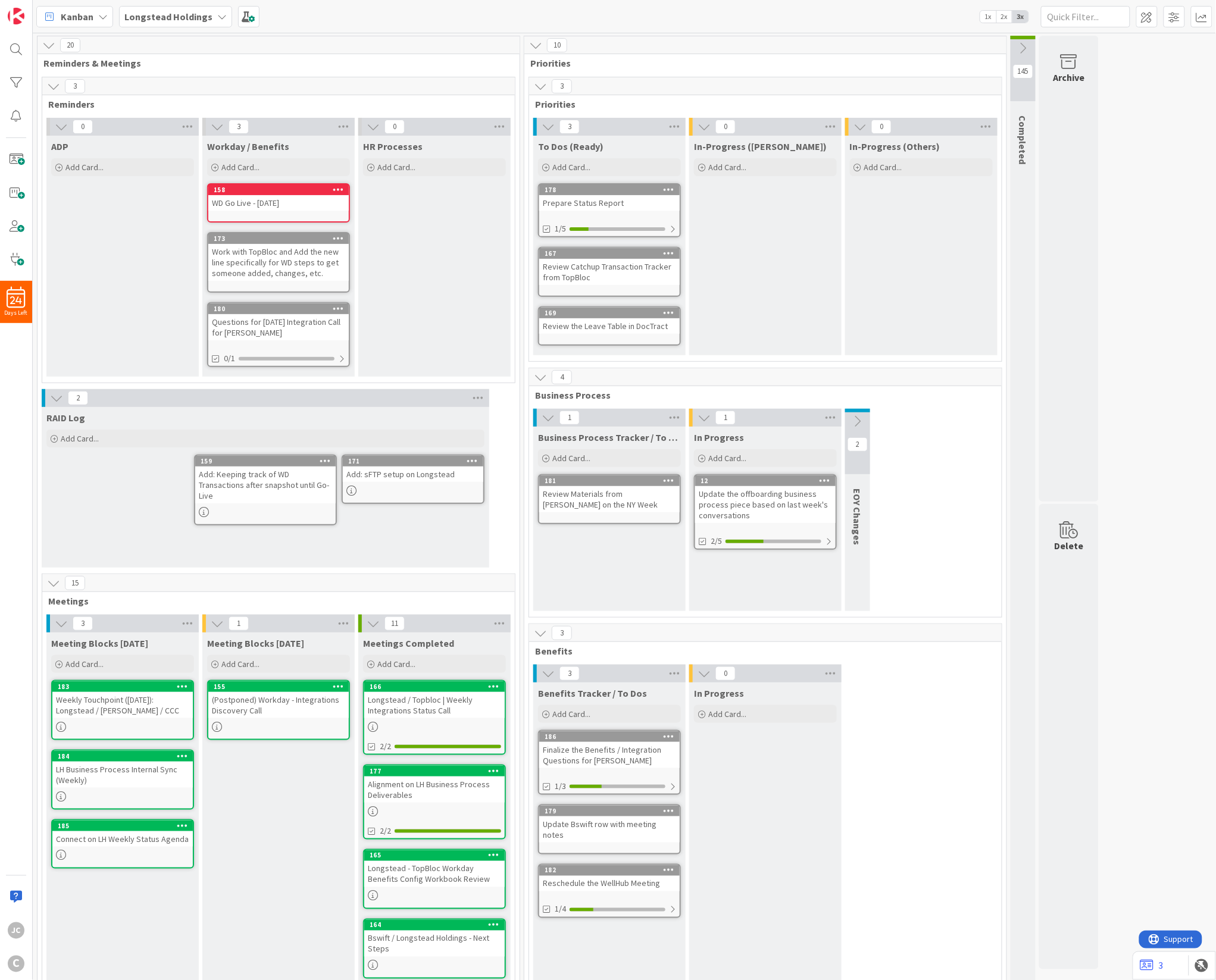
click at [711, 673] on icon at bounding box center [704, 674] width 13 height 13
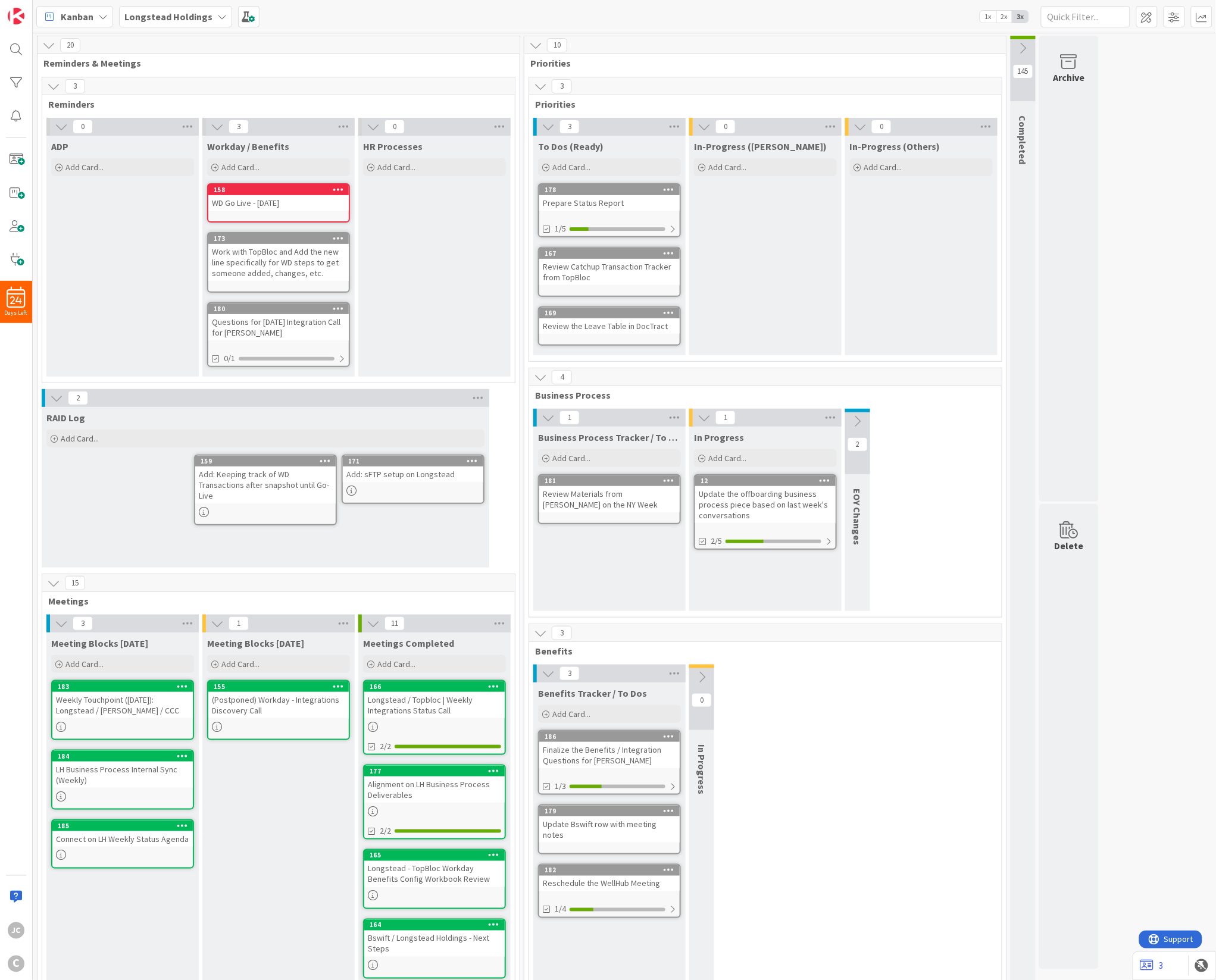
click at [553, 674] on icon at bounding box center [548, 674] width 13 height 13
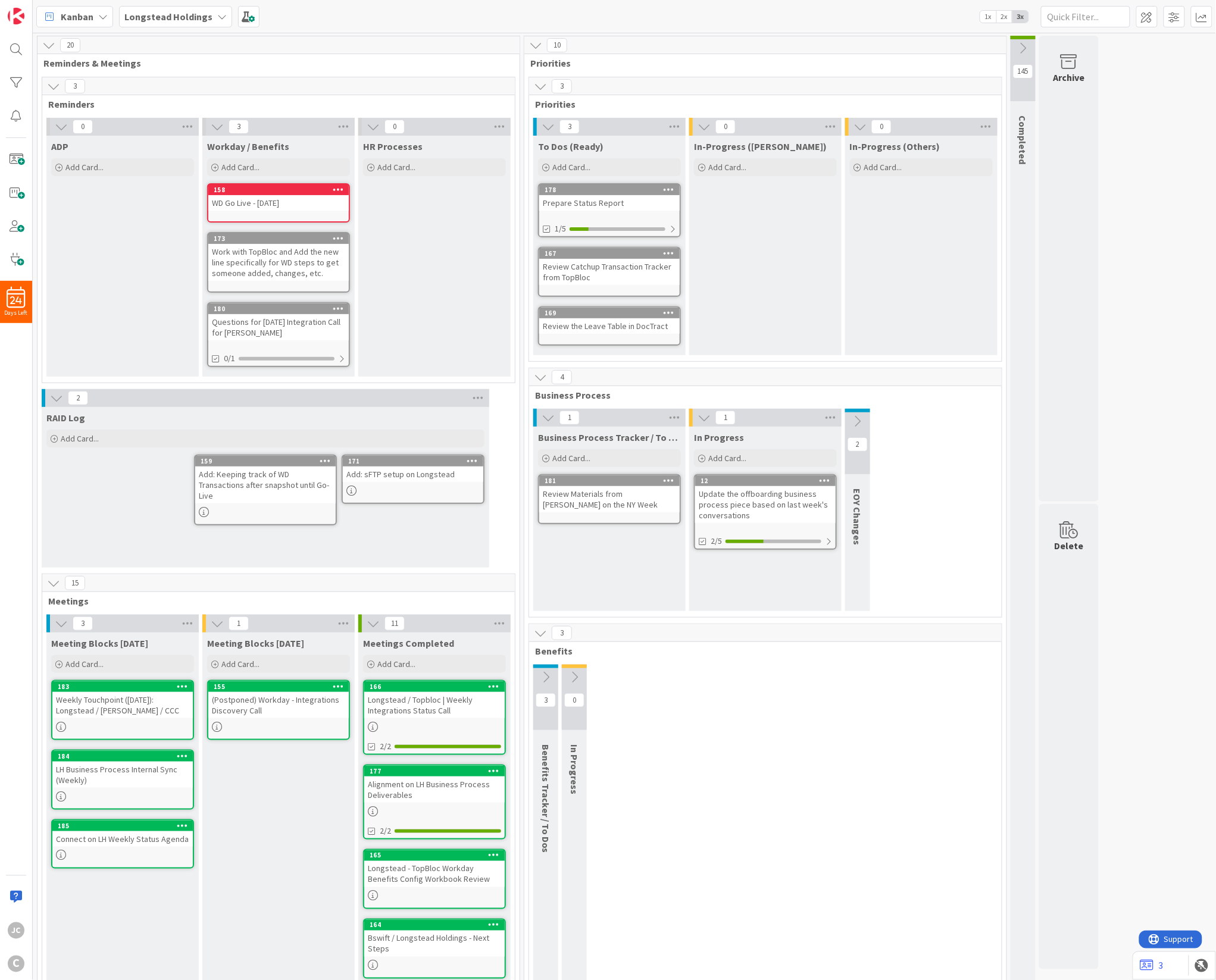
click at [552, 674] on icon at bounding box center [546, 677] width 13 height 13
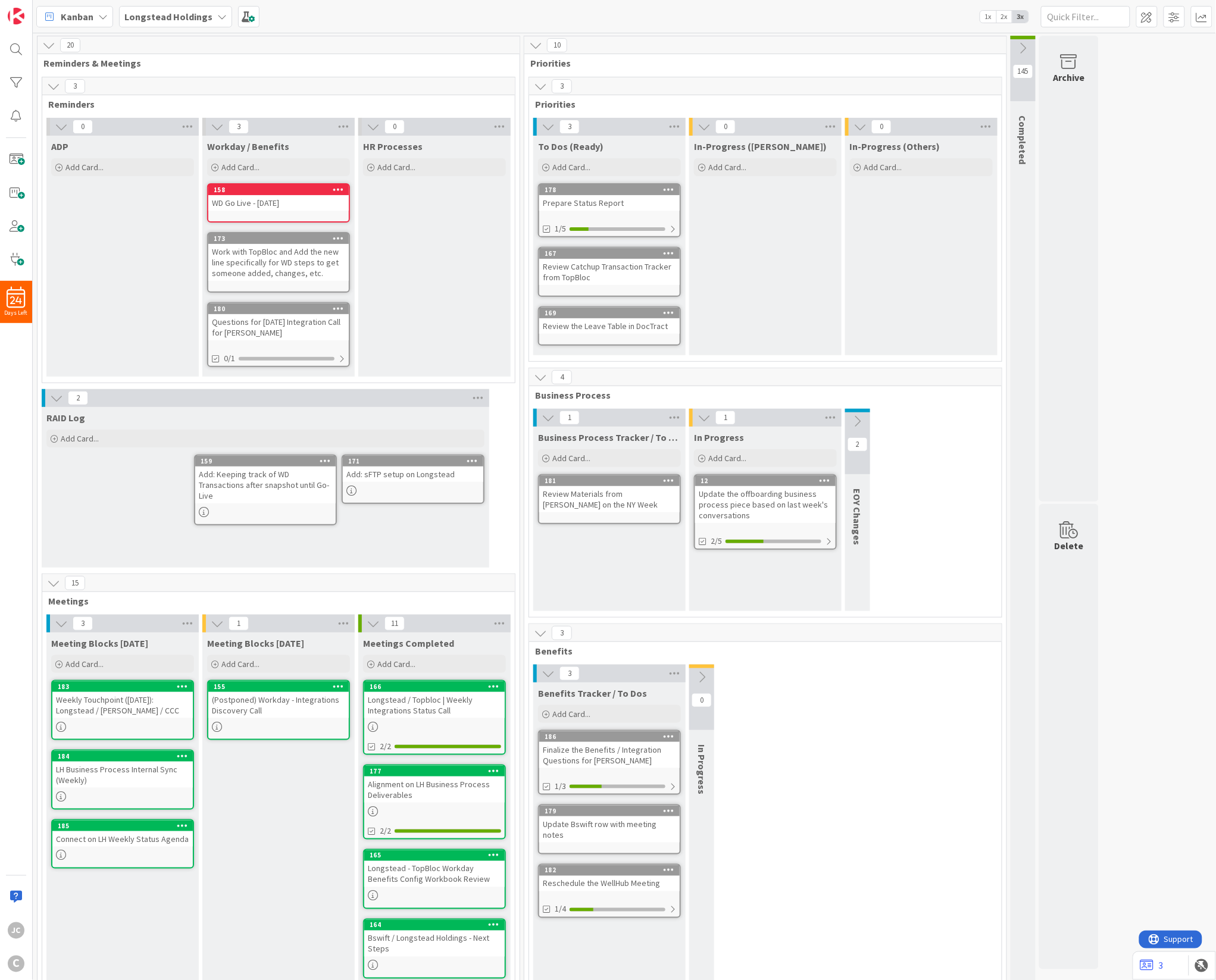
click at [710, 674] on button at bounding box center [701, 677] width 25 height 18
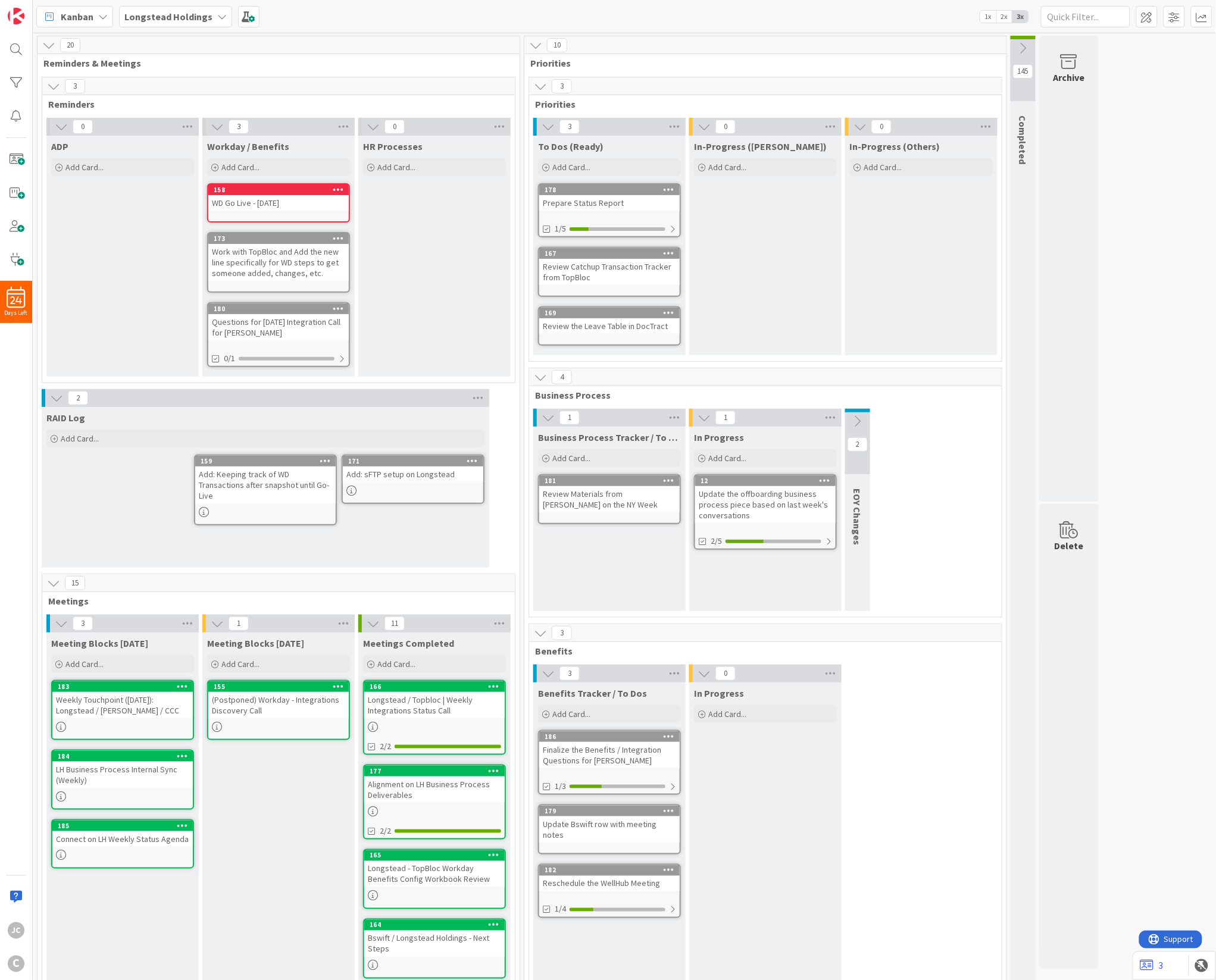
click at [999, 18] on span "2x" at bounding box center [1004, 17] width 16 height 12
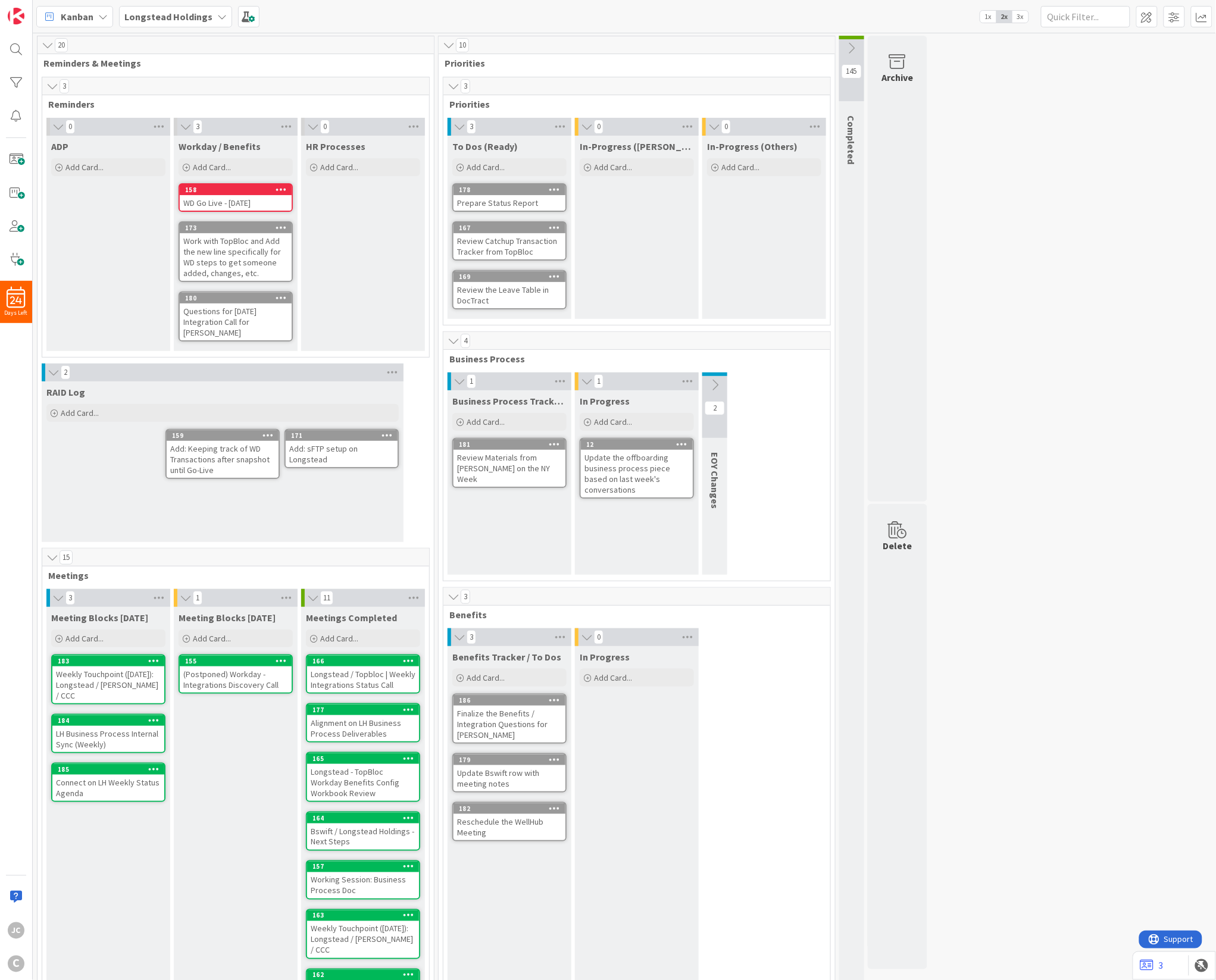
click at [984, 15] on span "1x" at bounding box center [988, 17] width 16 height 12
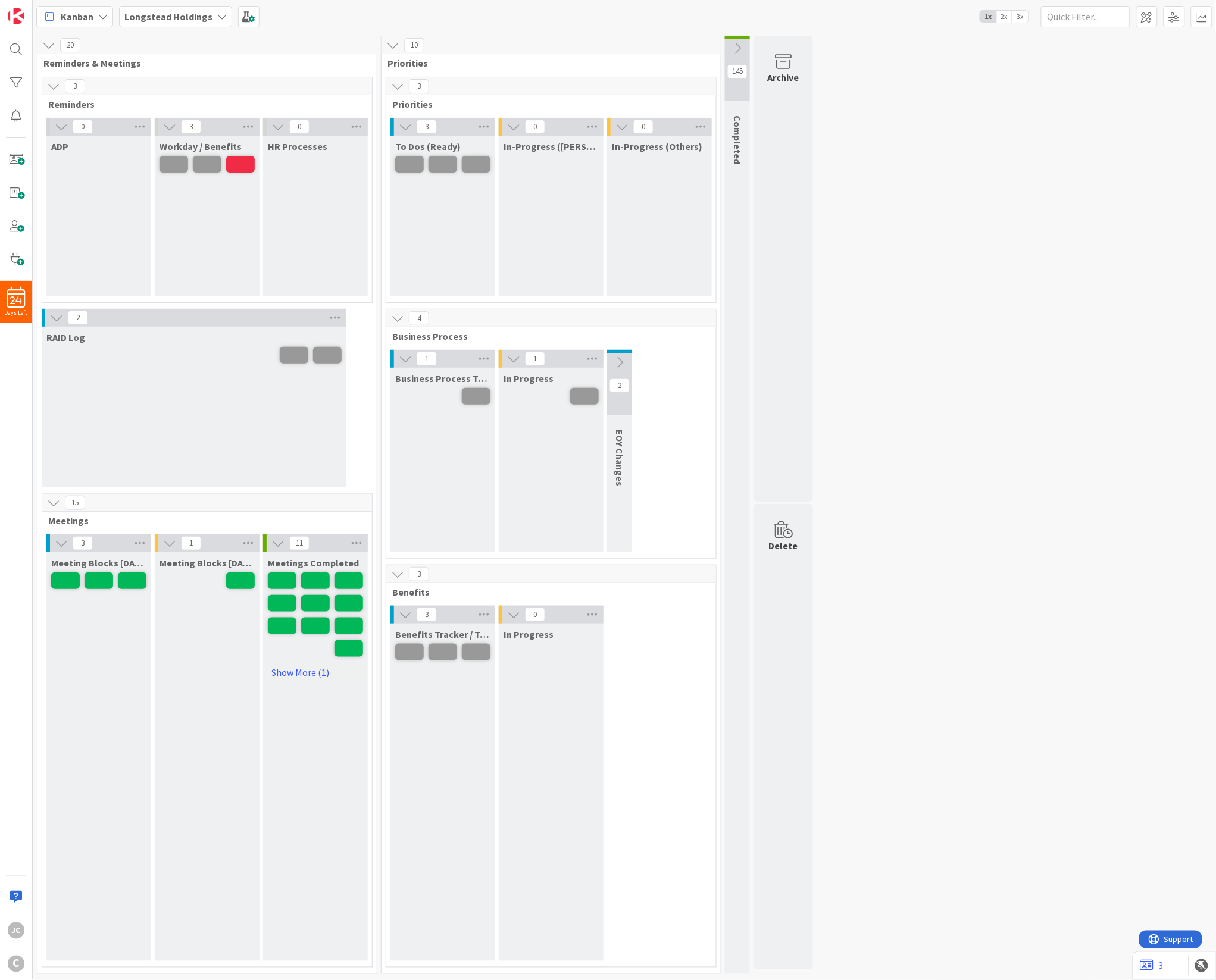
click at [1018, 13] on span "3x" at bounding box center [1020, 17] width 16 height 12
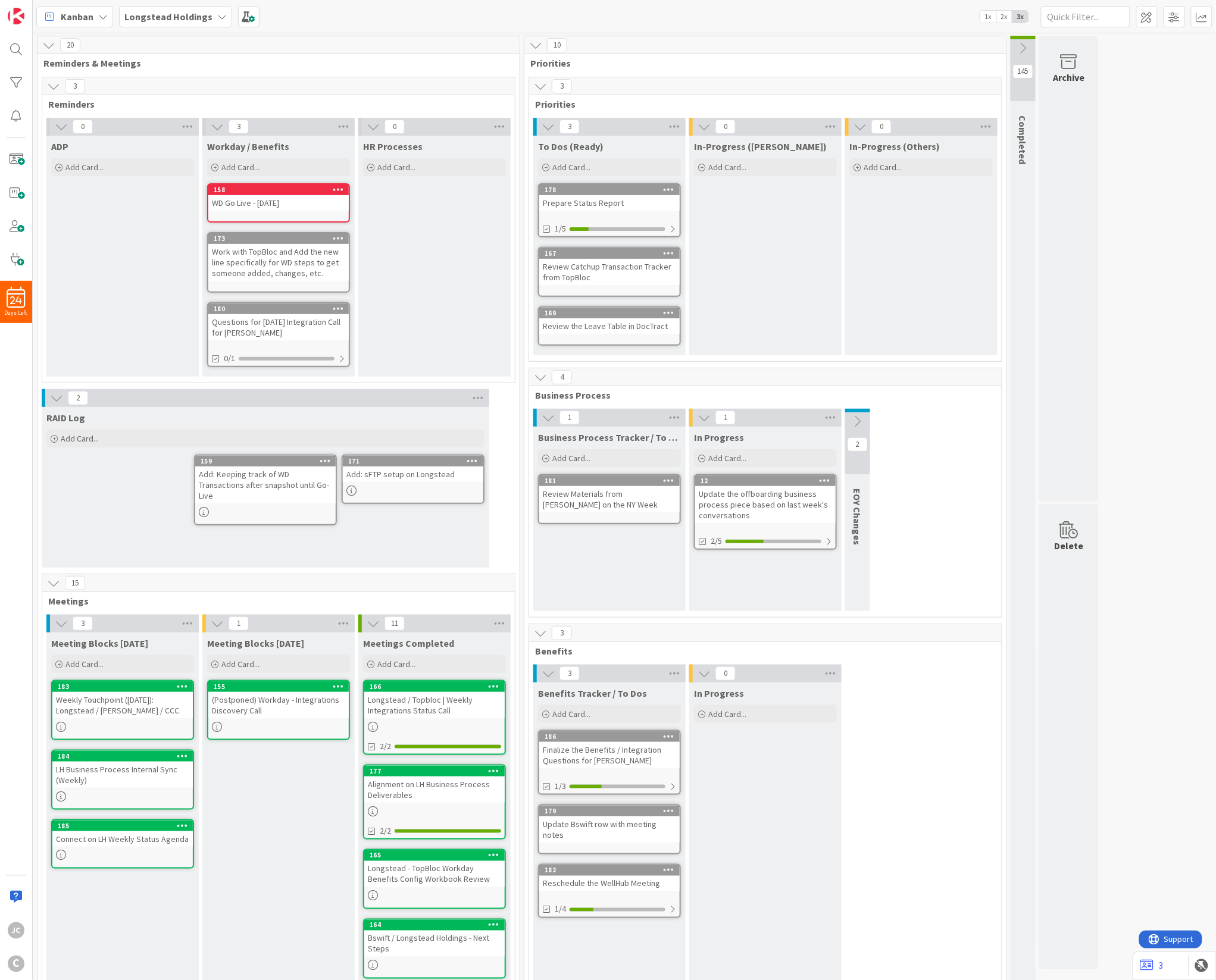
click at [864, 415] on icon at bounding box center [858, 422] width 13 height 13
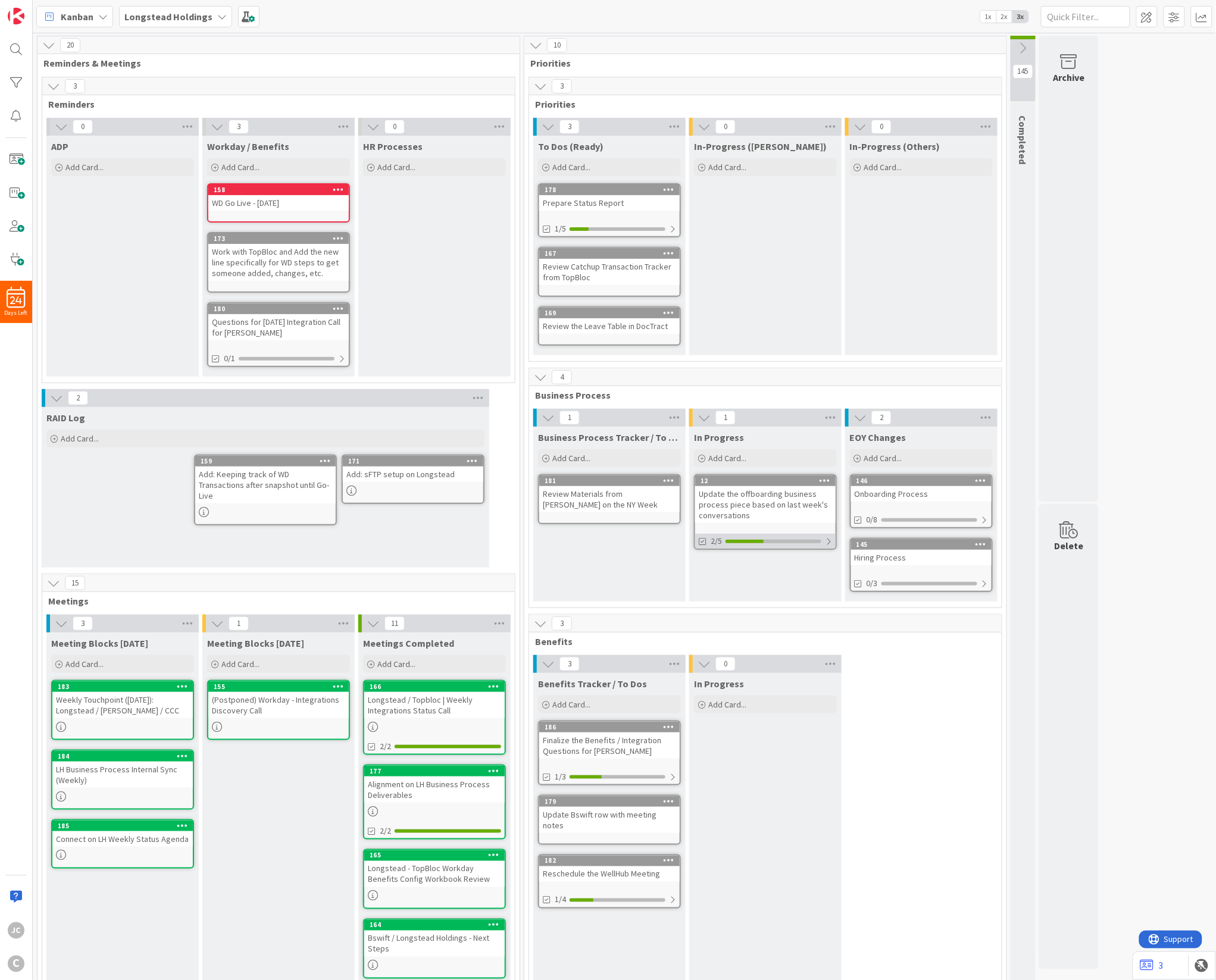
click at [827, 537] on div at bounding box center [828, 542] width 7 height 10
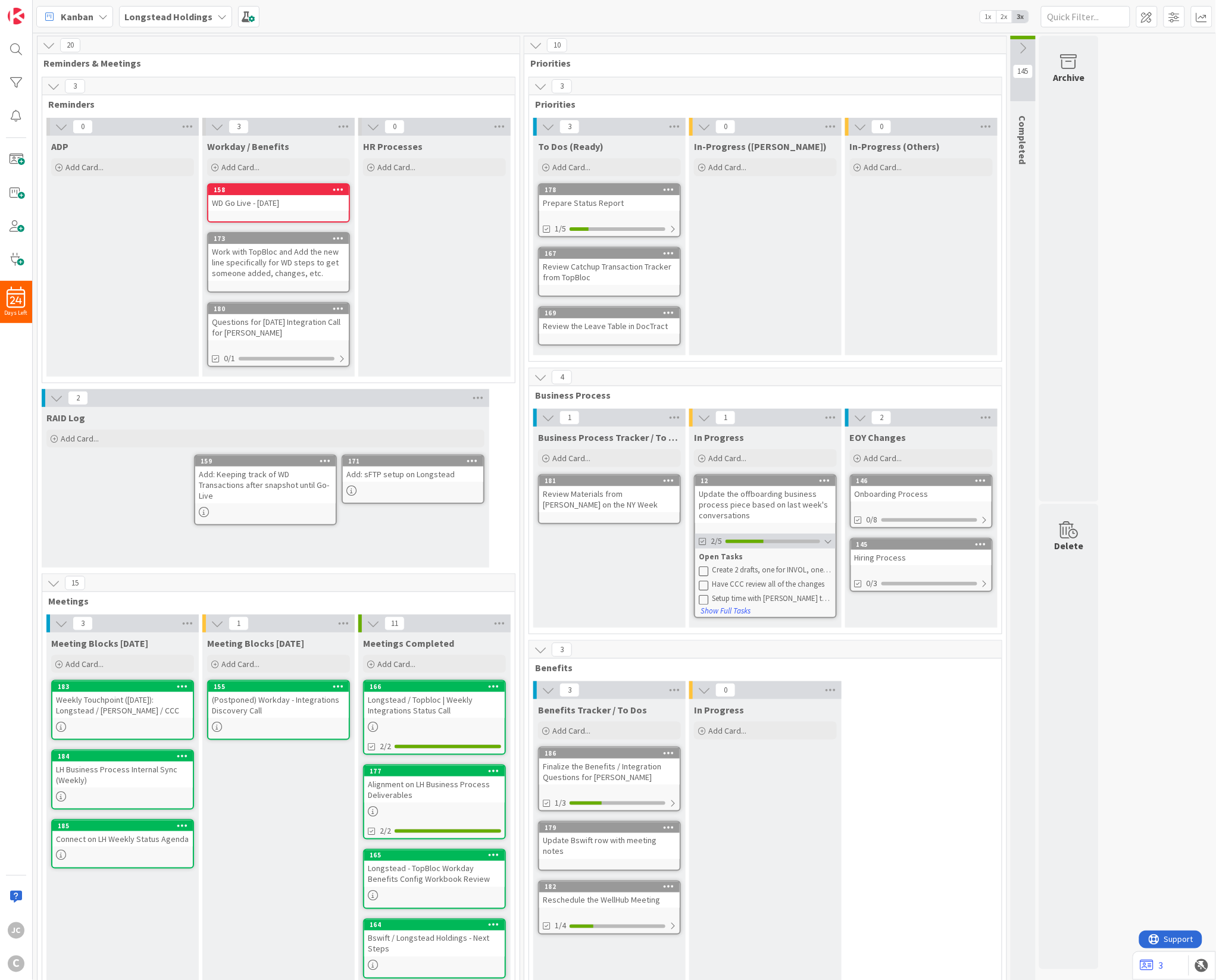
click at [827, 537] on div at bounding box center [828, 542] width 8 height 10
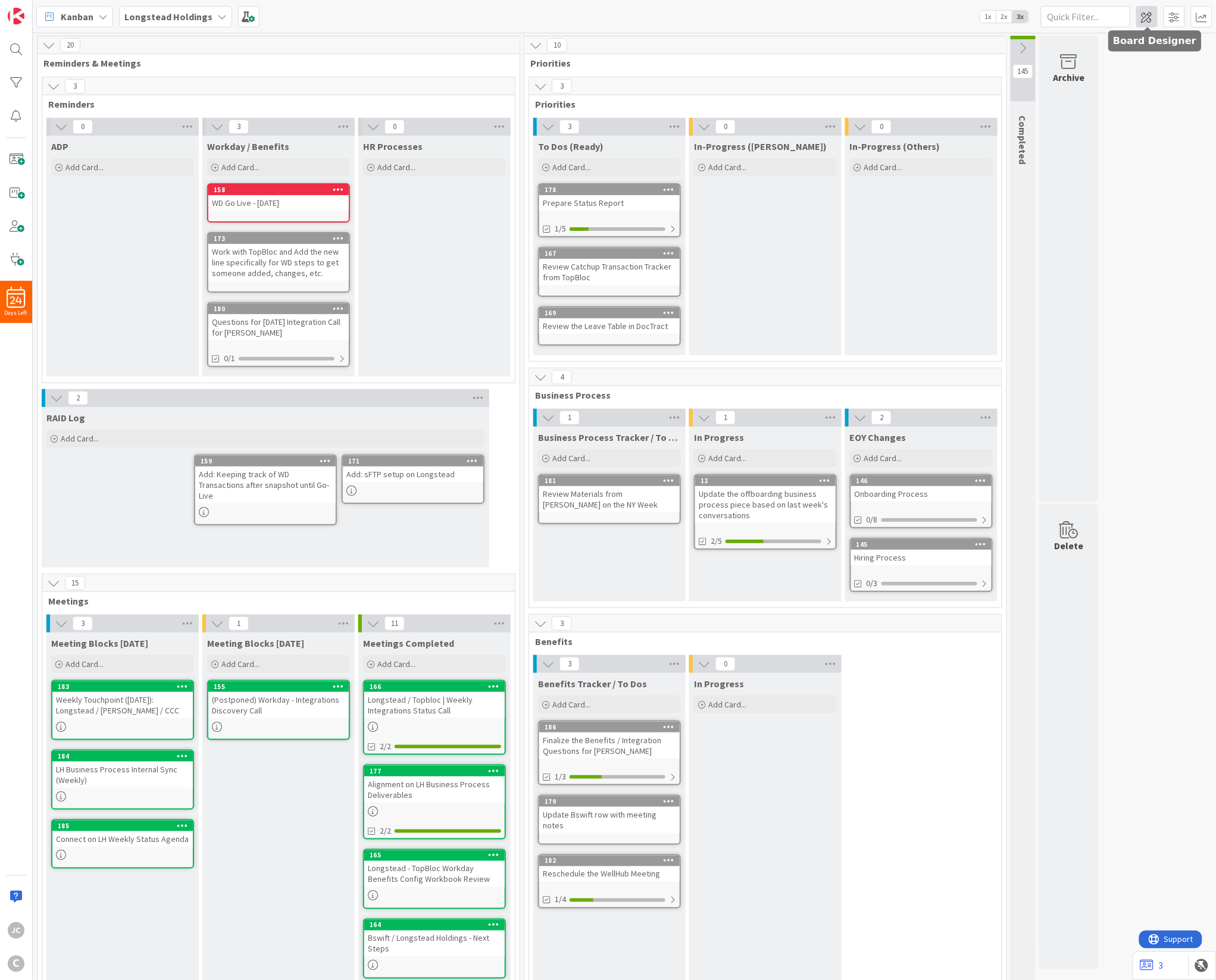
click at [1146, 22] on span at bounding box center [1147, 17] width 22 height 22
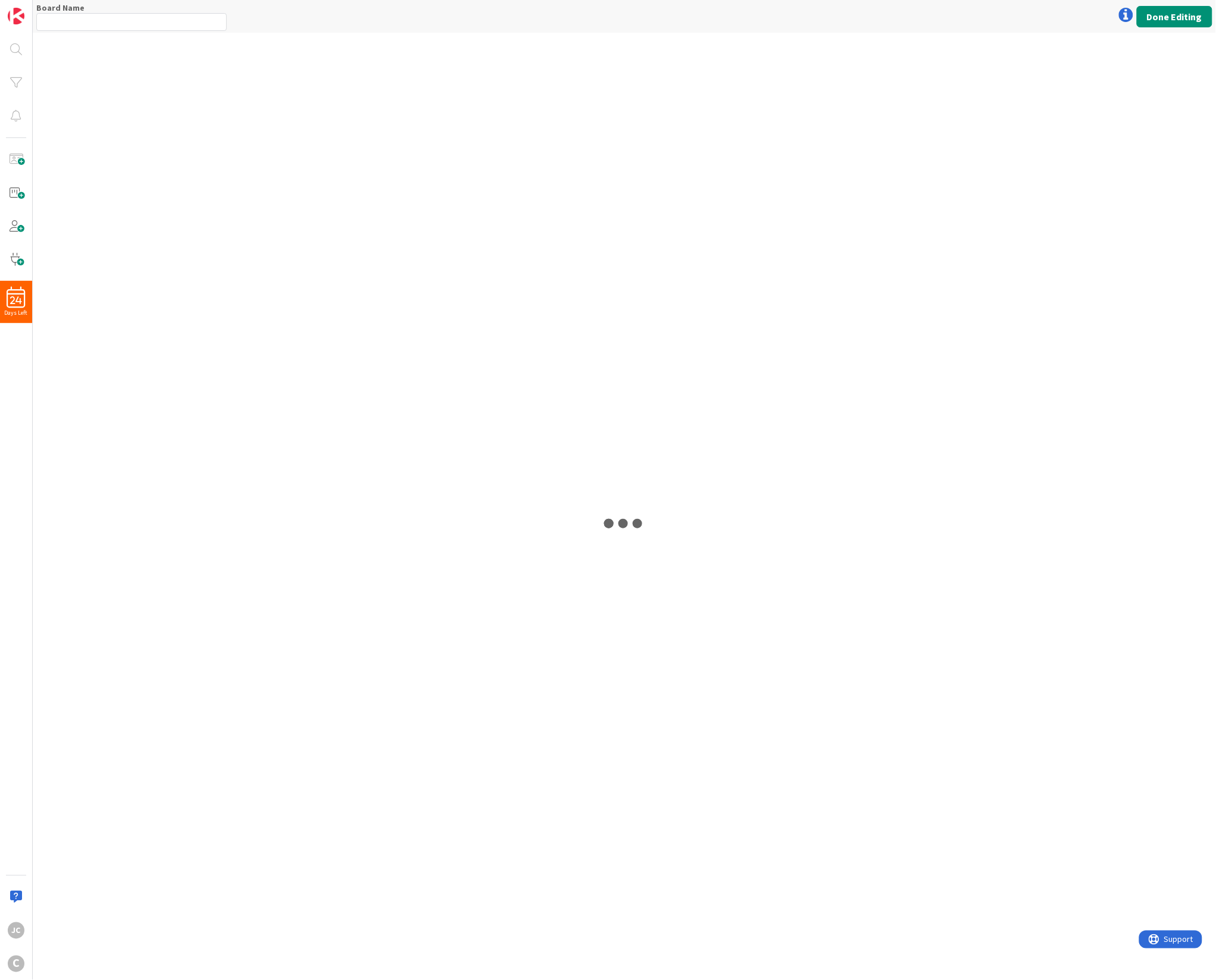
type input "Longstead Holdings"
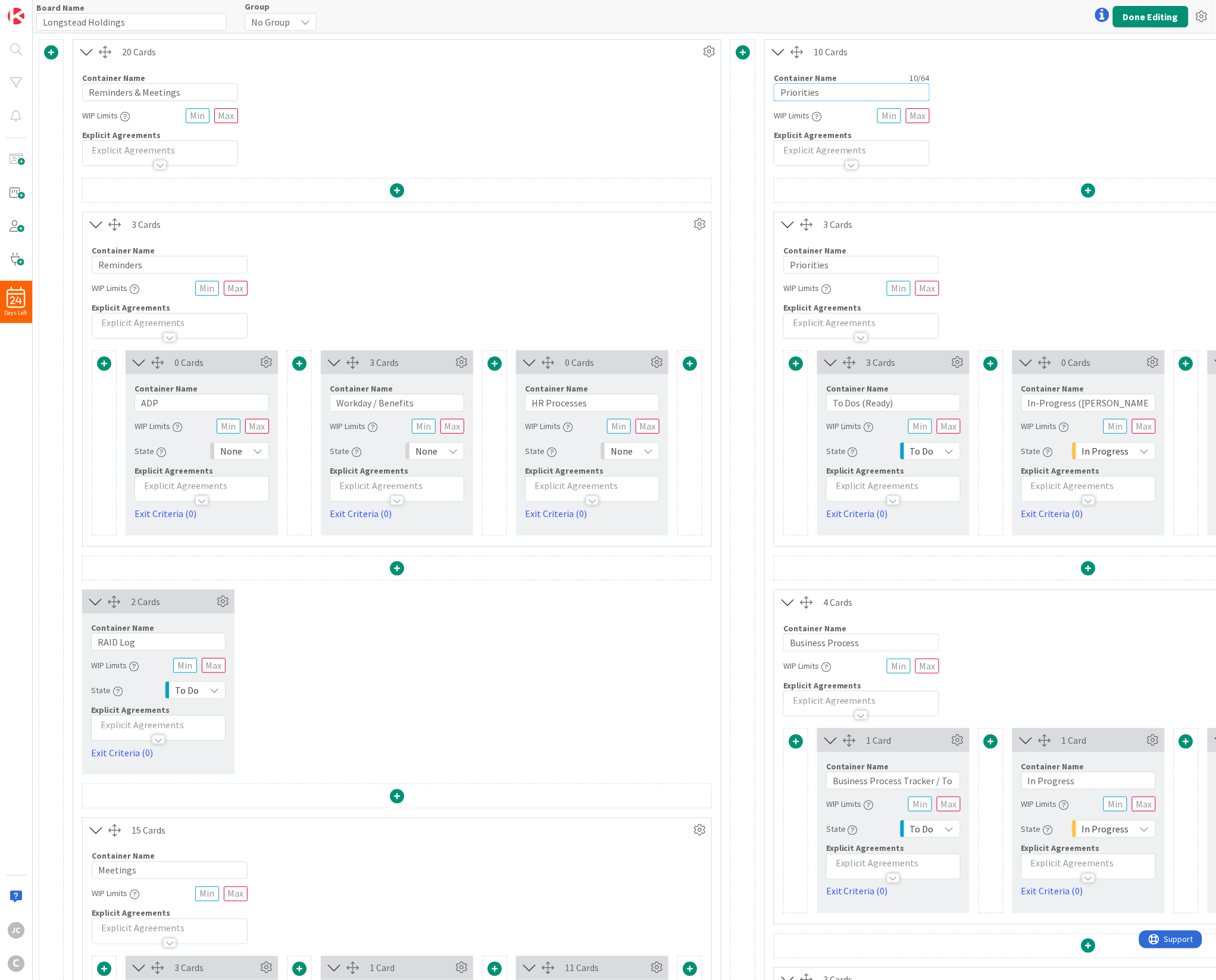
click at [853, 90] on input "Priorities" at bounding box center [852, 93] width 156 height 18
type input "Day to Day"
click at [1147, 17] on button "Done Editing" at bounding box center [1151, 17] width 75 height 22
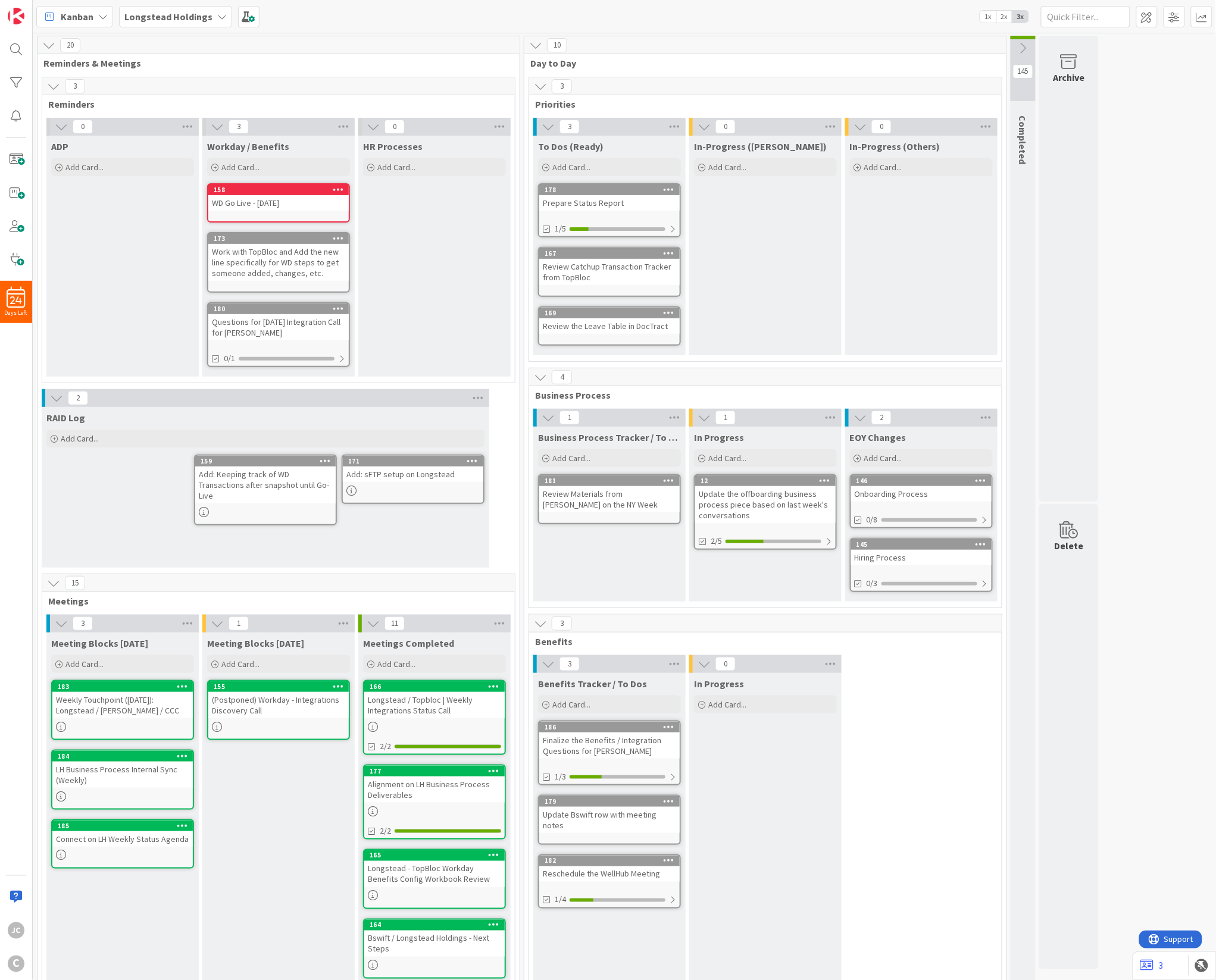
click at [574, 394] on span "Business Process" at bounding box center [761, 395] width 452 height 12
click at [584, 394] on span "Business Process" at bounding box center [761, 395] width 452 height 12
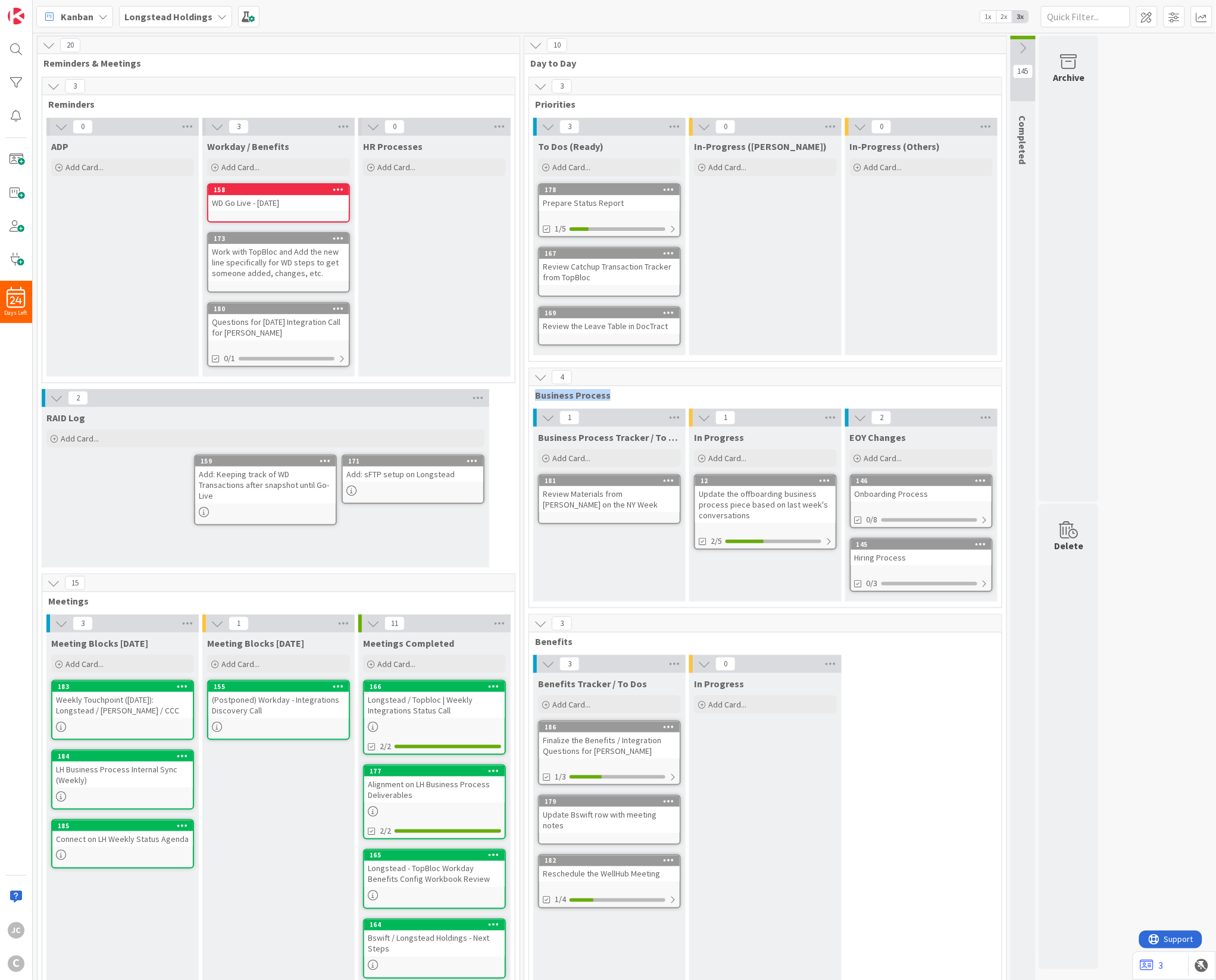
click at [584, 394] on span "Business Process" at bounding box center [761, 395] width 452 height 12
click at [632, 642] on span "Benefits" at bounding box center [761, 642] width 452 height 12
click at [373, 619] on icon at bounding box center [373, 624] width 13 height 13
